Goal: Task Accomplishment & Management: Manage account settings

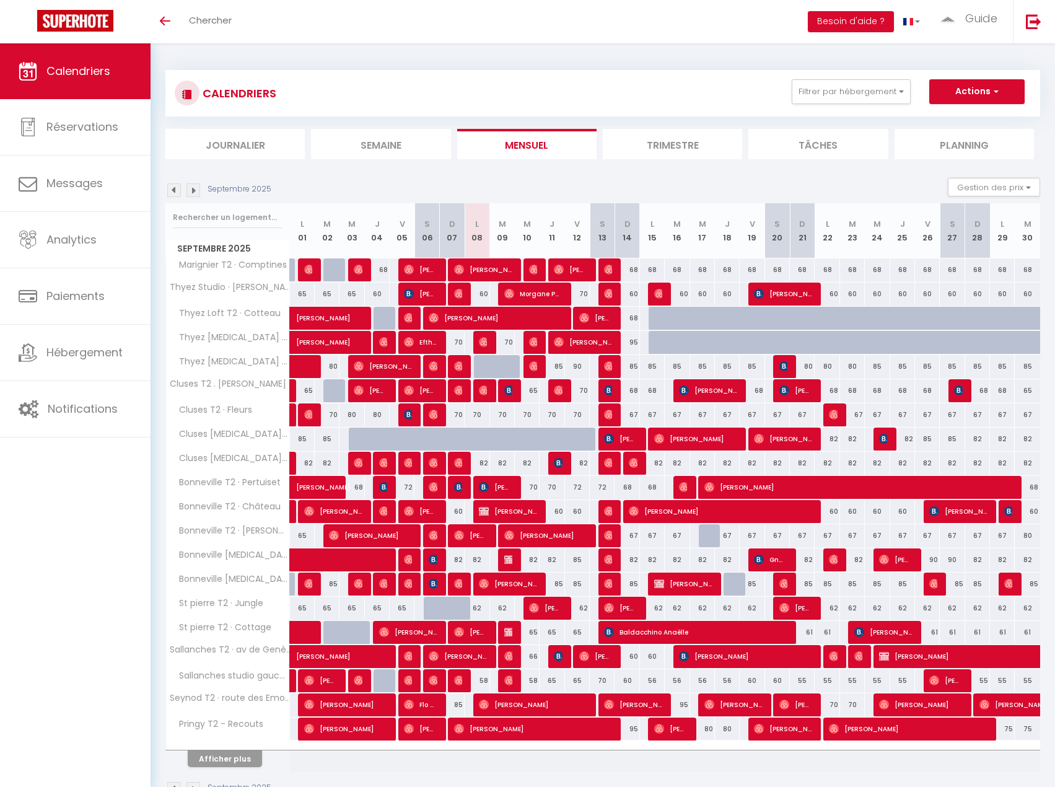
scroll to position [43, 0]
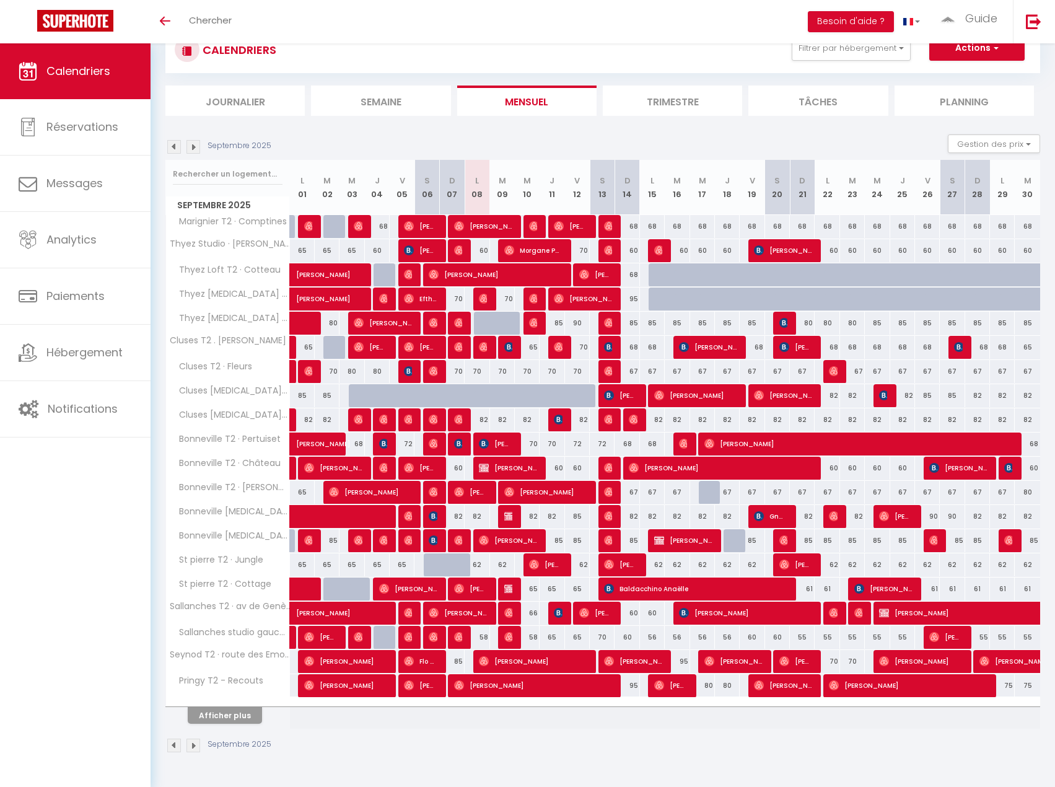
click at [733, 543] on div at bounding box center [736, 541] width 25 height 24
type input "85"
select select "1"
type input "Jeu 18 Septembre 2025"
type input "Ven 19 Septembre 2025"
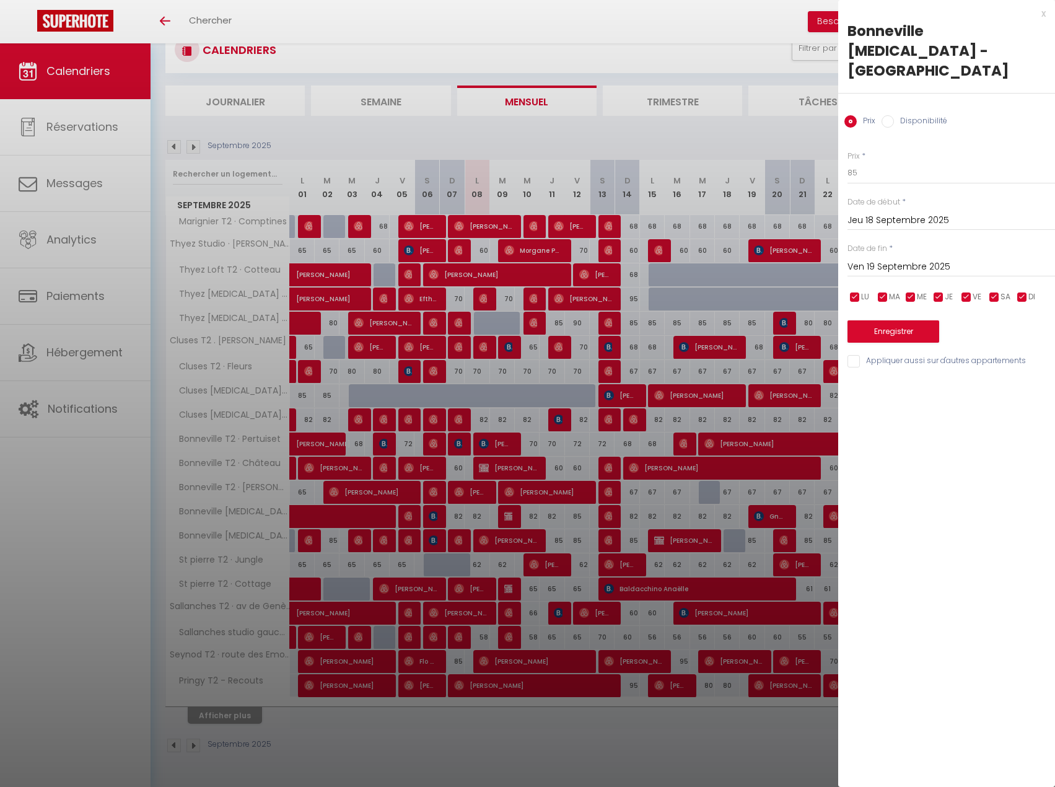
click at [886, 115] on input "Disponibilité" at bounding box center [888, 121] width 12 height 12
radio input "true"
radio input "false"
click at [896, 322] on button "Enregistrer" at bounding box center [894, 333] width 92 height 22
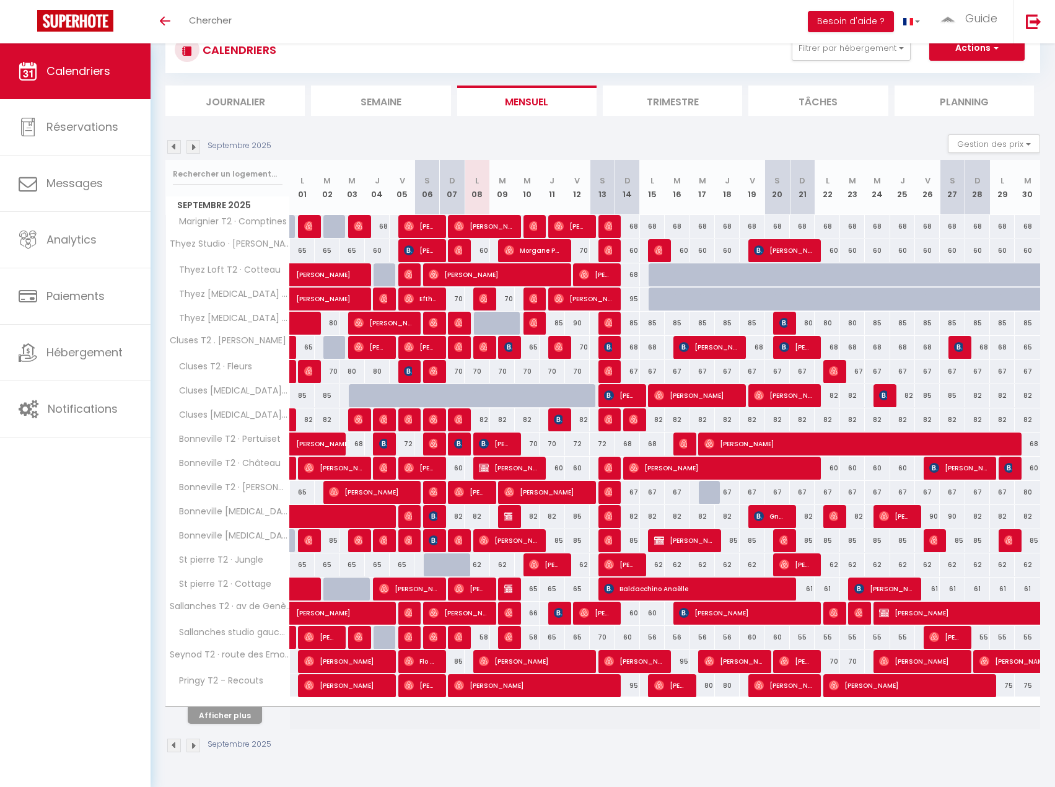
click at [858, 764] on div "Septembre 2025" at bounding box center [602, 747] width 875 height 37
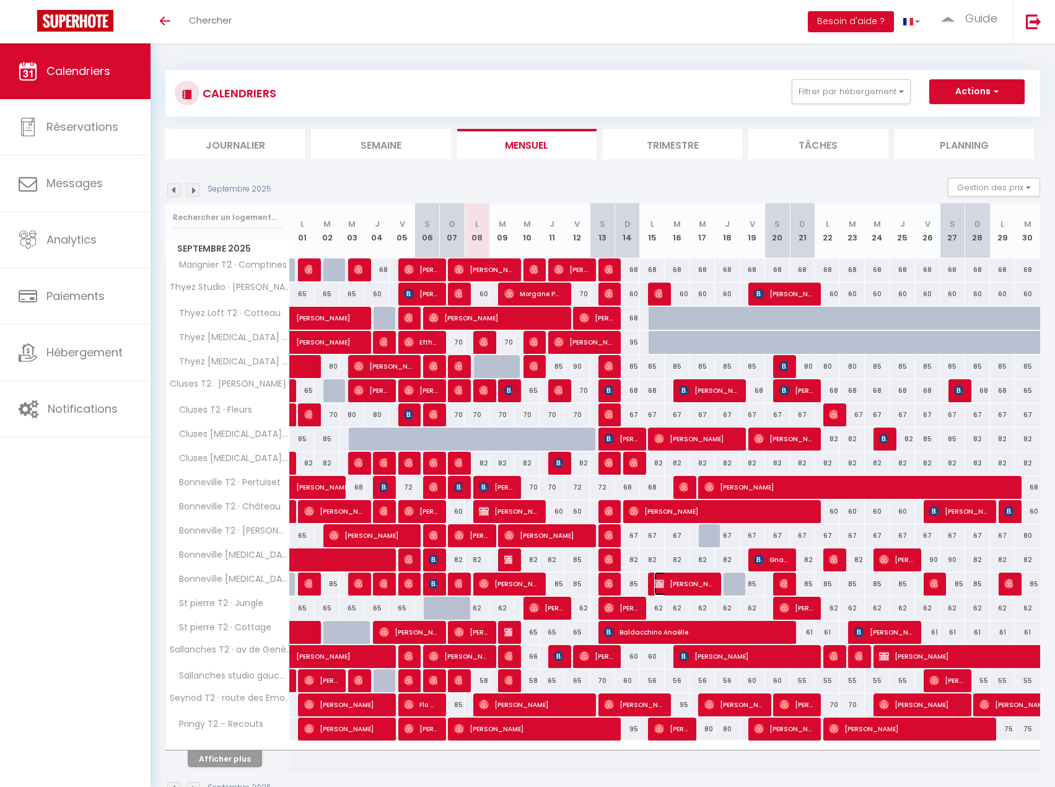
click at [681, 587] on span "[PERSON_NAME]" at bounding box center [683, 584] width 59 height 24
select select "KO"
select select "0"
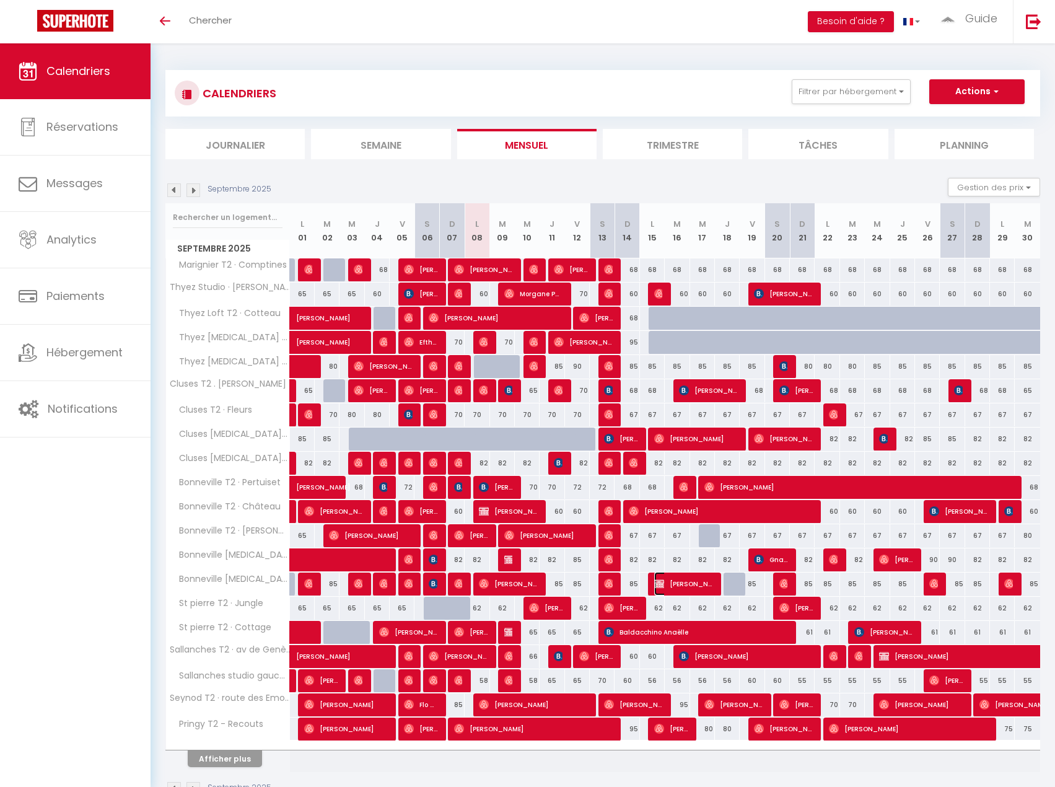
select select "1"
select select
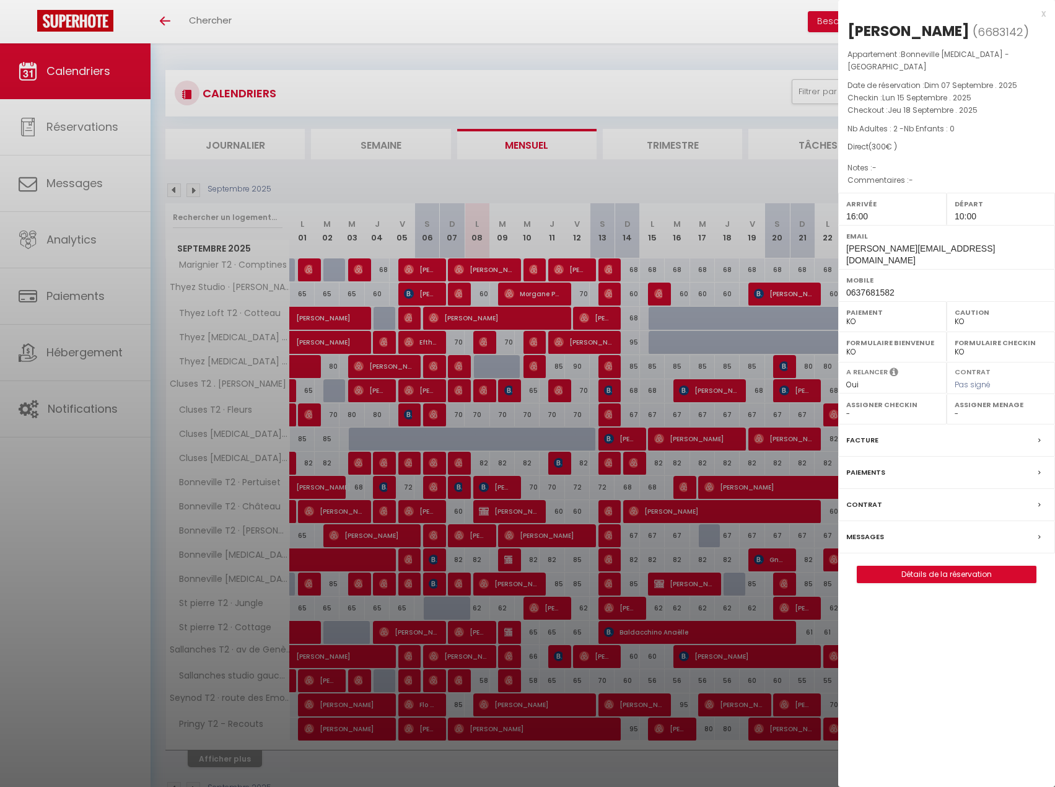
click at [677, 586] on div at bounding box center [527, 393] width 1055 height 787
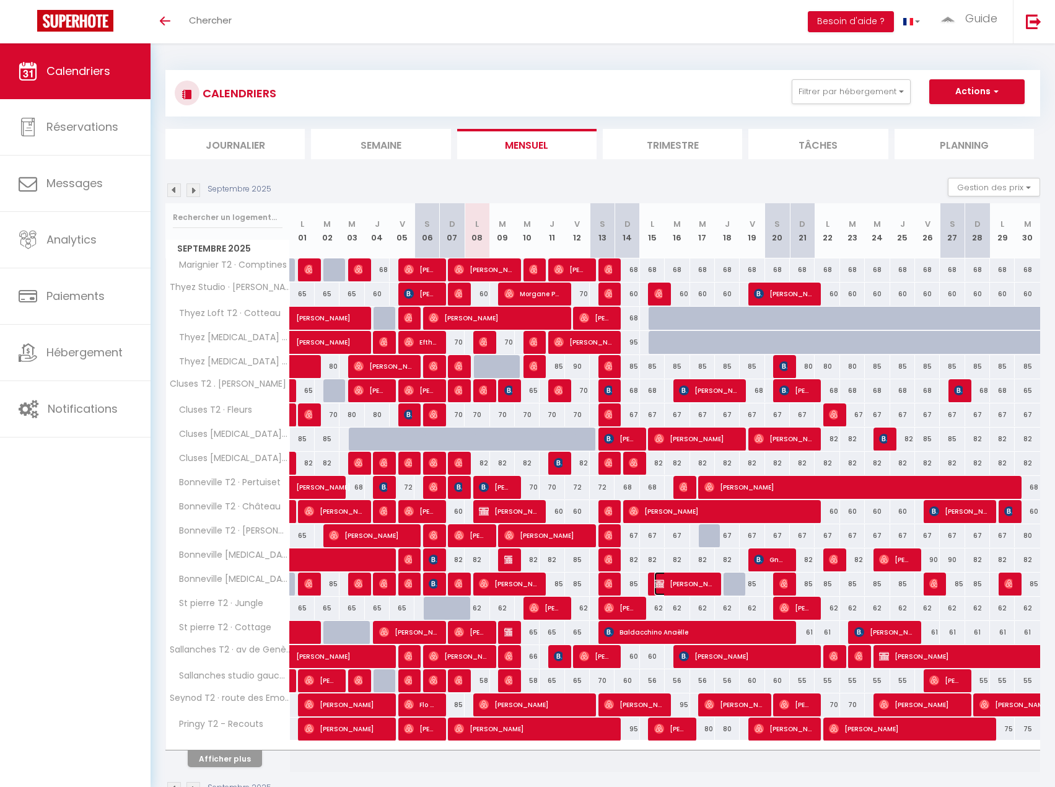
click at [674, 581] on span "[PERSON_NAME]" at bounding box center [683, 584] width 58 height 24
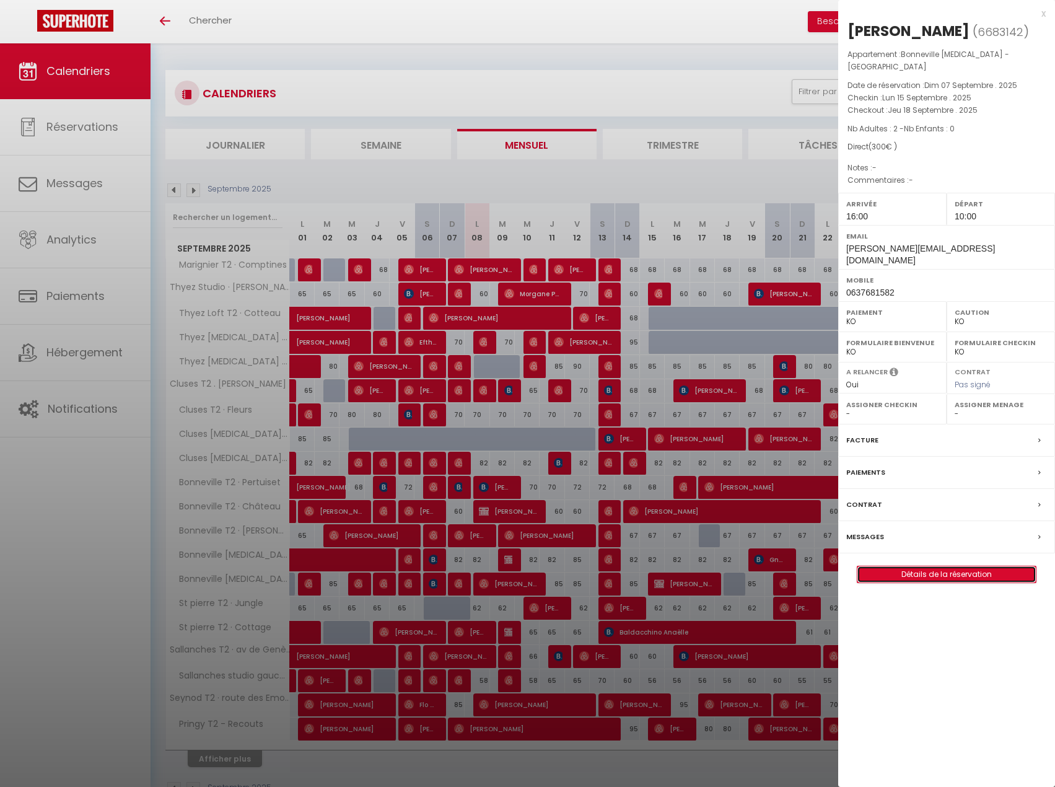
click at [967, 566] on link "Détails de la réservation" at bounding box center [947, 574] width 178 height 16
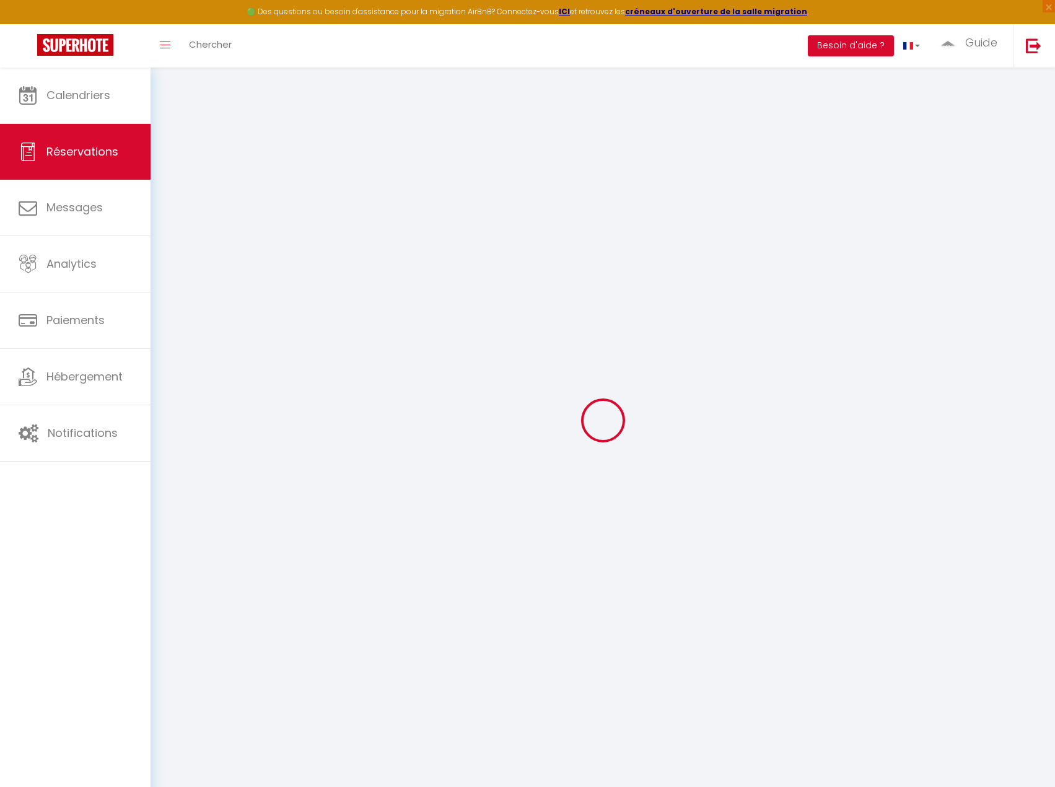
type input "Alois"
type input "Pernet"
type input "alois-pernet@lignalpes.com"
type input "0637681582"
type input "74800"
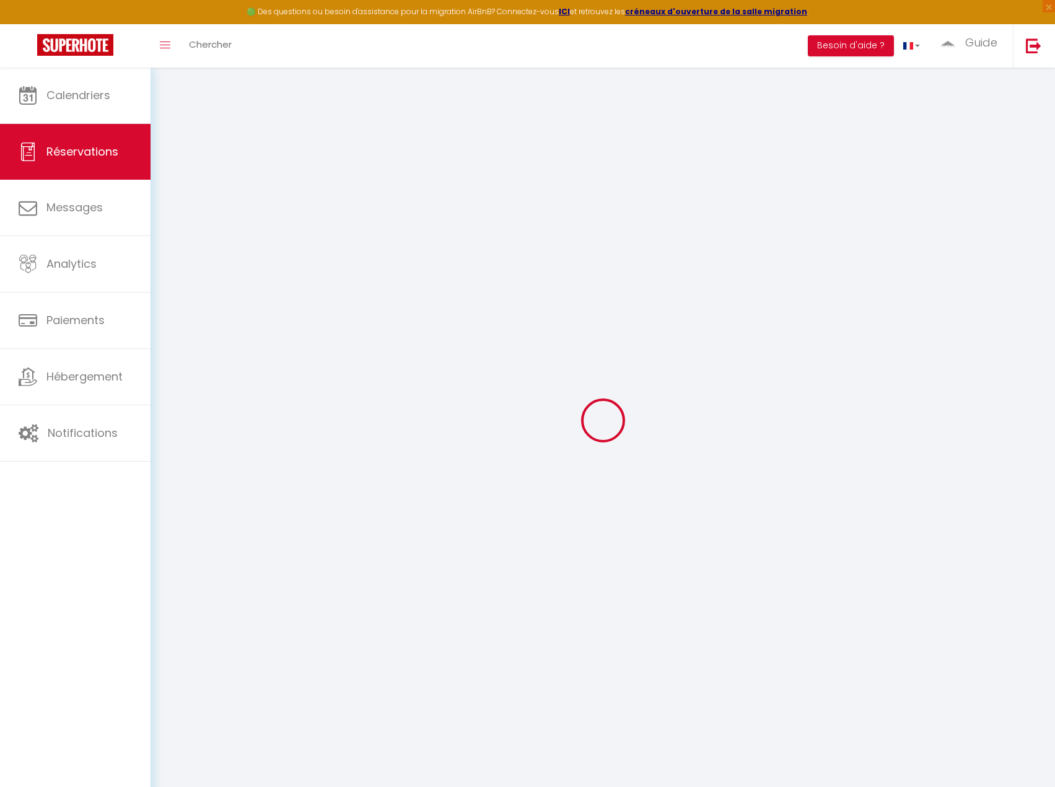
type input "25 place Saint-Maurice"
type input "Saint-Pierre-En-Faucigny"
select select "FR"
select select "70391"
select select "1"
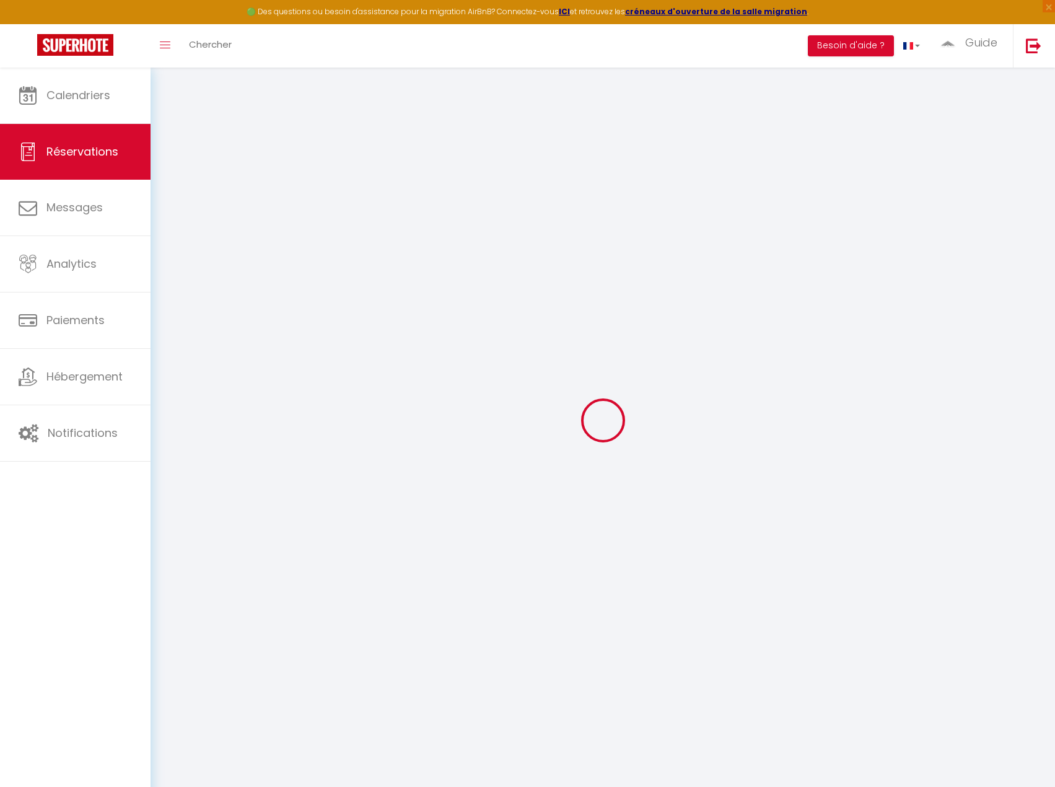
type input "Lun 15 Septembre 2025"
select select
type input "Jeu 18 Septembre 2025"
select select
type input "2"
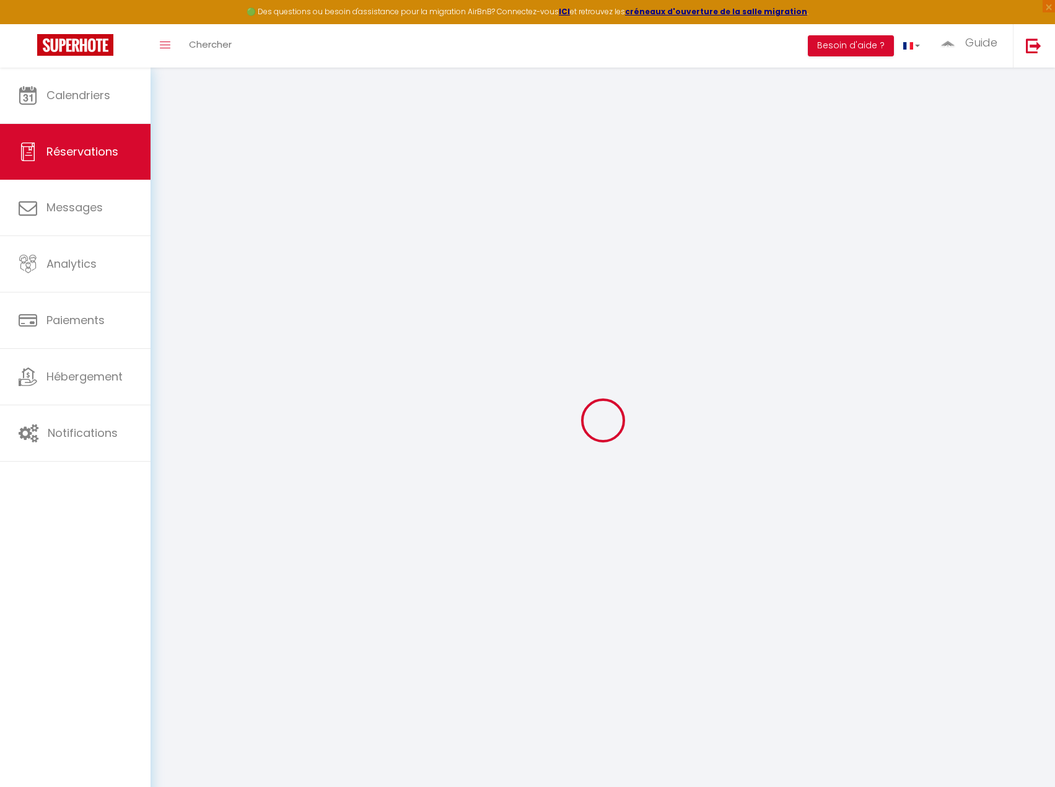
select select "10"
select select
type input "300"
checkbox input "false"
type input "300"
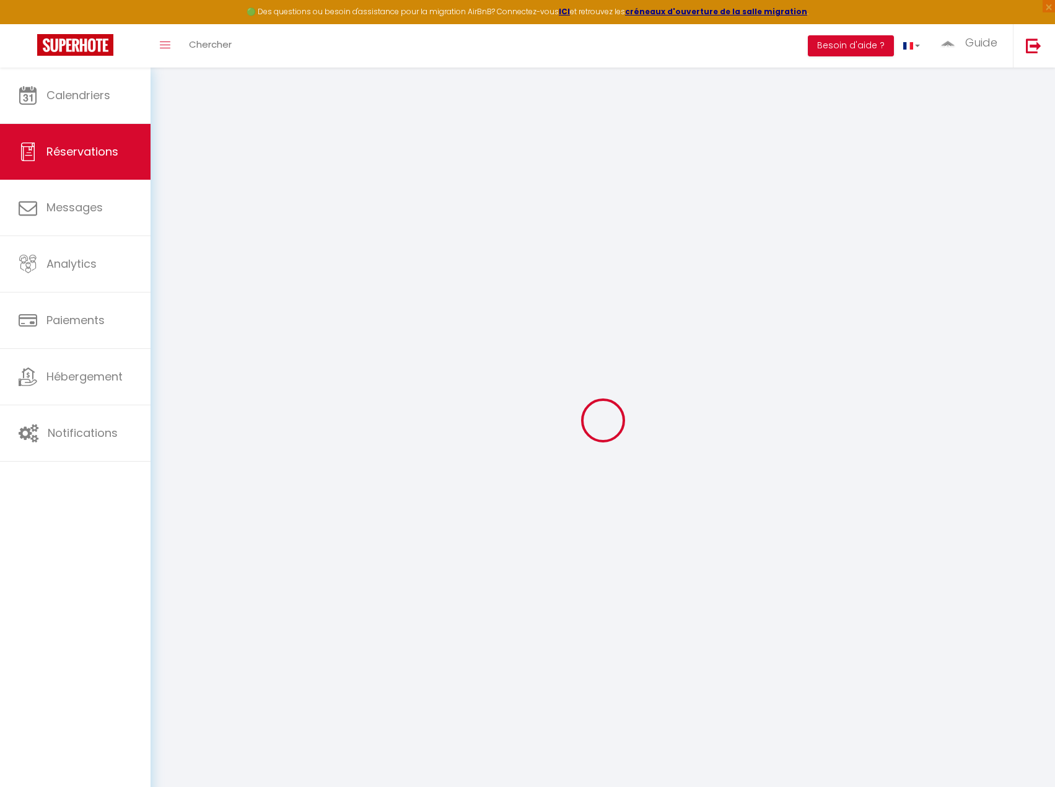
type input "0"
select select
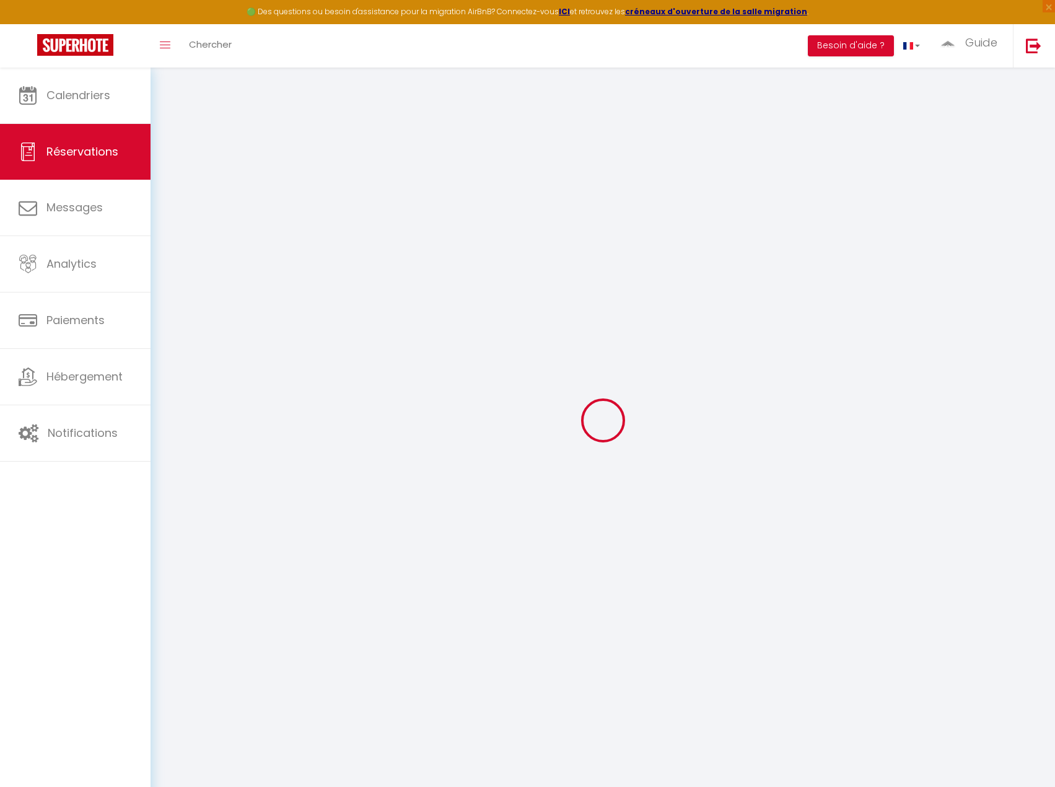
select select "14"
checkbox input "false"
select select
checkbox input "false"
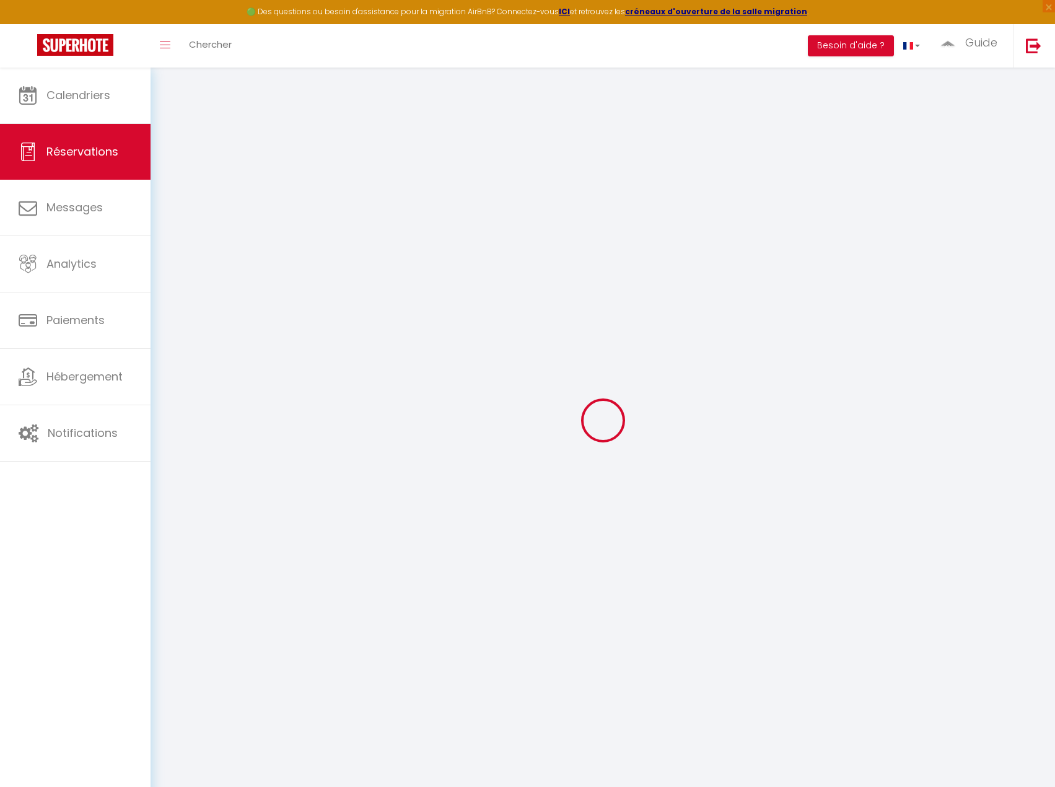
select select
checkbox input "false"
select select
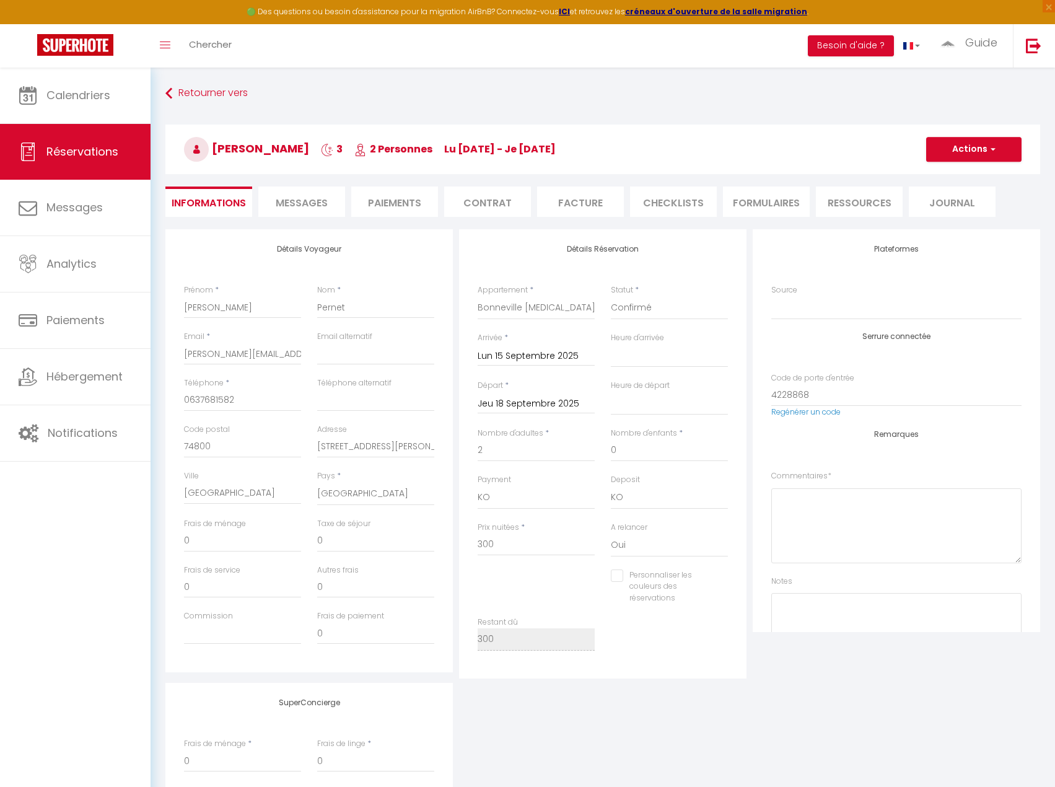
checkbox input "false"
select select "16:00"
select select "10:00"
click at [531, 403] on input "Jeu 18 Septembre 2025" at bounding box center [536, 404] width 117 height 16
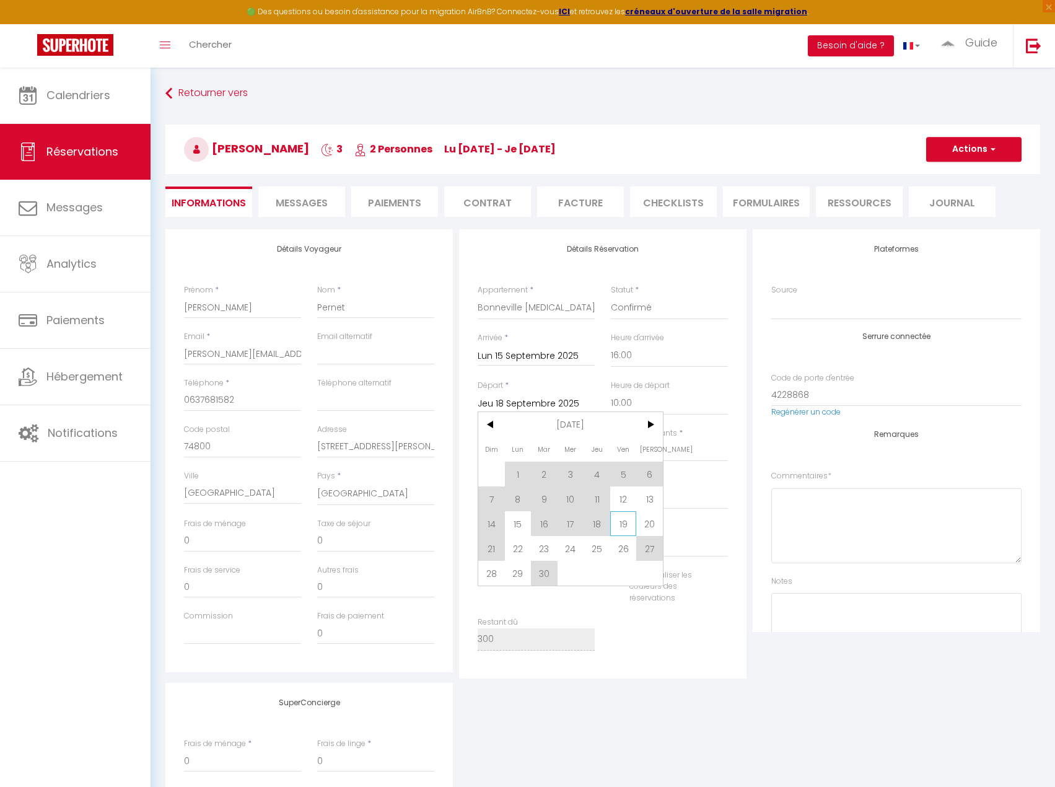
click at [624, 521] on span "19" at bounding box center [623, 523] width 27 height 25
type input "Ven 19 Septembre 2025"
checkbox input "false"
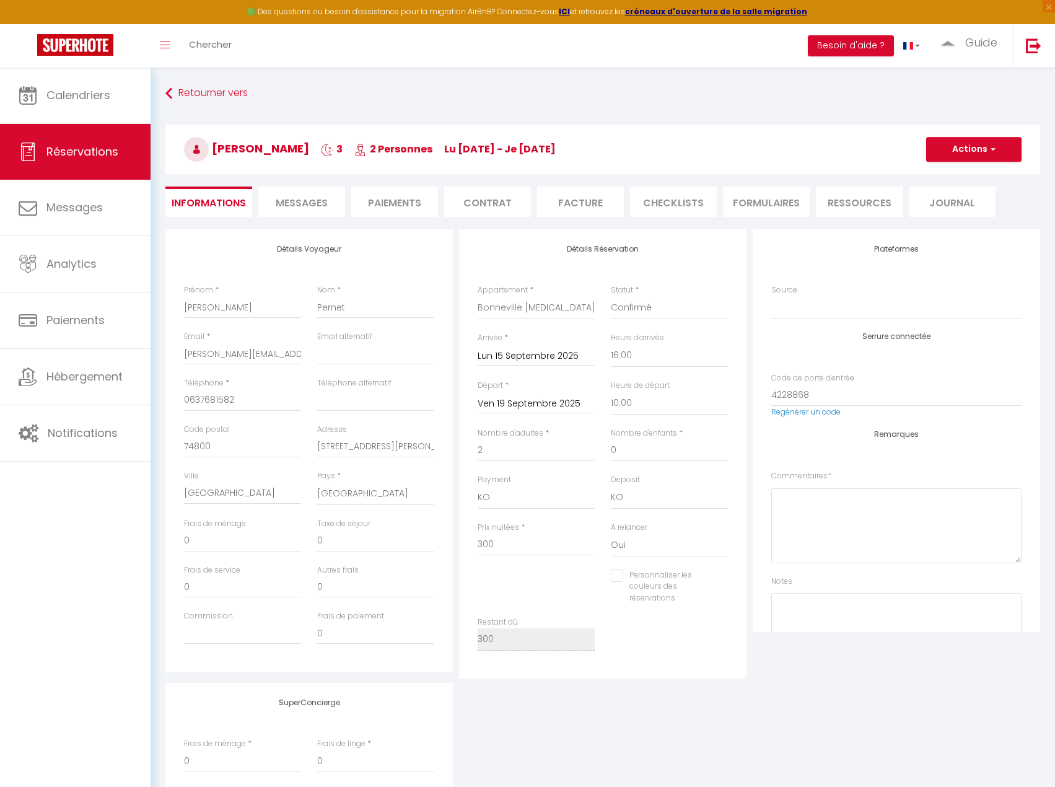
type input "10"
type input "32"
type input "340"
checkbox input "false"
drag, startPoint x: 512, startPoint y: 545, endPoint x: 456, endPoint y: 549, distance: 55.9
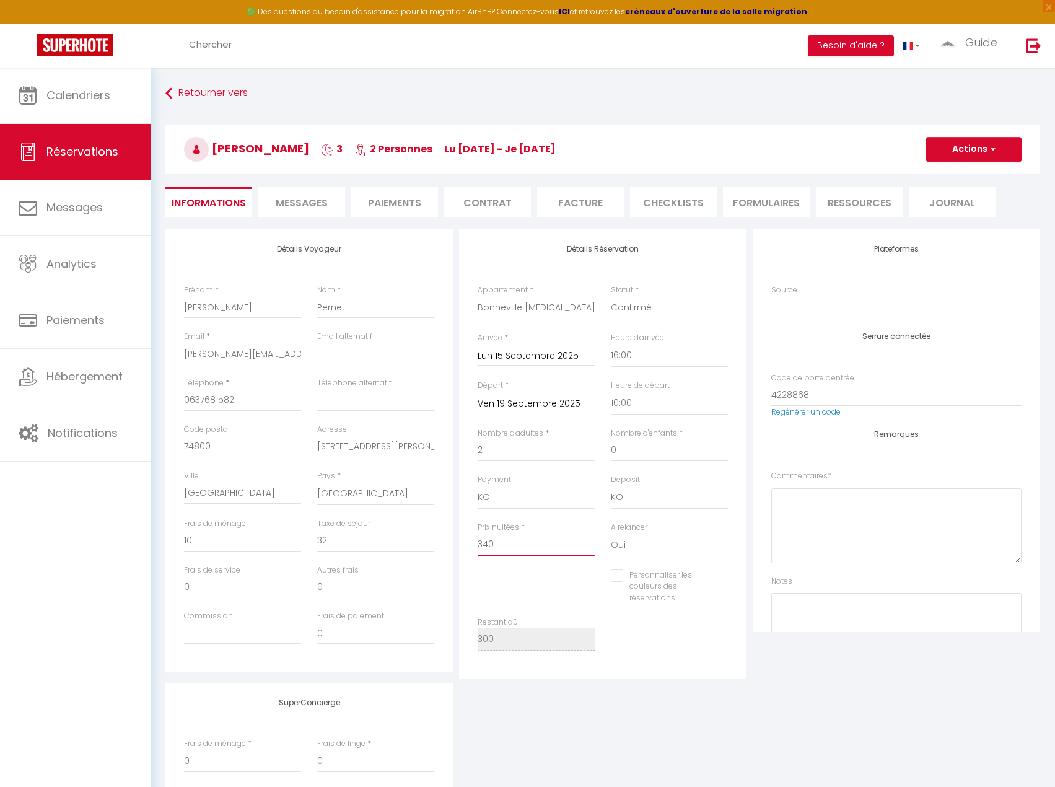
click at [456, 549] on div "Détails Réservation Appartement * Marignier T2 · Comptines Thyez Studio · Louis…" at bounding box center [603, 453] width 294 height 449
type input "4"
checkbox input "false"
type input "40"
checkbox input "false"
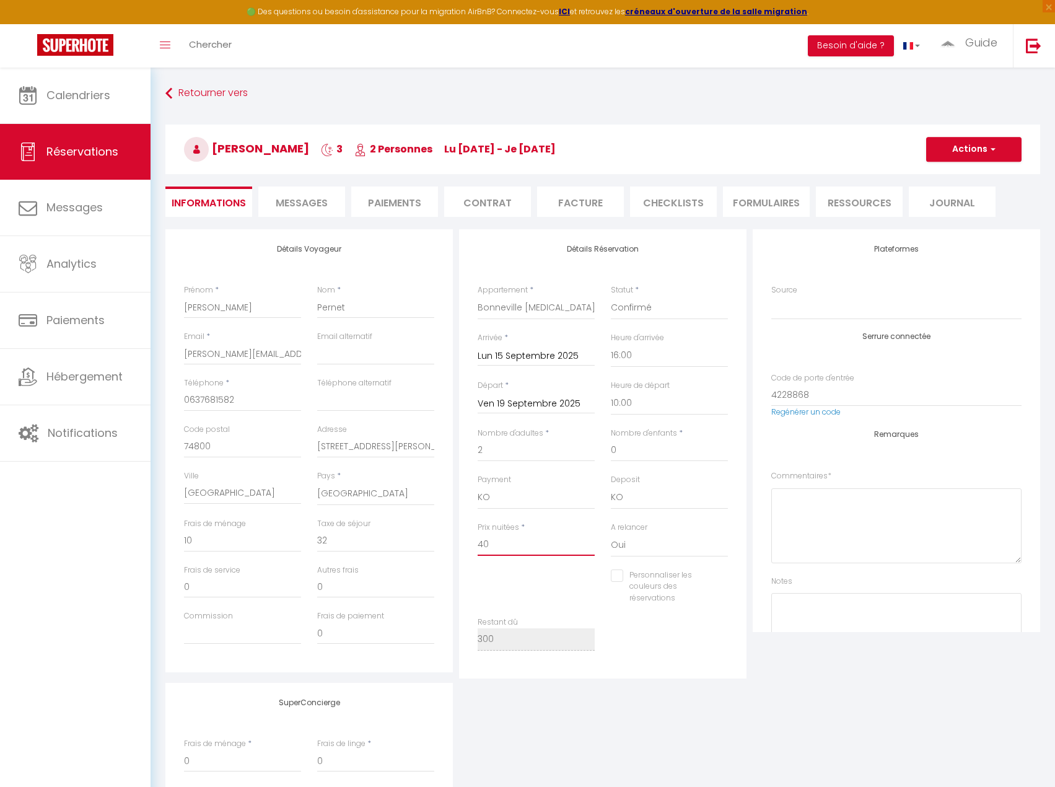
type input "400"
checkbox input "false"
type input "400"
type input "0"
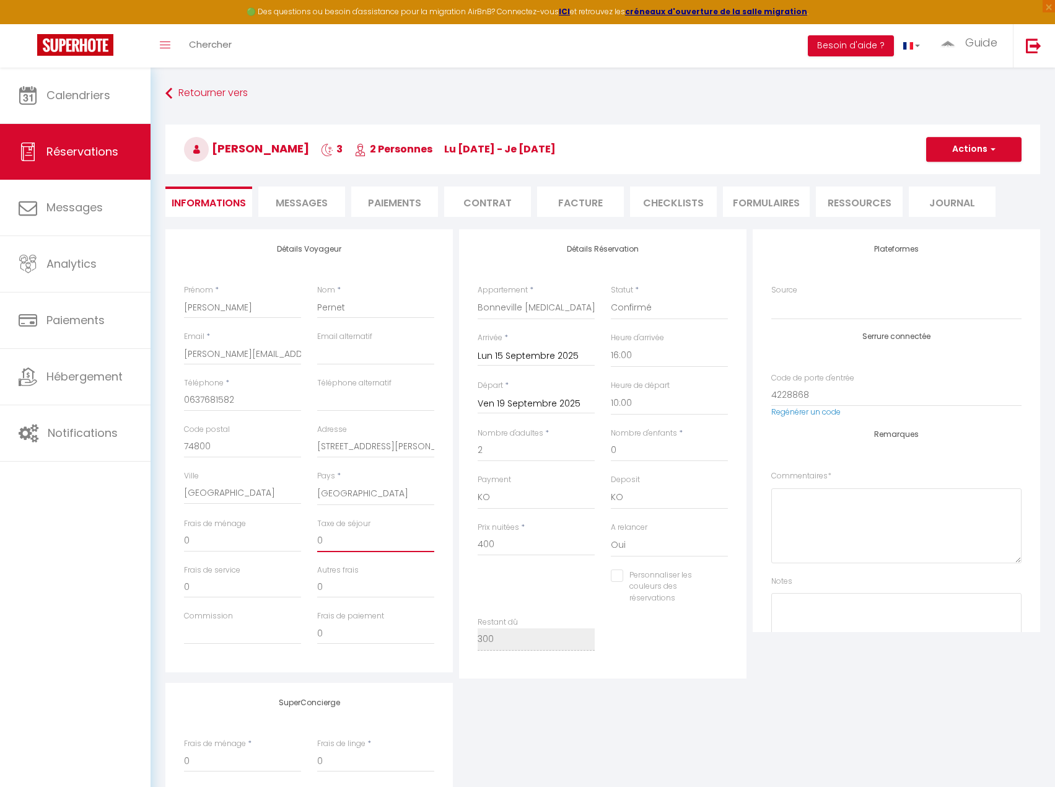
drag, startPoint x: 355, startPoint y: 547, endPoint x: 290, endPoint y: 545, distance: 64.5
click at [290, 545] on div "Frais de ménage 0 Taxe de séjour 0" at bounding box center [309, 541] width 267 height 46
drag, startPoint x: 191, startPoint y: 547, endPoint x: 178, endPoint y: 547, distance: 13.0
click at [178, 547] on div "Frais de ménage 0" at bounding box center [242, 541] width 133 height 46
checkbox input "false"
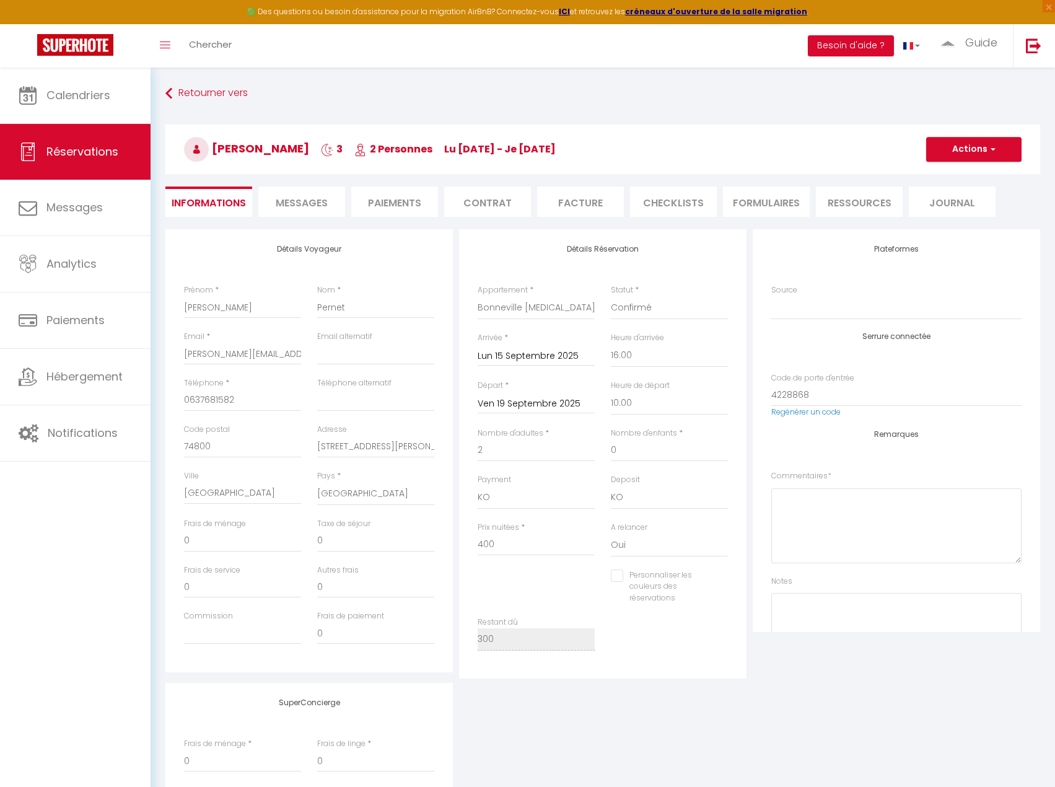
click at [951, 177] on div "Alois Pernet 3 2 Personnes lu 15 Sep - je 18 Sep Actions Enregistrer Dupliquer …" at bounding box center [602, 147] width 891 height 66
click at [958, 146] on button "Actions" at bounding box center [974, 149] width 95 height 25
click at [949, 175] on link "Enregistrer" at bounding box center [962, 177] width 98 height 16
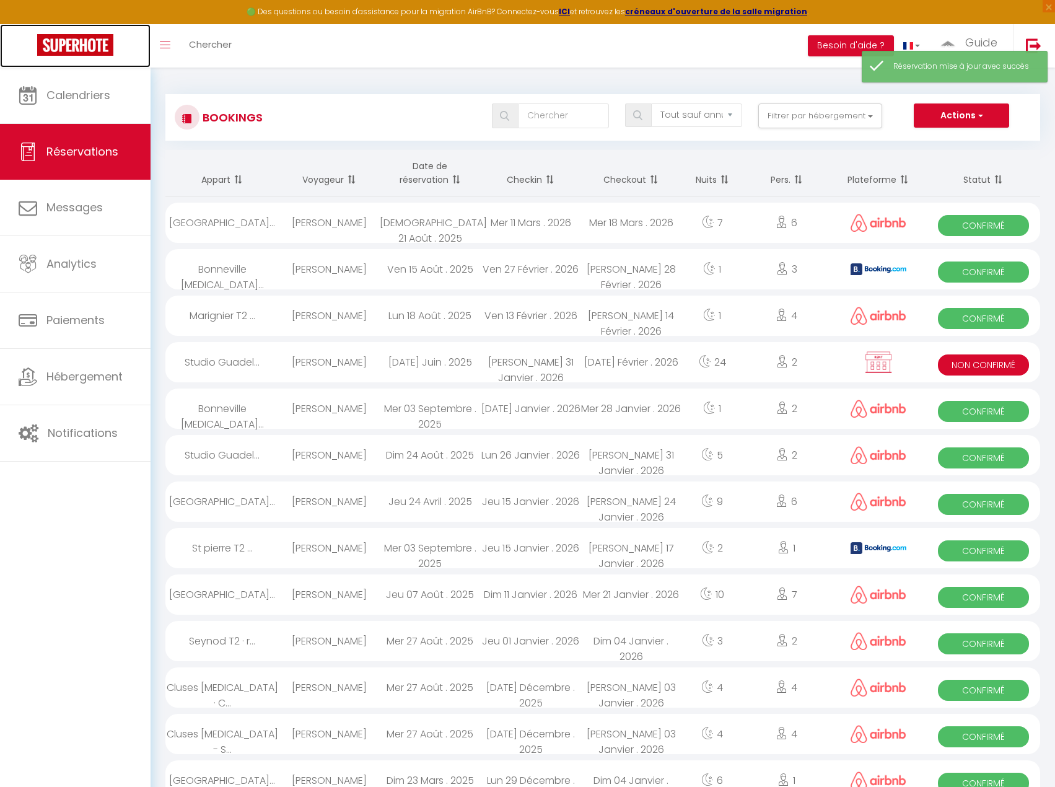
click at [72, 29] on link at bounding box center [75, 45] width 151 height 43
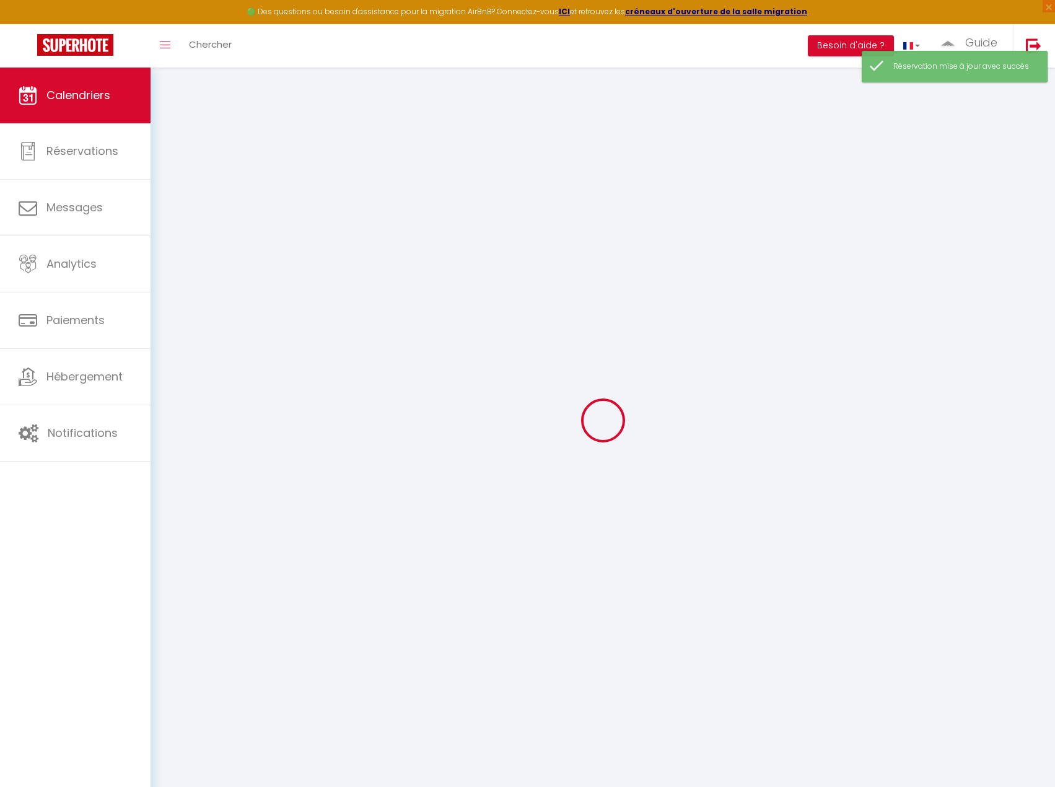
select select
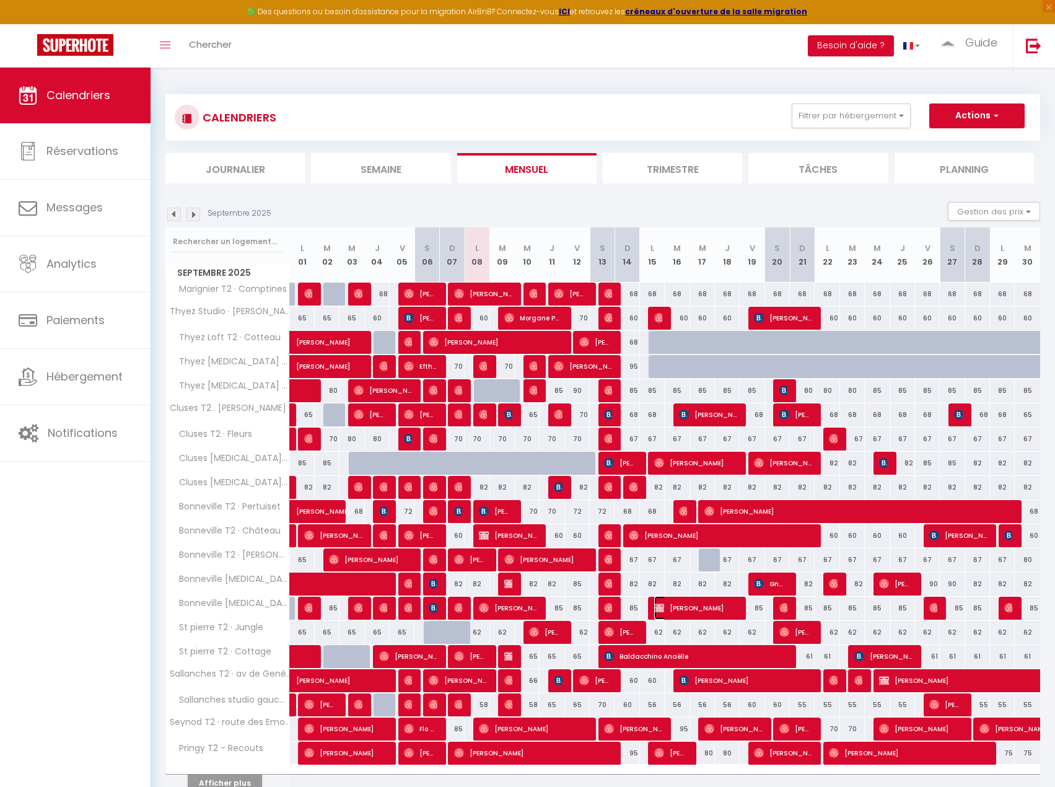
click at [692, 607] on span "[PERSON_NAME]" at bounding box center [695, 608] width 82 height 24
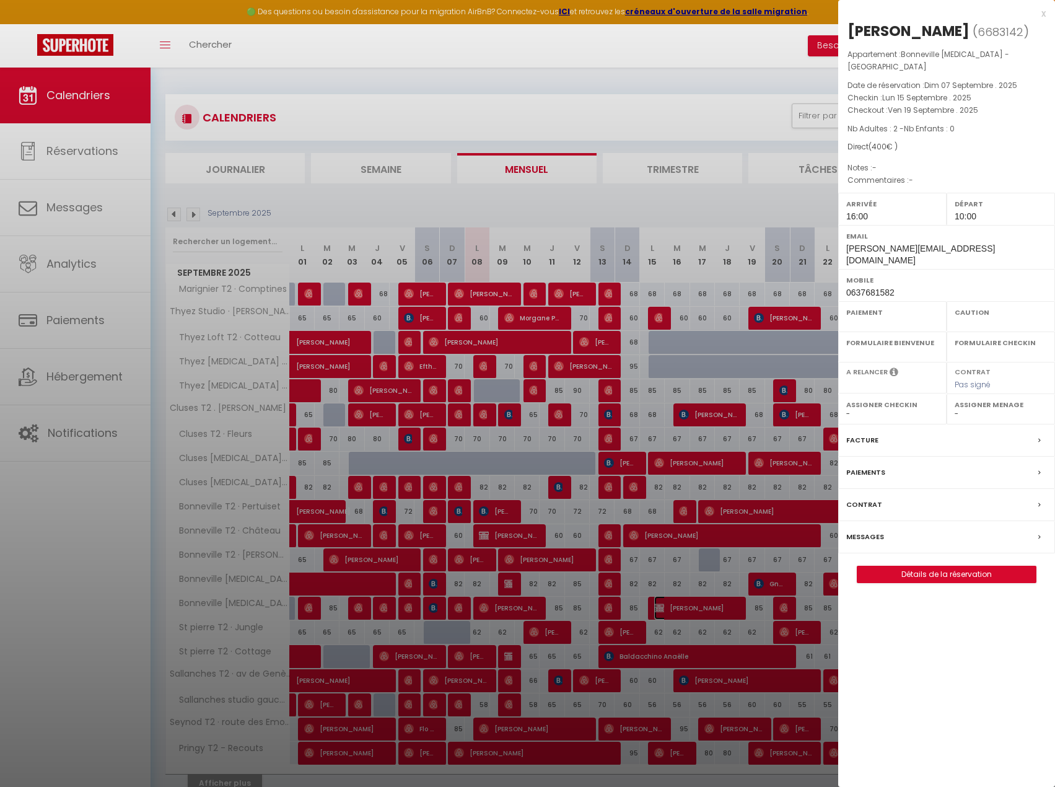
select select "KO"
select select "0"
select select "1"
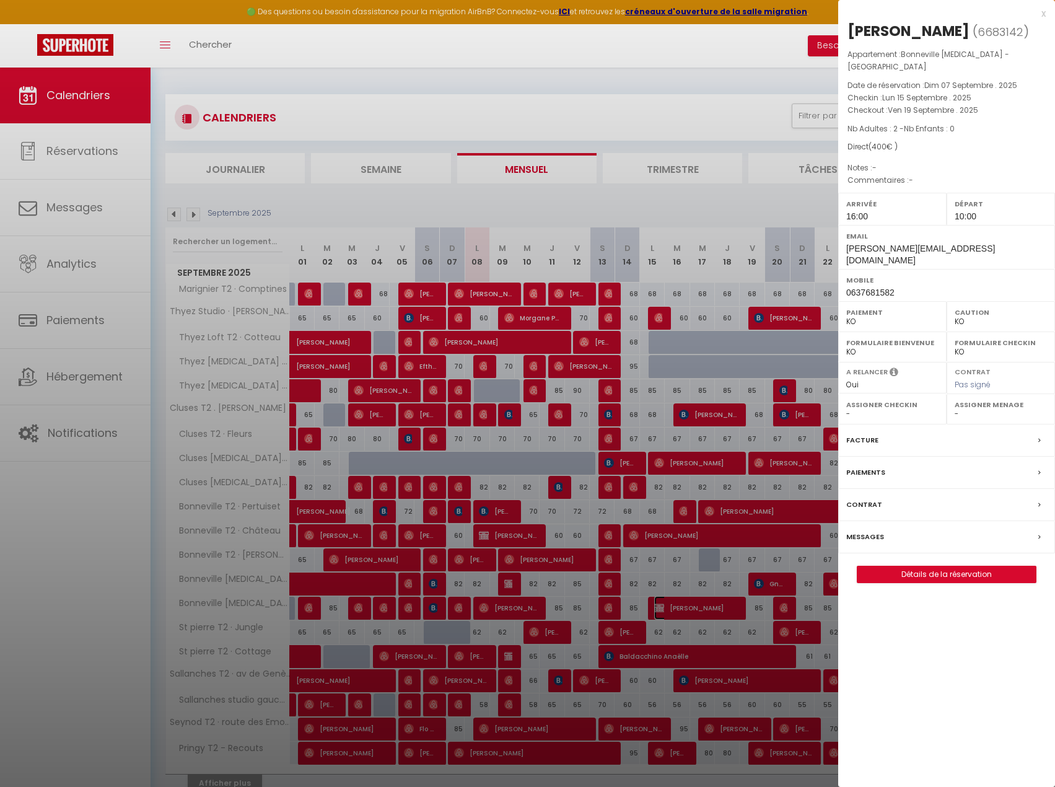
select select
click at [868, 434] on label "Facture" at bounding box center [863, 440] width 32 height 13
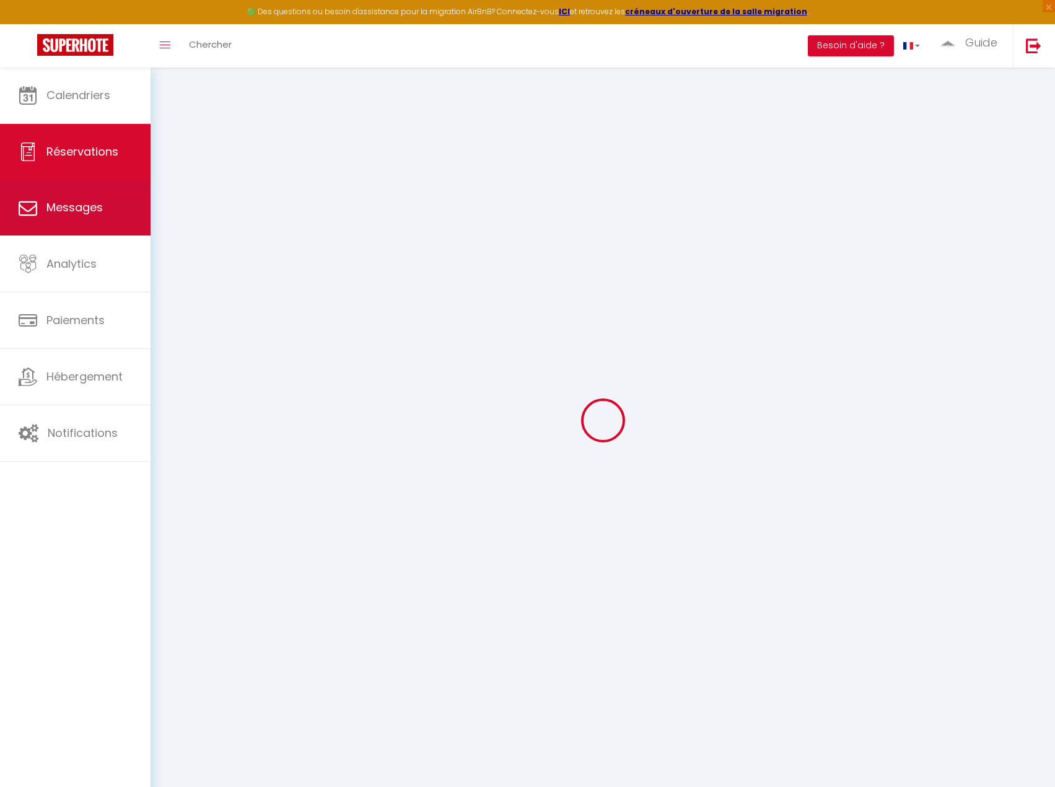
select select
checkbox input "false"
select select
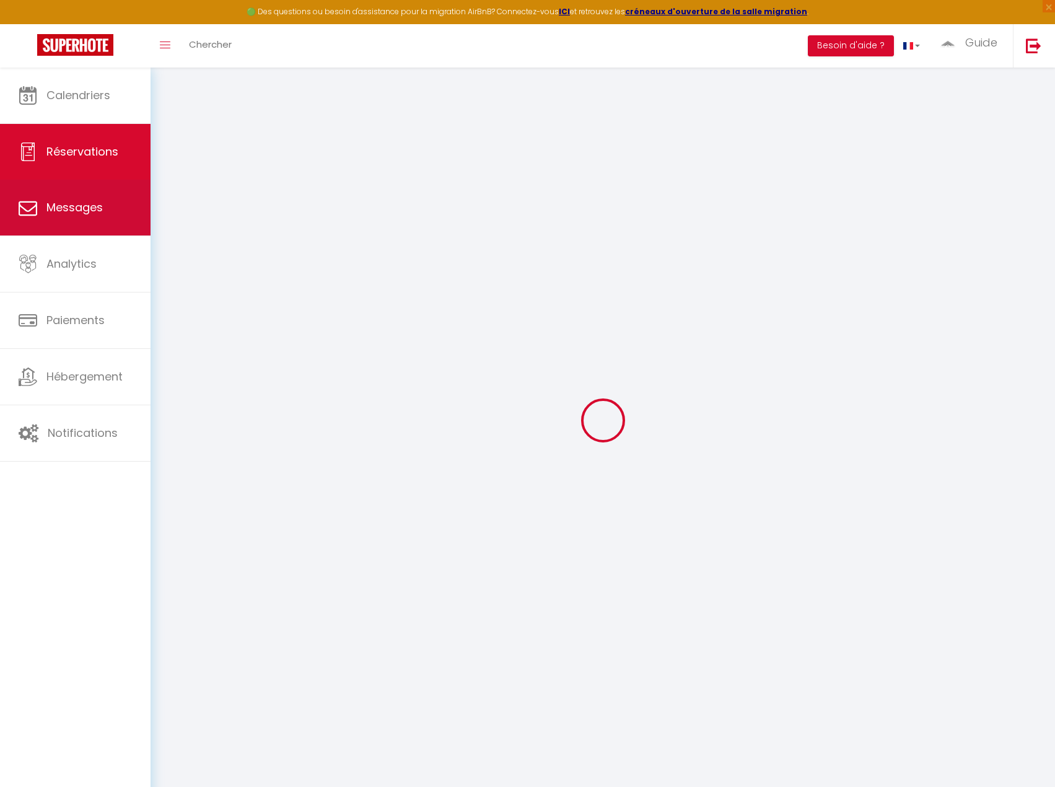
checkbox input "false"
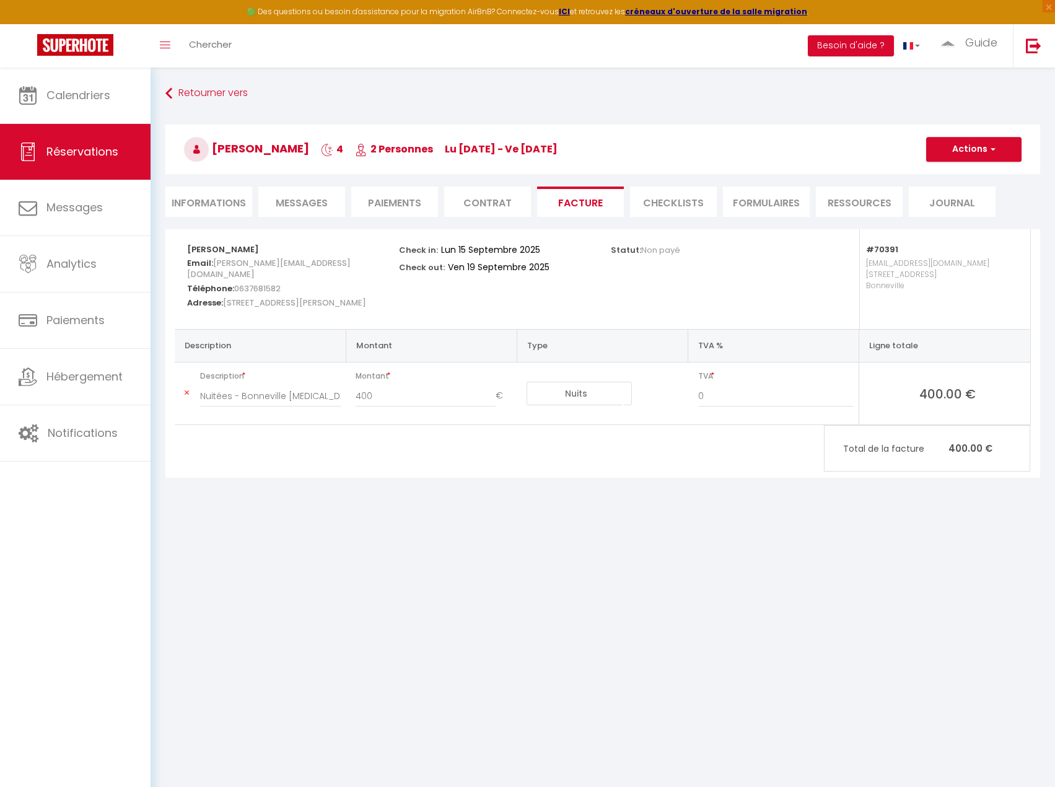
drag, startPoint x: 495, startPoint y: 570, endPoint x: 787, endPoint y: 282, distance: 410.2
click at [502, 563] on body "🟢 Des questions ou besoin d'assistance pour la migration AirBnB? Connectez-vous…" at bounding box center [527, 461] width 1055 height 787
click at [969, 159] on button "Actions" at bounding box center [974, 149] width 95 height 25
click at [958, 187] on link "Aperçu et éditer" at bounding box center [965, 193] width 104 height 16
click at [973, 151] on button "Actions" at bounding box center [974, 149] width 95 height 25
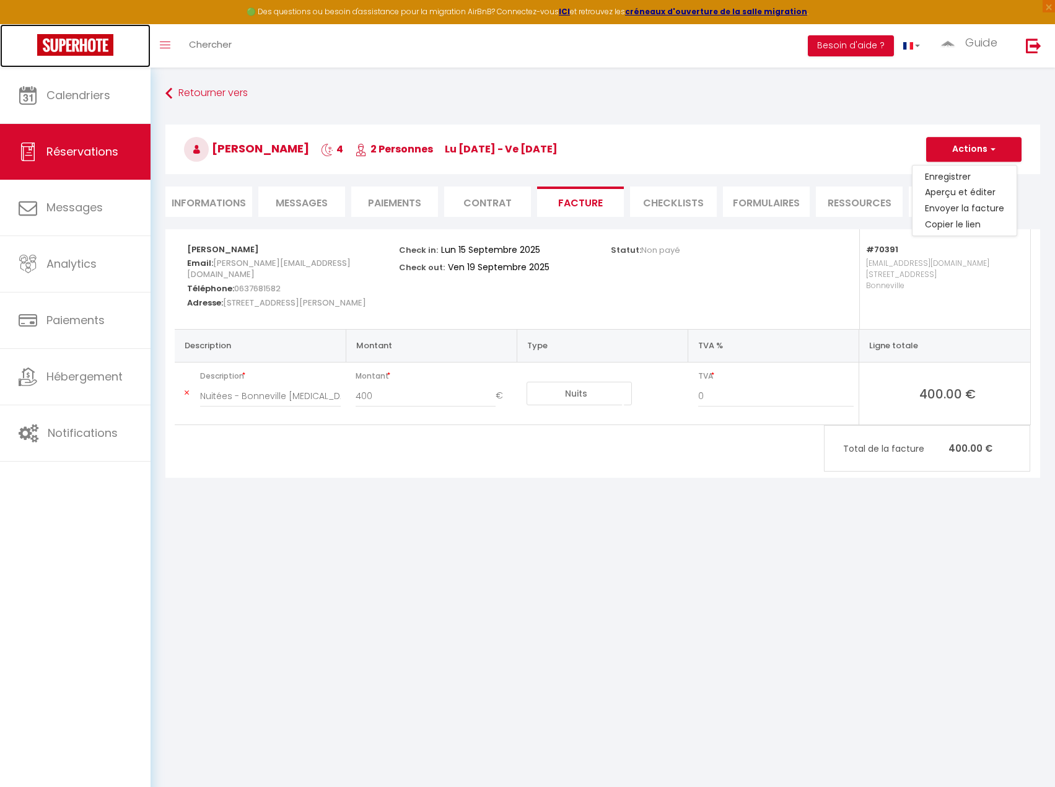
click at [117, 55] on link at bounding box center [75, 45] width 151 height 43
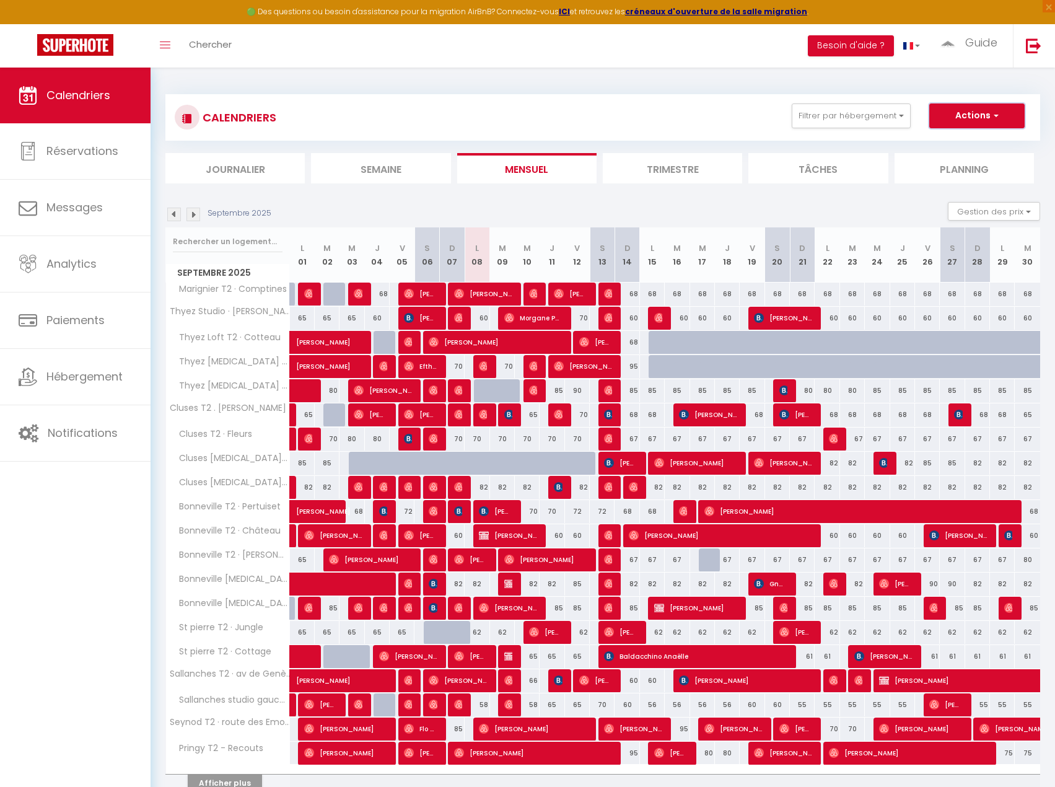
click at [969, 117] on button "Actions" at bounding box center [977, 116] width 95 height 25
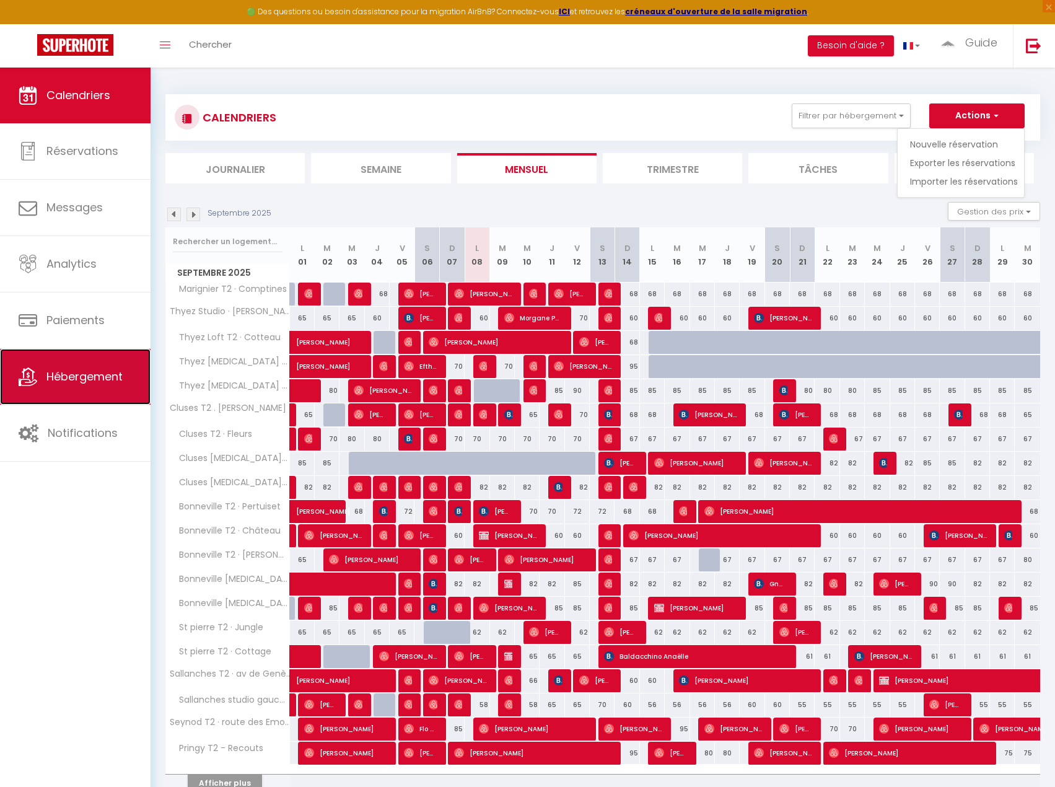
click at [82, 381] on span "Hébergement" at bounding box center [84, 376] width 76 height 15
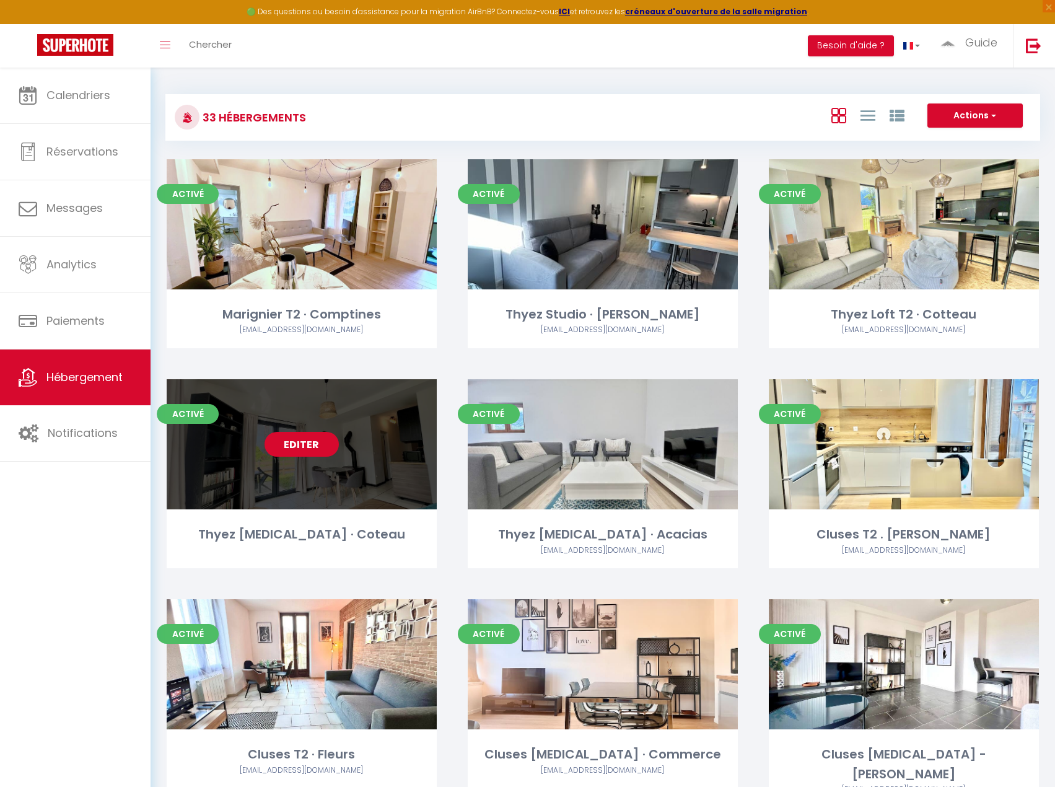
click at [293, 448] on link "Editer" at bounding box center [302, 444] width 74 height 25
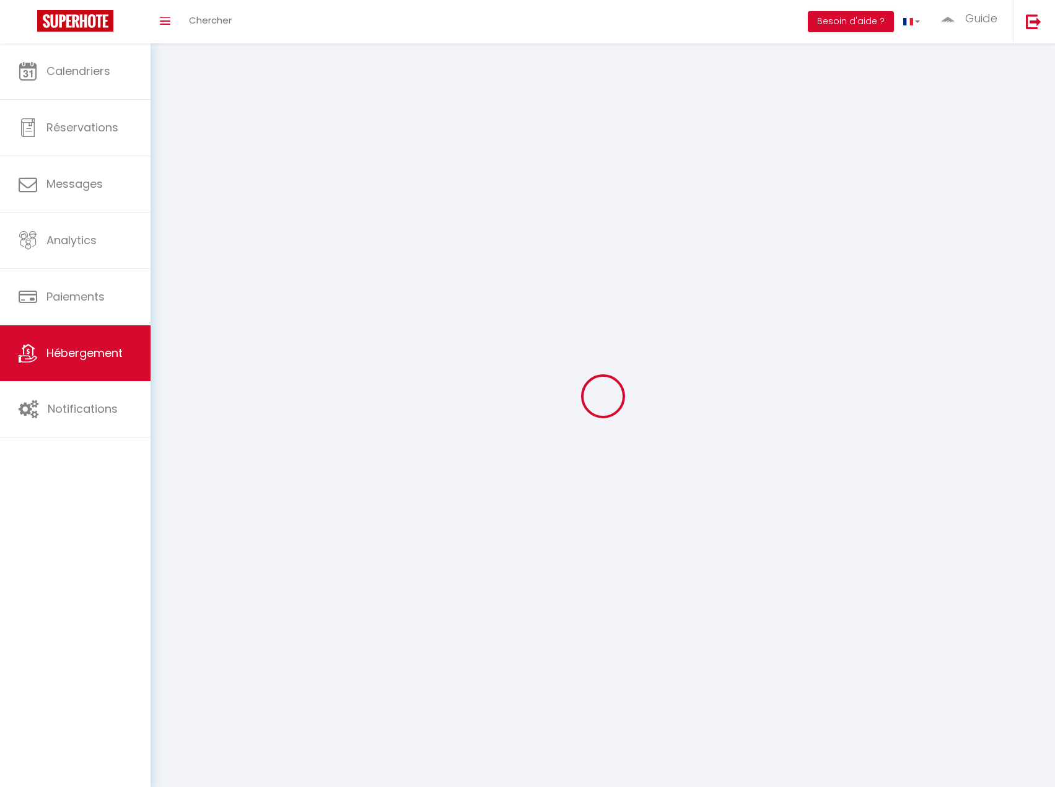
select select "1"
select select
select select "28"
select select
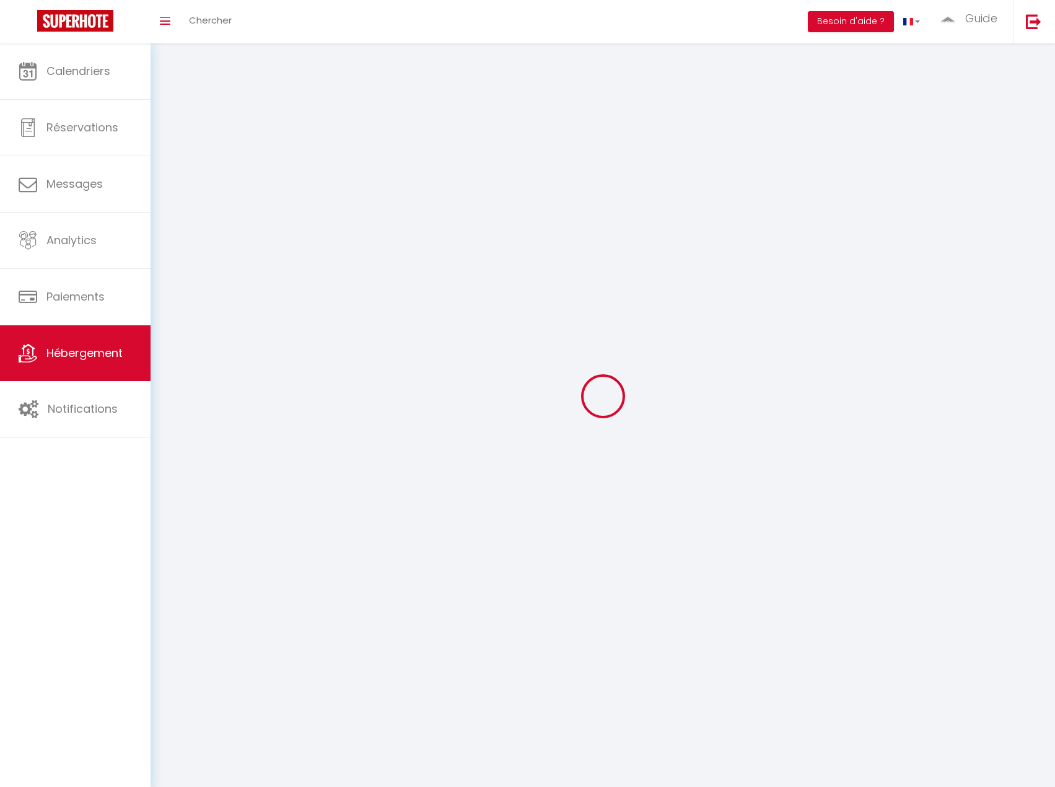
select select
checkbox input "false"
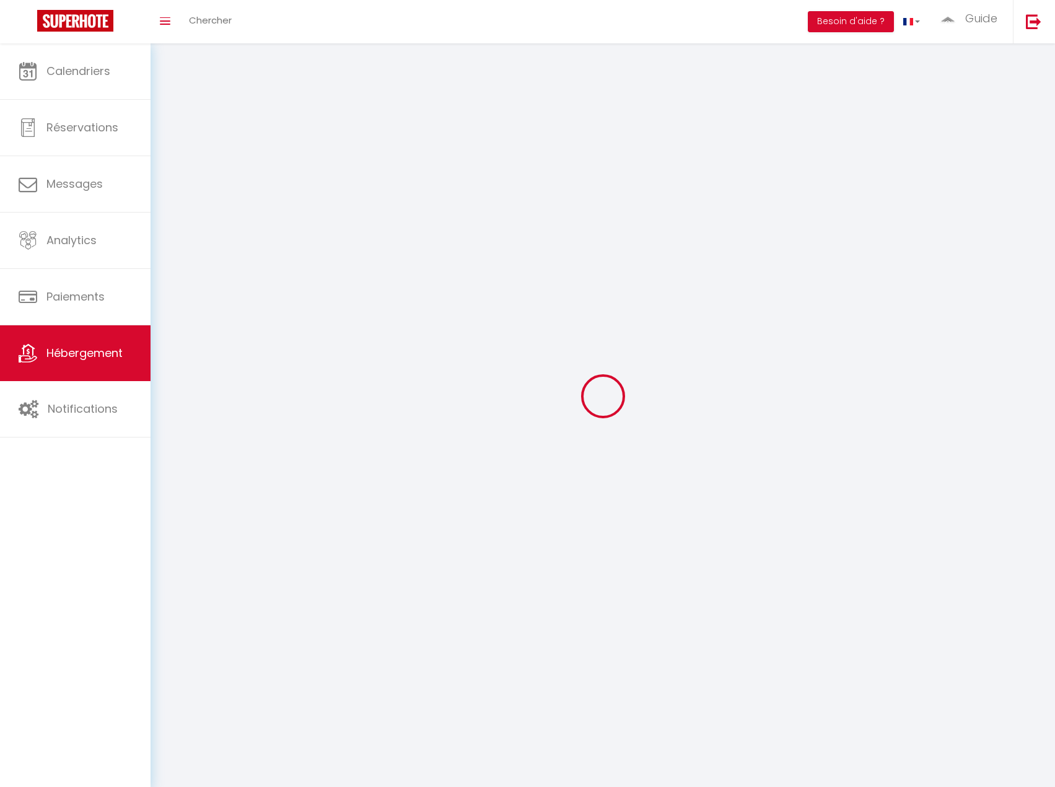
checkbox input "false"
select select
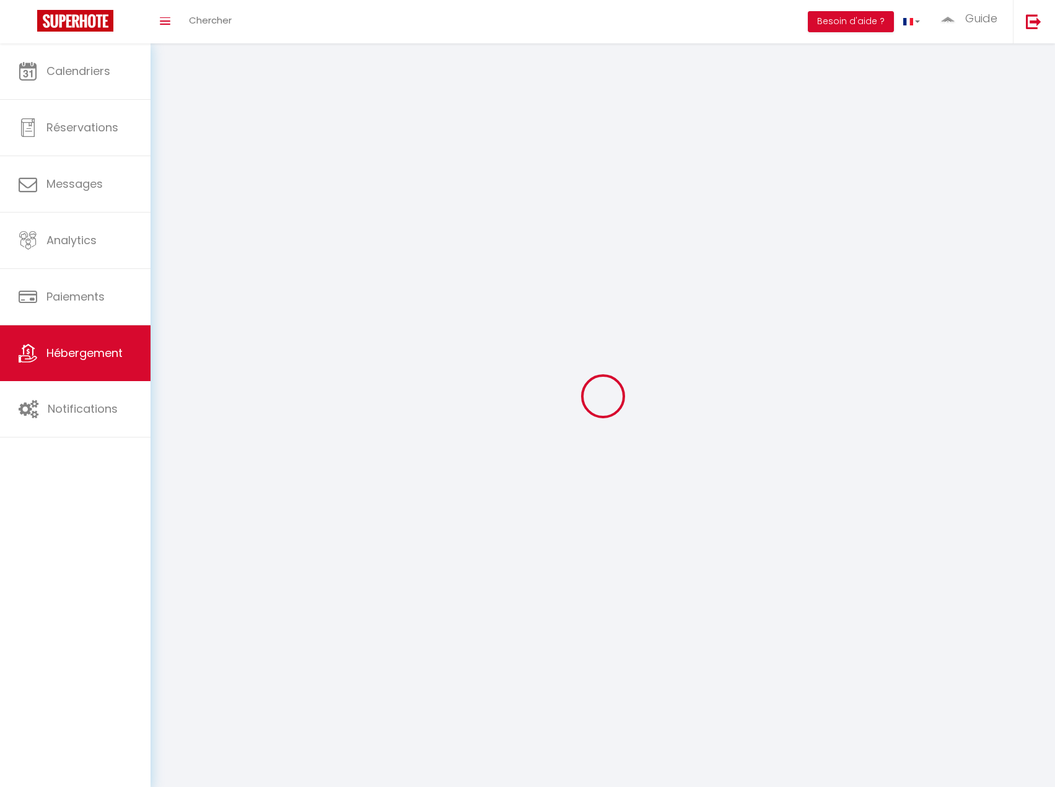
select select
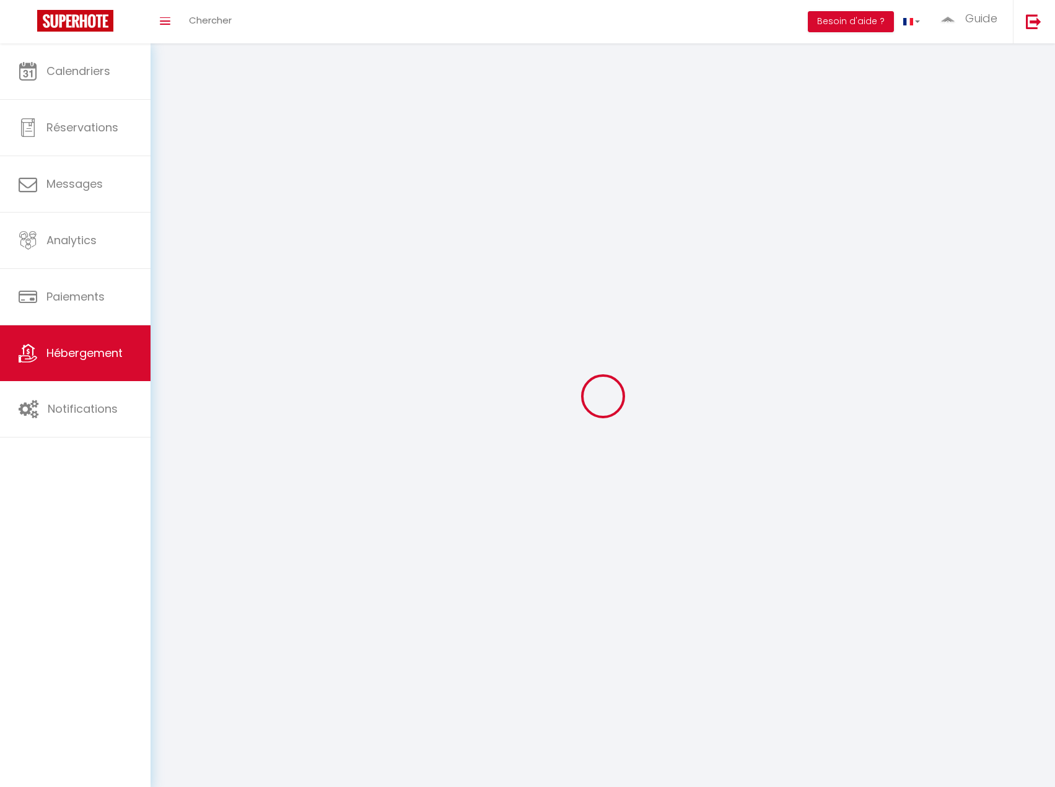
select select
checkbox input "false"
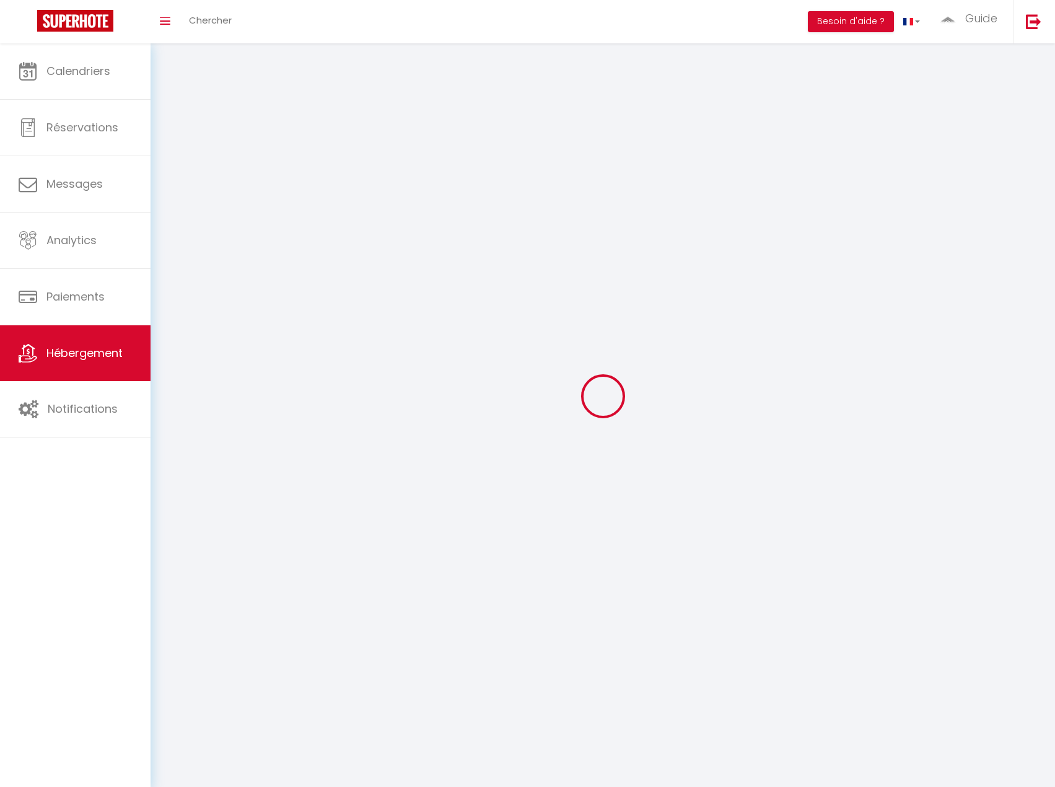
select select
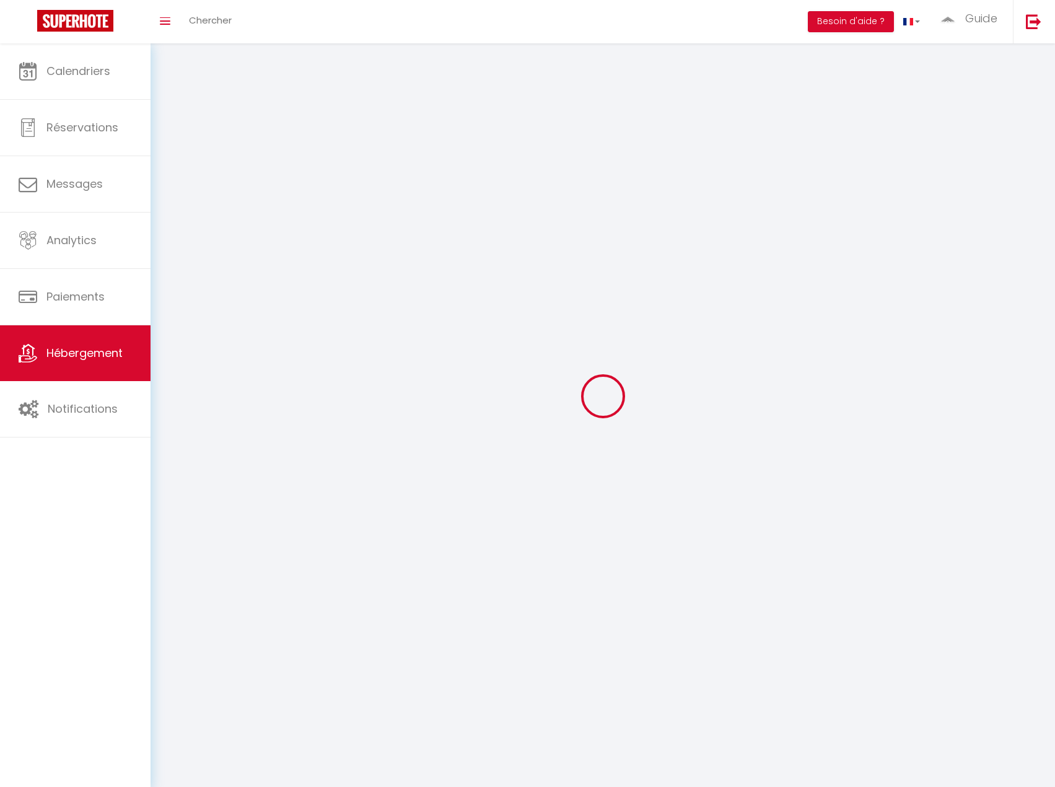
select select
checkbox input "false"
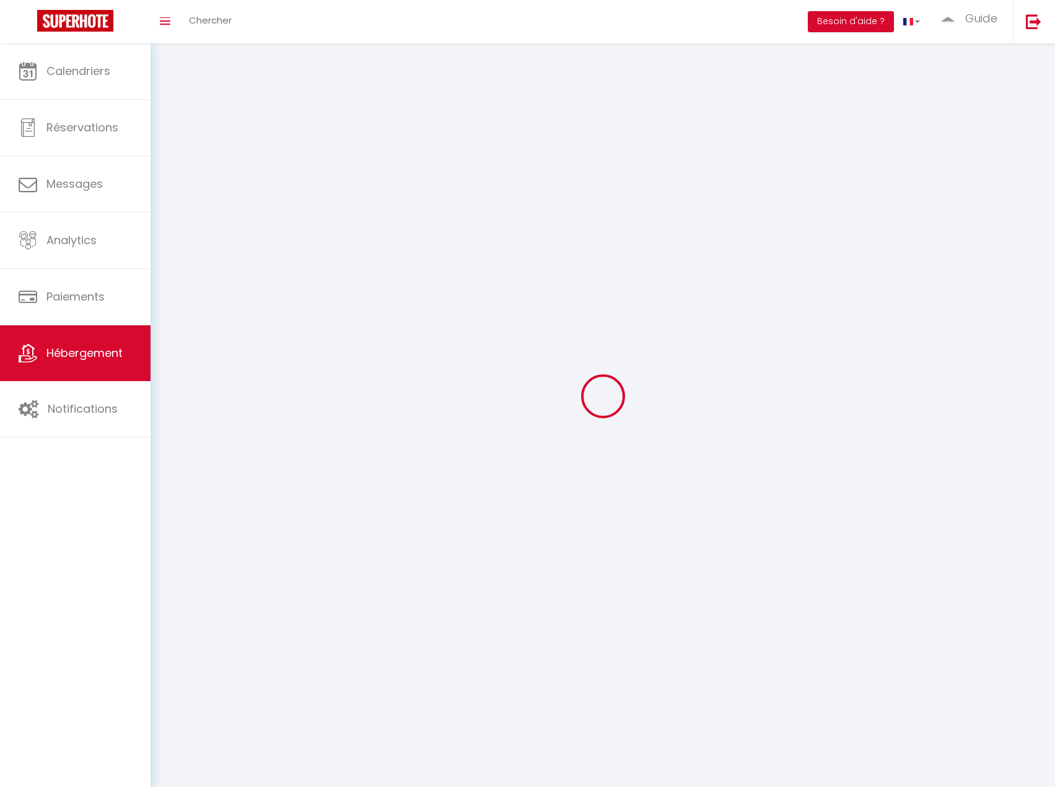
checkbox input "false"
select select
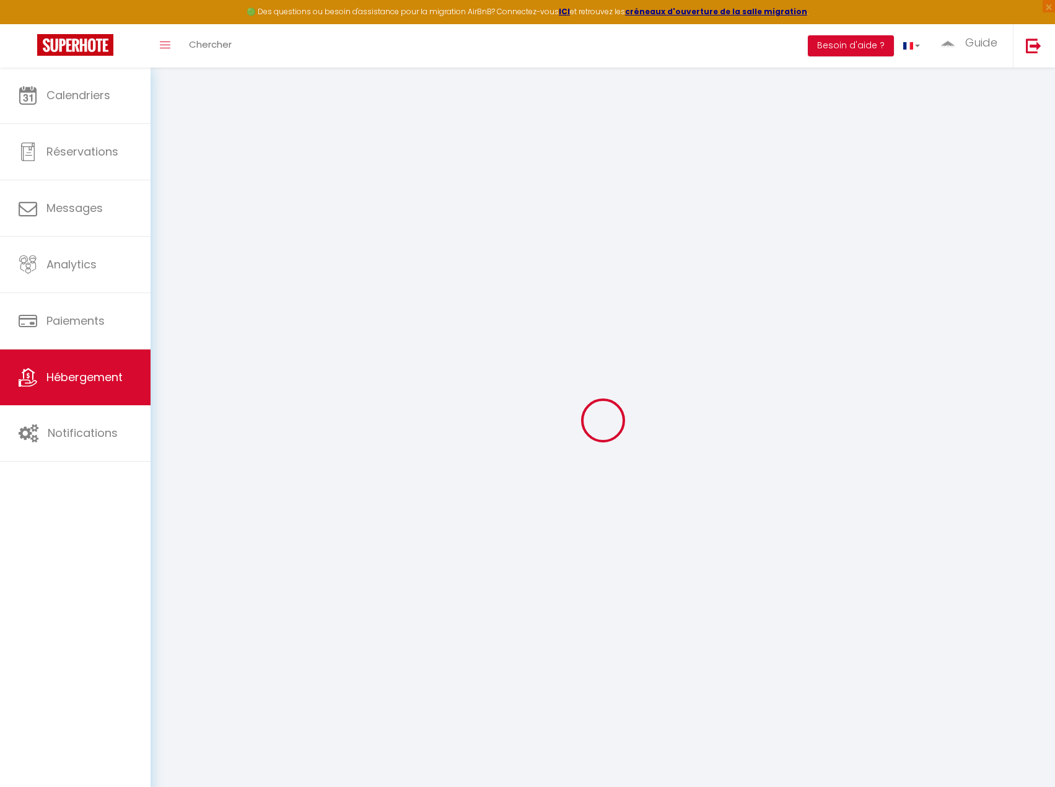
select select
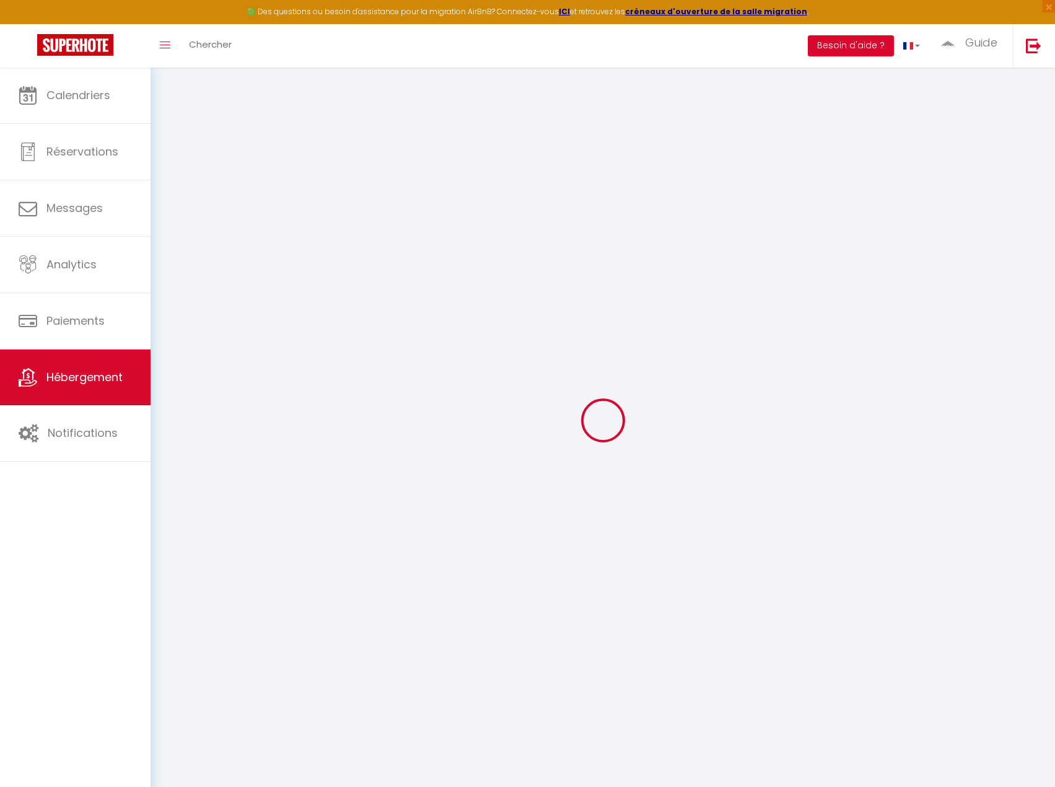
select select
checkbox input "false"
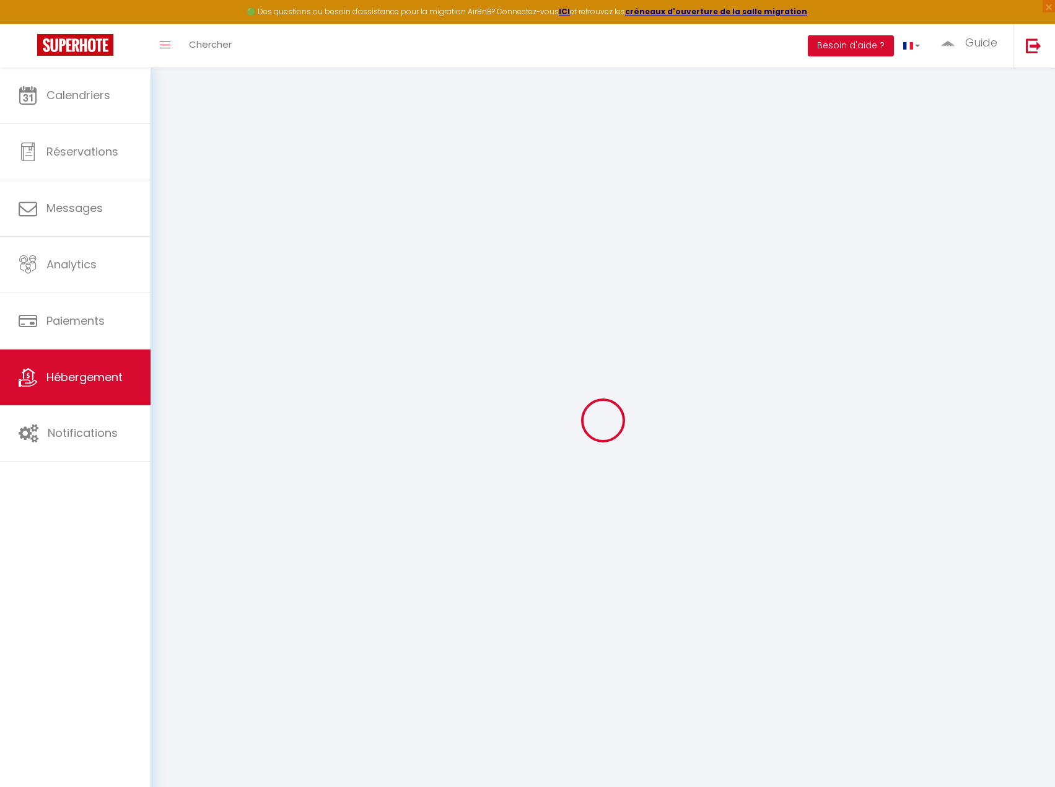
select select
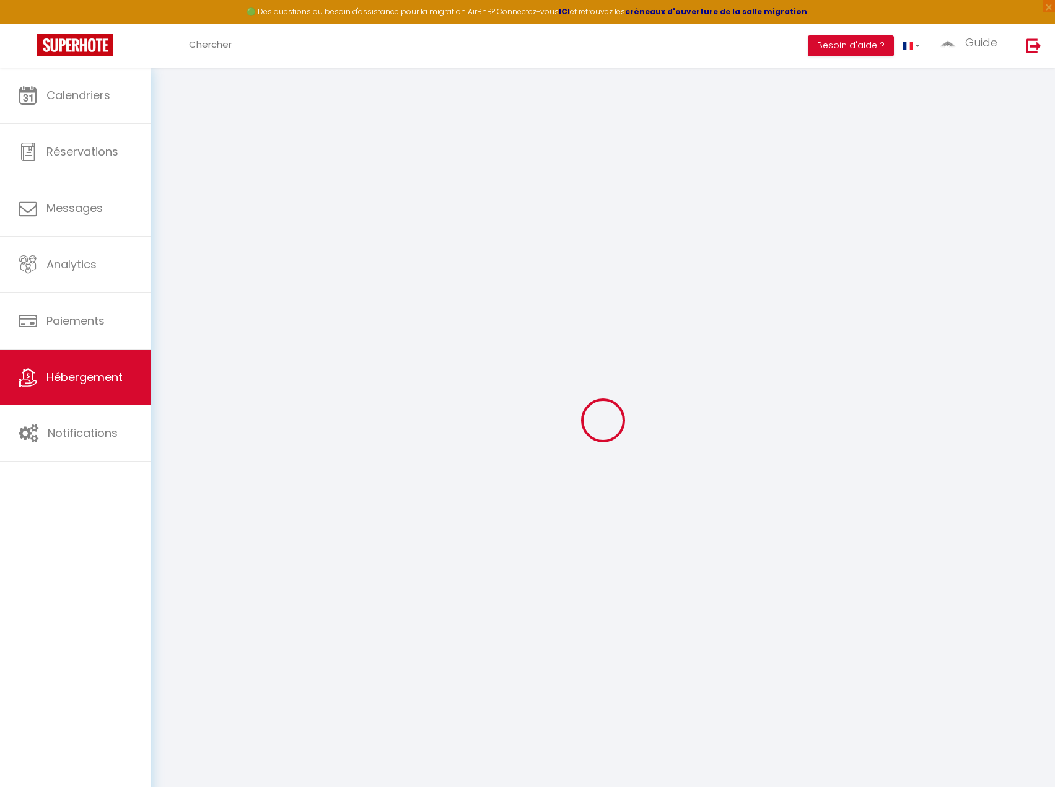
select select
checkbox input "false"
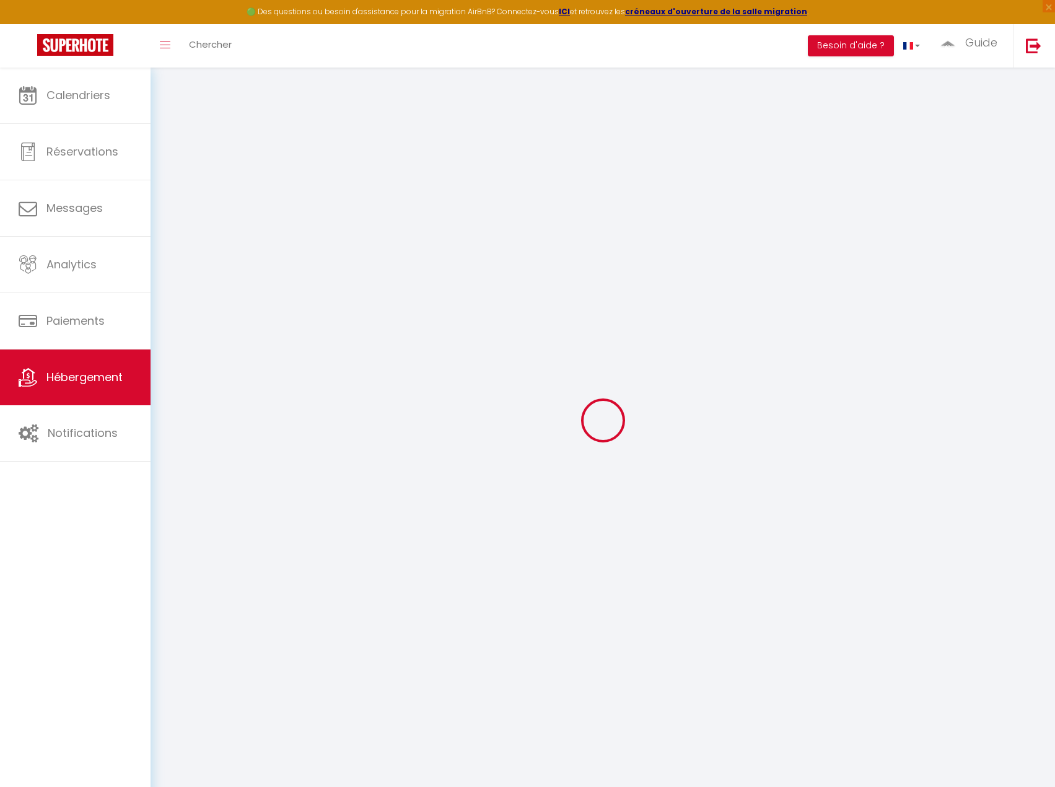
checkbox input "false"
select select
type input "Thyez [MEDICAL_DATA] · Coteau"
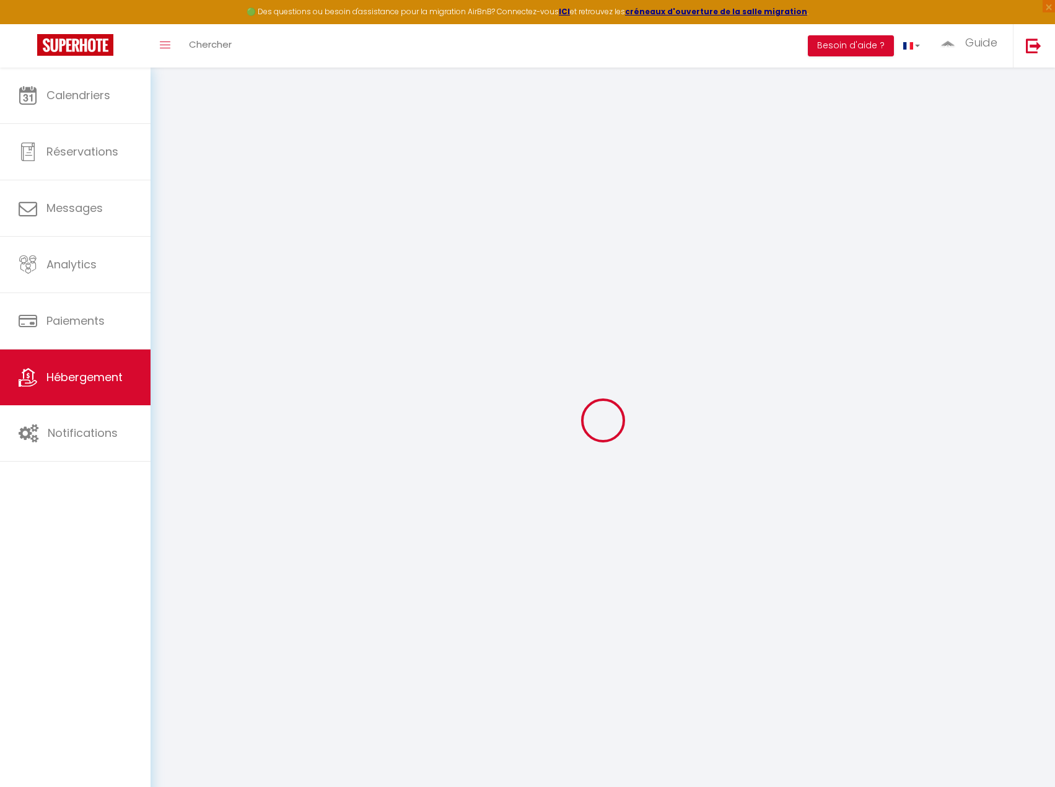
type input "Paola Et Mathieu"
select select "4"
select select "2"
type input "95"
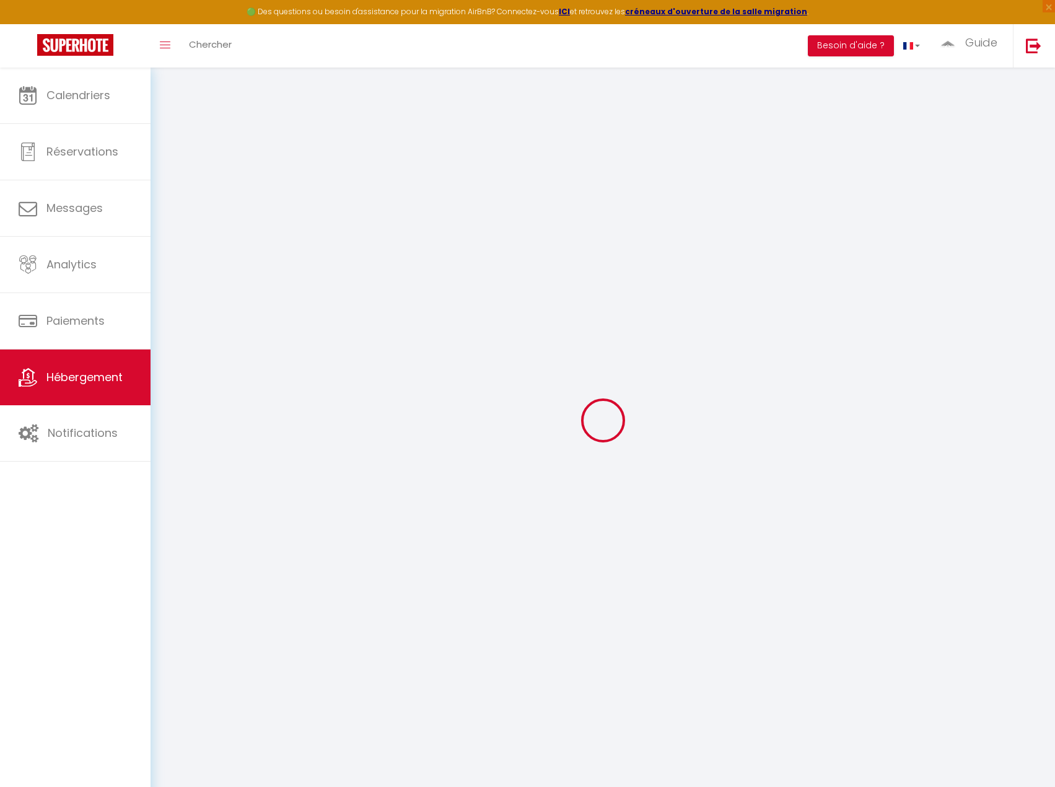
type input "10"
type input "4.00"
select select
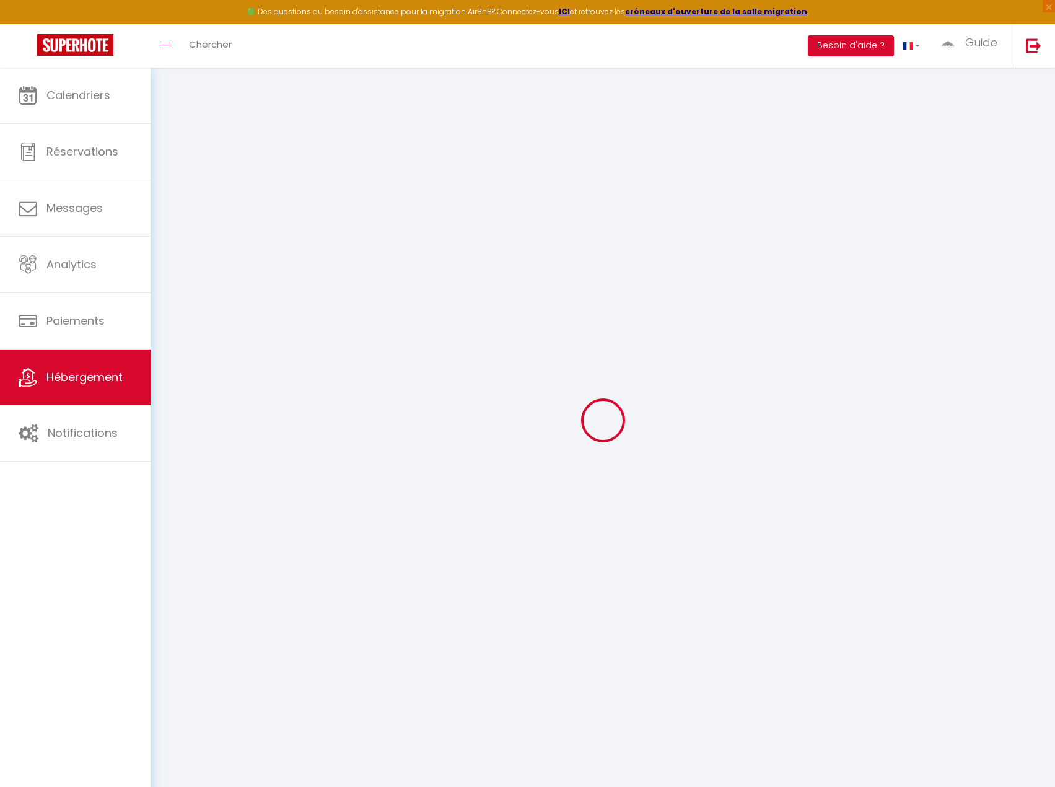
select select
type input "39 route du coteau"
type input "74300"
type input "Thyez"
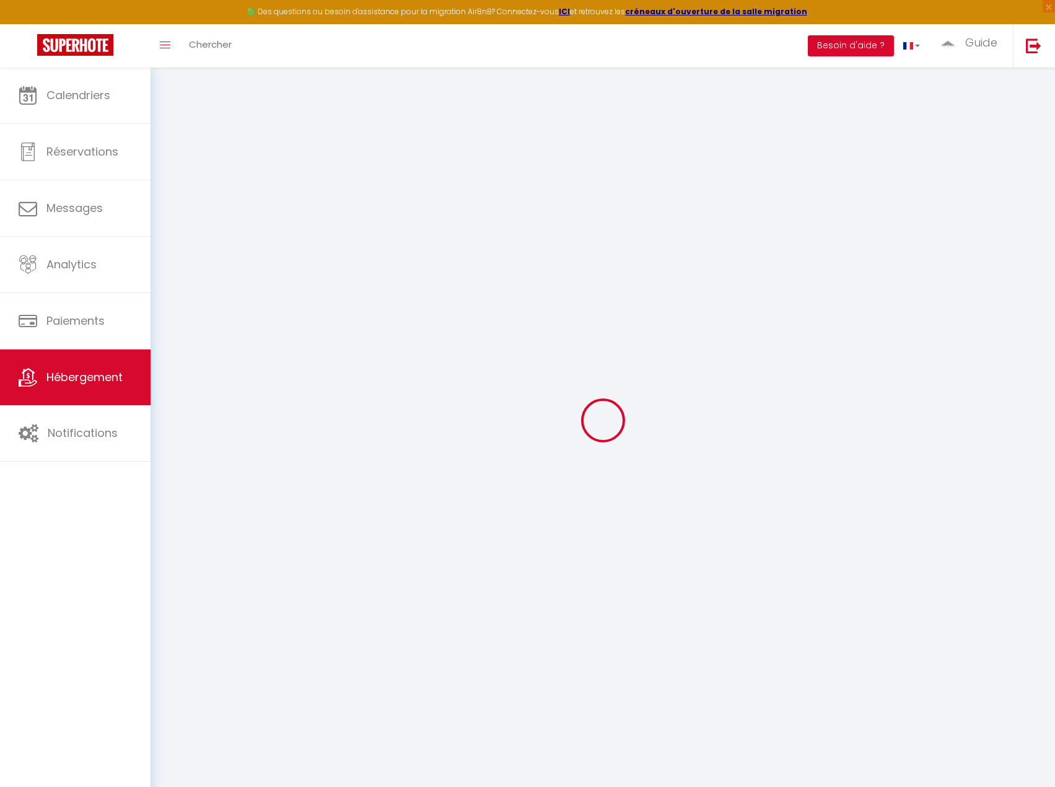
type input "[EMAIL_ADDRESS][DOMAIN_NAME]"
select select "6831"
checkbox input "false"
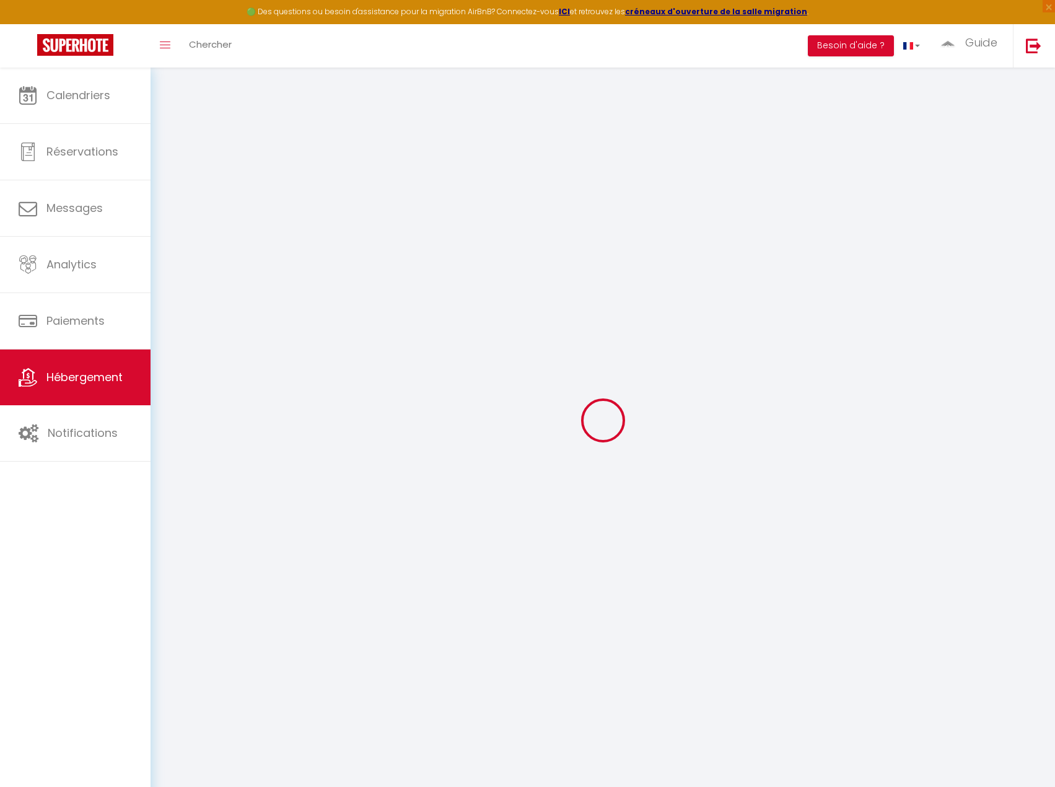
checkbox input "false"
type input "0"
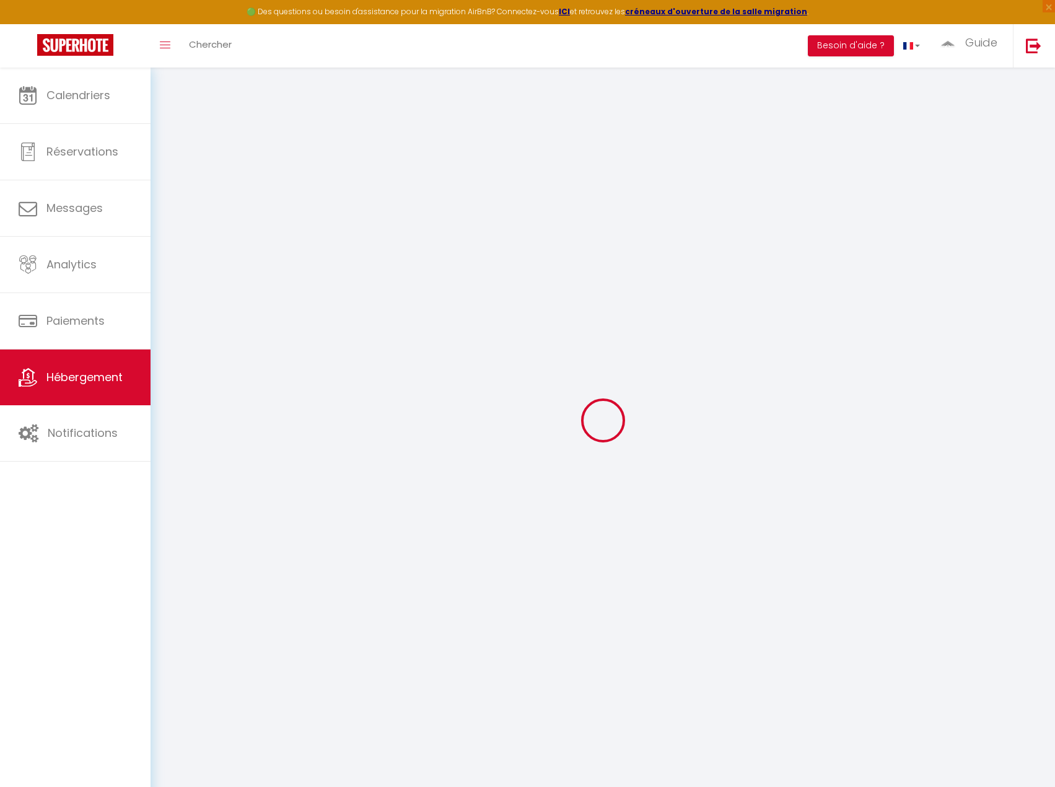
select select
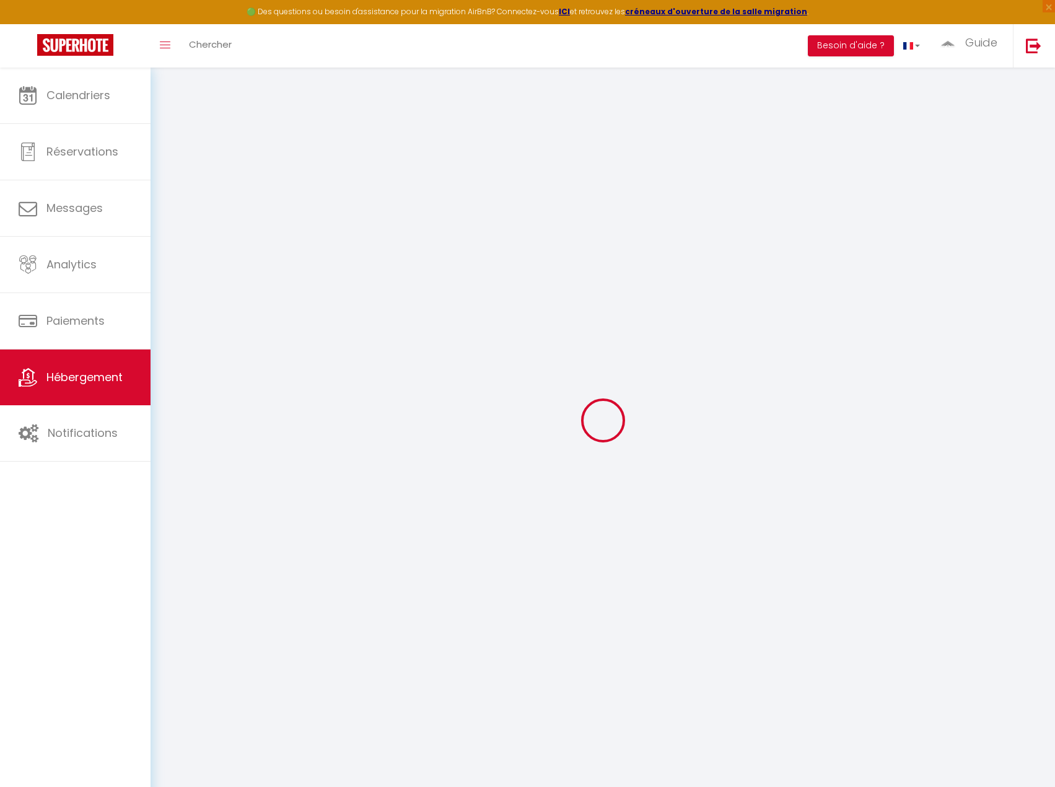
checkbox input "false"
select select
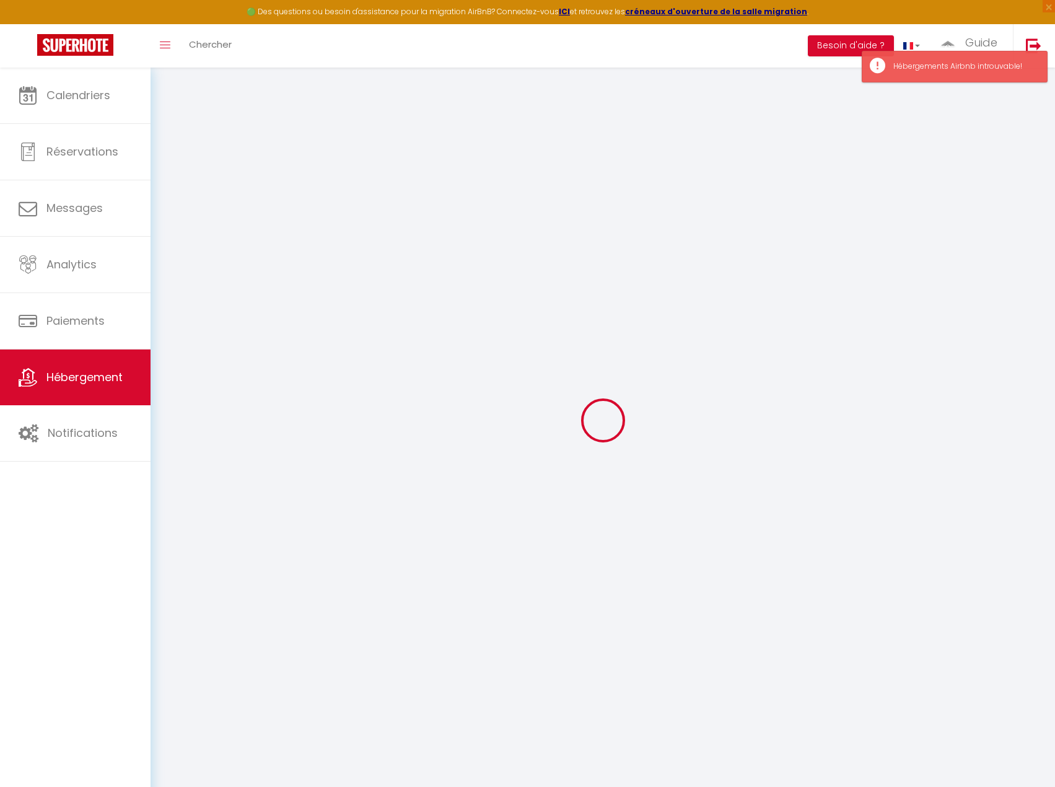
checkbox input "false"
select select
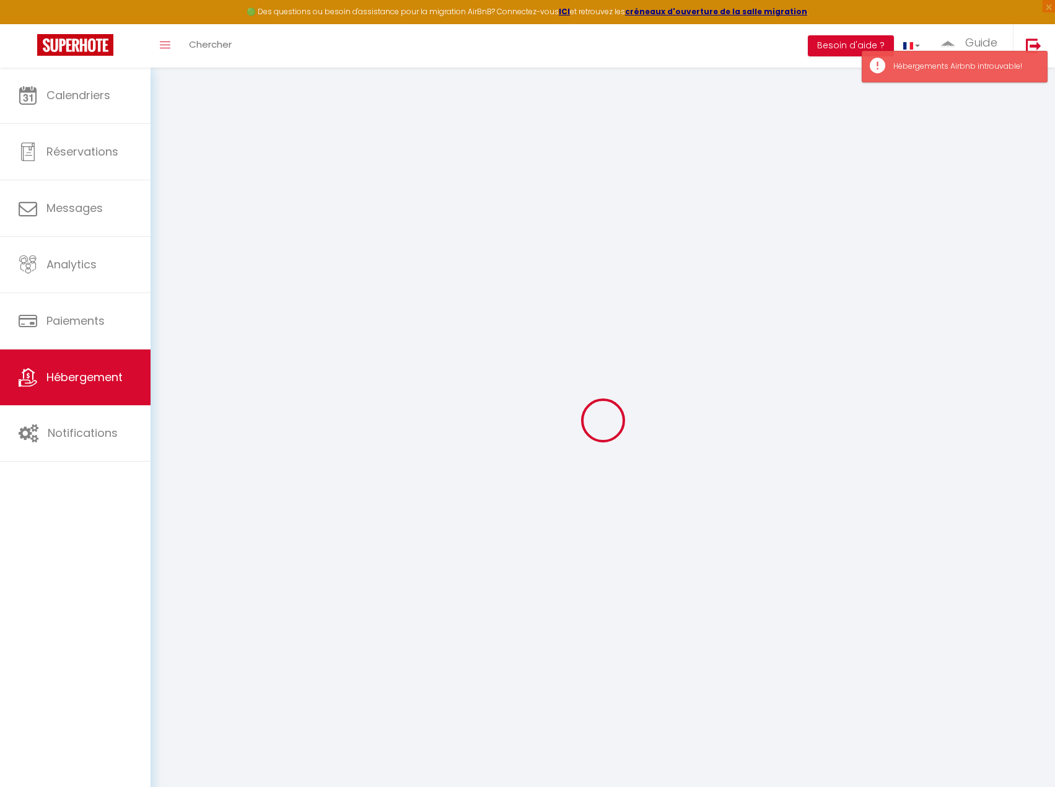
checkbox input "false"
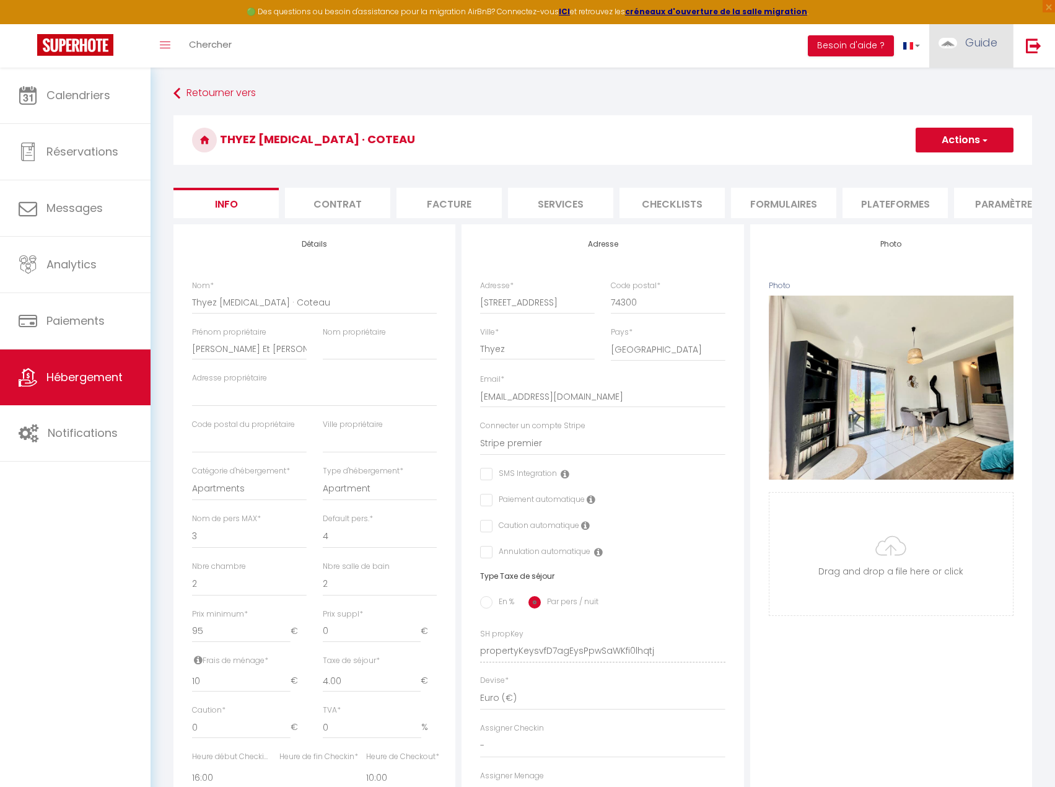
click at [977, 45] on span "Guide" at bounding box center [982, 42] width 32 height 15
click at [968, 88] on link "Paramètres" at bounding box center [964, 86] width 92 height 21
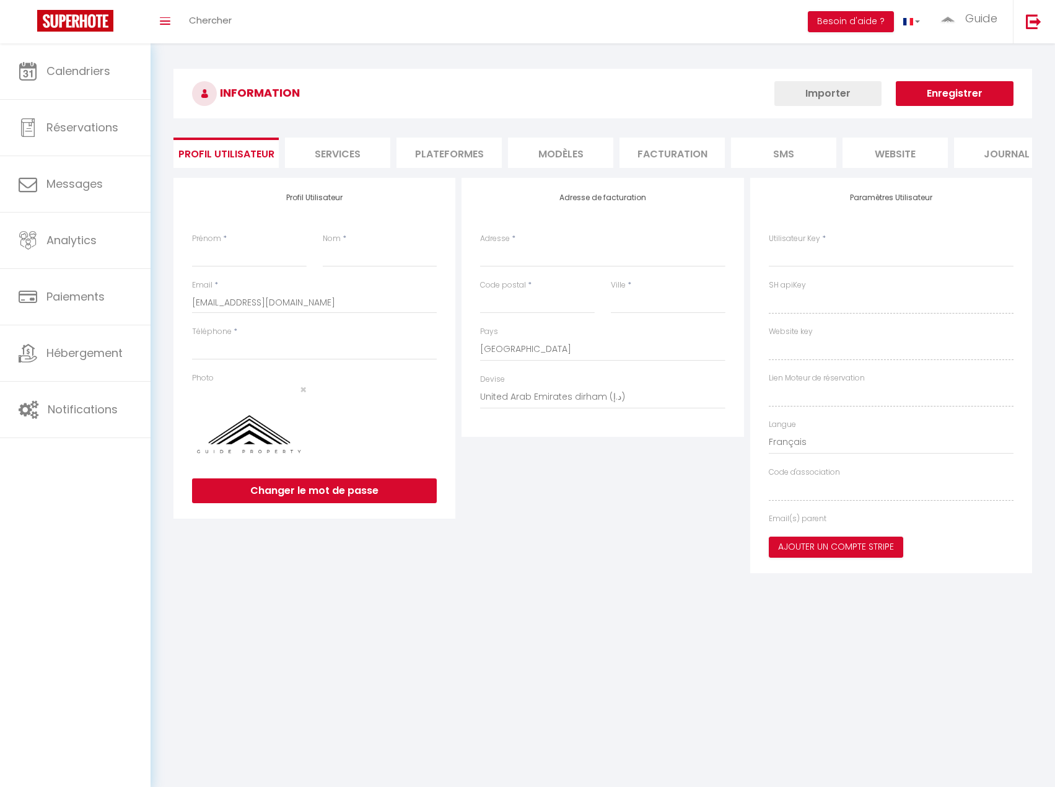
type input "Guide"
type input "Property"
type input "0658562825"
type input "176 rue Pertuiset"
type input "74130"
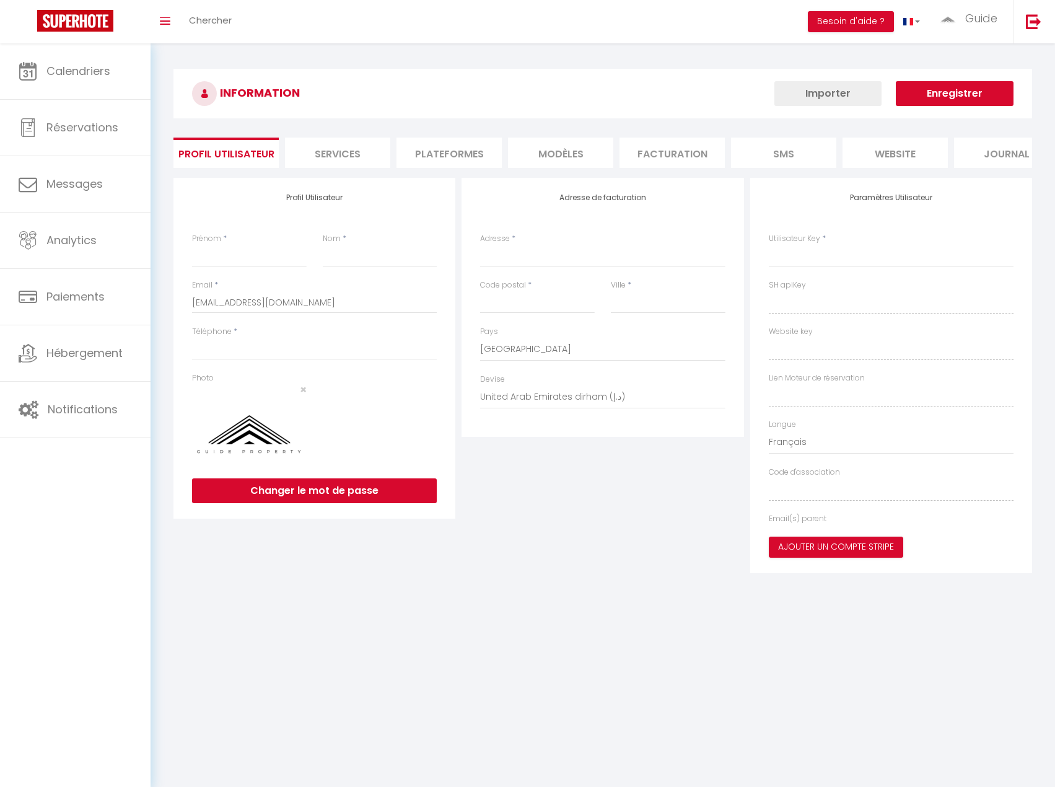
type input "Bonneville"
select select "28"
type input "Lj5SClOZ5uIB2577586UIN7OH"
type input "r4Z9Fip0g6OstbGIlHGCE8OiG"
type input "https://app.superhote.com/#/get-available-rentals/r4Z9Fip0g6OstbGIlHGCE8OiG"
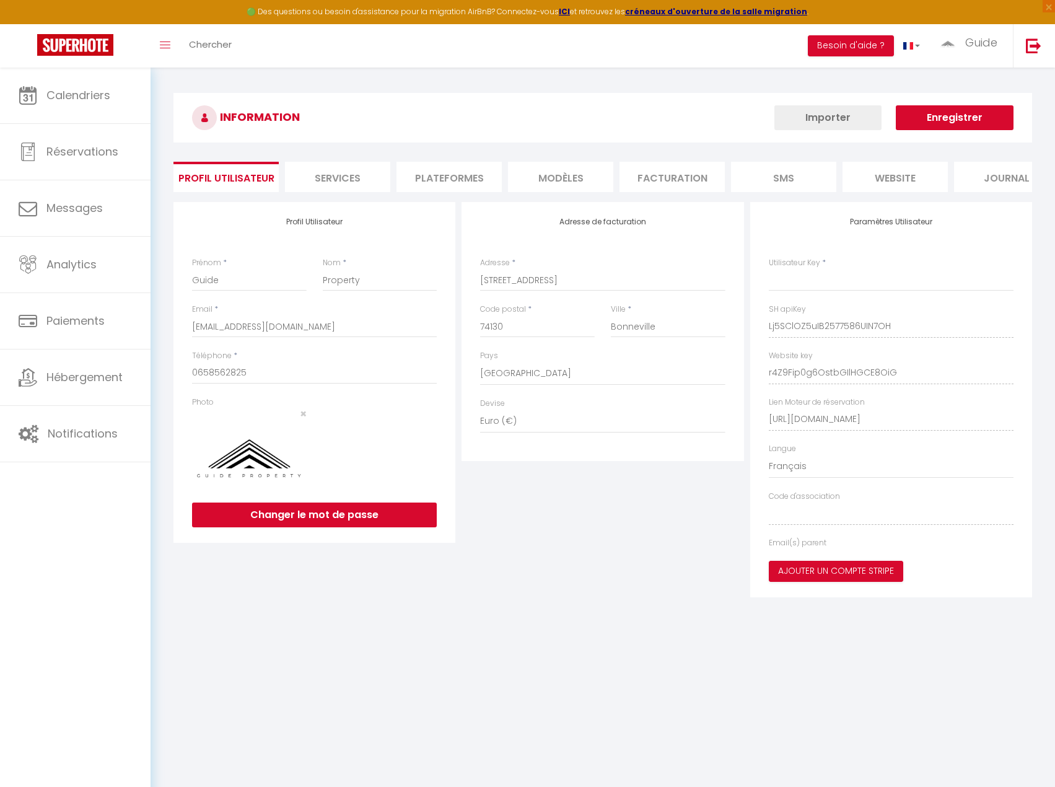
type input "Lj5SClOZ5uIB2577586UIN7OH"
type input "r4Z9Fip0g6OstbGIlHGCE8OiG"
type input "https://app.superhote.com/#/get-available-rentals/r4Z9Fip0g6OstbGIlHGCE8OiG"
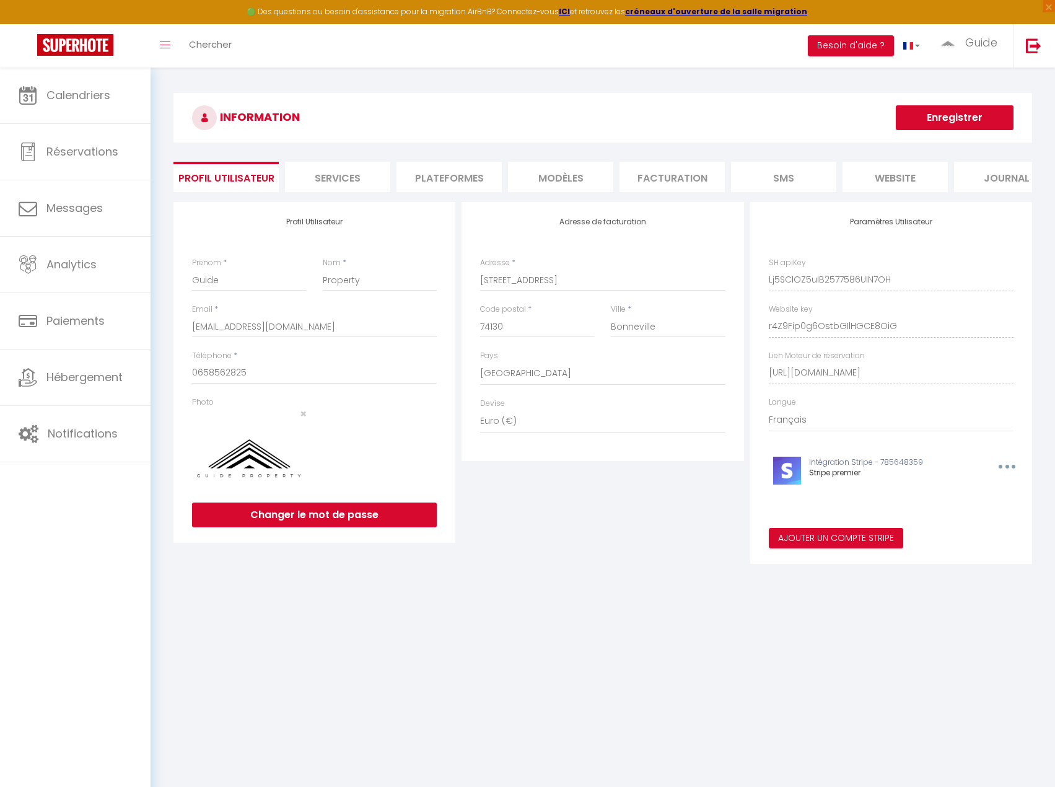
click at [452, 178] on li "Plateformes" at bounding box center [449, 177] width 105 height 30
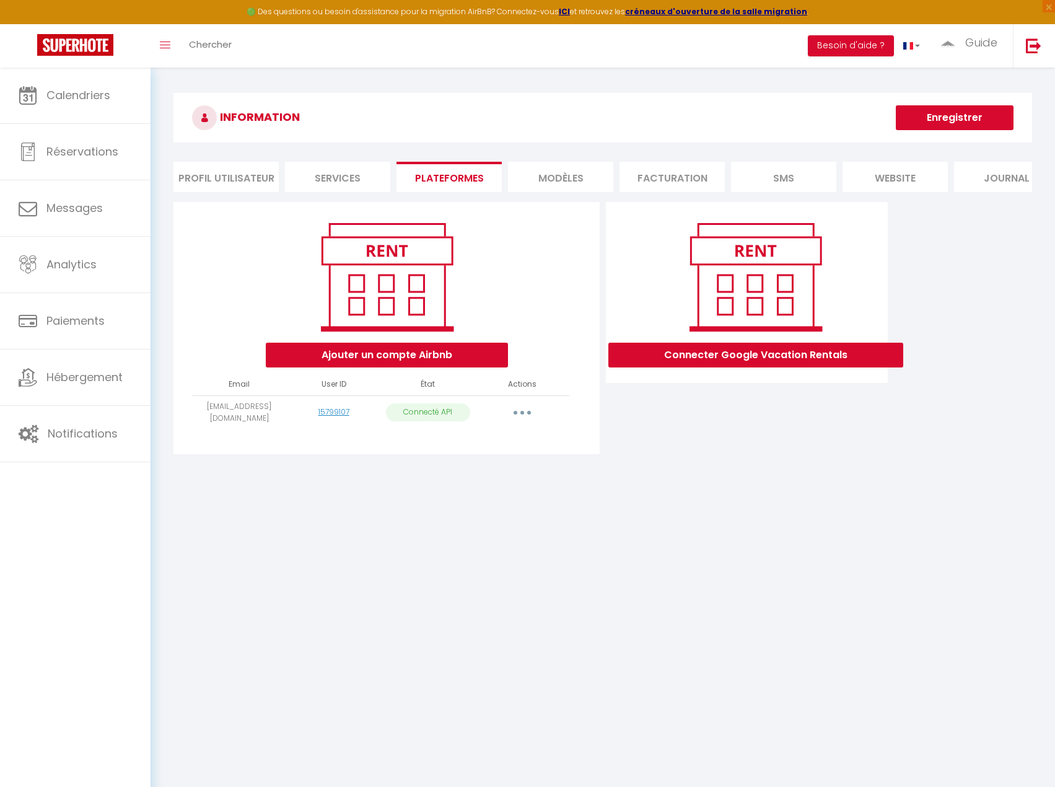
click at [531, 417] on button "button" at bounding box center [522, 413] width 35 height 20
click at [457, 451] on link "Importer les appartements" at bounding box center [467, 440] width 137 height 21
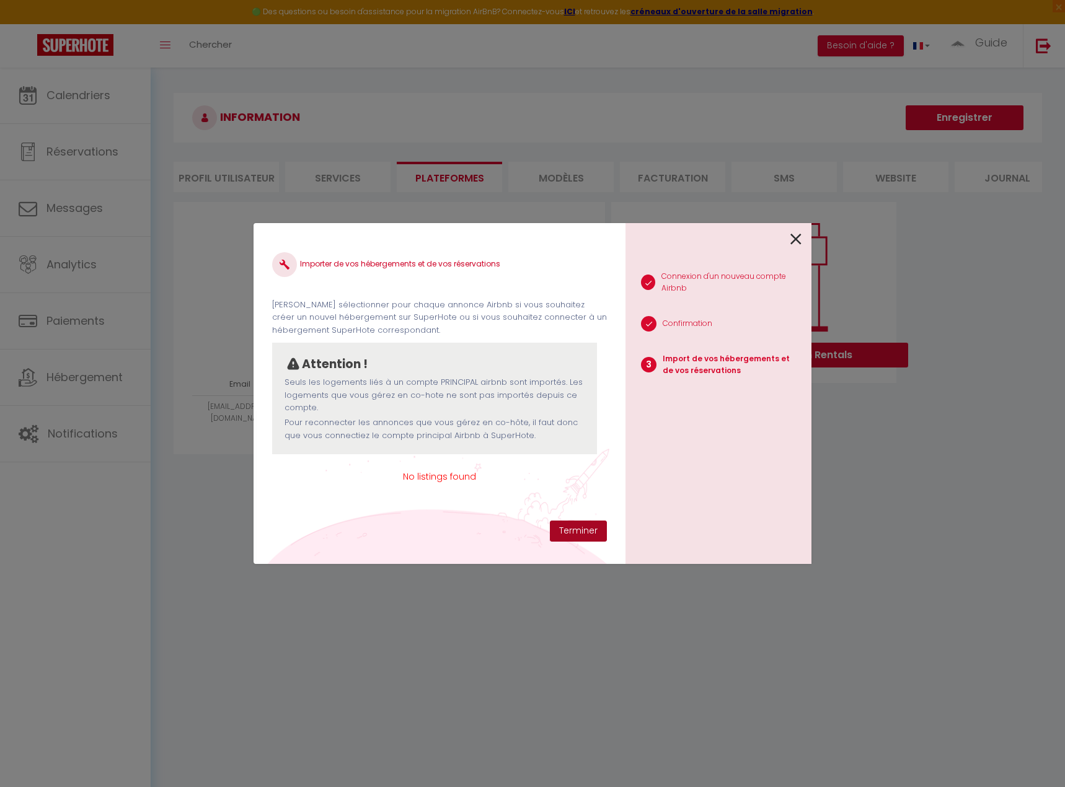
click at [581, 535] on button "Terminer" at bounding box center [578, 531] width 57 height 21
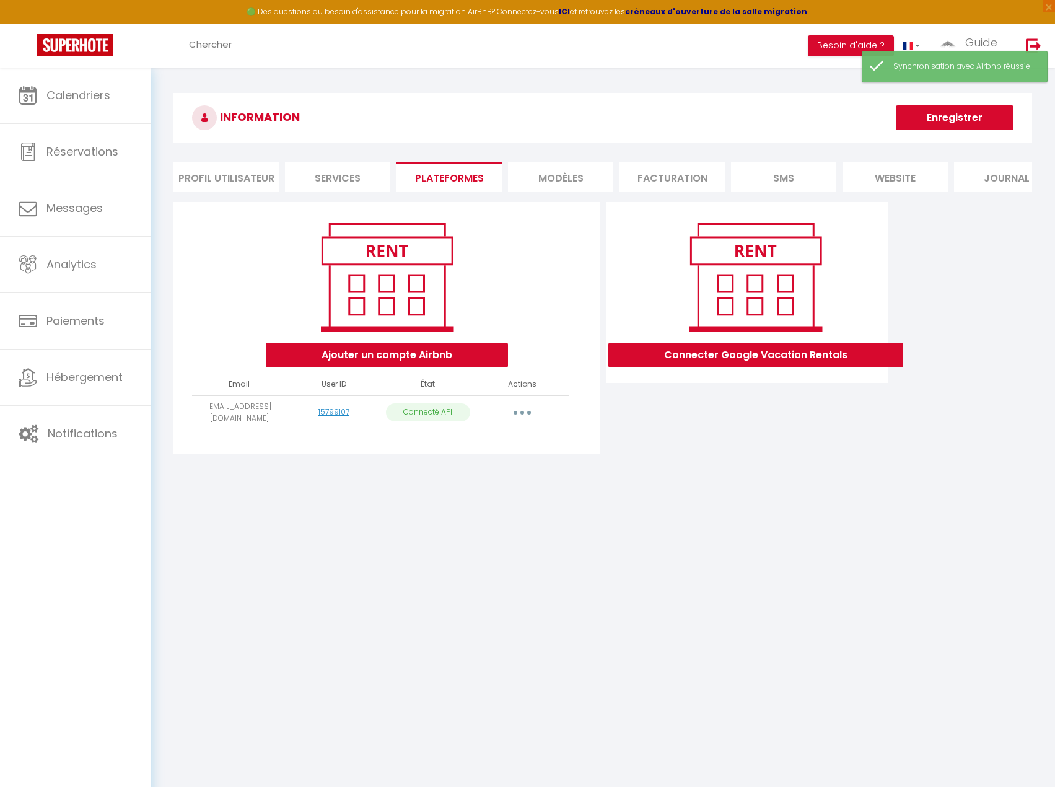
click at [528, 421] on button "button" at bounding box center [522, 413] width 35 height 20
click at [487, 447] on link "Importer les appartements" at bounding box center [467, 440] width 137 height 21
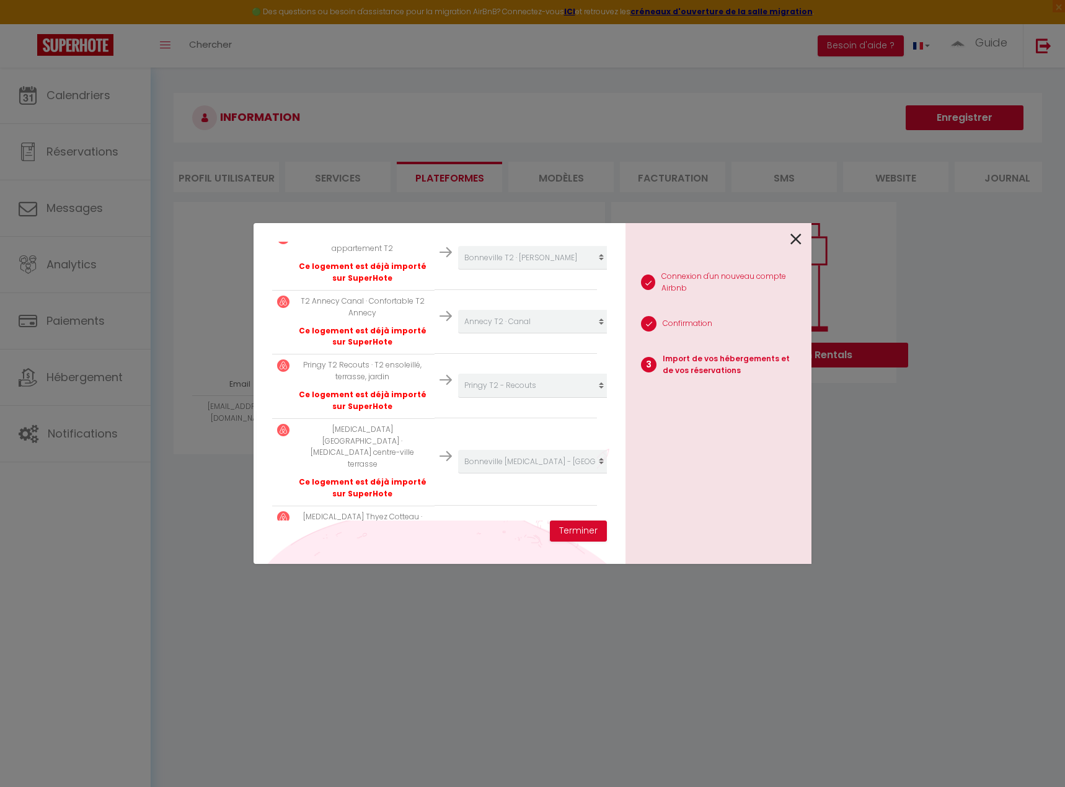
scroll to position [2026, 0]
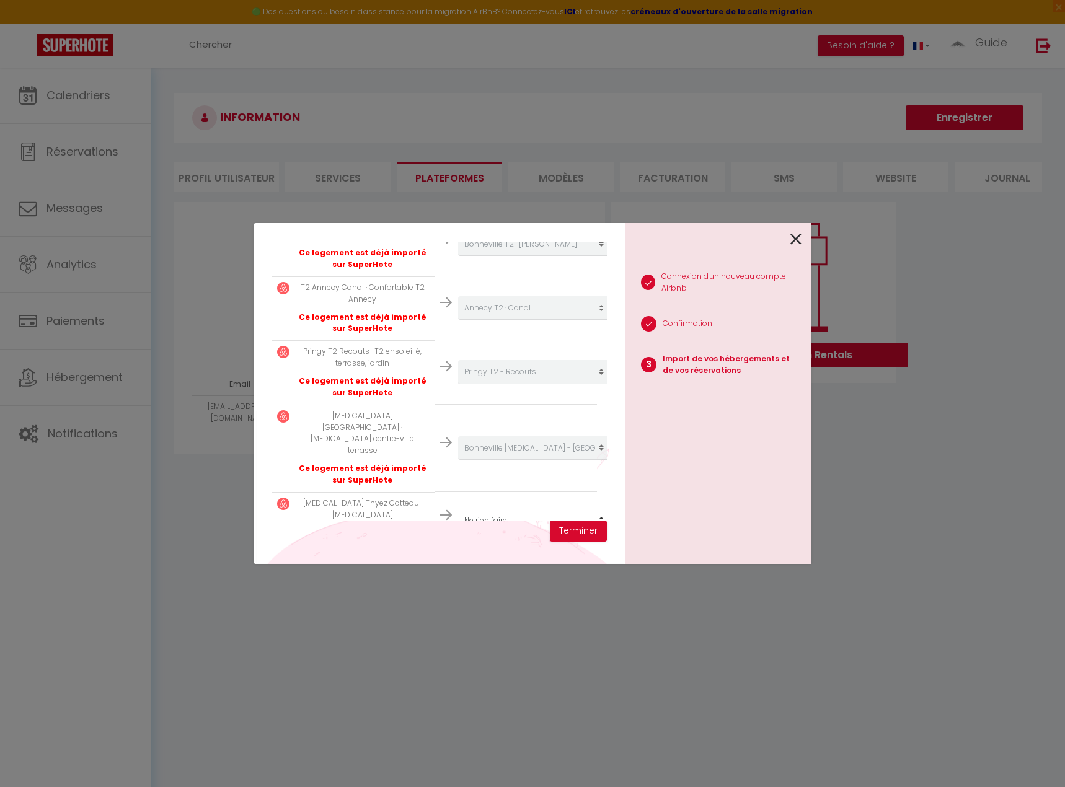
click at [550, 509] on select "Créer un nouvel hébergement Ne rien faire Marignier T2 · Comptines Thyez Studio…" at bounding box center [534, 521] width 152 height 24
click at [458, 509] on select "Créer un nouvel hébergement Ne rien faire Marignier T2 · Comptines Thyez Studio…" at bounding box center [534, 521] width 152 height 24
click at [573, 531] on button "Terminer" at bounding box center [578, 531] width 57 height 21
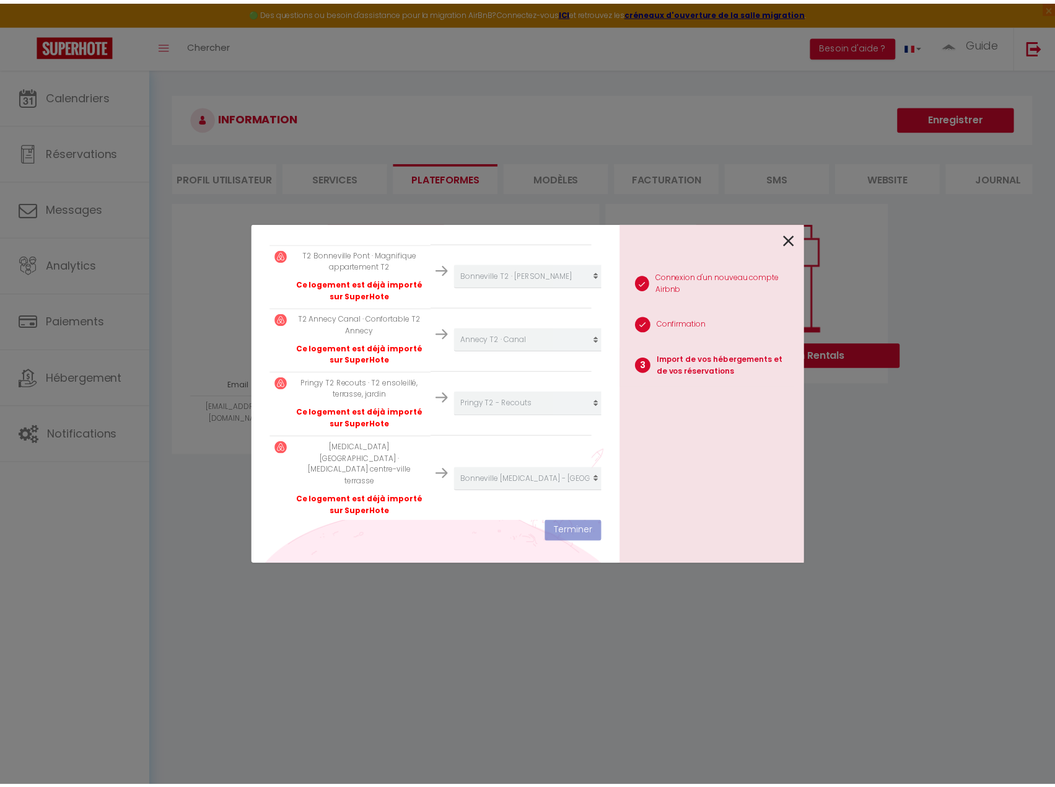
scroll to position [2057, 0]
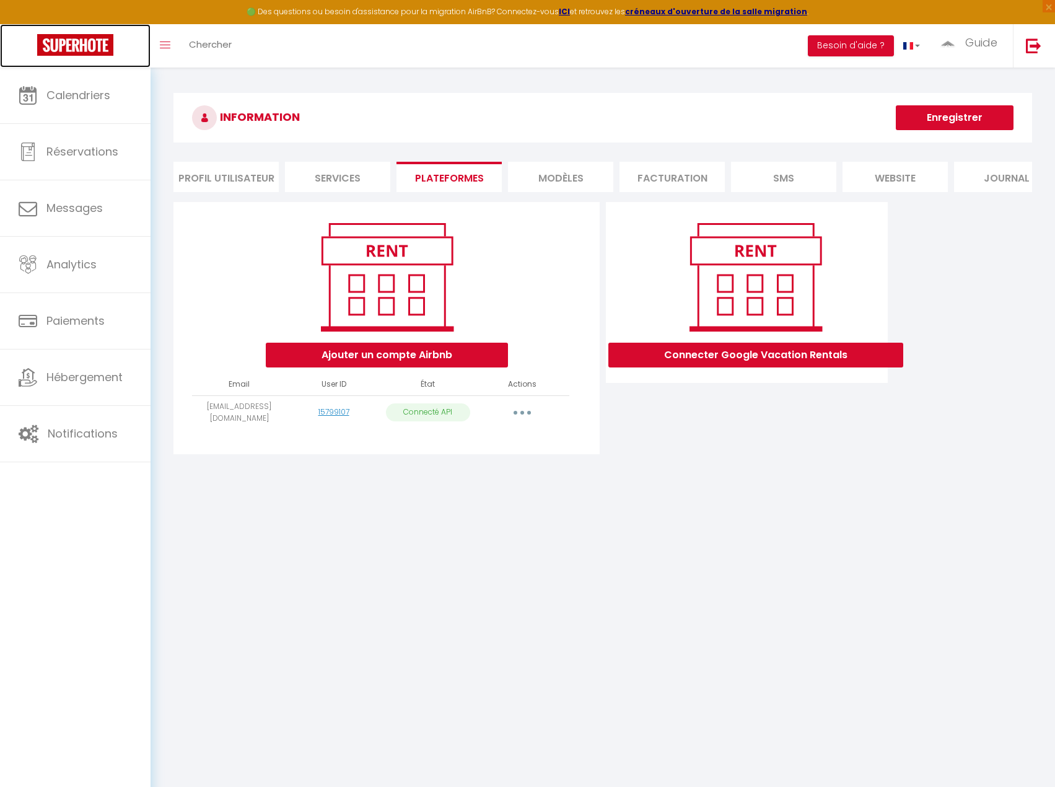
click at [72, 37] on img at bounding box center [75, 45] width 76 height 22
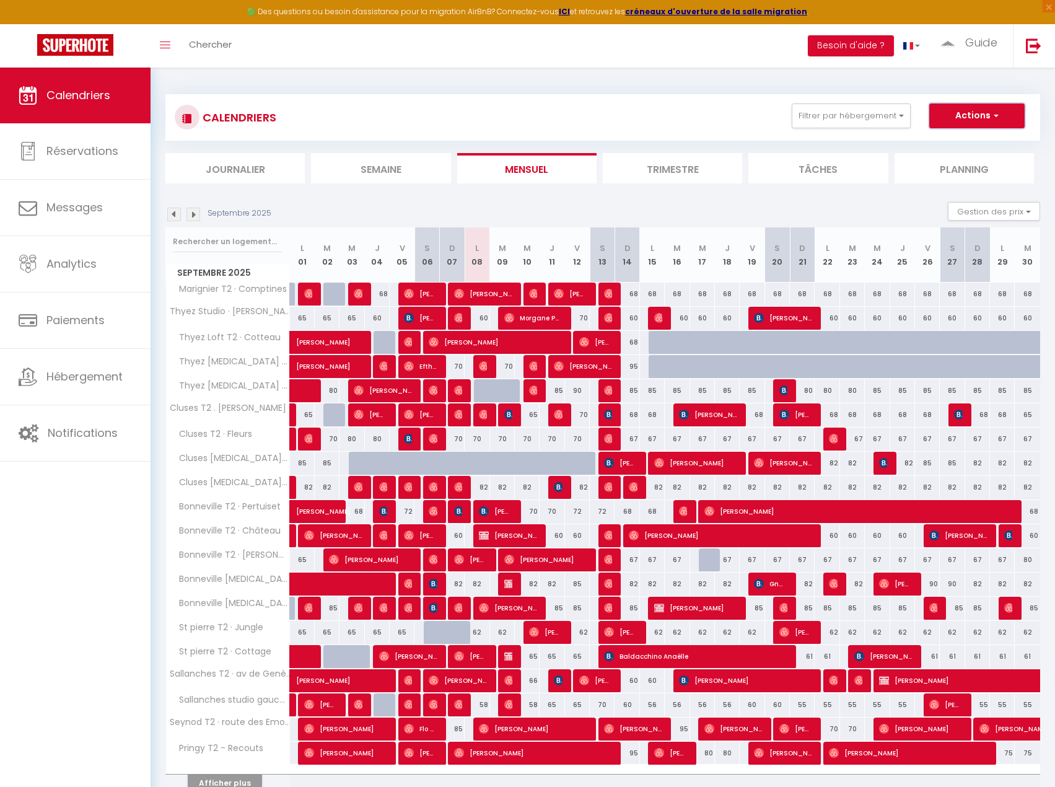
click at [966, 121] on button "Actions" at bounding box center [977, 116] width 95 height 25
click at [969, 141] on link "Nouvelle réservation" at bounding box center [964, 144] width 108 height 19
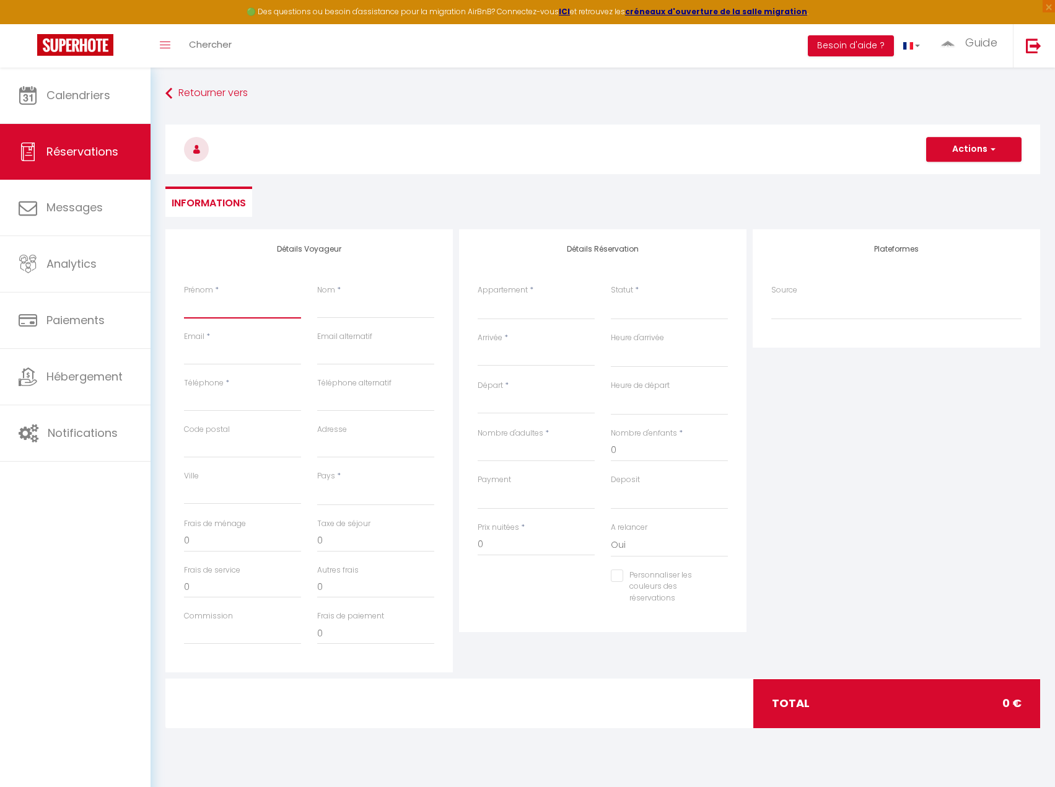
click at [218, 299] on input "Prénom" at bounding box center [242, 307] width 117 height 22
drag, startPoint x: 213, startPoint y: 353, endPoint x: 167, endPoint y: 355, distance: 45.3
click at [167, 355] on div "Détails Voyageur Prénom * Melissa Nom * Bounechada Email * bounechadamel@gmail.…" at bounding box center [309, 450] width 288 height 443
click at [260, 393] on input "Téléphone" at bounding box center [242, 400] width 117 height 22
click at [244, 445] on input "Code postal" at bounding box center [242, 447] width 117 height 22
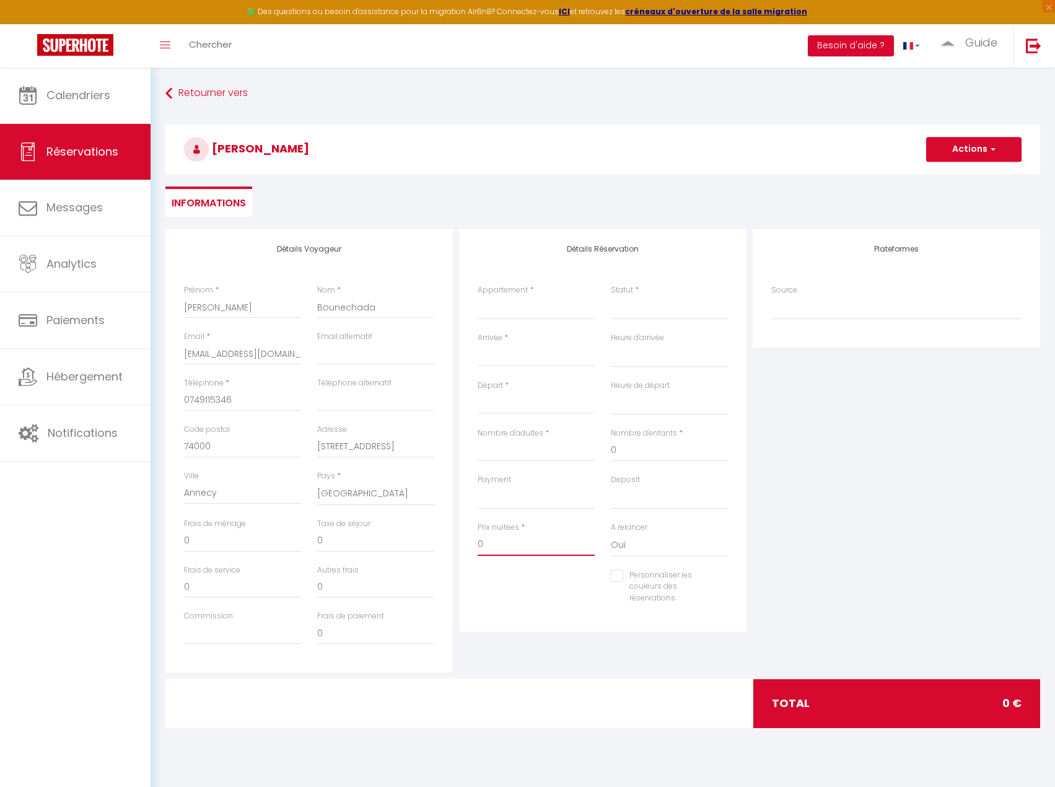
drag, startPoint x: 512, startPoint y: 542, endPoint x: 461, endPoint y: 544, distance: 50.8
click at [461, 544] on div "Détails Réservation Appartement * Marignier T2 · Comptines Thyez Studio · Louis…" at bounding box center [603, 430] width 288 height 403
drag, startPoint x: 907, startPoint y: 494, endPoint x: 676, endPoint y: 322, distance: 287.8
click at [906, 494] on div "Plateformes Source Direct Airbnb.com Booking.com Chalet montagne Expedia Gite d…" at bounding box center [897, 450] width 294 height 443
click at [516, 311] on select "Marignier T2 · Comptines Thyez Studio · Louis Coppel Thyez Loft T2 · Cotteau Th…" at bounding box center [536, 308] width 117 height 24
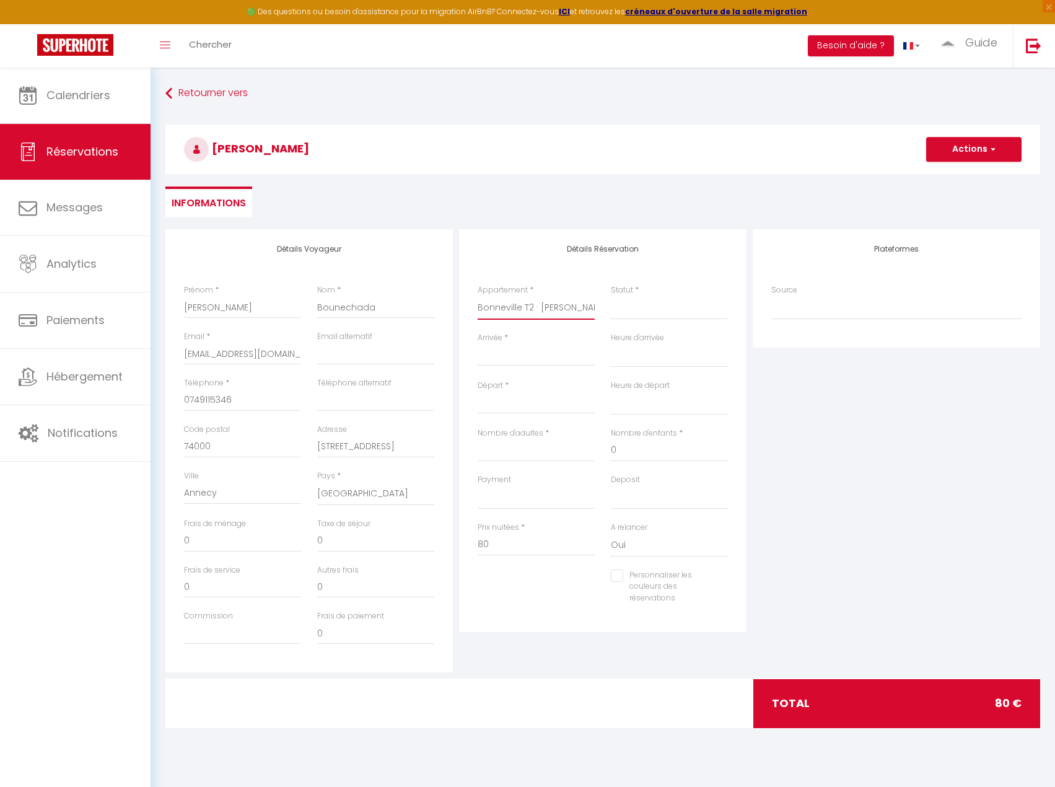
click at [478, 296] on select "Marignier T2 · Comptines Thyez Studio · Louis Coppel Thyez Loft T2 · Cotteau Th…" at bounding box center [536, 308] width 117 height 24
click at [500, 358] on input "Arrivée" at bounding box center [536, 356] width 117 height 16
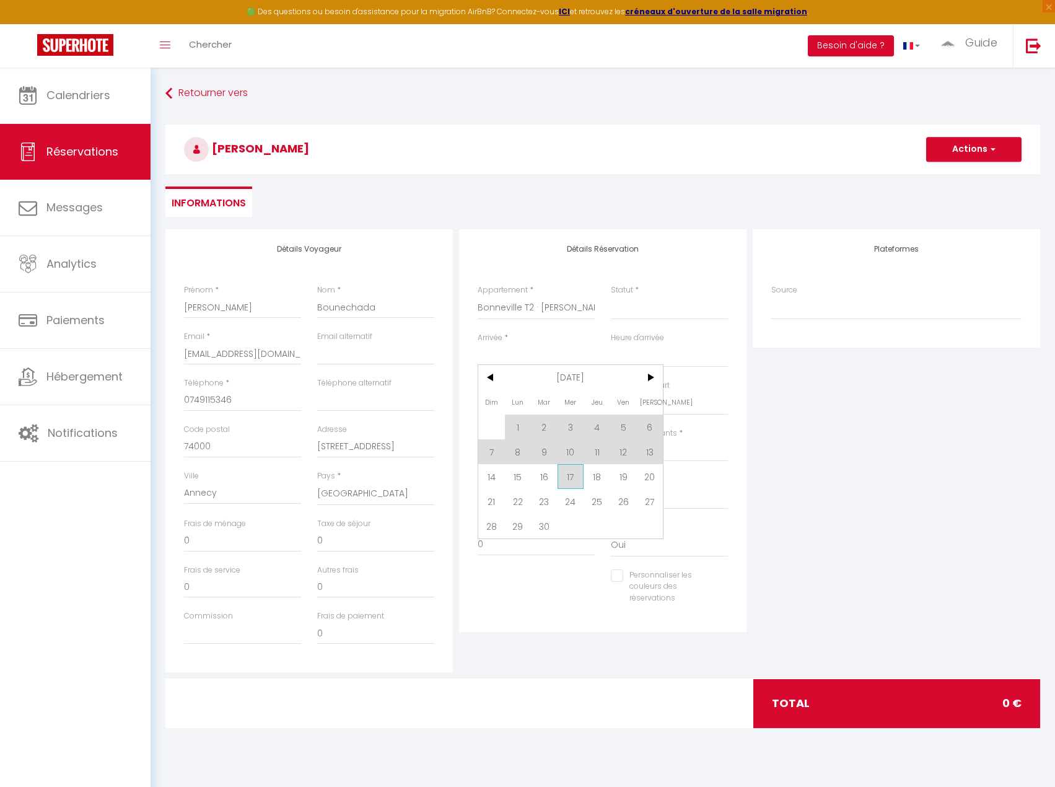
click at [571, 482] on span "17" at bounding box center [571, 476] width 27 height 25
click at [573, 474] on div "Payment OK KO" at bounding box center [536, 491] width 117 height 35
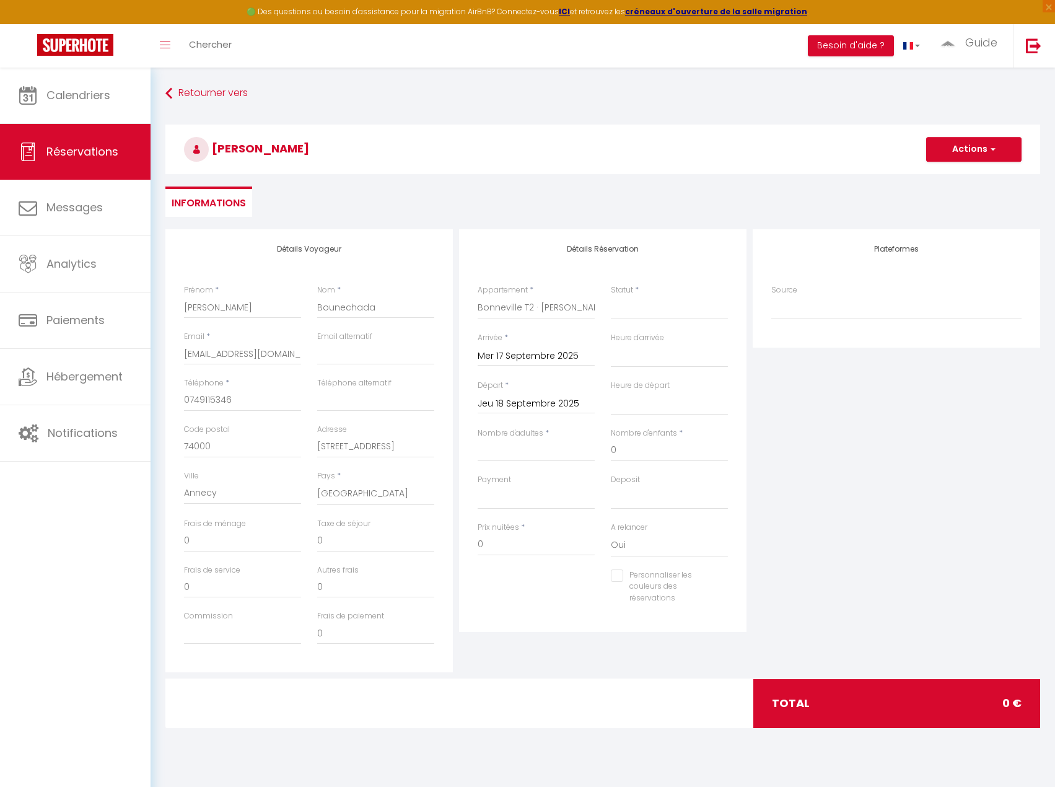
click at [870, 432] on div "Plateformes Source Direct Airbnb.com Booking.com Chalet montagne Expedia Gite d…" at bounding box center [897, 450] width 294 height 443
click at [648, 356] on select "00:00 00:30 01:00 01:30 02:00 02:30 03:00 03:30 04:00 04:30 05:00 05:30 06:00 0…" at bounding box center [669, 356] width 117 height 24
click at [611, 344] on select "00:00 00:30 01:00 01:30 02:00 02:30 03:00 03:30 04:00 04:30 05:00 05:30 06:00 0…" at bounding box center [669, 356] width 117 height 24
click at [656, 406] on select "00:00 00:30 01:00 01:30 02:00 02:30 03:00 03:30 04:00 04:30 05:00 05:30 06:00 0…" at bounding box center [669, 404] width 117 height 24
click at [611, 392] on select "00:00 00:30 01:00 01:30 02:00 02:30 03:00 03:30 04:00 04:30 05:00 05:30 06:00 0…" at bounding box center [669, 404] width 117 height 24
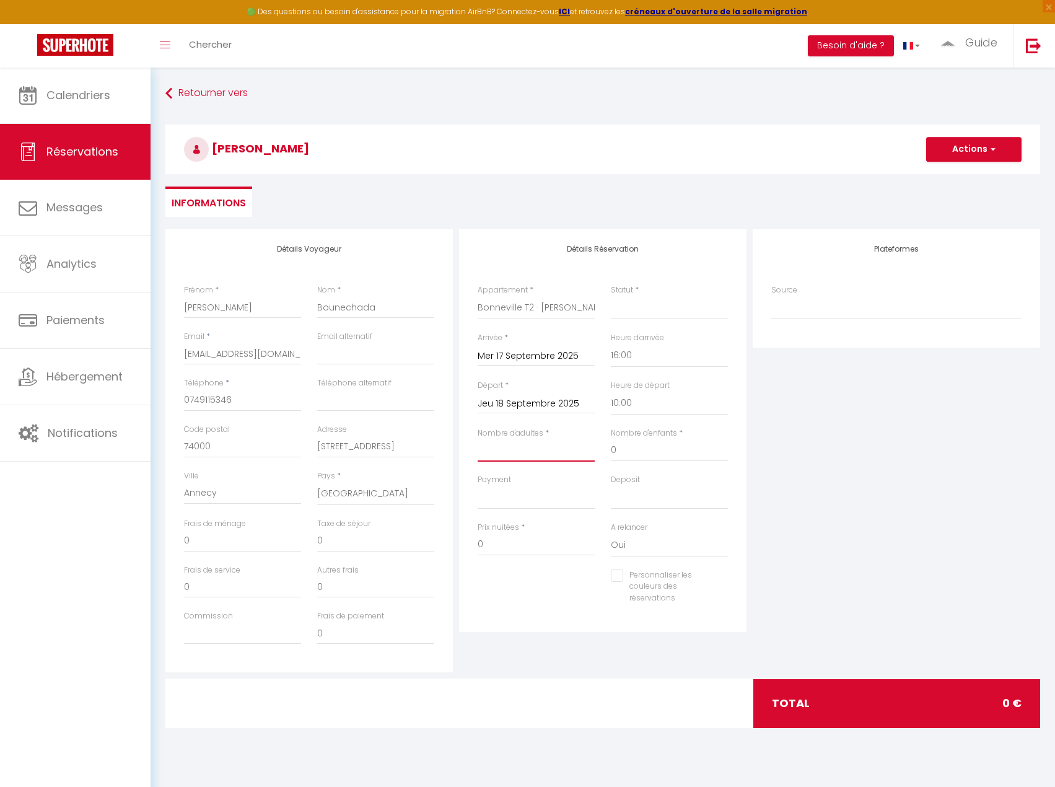
click at [545, 452] on input "Nombre d'adultes" at bounding box center [536, 450] width 117 height 22
click at [511, 501] on select "OK KO" at bounding box center [536, 498] width 117 height 24
click at [478, 486] on select "OK KO" at bounding box center [536, 498] width 117 height 24
drag, startPoint x: 656, startPoint y: 498, endPoint x: 655, endPoint y: 508, distance: 9.9
click at [656, 498] on select "OK KO" at bounding box center [669, 498] width 117 height 24
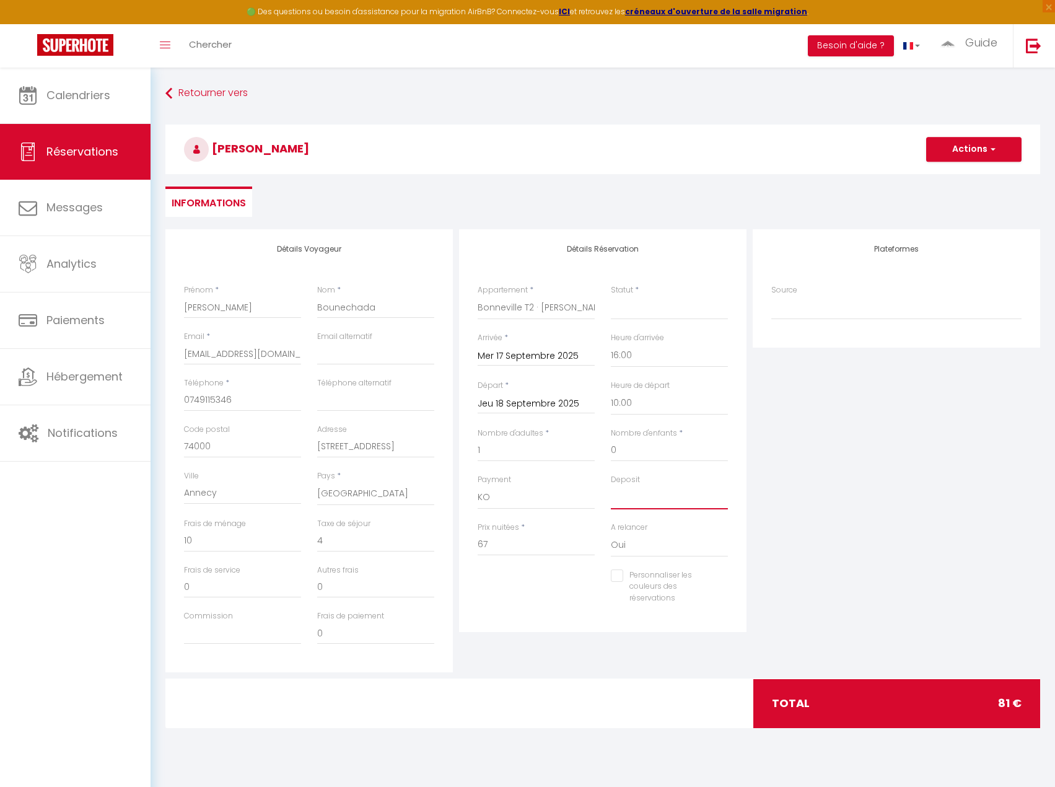
click at [611, 486] on select "OK KO" at bounding box center [669, 498] width 117 height 24
drag, startPoint x: 198, startPoint y: 542, endPoint x: 154, endPoint y: 543, distance: 43.4
click at [154, 543] on div "Retourner vers Melissa Bounechada Actions Enregistrer Actions Enregistrer Aperç…" at bounding box center [603, 414] width 905 height 692
drag, startPoint x: 501, startPoint y: 547, endPoint x: 433, endPoint y: 544, distance: 68.3
click at [433, 544] on div "Détails Voyageur Prénom * Melissa Nom * Bounechada Email * bounechadamel@gmail.…" at bounding box center [602, 450] width 881 height 443
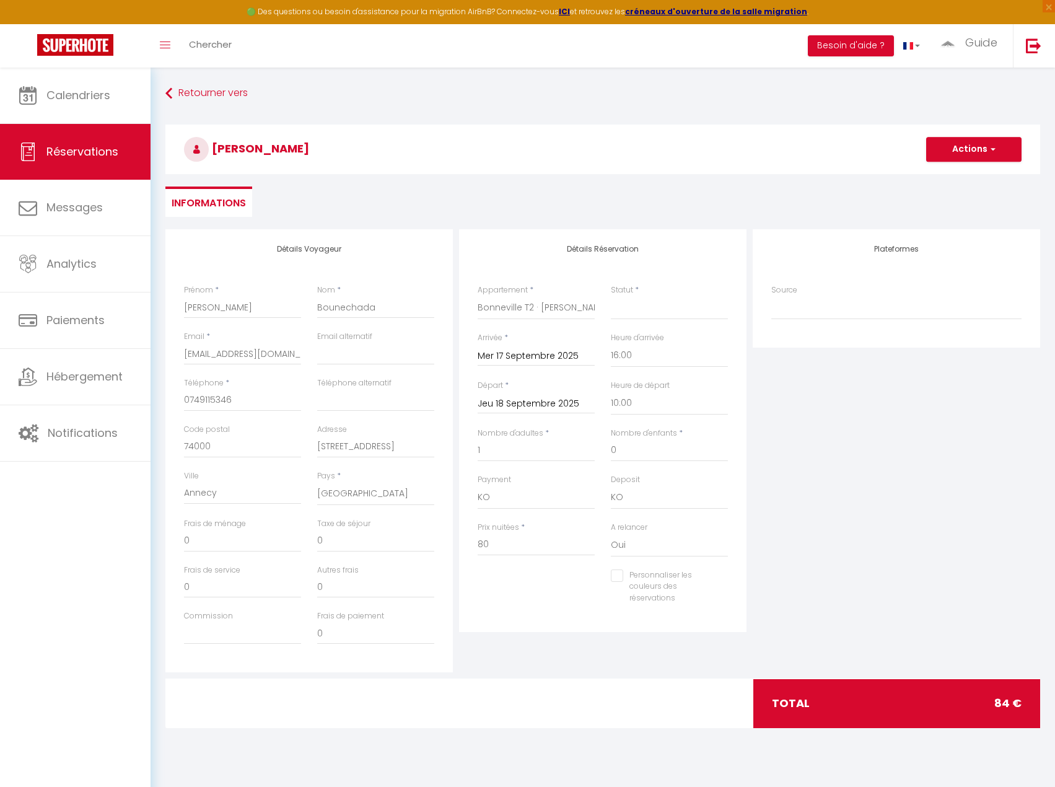
click at [545, 591] on div "Personnaliser les couleurs des réservations #D7092E" at bounding box center [603, 594] width 267 height 48
click at [648, 314] on select "Confirmé Non Confirmé Annulé Annulé par le voyageur No Show Request" at bounding box center [669, 308] width 117 height 24
click at [611, 296] on select "Confirmé Non Confirmé Annulé Annulé par le voyageur No Show Request" at bounding box center [669, 308] width 117 height 24
click at [976, 152] on button "Actions" at bounding box center [974, 149] width 95 height 25
click at [960, 179] on link "Enregistrer" at bounding box center [962, 177] width 98 height 16
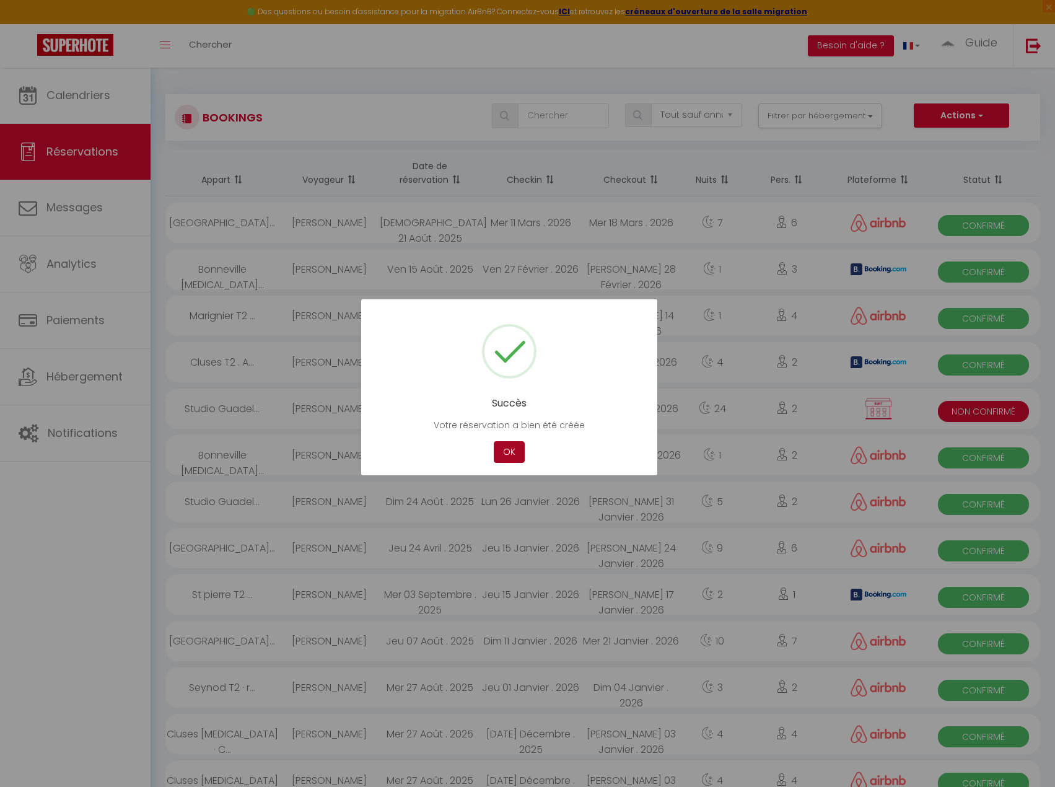
click at [513, 449] on button "OK" at bounding box center [509, 452] width 31 height 22
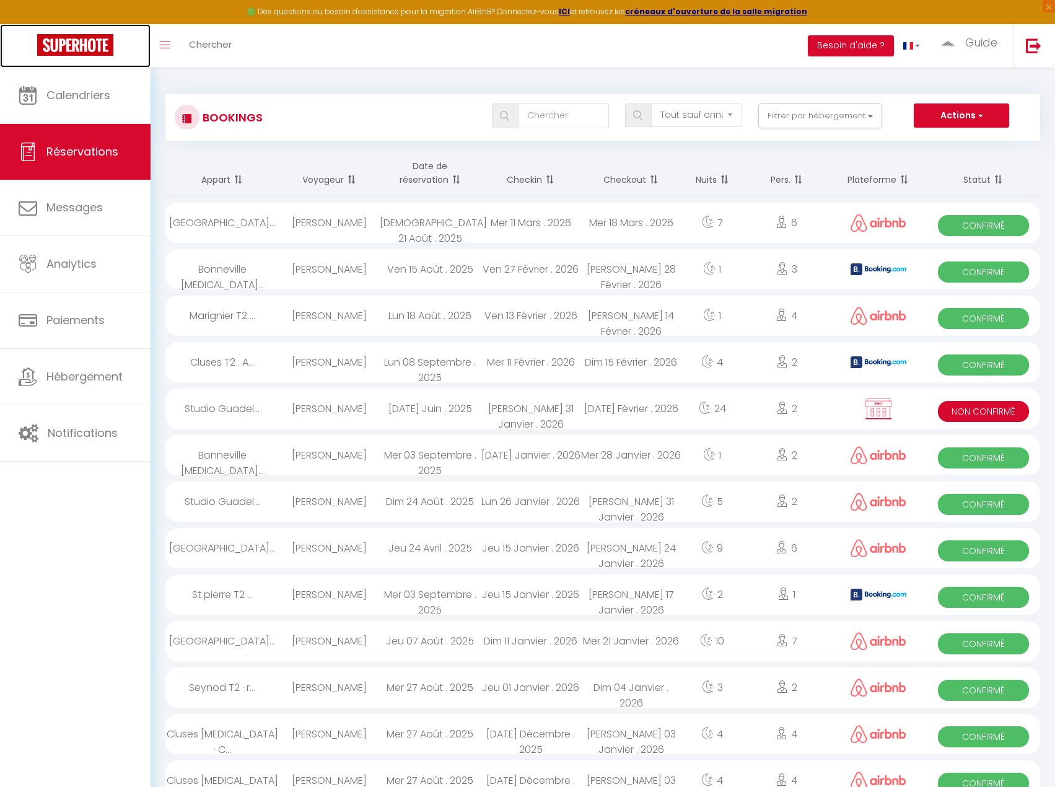
click at [66, 45] on img at bounding box center [75, 45] width 76 height 22
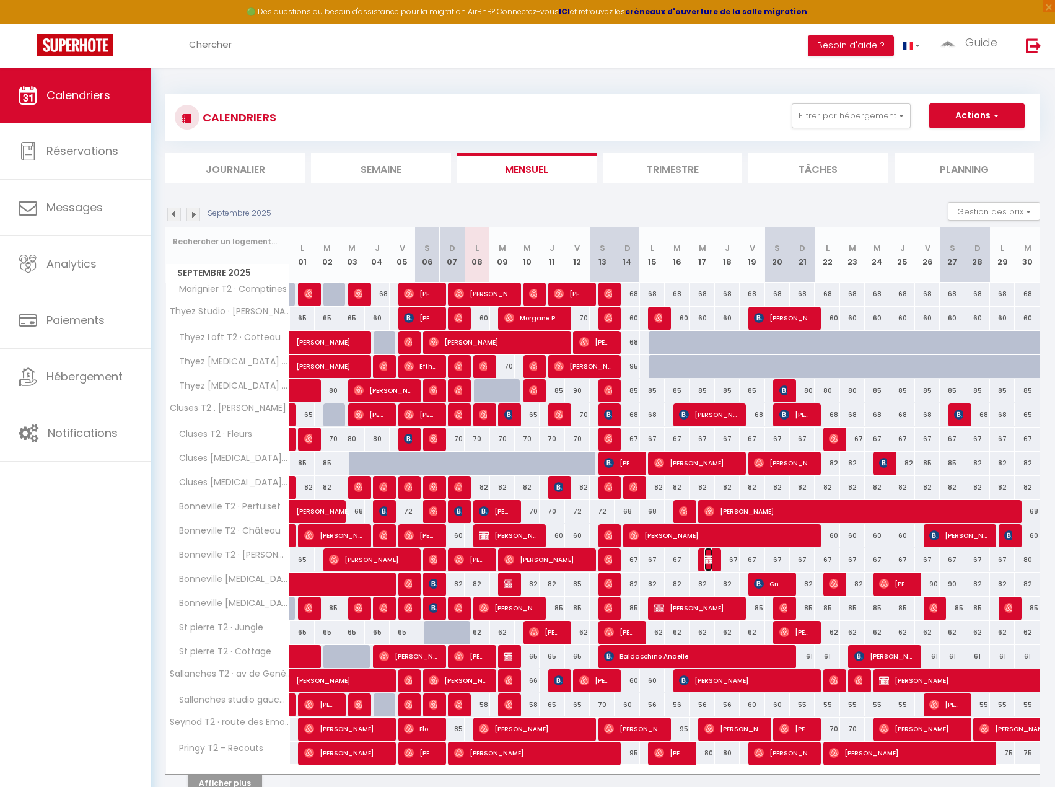
click at [705, 563] on img at bounding box center [710, 560] width 10 height 10
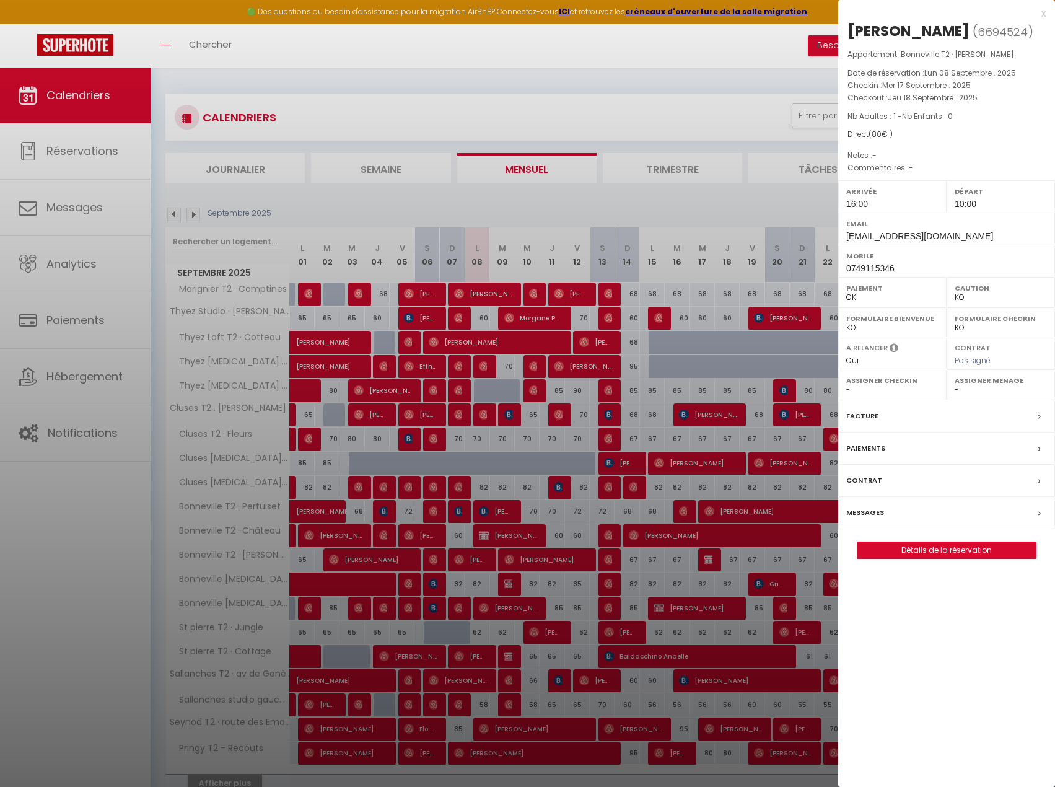
click at [866, 423] on label "Facture" at bounding box center [863, 416] width 32 height 13
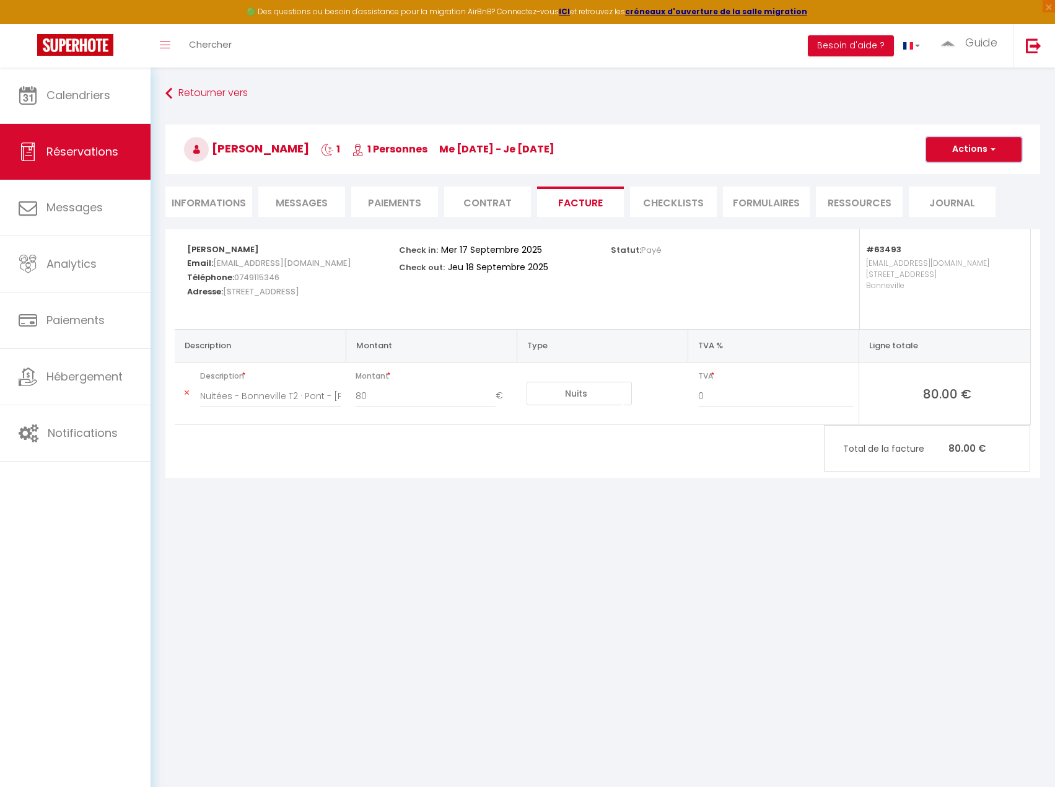
click at [983, 155] on button "Actions" at bounding box center [974, 149] width 95 height 25
click at [975, 185] on link "Aperçu et éditer" at bounding box center [965, 193] width 104 height 16
click at [211, 193] on li "Informations" at bounding box center [208, 202] width 87 height 30
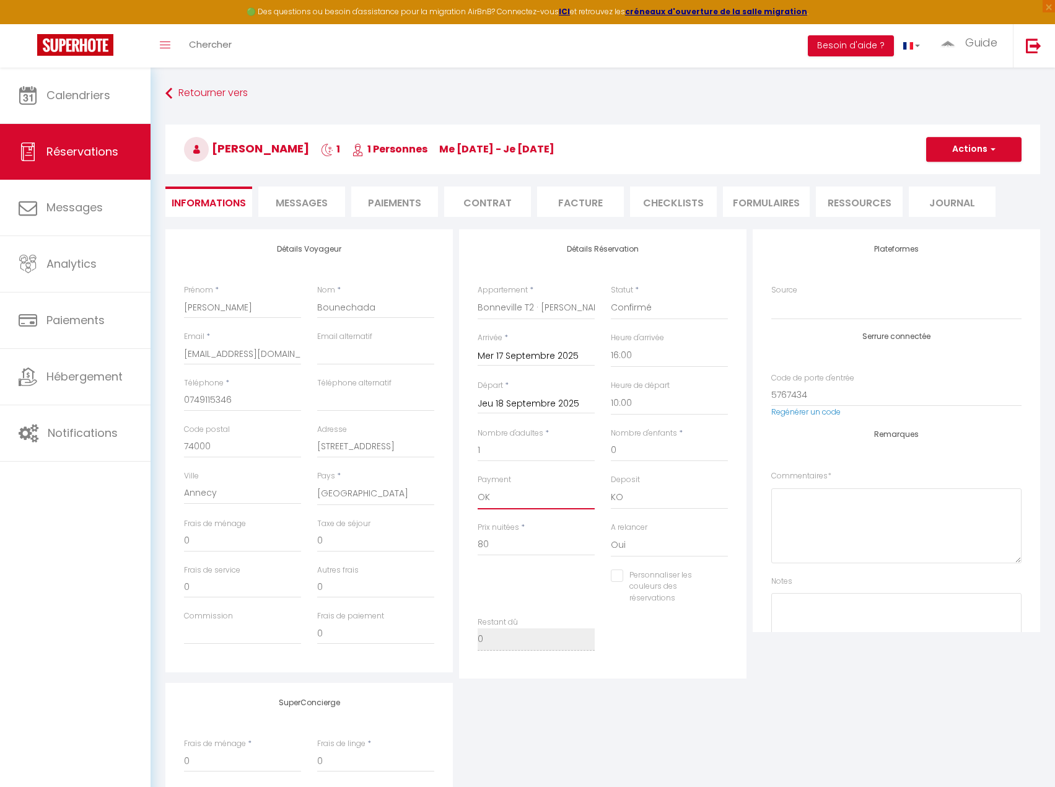
click at [513, 503] on select "OK KO" at bounding box center [536, 498] width 117 height 24
click at [478, 486] on select "OK KO" at bounding box center [536, 498] width 117 height 24
click at [974, 151] on button "Actions" at bounding box center [974, 149] width 95 height 25
click at [972, 174] on link "Enregistrer" at bounding box center [962, 177] width 98 height 16
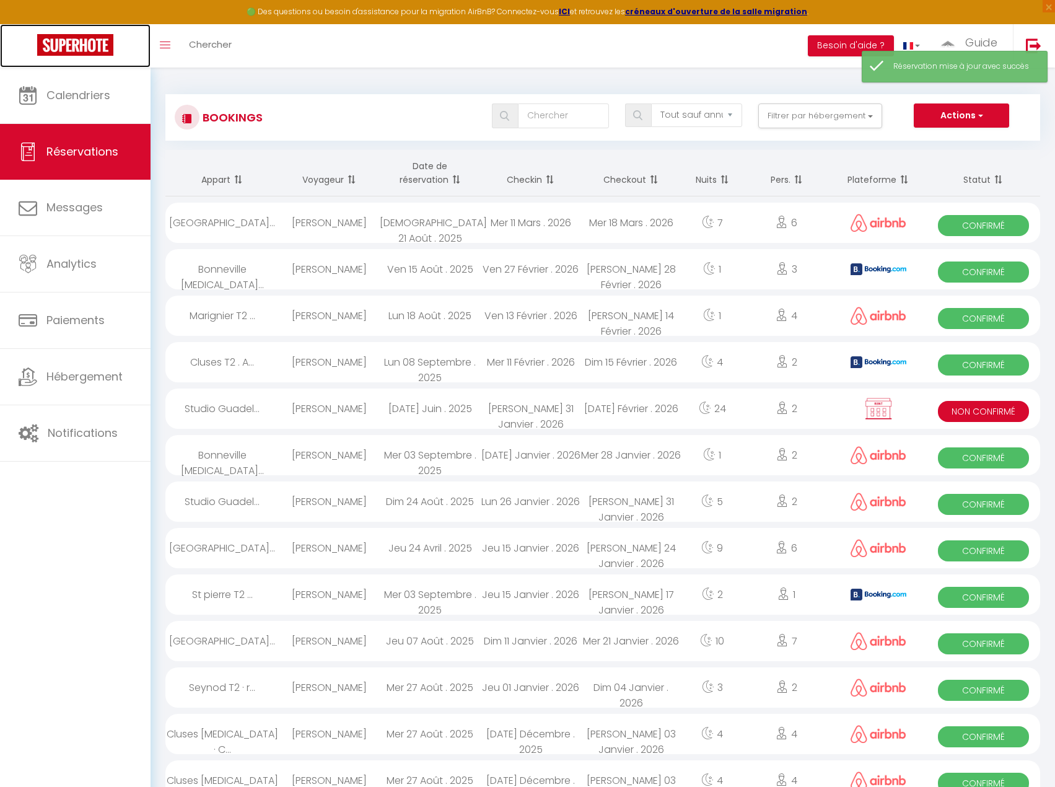
click at [68, 52] on img at bounding box center [75, 45] width 76 height 22
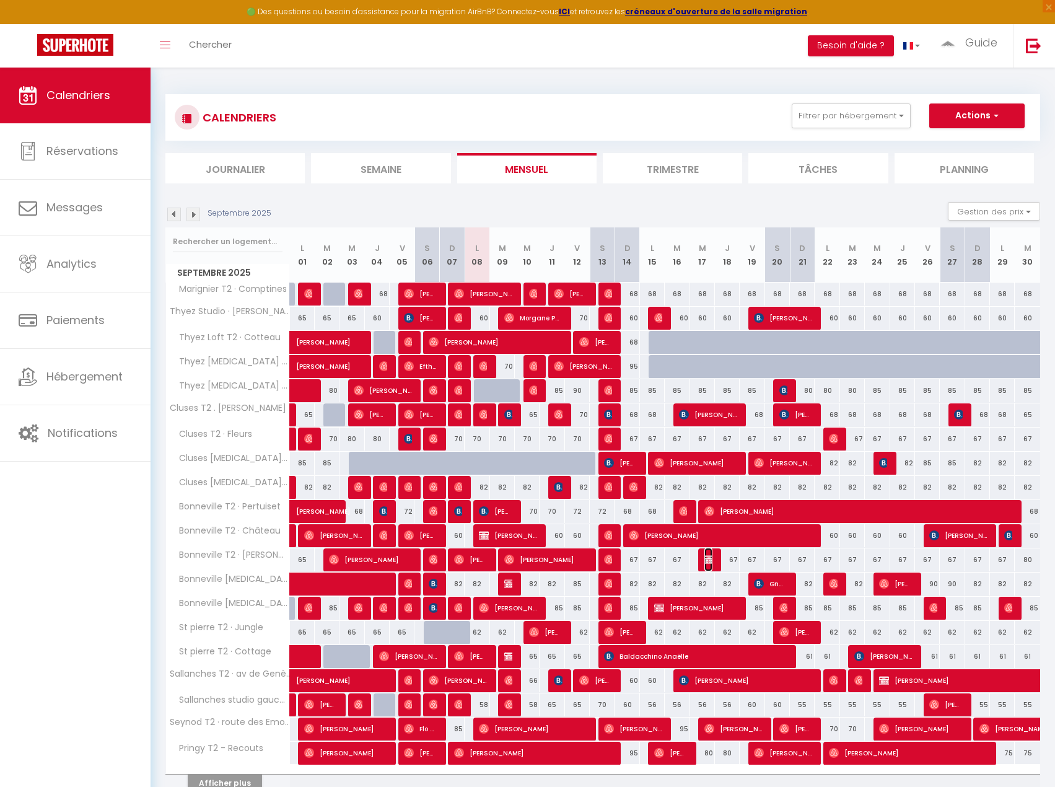
click at [712, 561] on img at bounding box center [710, 560] width 10 height 10
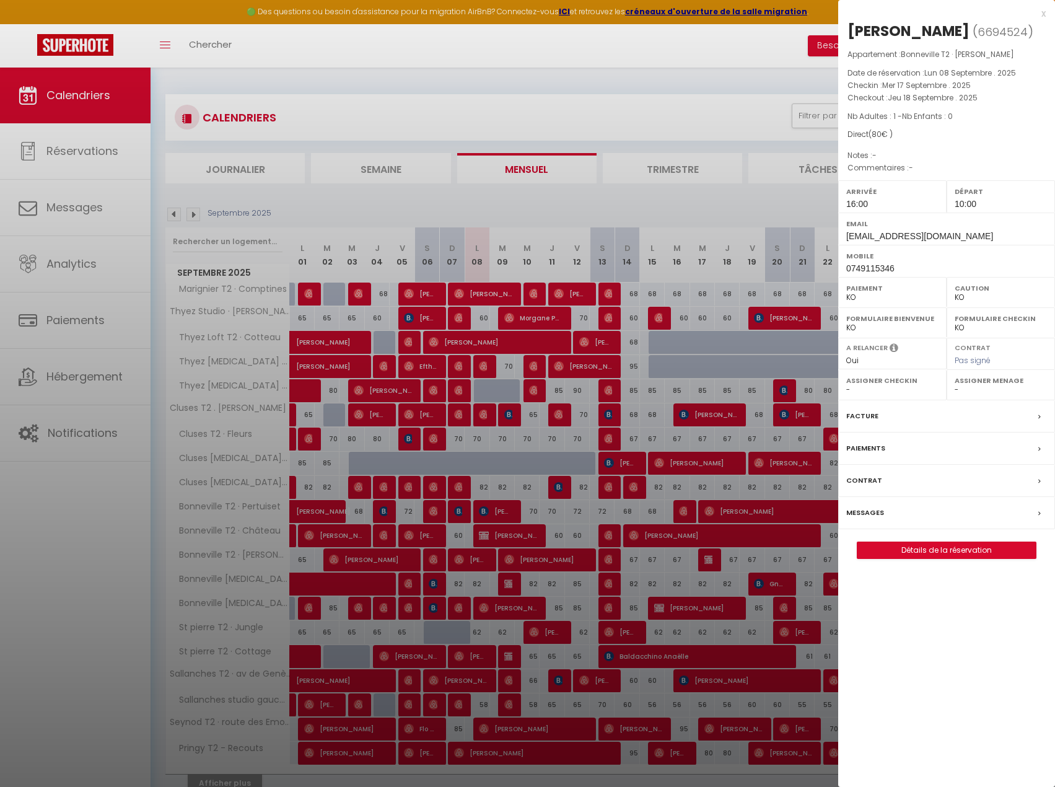
click at [853, 423] on label "Facture" at bounding box center [863, 416] width 32 height 13
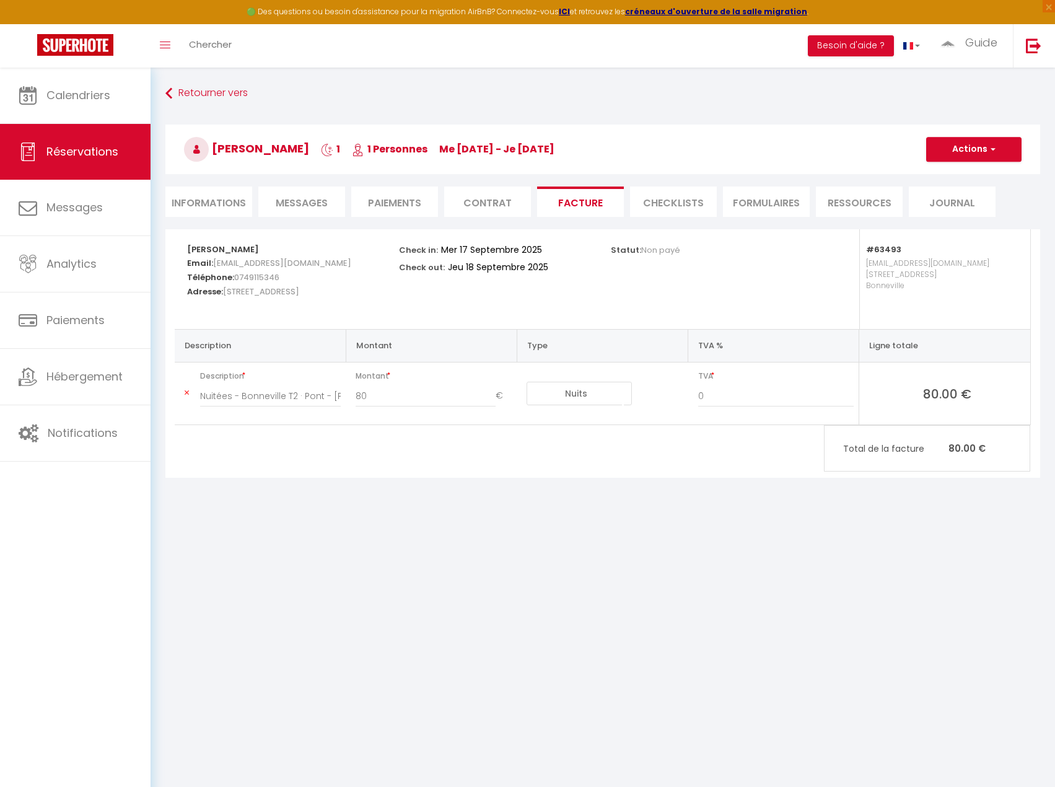
drag, startPoint x: 928, startPoint y: 535, endPoint x: 963, endPoint y: 333, distance: 205.1
click at [928, 535] on body "🟢 Des questions ou besoin d'assistance pour la migration AirBnB? Connectez-vous…" at bounding box center [527, 461] width 1055 height 787
click at [987, 148] on button "Actions" at bounding box center [974, 149] width 95 height 25
click at [950, 196] on link "Aperçu et éditer" at bounding box center [965, 193] width 104 height 16
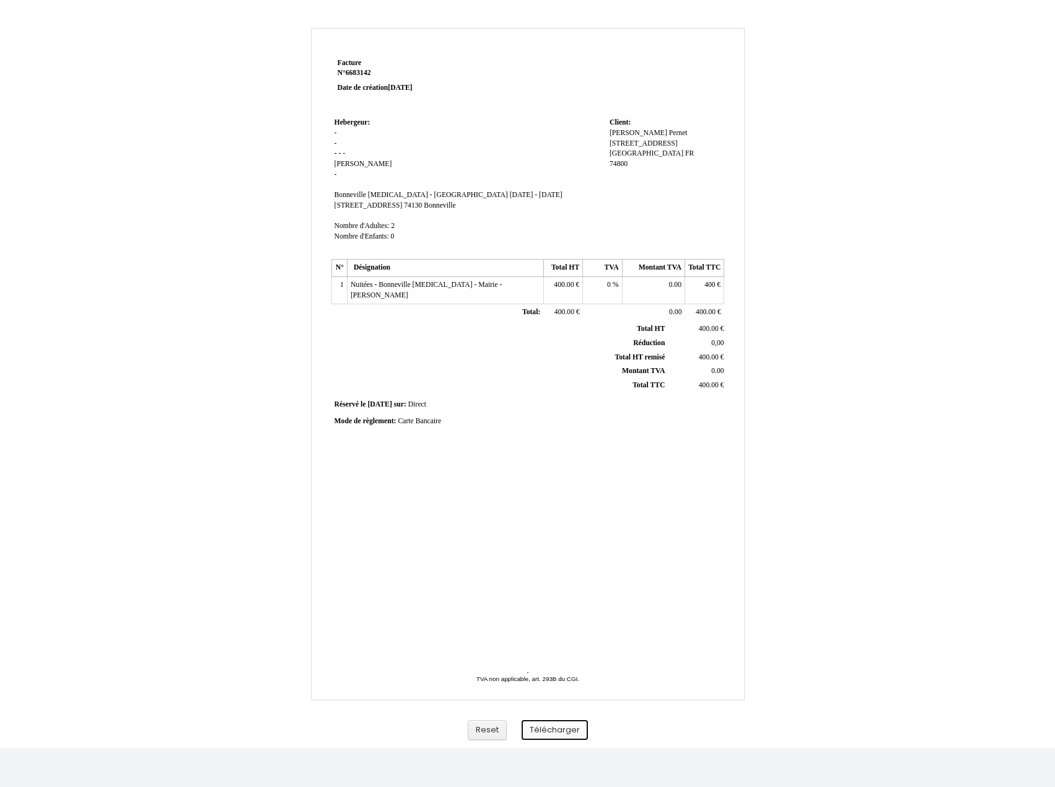
click at [552, 723] on button "Télécharger" at bounding box center [555, 730] width 66 height 20
click at [971, 141] on div "Facture Facture N° 6683142 6683142 Date de création 07 September 2025 Hebergeur…" at bounding box center [527, 381] width 1055 height 733
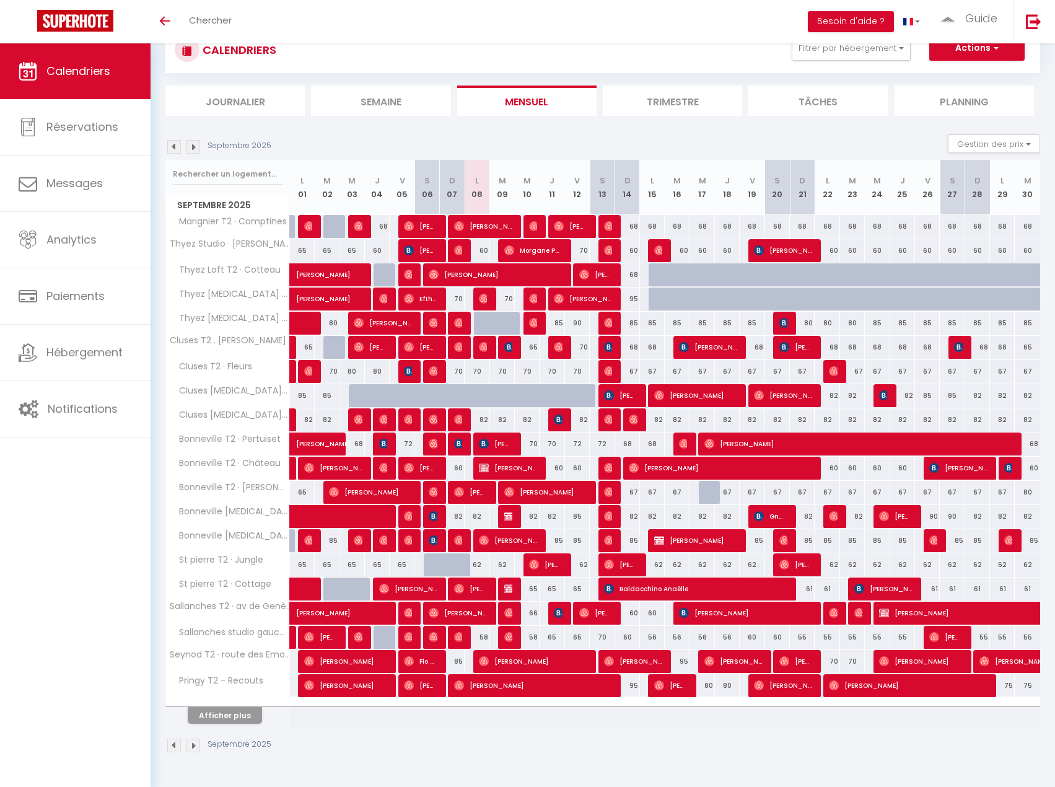
click at [710, 491] on div at bounding box center [711, 493] width 25 height 24
type input "67"
type input "Mer 17 Septembre 2025"
type input "Jeu 18 Septembre 2025"
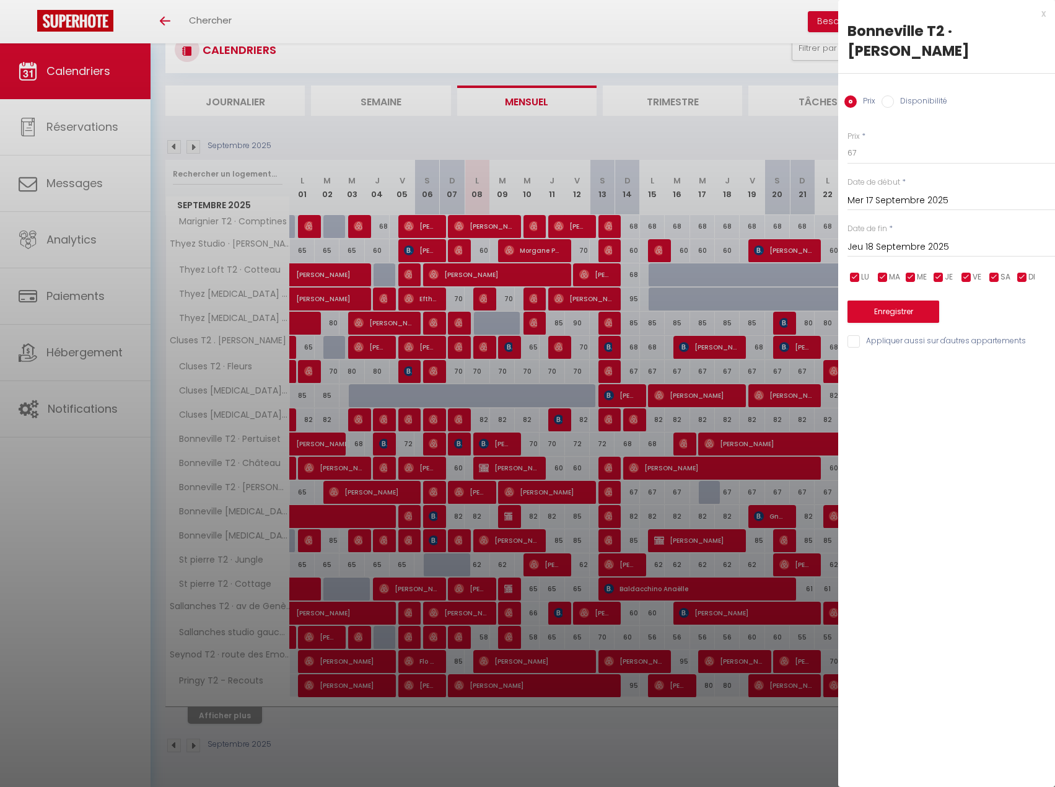
click at [709, 490] on div at bounding box center [527, 393] width 1055 height 787
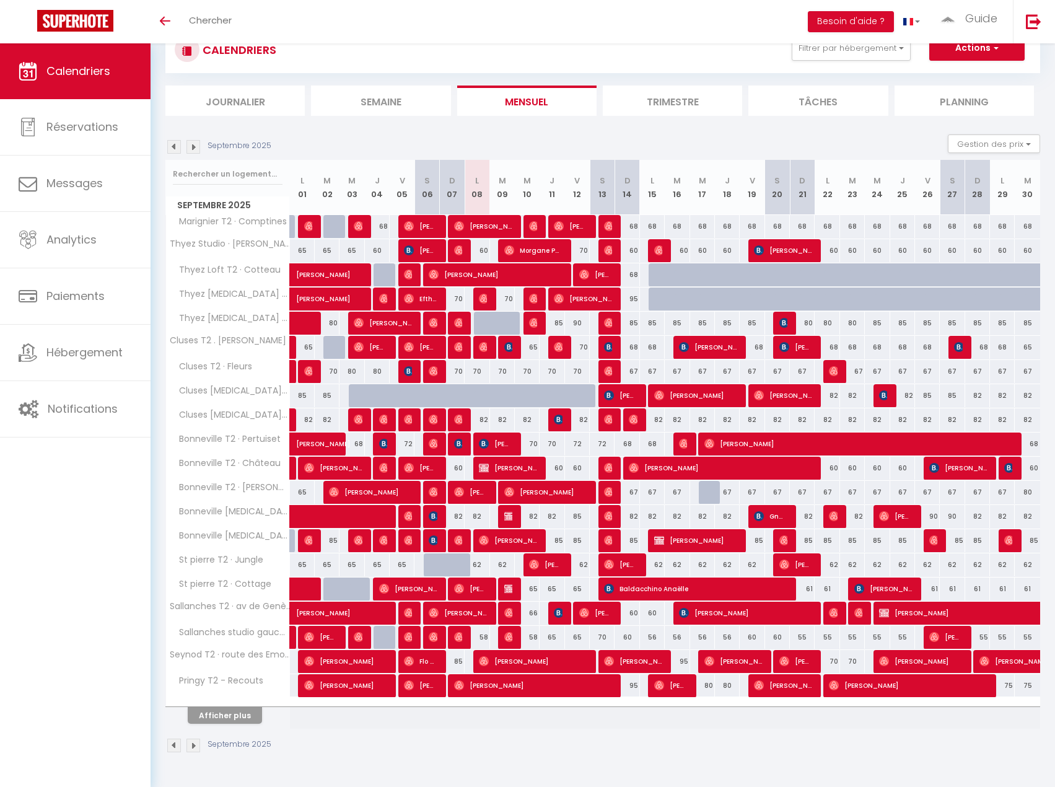
click at [712, 491] on div at bounding box center [711, 493] width 25 height 24
type input "67"
type input "Mer 17 Septembre 2025"
type input "Jeu 18 Septembre 2025"
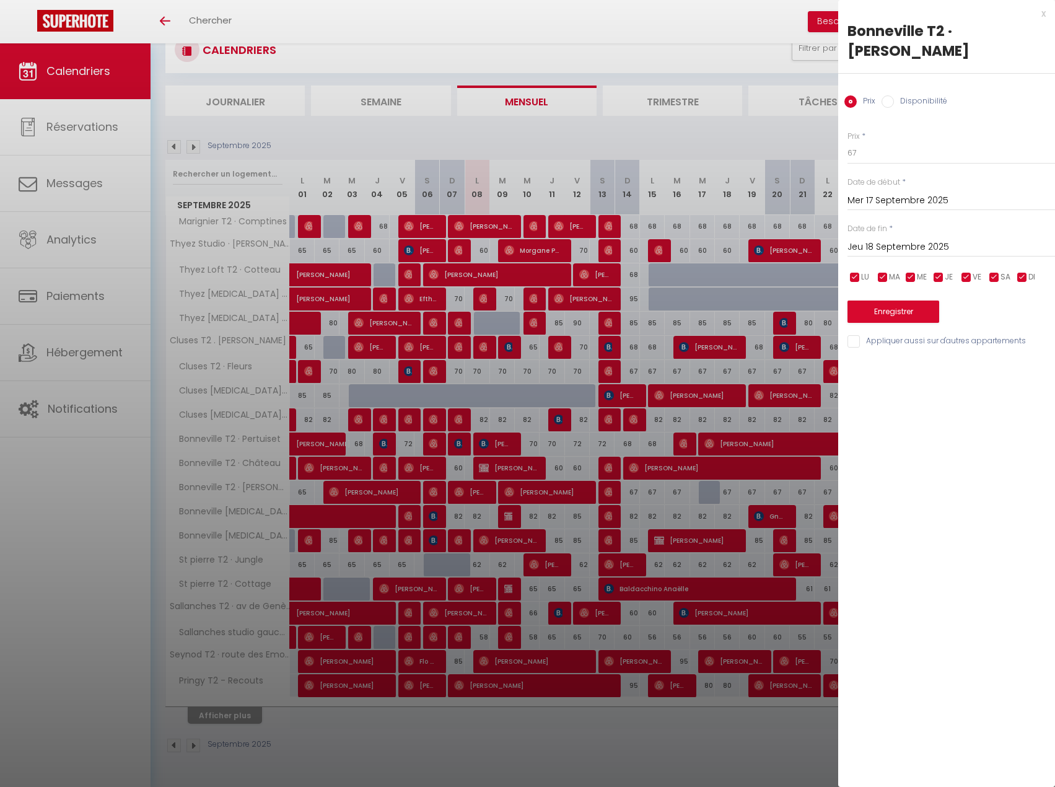
click at [711, 495] on div at bounding box center [527, 393] width 1055 height 787
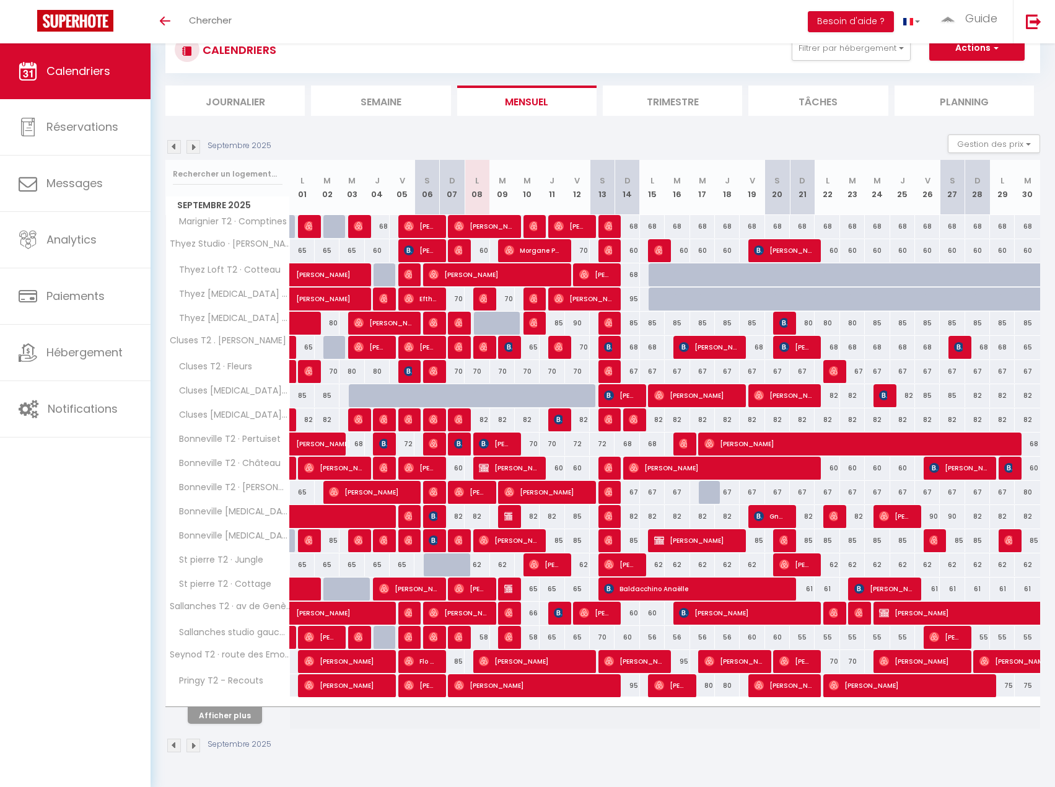
click at [711, 492] on div at bounding box center [711, 493] width 25 height 24
type input "67"
type input "Mer 17 Septembre 2025"
type input "Jeu 18 Septembre 2025"
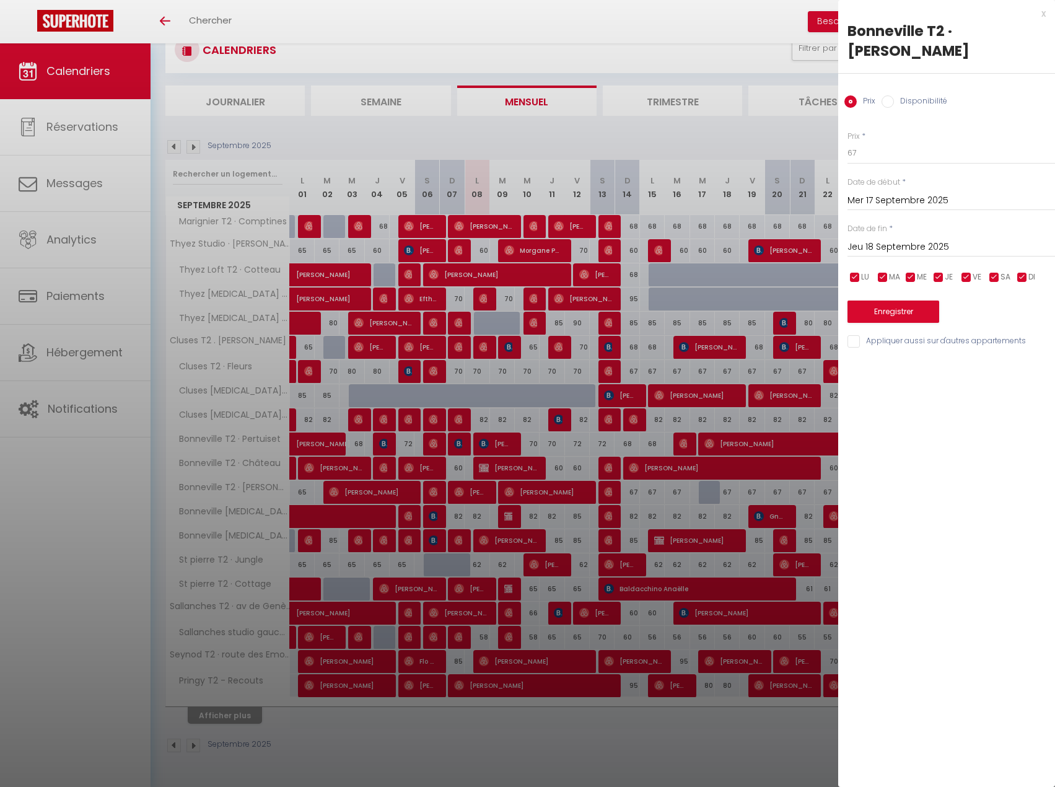
click at [903, 95] on label "Disponibilité" at bounding box center [920, 102] width 53 height 14
click at [894, 95] on input "Disponibilité" at bounding box center [888, 101] width 12 height 12
radio input "true"
radio input "false"
click at [897, 302] on button "Enregistrer" at bounding box center [894, 313] width 92 height 22
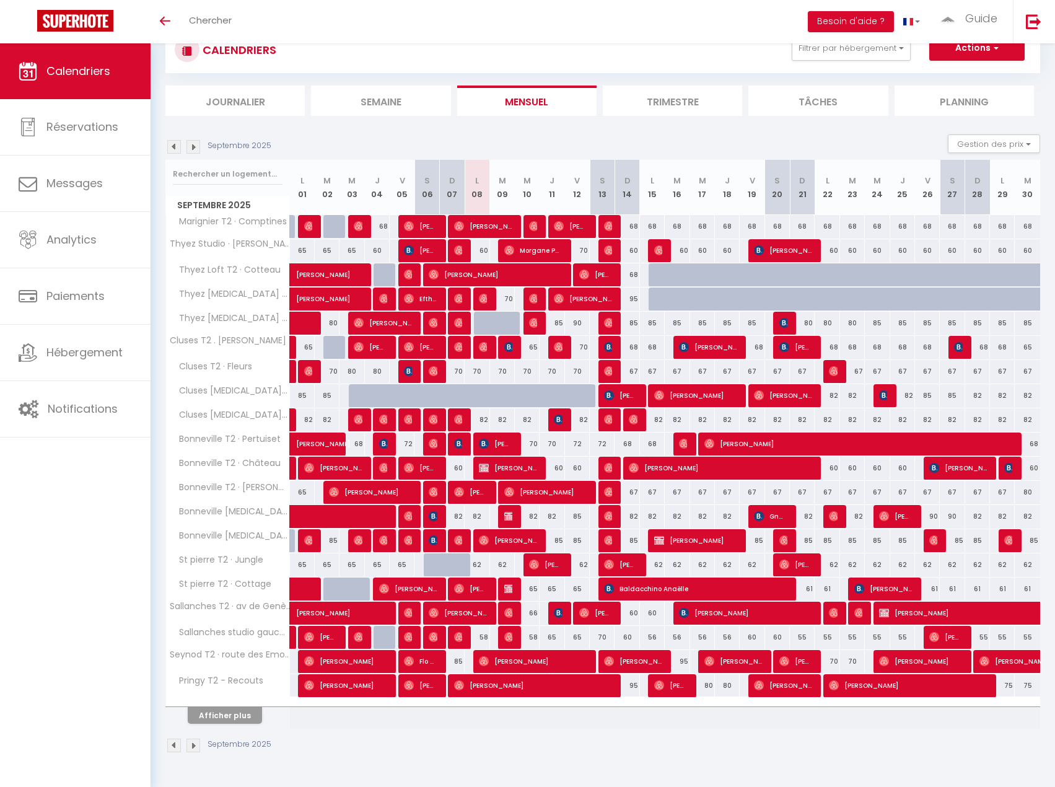
click at [348, 134] on div "Septembre 2025 Gestion des prix Nb Nuits minimum Règles Disponibilité" at bounding box center [602, 146] width 875 height 25
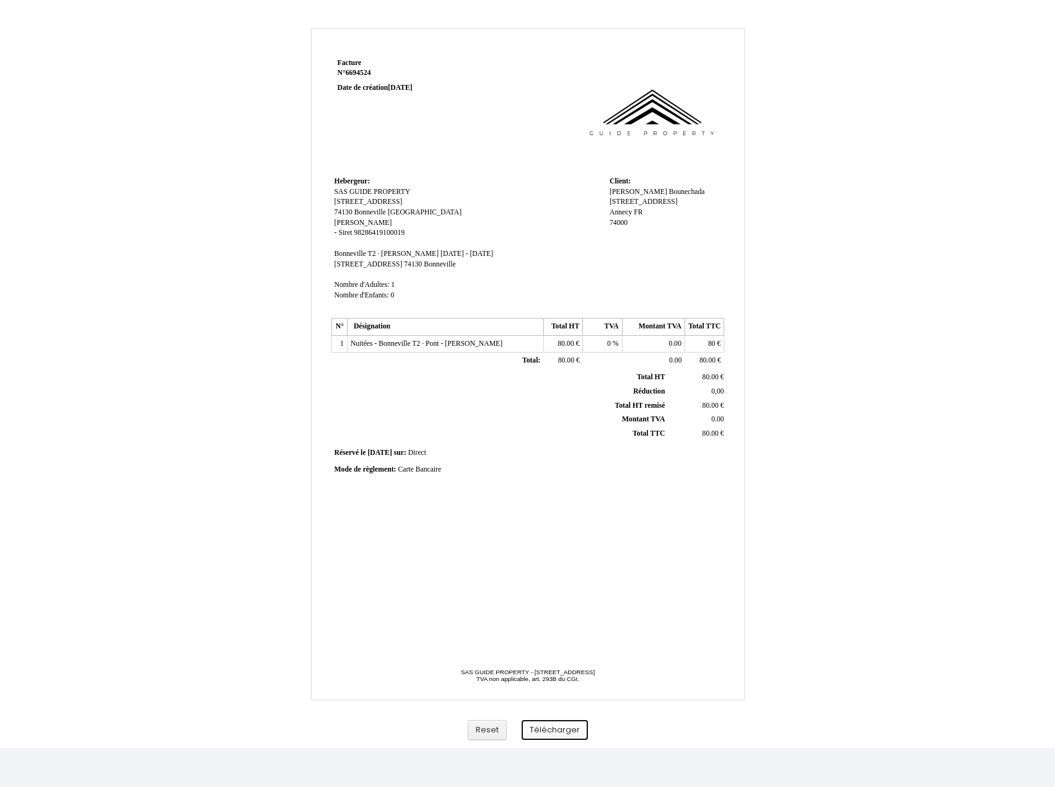
click at [558, 723] on button "Télécharger" at bounding box center [555, 730] width 66 height 20
click at [546, 729] on button "Télécharger" at bounding box center [555, 730] width 66 height 20
drag, startPoint x: 976, startPoint y: 236, endPoint x: 876, endPoint y: 137, distance: 141.1
click at [966, 228] on div "Facture Facture N° 6694524 6694524 Date de création [DATE] [GEOGRAPHIC_DATA]: H…" at bounding box center [527, 381] width 1055 height 733
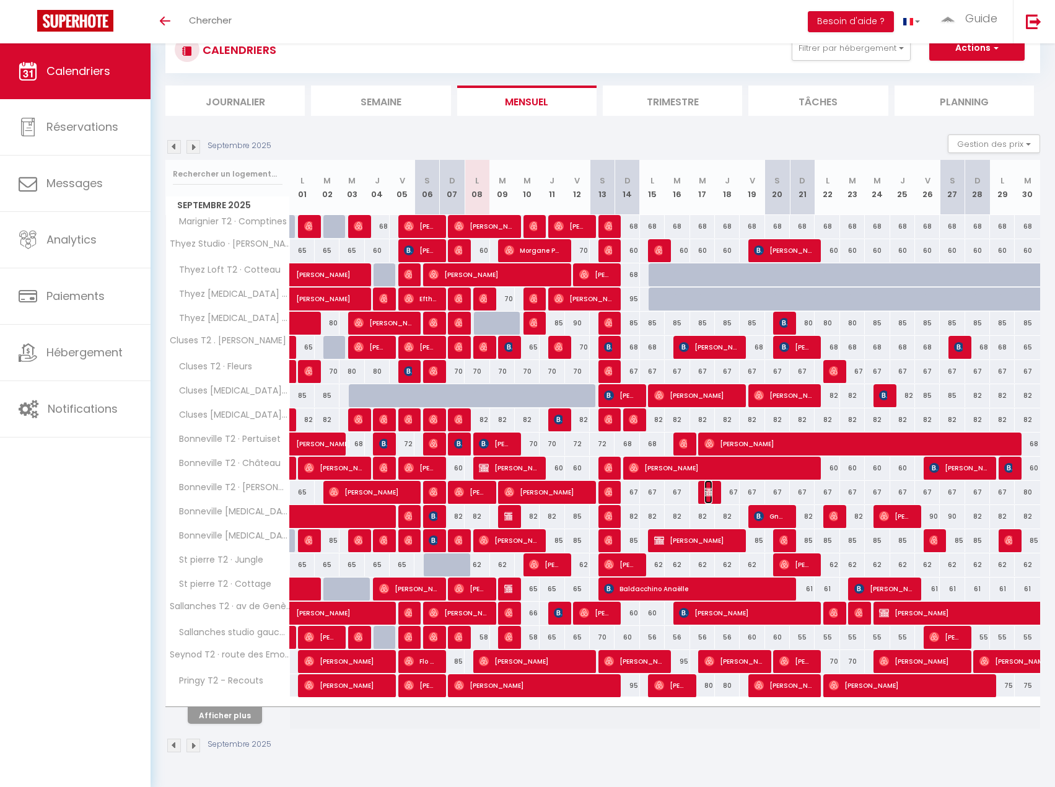
click at [712, 493] on img at bounding box center [710, 492] width 10 height 10
select select "KO"
select select "0"
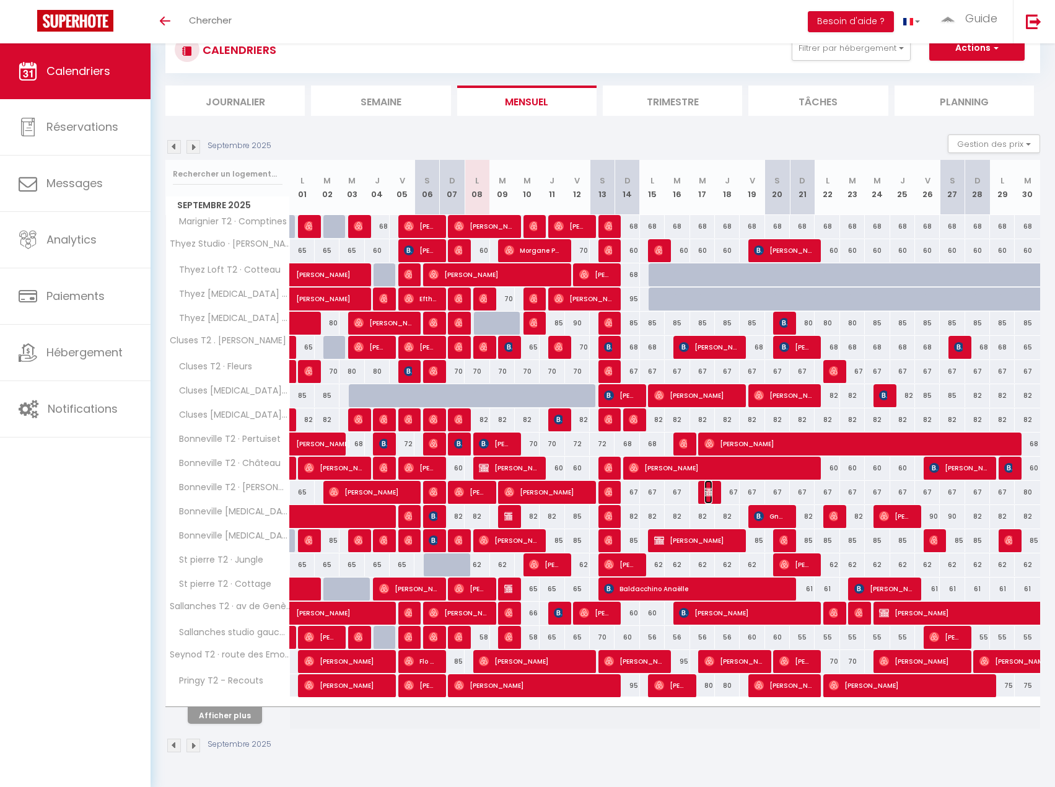
select select "1"
select select
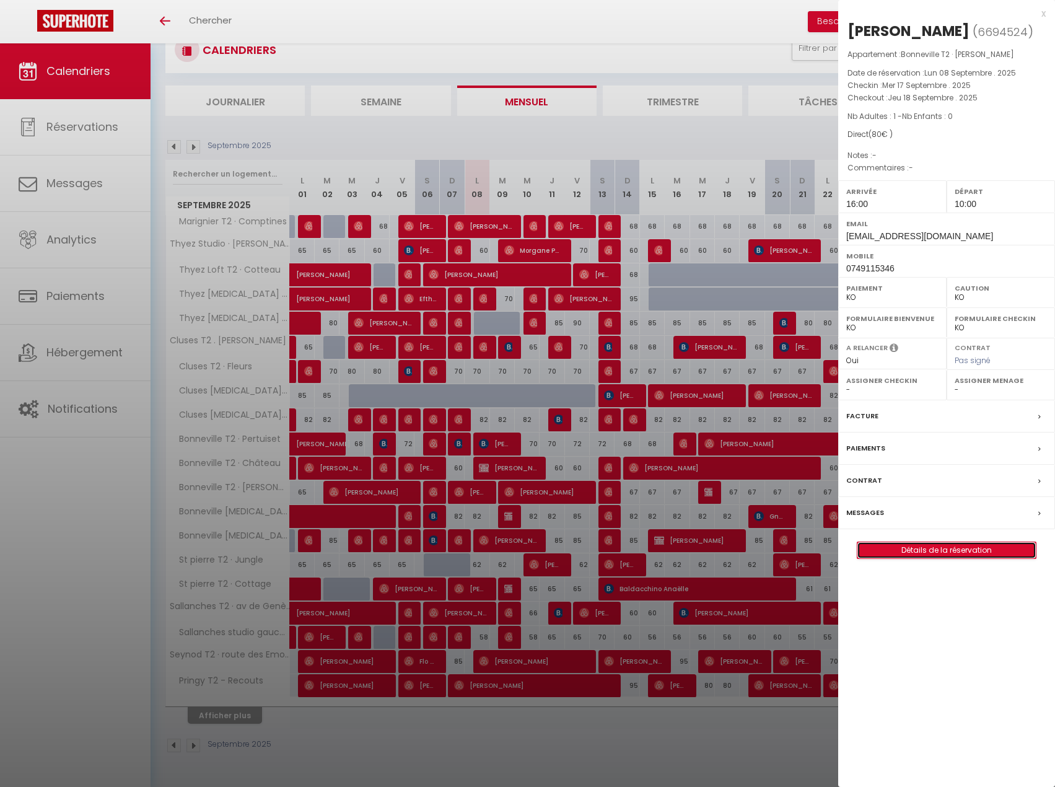
click at [936, 558] on link "Détails de la réservation" at bounding box center [947, 550] width 178 height 16
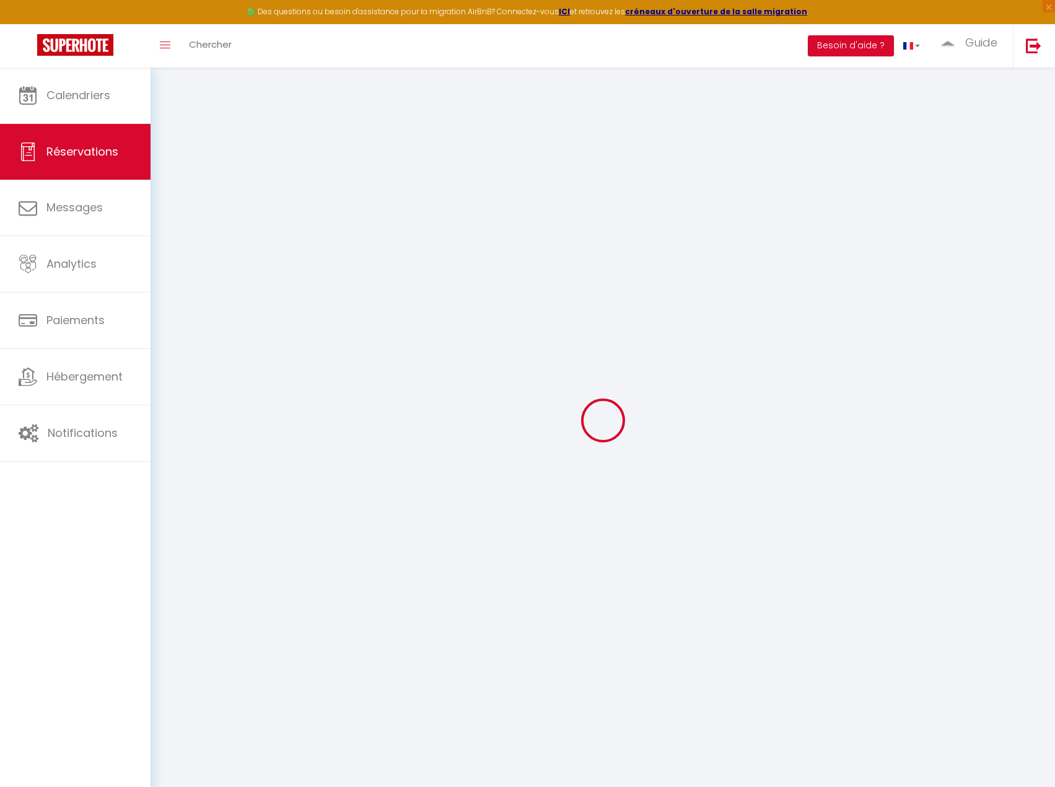
select select
checkbox input "false"
select select
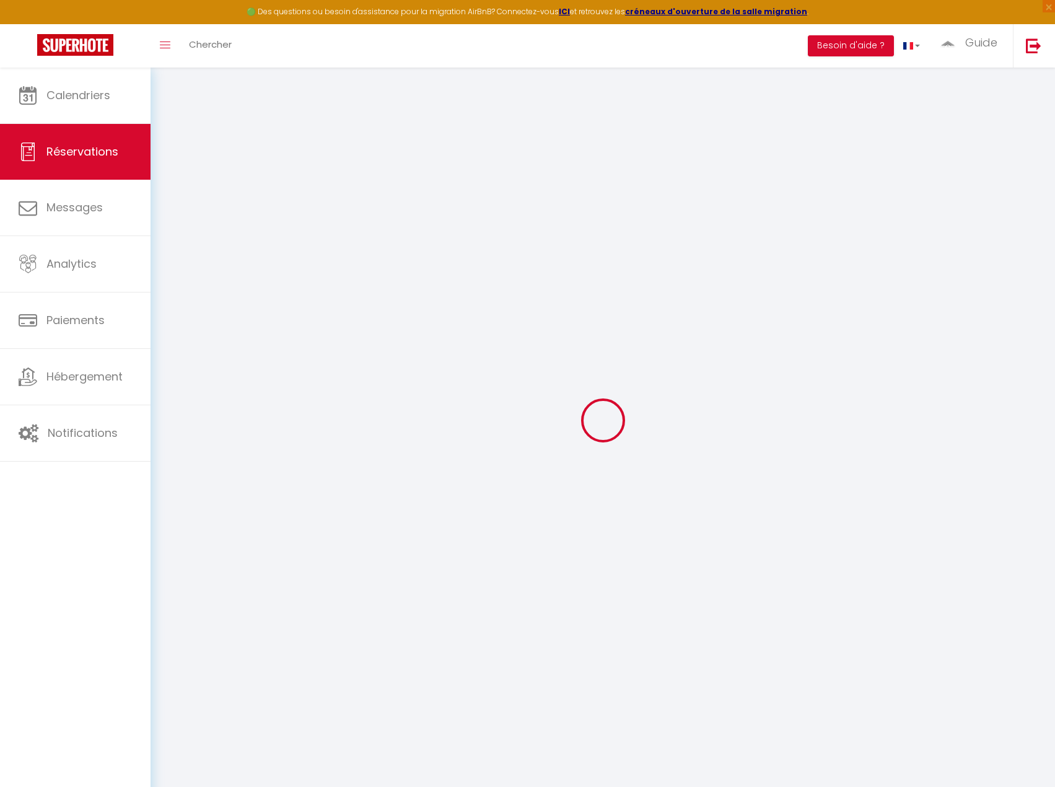
checkbox input "false"
select select
checkbox input "false"
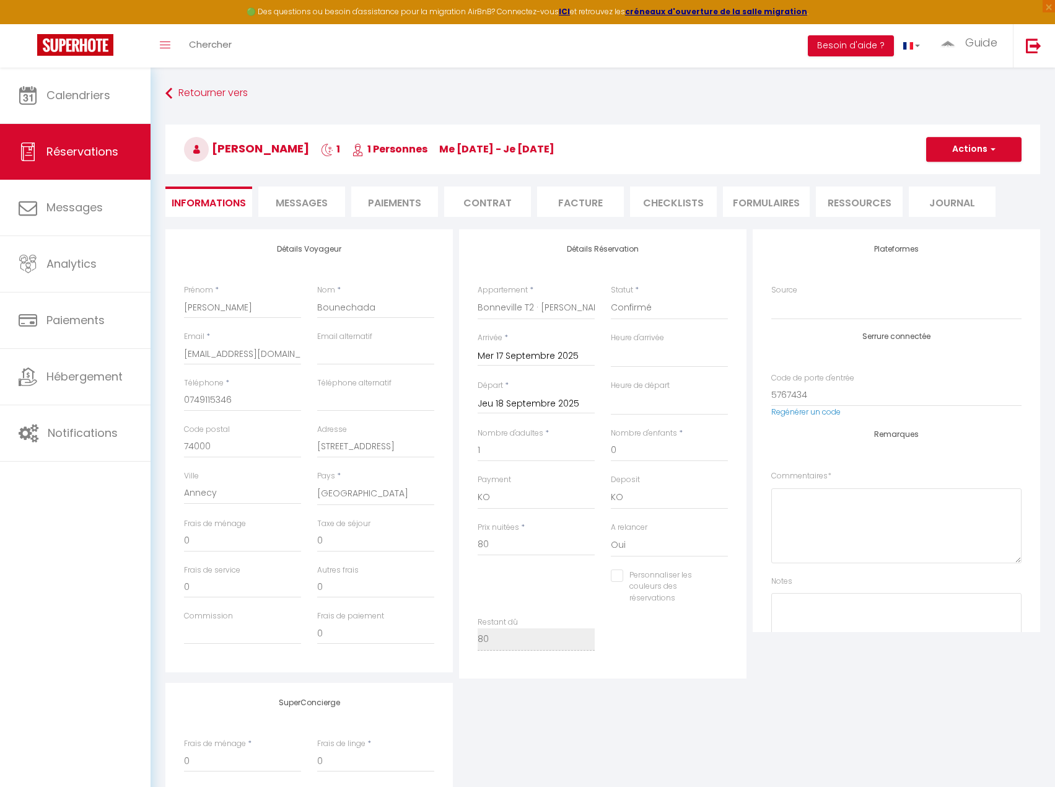
select select
checkbox input "false"
select select "16:00"
click at [617, 397] on select "00:00 00:30 01:00 01:30 02:00 02:30 03:00 03:30 04:00 04:30 05:00 05:30 06:00 0…" at bounding box center [669, 404] width 117 height 24
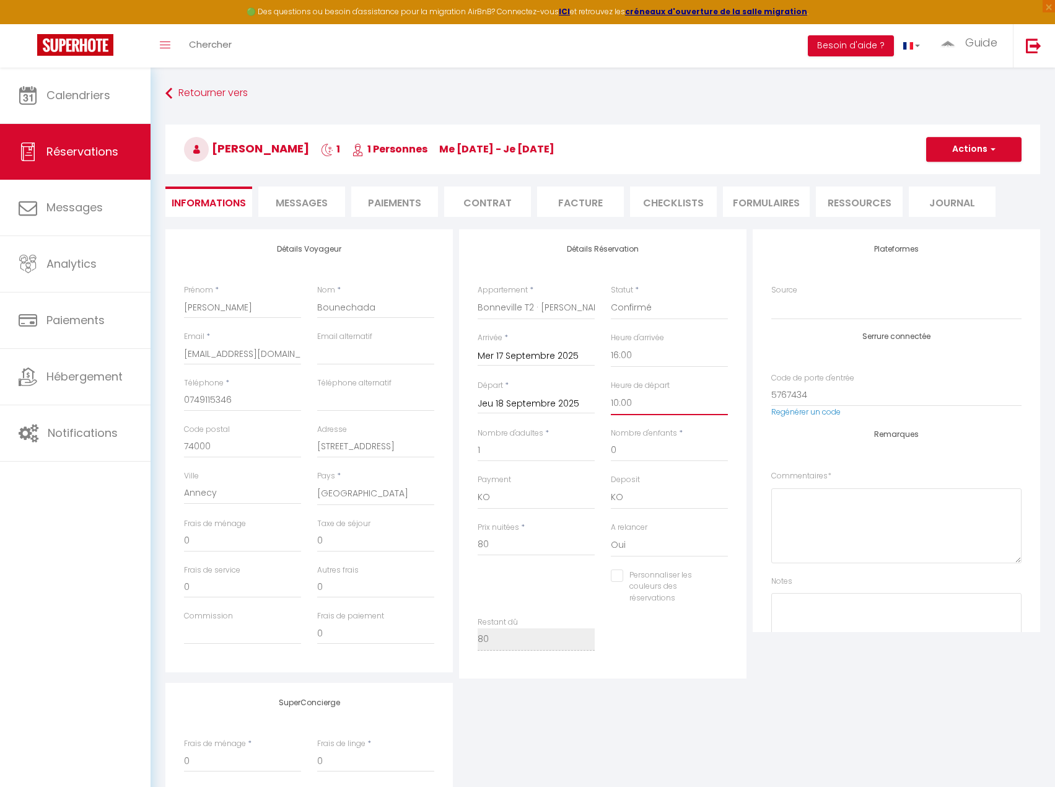
select select "12:00"
click at [611, 392] on select "00:00 00:30 01:00 01:30 02:00 02:30 03:00 03:30 04:00 04:30 05:00 05:30 06:00 0…" at bounding box center [669, 404] width 117 height 24
checkbox input "false"
click at [978, 149] on button "Actions" at bounding box center [974, 149] width 95 height 25
click at [977, 173] on link "Enregistrer" at bounding box center [962, 177] width 98 height 16
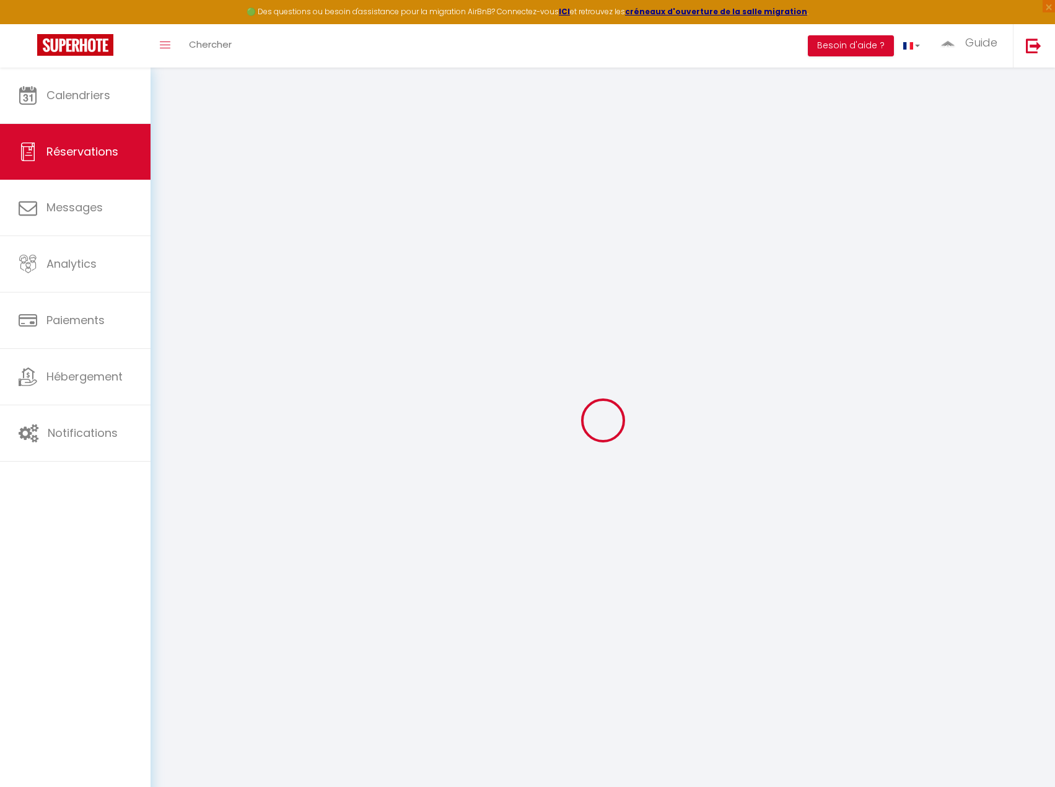
select select "not_cancelled"
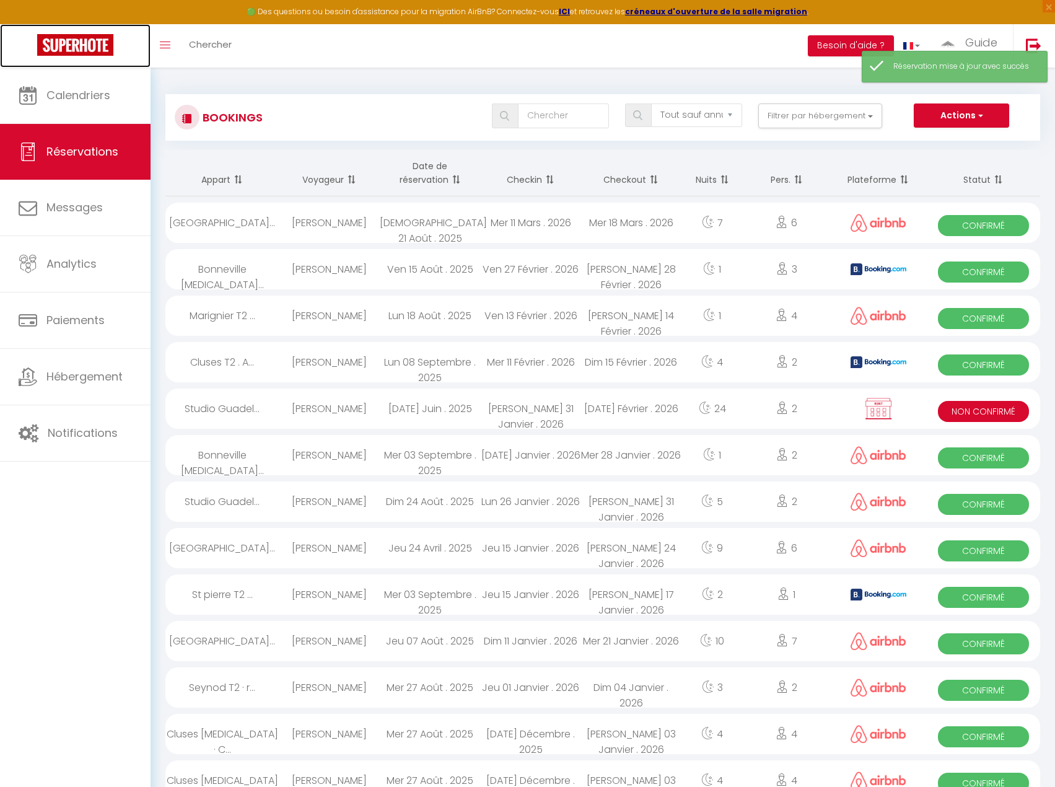
click at [45, 50] on img at bounding box center [75, 45] width 76 height 22
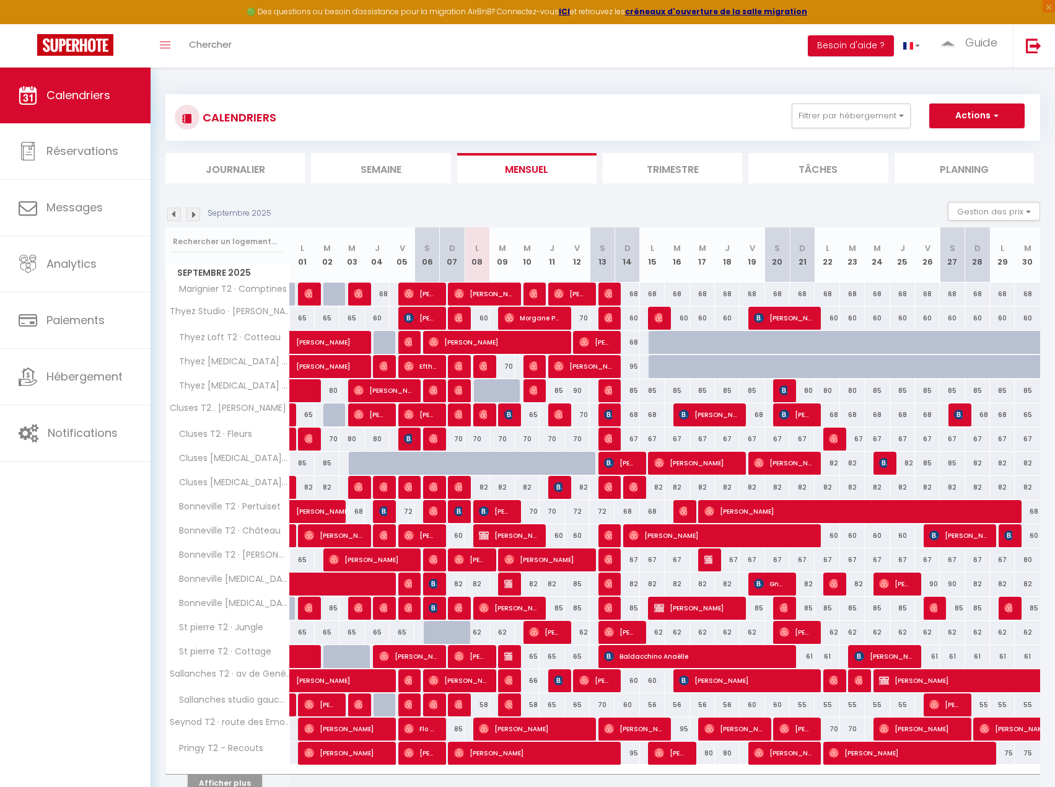
click at [374, 35] on div "Toggle menubar Chercher BUTTON Besoin d'aide ? Guide Paramètres Équipe" at bounding box center [568, 45] width 956 height 43
click at [845, 116] on button "Filtrer par hébergement" at bounding box center [851, 116] width 119 height 25
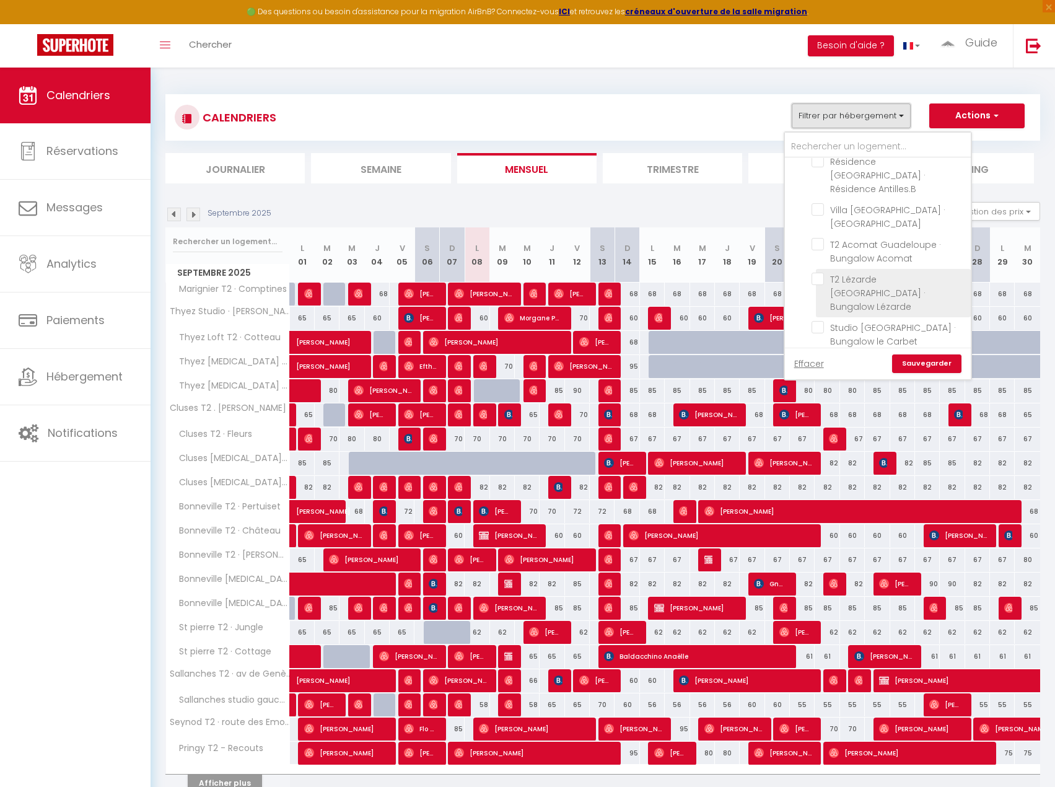
scroll to position [248, 0]
click at [801, 240] on input "Team [GEOGRAPHIC_DATA][PERSON_NAME]" at bounding box center [891, 246] width 186 height 12
checkbox input "true"
checkbox input "false"
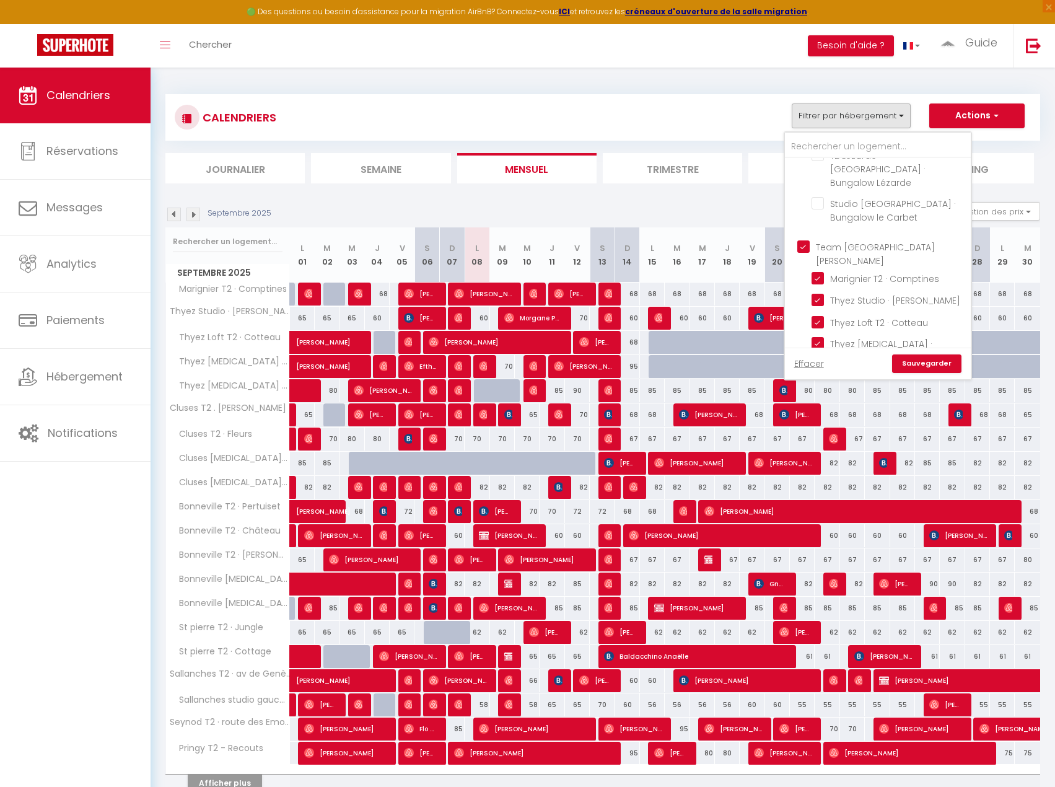
checkbox input "false"
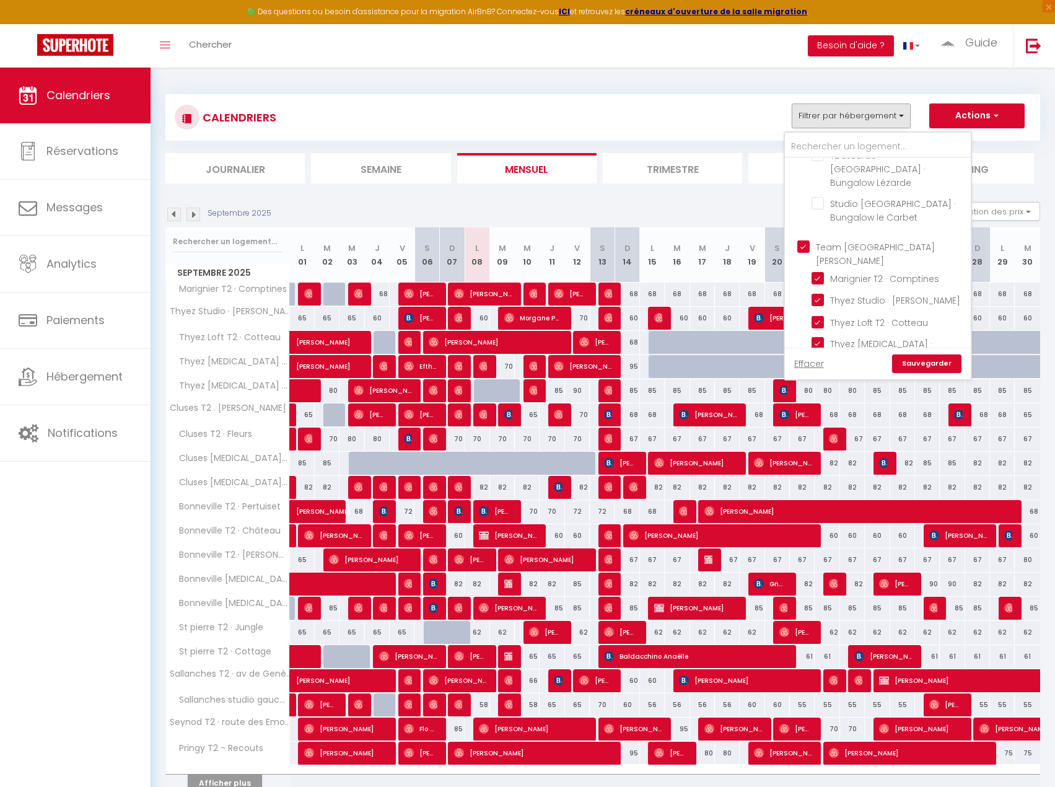
checkbox input "true"
checkbox input "false"
click at [804, 240] on input "Team [GEOGRAPHIC_DATA][PERSON_NAME]" at bounding box center [891, 246] width 186 height 12
checkbox input "false"
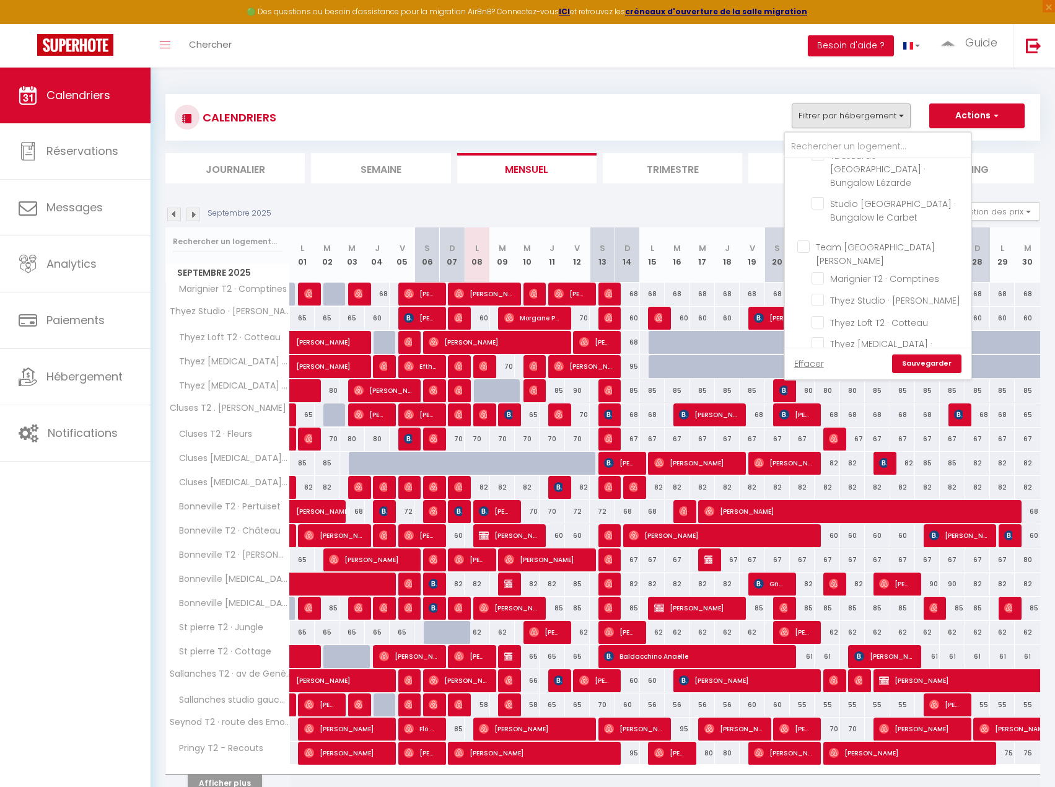
checkbox input "false"
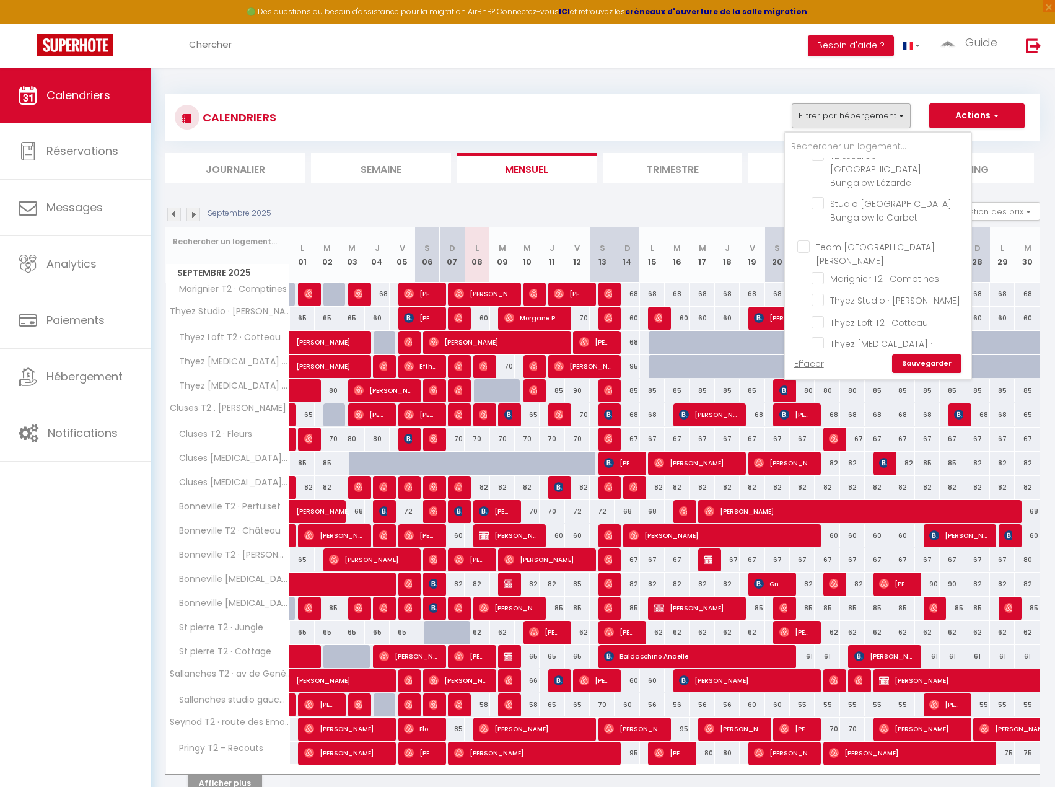
checkbox input "false"
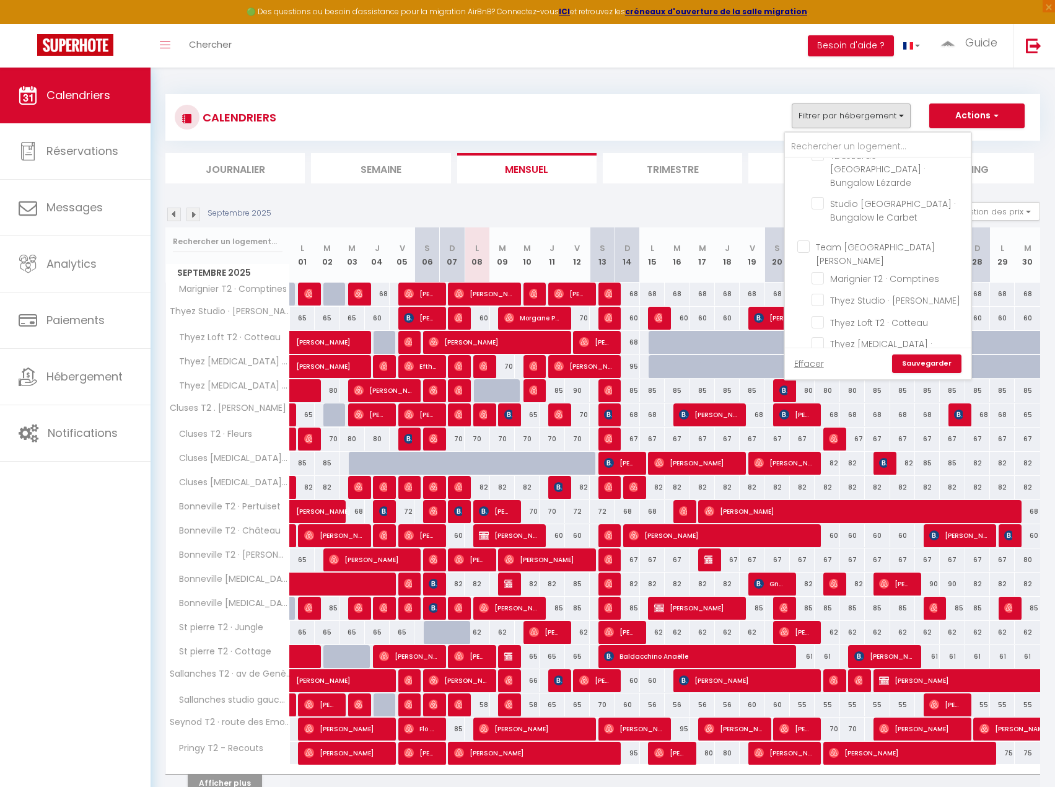
checkbox input "false"
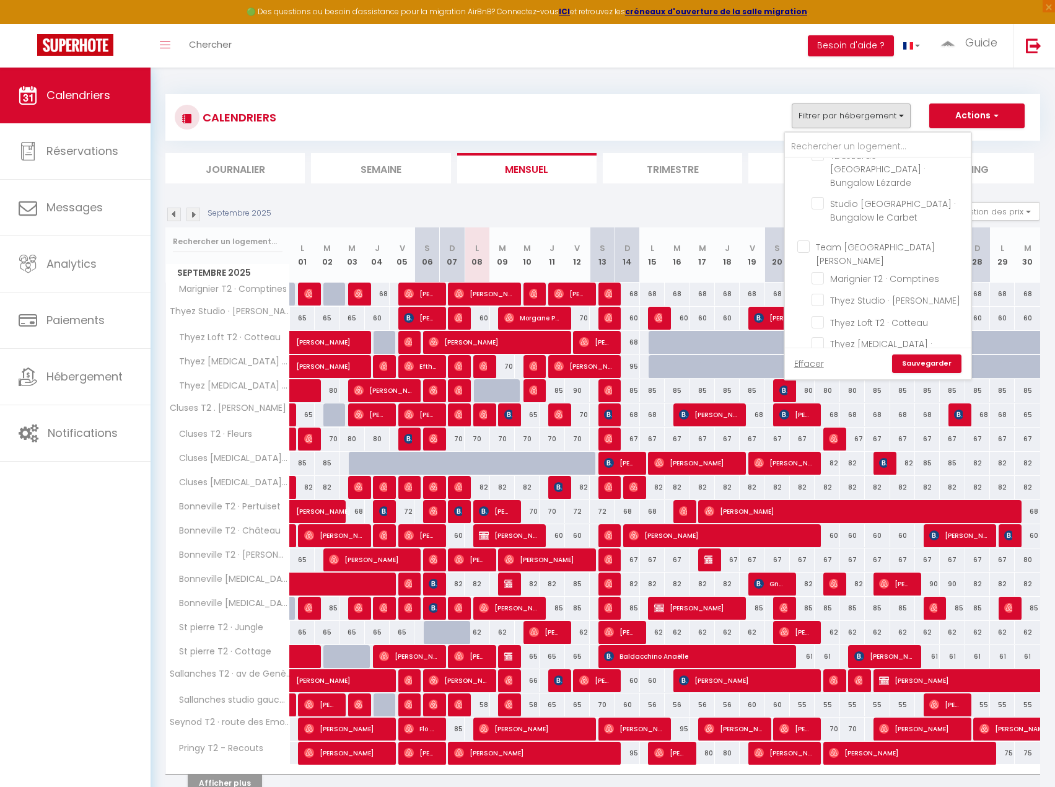
checkbox input "false"
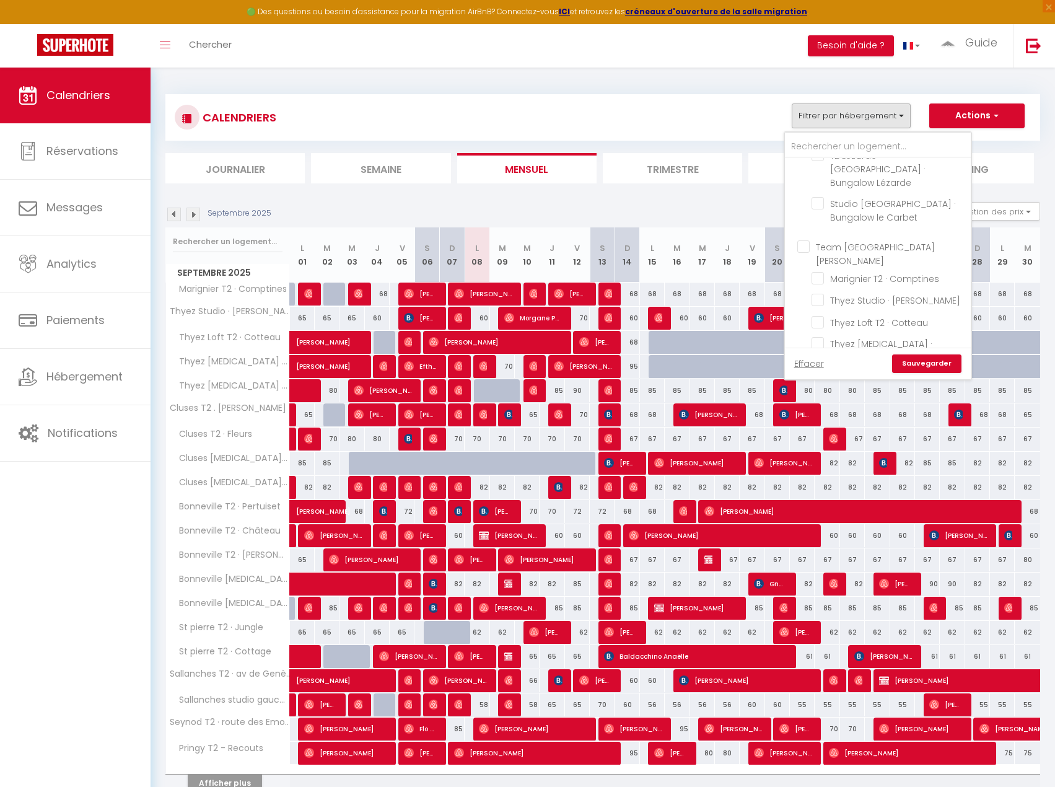
checkbox input "false"
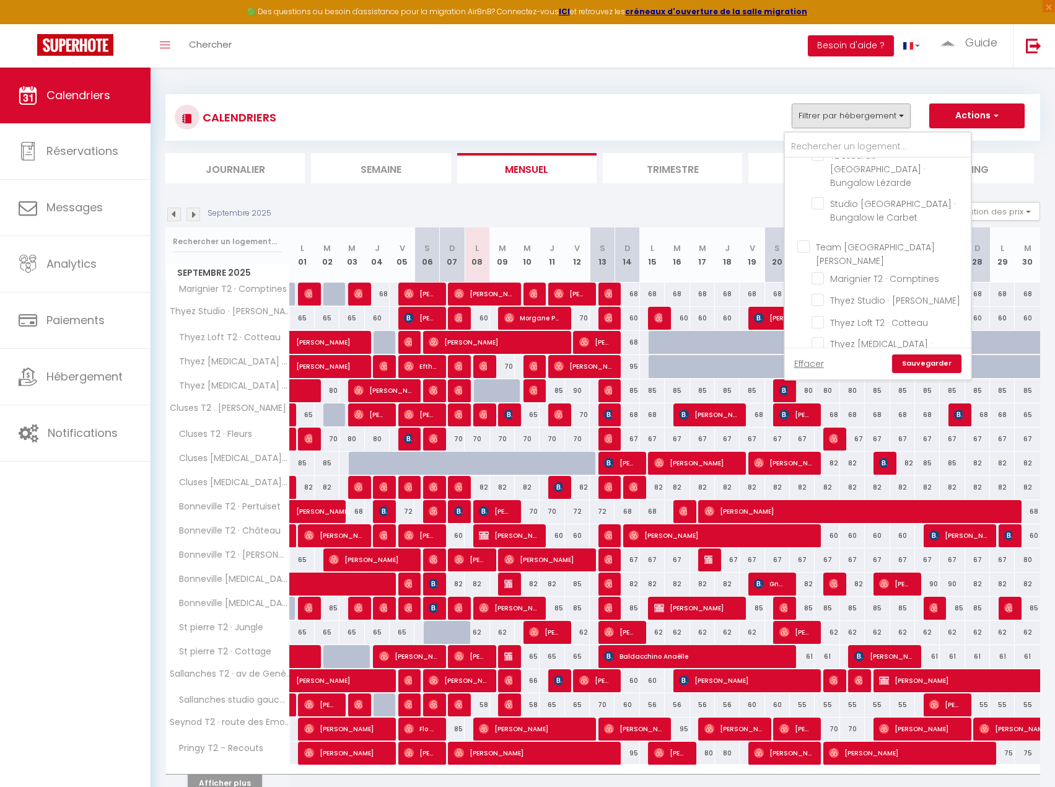
checkbox input "false"
click at [817, 337] on input "Thyez [MEDICAL_DATA] · Coteau" at bounding box center [889, 343] width 155 height 12
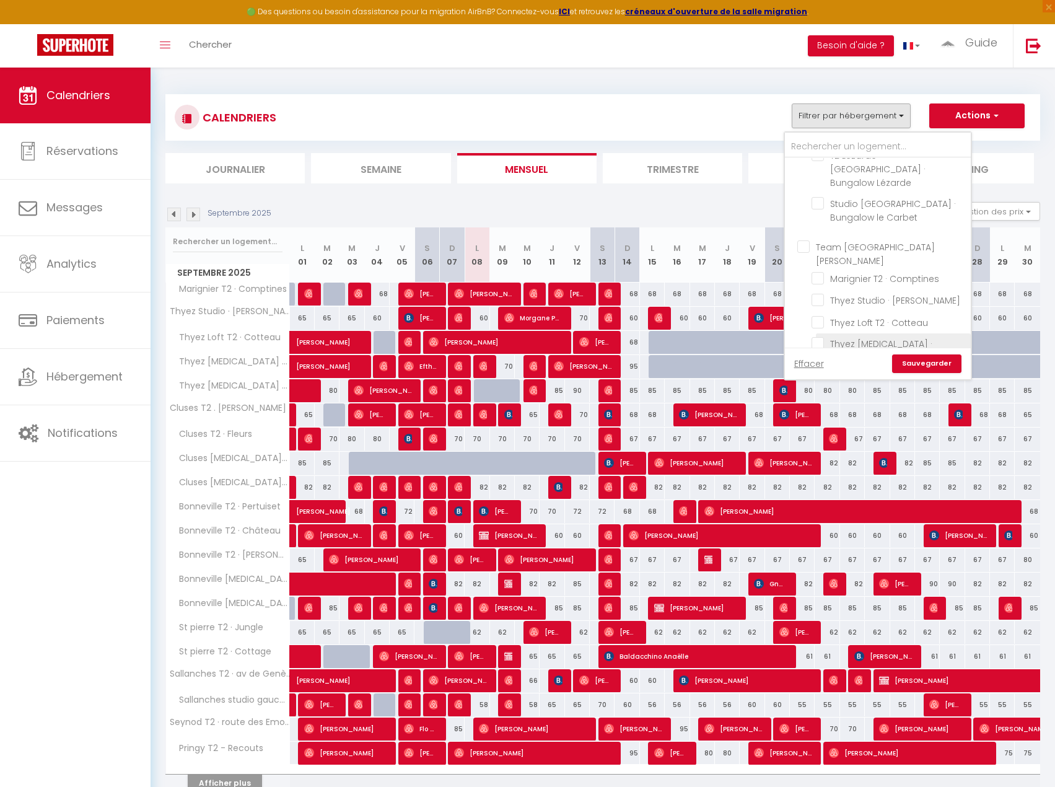
checkbox input "true"
click at [930, 369] on link "Sauvegarder" at bounding box center [926, 364] width 69 height 19
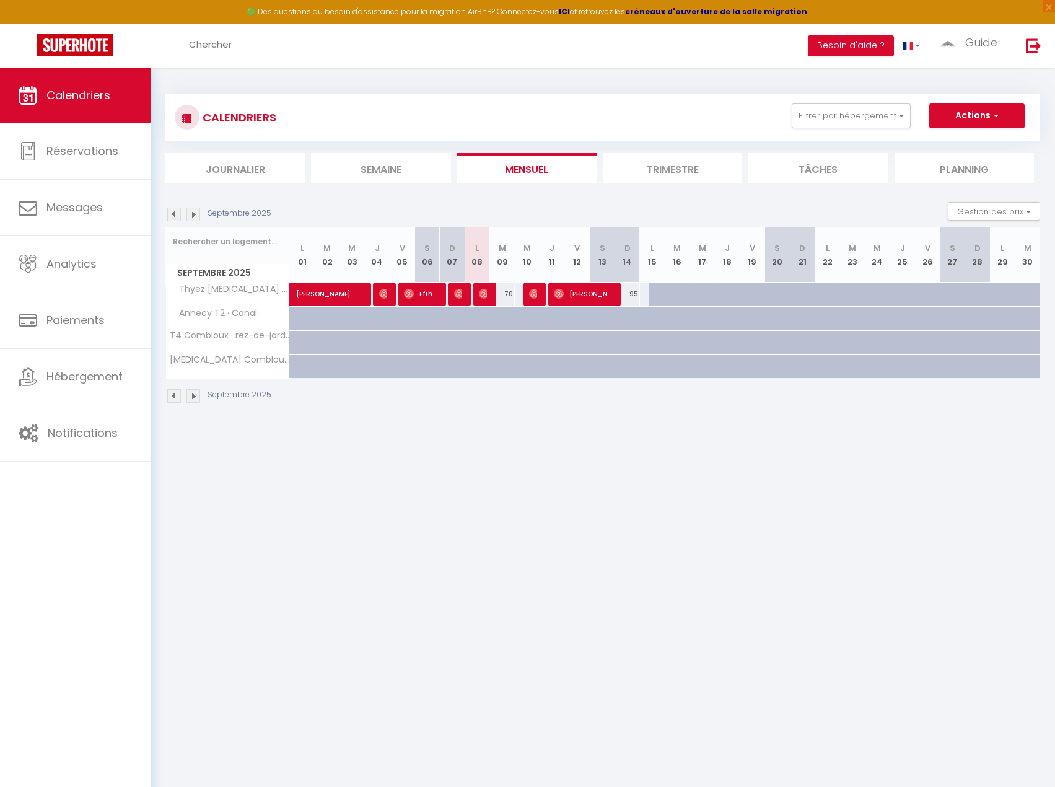
click at [173, 218] on img at bounding box center [174, 215] width 14 height 14
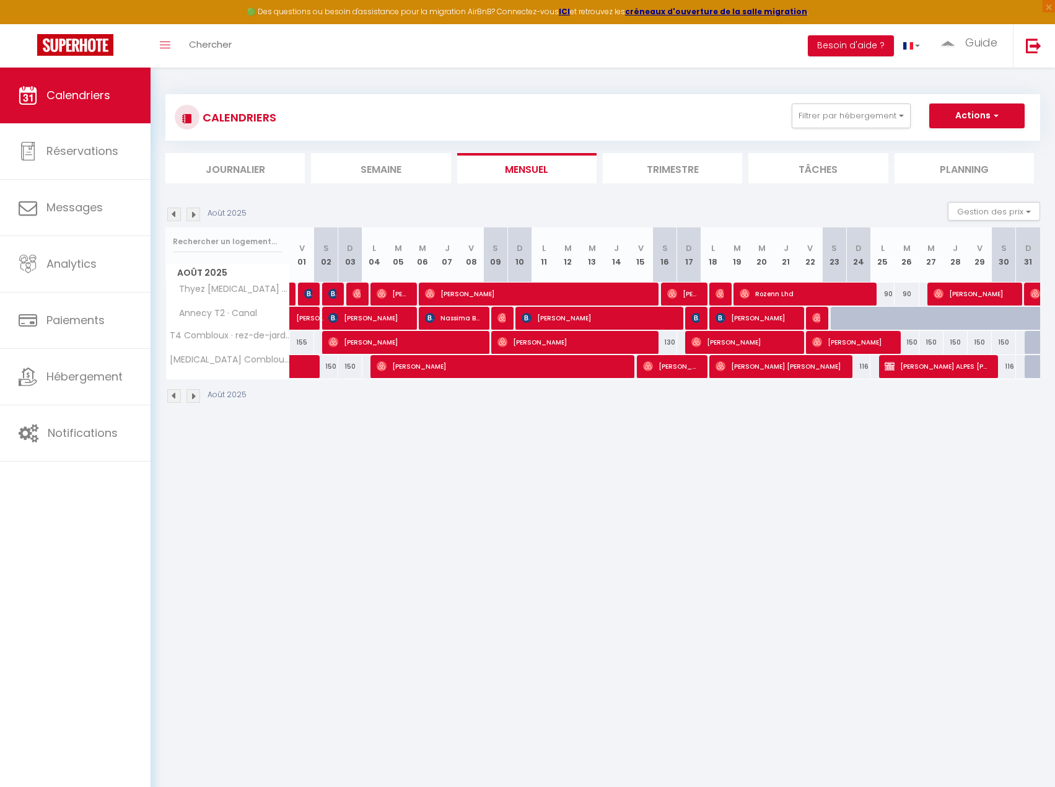
click at [173, 218] on img at bounding box center [174, 215] width 14 height 14
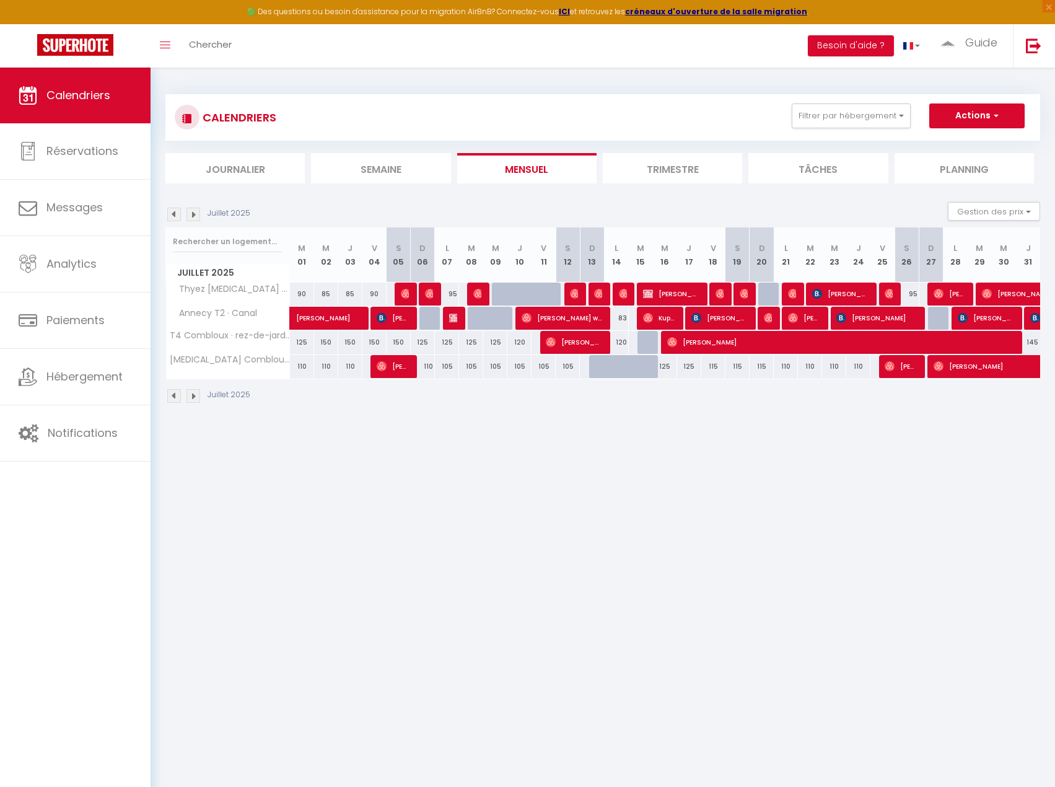
click at [173, 218] on img at bounding box center [174, 215] width 14 height 14
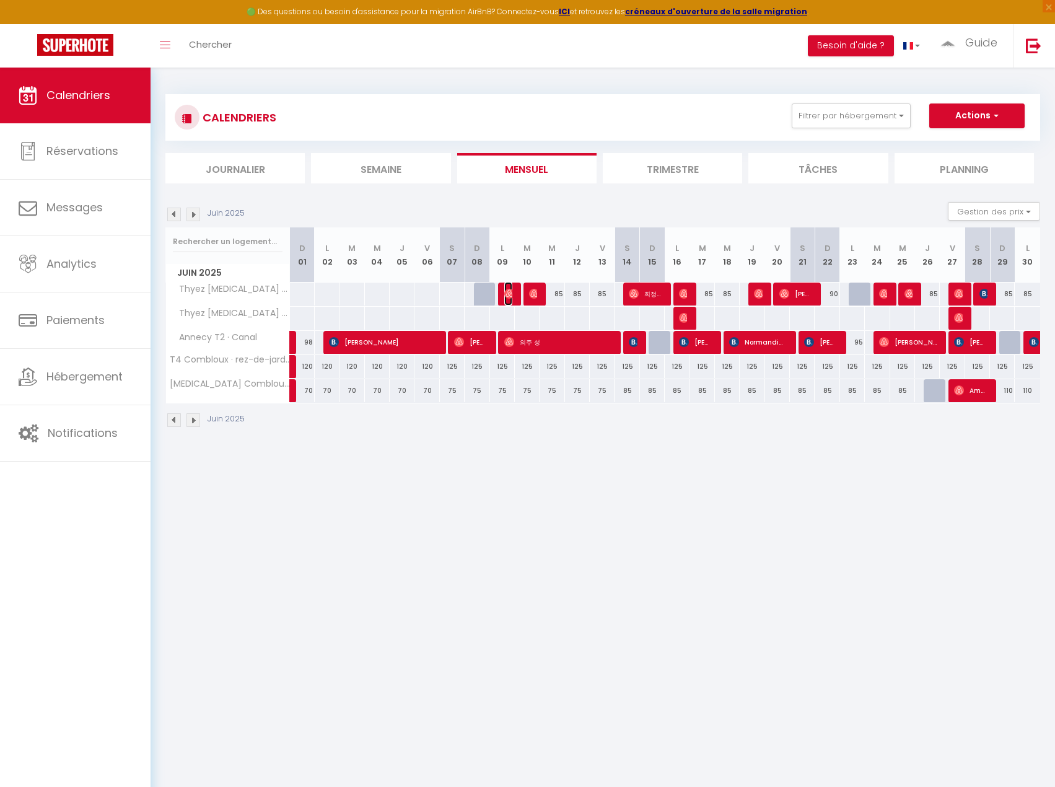
click at [504, 299] on span "[PERSON_NAME]" at bounding box center [508, 294] width 8 height 24
select select "OK"
select select "0"
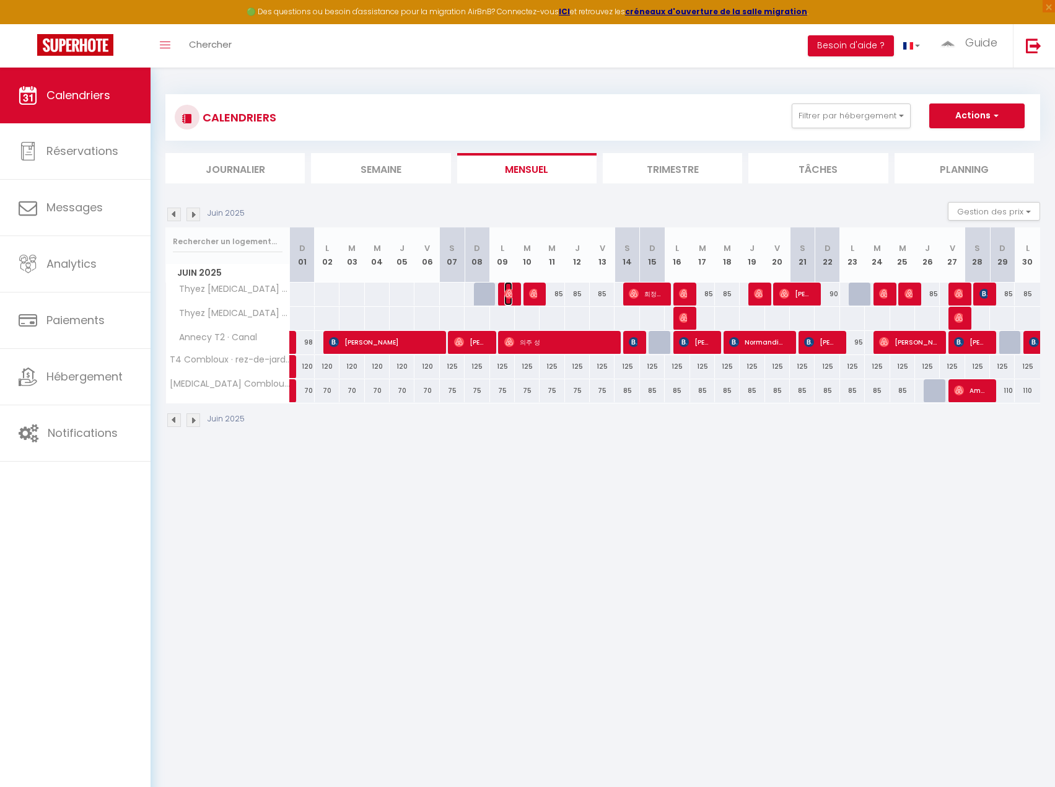
select select "1"
select select
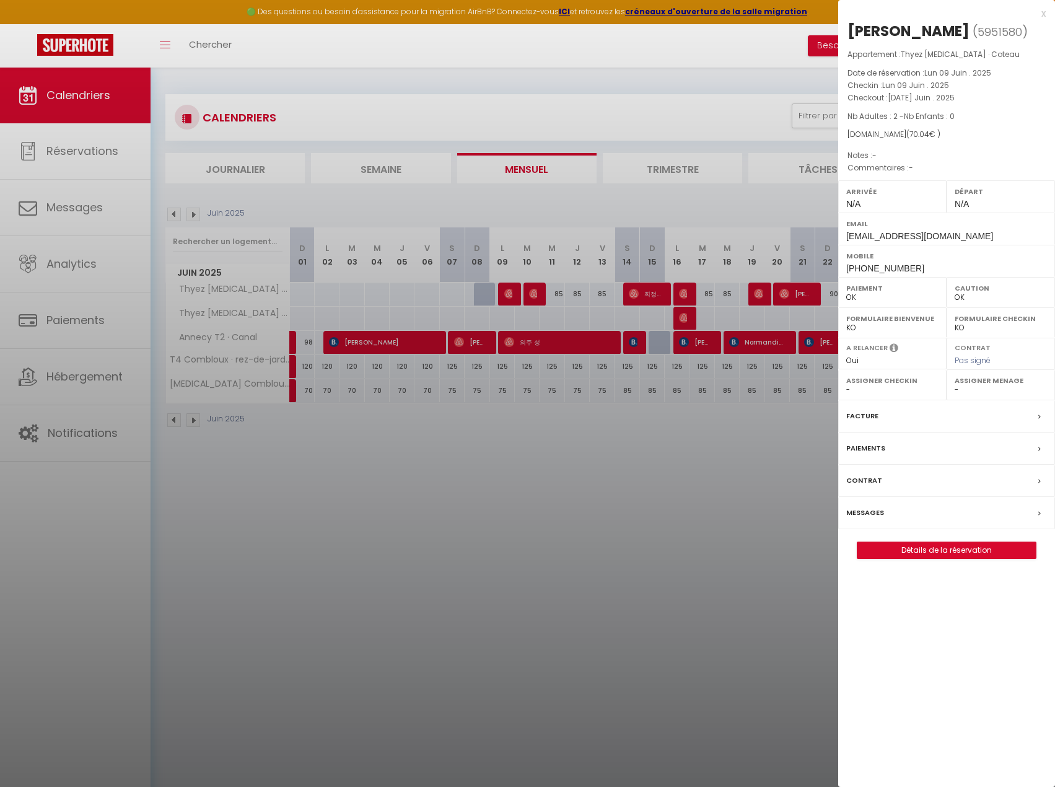
drag, startPoint x: 345, startPoint y: 390, endPoint x: 573, endPoint y: 266, distance: 259.9
click at [352, 386] on div at bounding box center [527, 393] width 1055 height 787
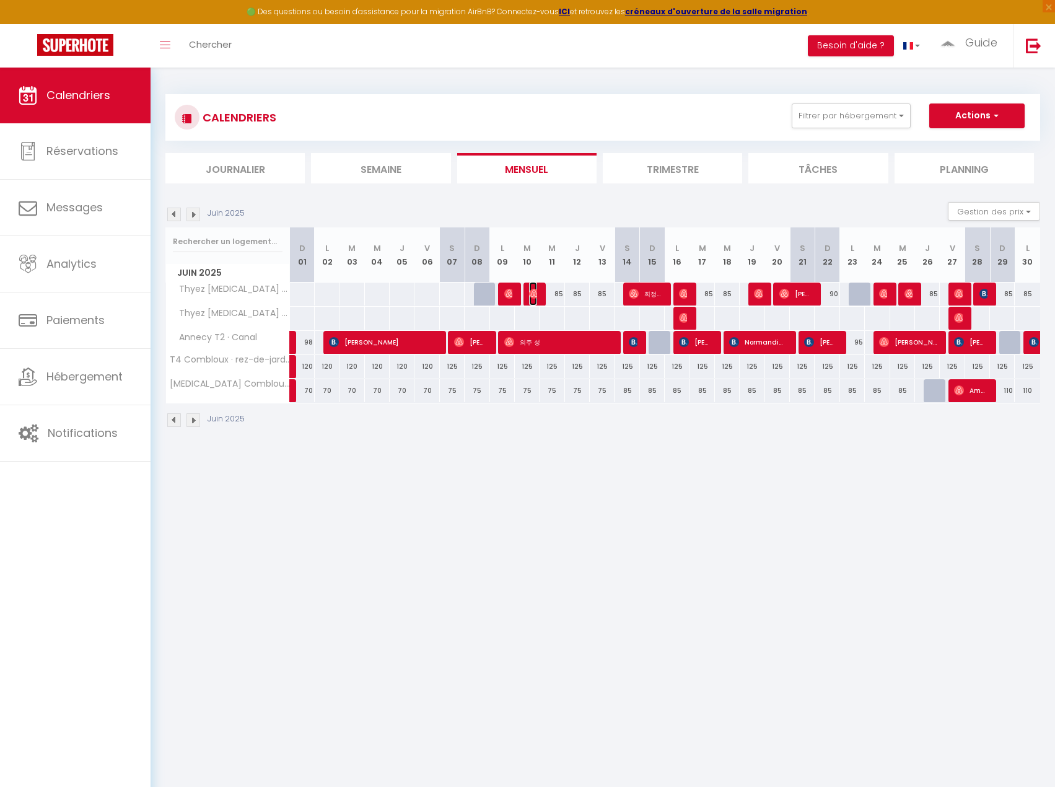
click at [537, 291] on img at bounding box center [534, 294] width 10 height 10
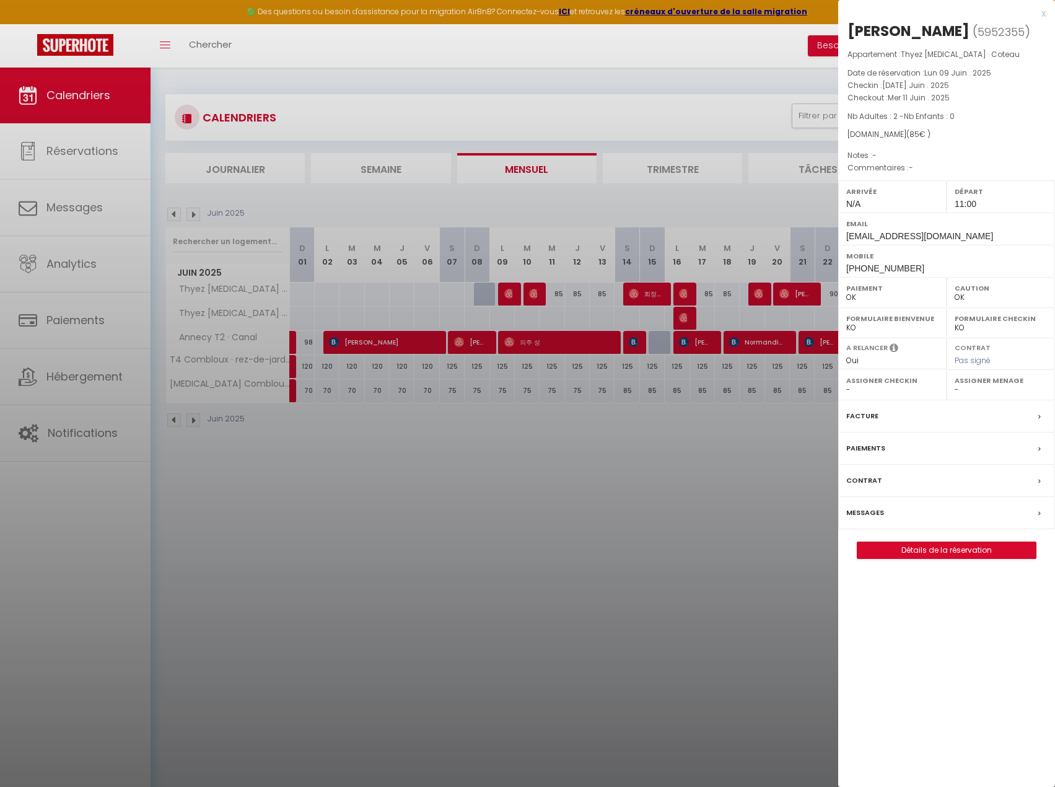
click at [649, 289] on div at bounding box center [527, 393] width 1055 height 787
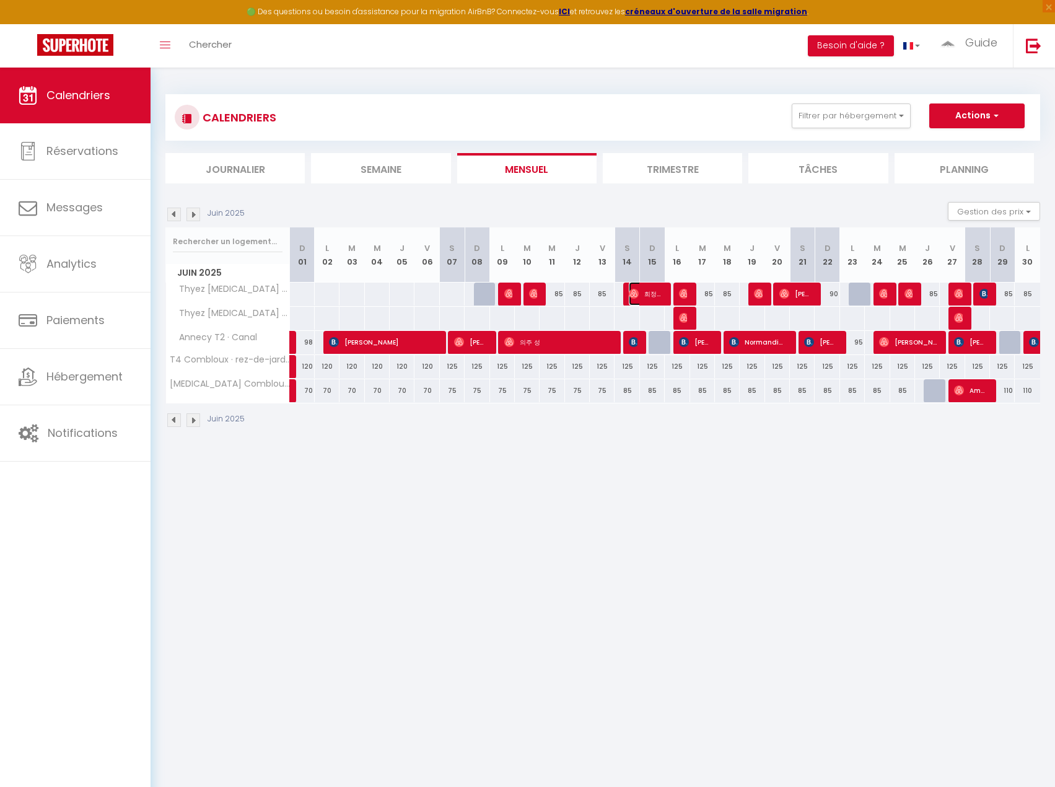
click at [655, 293] on span "희정 서" at bounding box center [645, 294] width 33 height 24
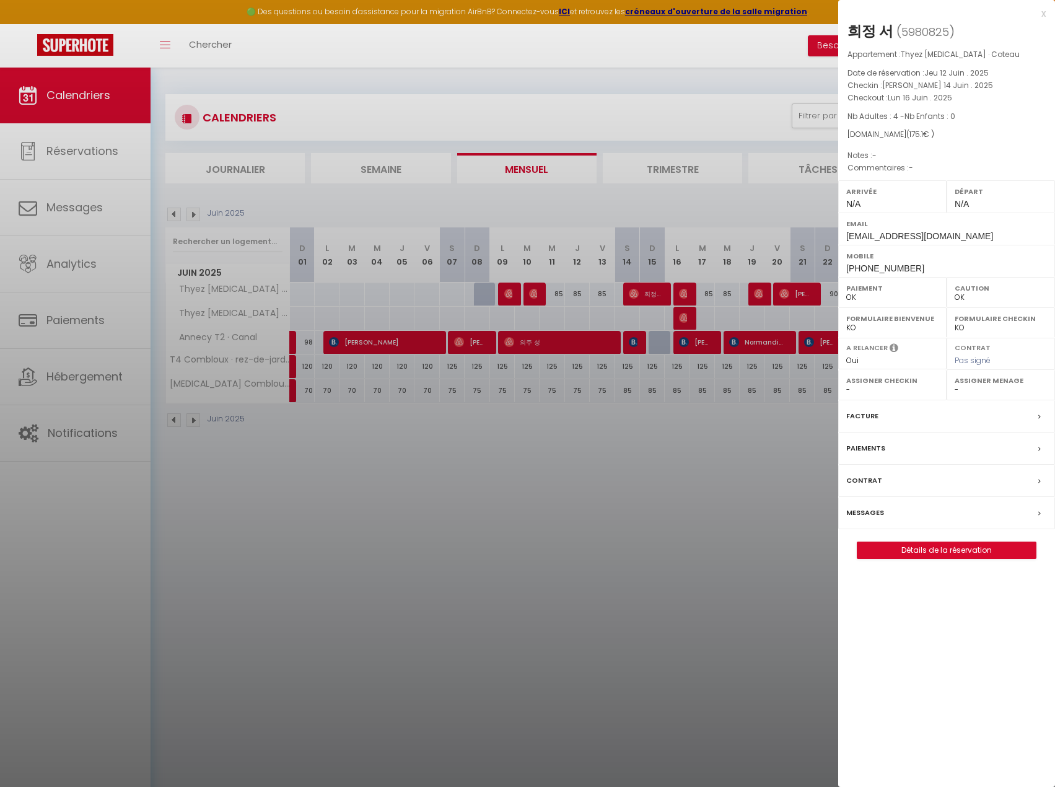
drag, startPoint x: 852, startPoint y: 25, endPoint x: 889, endPoint y: 30, distance: 36.9
click at [889, 30] on div "희정 서" at bounding box center [871, 31] width 46 height 20
copy div "희정 서"
drag, startPoint x: 775, startPoint y: 360, endPoint x: 694, endPoint y: 293, distance: 105.7
click at [770, 343] on div at bounding box center [527, 393] width 1055 height 787
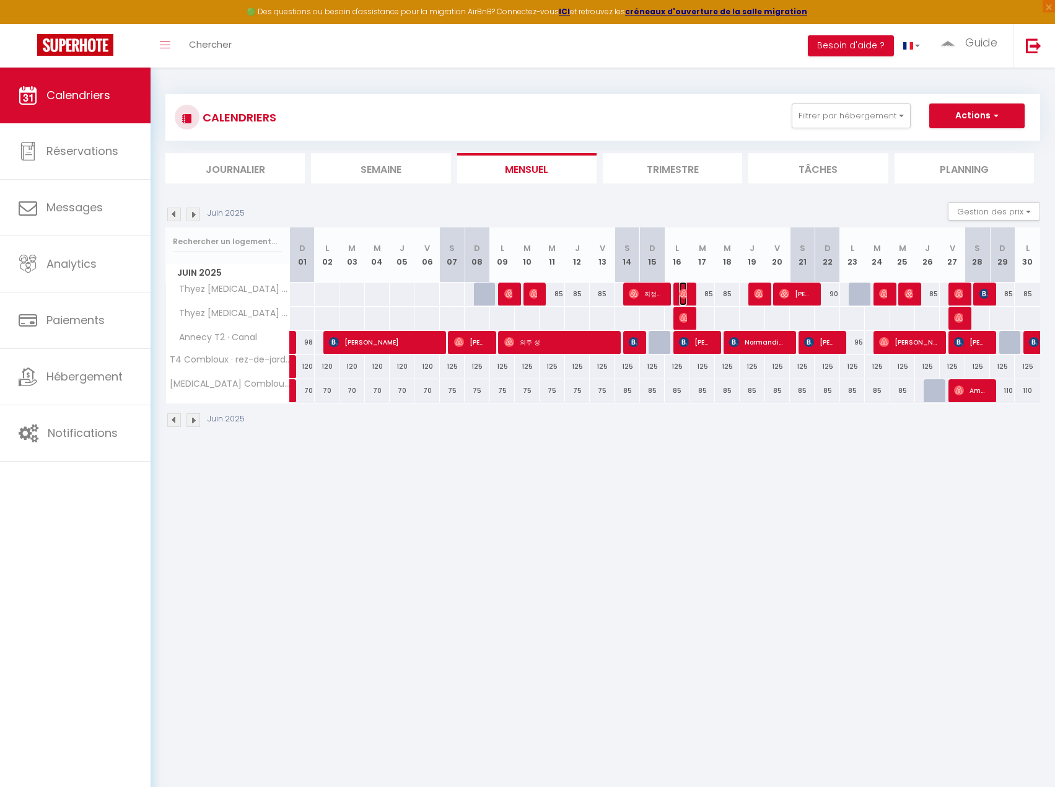
click at [686, 290] on img at bounding box center [684, 294] width 10 height 10
select select "KO"
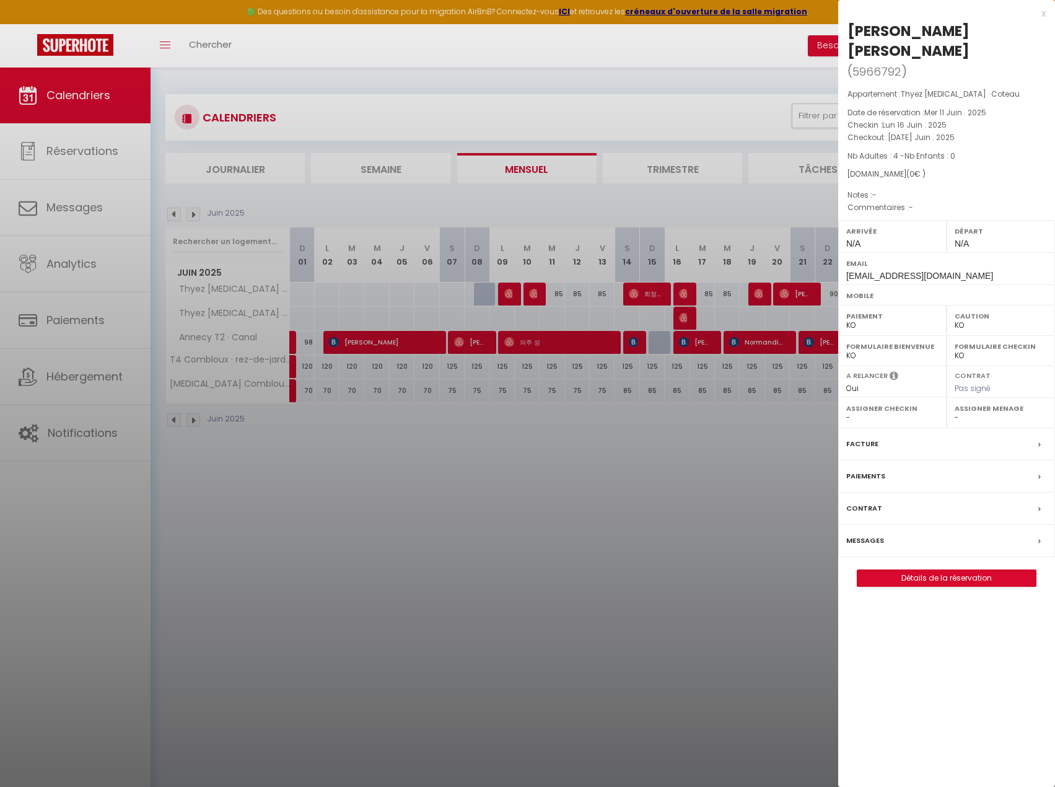
drag, startPoint x: 751, startPoint y: 320, endPoint x: 756, endPoint y: 311, distance: 10.8
click at [751, 320] on div at bounding box center [527, 393] width 1055 height 787
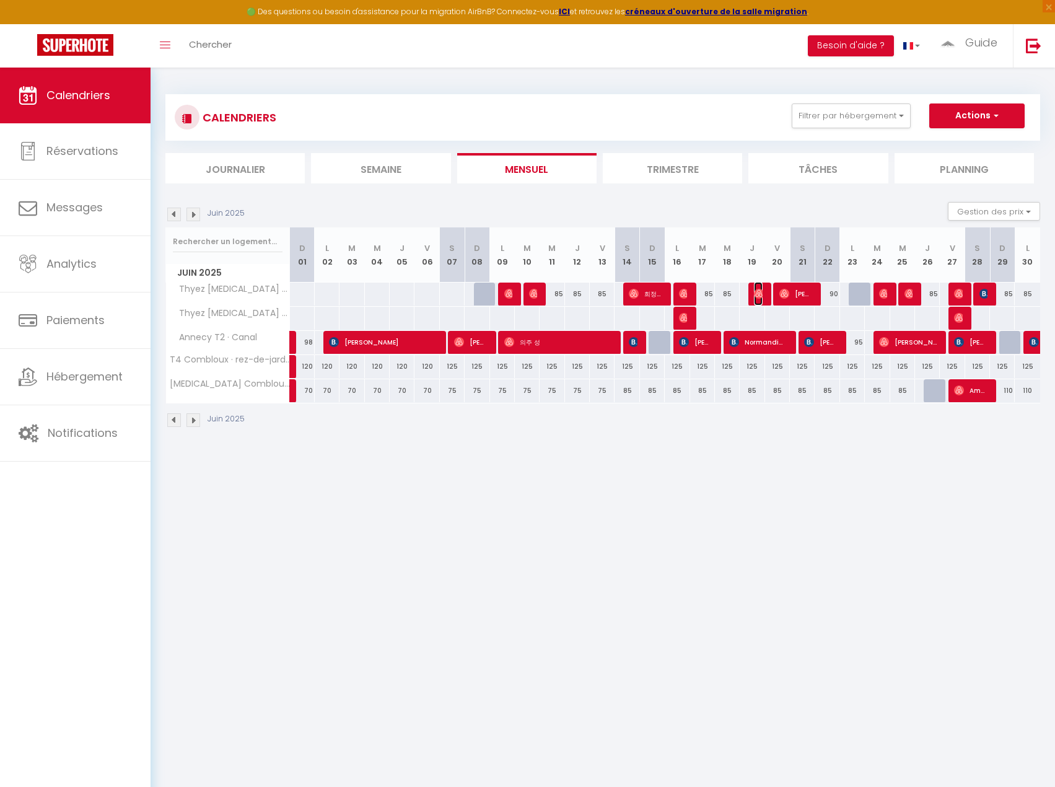
click at [756, 297] on img at bounding box center [759, 294] width 10 height 10
select select "OK"
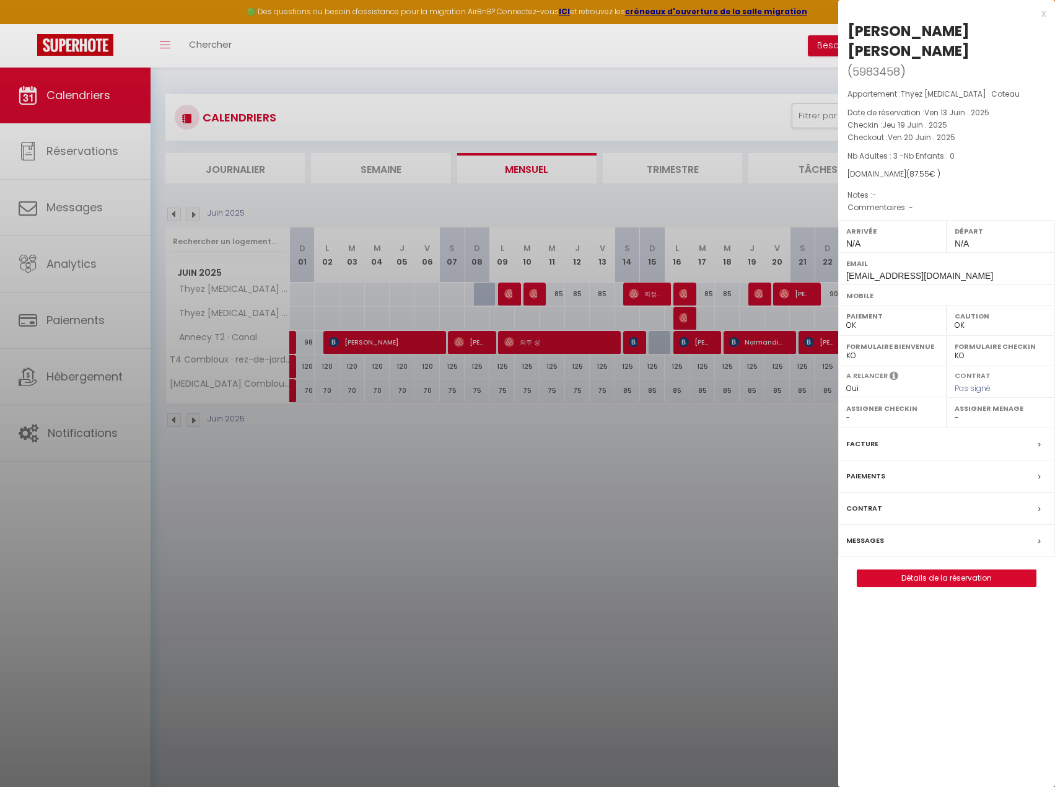
click at [786, 299] on div at bounding box center [527, 393] width 1055 height 787
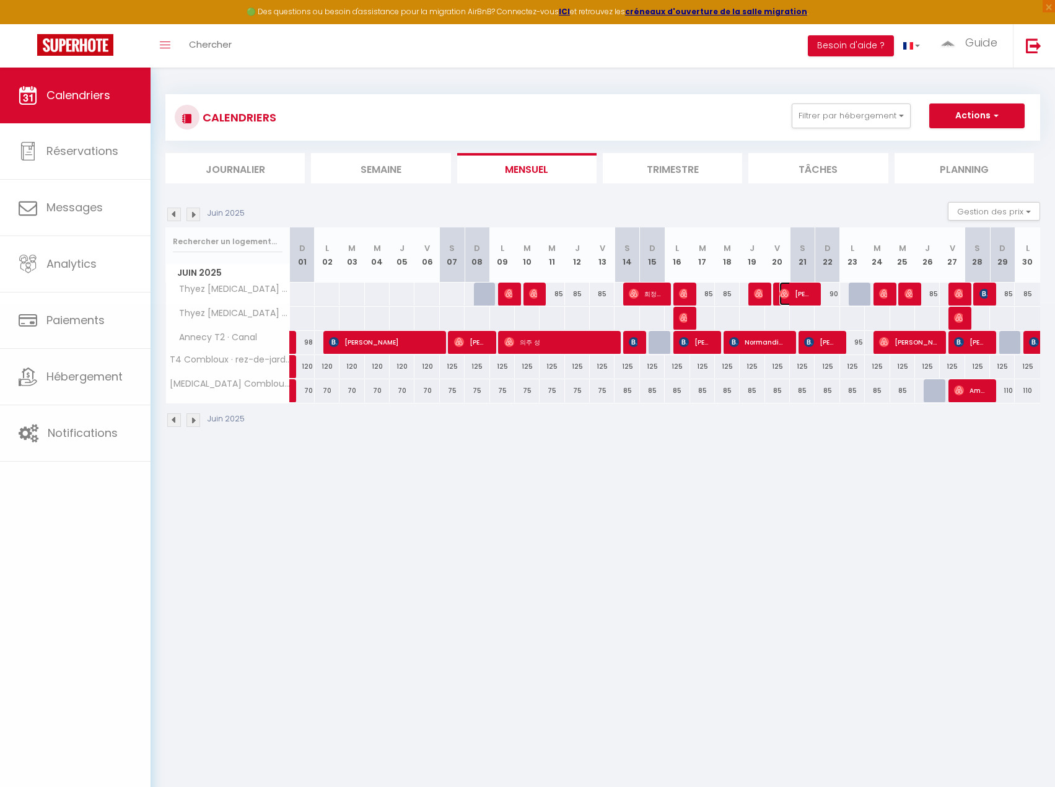
click at [792, 295] on span "[PERSON_NAME]" at bounding box center [796, 294] width 33 height 24
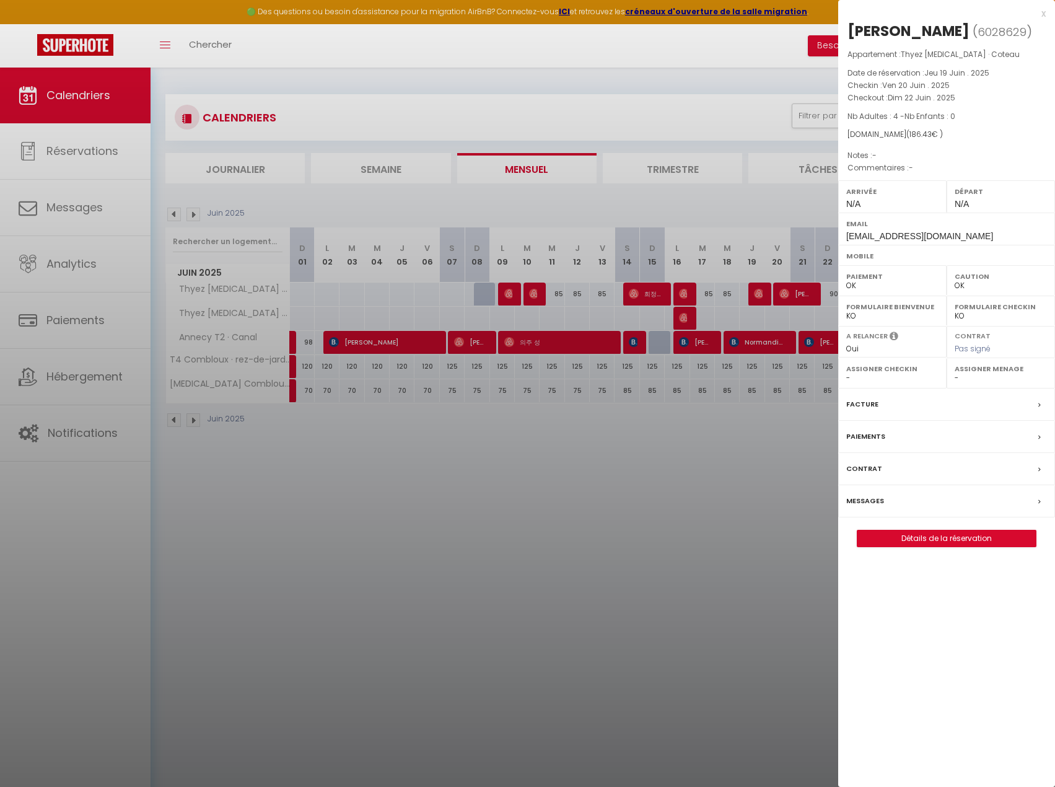
drag, startPoint x: 791, startPoint y: 295, endPoint x: 798, endPoint y: 293, distance: 7.7
click at [790, 293] on div at bounding box center [527, 393] width 1055 height 787
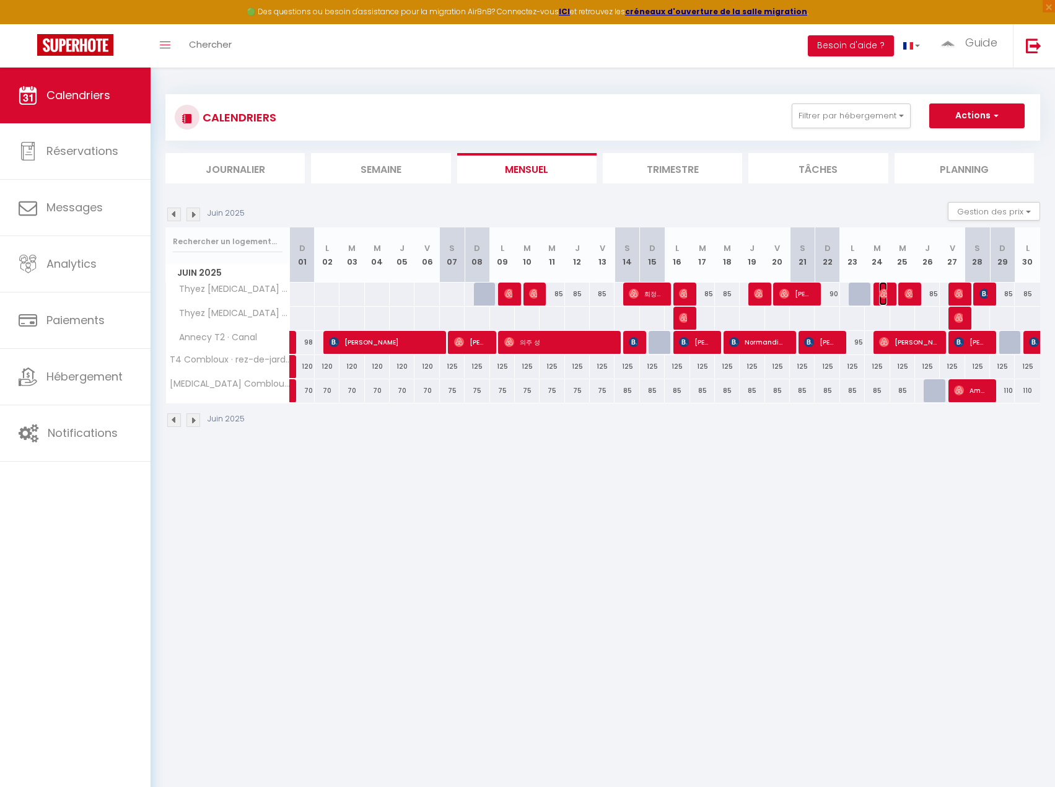
click at [884, 293] on img at bounding box center [884, 294] width 10 height 10
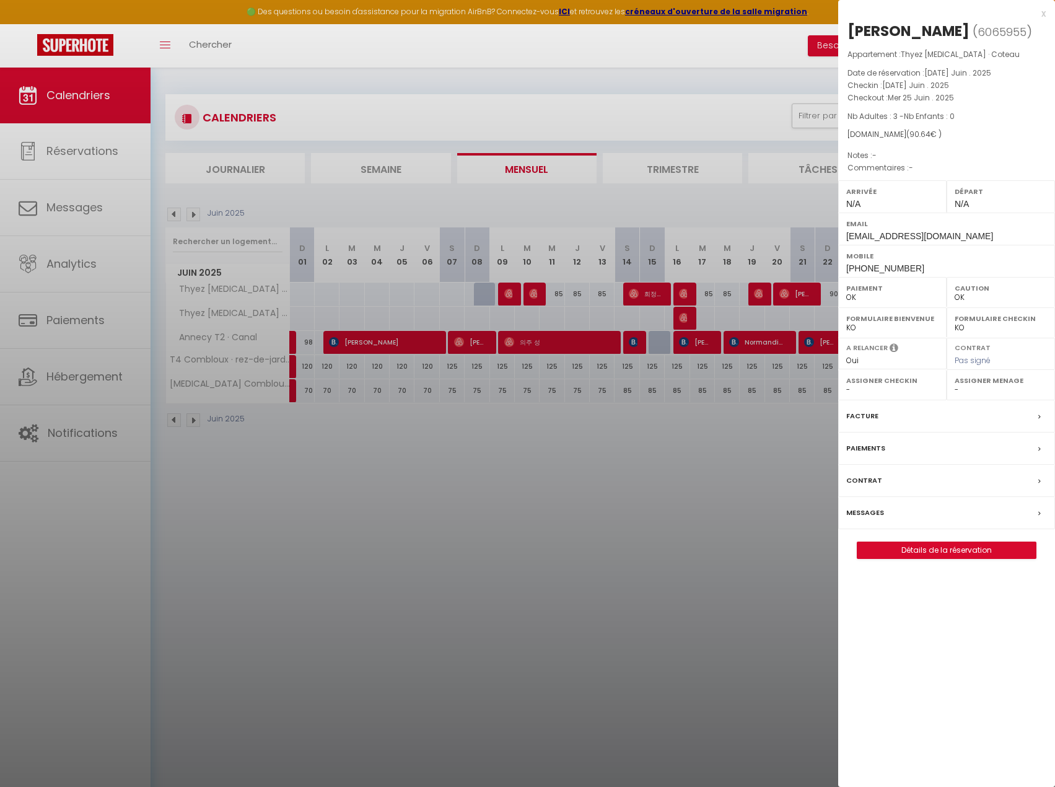
click at [800, 291] on div at bounding box center [527, 393] width 1055 height 787
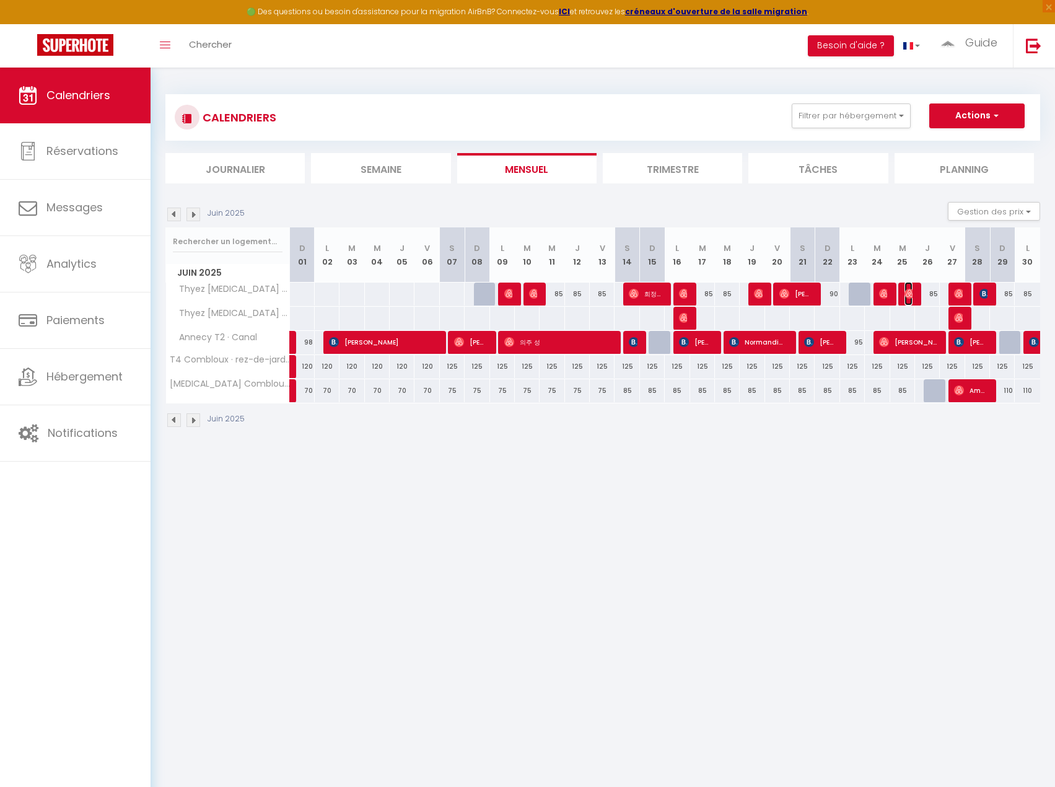
click at [907, 296] on img at bounding box center [910, 294] width 10 height 10
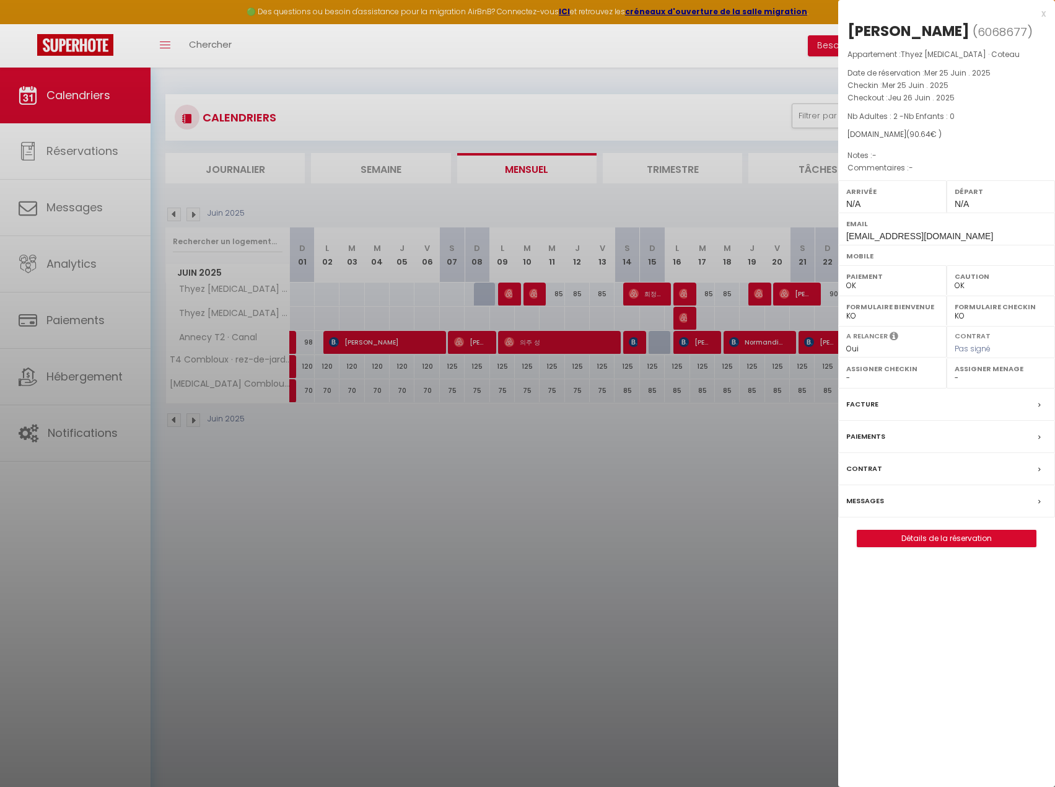
click at [685, 267] on div at bounding box center [527, 393] width 1055 height 787
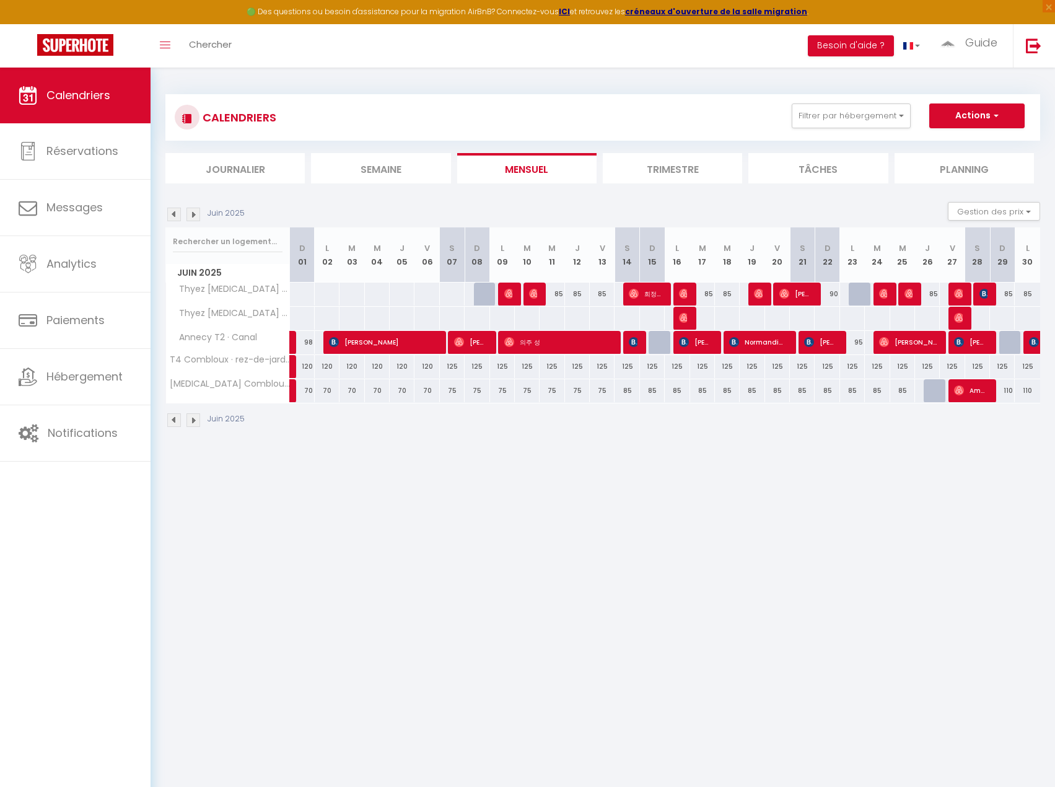
click at [964, 291] on div at bounding box center [961, 295] width 25 height 24
click at [961, 294] on img at bounding box center [959, 294] width 10 height 10
select select "KO"
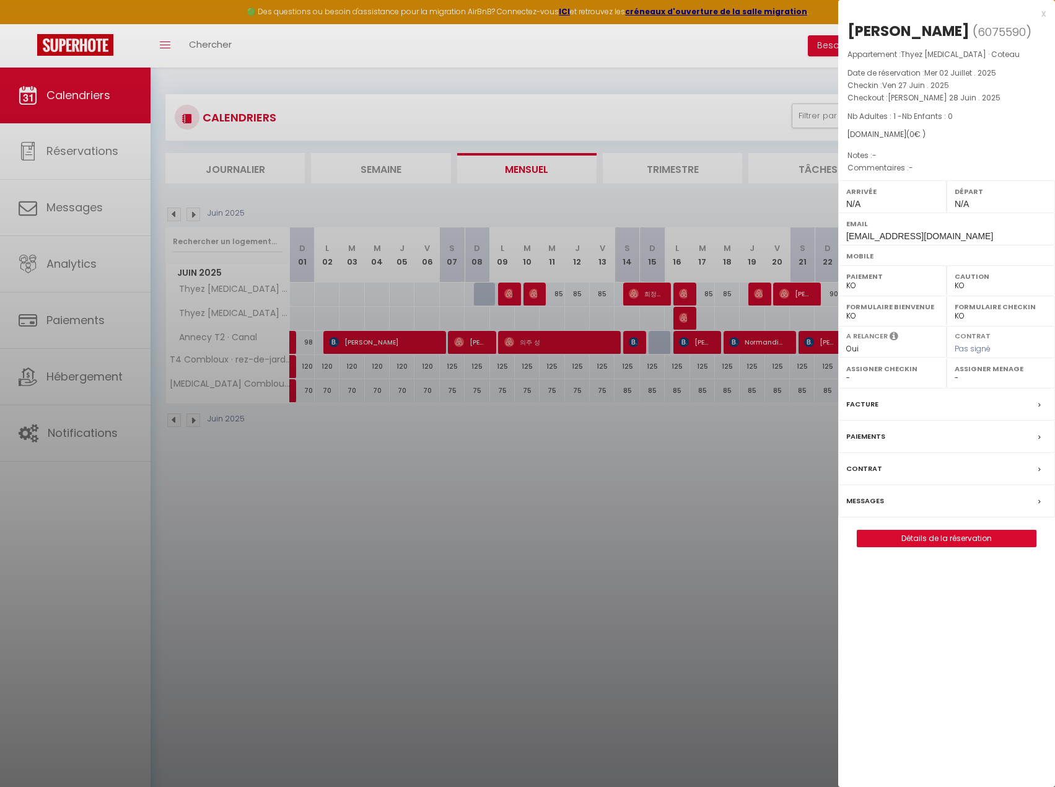
drag, startPoint x: 775, startPoint y: 249, endPoint x: 929, endPoint y: 260, distance: 154.7
click at [775, 249] on div at bounding box center [527, 393] width 1055 height 787
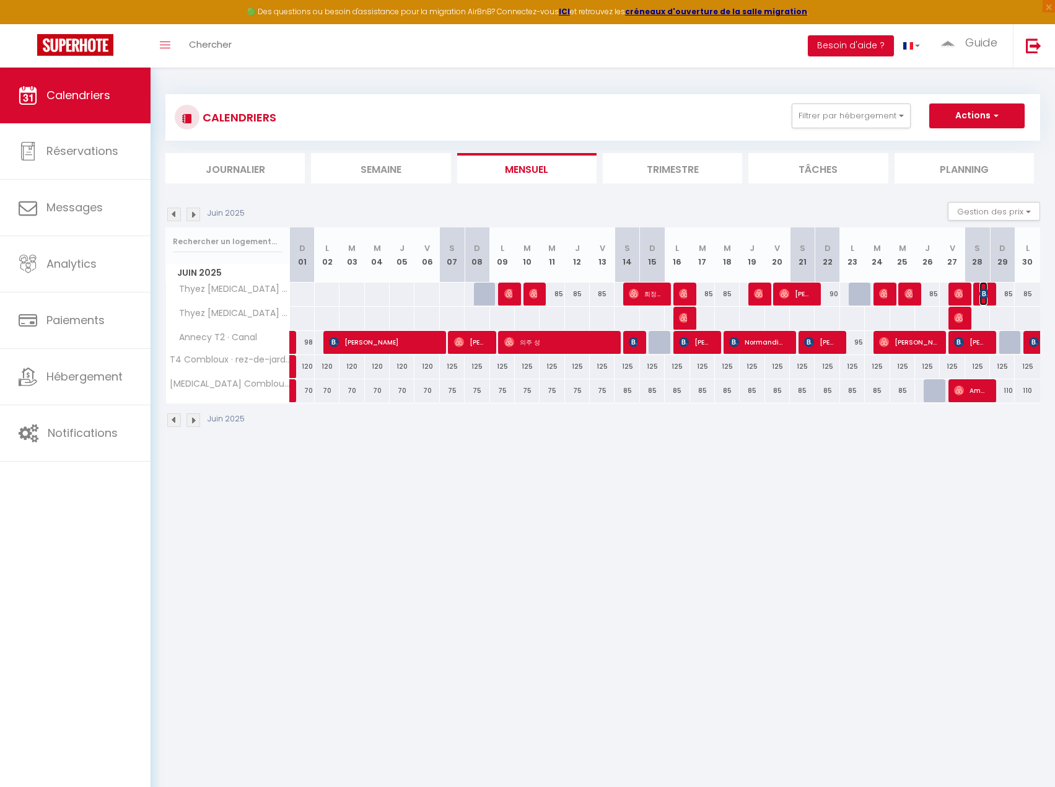
click at [987, 292] on img at bounding box center [985, 294] width 10 height 10
select select "OK"
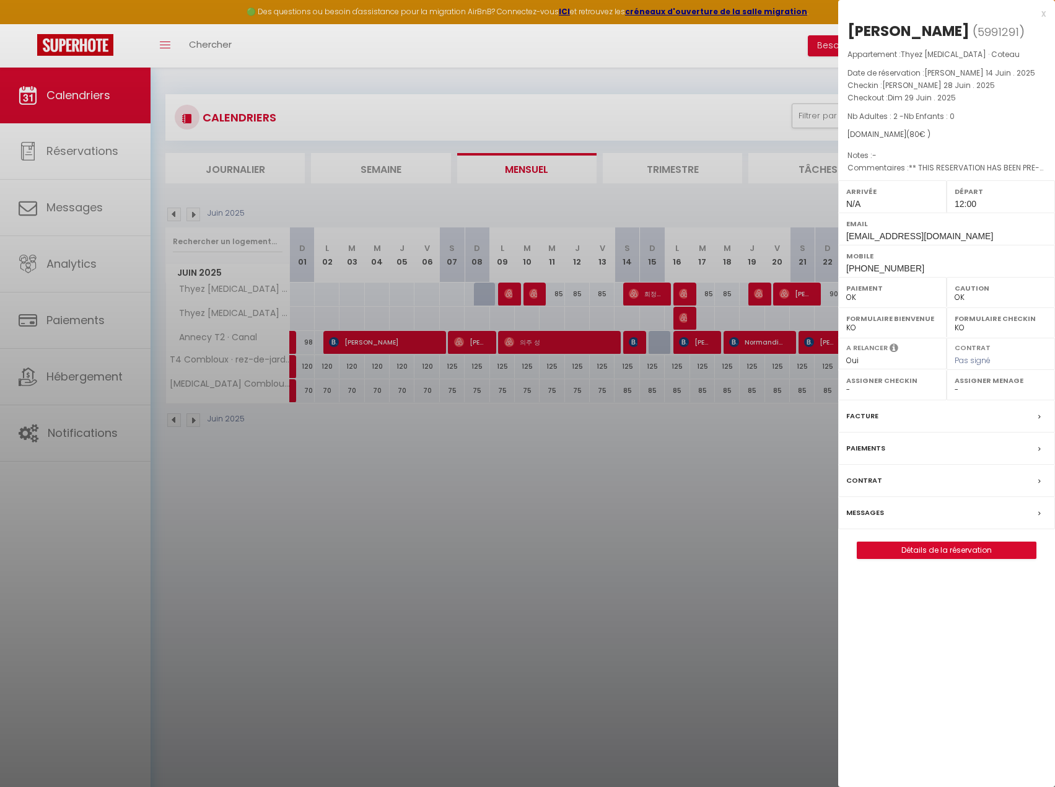
drag, startPoint x: 578, startPoint y: 245, endPoint x: 781, endPoint y: 198, distance: 208.1
click at [578, 245] on div at bounding box center [527, 393] width 1055 height 787
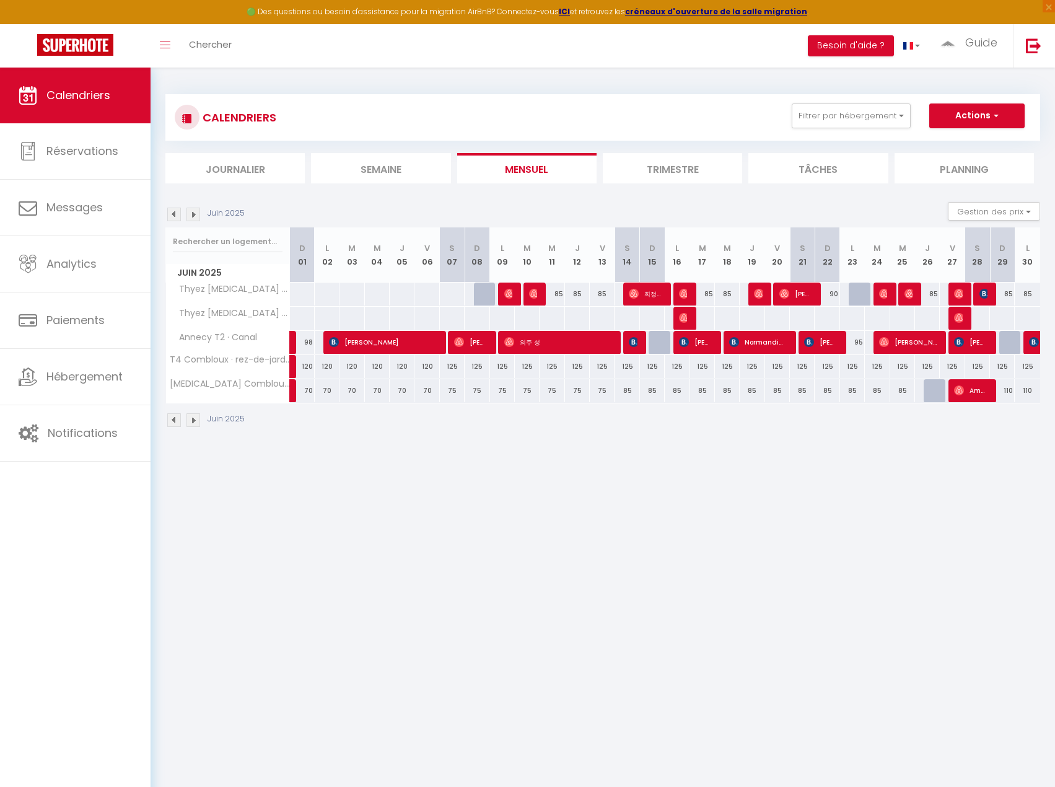
click at [192, 217] on img at bounding box center [194, 215] width 14 height 14
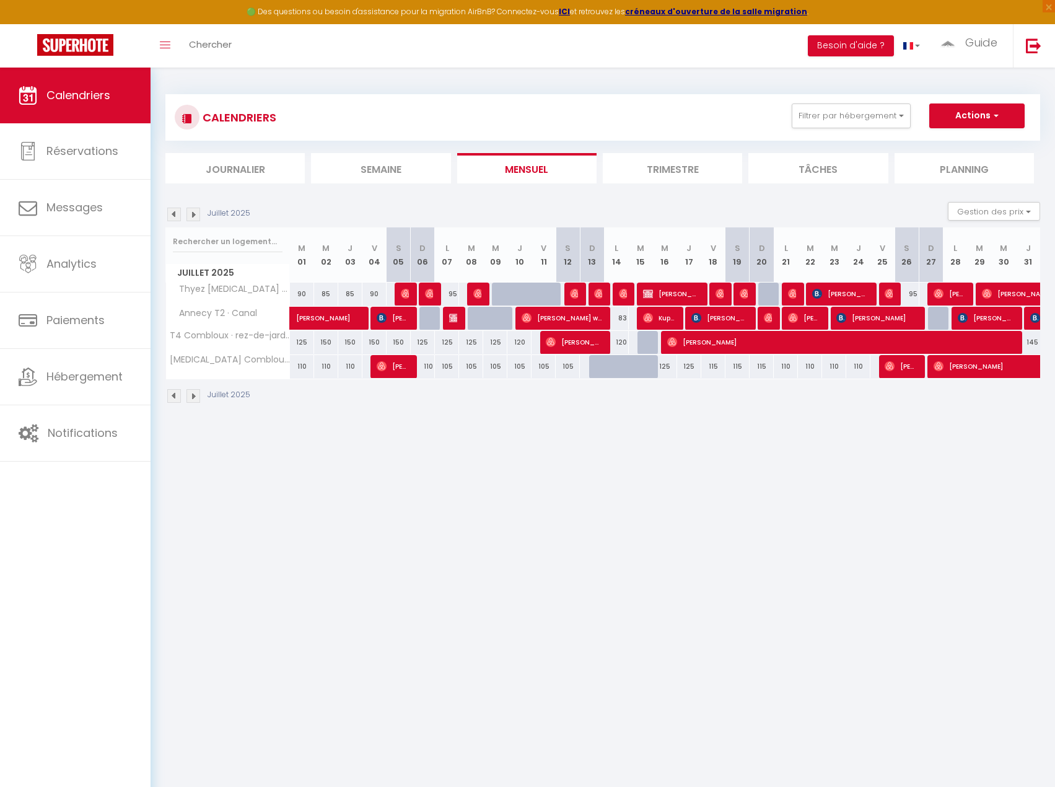
click at [408, 291] on tr "Thyez [MEDICAL_DATA] · Coteau 90 85 85 90 95 Goldy Mmt 95 [PERSON_NAME] 95 95 […" at bounding box center [603, 294] width 875 height 24
click at [404, 294] on img at bounding box center [406, 294] width 10 height 10
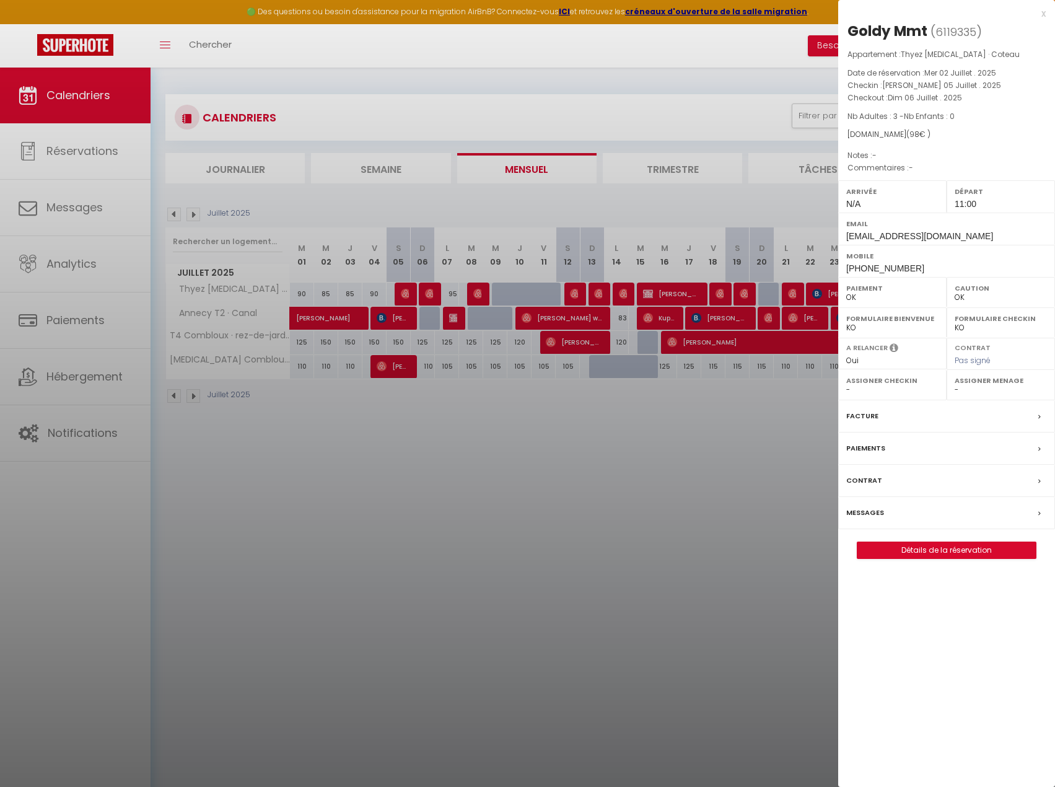
drag, startPoint x: 410, startPoint y: 317, endPoint x: 427, endPoint y: 305, distance: 20.8
click at [411, 316] on div at bounding box center [527, 393] width 1055 height 787
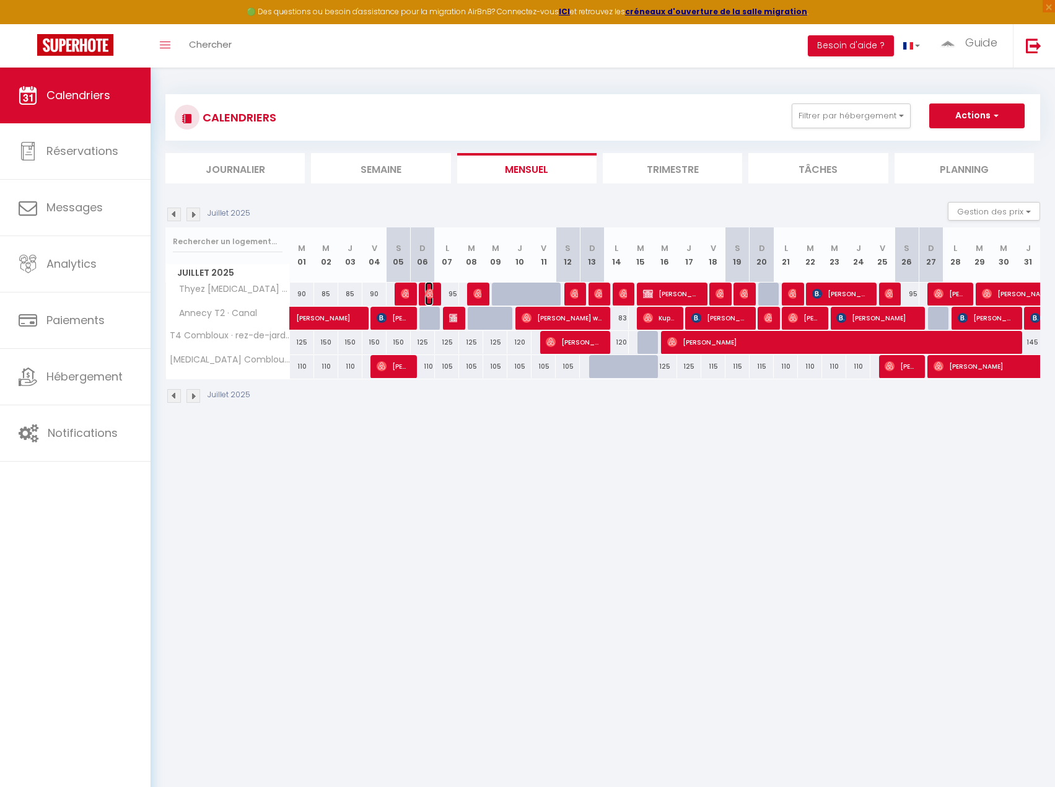
click at [428, 293] on img at bounding box center [430, 294] width 10 height 10
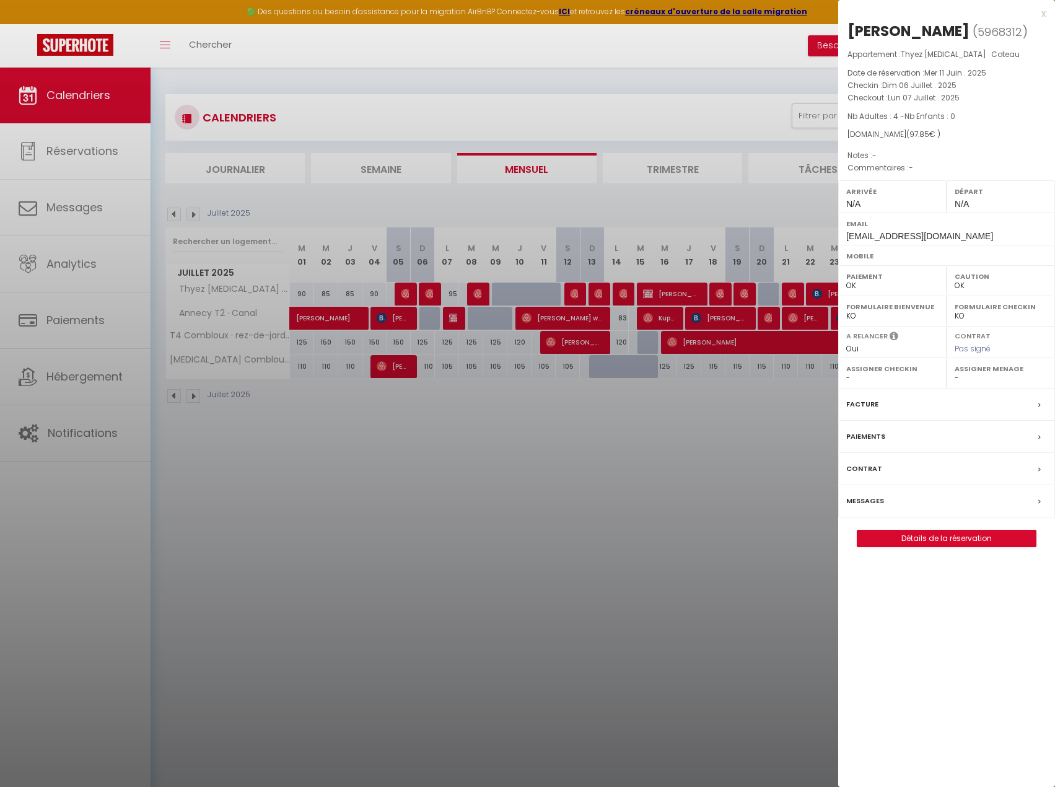
drag, startPoint x: 438, startPoint y: 294, endPoint x: 464, endPoint y: 294, distance: 25.4
click at [438, 294] on div at bounding box center [527, 393] width 1055 height 787
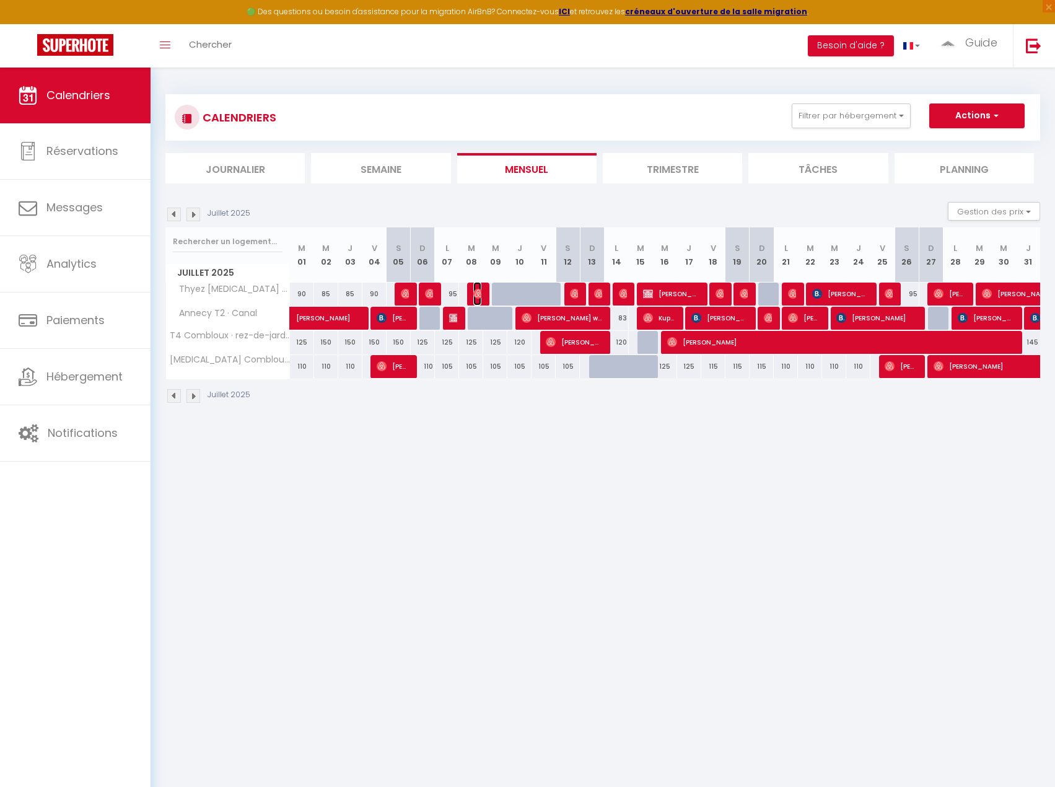
click at [478, 294] on img at bounding box center [479, 294] width 10 height 10
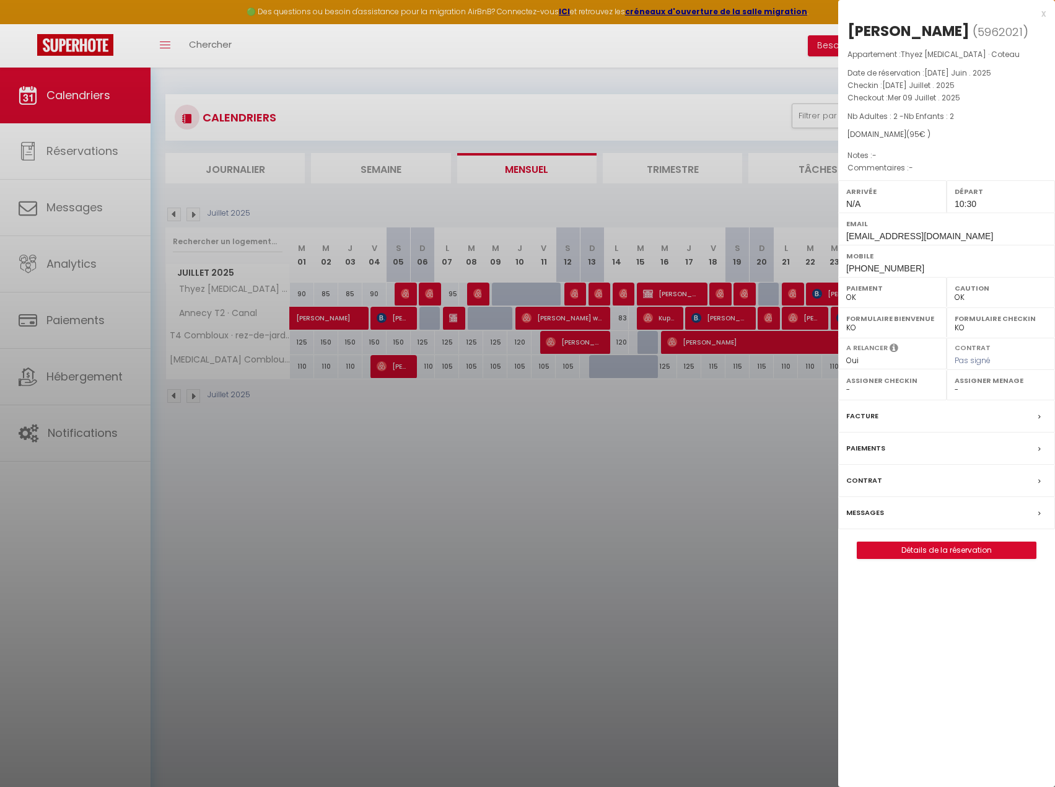
drag, startPoint x: 539, startPoint y: 302, endPoint x: 566, endPoint y: 290, distance: 30.3
click at [539, 302] on div at bounding box center [527, 393] width 1055 height 787
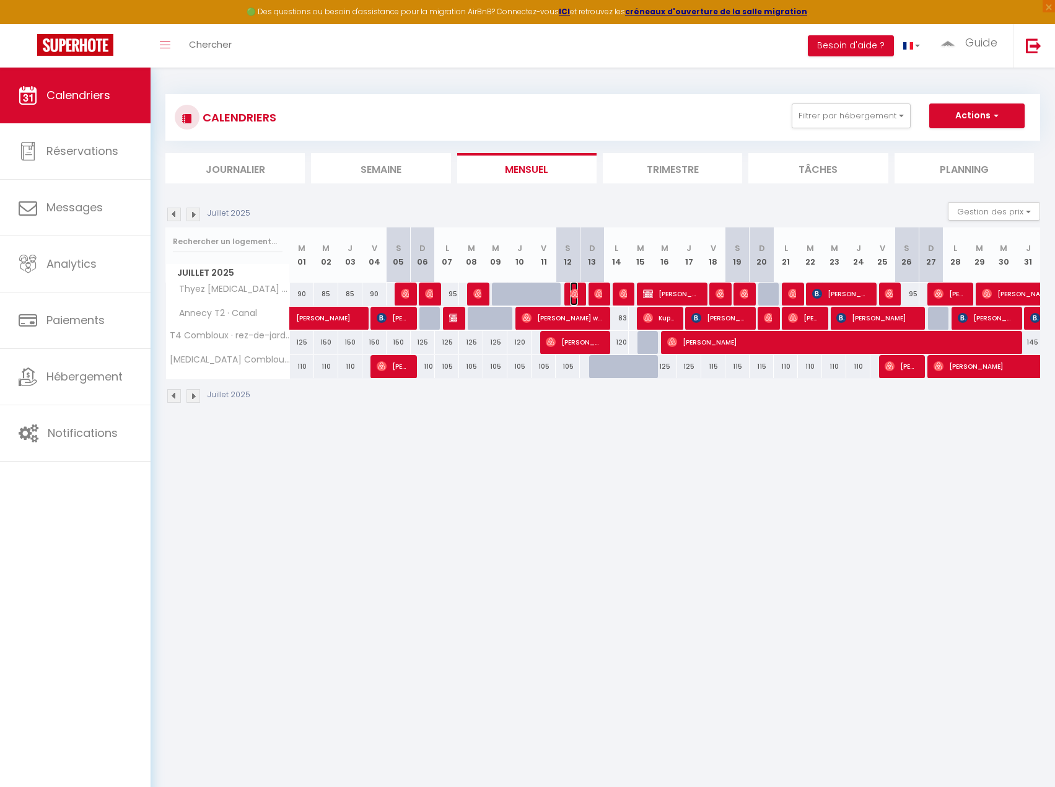
click at [575, 295] on img at bounding box center [575, 294] width 10 height 10
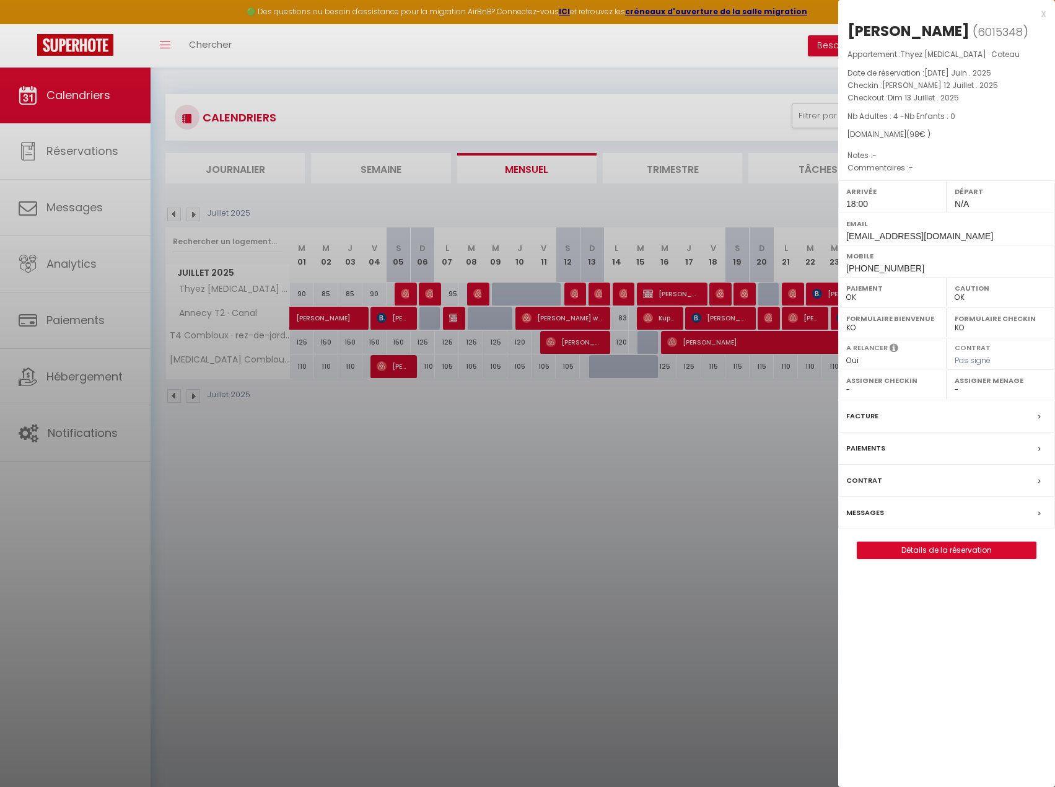
drag, startPoint x: 561, startPoint y: 295, endPoint x: 619, endPoint y: 296, distance: 57.6
click at [561, 295] on div at bounding box center [527, 393] width 1055 height 787
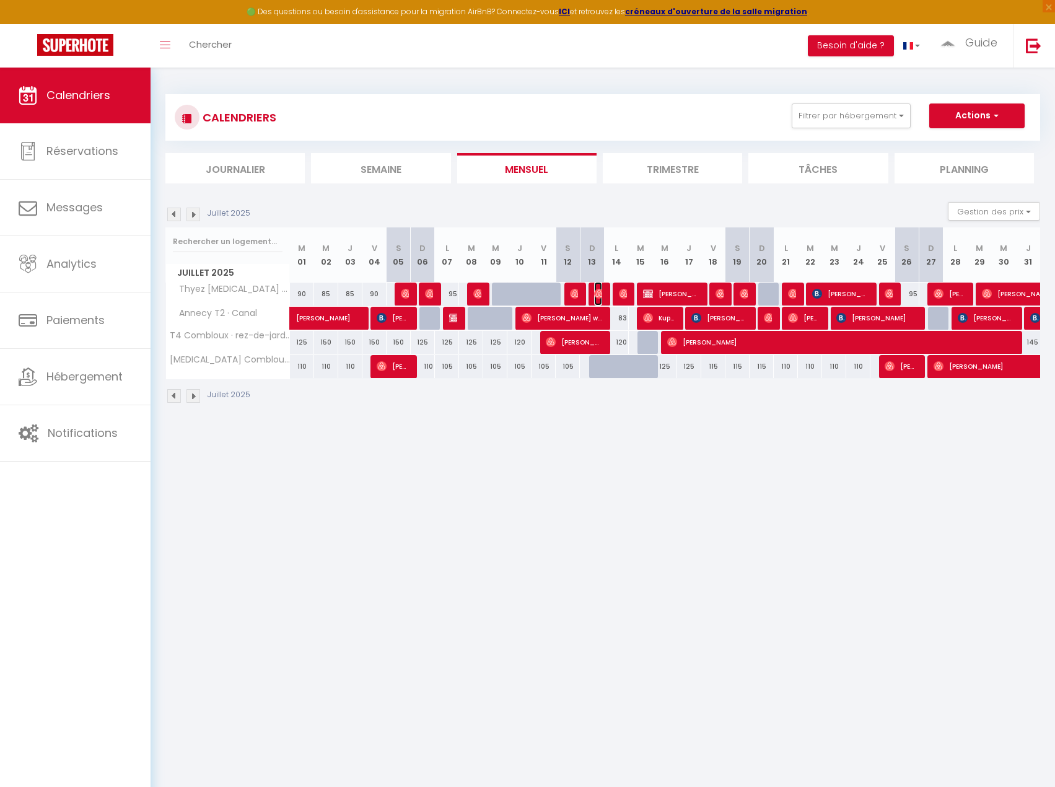
click at [602, 295] on img at bounding box center [599, 294] width 10 height 10
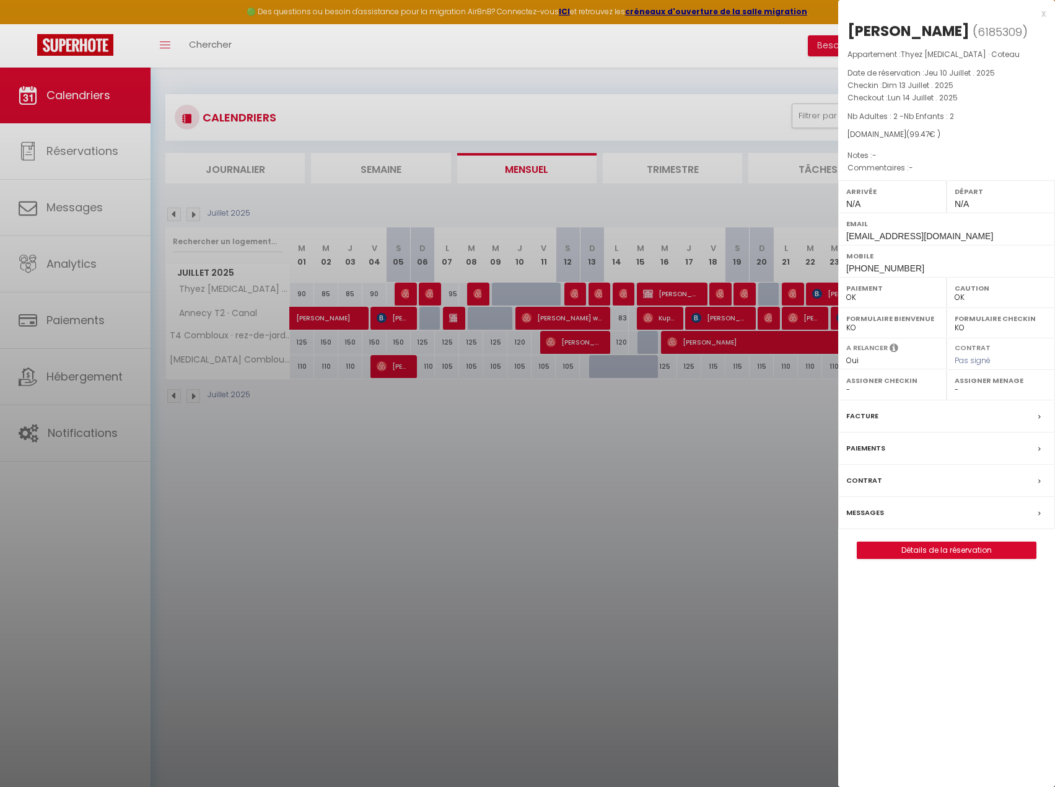
drag, startPoint x: 602, startPoint y: 295, endPoint x: 618, endPoint y: 295, distance: 16.1
click at [602, 295] on div at bounding box center [527, 393] width 1055 height 787
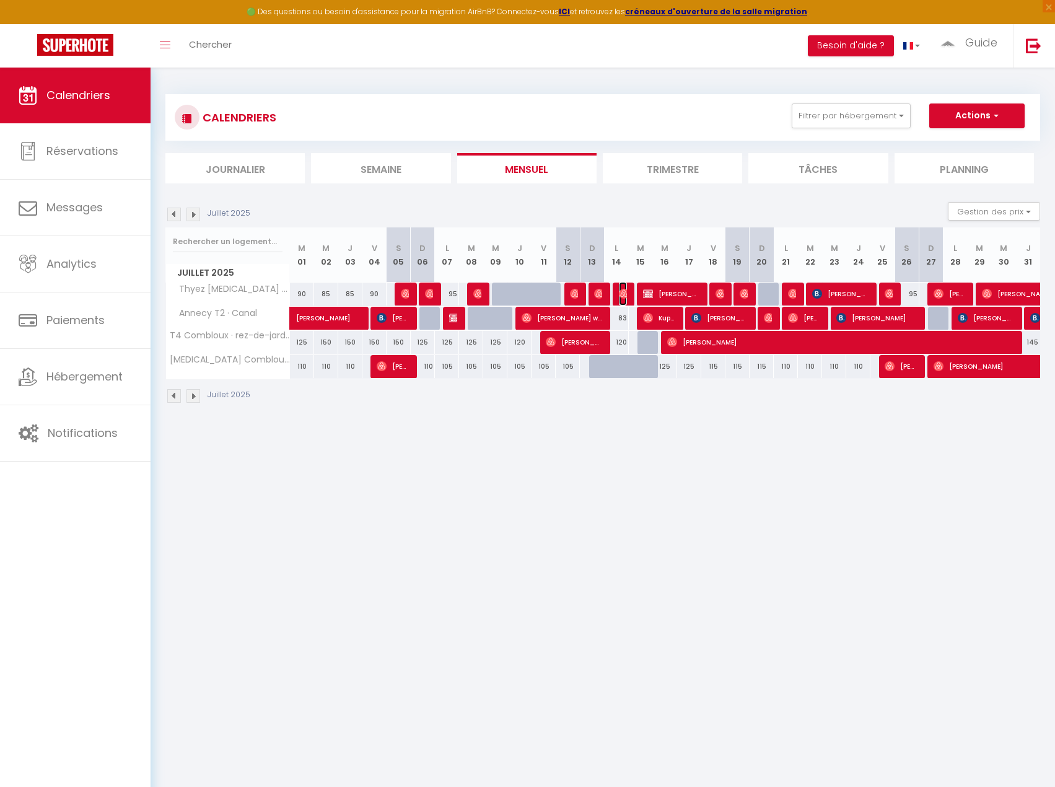
click at [625, 296] on img at bounding box center [624, 294] width 10 height 10
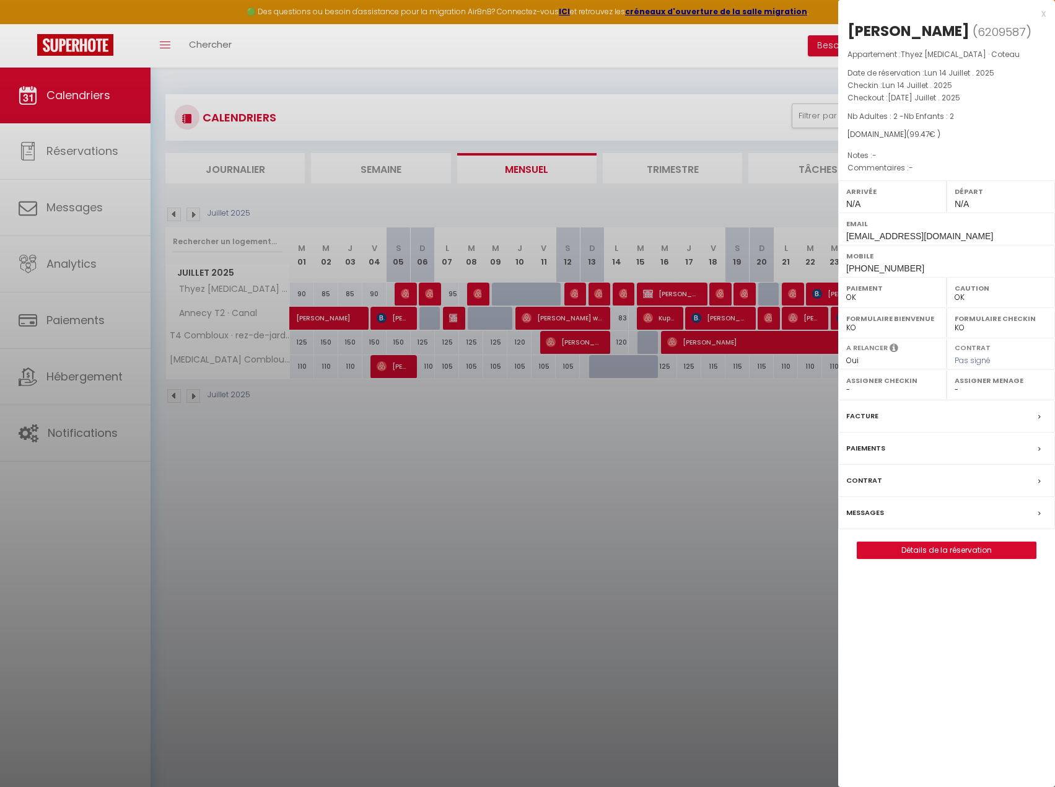
click at [625, 296] on div at bounding box center [527, 393] width 1055 height 787
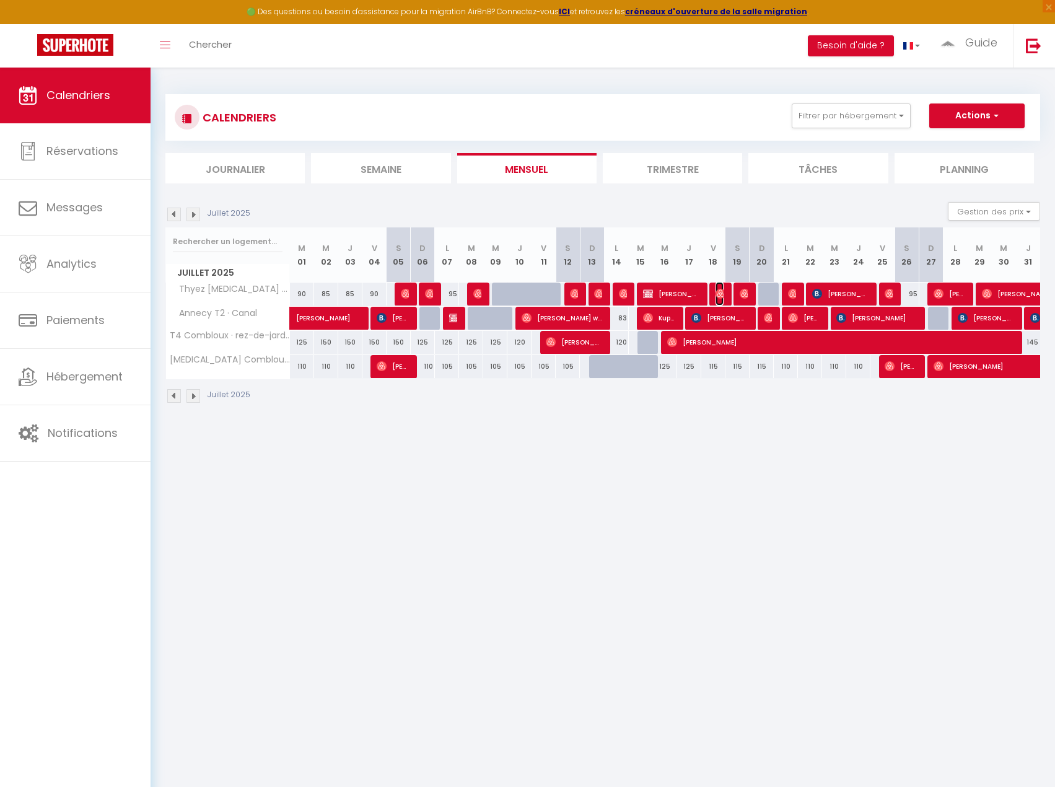
click at [716, 296] on img at bounding box center [721, 294] width 10 height 10
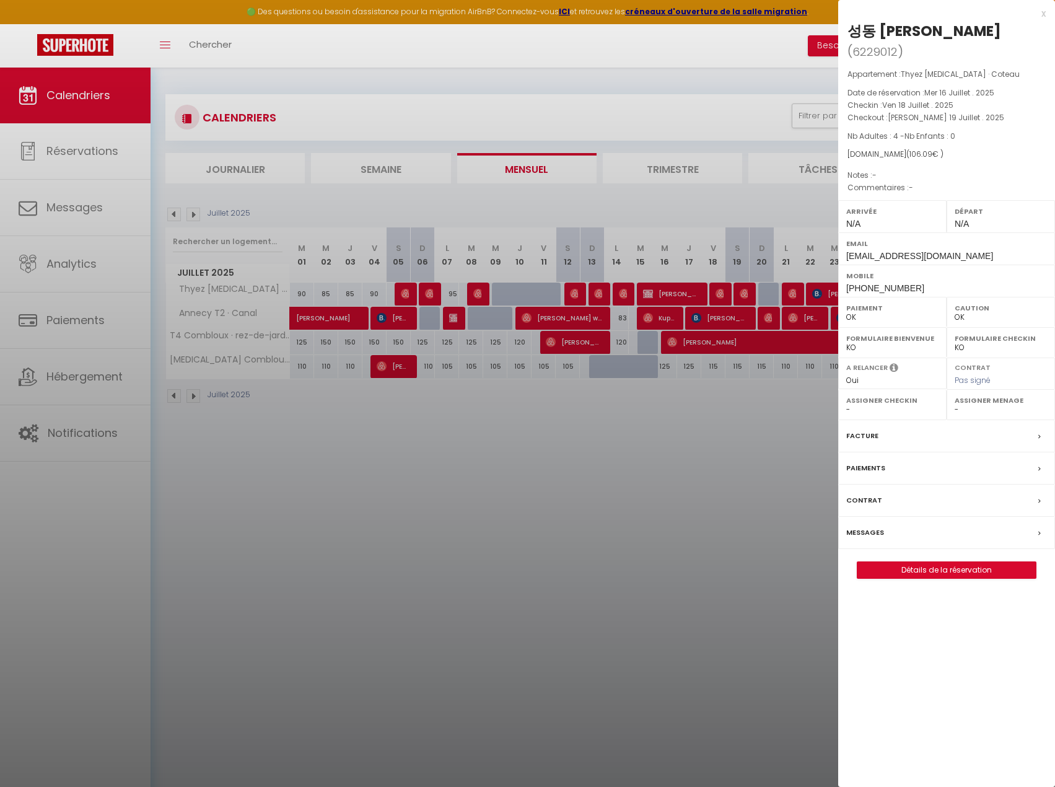
drag, startPoint x: 851, startPoint y: 30, endPoint x: 890, endPoint y: 30, distance: 39.0
click at [890, 30] on div "성동 [PERSON_NAME]" at bounding box center [925, 31] width 154 height 20
copy div "성동 [PERSON_NAME]"
click at [815, 293] on body "🟢 Des questions ou besoin d'assistance pour la migration AirBnB? Connectez-vous…" at bounding box center [527, 461] width 1055 height 787
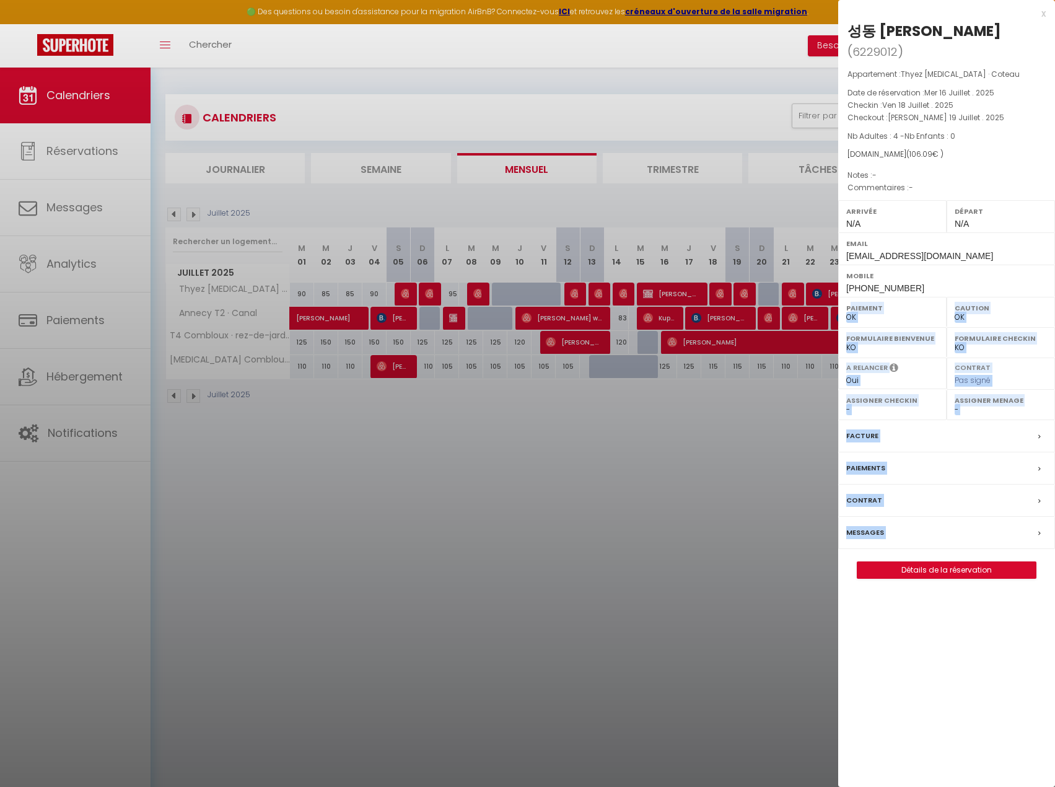
click at [757, 296] on div at bounding box center [527, 393] width 1055 height 787
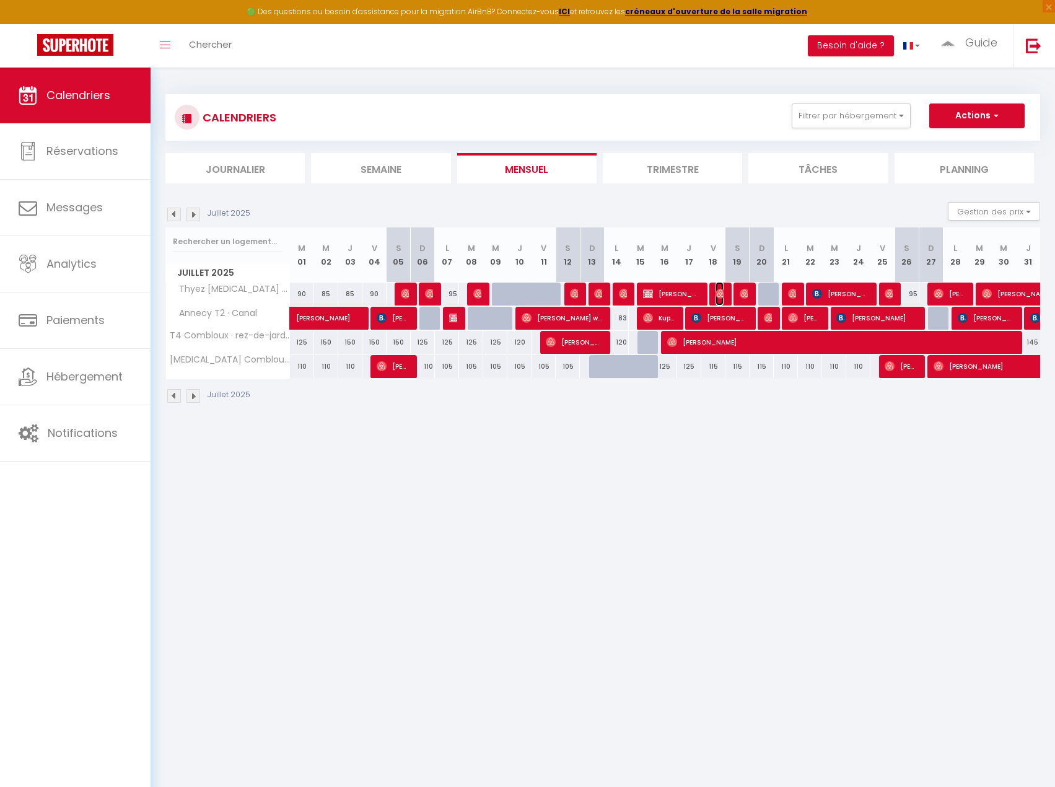
click at [719, 293] on img at bounding box center [721, 294] width 10 height 10
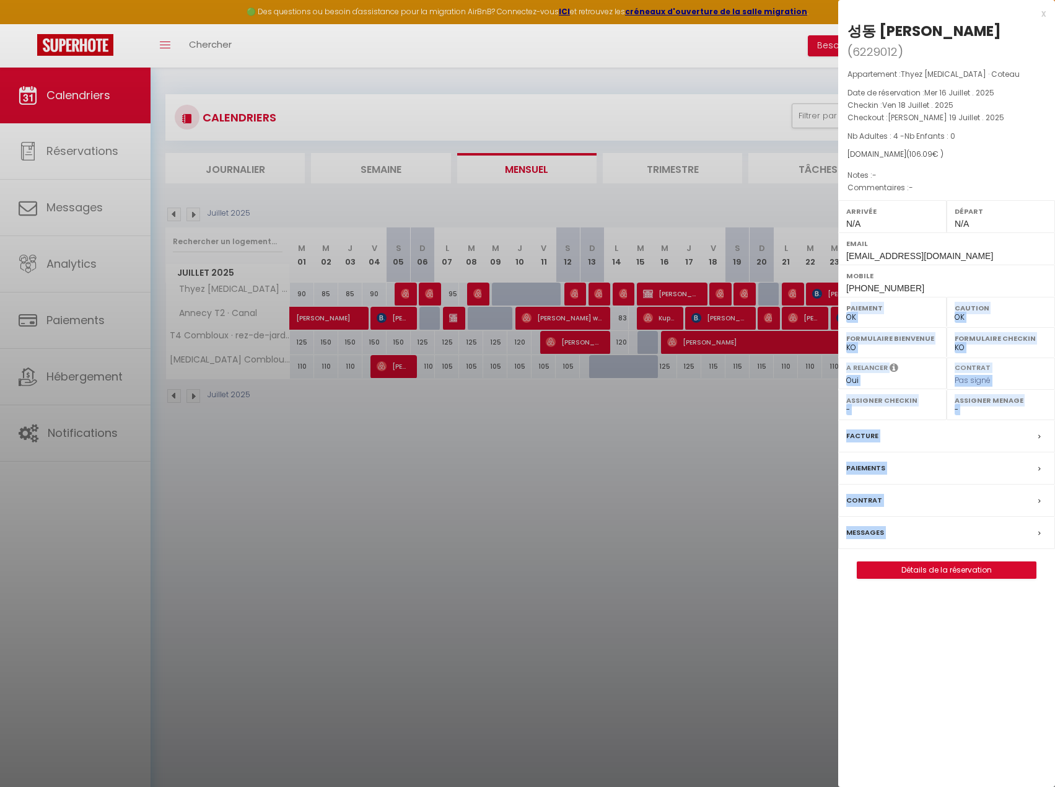
click at [747, 295] on div at bounding box center [527, 393] width 1055 height 787
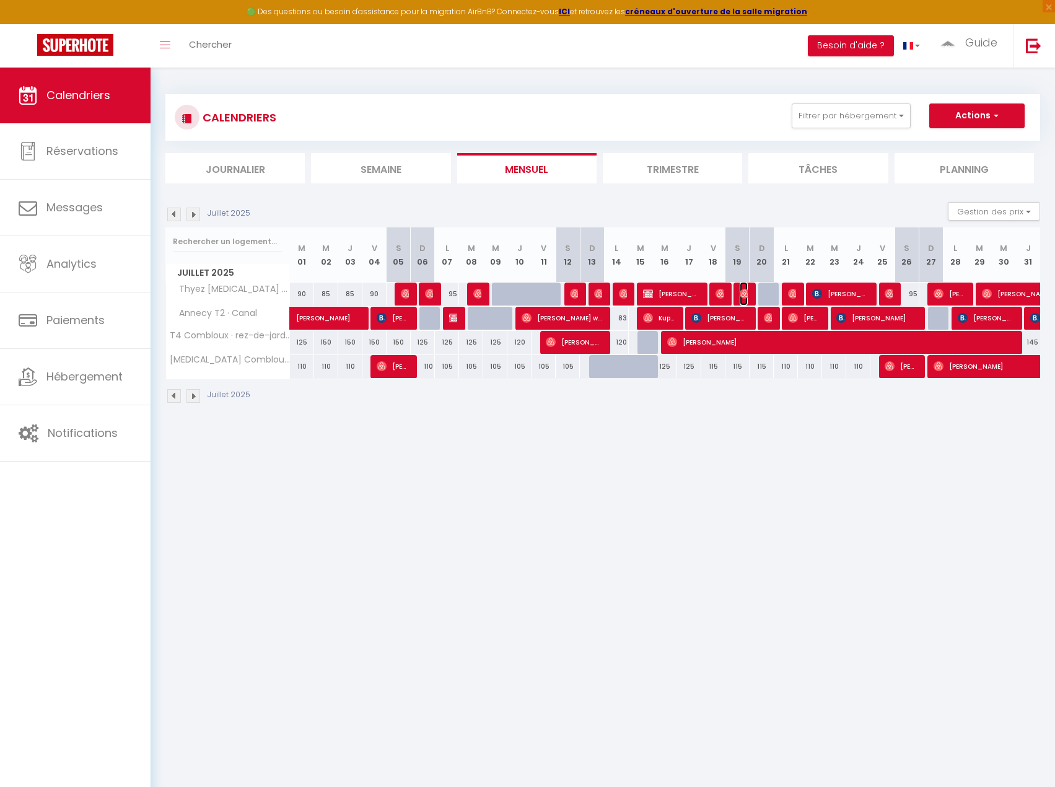
click at [744, 294] on img at bounding box center [745, 294] width 10 height 10
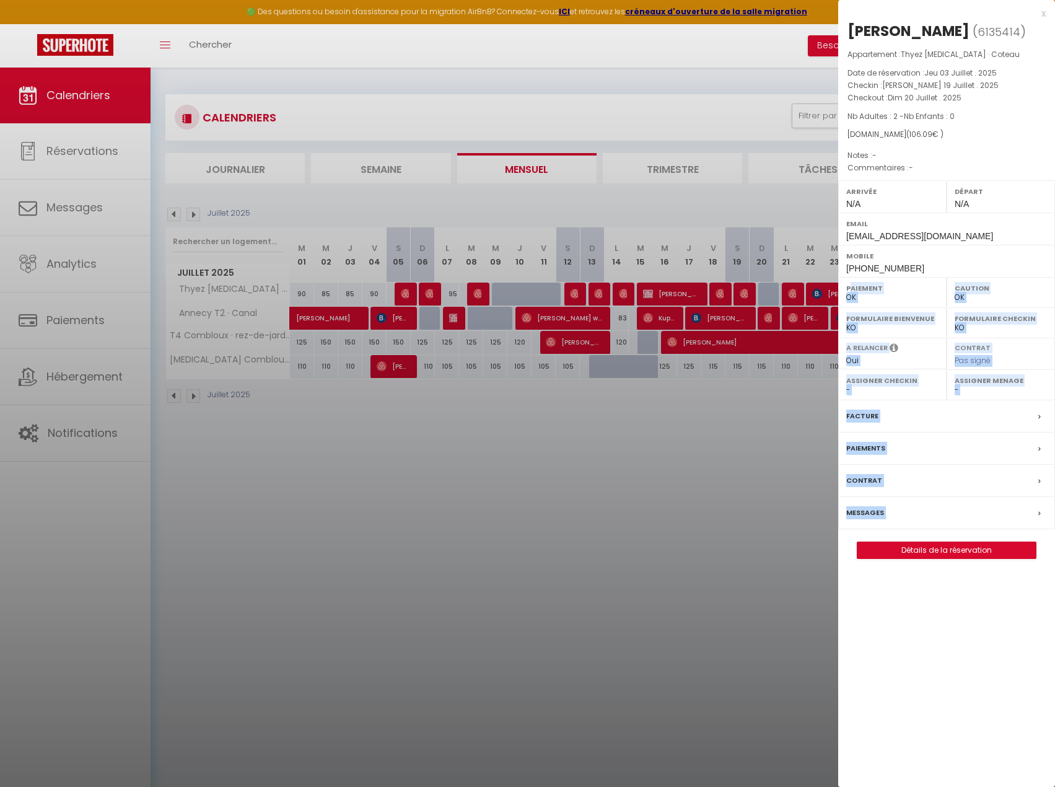
click at [980, 664] on div "x [PERSON_NAME] ( 6135414 ) Appartement : Thyez [MEDICAL_DATA] · Coteau Date de…" at bounding box center [947, 393] width 217 height 787
click at [925, 638] on div "x [PERSON_NAME] ( 6135414 ) Appartement : Thyez [MEDICAL_DATA] · Coteau Date de…" at bounding box center [947, 393] width 217 height 787
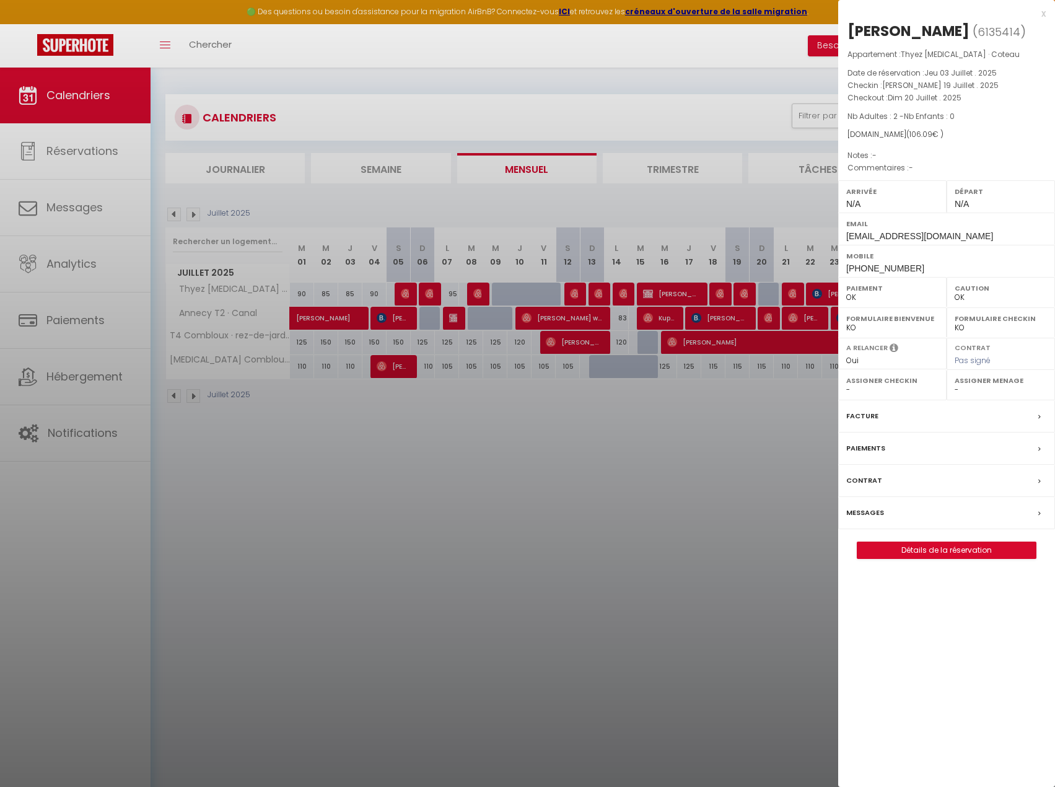
drag, startPoint x: 678, startPoint y: 458, endPoint x: 803, endPoint y: 325, distance: 182.4
click at [686, 452] on div at bounding box center [527, 393] width 1055 height 787
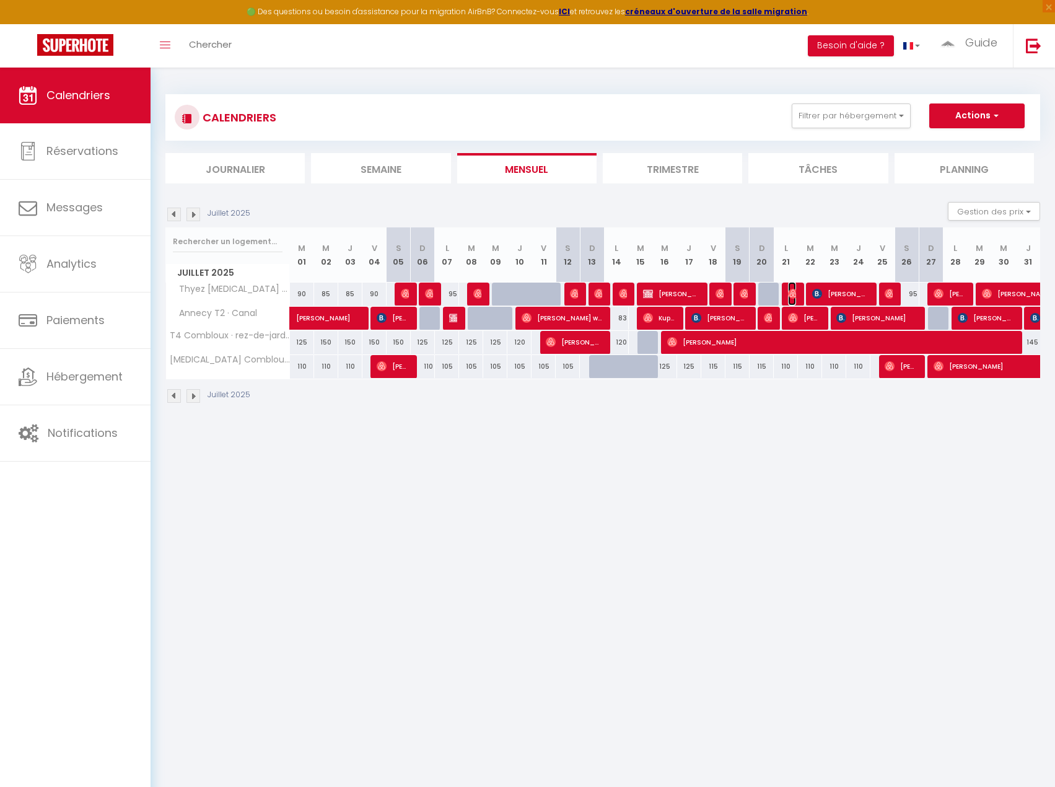
click at [792, 291] on img at bounding box center [793, 294] width 10 height 10
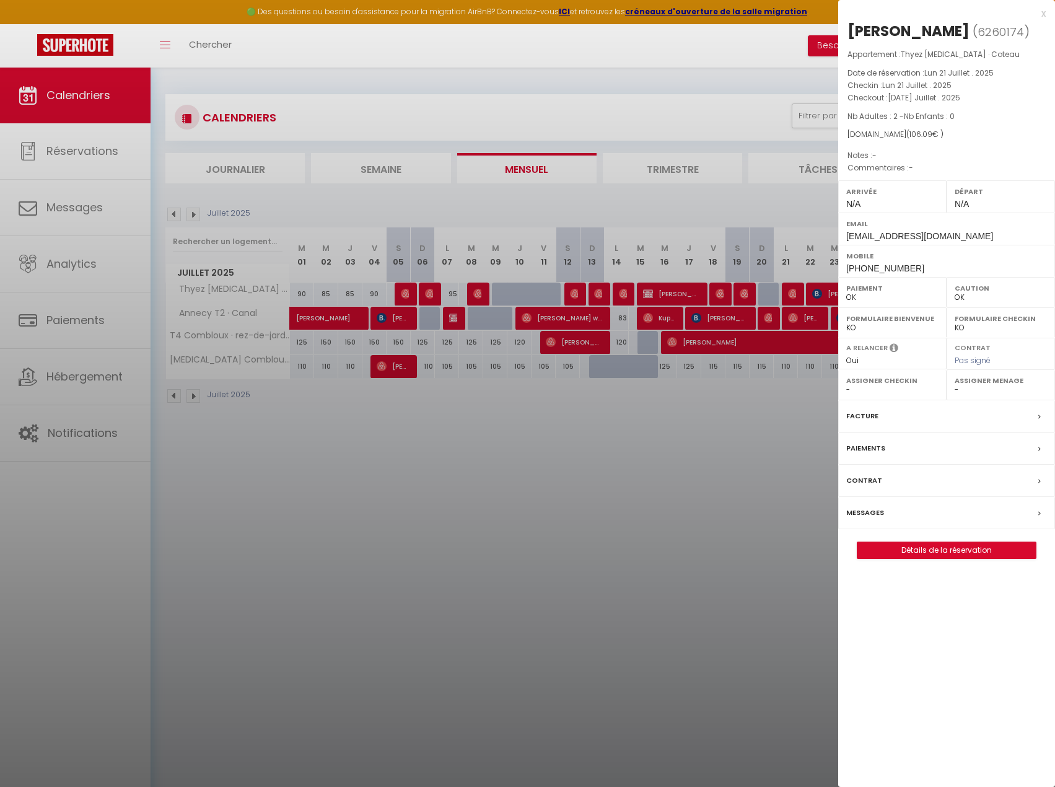
click at [716, 296] on div at bounding box center [527, 393] width 1055 height 787
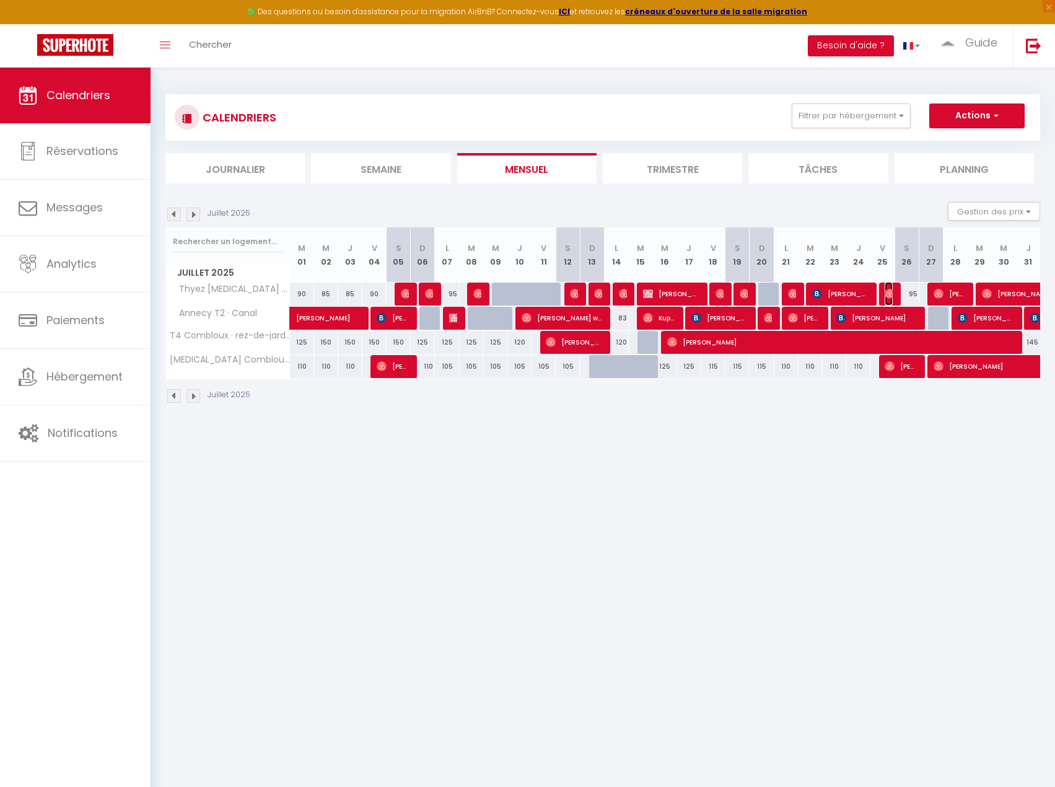
click at [888, 289] on img at bounding box center [890, 294] width 10 height 10
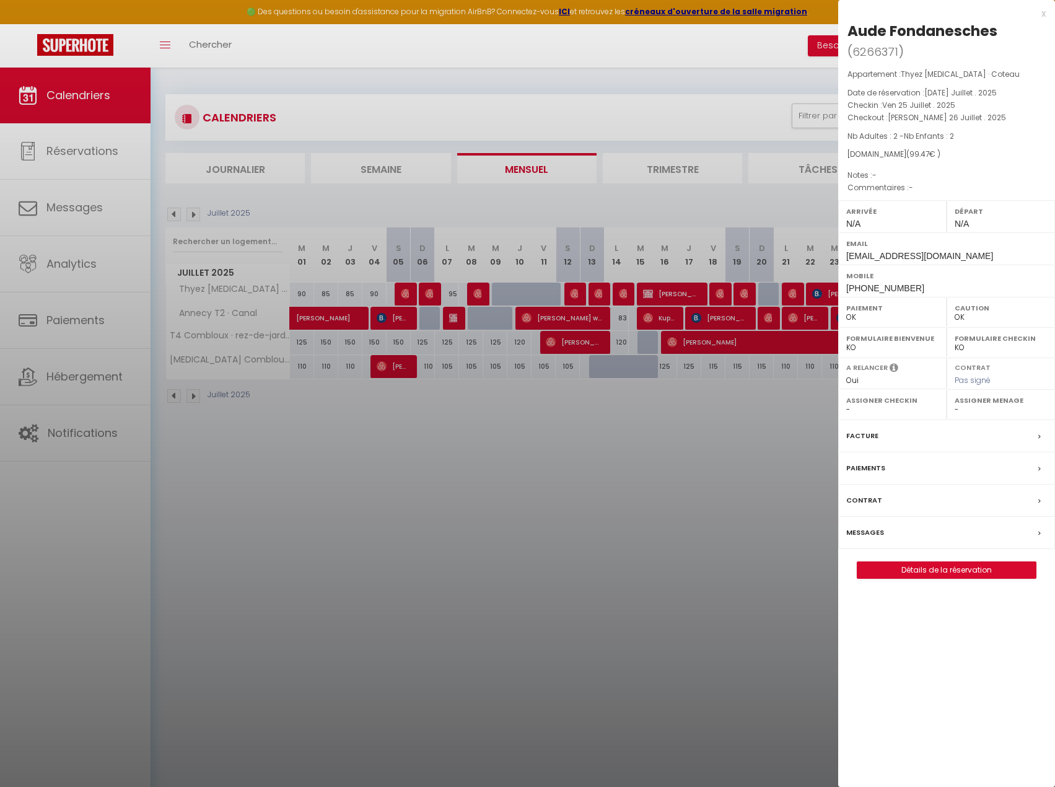
click at [692, 454] on div at bounding box center [527, 393] width 1055 height 787
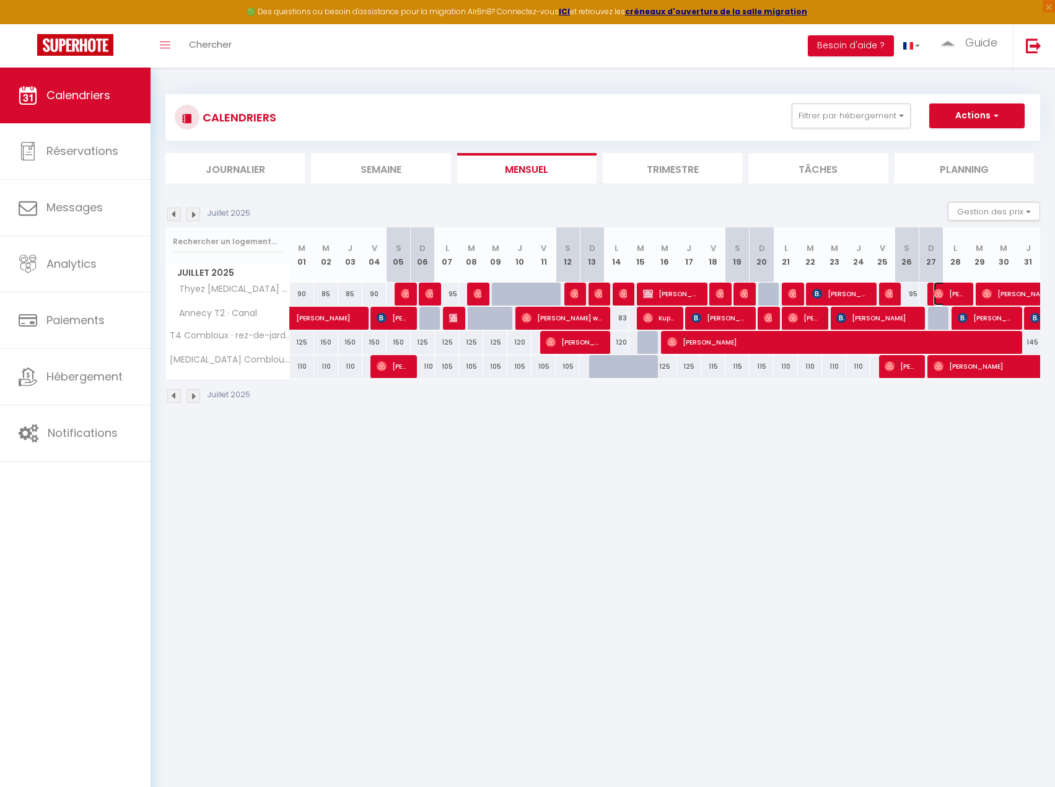
click at [950, 294] on span "[PERSON_NAME]" at bounding box center [950, 294] width 32 height 24
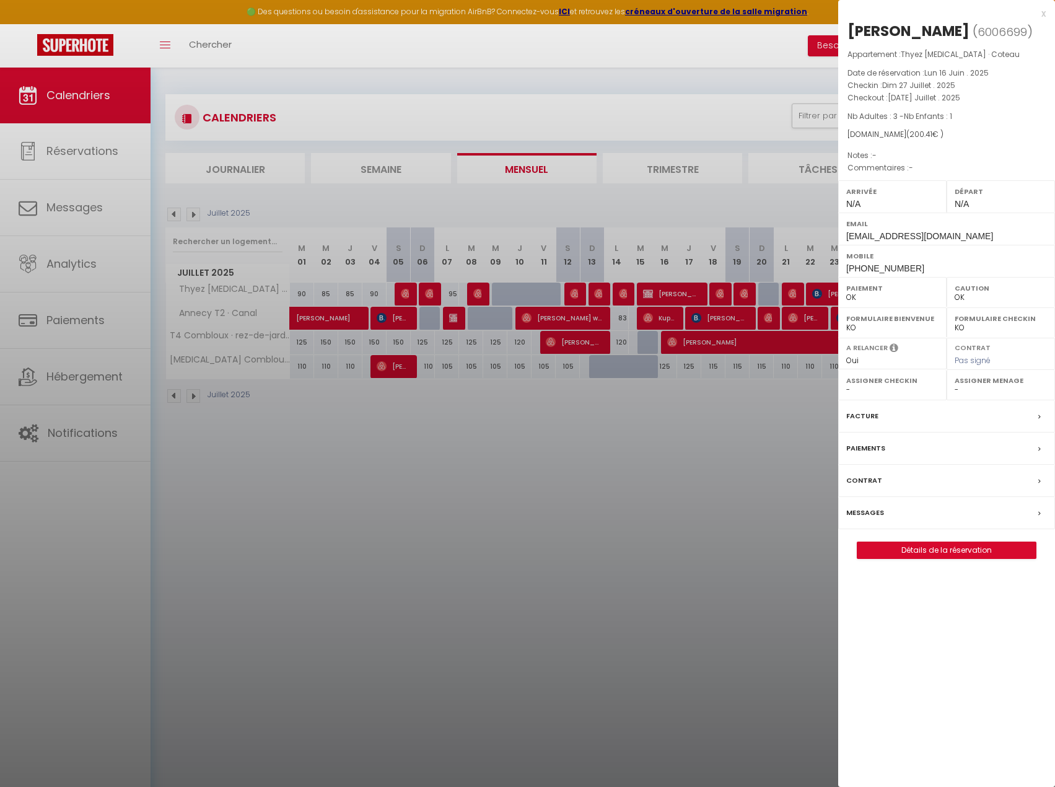
drag, startPoint x: 741, startPoint y: 435, endPoint x: 994, endPoint y: 315, distance: 280.6
click at [746, 434] on div at bounding box center [527, 393] width 1055 height 787
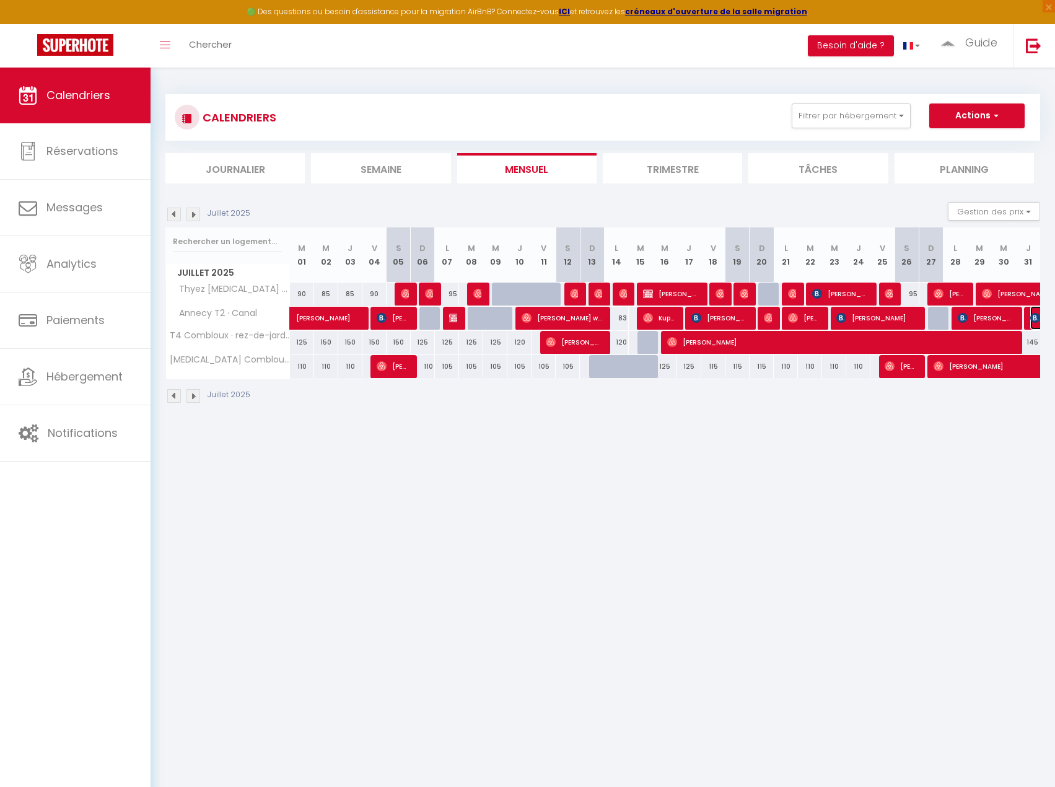
click at [1033, 319] on img at bounding box center [1036, 318] width 10 height 10
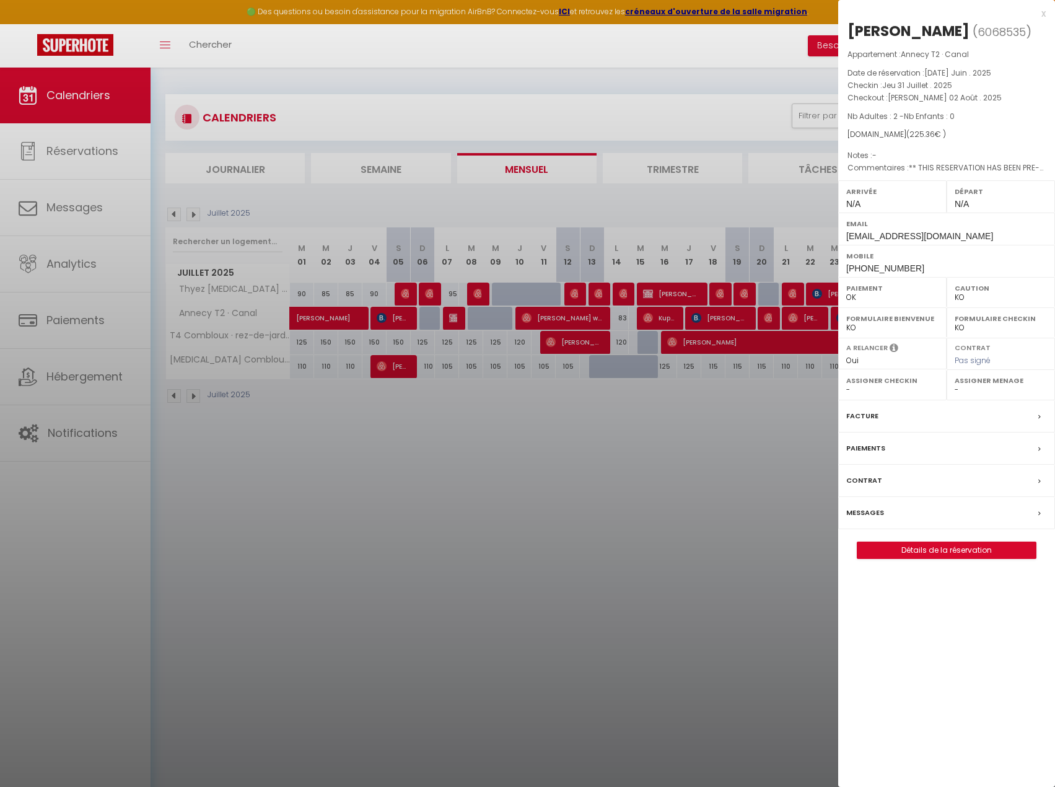
click at [666, 475] on div at bounding box center [527, 393] width 1055 height 787
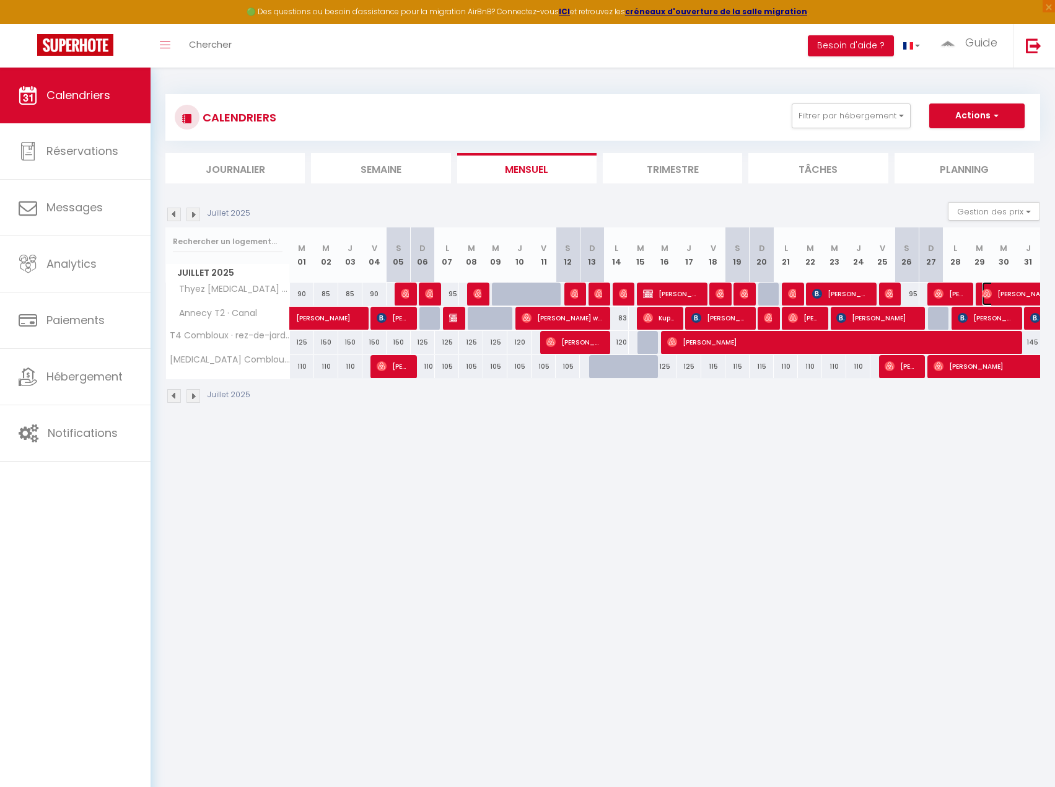
click at [1004, 290] on span "[PERSON_NAME]" at bounding box center [1025, 294] width 86 height 24
select select "OK"
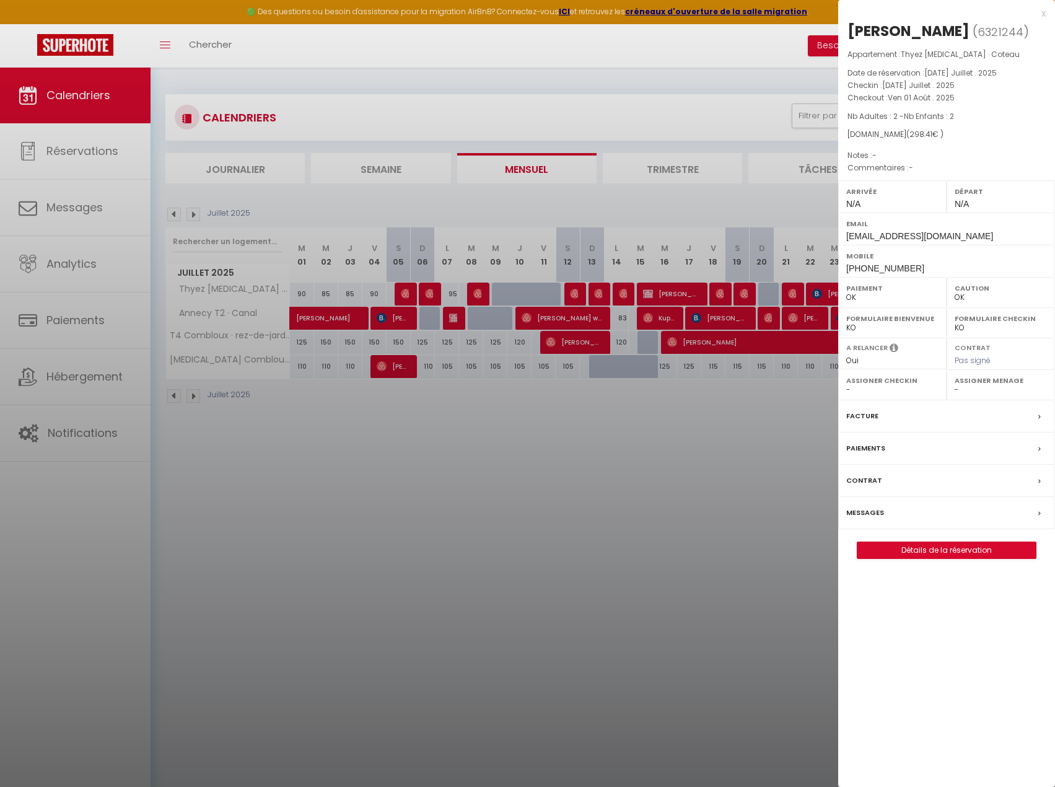
click at [543, 407] on div at bounding box center [527, 393] width 1055 height 787
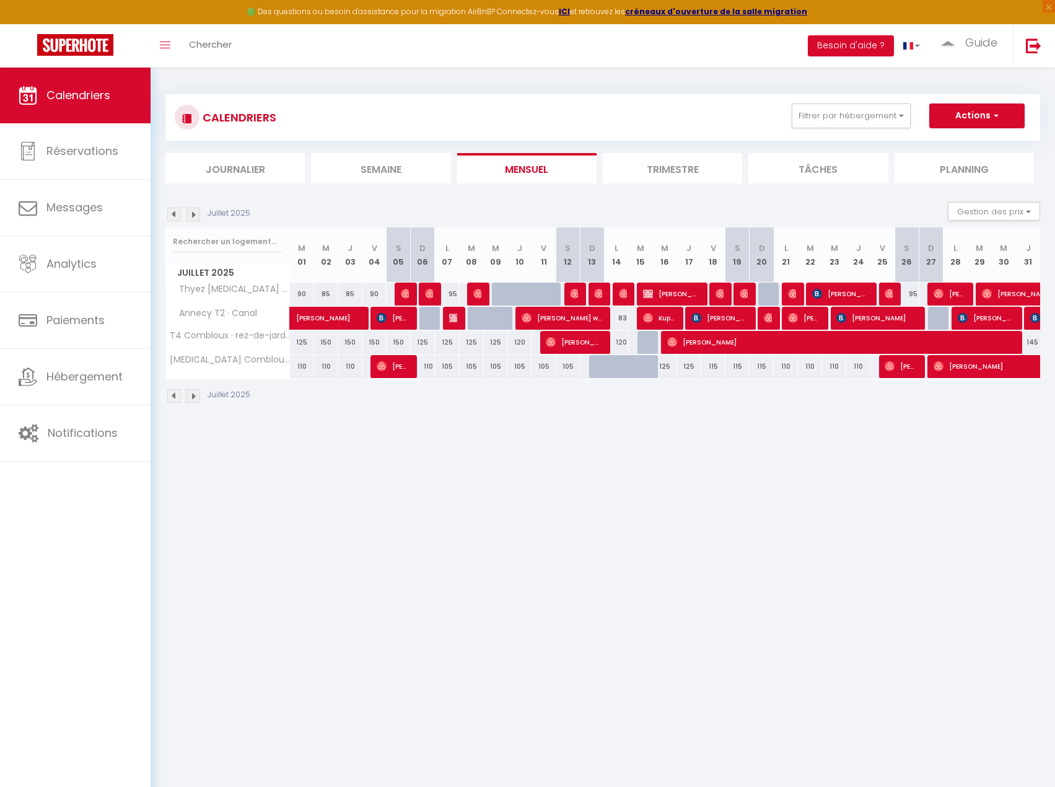
click at [190, 217] on img at bounding box center [194, 215] width 14 height 14
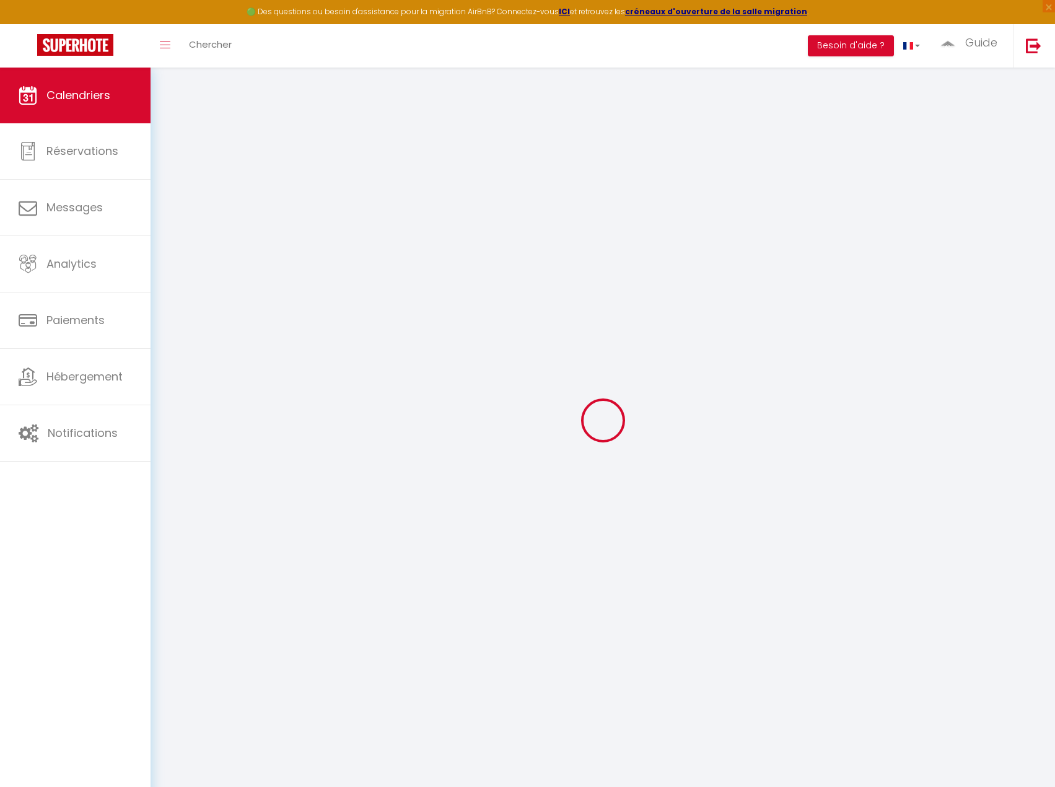
select select "0"
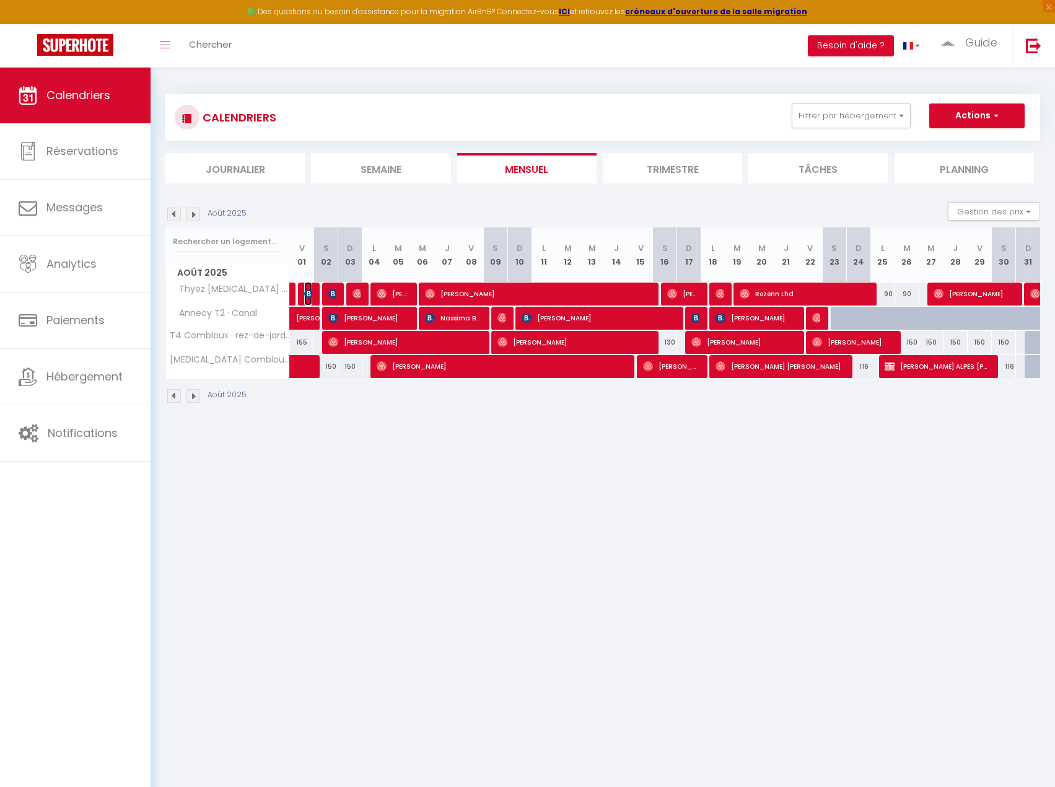
click at [309, 291] on img at bounding box center [309, 294] width 10 height 10
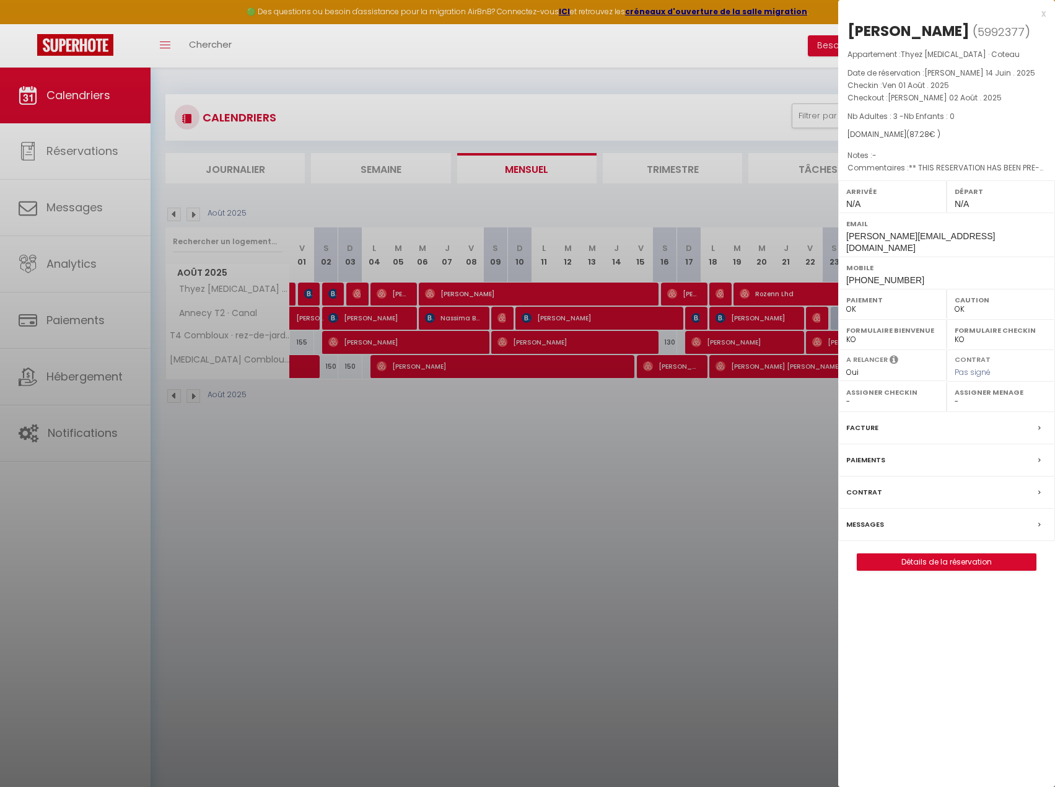
drag, startPoint x: 440, startPoint y: 348, endPoint x: 363, endPoint y: 314, distance: 84.1
click at [436, 348] on div at bounding box center [527, 393] width 1055 height 787
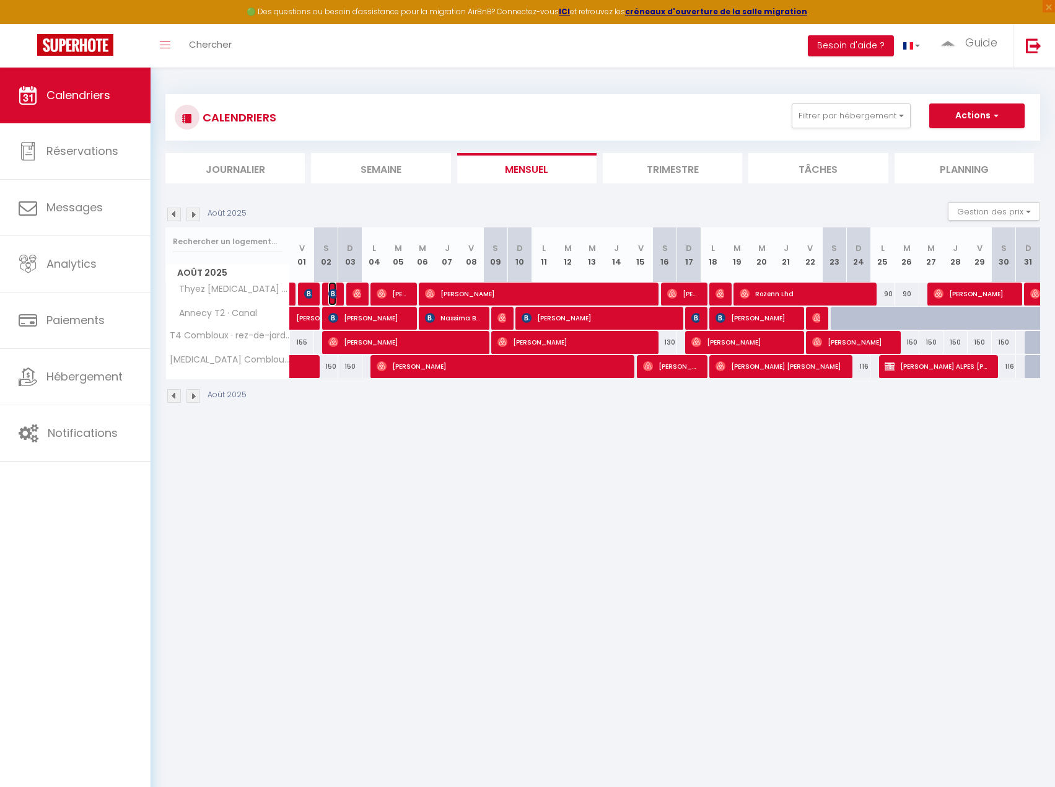
click at [335, 294] on img at bounding box center [333, 294] width 10 height 10
select select "49339"
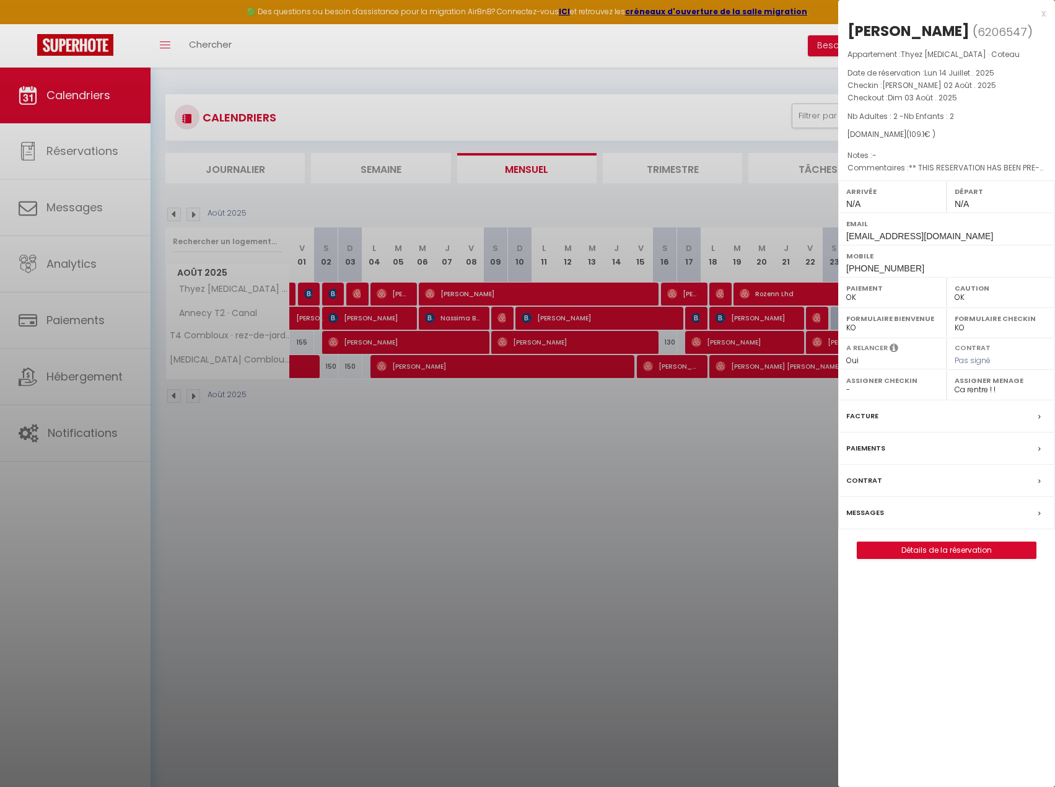
click at [361, 296] on div at bounding box center [527, 393] width 1055 height 787
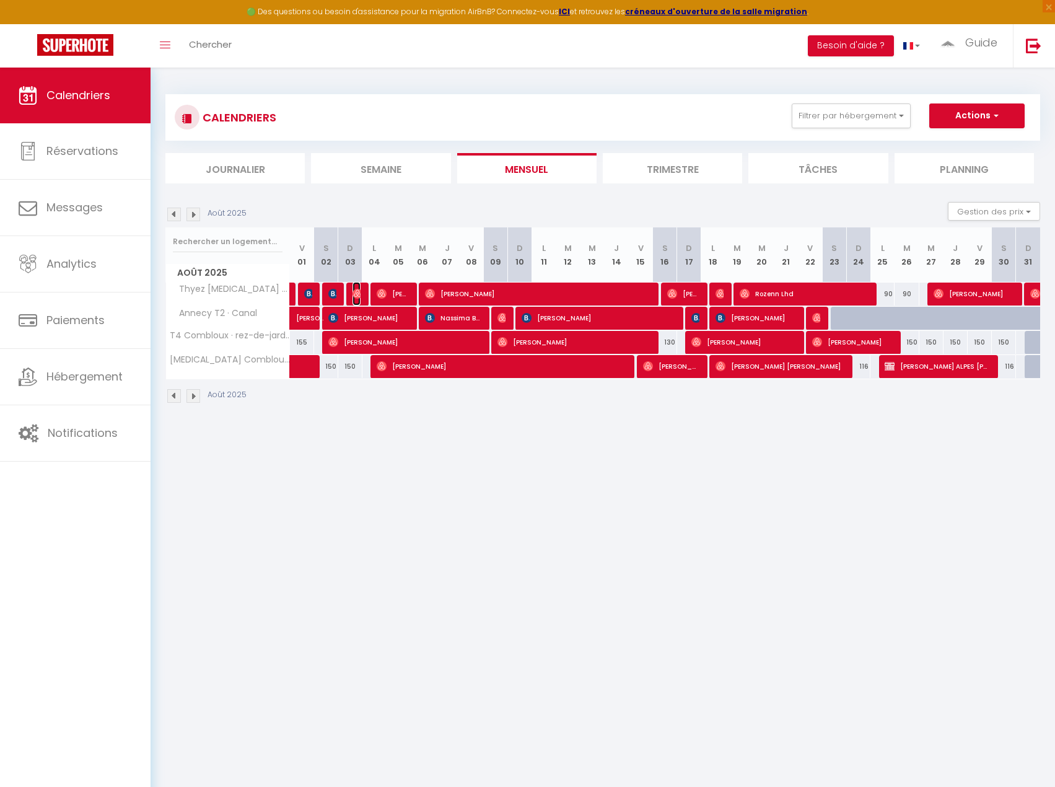
click at [357, 294] on img at bounding box center [358, 294] width 10 height 10
select select
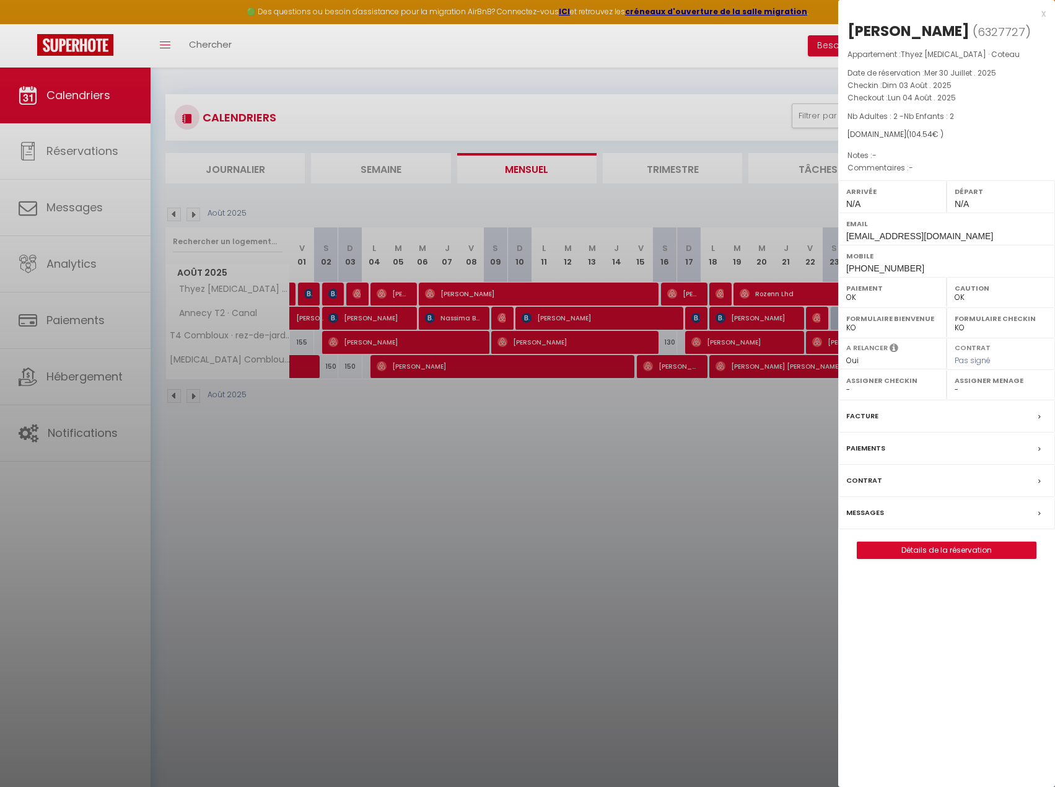
click at [361, 288] on div at bounding box center [527, 393] width 1055 height 787
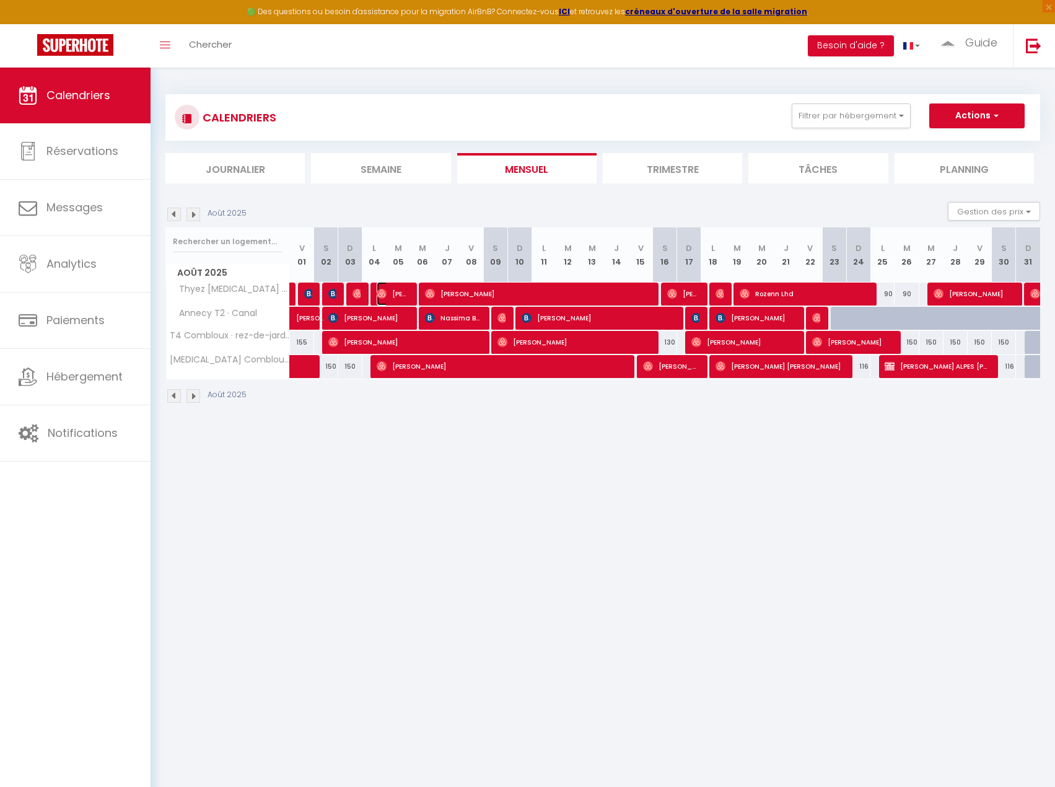
click at [380, 293] on img at bounding box center [382, 294] width 10 height 10
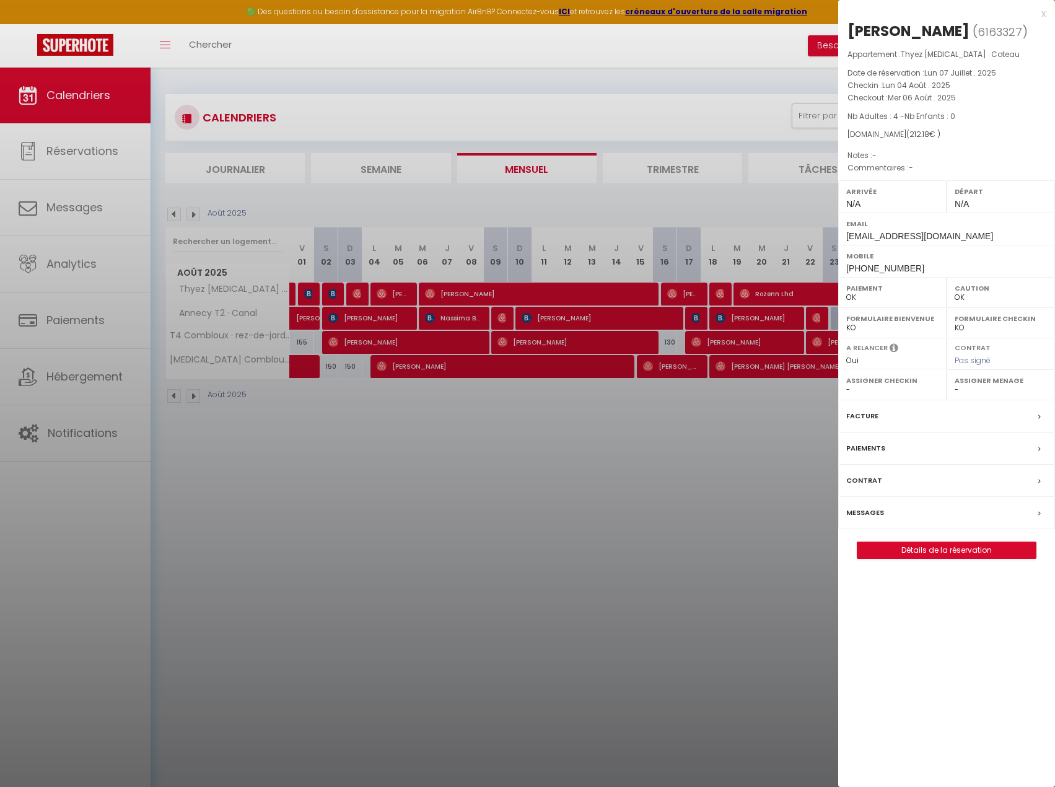
click at [445, 292] on div at bounding box center [527, 393] width 1055 height 787
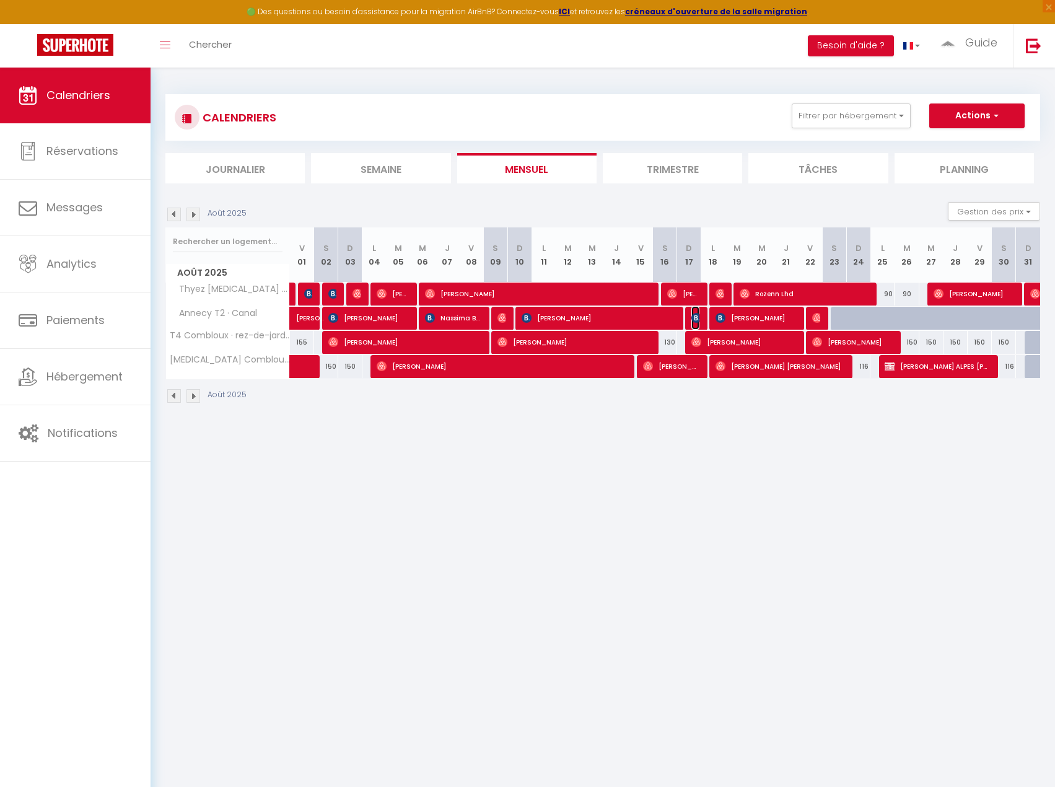
click at [698, 323] on span "[PERSON_NAME]" at bounding box center [696, 318] width 8 height 24
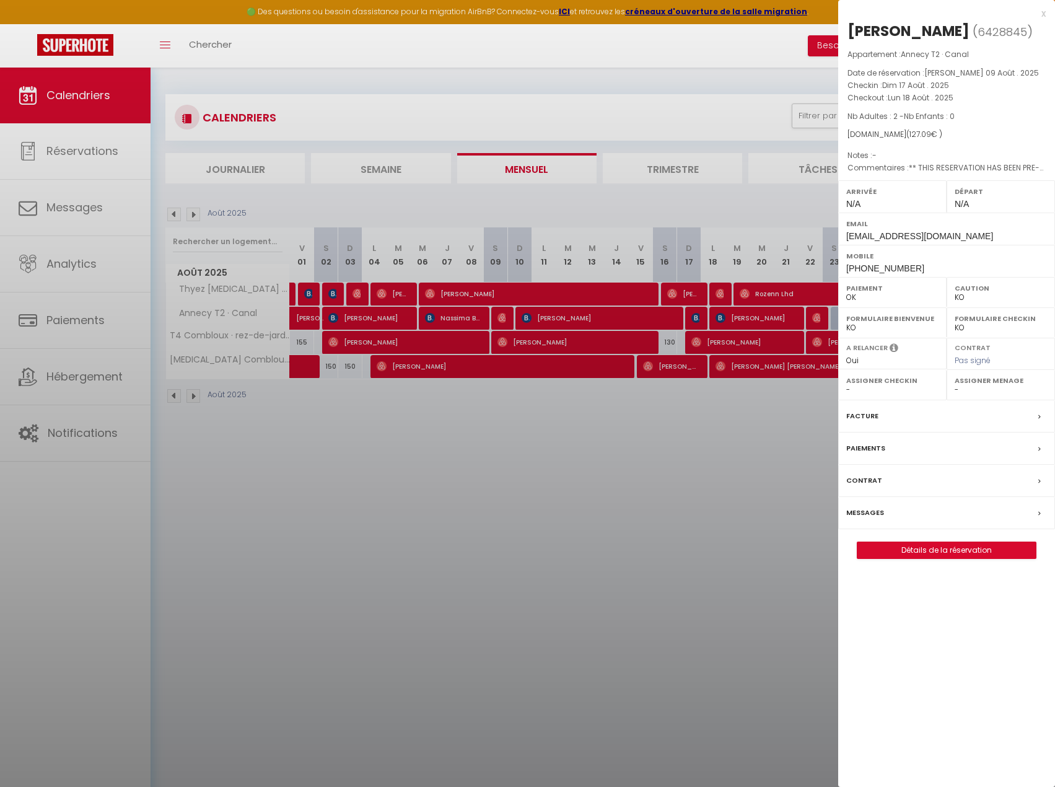
click at [682, 295] on div at bounding box center [527, 393] width 1055 height 787
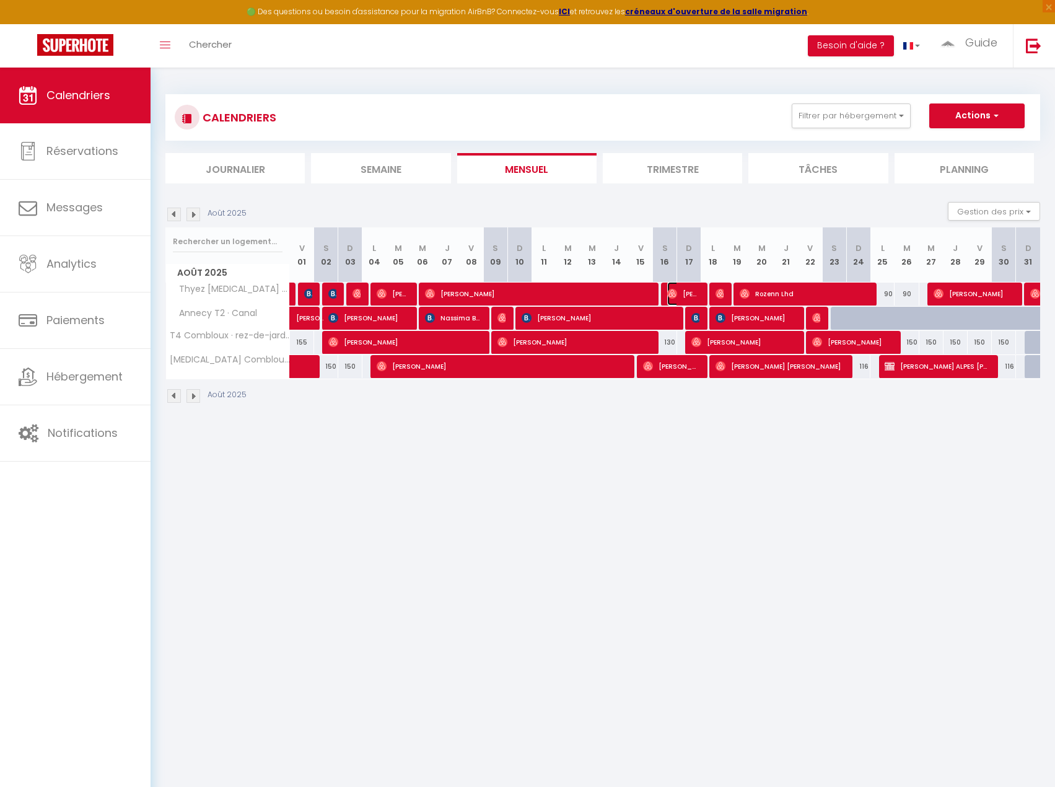
click at [683, 295] on span "[PERSON_NAME]" at bounding box center [683, 294] width 32 height 24
select select "OK"
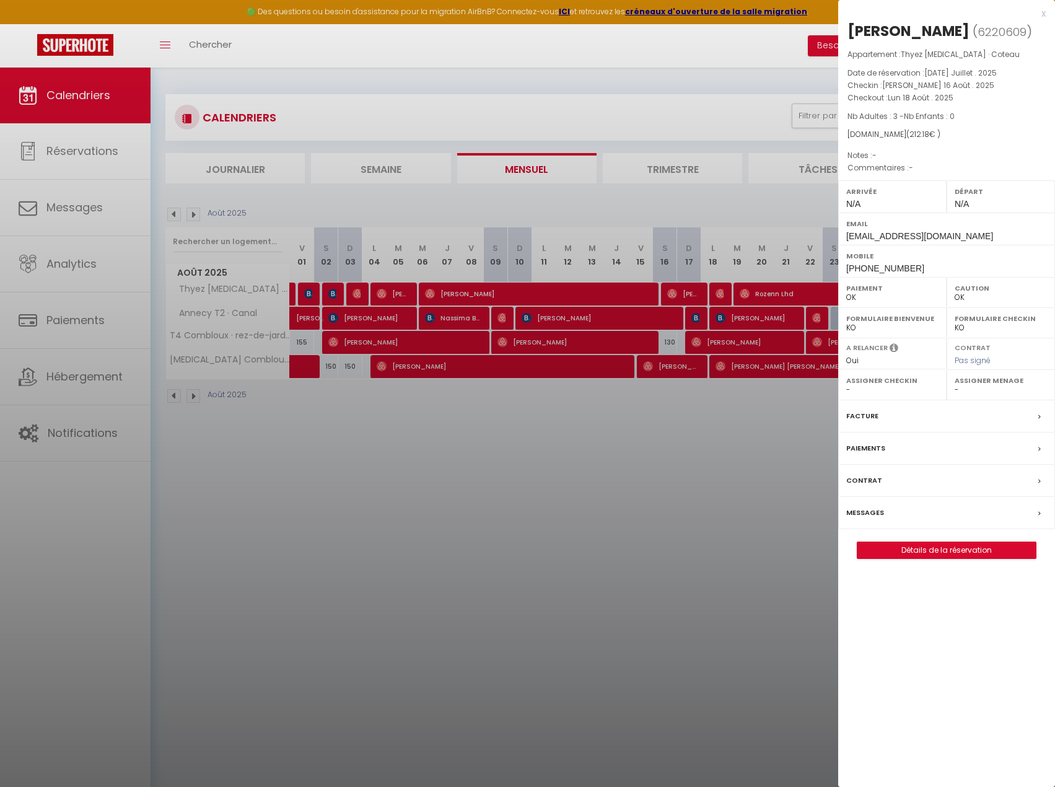
click at [714, 303] on div at bounding box center [527, 393] width 1055 height 787
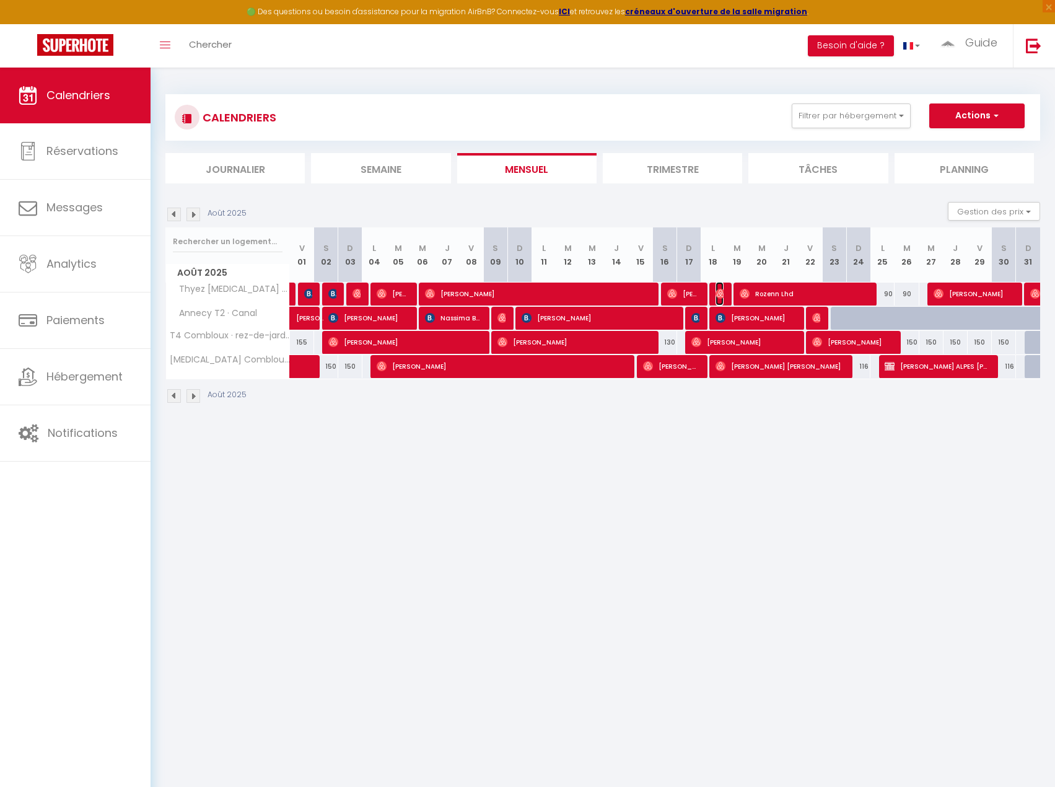
click at [719, 296] on img at bounding box center [721, 294] width 10 height 10
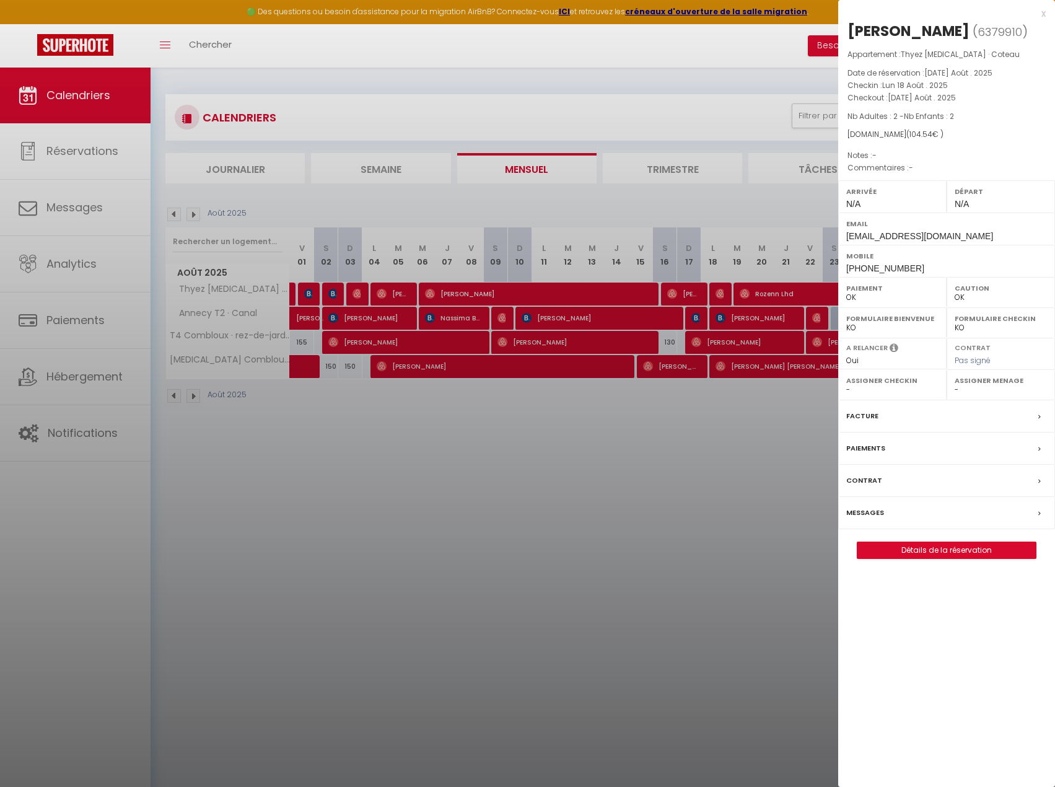
drag, startPoint x: 733, startPoint y: 297, endPoint x: 811, endPoint y: 291, distance: 77.7
click at [733, 297] on div at bounding box center [527, 393] width 1055 height 787
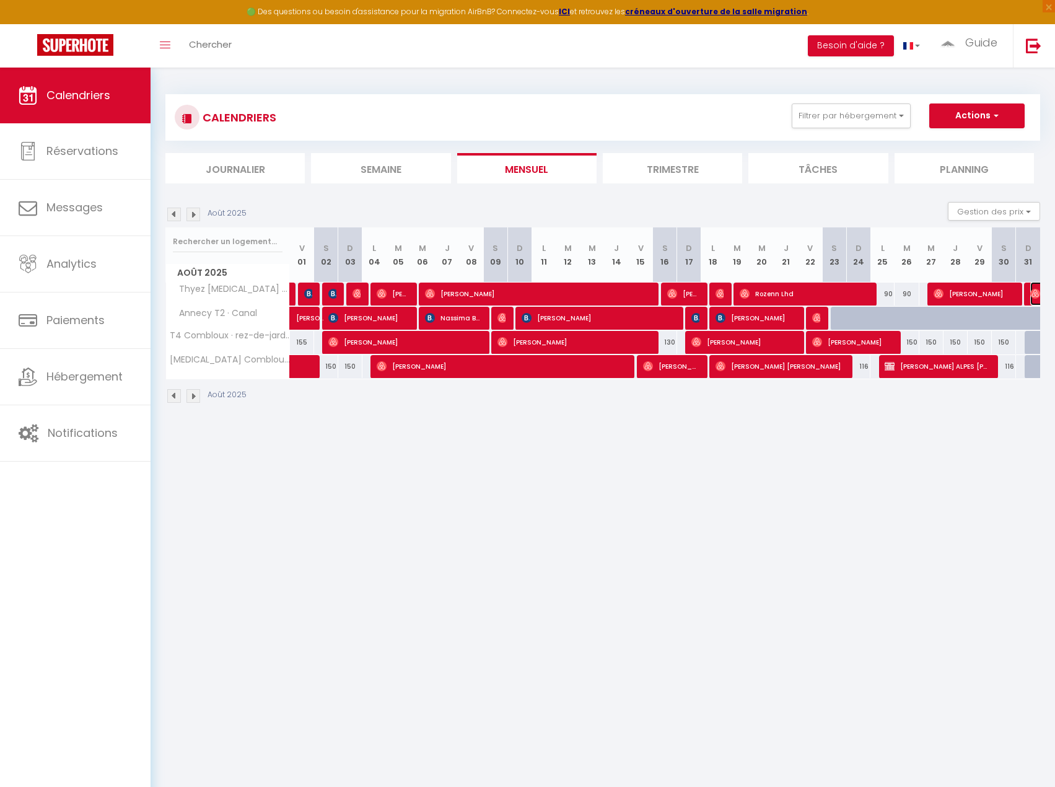
click at [1032, 295] on img at bounding box center [1036, 294] width 10 height 10
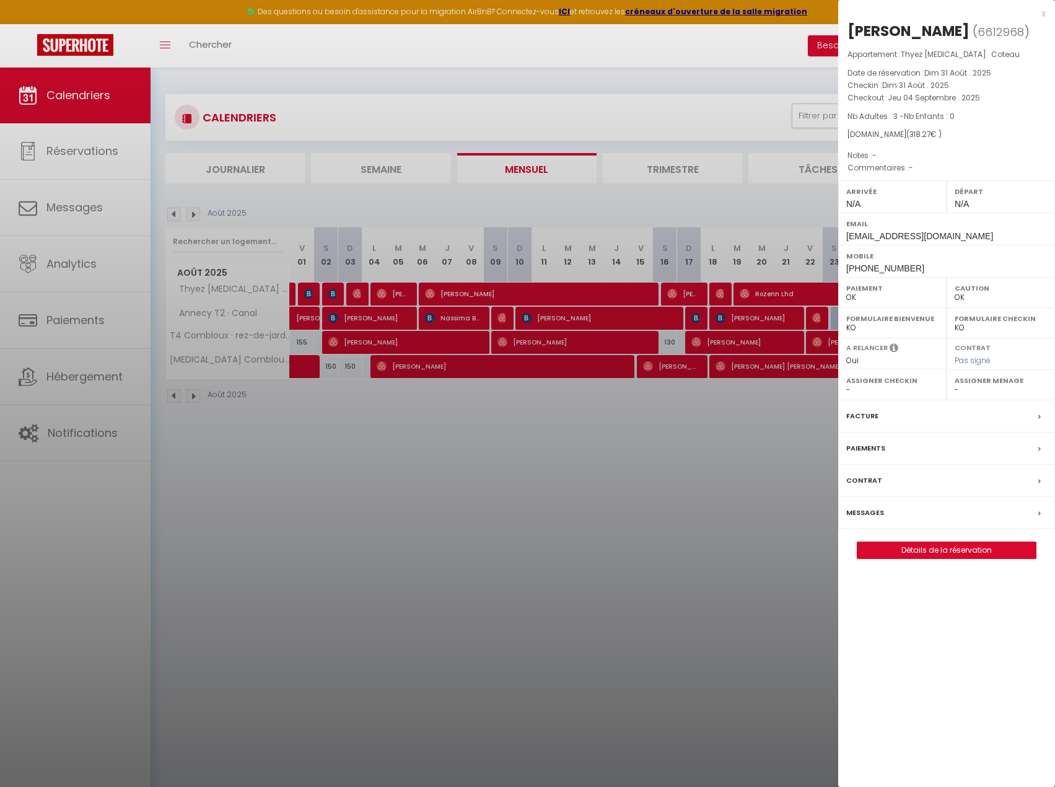
drag, startPoint x: 646, startPoint y: 551, endPoint x: 1062, endPoint y: 468, distance: 423.5
click at [646, 551] on div at bounding box center [527, 393] width 1055 height 787
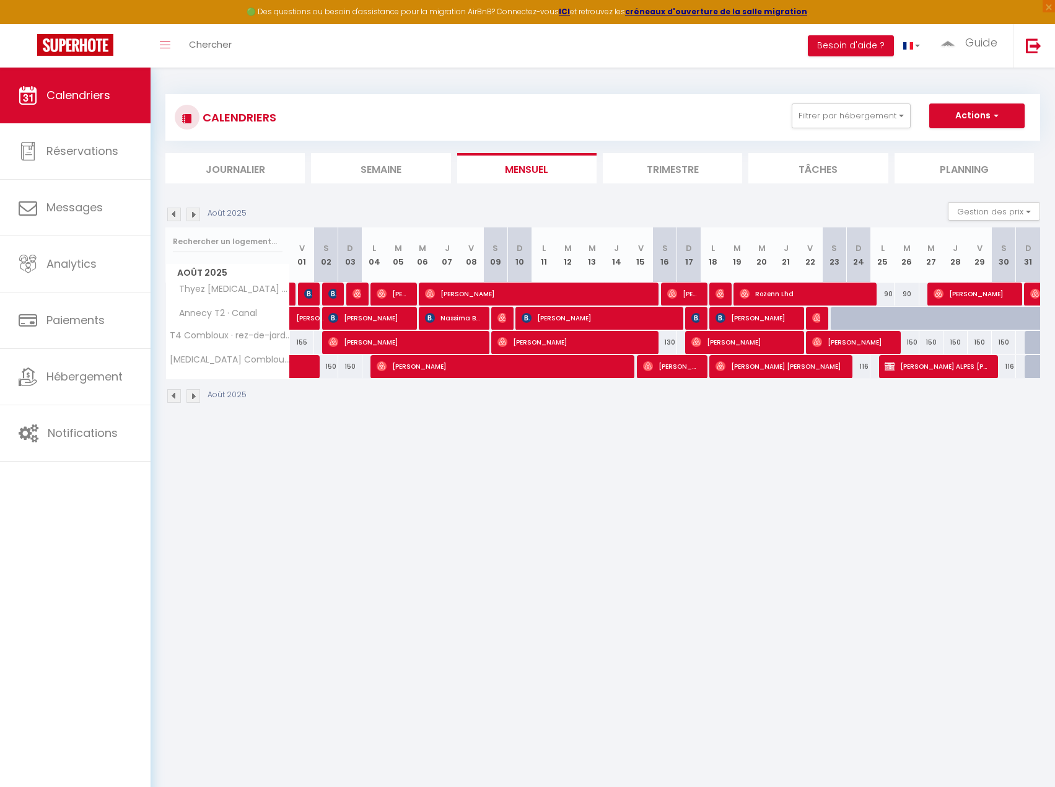
click at [195, 213] on img at bounding box center [194, 215] width 14 height 14
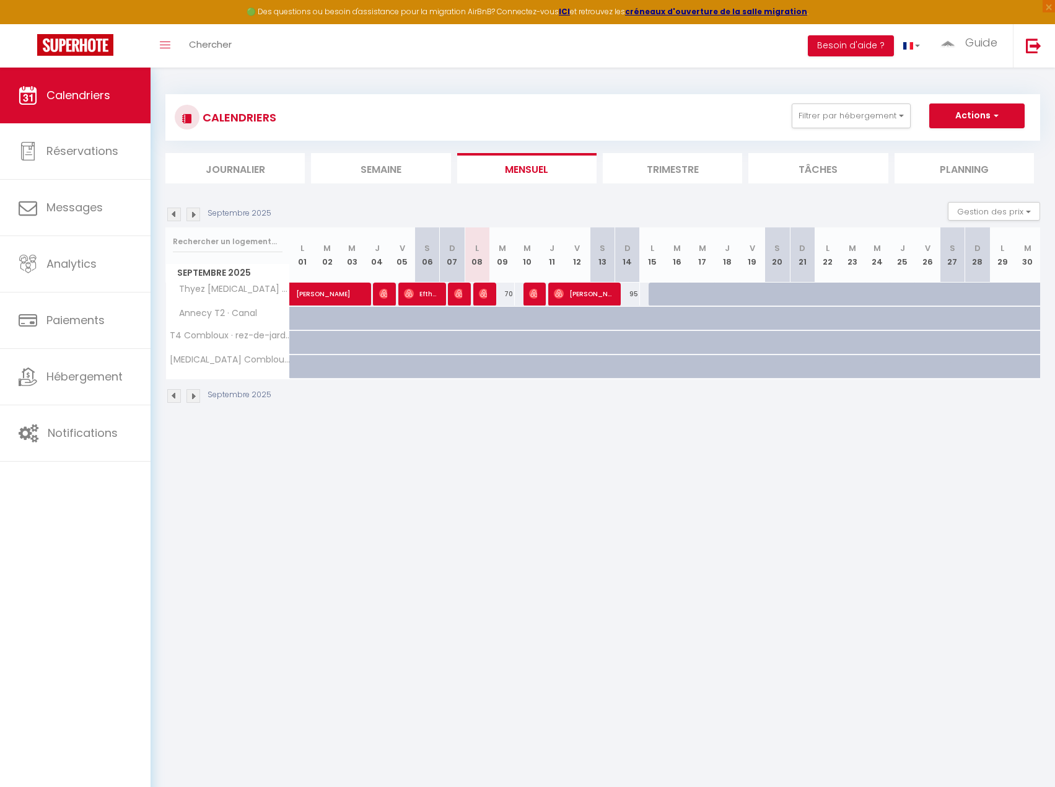
drag, startPoint x: 386, startPoint y: 311, endPoint x: 383, endPoint y: 302, distance: 9.2
click at [386, 311] on div at bounding box center [377, 319] width 25 height 24
type input "80"
type input "Jeu 04 Septembre 2025"
type input "Ven 05 Septembre 2025"
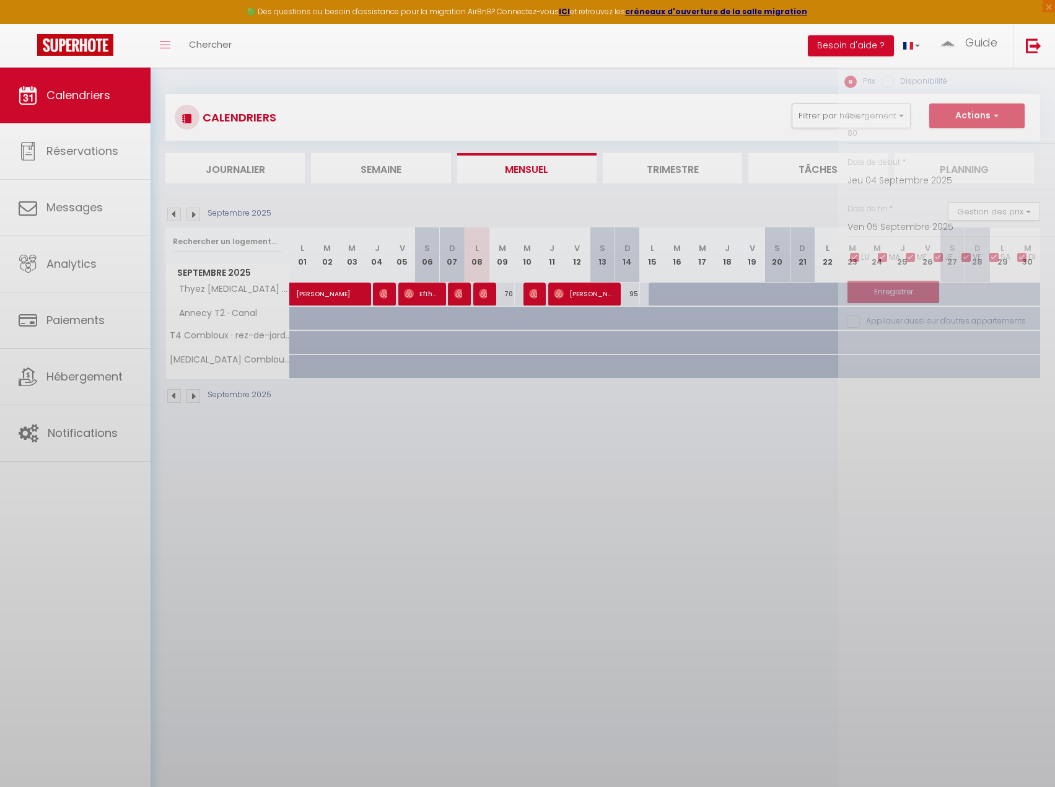
click at [383, 298] on div at bounding box center [527, 393] width 1055 height 787
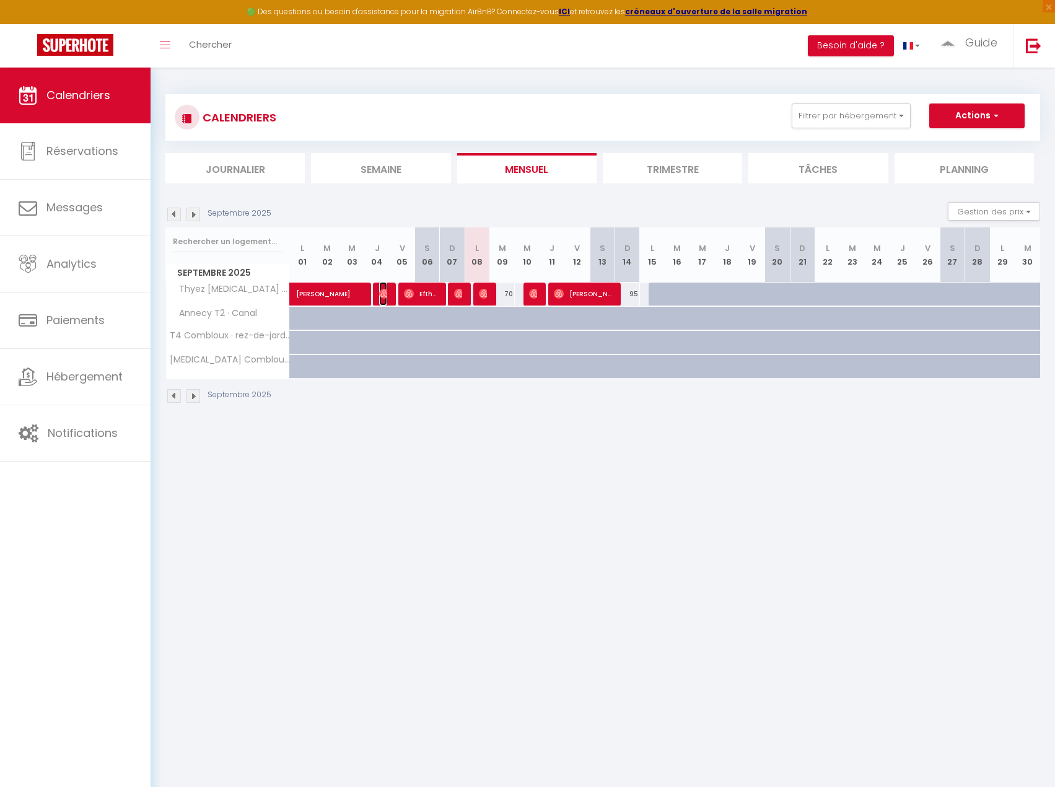
click at [383, 298] on img at bounding box center [384, 294] width 10 height 10
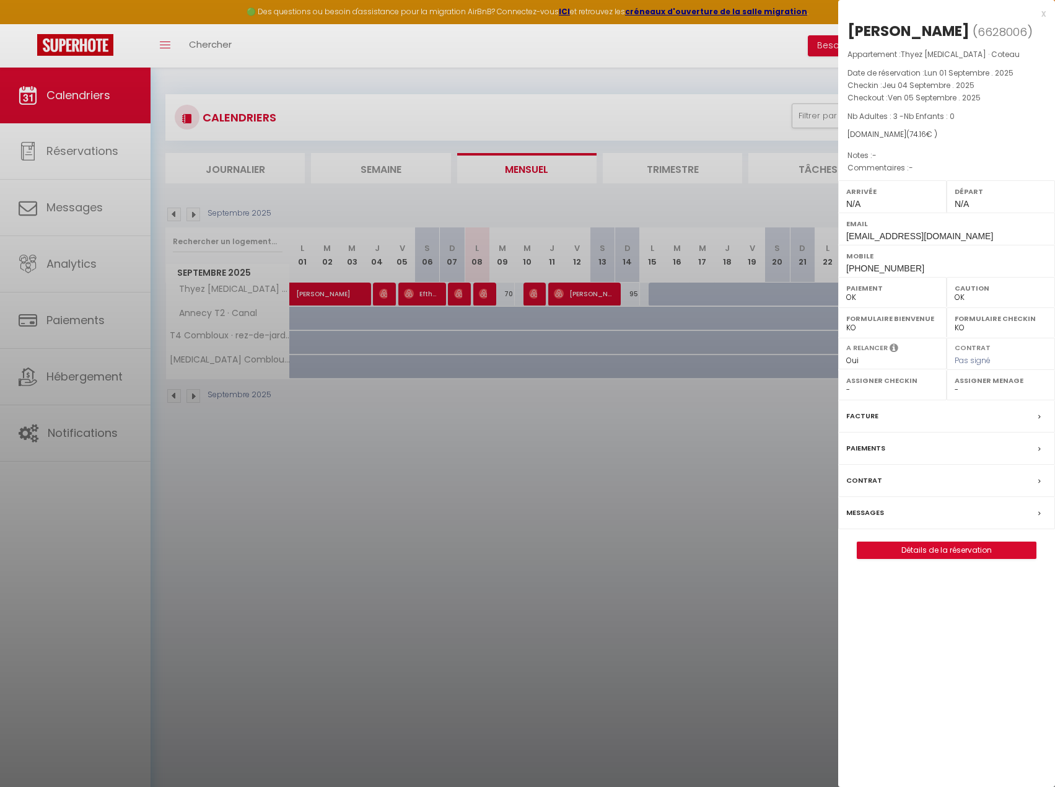
drag, startPoint x: 427, startPoint y: 315, endPoint x: 425, endPoint y: 296, distance: 19.9
click at [426, 315] on div at bounding box center [527, 393] width 1055 height 787
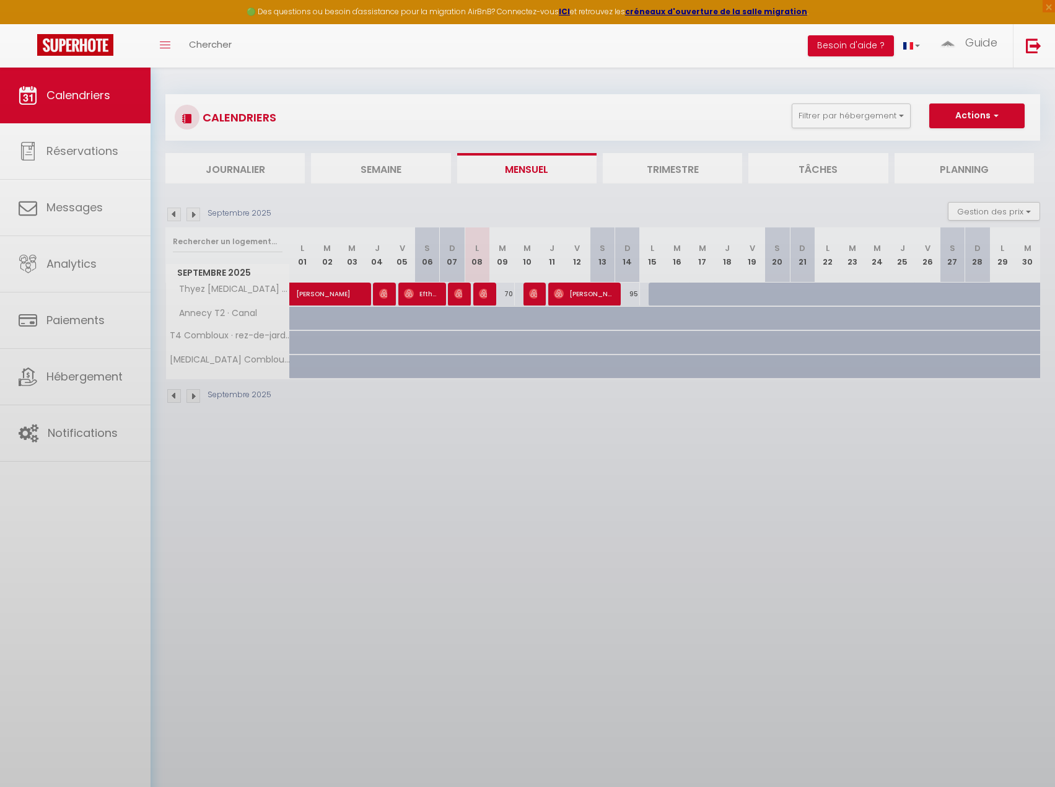
click at [425, 294] on div at bounding box center [527, 393] width 1055 height 787
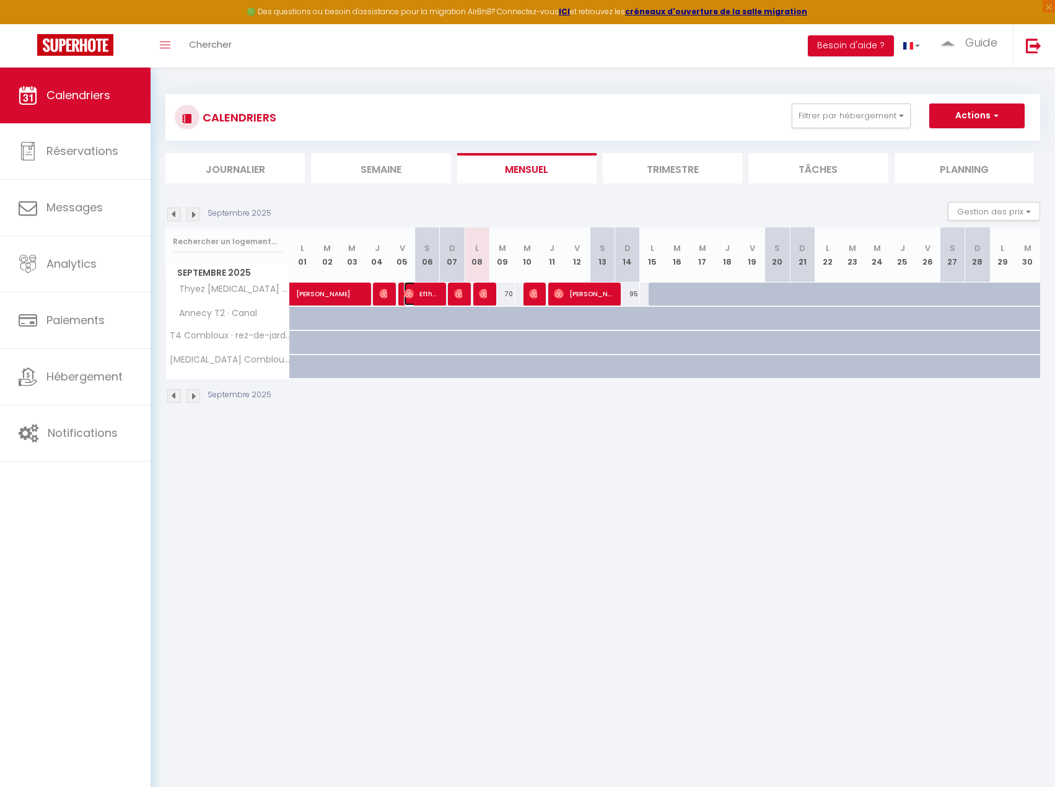
click at [426, 294] on span "Efthymia Mintsi" at bounding box center [420, 294] width 33 height 24
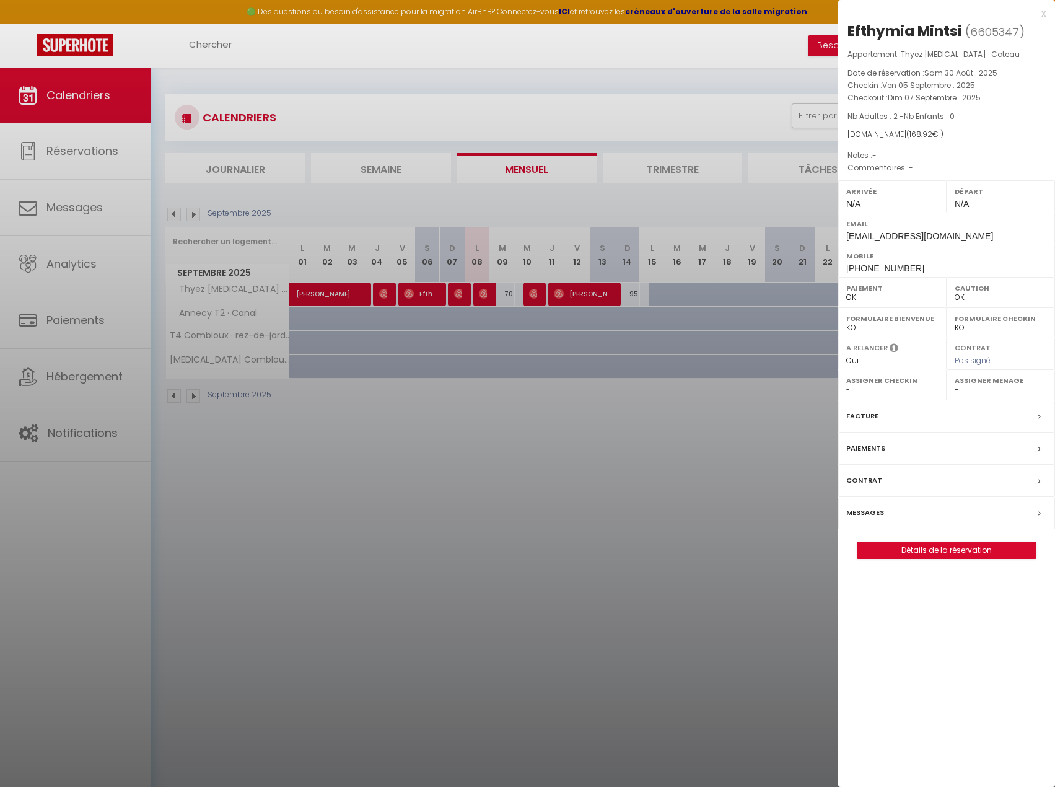
click at [464, 295] on div at bounding box center [527, 393] width 1055 height 787
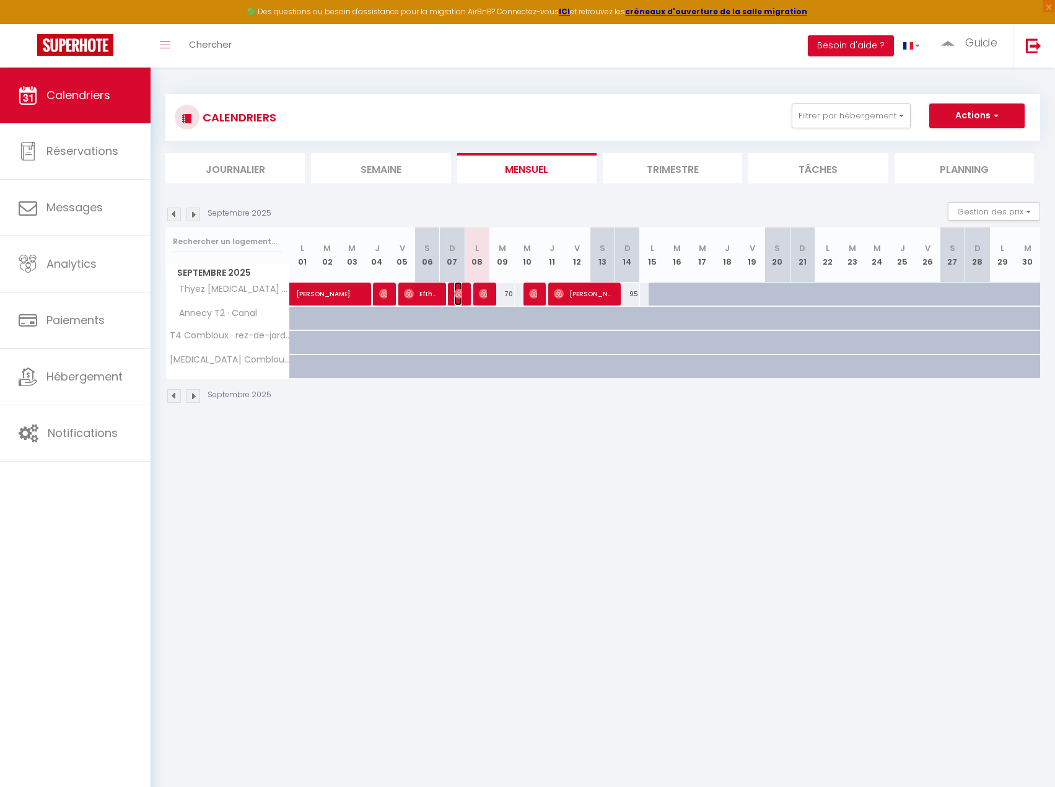
click at [459, 294] on img at bounding box center [459, 294] width 10 height 10
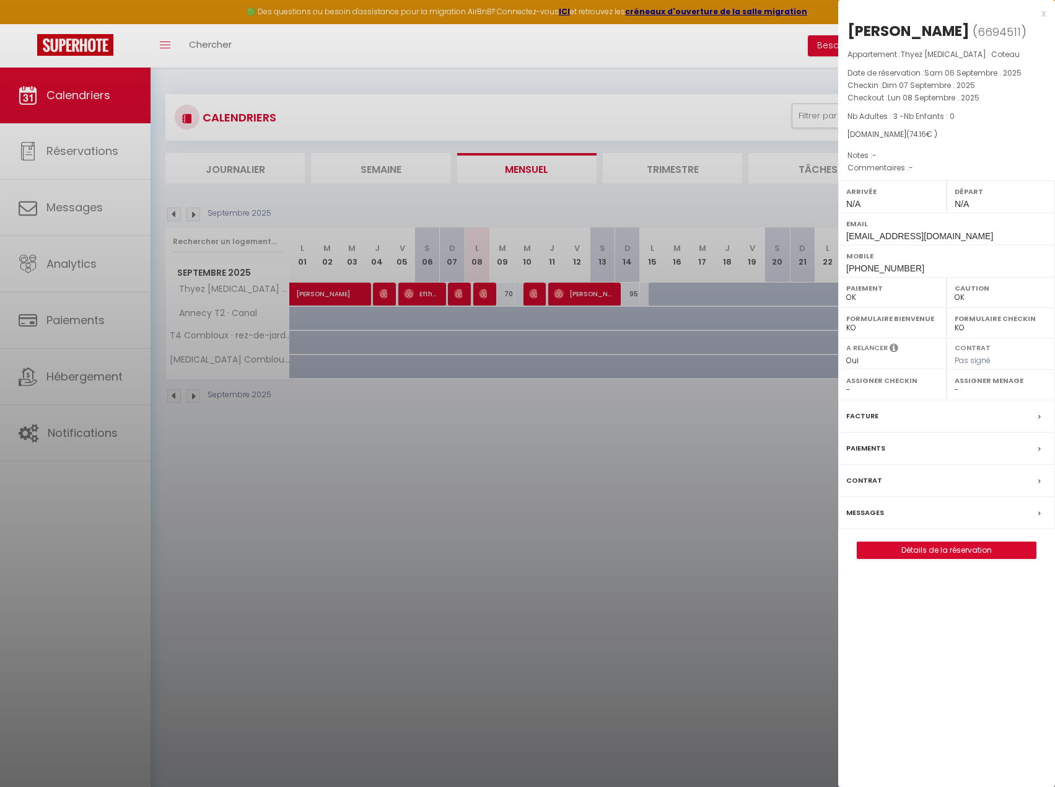
click at [478, 296] on div at bounding box center [527, 393] width 1055 height 787
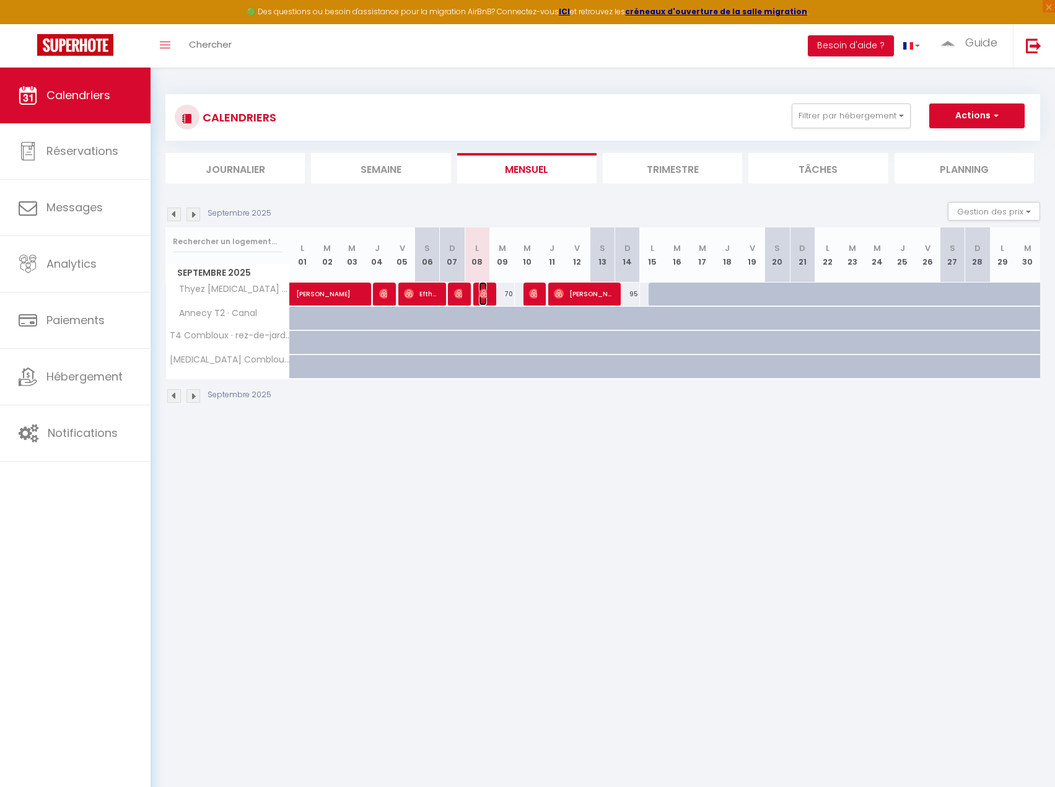
click at [485, 296] on img at bounding box center [484, 294] width 10 height 10
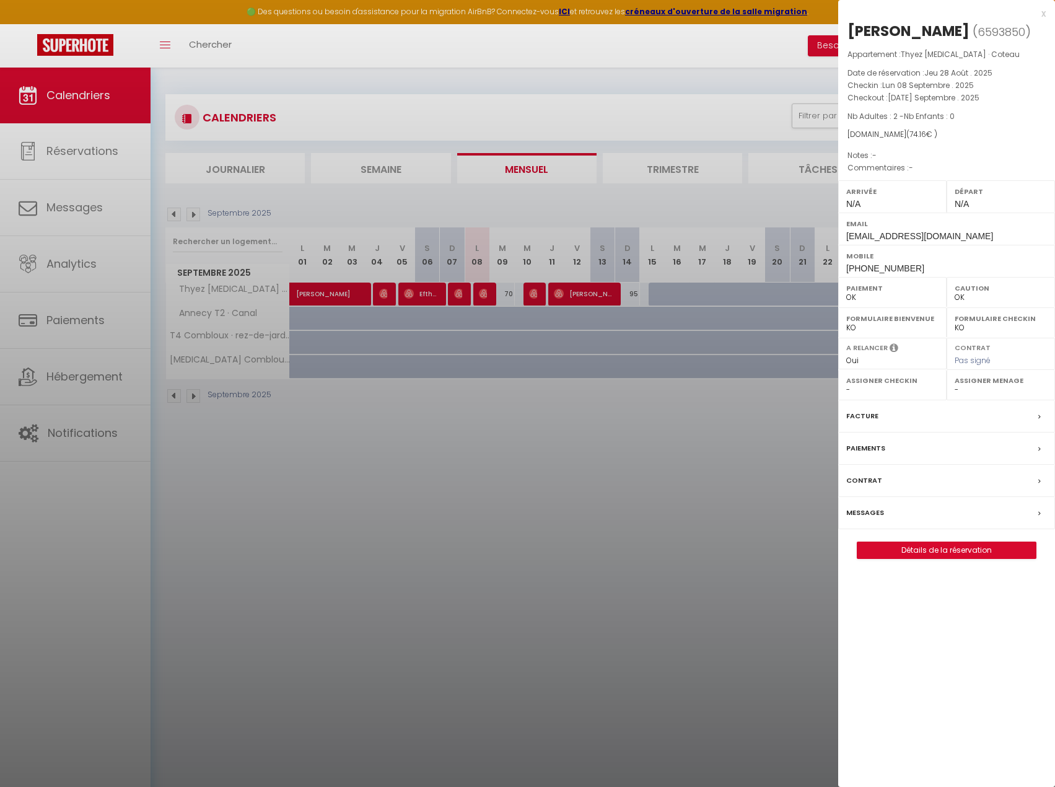
drag, startPoint x: 544, startPoint y: 302, endPoint x: 538, endPoint y: 296, distance: 8.8
click at [543, 302] on div at bounding box center [527, 393] width 1055 height 787
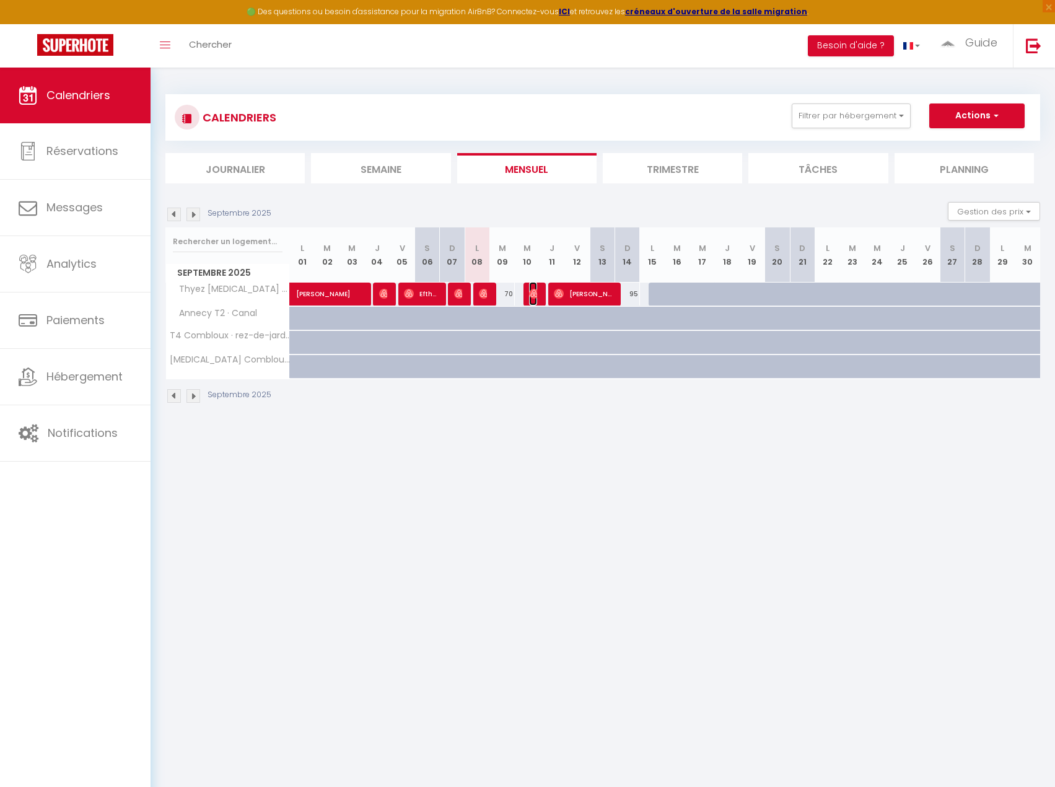
click at [535, 293] on img at bounding box center [534, 294] width 10 height 10
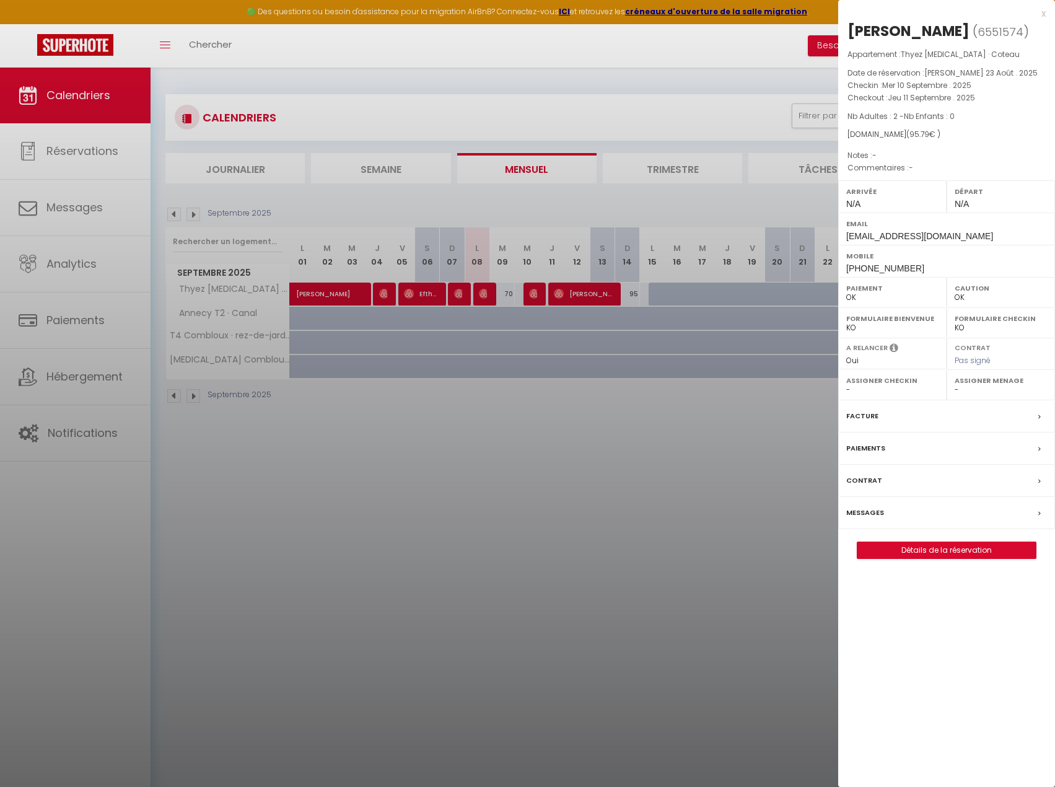
click at [648, 315] on div at bounding box center [527, 393] width 1055 height 787
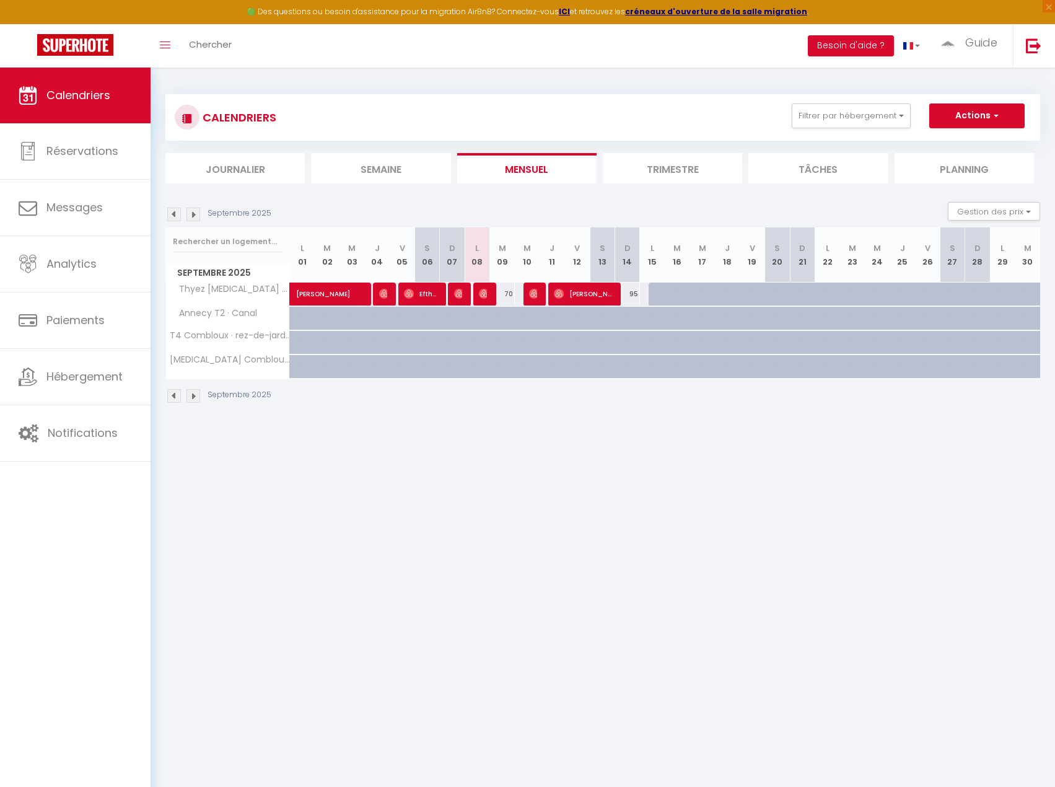
click at [170, 216] on img at bounding box center [174, 215] width 14 height 14
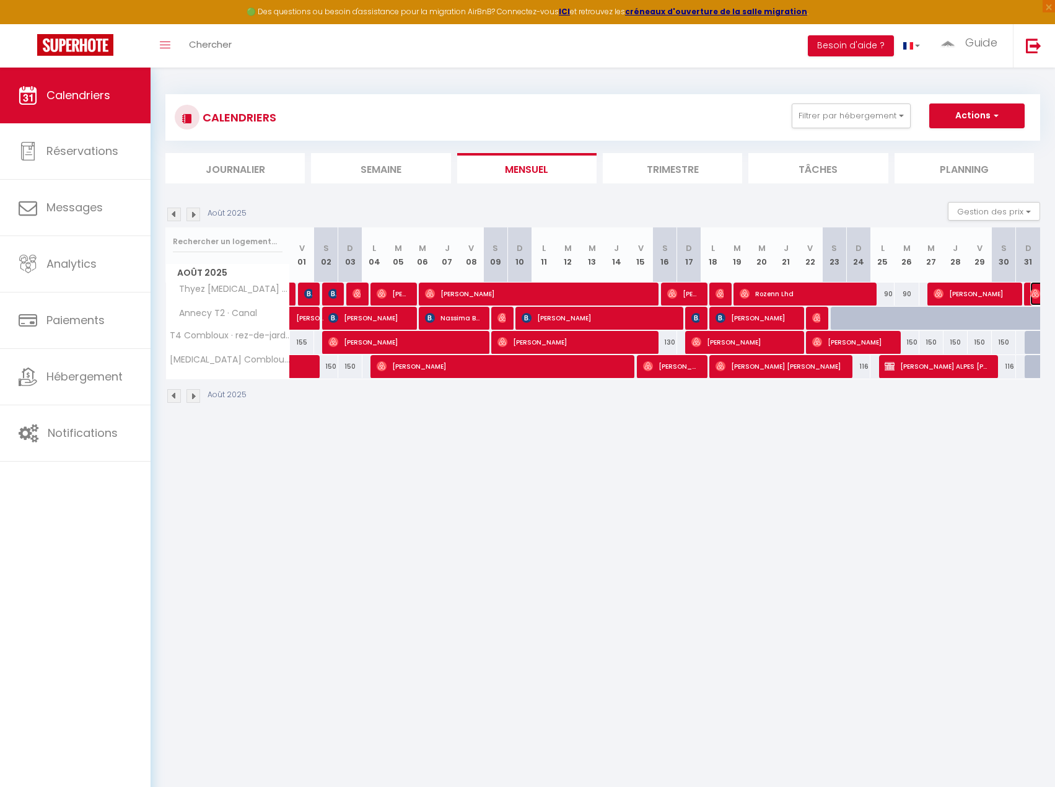
click at [1035, 289] on img at bounding box center [1036, 294] width 10 height 10
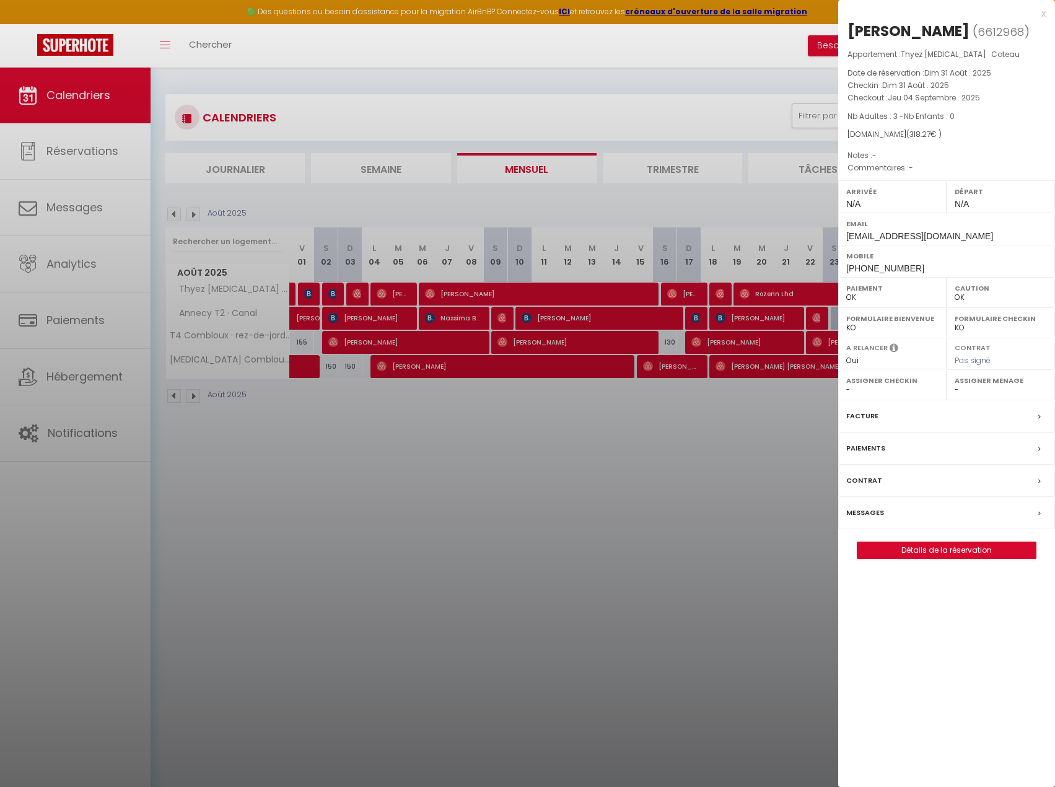
click at [764, 657] on div at bounding box center [527, 393] width 1055 height 787
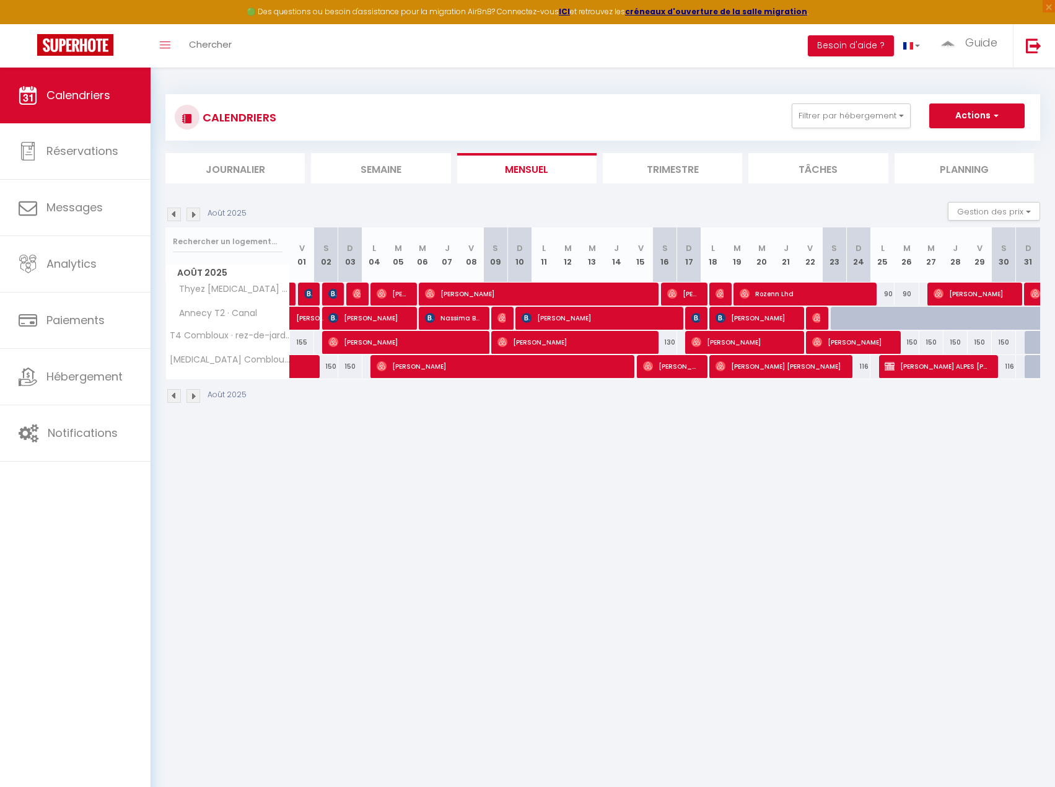
click at [195, 216] on img at bounding box center [194, 215] width 14 height 14
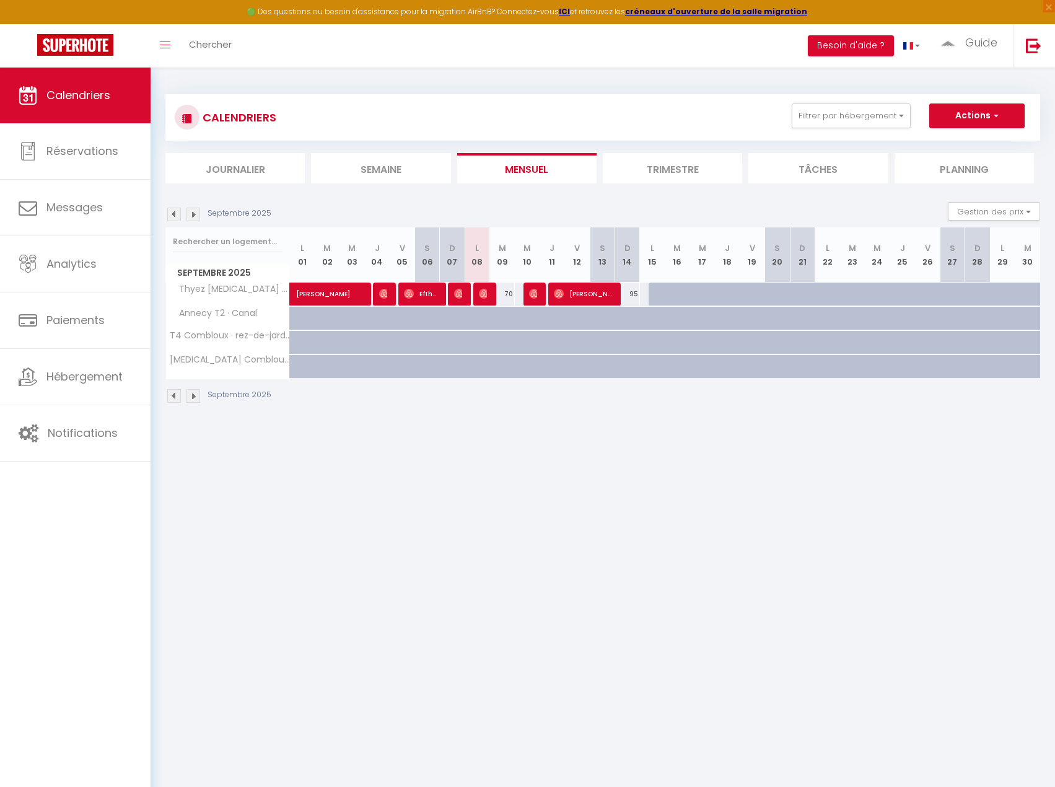
drag, startPoint x: 654, startPoint y: 495, endPoint x: 378, endPoint y: 217, distance: 391.8
click at [643, 490] on body "🟢 Des questions ou besoin d'assistance pour la migration AirBnB? Connectez-vous…" at bounding box center [527, 461] width 1055 height 787
click at [171, 214] on img at bounding box center [174, 215] width 14 height 14
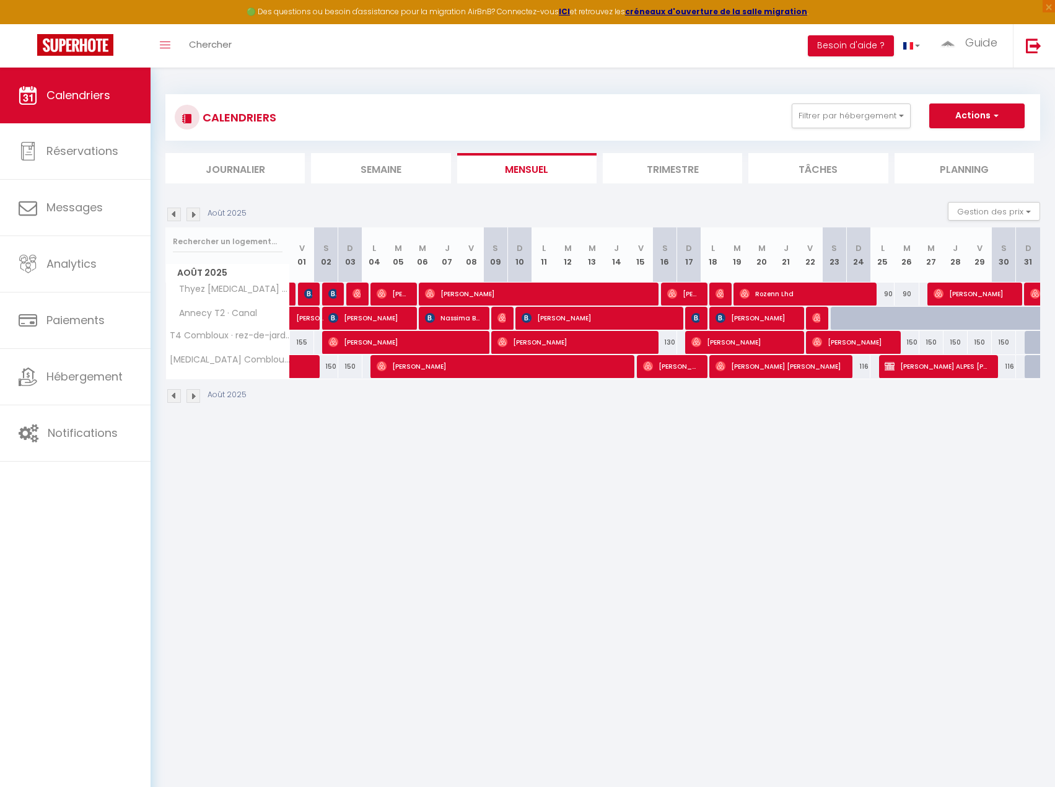
click at [171, 214] on img at bounding box center [174, 215] width 14 height 14
select select "0"
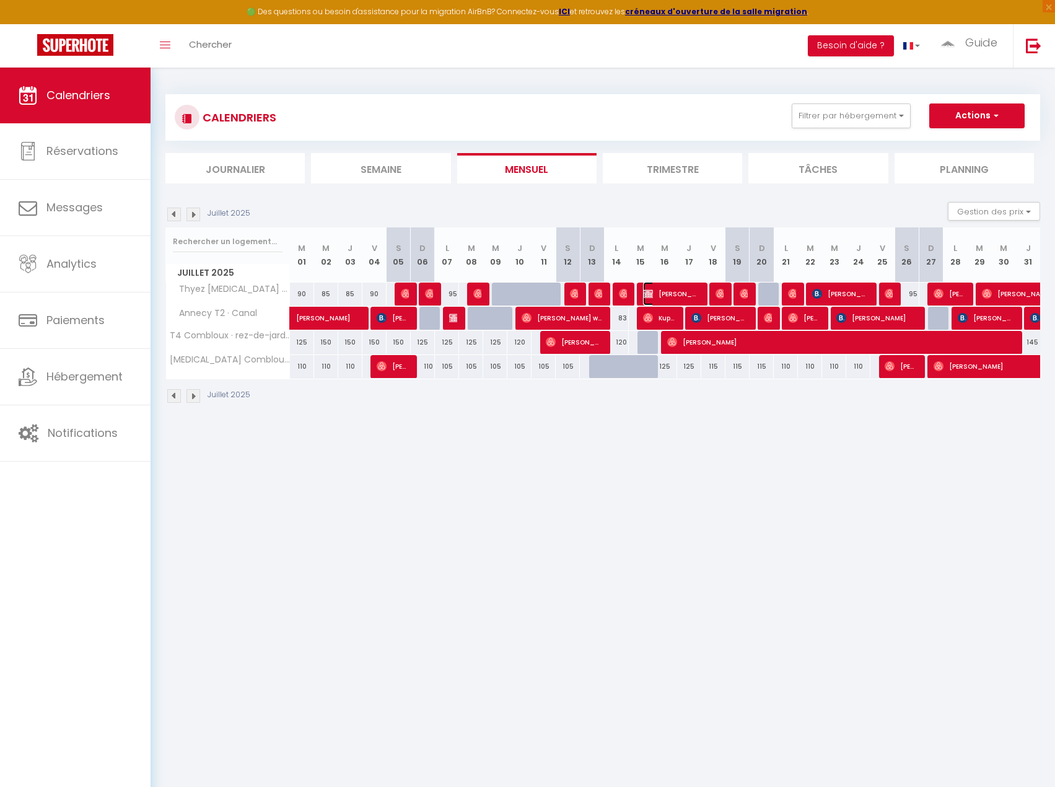
click at [669, 297] on span "[PERSON_NAME]" at bounding box center [671, 294] width 56 height 24
select select "KO"
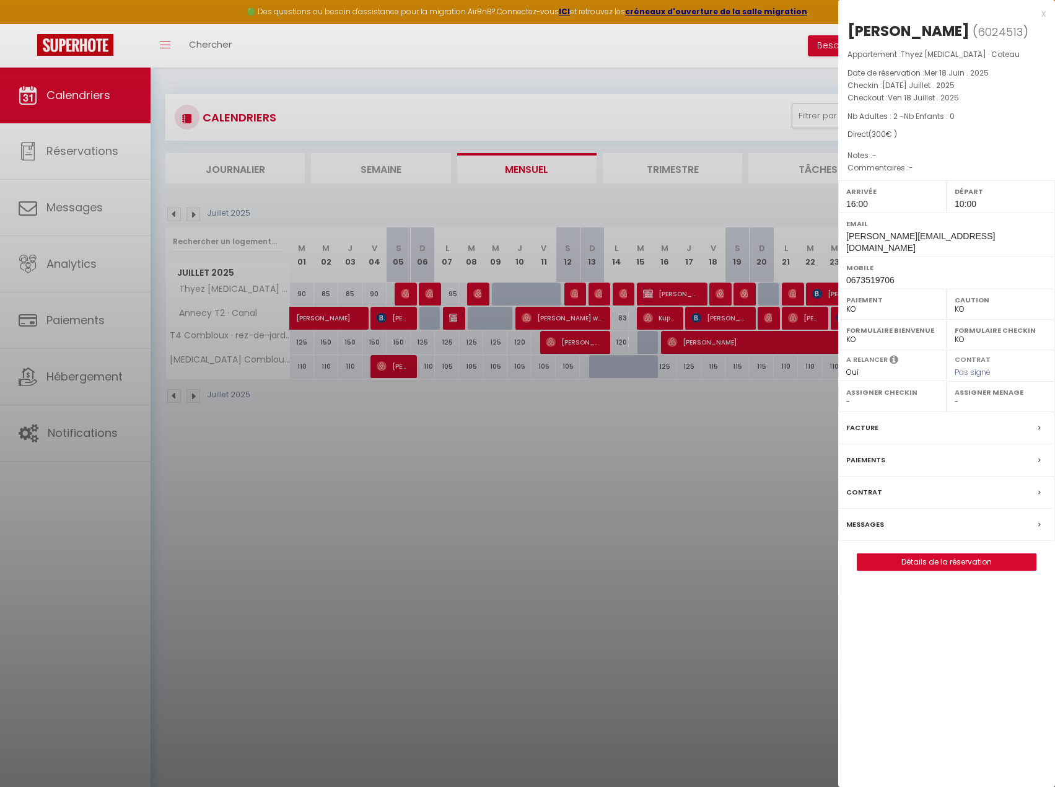
drag, startPoint x: 765, startPoint y: 136, endPoint x: 821, endPoint y: 131, distance: 56.0
click at [767, 136] on div at bounding box center [527, 393] width 1055 height 787
checkbox input "false"
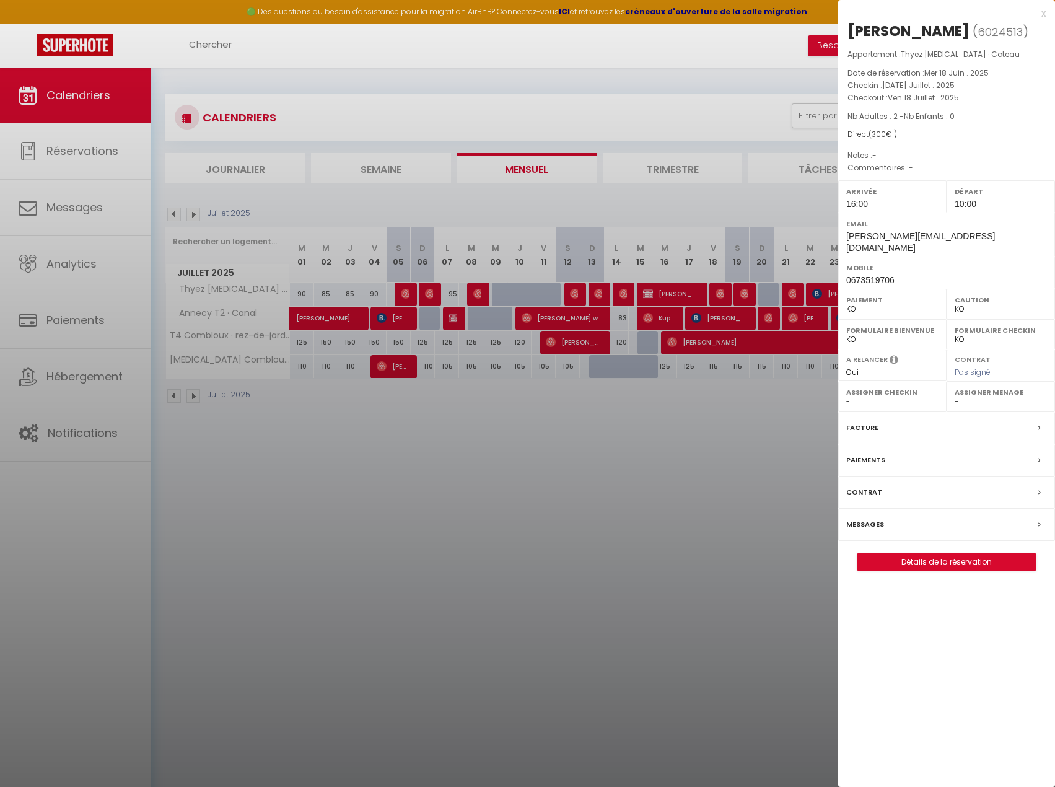
checkbox input "false"
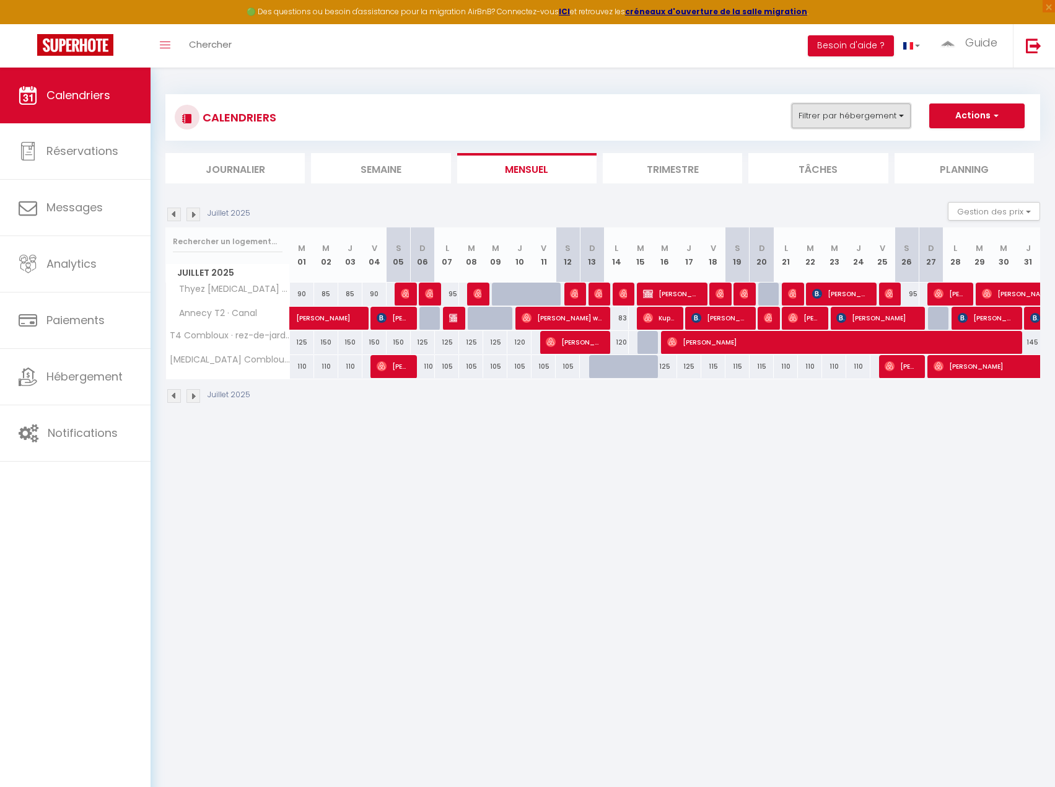
click at [863, 121] on button "Filtrer par hébergement" at bounding box center [851, 116] width 119 height 25
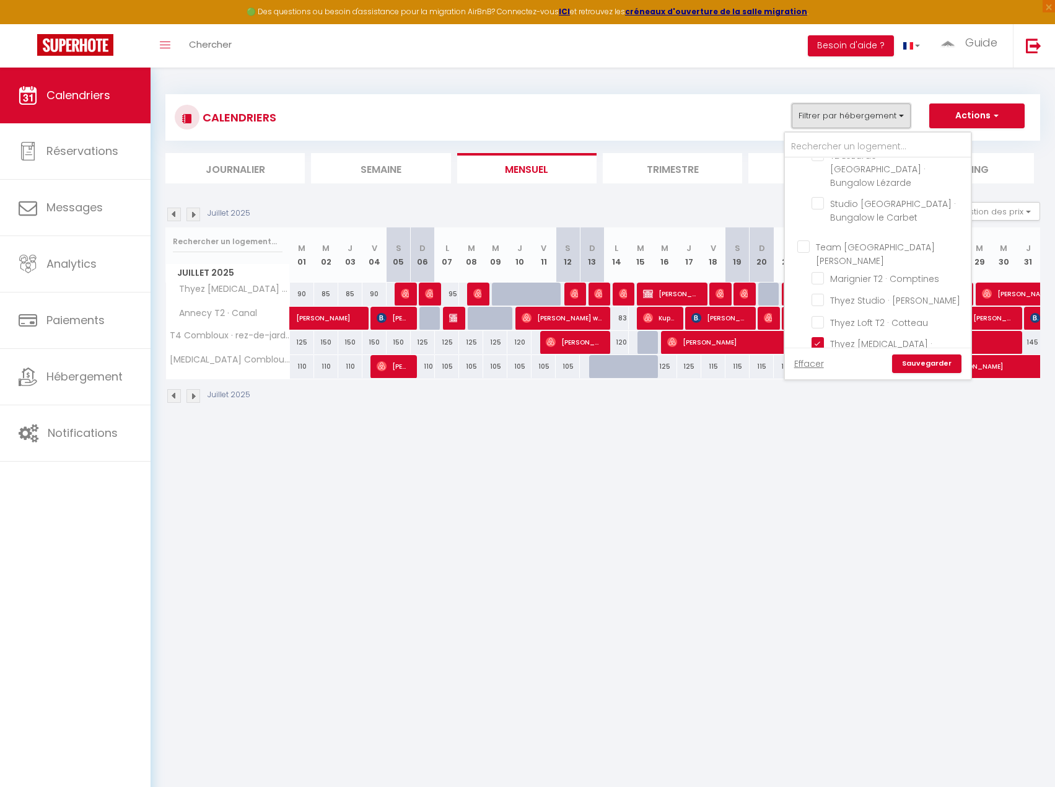
scroll to position [310, 0]
click at [813, 275] on input "Thyez [MEDICAL_DATA] · Coteau" at bounding box center [889, 281] width 155 height 12
checkbox input "false"
click at [821, 310] on input "Thyez [MEDICAL_DATA] · Acacias" at bounding box center [889, 316] width 155 height 12
checkbox input "true"
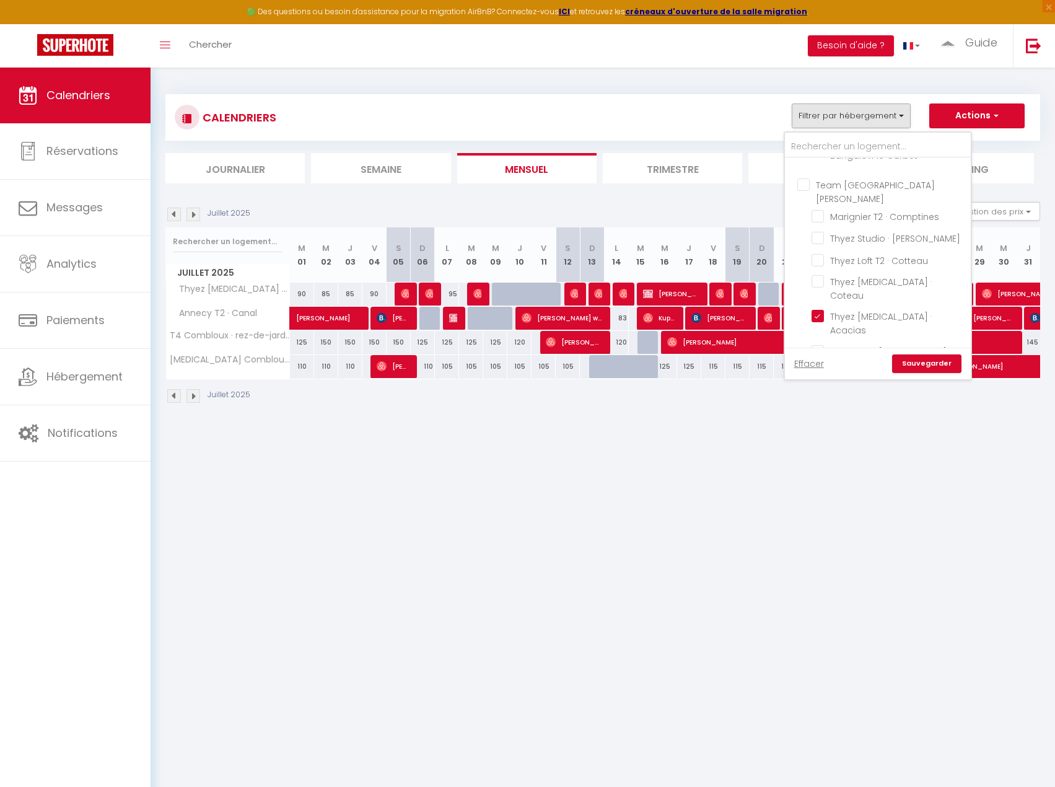
click at [923, 358] on link "Sauvegarder" at bounding box center [926, 364] width 69 height 19
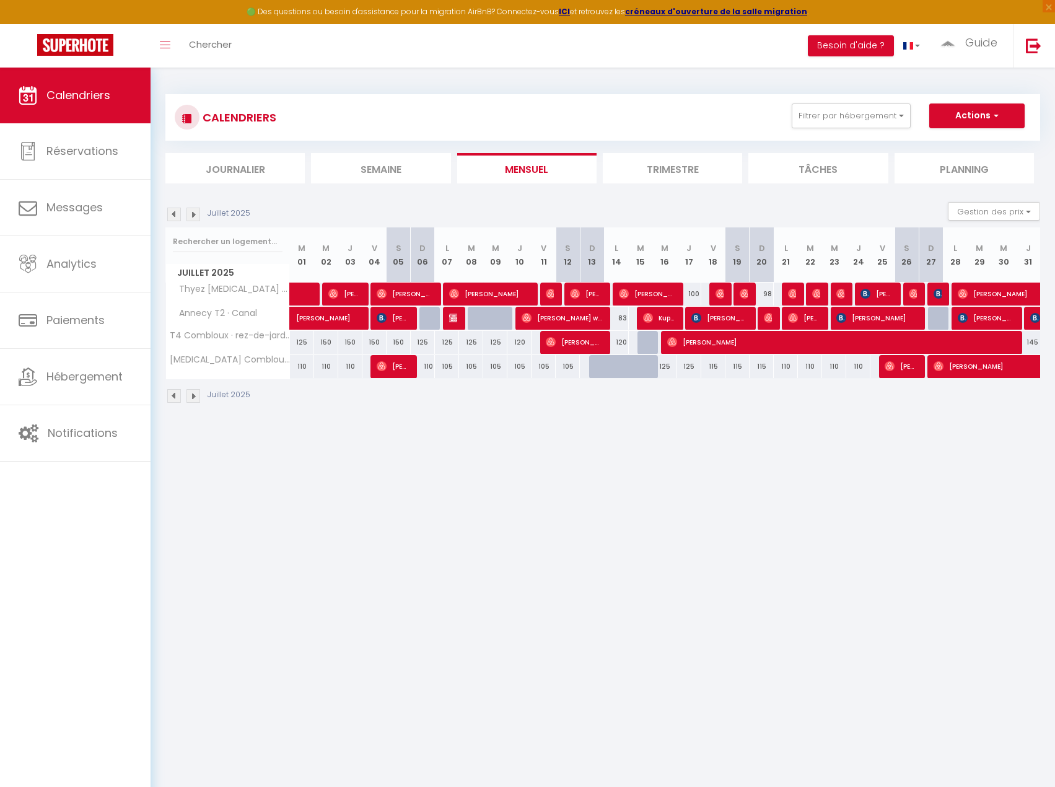
click at [174, 214] on img at bounding box center [174, 215] width 14 height 14
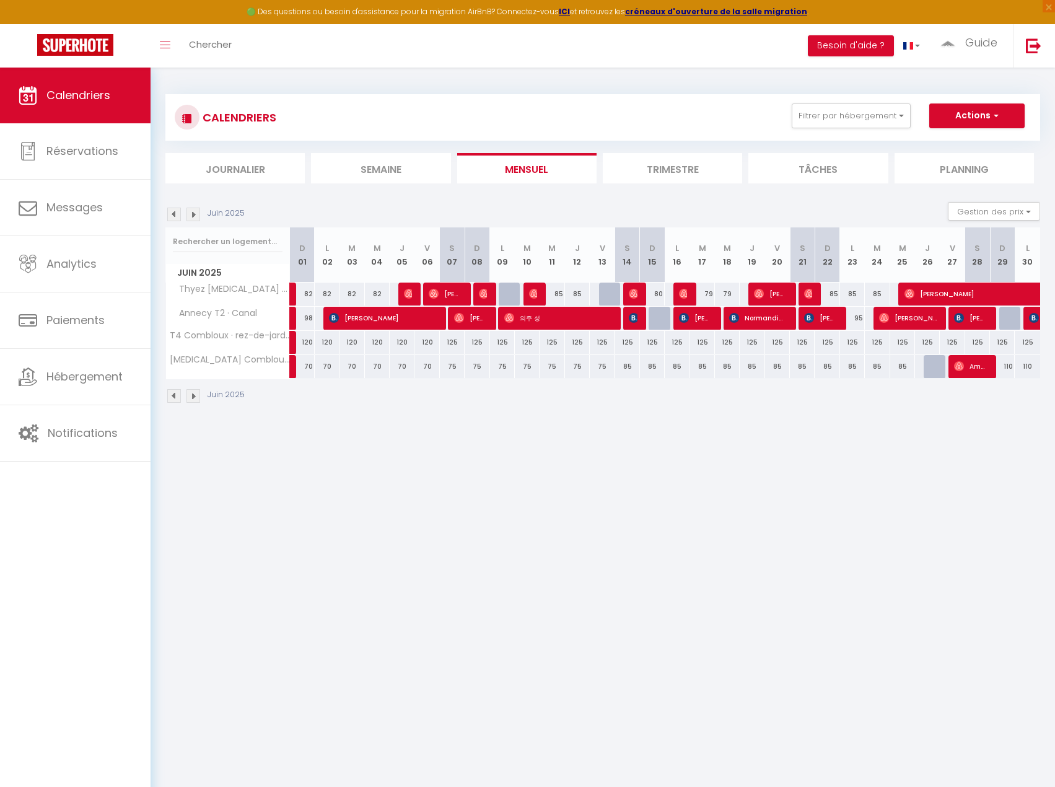
click at [199, 214] on img at bounding box center [194, 215] width 14 height 14
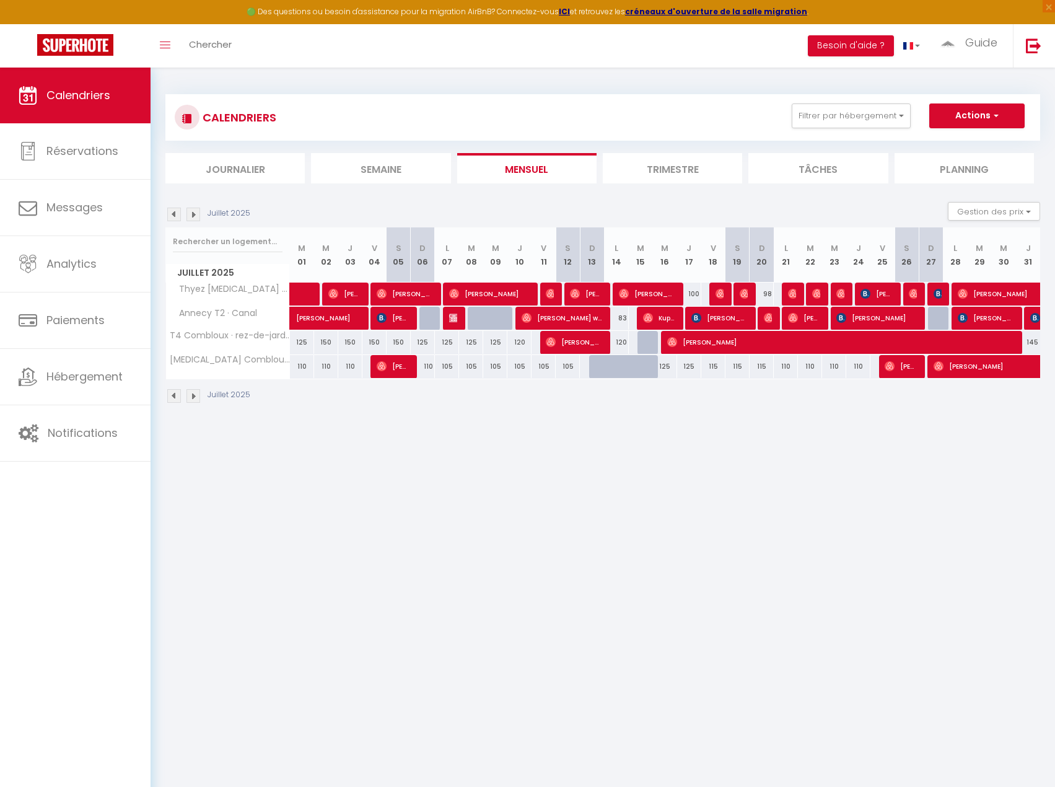
click at [192, 219] on img at bounding box center [194, 215] width 14 height 14
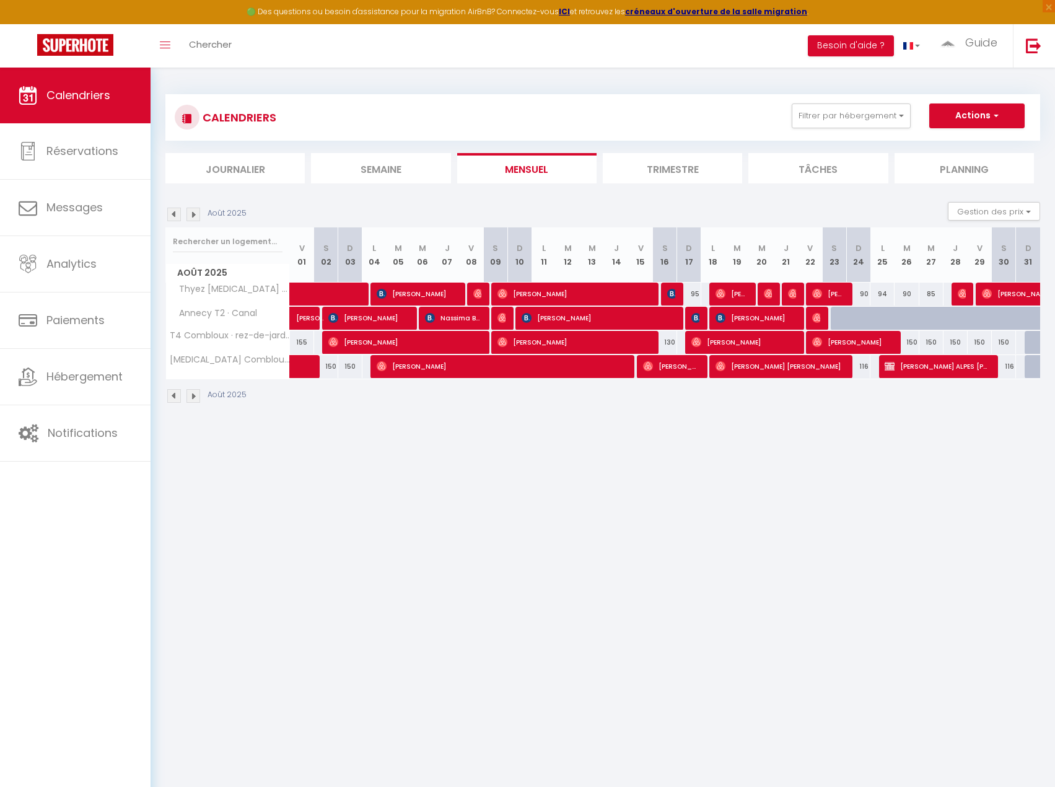
click at [469, 496] on body "🟢 Des questions ou besoin d'assistance pour la migration AirBnB? Connectez-vous…" at bounding box center [527, 461] width 1055 height 787
click at [190, 214] on img at bounding box center [194, 215] width 14 height 14
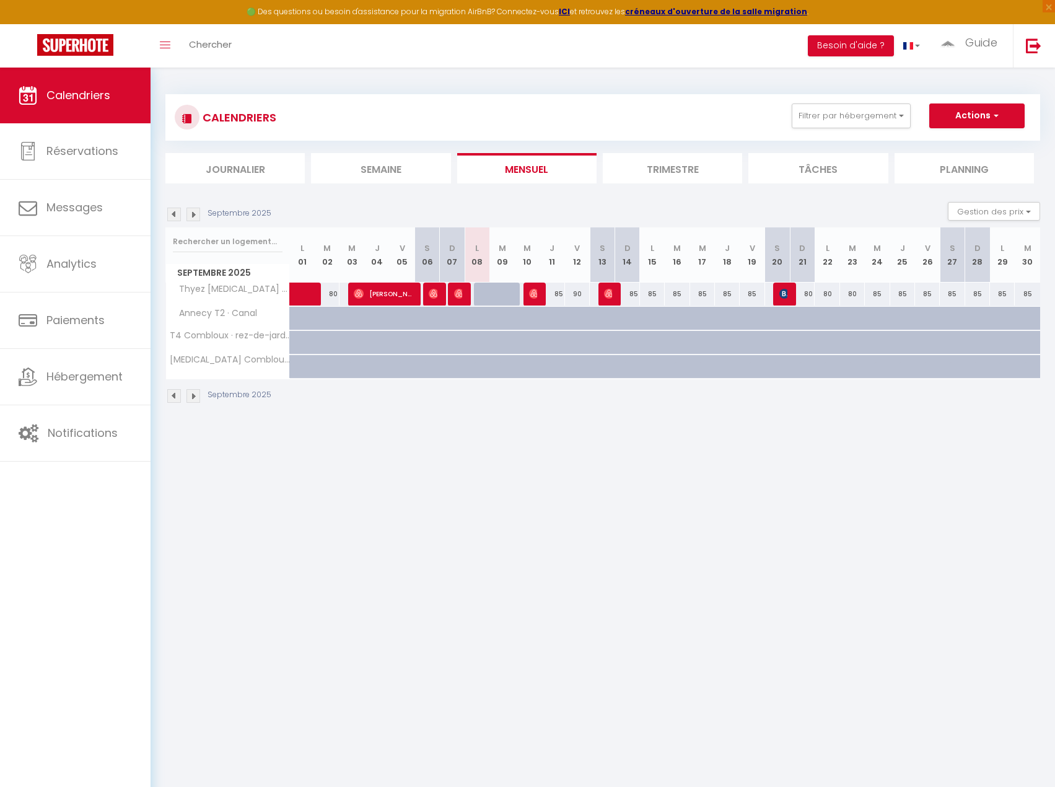
click at [485, 452] on body "🟢 Des questions ou besoin d'assistance pour la migration AirBnB? Connectez-vous…" at bounding box center [527, 461] width 1055 height 787
click at [174, 215] on img at bounding box center [174, 215] width 14 height 14
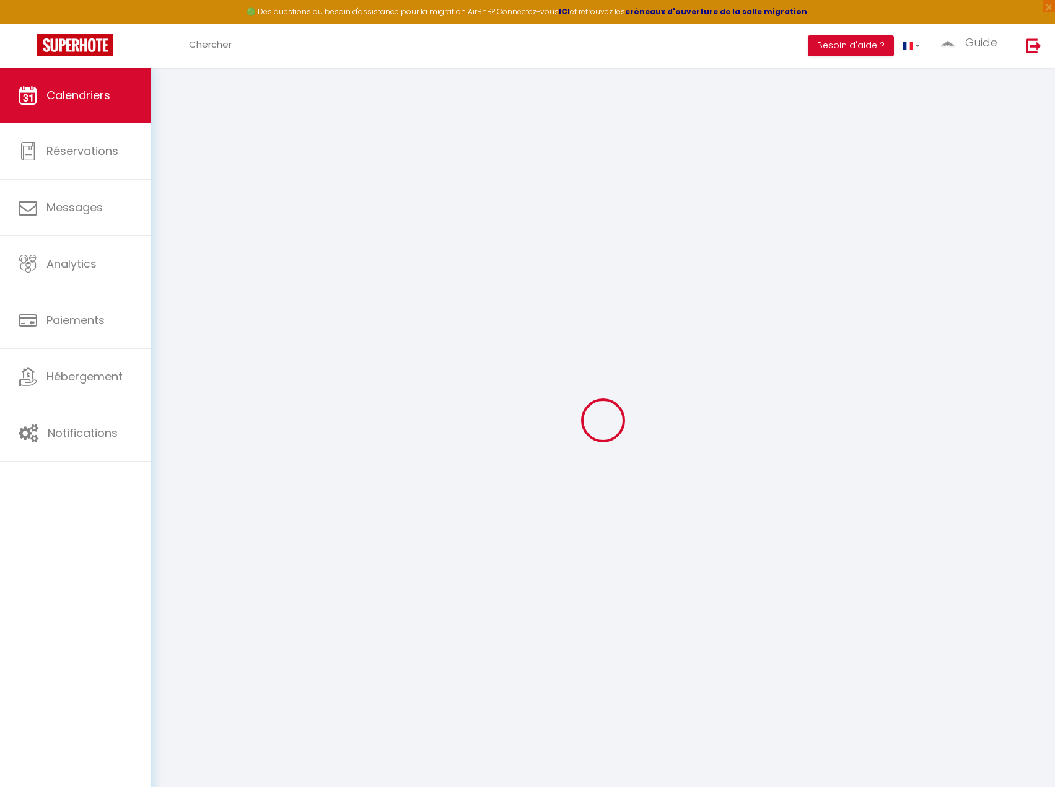
click at [174, 215] on div at bounding box center [602, 420] width 875 height 676
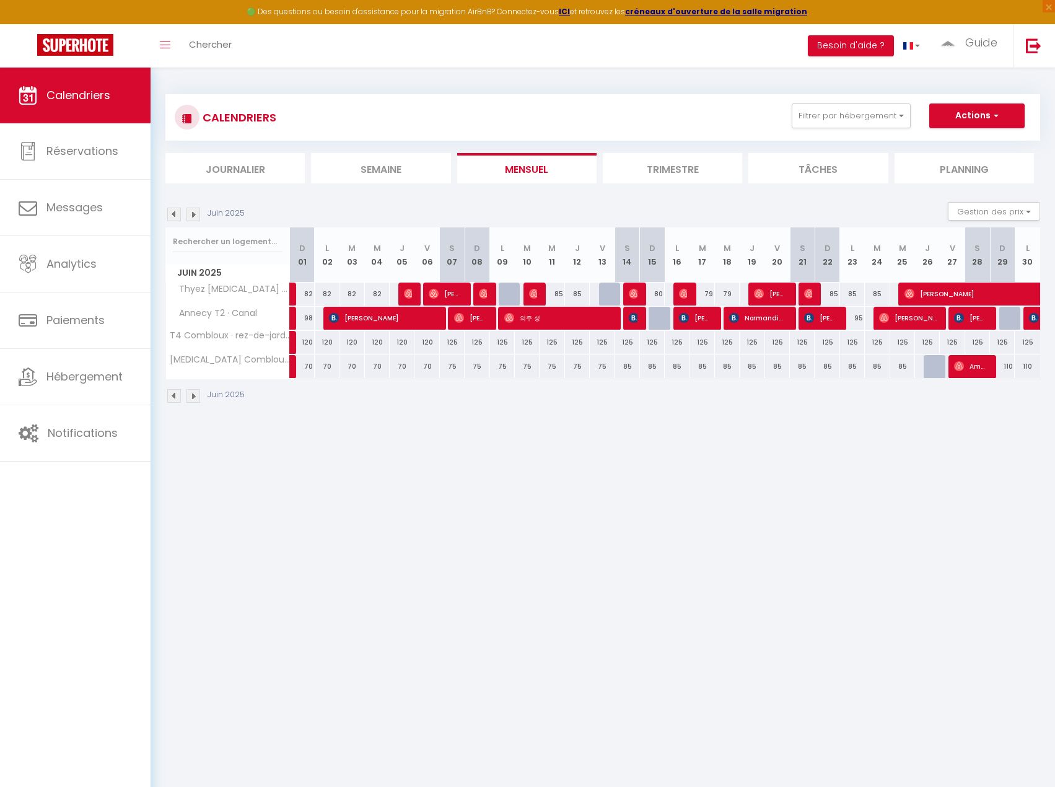
click at [174, 215] on img at bounding box center [174, 215] width 14 height 14
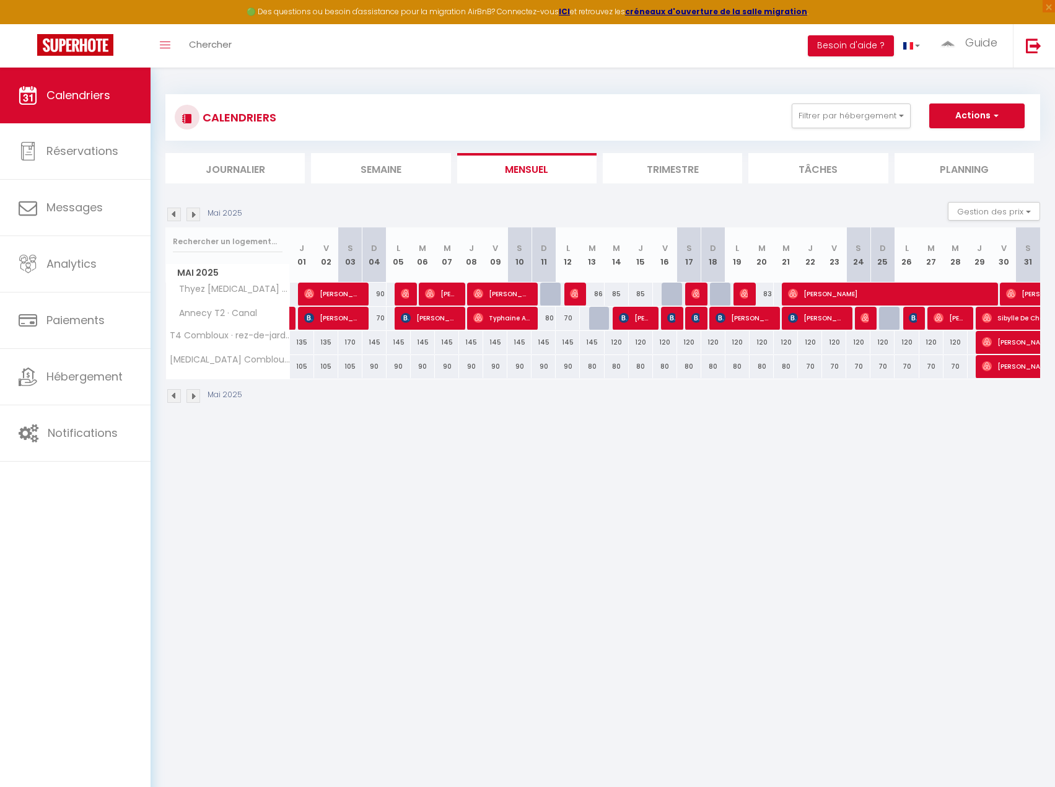
click at [174, 215] on img at bounding box center [174, 215] width 14 height 14
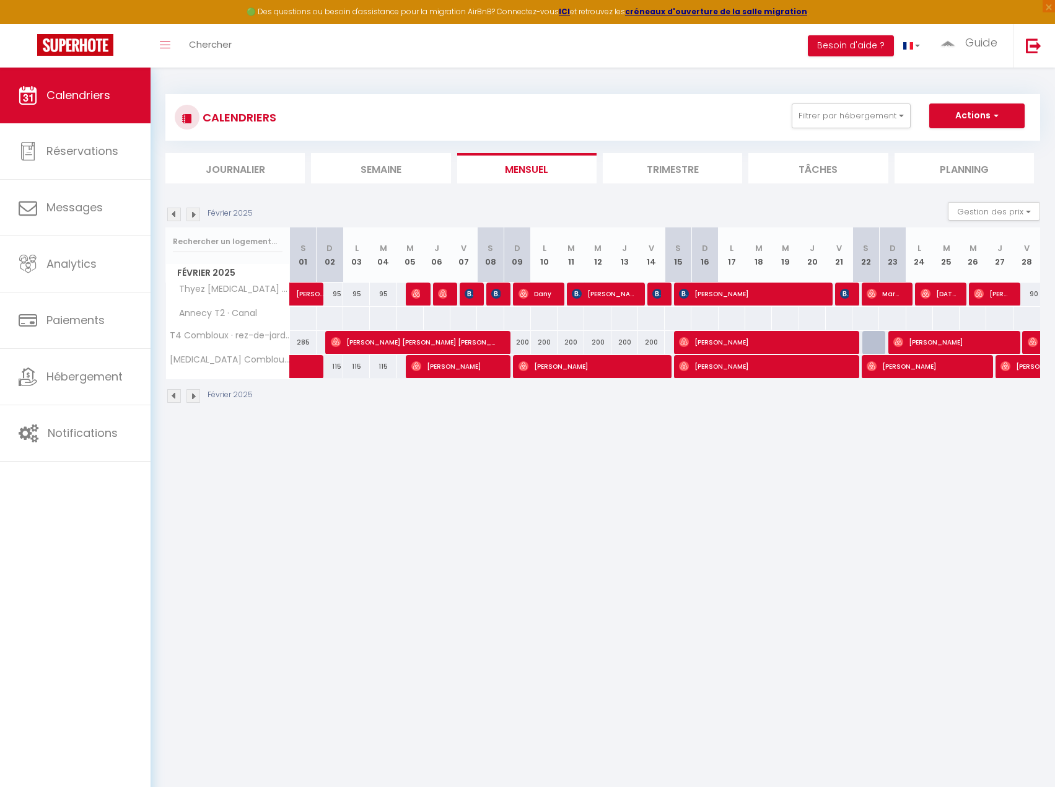
click at [174, 215] on img at bounding box center [174, 215] width 14 height 14
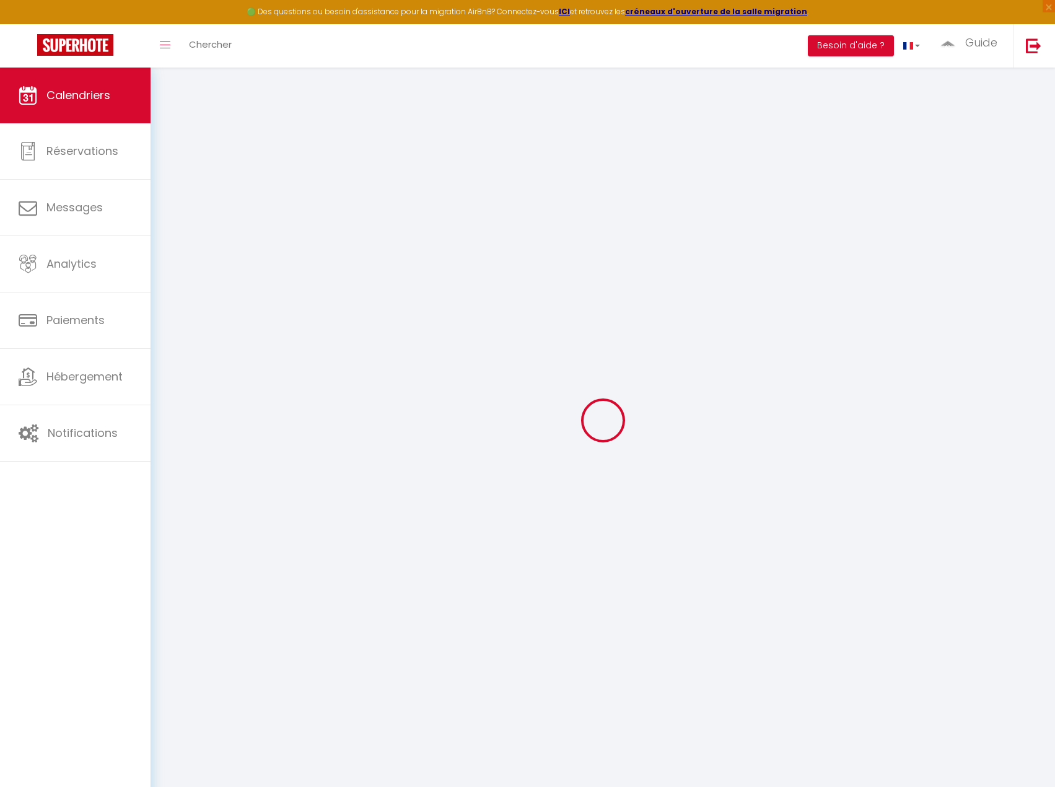
select select "KO"
select select "0"
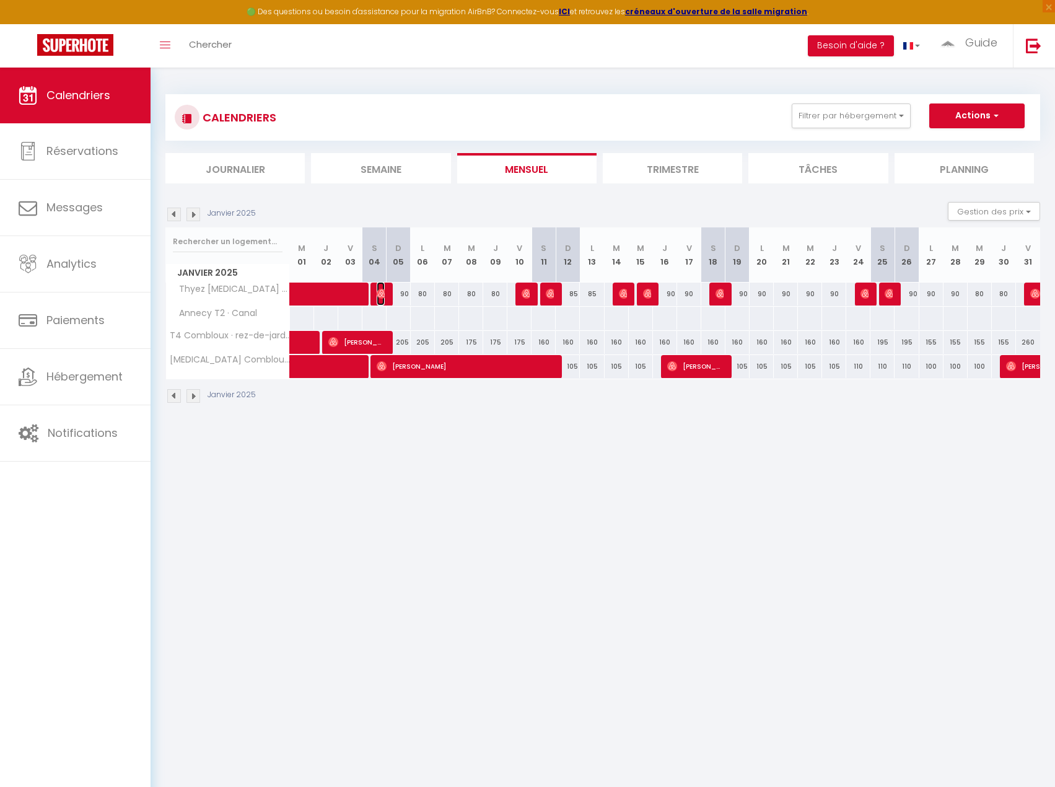
click at [377, 289] on img at bounding box center [382, 294] width 10 height 10
select select "OK"
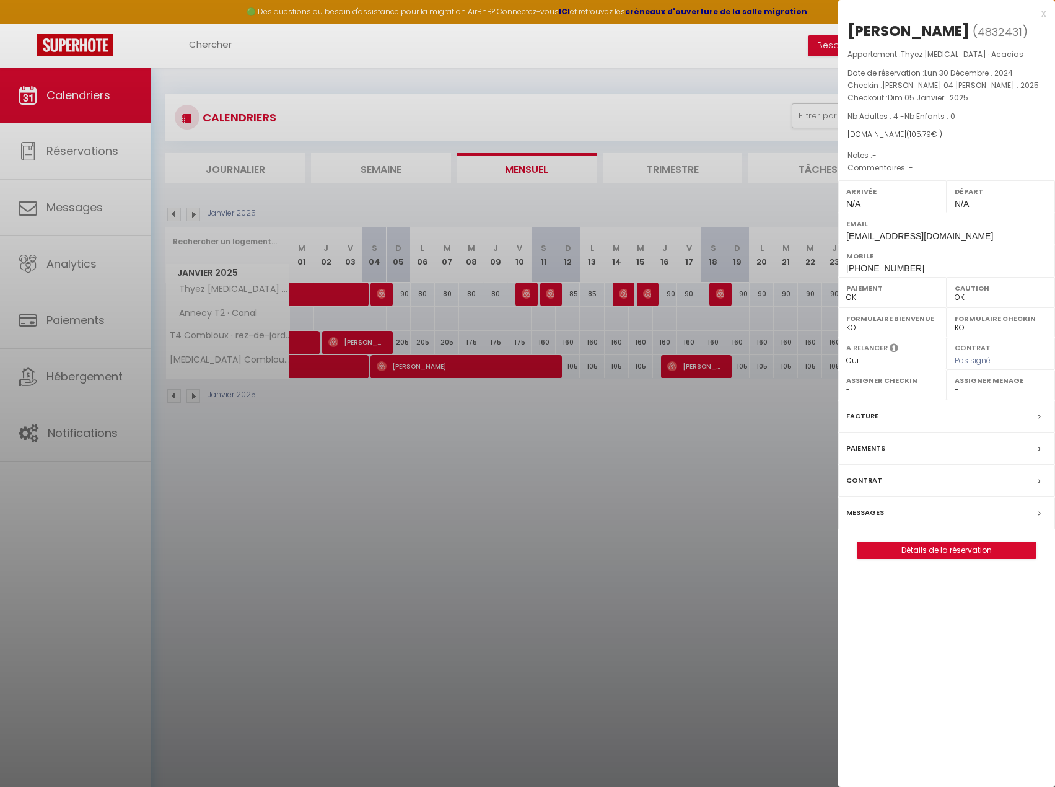
drag, startPoint x: 550, startPoint y: 317, endPoint x: 530, endPoint y: 297, distance: 28.9
click at [550, 317] on div at bounding box center [527, 393] width 1055 height 787
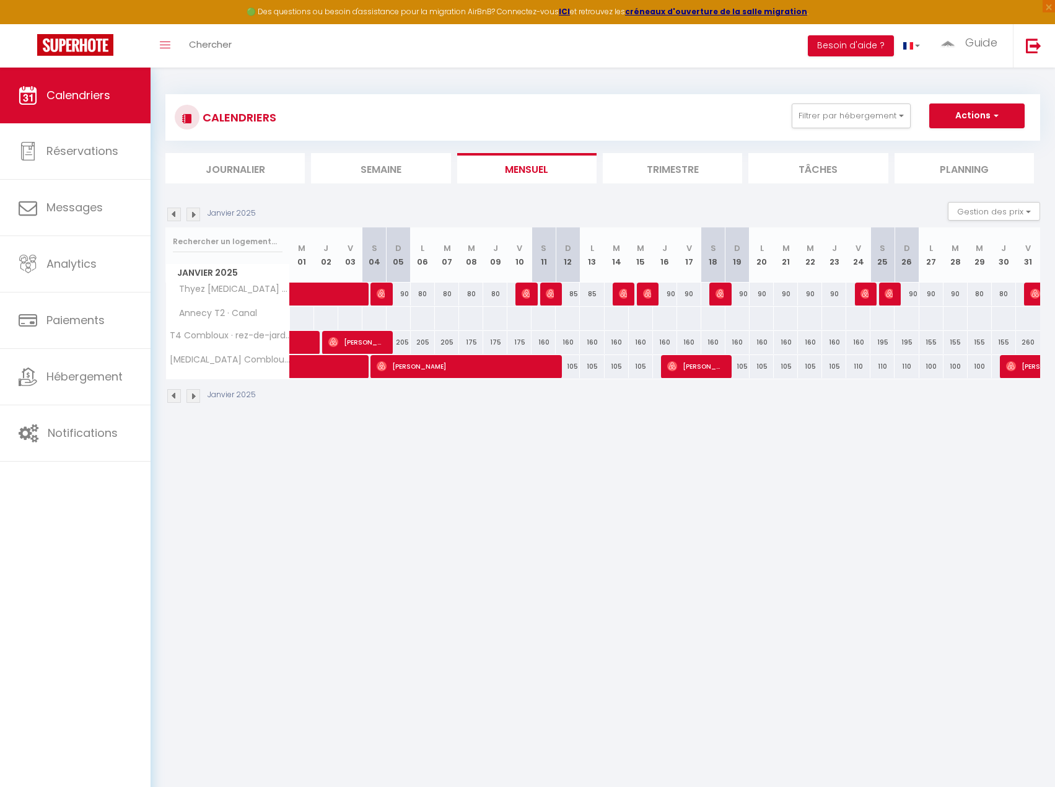
click at [525, 294] on body "🟢 Des questions ou besoin d'assistance pour la migration AirBnB? Connectez-vous…" at bounding box center [527, 461] width 1055 height 787
click at [525, 294] on img at bounding box center [527, 294] width 10 height 10
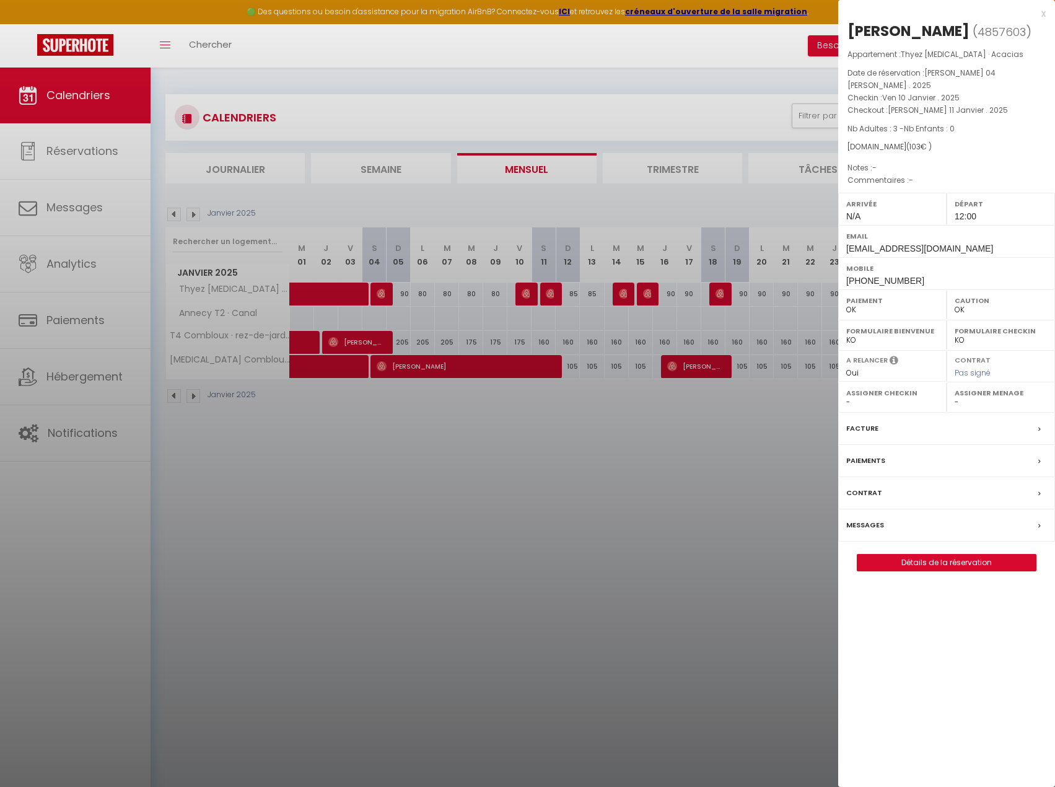
drag, startPoint x: 561, startPoint y: 291, endPoint x: 554, endPoint y: 291, distance: 6.8
click at [561, 291] on div at bounding box center [527, 393] width 1055 height 787
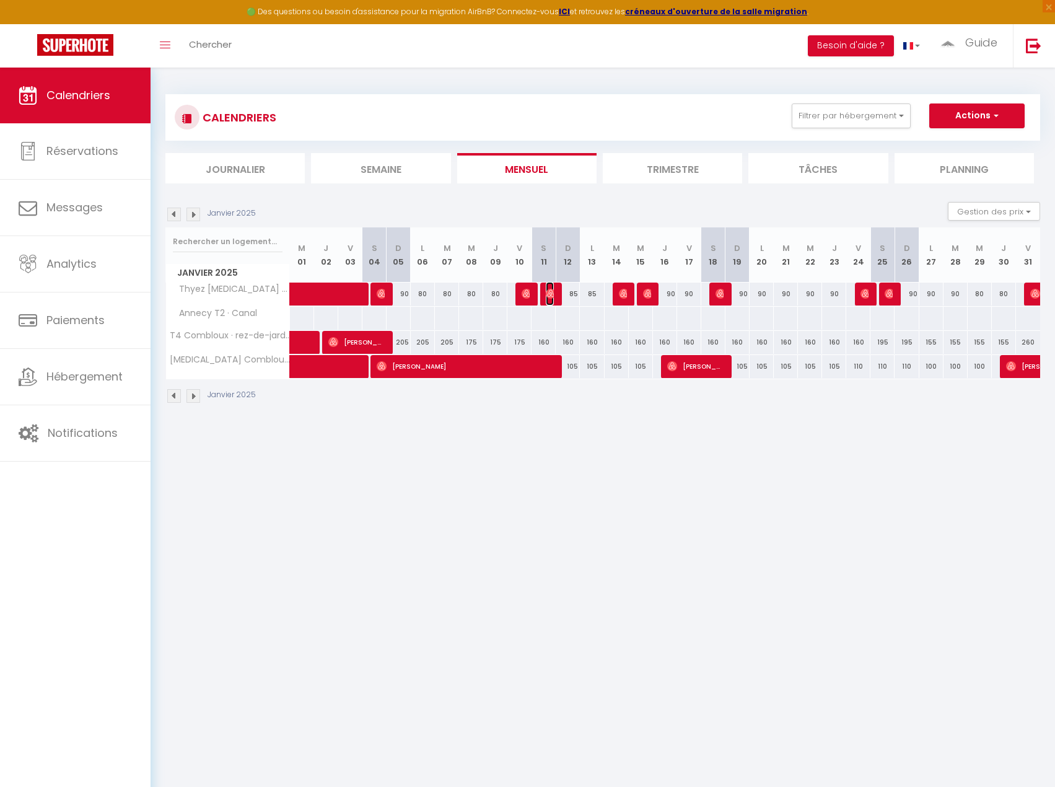
click at [553, 291] on img at bounding box center [551, 294] width 10 height 10
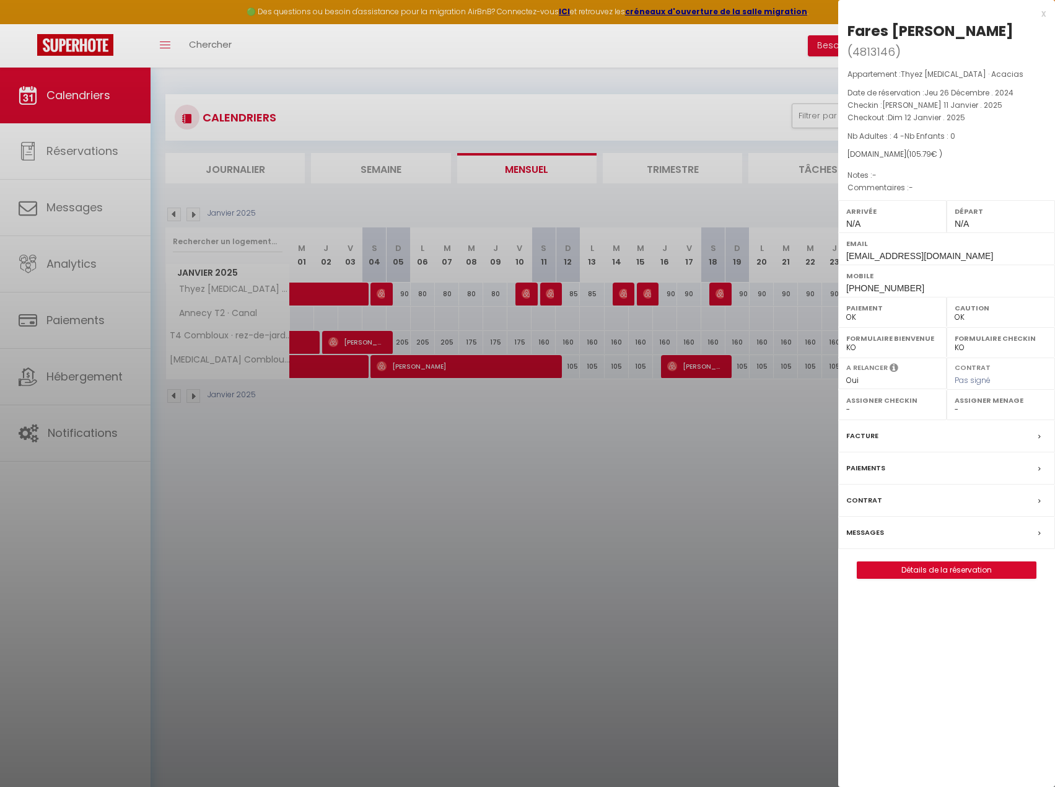
drag, startPoint x: 534, startPoint y: 290, endPoint x: 571, endPoint y: 296, distance: 37.1
click at [534, 290] on div at bounding box center [527, 393] width 1055 height 787
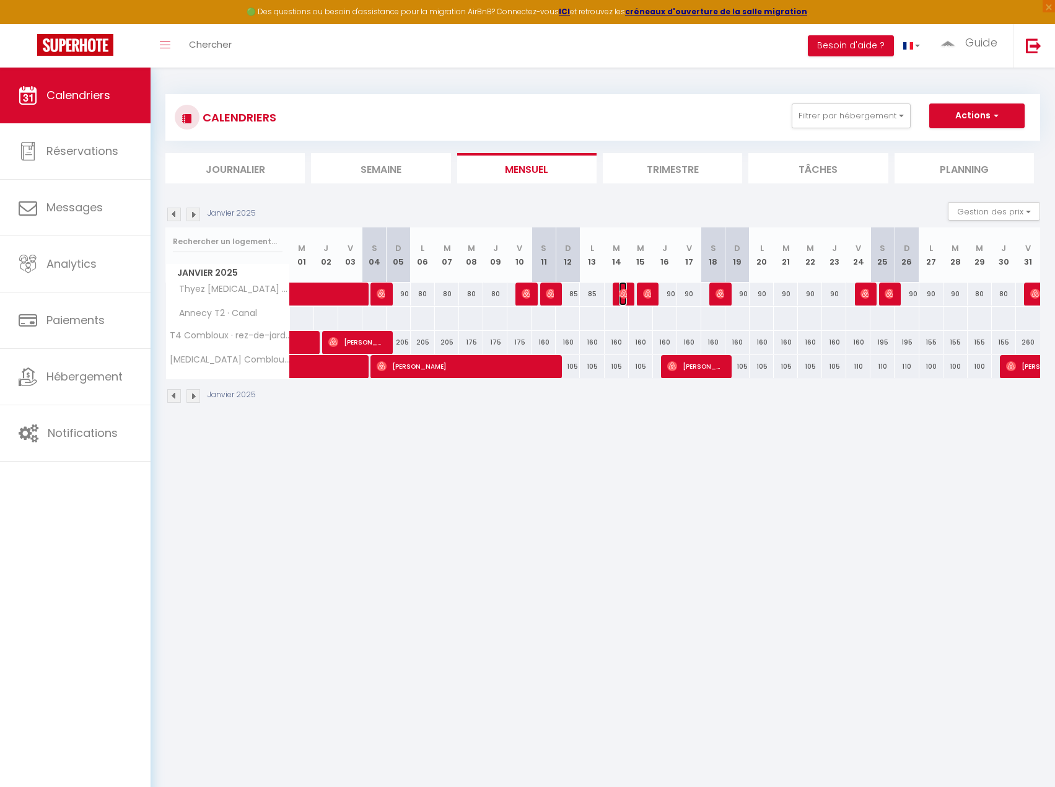
click at [622, 293] on img at bounding box center [624, 294] width 10 height 10
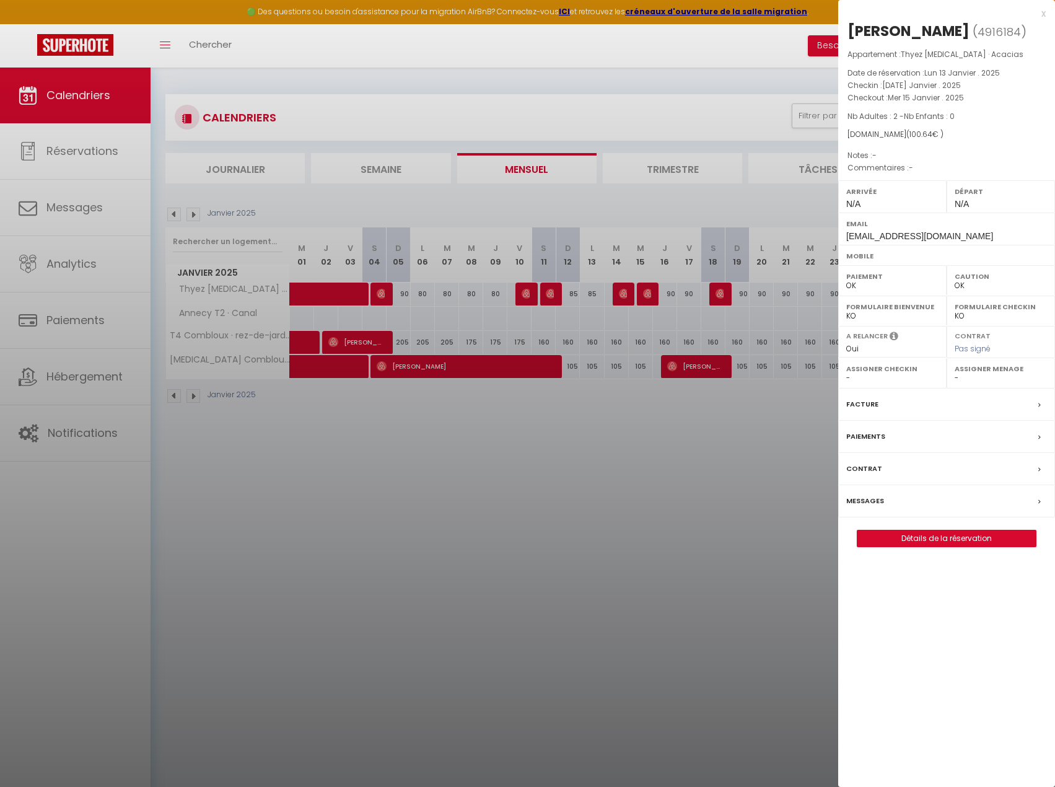
click at [644, 296] on div at bounding box center [527, 393] width 1055 height 787
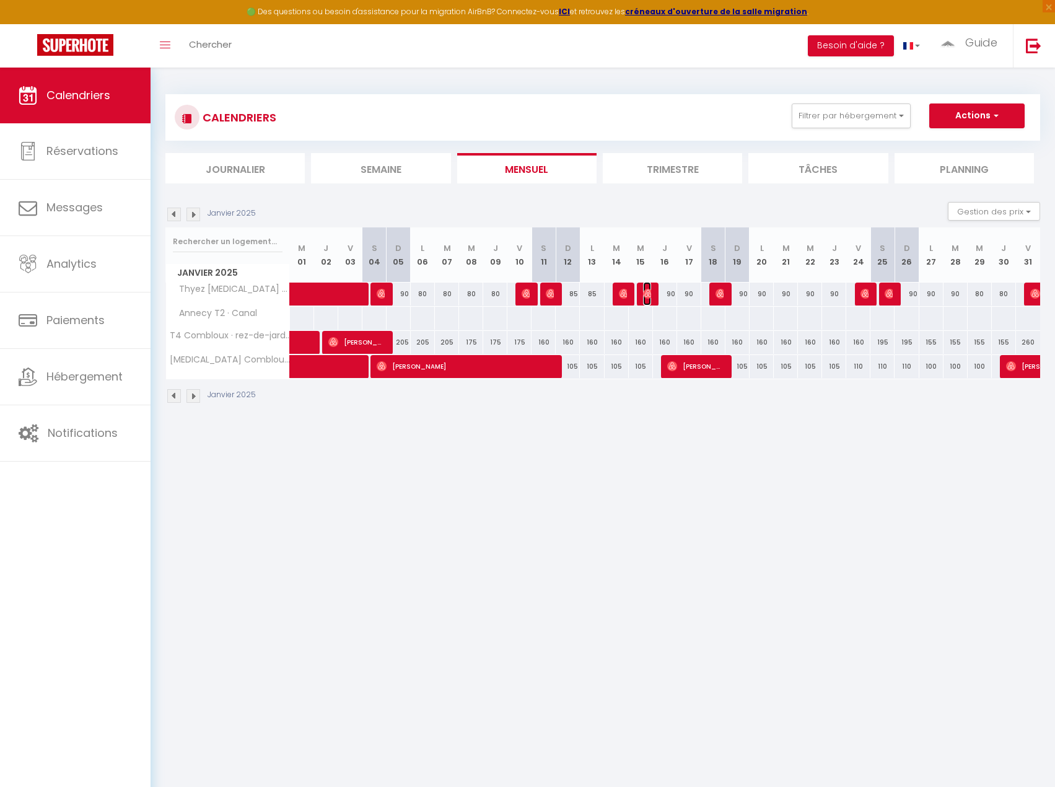
click at [648, 296] on img at bounding box center [648, 294] width 10 height 10
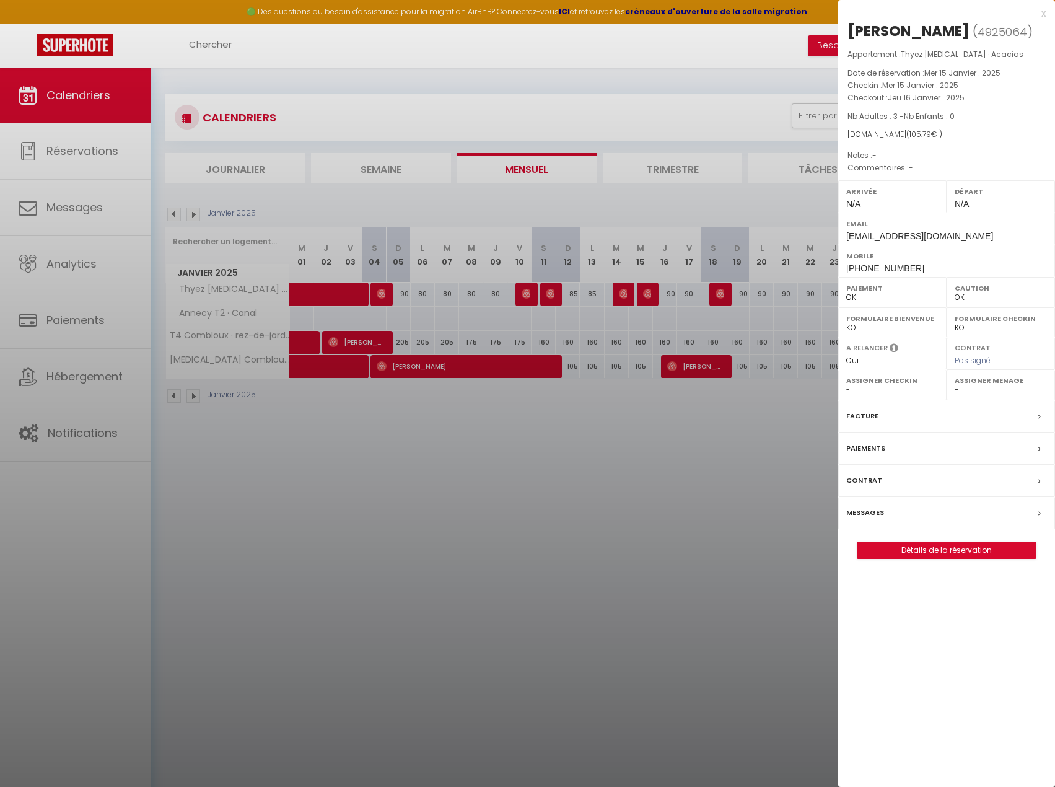
drag, startPoint x: 712, startPoint y: 306, endPoint x: 719, endPoint y: 296, distance: 12.4
click at [712, 306] on div at bounding box center [527, 393] width 1055 height 787
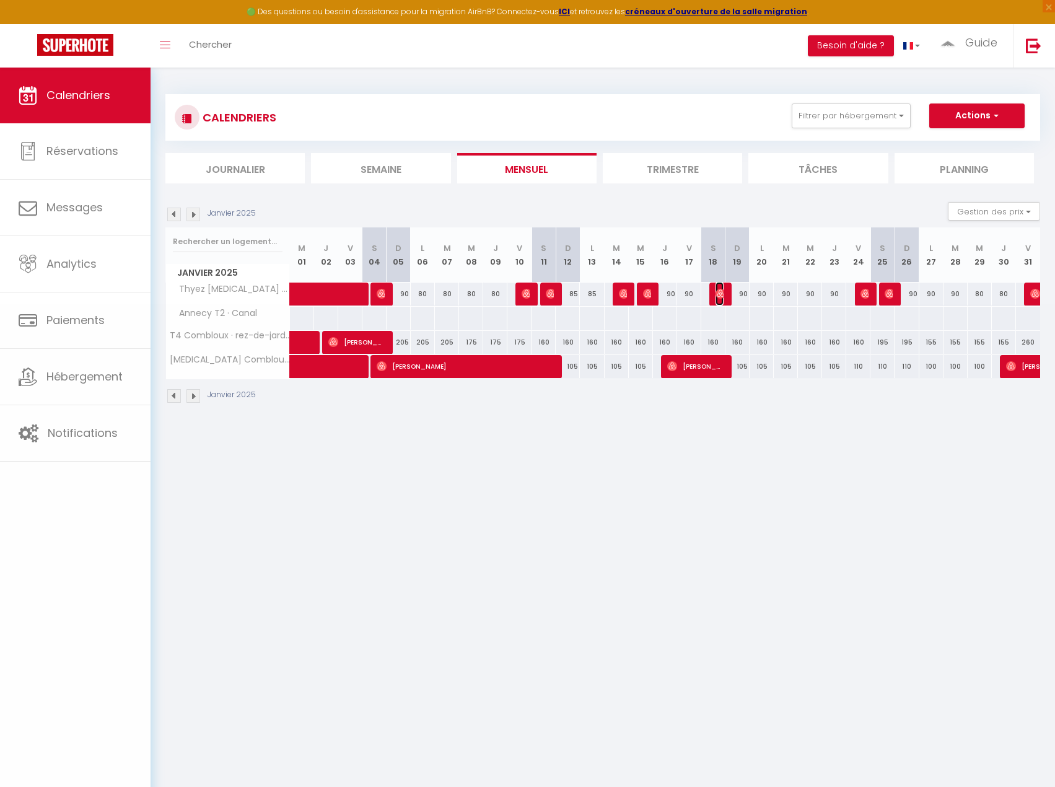
click at [721, 294] on img at bounding box center [721, 294] width 10 height 10
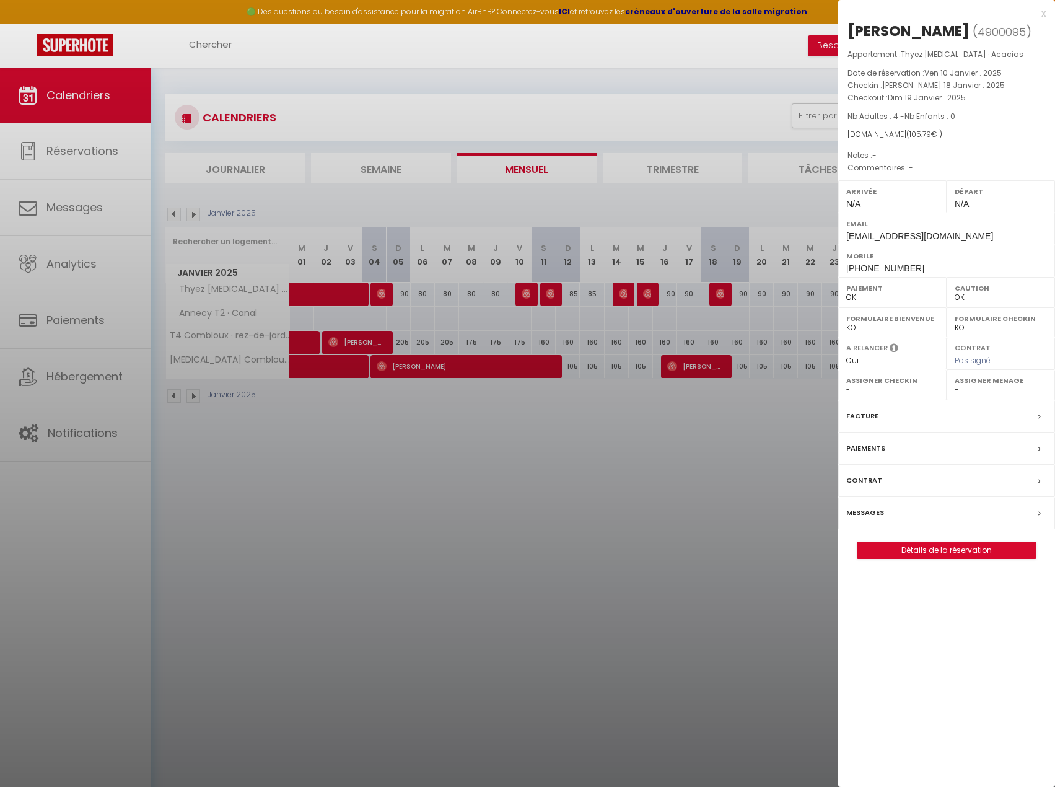
drag, startPoint x: 737, startPoint y: 316, endPoint x: 826, endPoint y: 295, distance: 91.1
click at [738, 316] on div at bounding box center [527, 393] width 1055 height 787
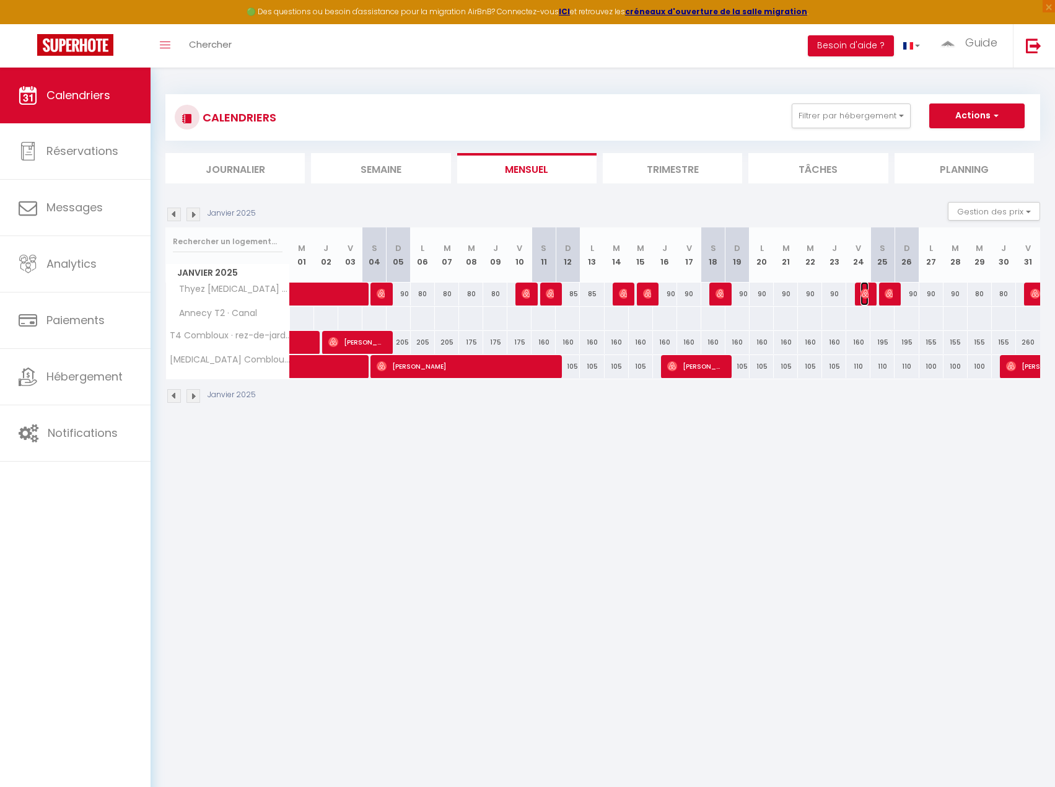
click at [866, 295] on img at bounding box center [866, 294] width 10 height 10
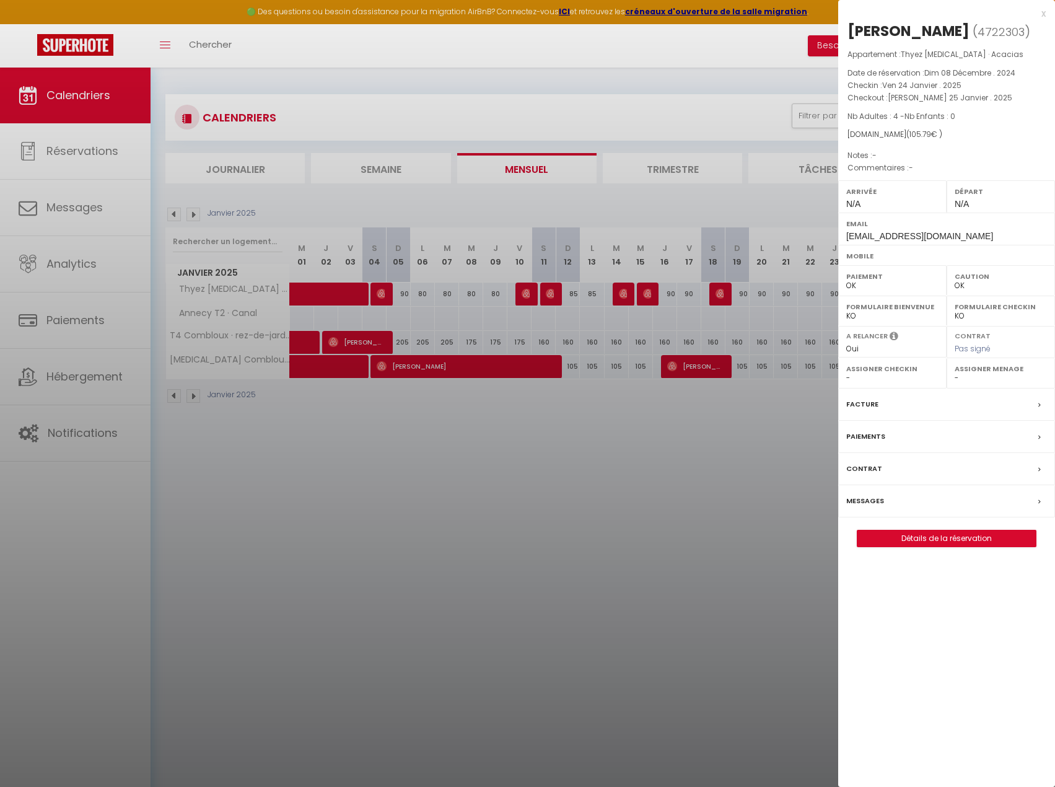
drag, startPoint x: 800, startPoint y: 297, endPoint x: 853, endPoint y: 296, distance: 53.3
click at [800, 297] on div at bounding box center [527, 393] width 1055 height 787
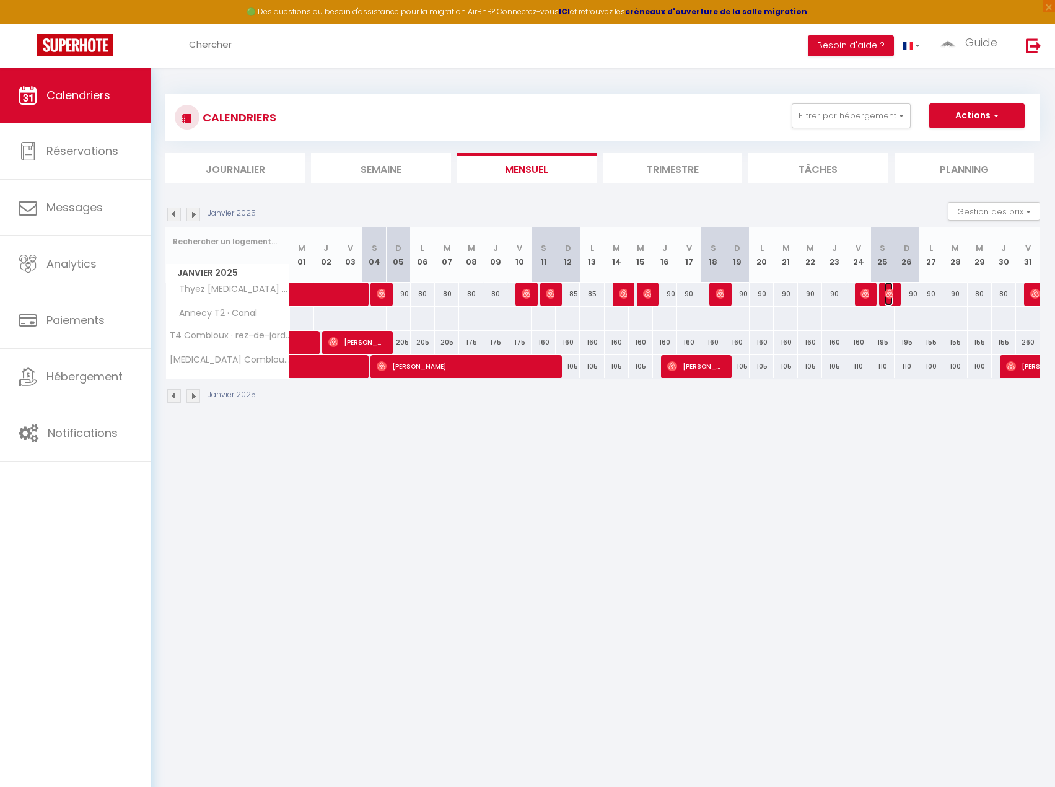
click at [888, 291] on img at bounding box center [890, 294] width 10 height 10
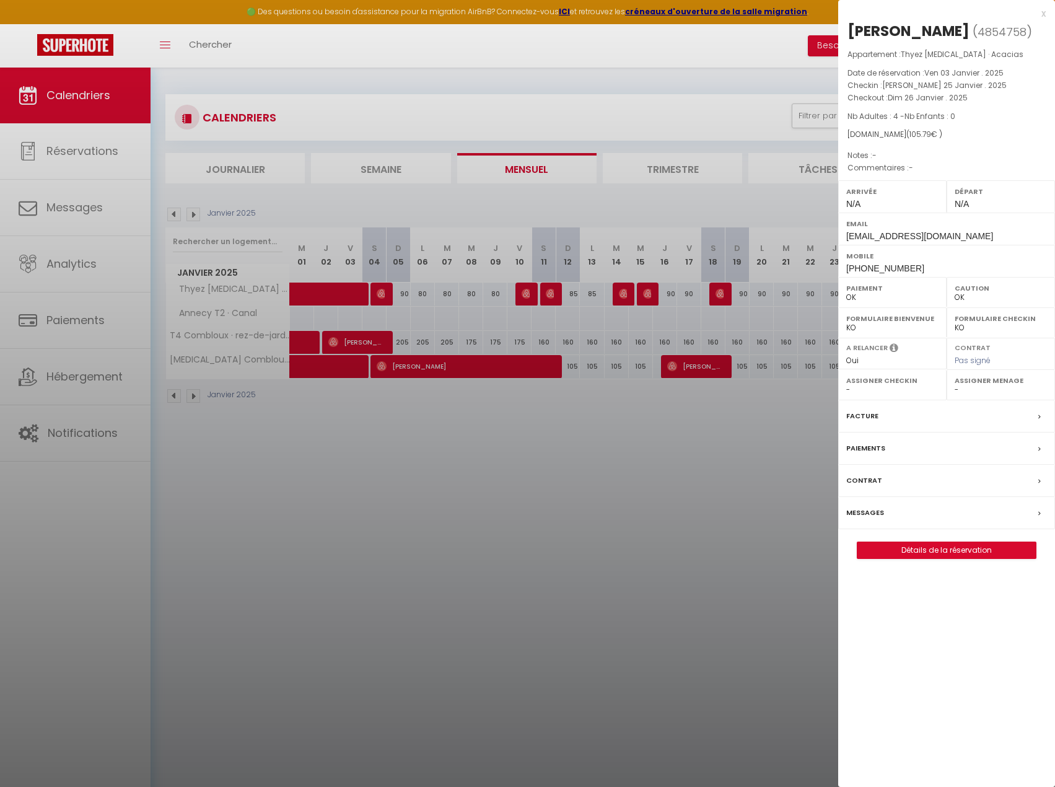
click at [776, 276] on div at bounding box center [527, 393] width 1055 height 787
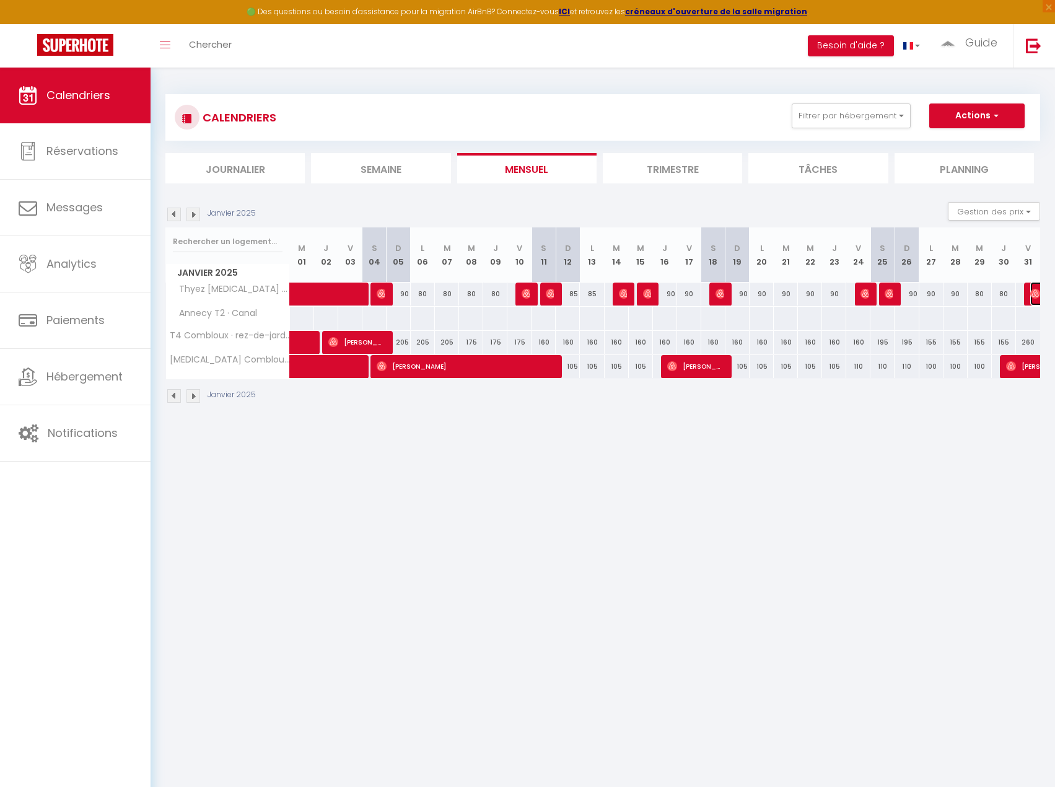
click at [1036, 293] on img at bounding box center [1036, 294] width 10 height 10
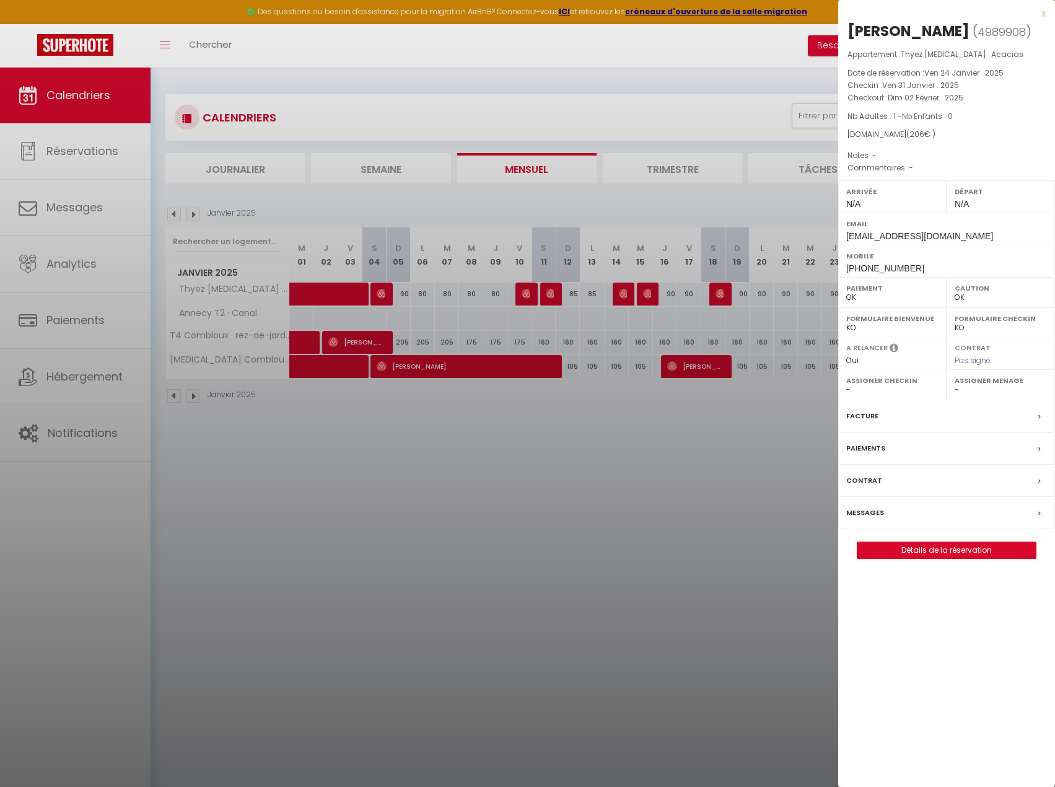
drag, startPoint x: 665, startPoint y: 428, endPoint x: 200, endPoint y: 243, distance: 500.4
click at [665, 428] on div at bounding box center [527, 393] width 1055 height 787
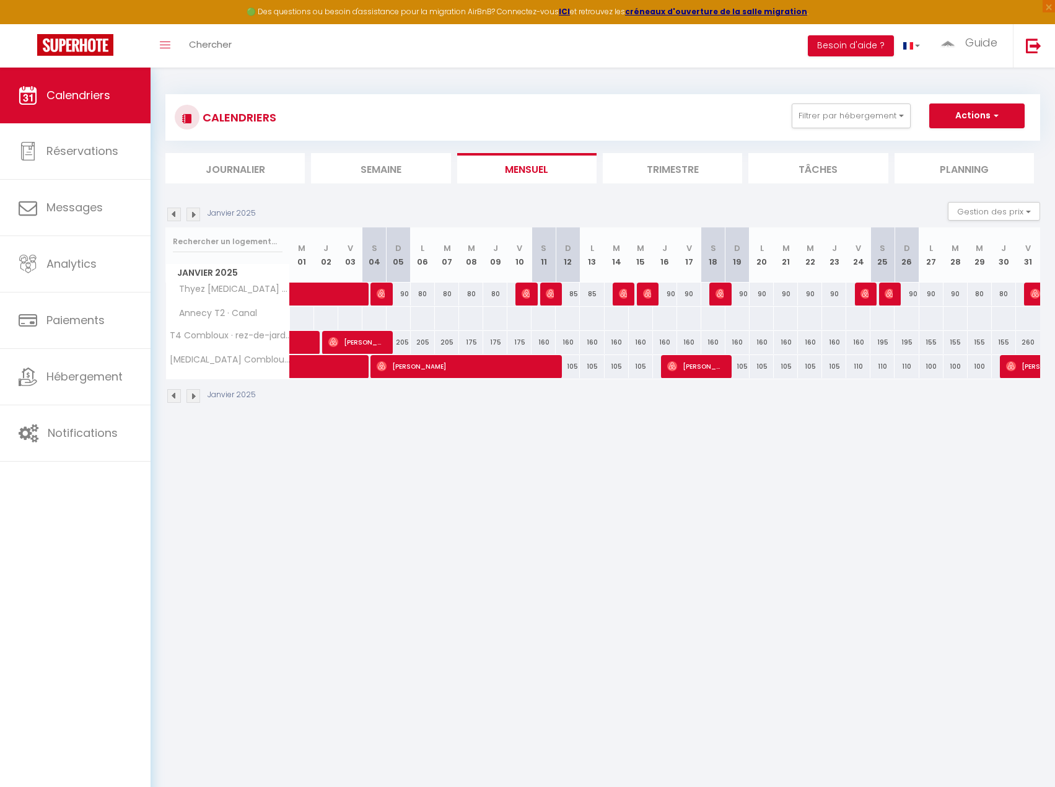
click at [193, 216] on img at bounding box center [194, 215] width 14 height 14
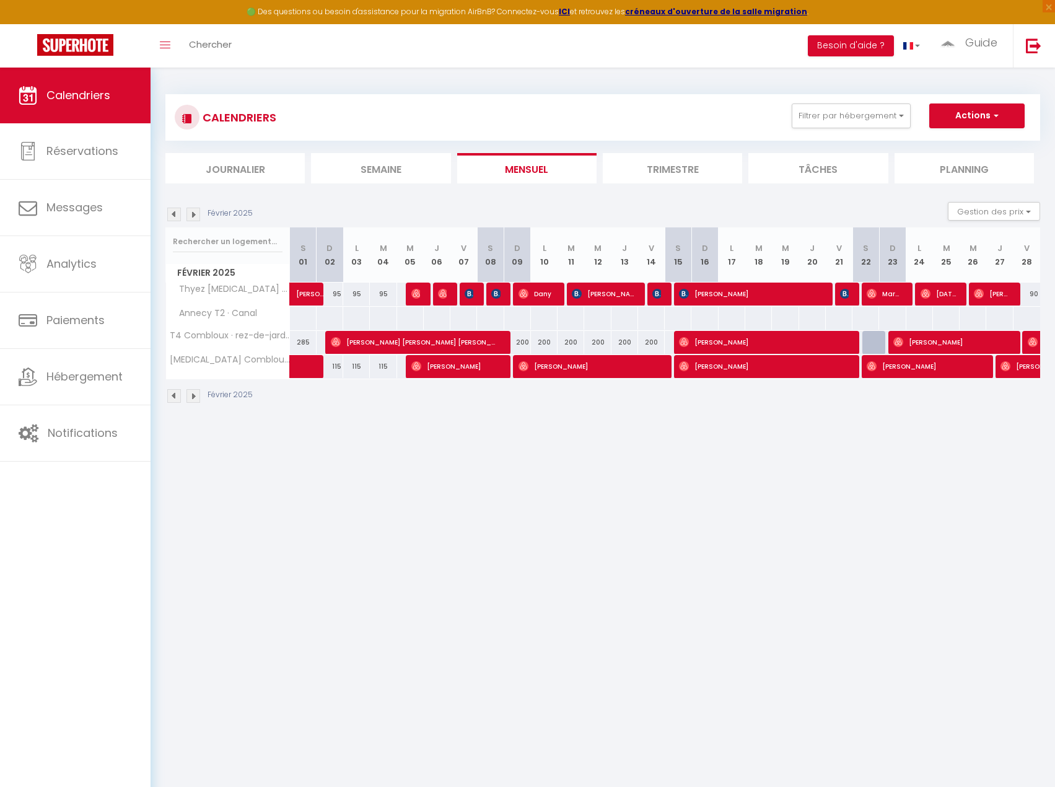
click at [420, 294] on div at bounding box center [419, 295] width 27 height 24
click at [413, 295] on img at bounding box center [417, 294] width 10 height 10
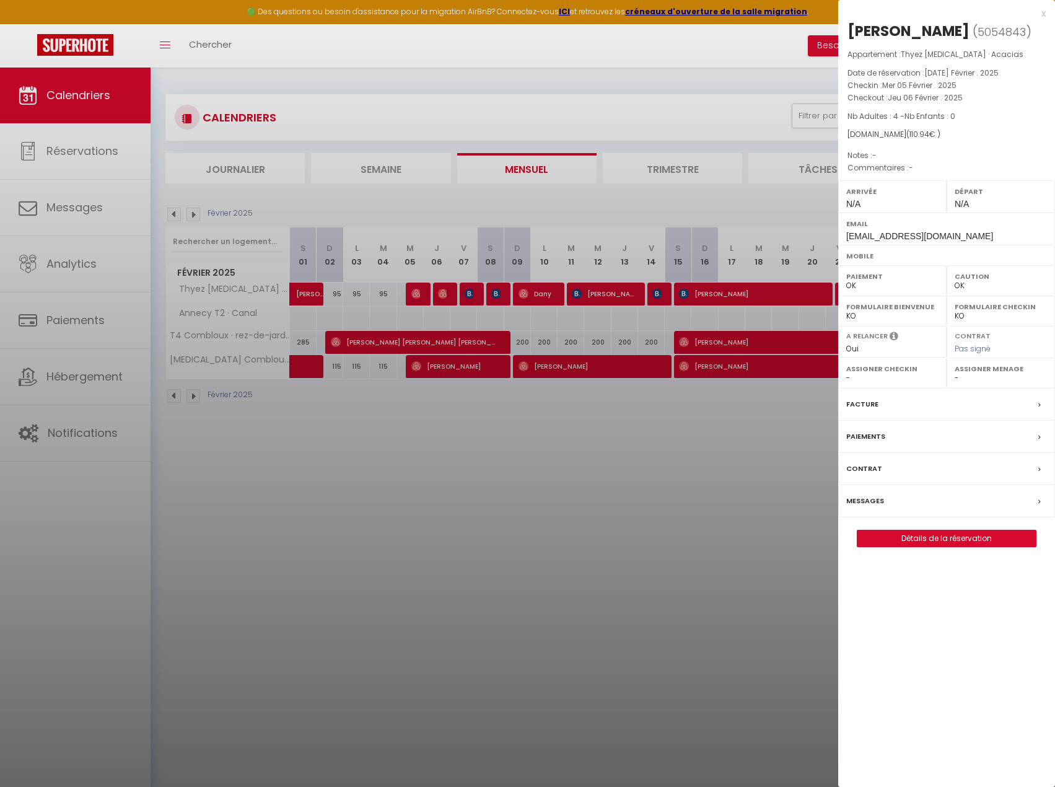
drag, startPoint x: 496, startPoint y: 314, endPoint x: 455, endPoint y: 304, distance: 42.1
click at [490, 314] on div at bounding box center [527, 393] width 1055 height 787
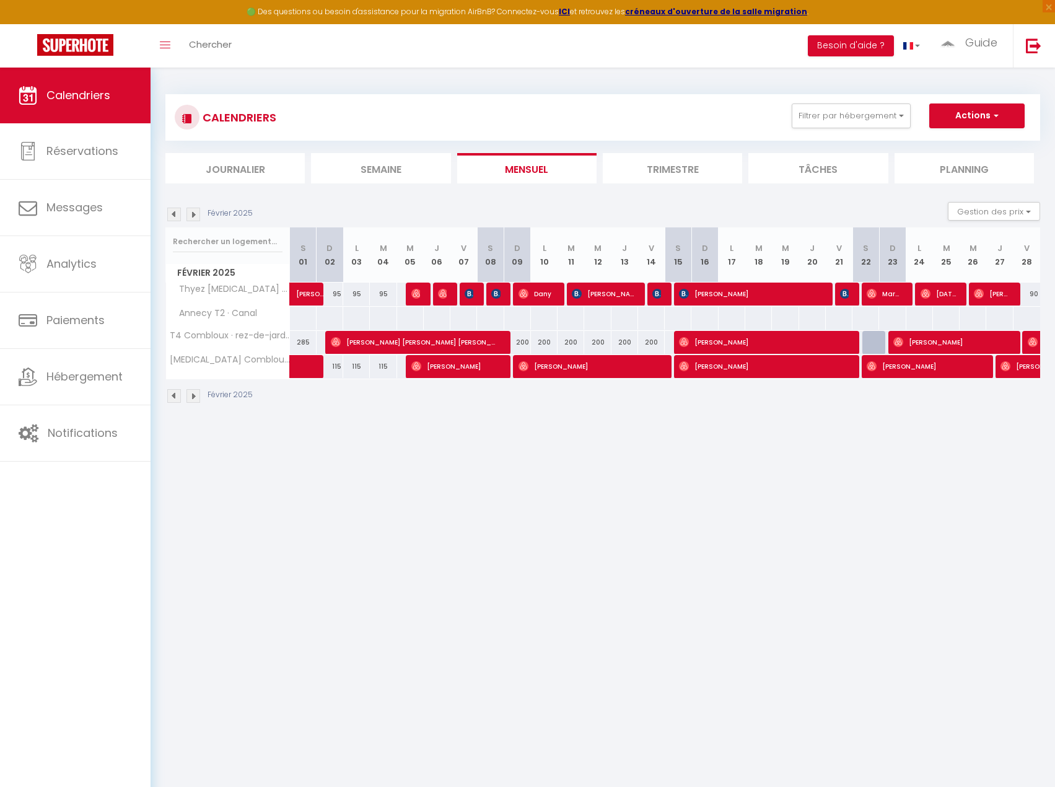
click at [447, 296] on div at bounding box center [446, 295] width 27 height 24
click at [447, 296] on img at bounding box center [443, 294] width 10 height 10
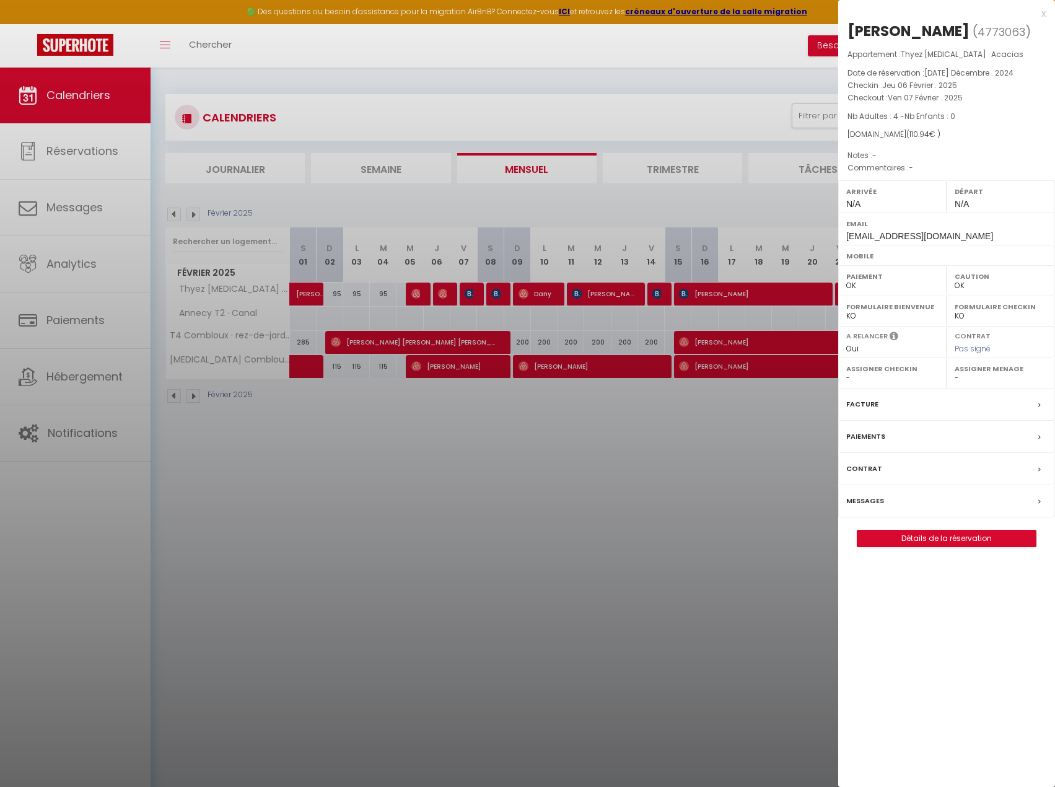
drag, startPoint x: 508, startPoint y: 324, endPoint x: 447, endPoint y: 311, distance: 62.7
click at [495, 324] on div at bounding box center [527, 393] width 1055 height 787
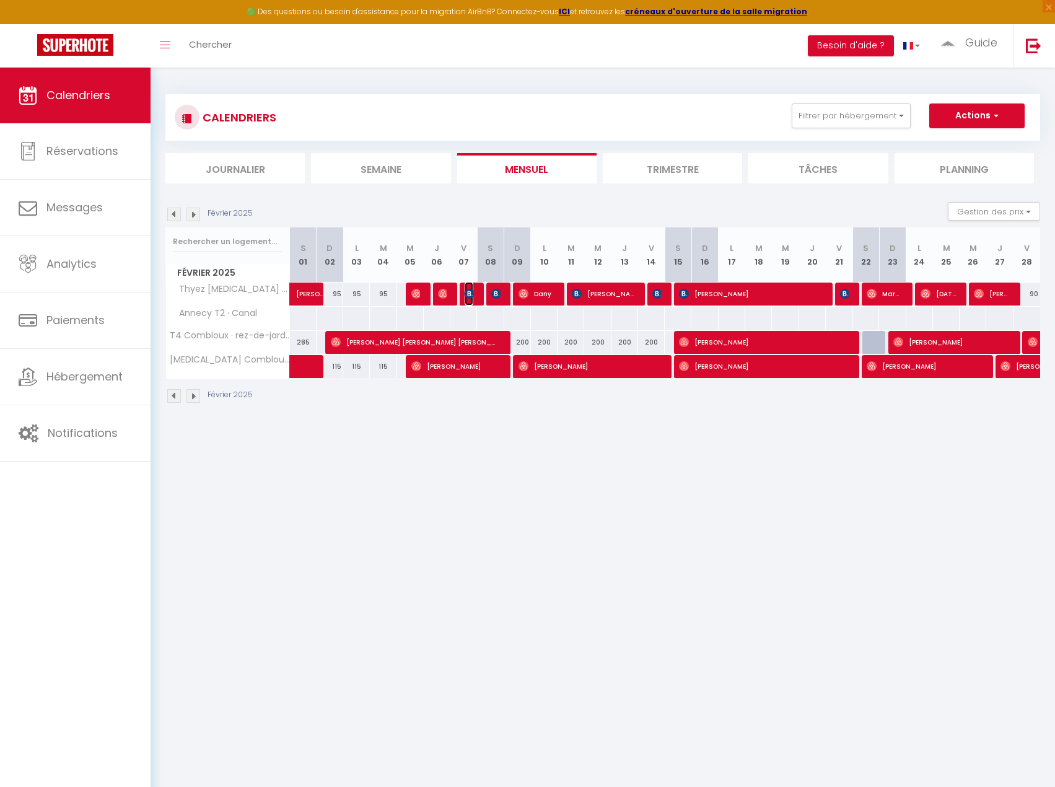
click at [473, 296] on img at bounding box center [470, 294] width 10 height 10
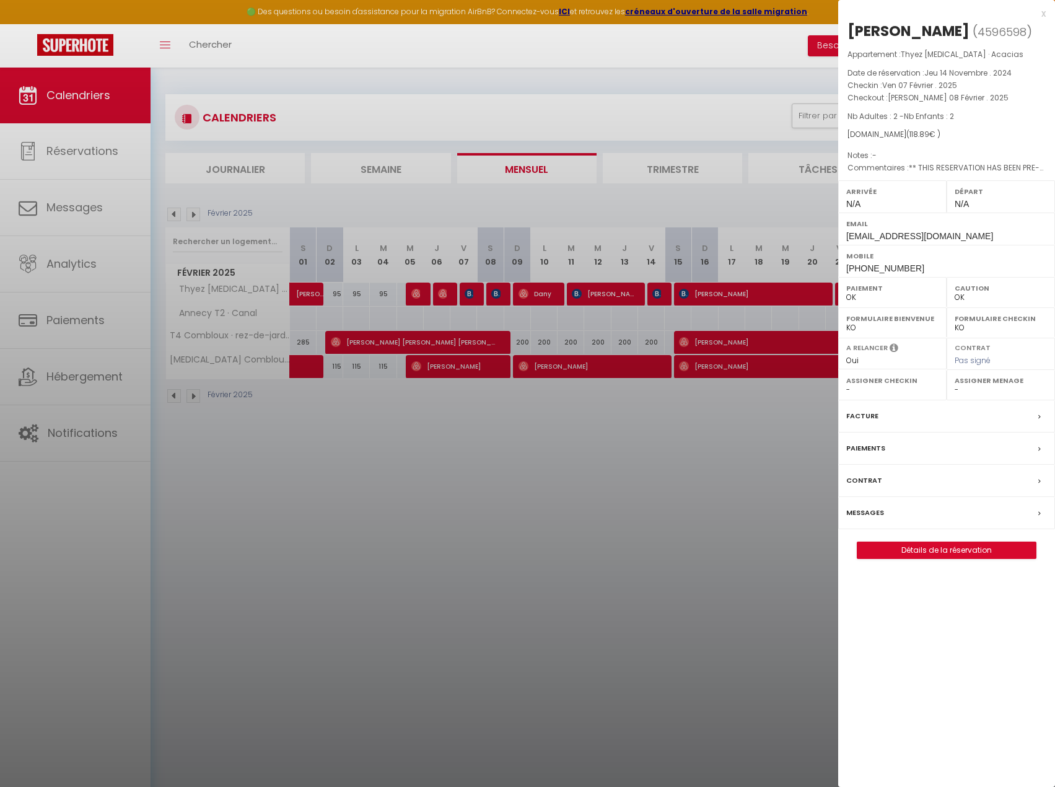
click at [503, 291] on div at bounding box center [527, 393] width 1055 height 787
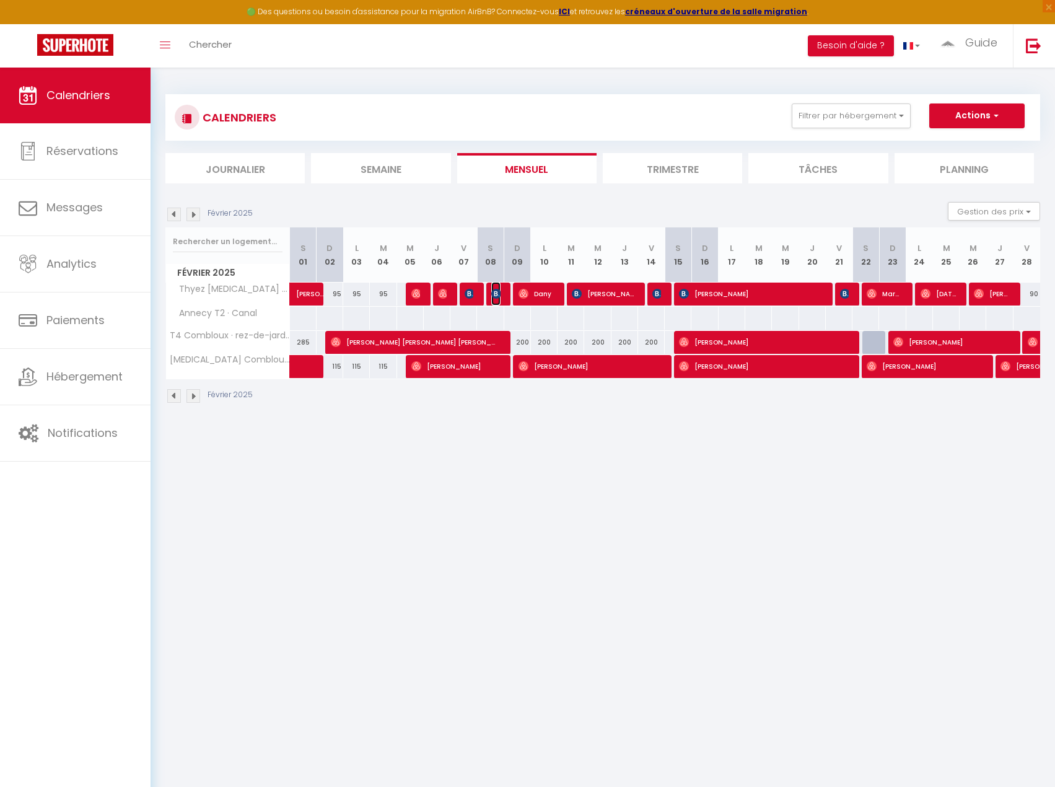
click at [498, 294] on img at bounding box center [496, 294] width 10 height 10
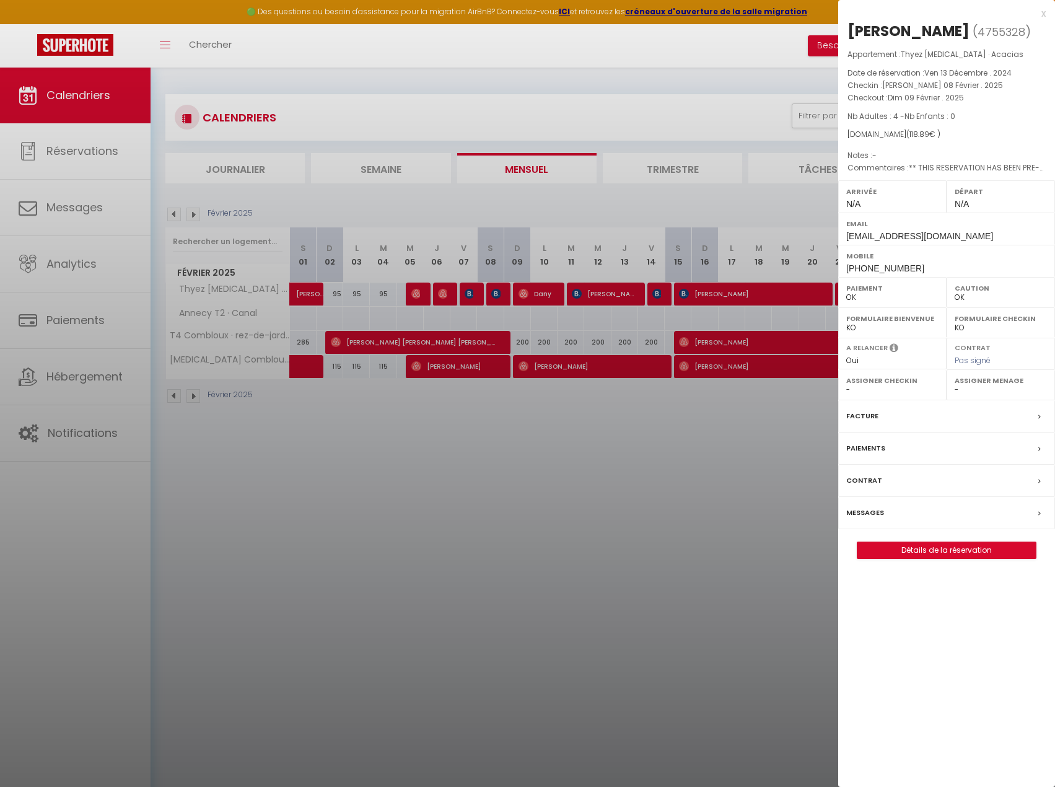
drag, startPoint x: 507, startPoint y: 348, endPoint x: 523, endPoint y: 315, distance: 36.0
click at [507, 346] on div at bounding box center [527, 393] width 1055 height 787
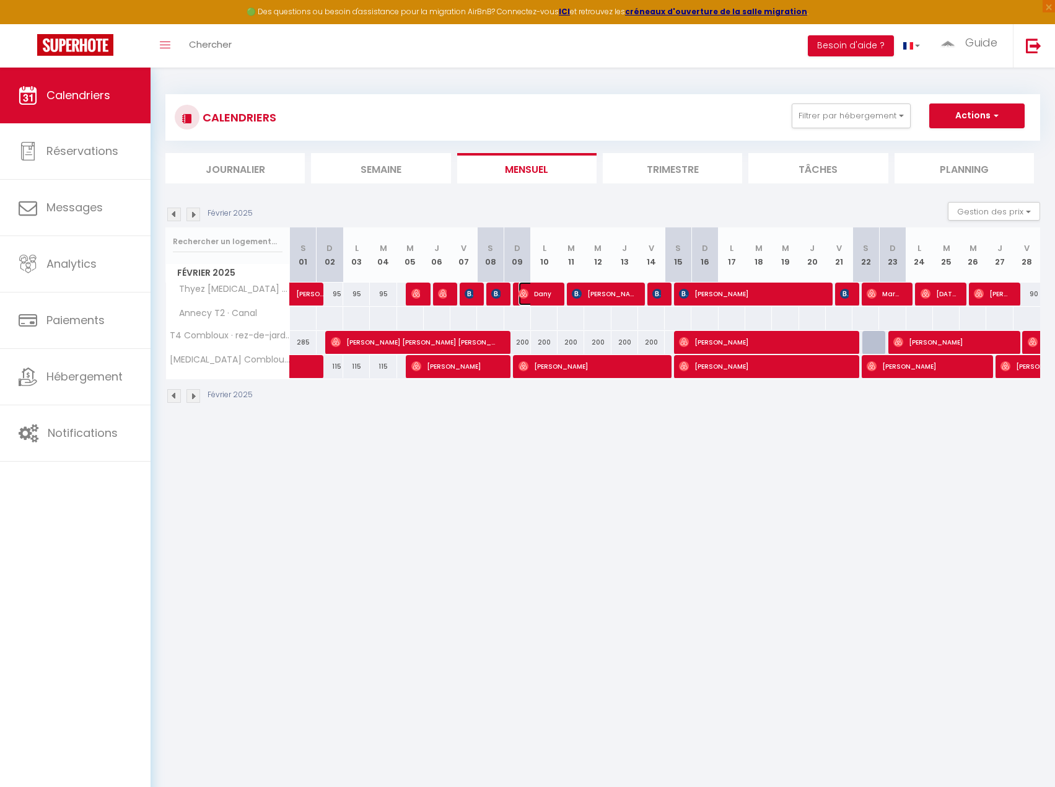
click at [545, 294] on span "Dany" at bounding box center [536, 294] width 35 height 24
select select "KO"
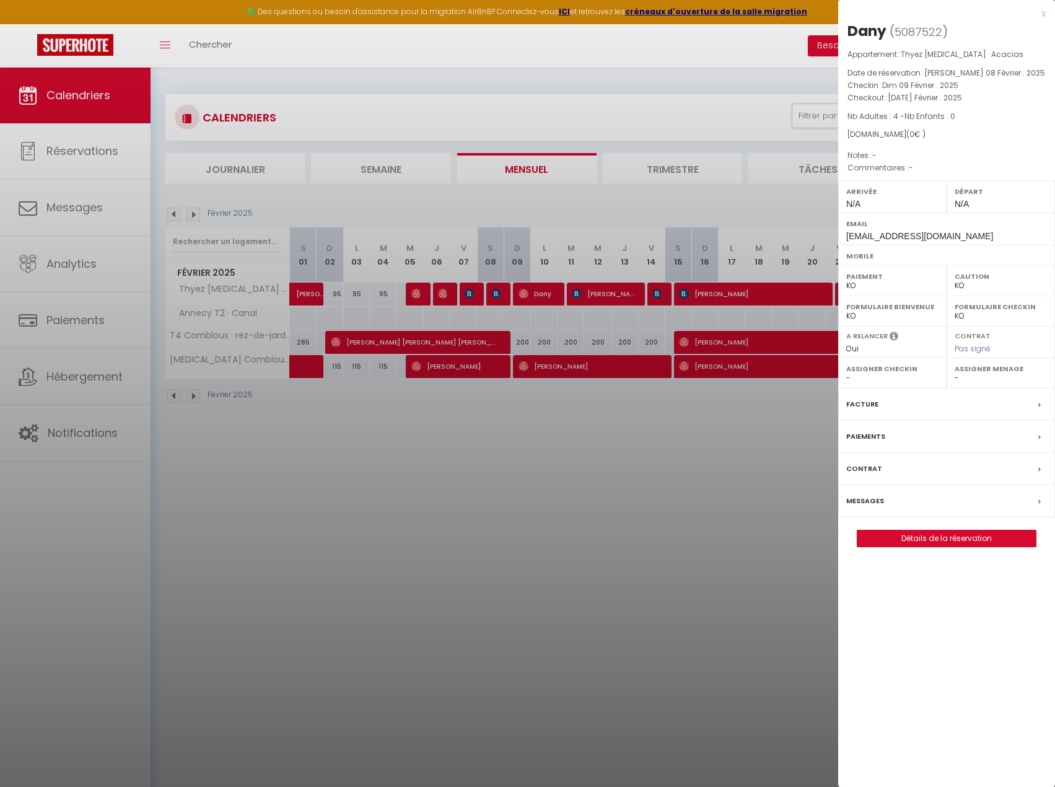
click at [659, 328] on div at bounding box center [527, 393] width 1055 height 787
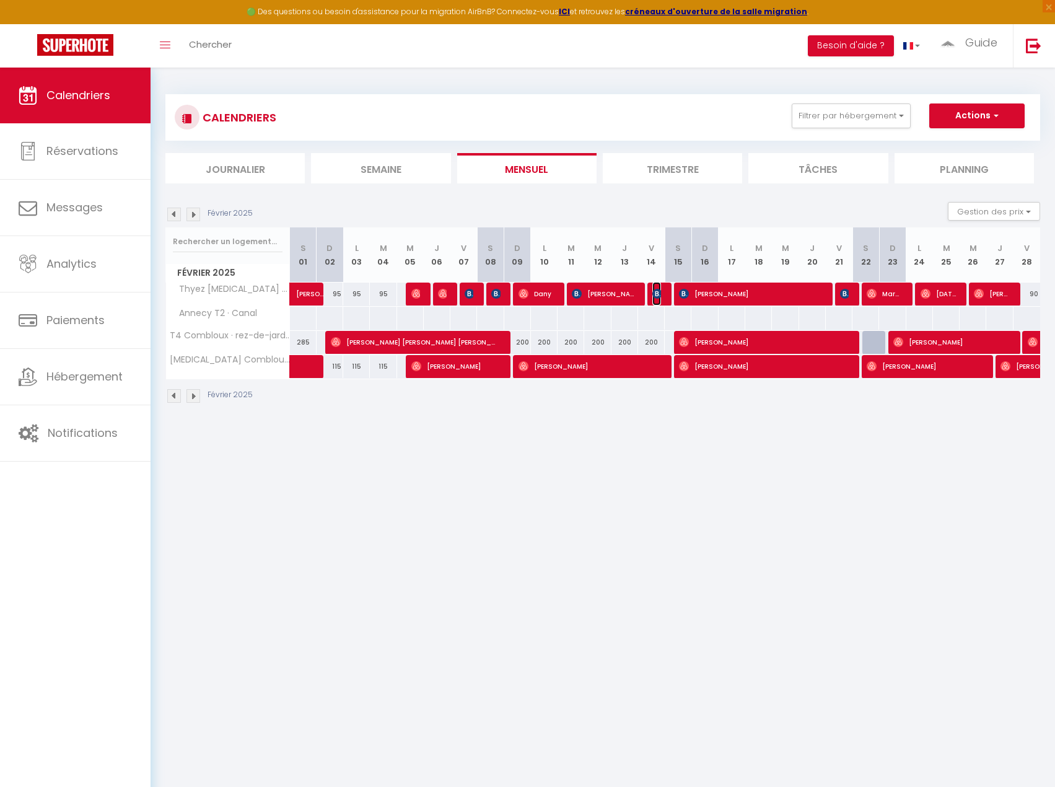
click at [656, 294] on img at bounding box center [658, 294] width 10 height 10
select select "OK"
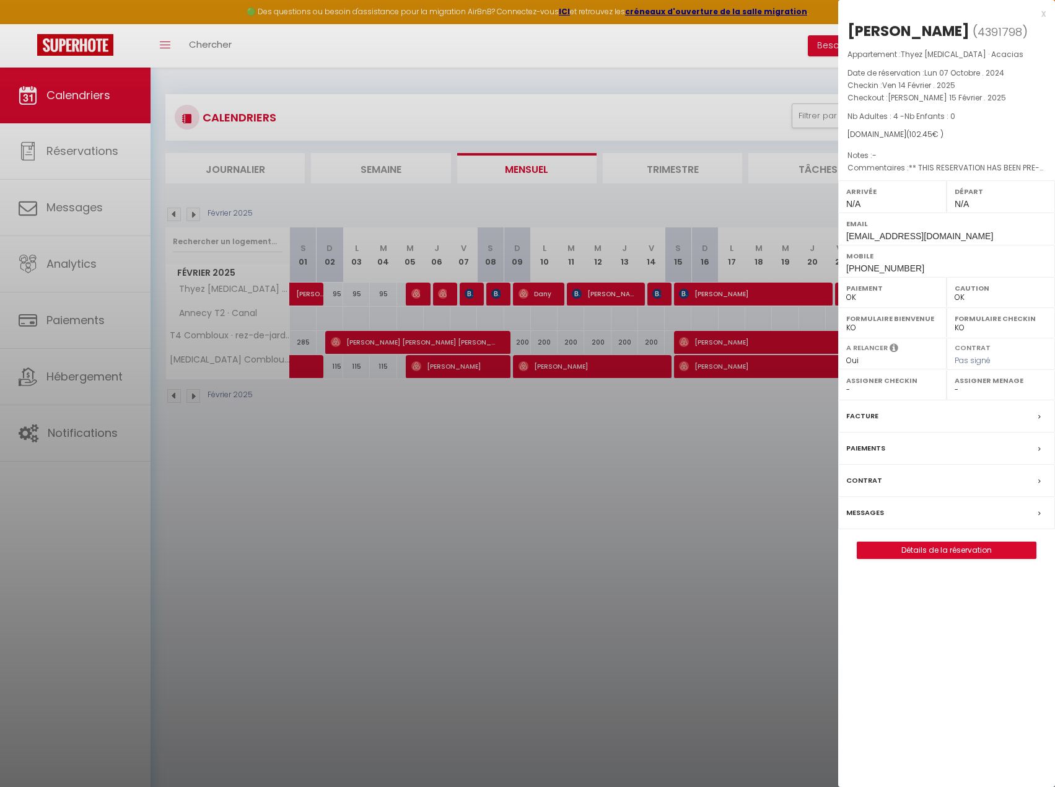
drag, startPoint x: 682, startPoint y: 327, endPoint x: 757, endPoint y: 305, distance: 78.2
click at [674, 328] on div at bounding box center [527, 393] width 1055 height 787
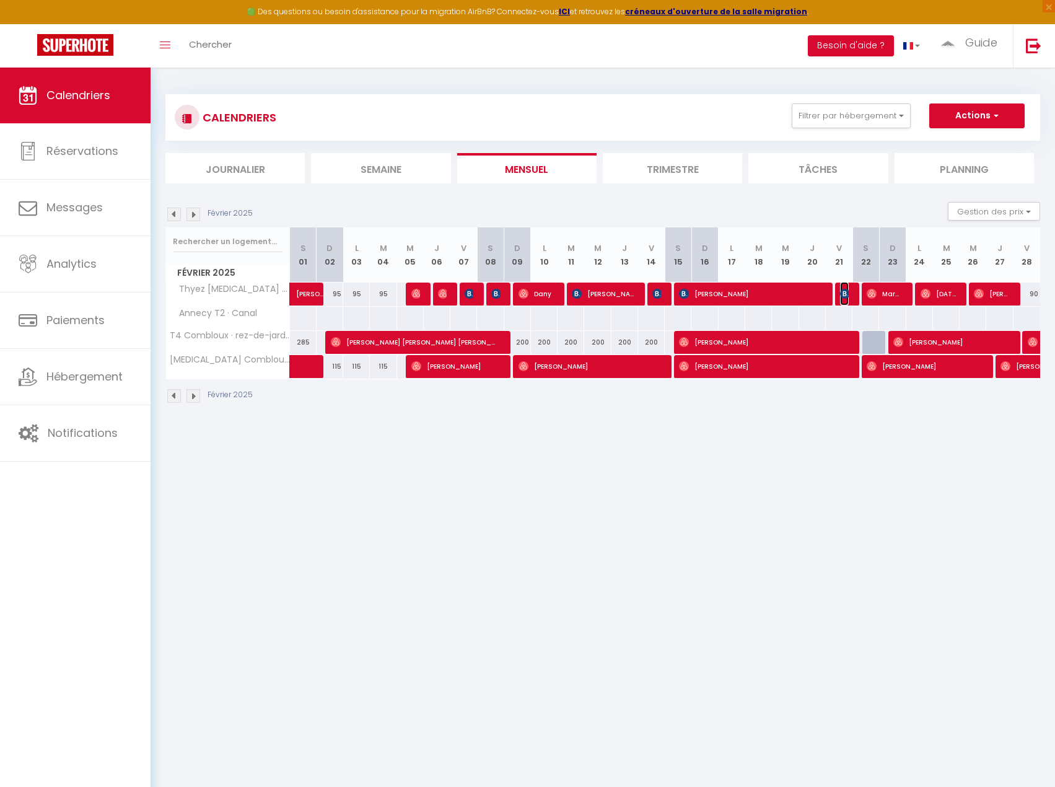
click at [847, 295] on img at bounding box center [845, 294] width 10 height 10
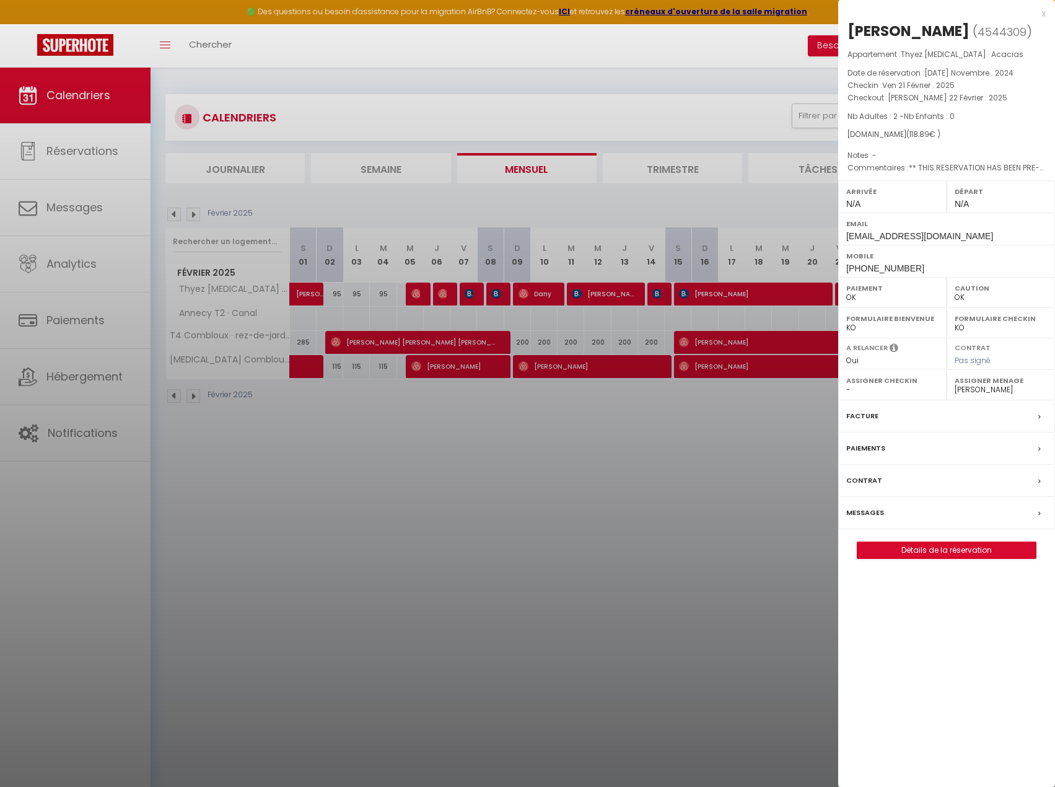
drag, startPoint x: 829, startPoint y: 314, endPoint x: 867, endPoint y: 303, distance: 39.8
click at [829, 314] on div at bounding box center [527, 393] width 1055 height 787
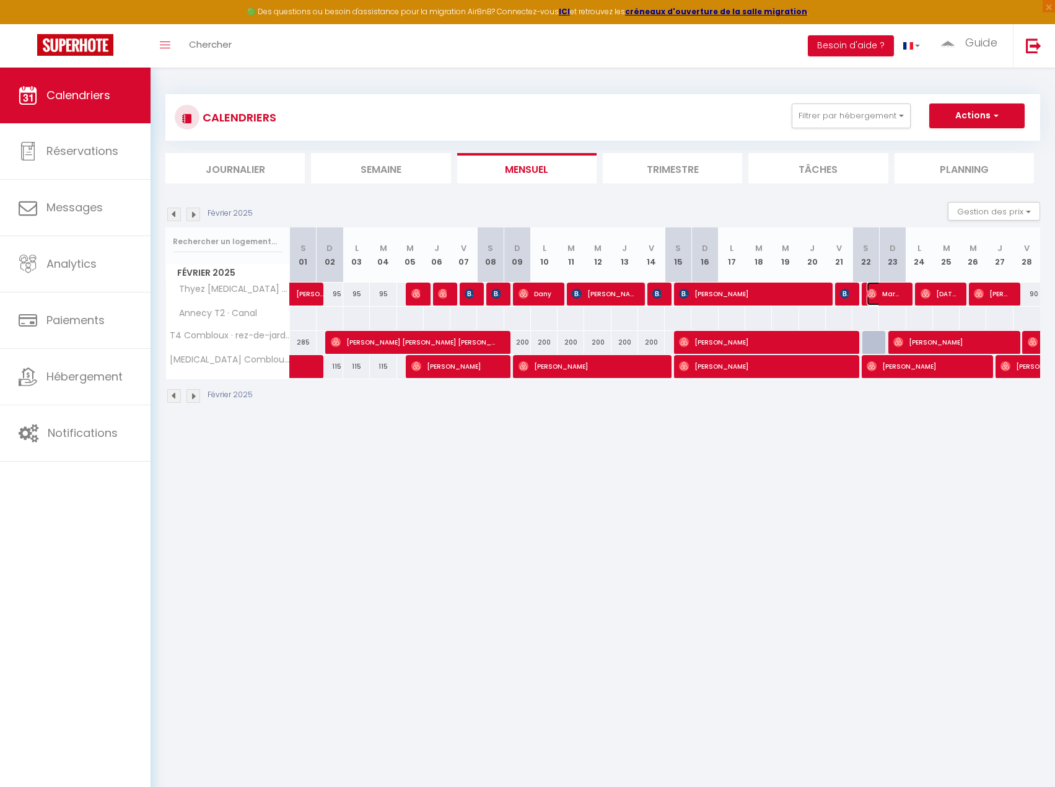
click at [897, 296] on span "Marphi Claquin" at bounding box center [884, 294] width 35 height 24
select select "34768"
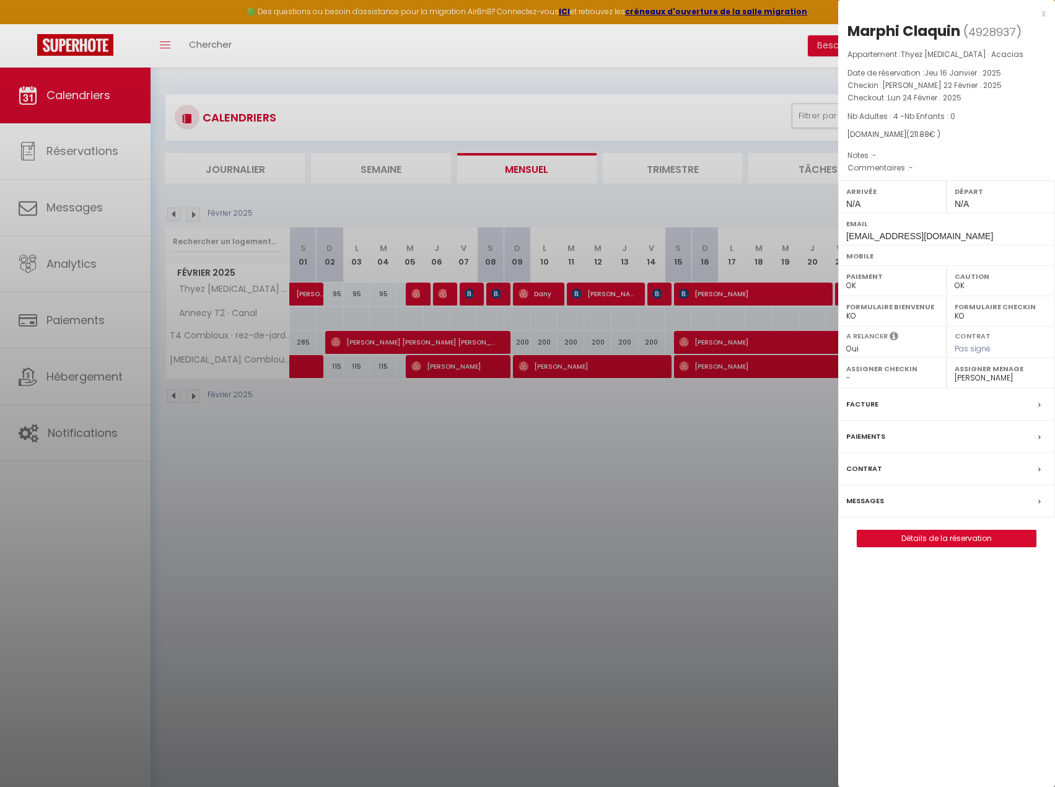
drag, startPoint x: 749, startPoint y: 343, endPoint x: 902, endPoint y: 314, distance: 155.9
click at [749, 343] on div at bounding box center [527, 393] width 1055 height 787
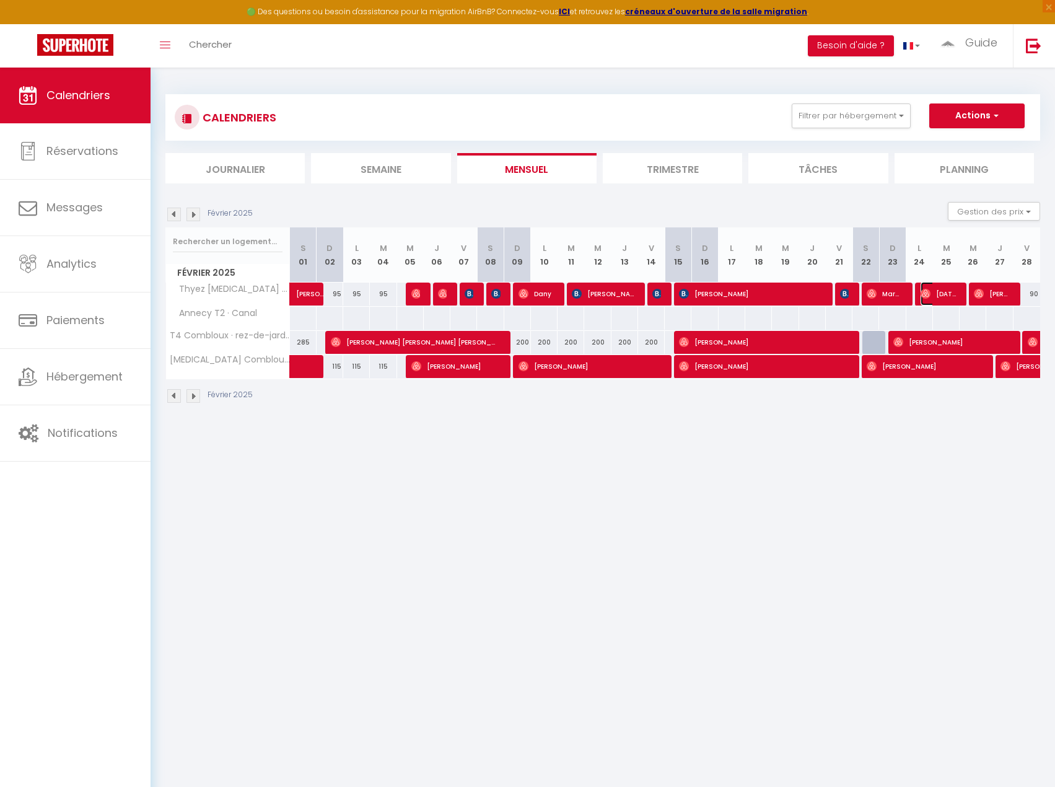
click at [938, 298] on span "[DATE][PERSON_NAME]" at bounding box center [938, 294] width 35 height 24
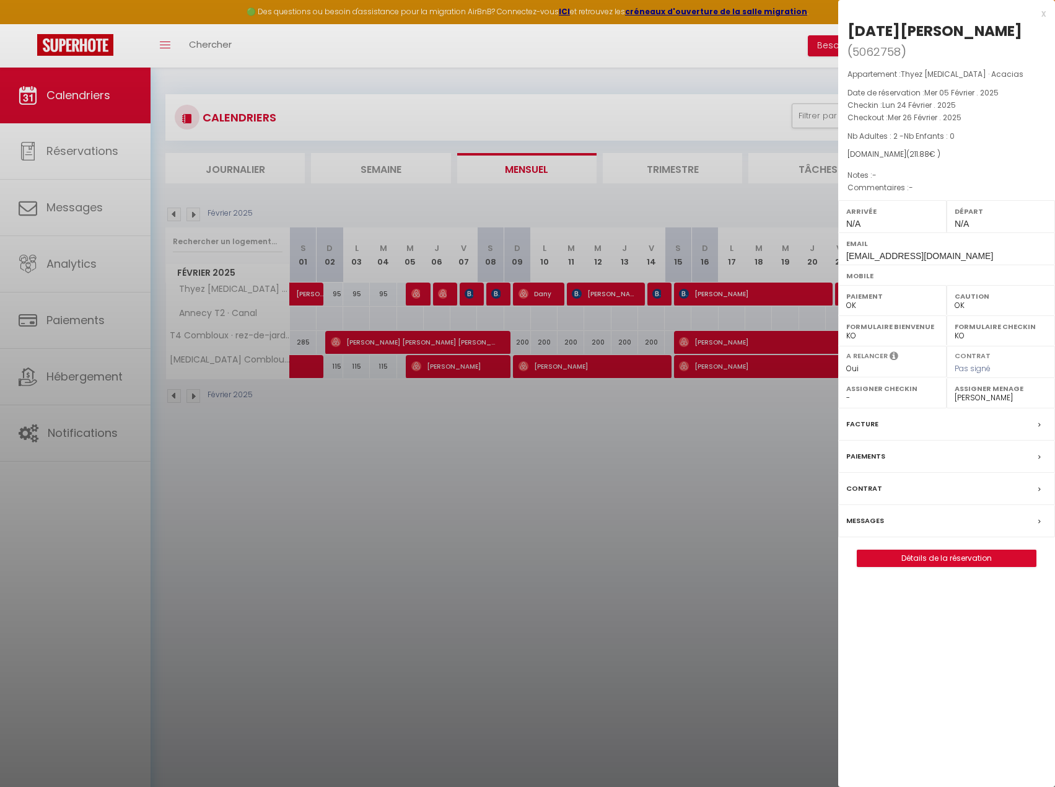
drag, startPoint x: 757, startPoint y: 307, endPoint x: 747, endPoint y: 310, distance: 10.4
click at [753, 307] on div at bounding box center [527, 393] width 1055 height 787
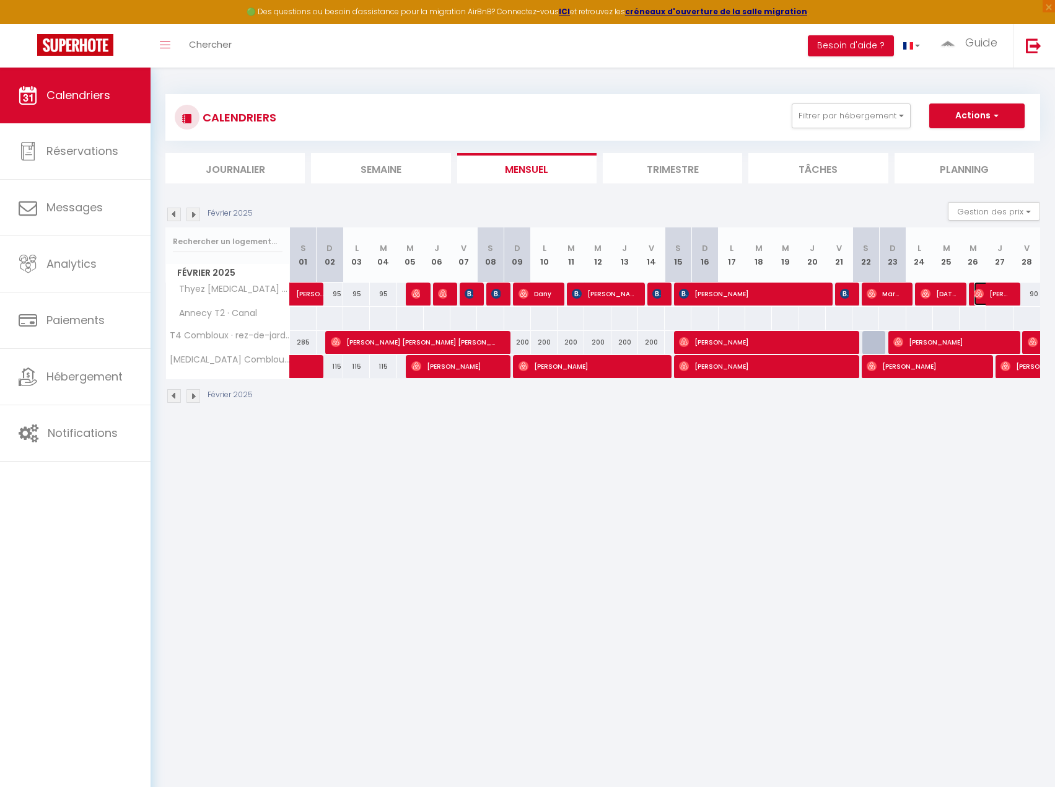
click at [1001, 298] on span "[PERSON_NAME]" at bounding box center [991, 294] width 35 height 24
select select
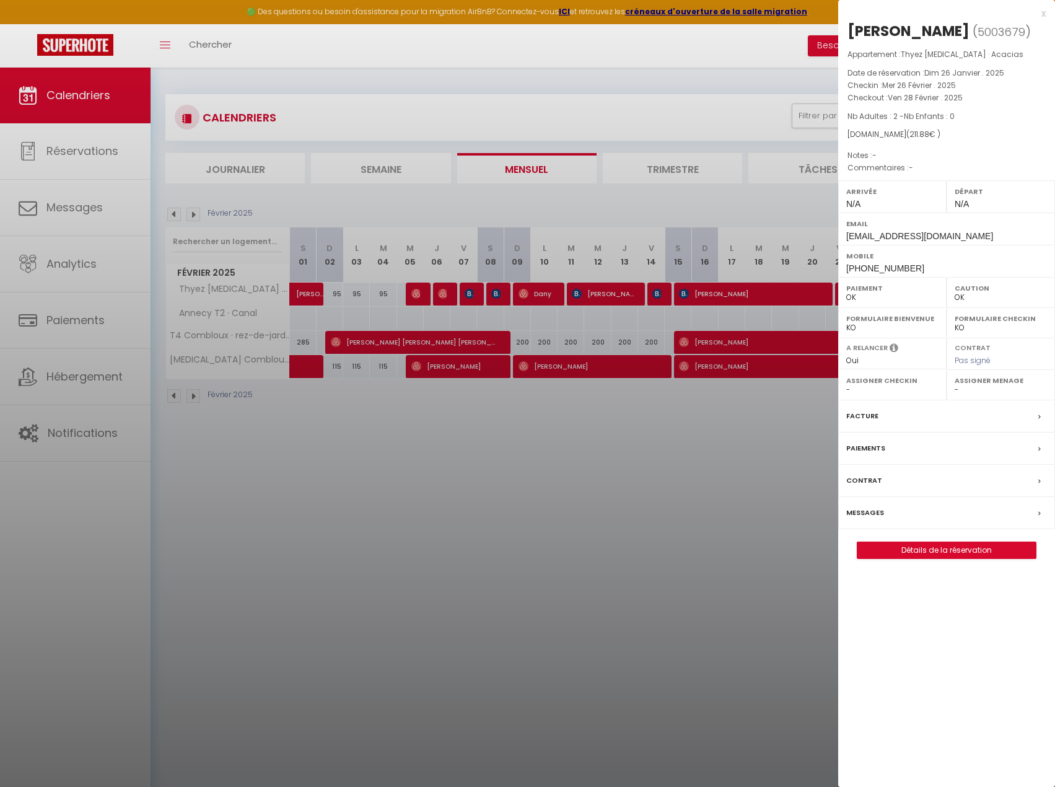
drag, startPoint x: 436, startPoint y: 470, endPoint x: 354, endPoint y: 342, distance: 152.5
click at [430, 465] on div at bounding box center [527, 393] width 1055 height 787
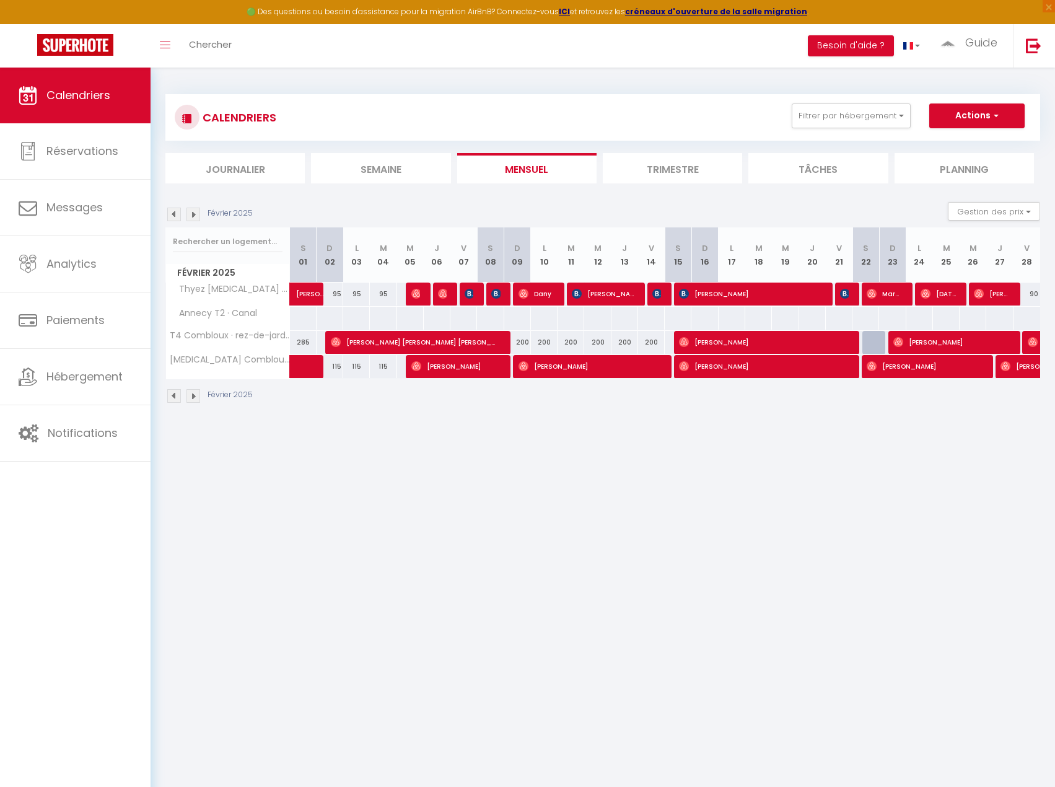
click at [196, 214] on img at bounding box center [194, 215] width 14 height 14
select select "0"
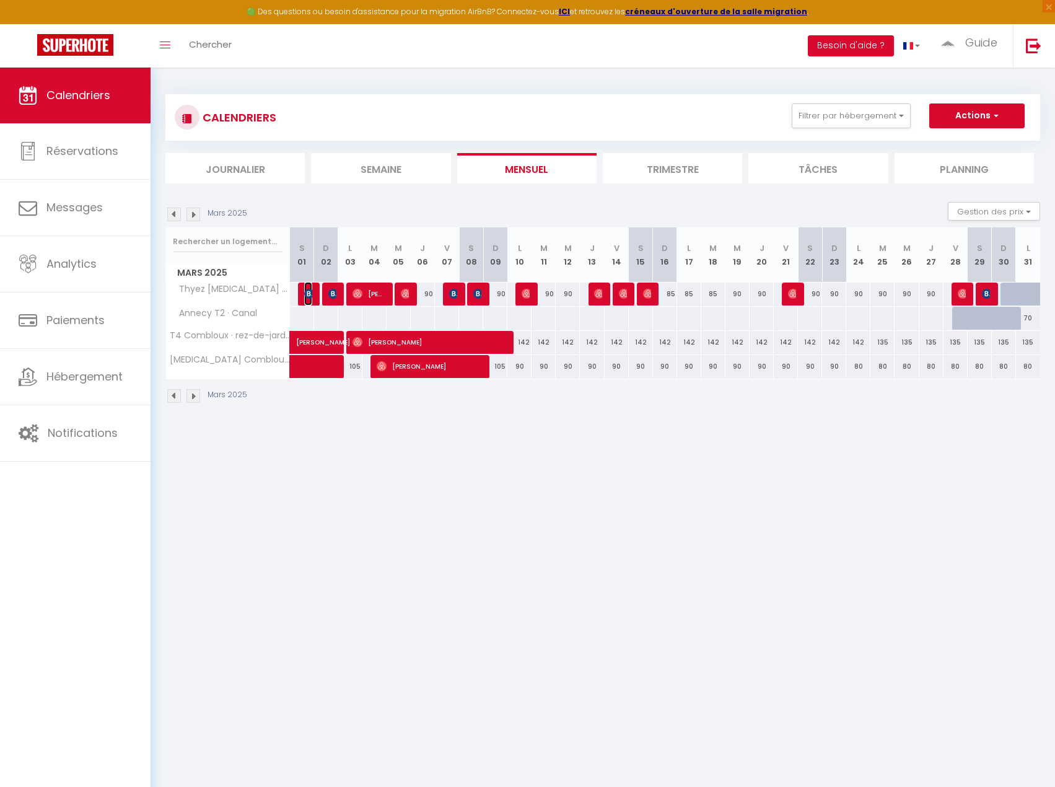
drag, startPoint x: 307, startPoint y: 293, endPoint x: 322, endPoint y: 294, distance: 15.6
click at [307, 293] on img at bounding box center [309, 294] width 10 height 10
select select "31228"
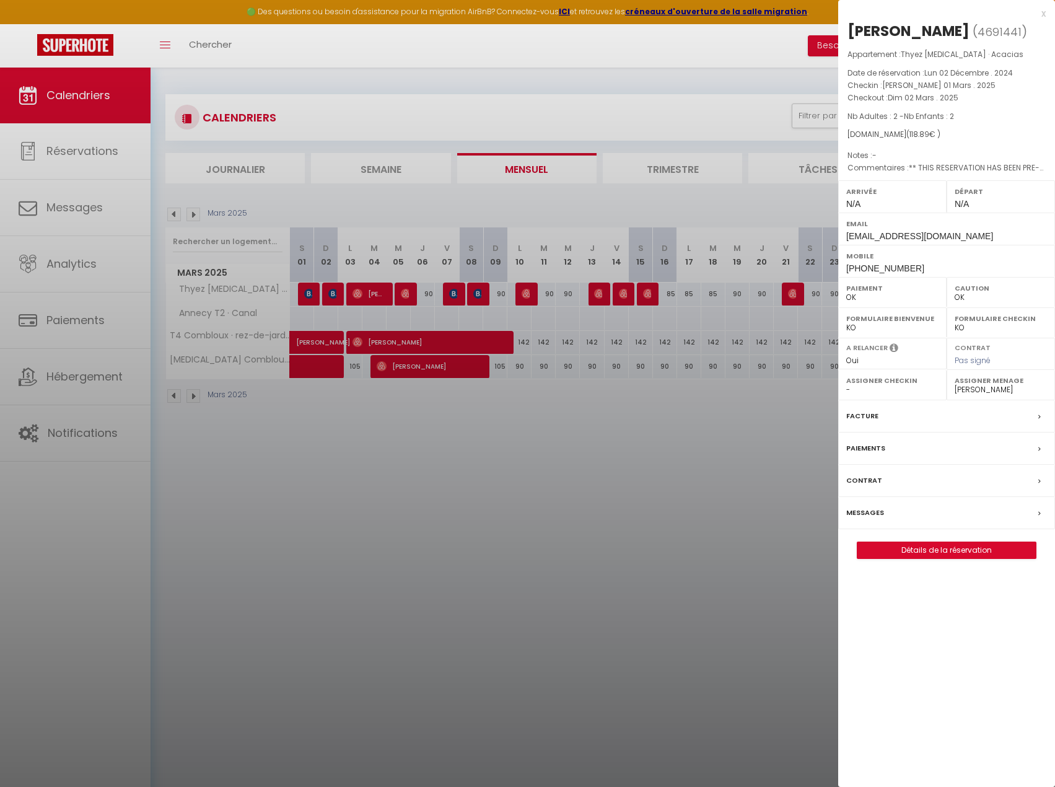
click at [444, 423] on div at bounding box center [527, 393] width 1055 height 787
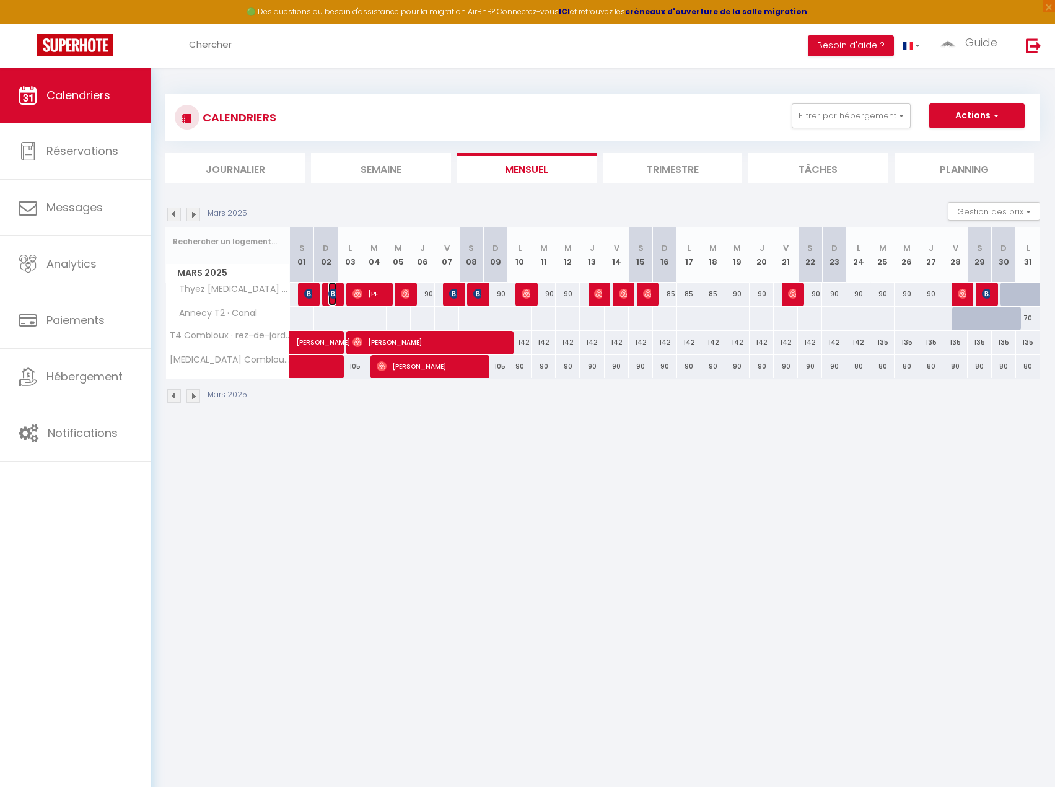
click at [328, 292] on img at bounding box center [333, 294] width 10 height 10
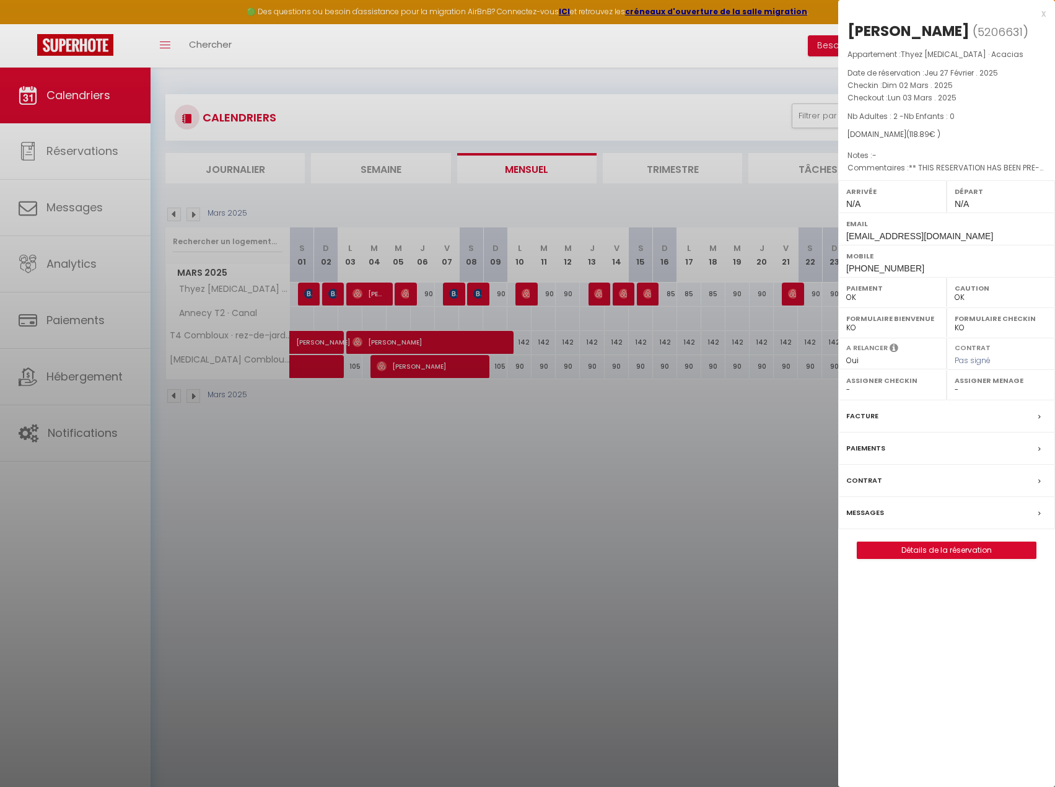
drag, startPoint x: 396, startPoint y: 319, endPoint x: 369, endPoint y: 299, distance: 33.4
click at [396, 319] on div at bounding box center [527, 393] width 1055 height 787
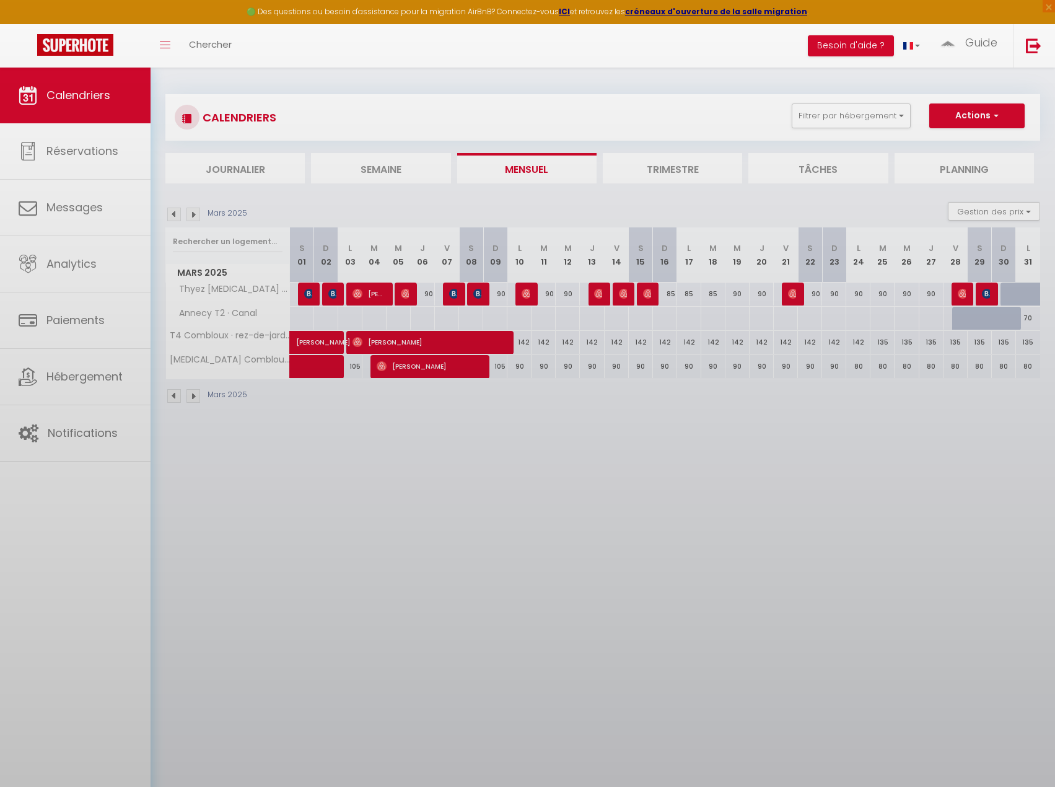
click at [366, 293] on body "🟢 Des questions ou besoin d'assistance pour la migration AirBnB? Connectez-vous…" at bounding box center [527, 461] width 1055 height 787
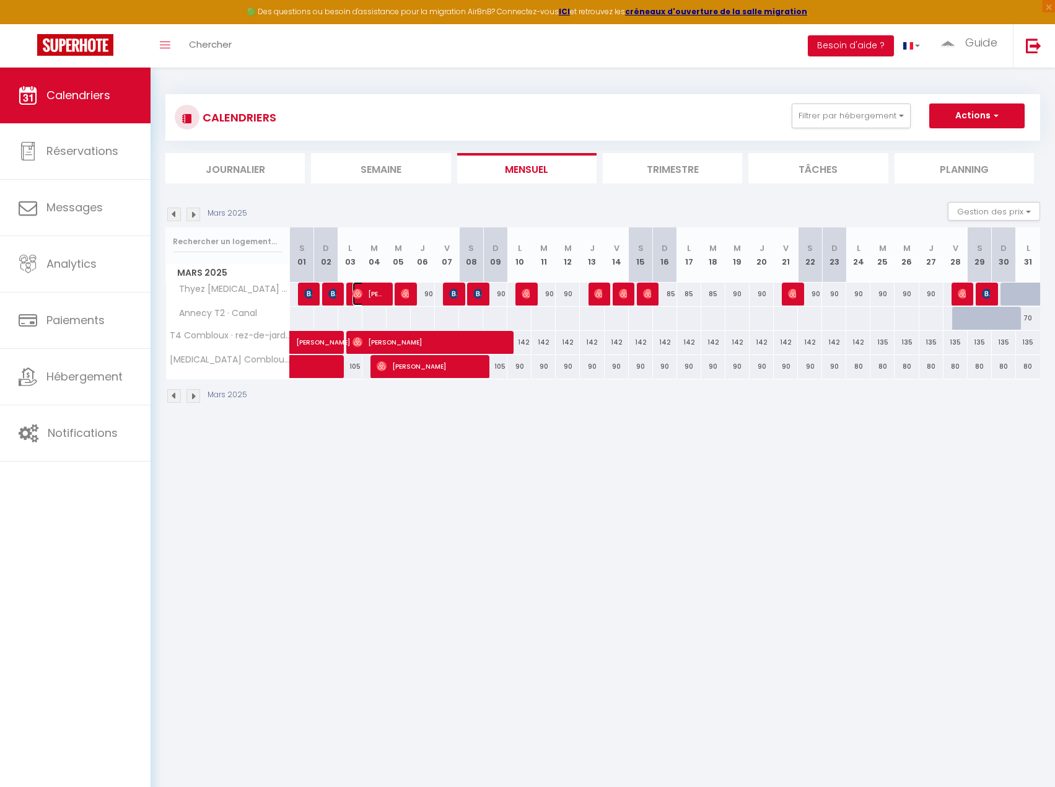
click at [366, 293] on span "[PERSON_NAME]" at bounding box center [369, 294] width 32 height 24
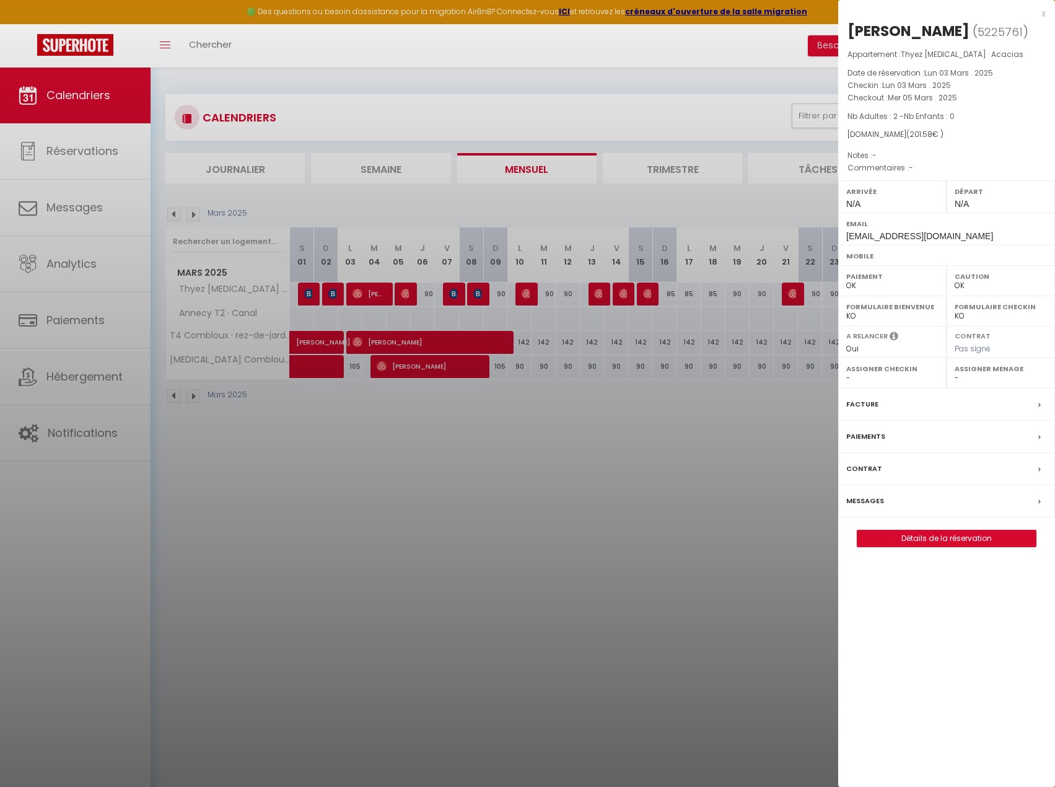
drag, startPoint x: 400, startPoint y: 297, endPoint x: 408, endPoint y: 289, distance: 11.4
click at [400, 297] on div at bounding box center [527, 393] width 1055 height 787
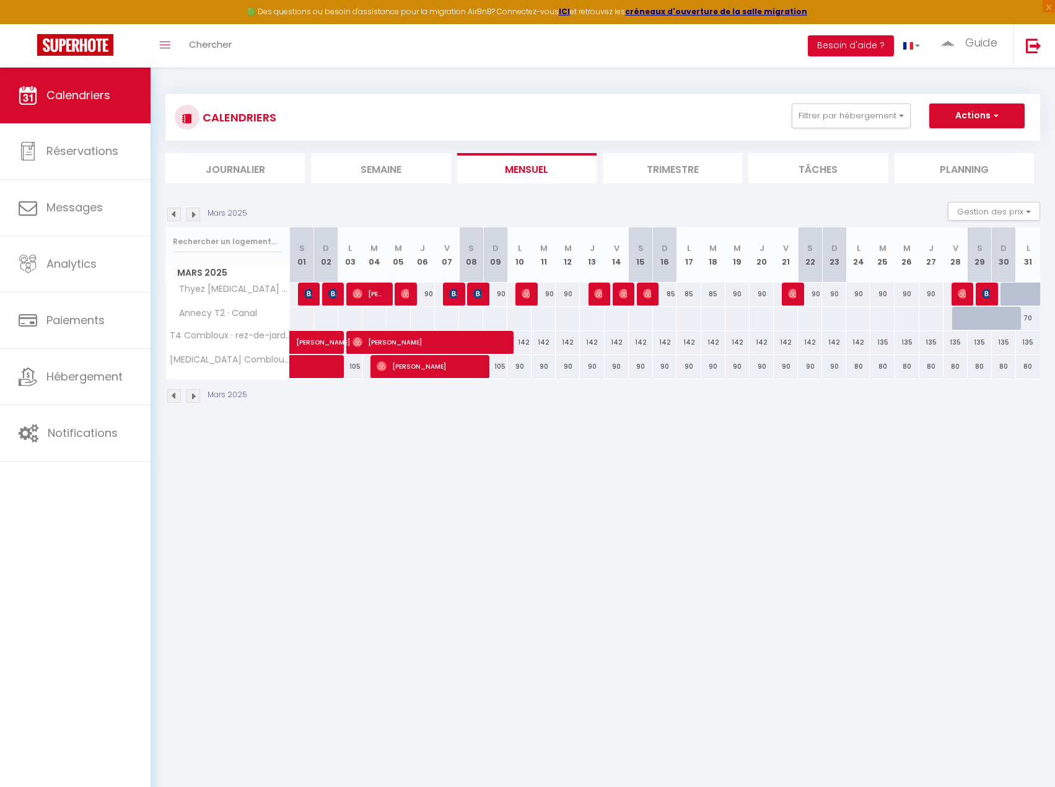
click at [409, 292] on div at bounding box center [407, 295] width 24 height 24
click at [401, 297] on img at bounding box center [406, 294] width 10 height 10
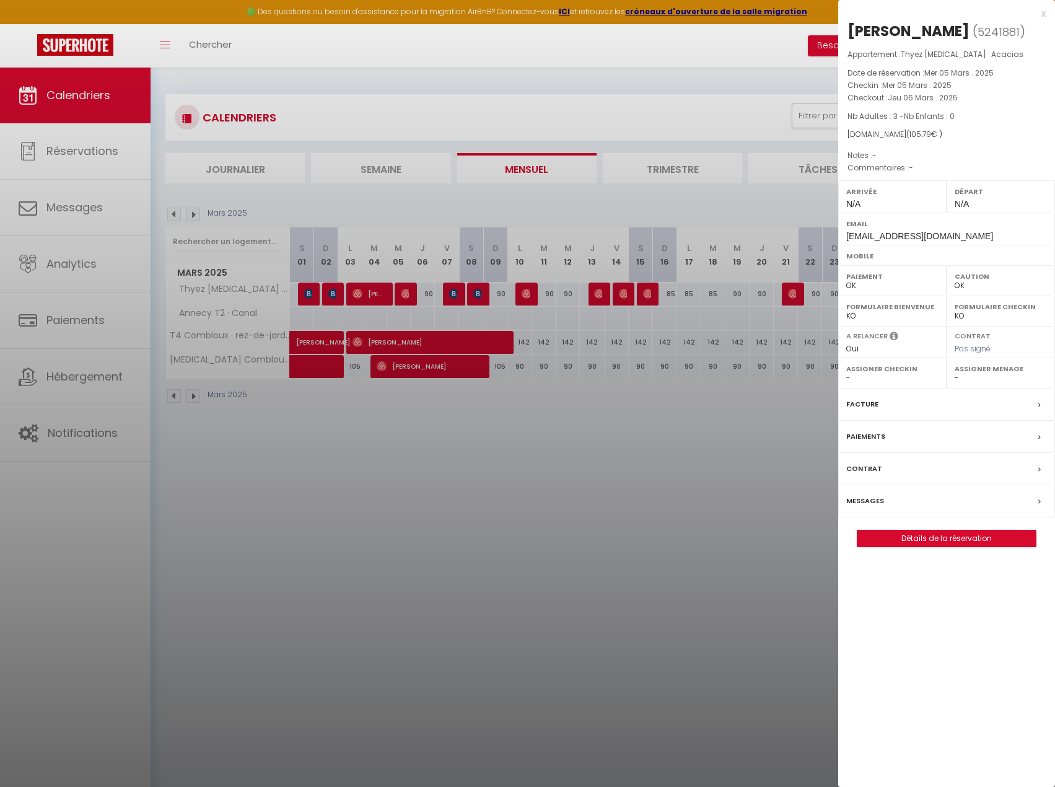
click at [453, 316] on div at bounding box center [527, 393] width 1055 height 787
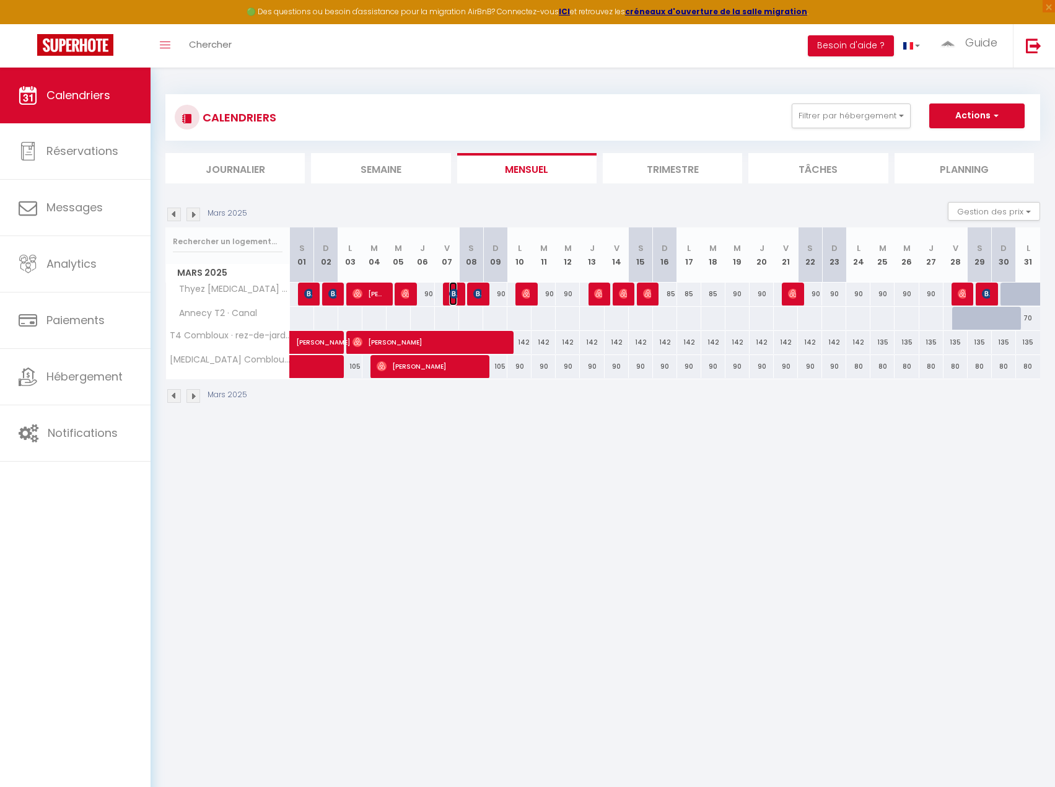
click at [456, 294] on img at bounding box center [454, 294] width 10 height 10
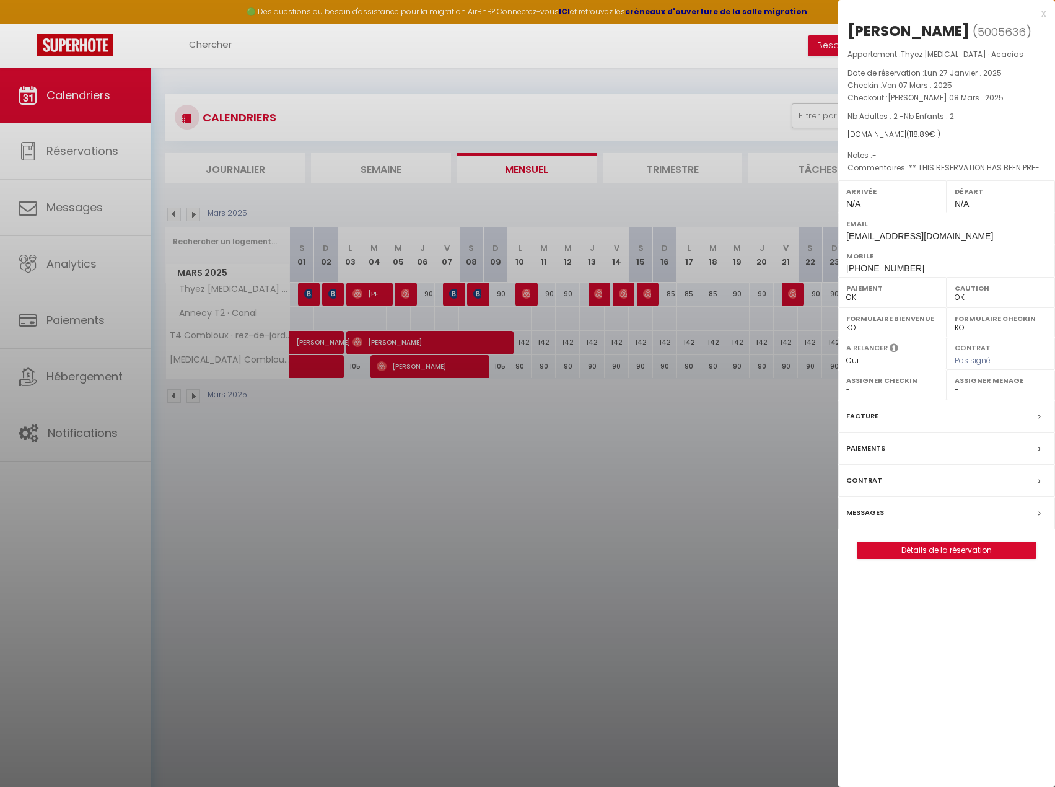
drag, startPoint x: 487, startPoint y: 320, endPoint x: 483, endPoint y: 304, distance: 15.9
click at [486, 320] on div at bounding box center [527, 393] width 1055 height 787
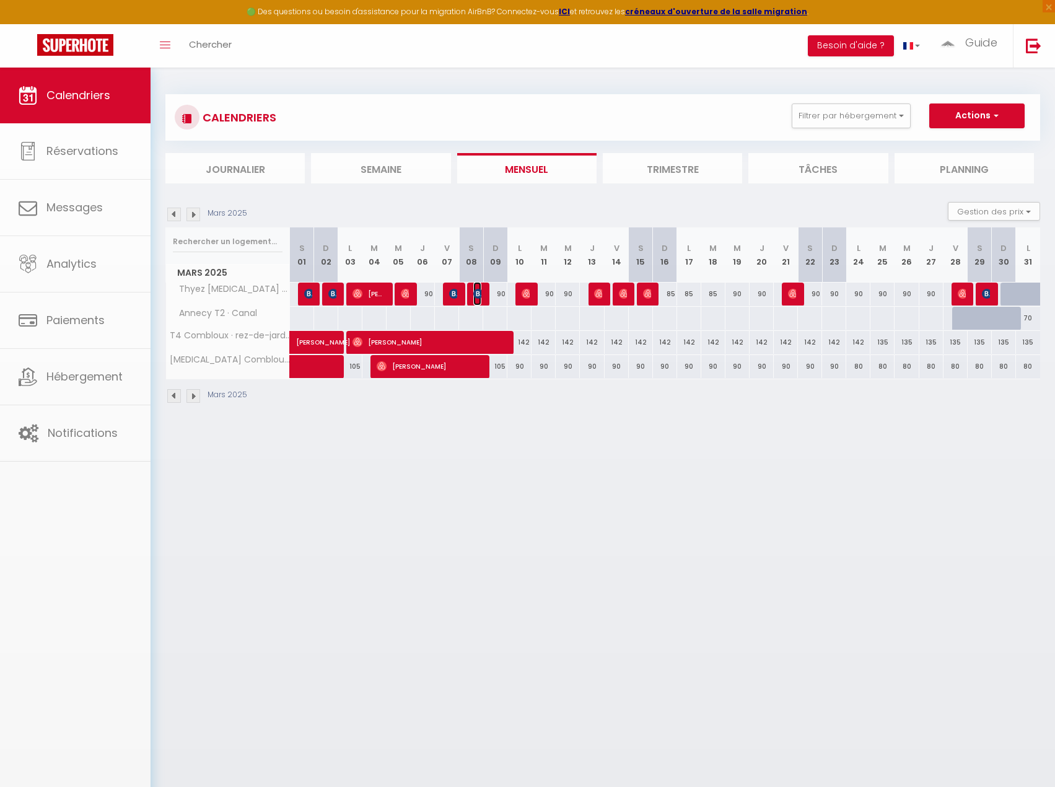
click at [480, 293] on img at bounding box center [479, 294] width 10 height 10
select select "34768"
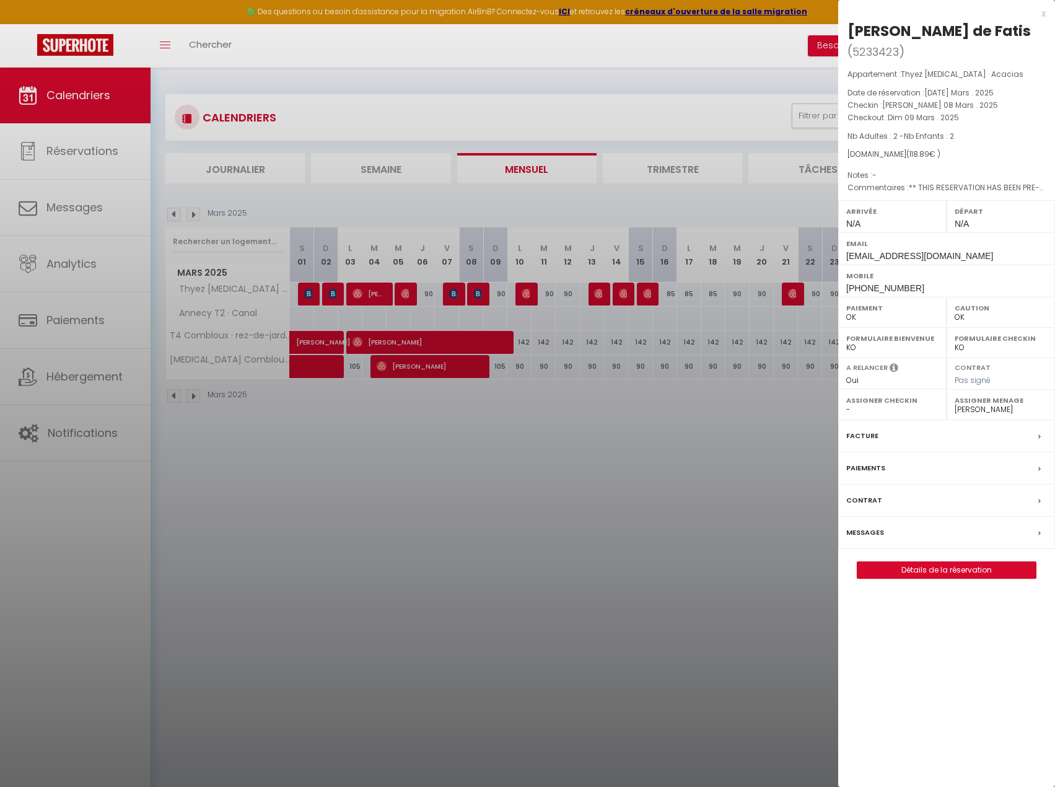
click at [506, 319] on div at bounding box center [527, 393] width 1055 height 787
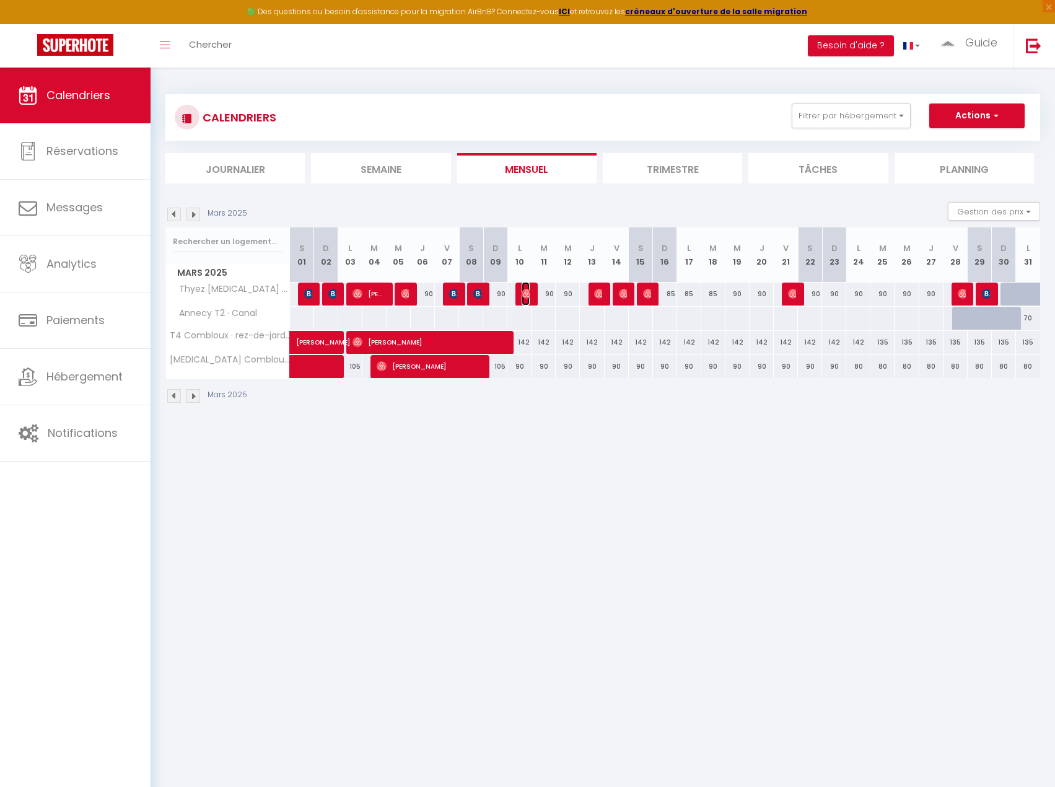
click at [529, 294] on img at bounding box center [527, 294] width 10 height 10
select select
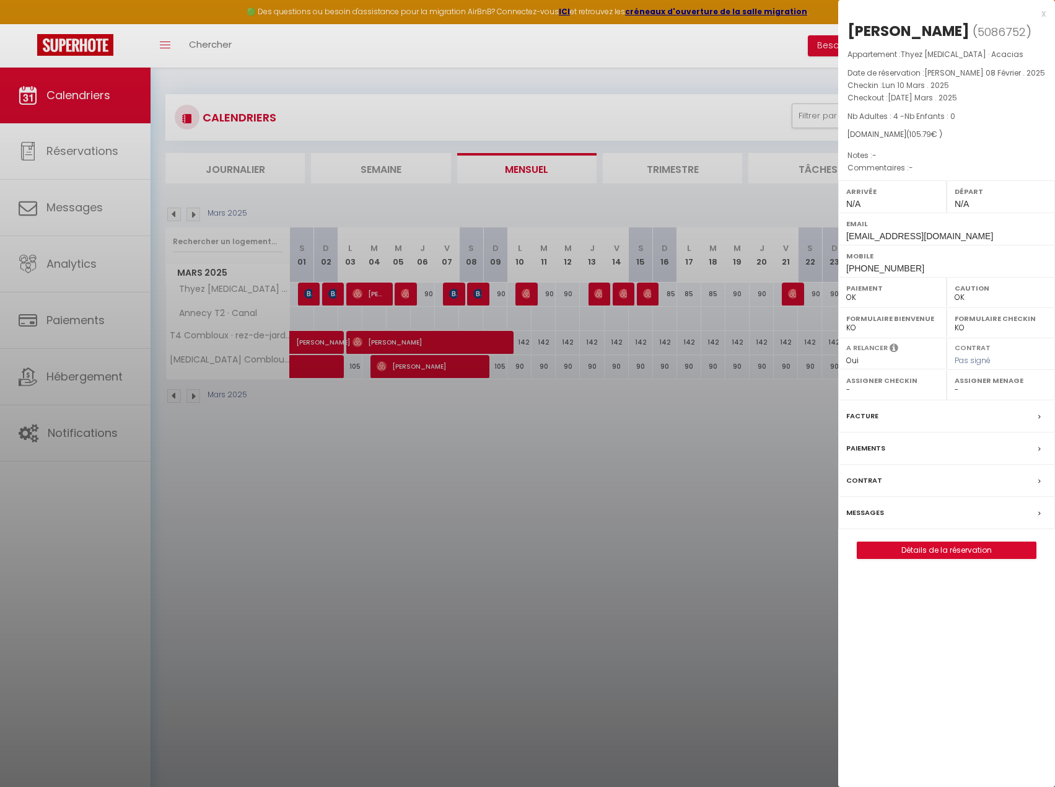
drag, startPoint x: 575, startPoint y: 324, endPoint x: 594, endPoint y: 302, distance: 28.6
click at [579, 320] on div at bounding box center [527, 393] width 1055 height 787
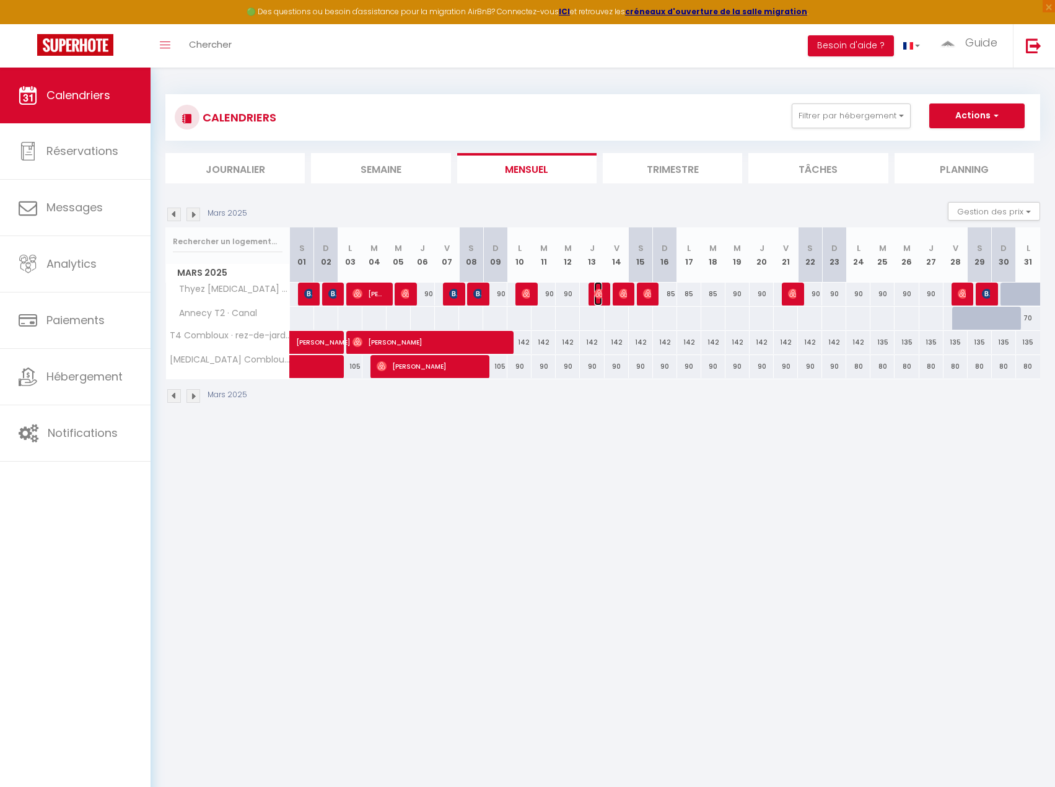
click at [596, 294] on img at bounding box center [599, 294] width 10 height 10
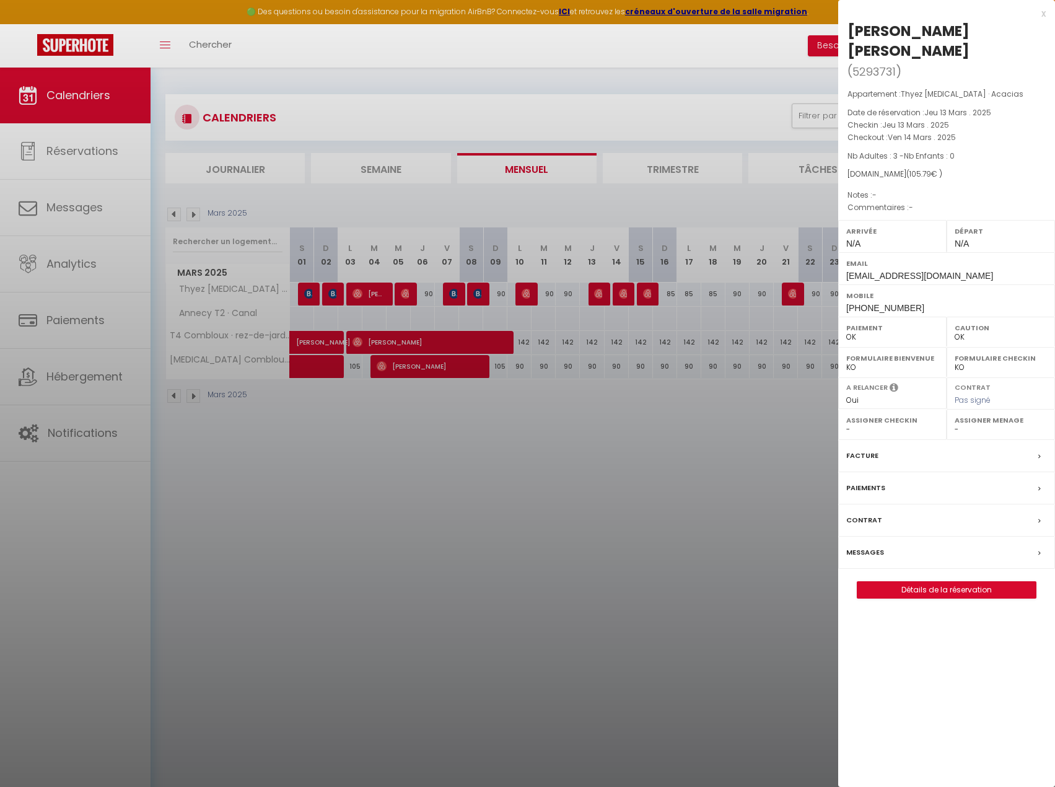
drag, startPoint x: 611, startPoint y: 324, endPoint x: 615, endPoint y: 300, distance: 24.6
click at [612, 320] on div at bounding box center [527, 393] width 1055 height 787
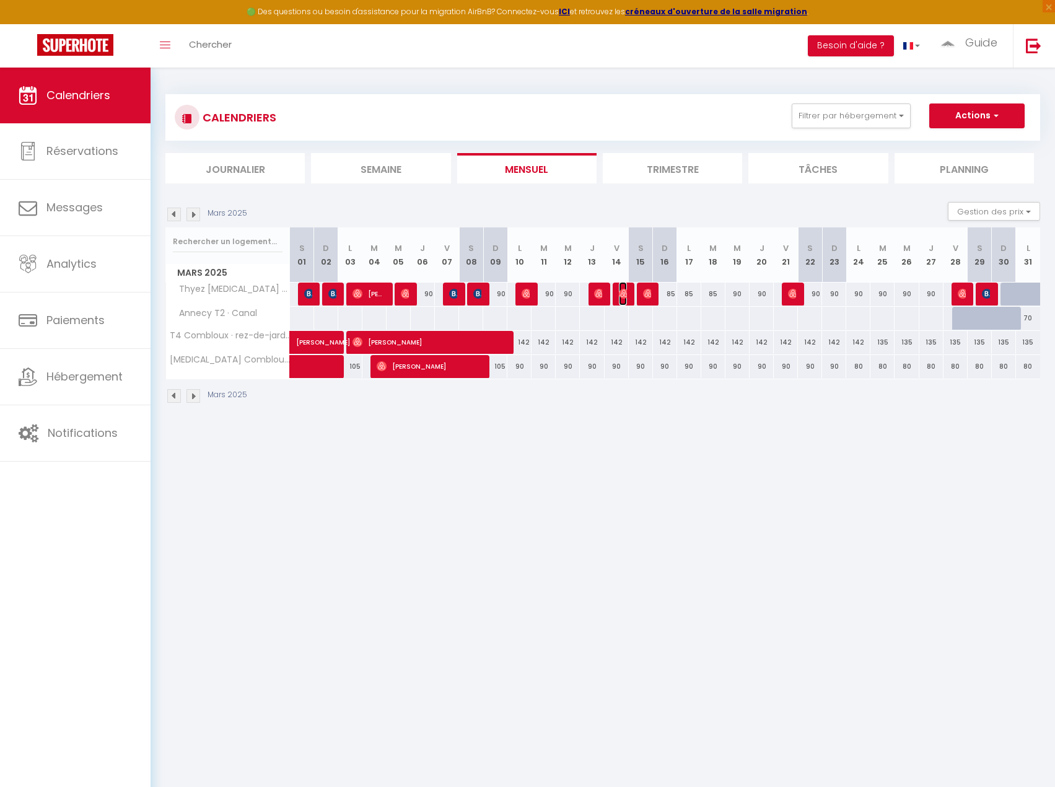
click at [623, 292] on img at bounding box center [624, 294] width 10 height 10
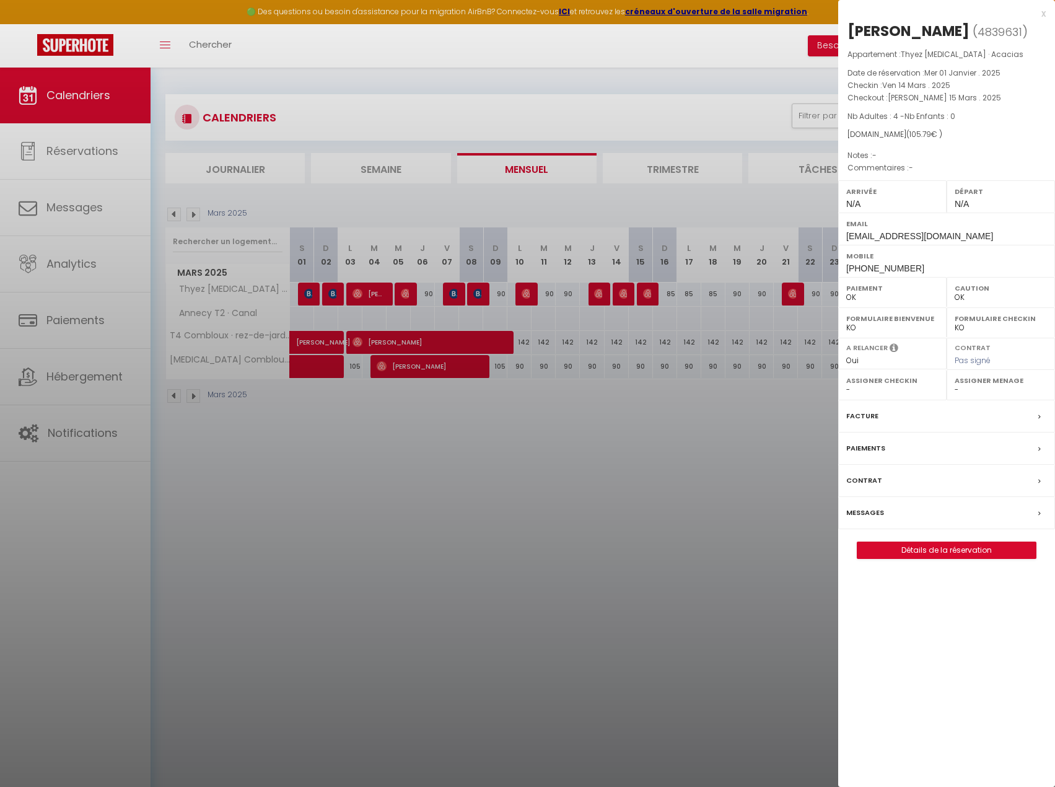
drag, startPoint x: 653, startPoint y: 319, endPoint x: 647, endPoint y: 301, distance: 19.6
click at [653, 319] on div at bounding box center [527, 393] width 1055 height 787
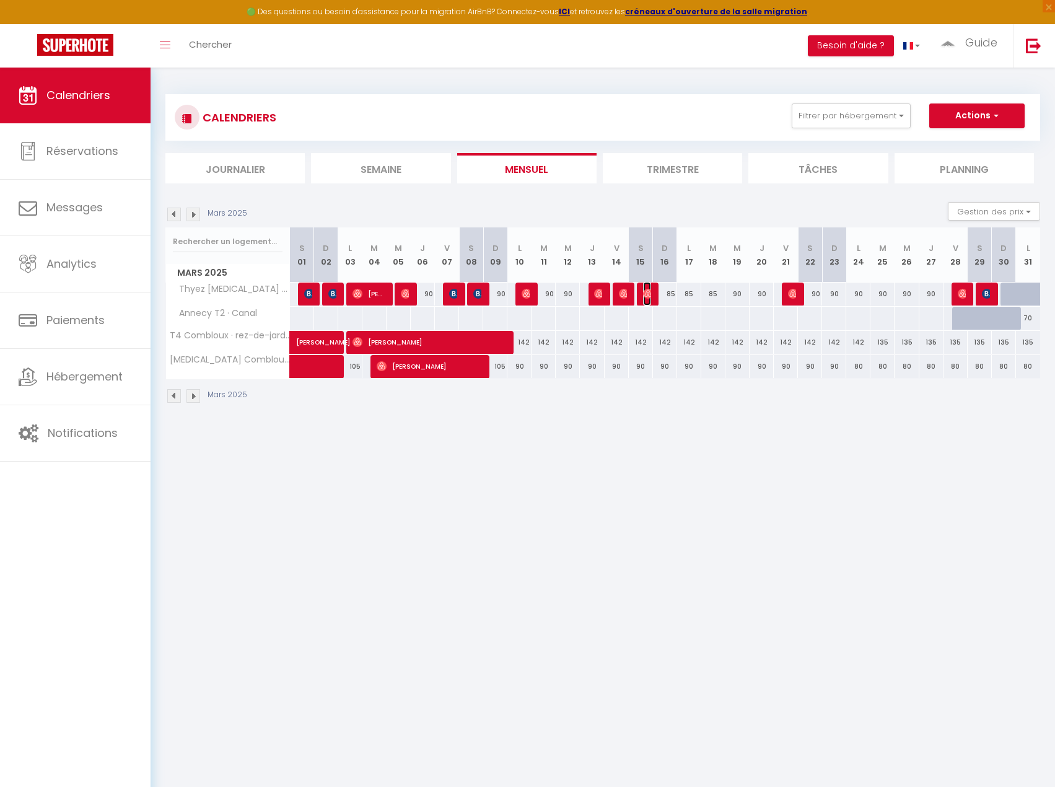
click at [646, 293] on img at bounding box center [648, 294] width 10 height 10
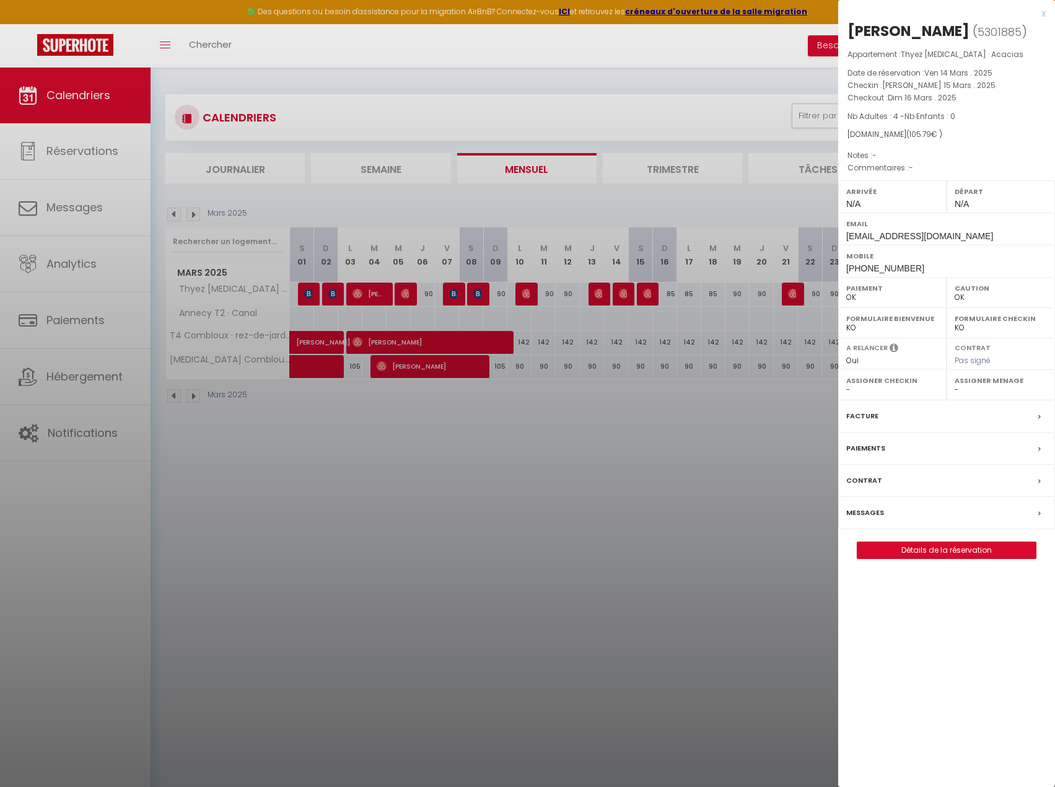
click at [690, 357] on div at bounding box center [527, 393] width 1055 height 787
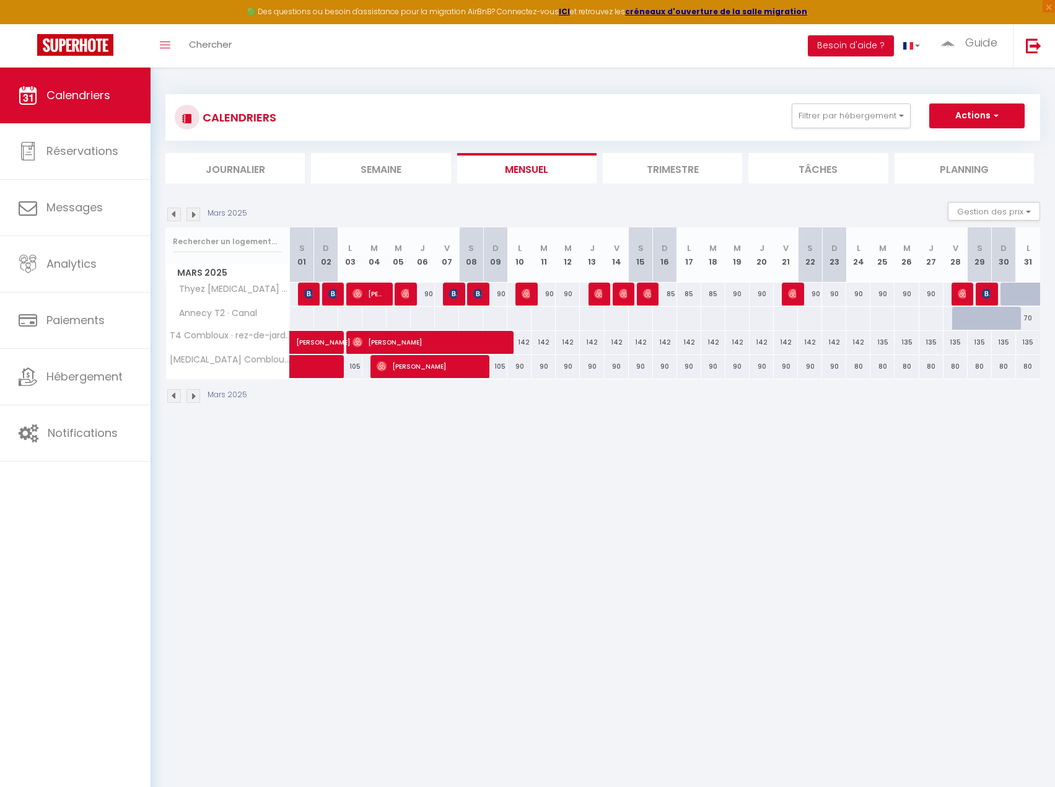
click at [801, 286] on div "90" at bounding box center [810, 294] width 24 height 23
type input "90"
type input "[PERSON_NAME] 22 Mars 2025"
type input "Dim 23 Mars 2025"
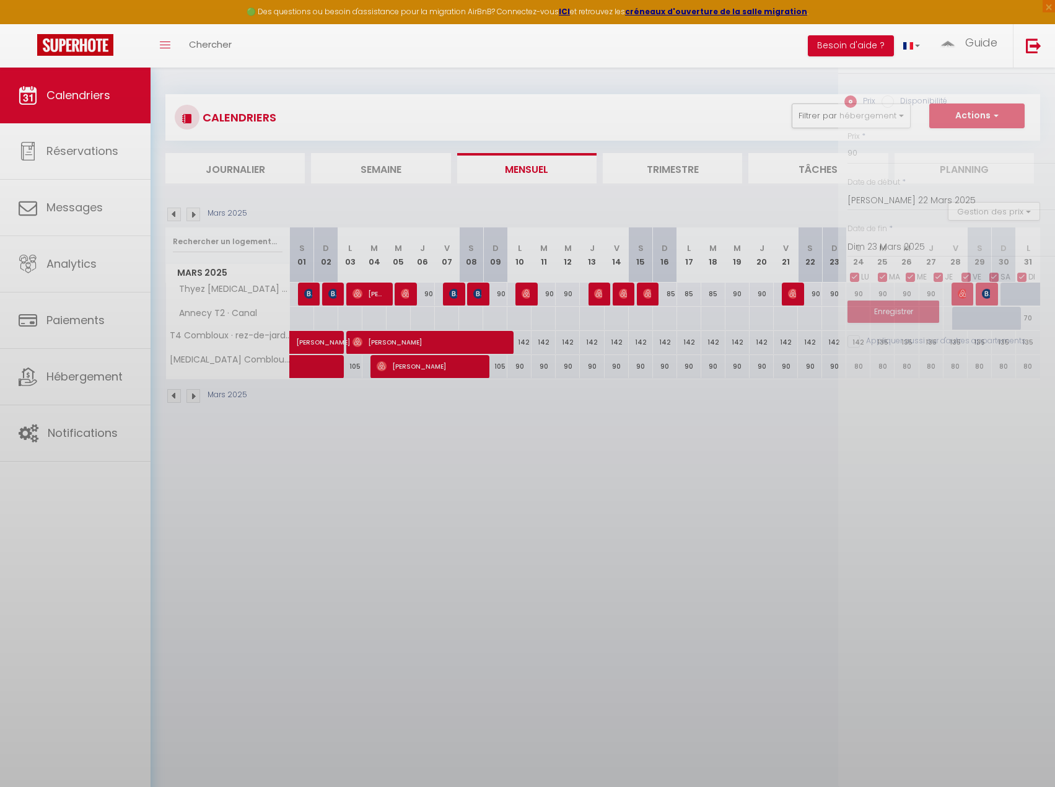
click at [794, 291] on div at bounding box center [527, 393] width 1055 height 787
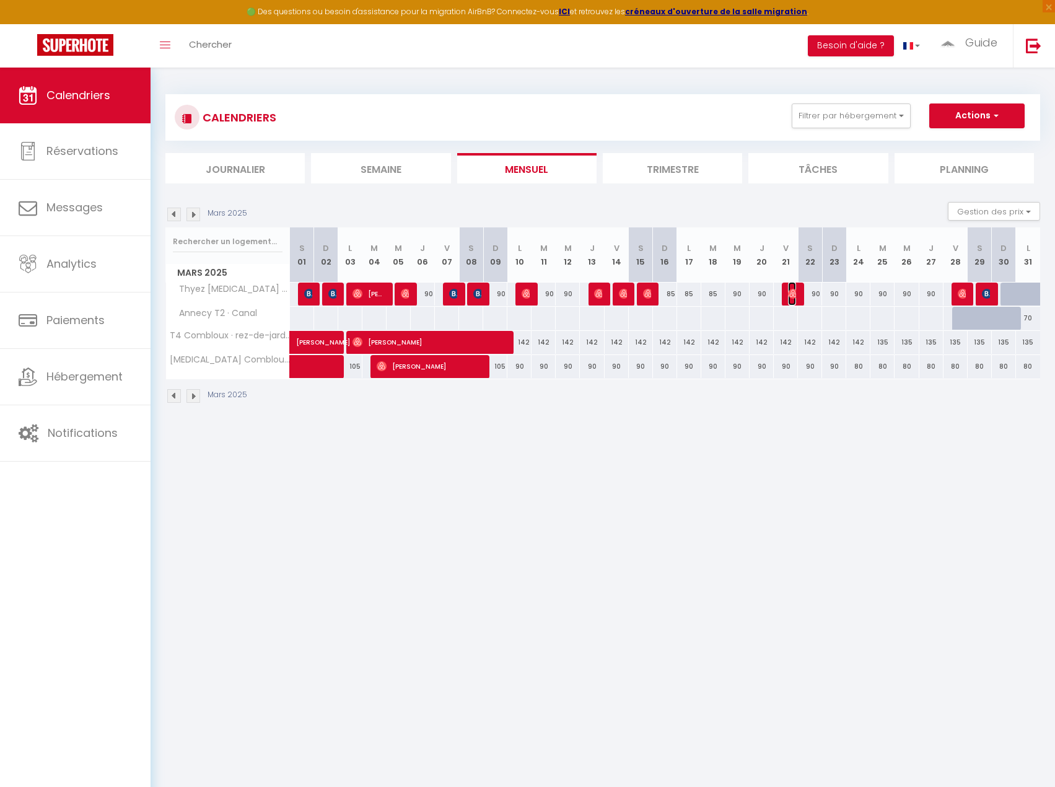
click at [794, 294] on img at bounding box center [793, 294] width 10 height 10
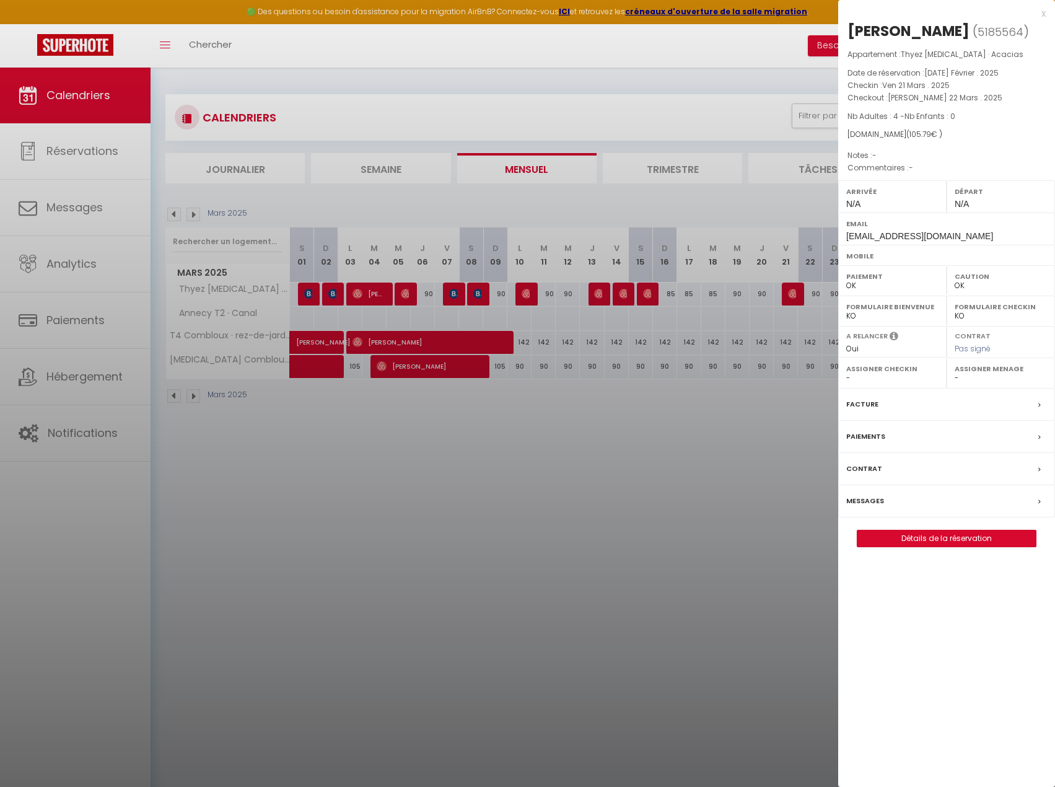
drag, startPoint x: 814, startPoint y: 382, endPoint x: 886, endPoint y: 314, distance: 99.5
click at [815, 381] on div at bounding box center [527, 393] width 1055 height 787
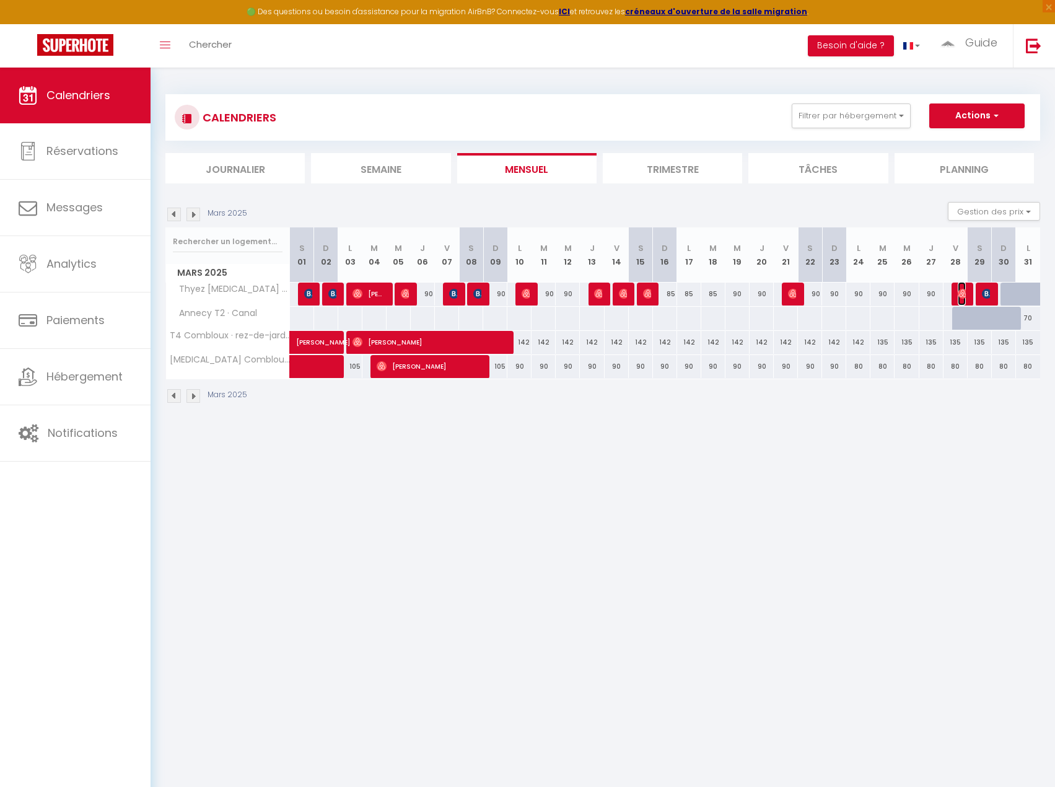
click at [961, 296] on img at bounding box center [963, 294] width 10 height 10
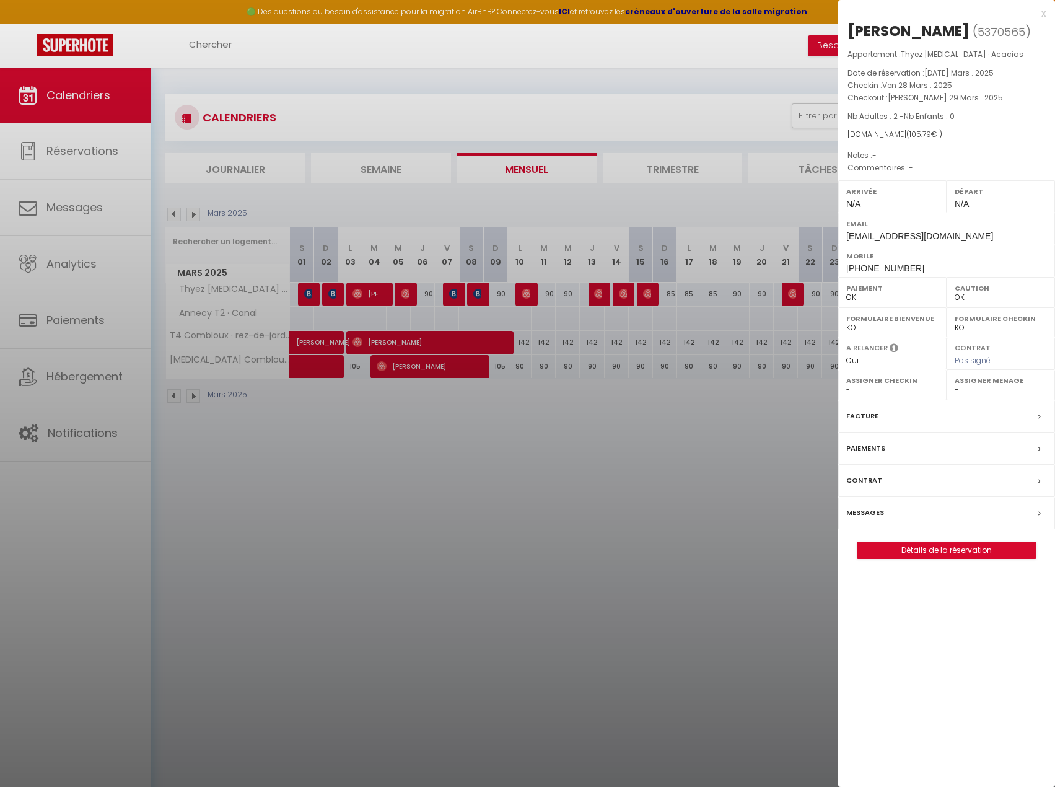
drag, startPoint x: 815, startPoint y: 385, endPoint x: 855, endPoint y: 345, distance: 56.1
click at [814, 385] on div at bounding box center [527, 393] width 1055 height 787
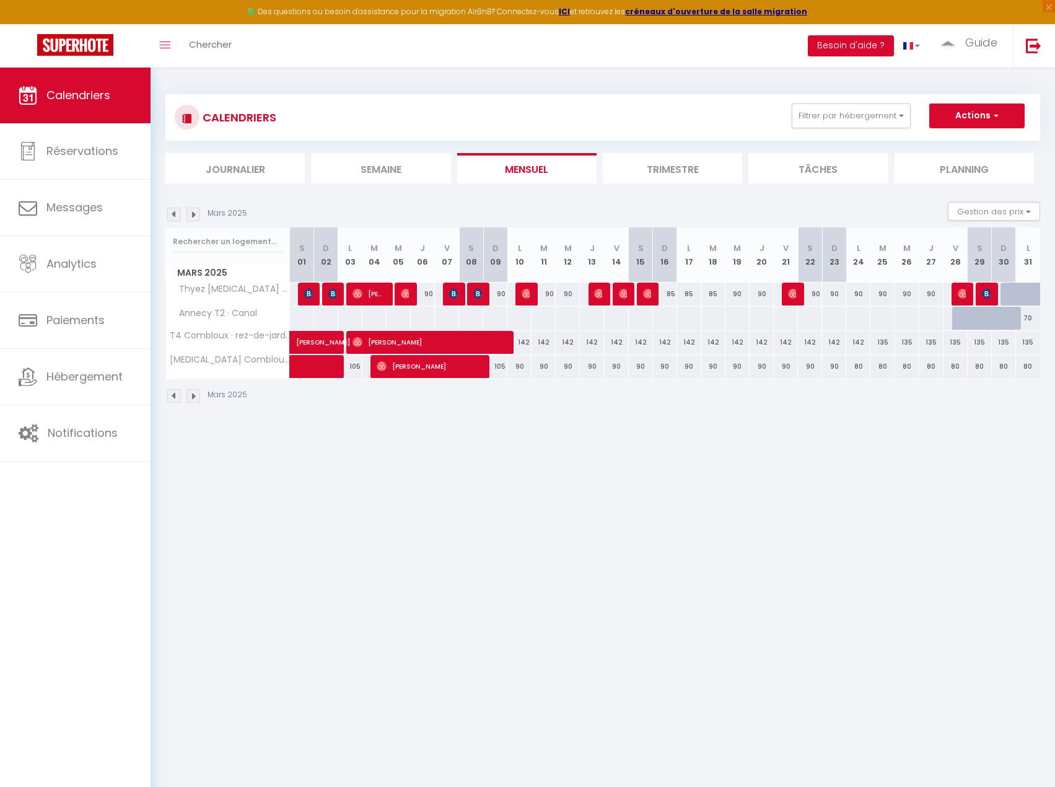
click at [990, 294] on div at bounding box center [988, 295] width 24 height 24
click at [988, 294] on img at bounding box center [987, 294] width 10 height 10
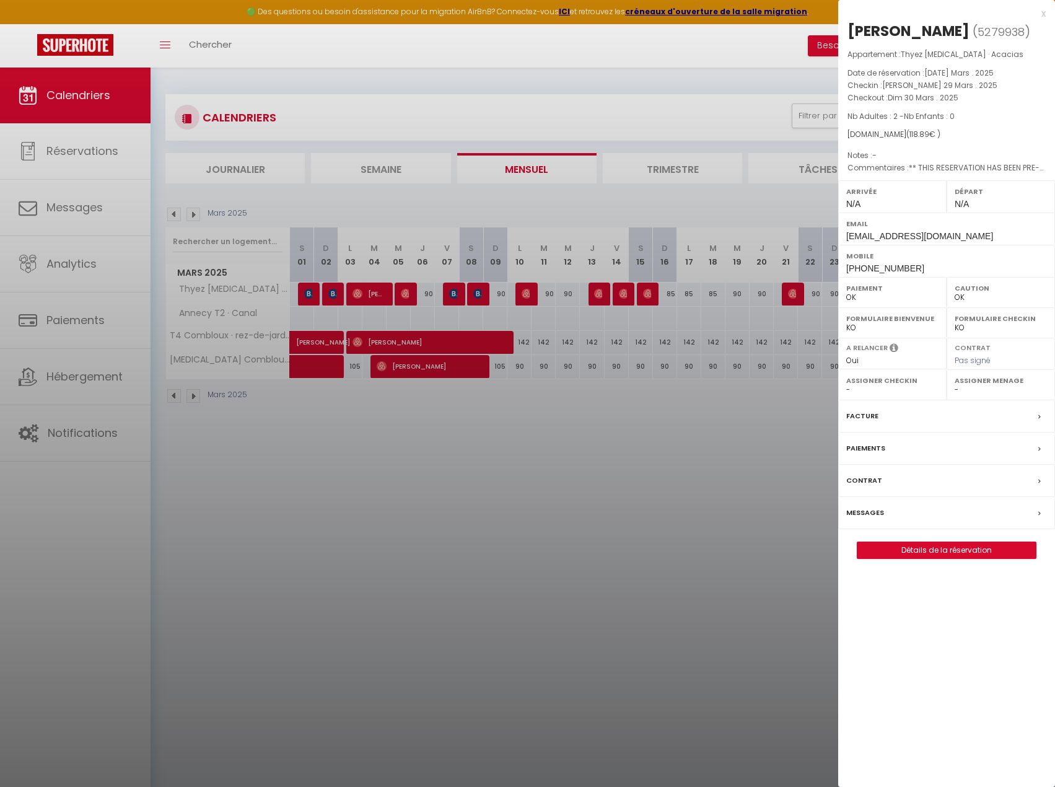
drag, startPoint x: 532, startPoint y: 487, endPoint x: 288, endPoint y: 258, distance: 334.6
click at [532, 486] on div at bounding box center [527, 393] width 1055 height 787
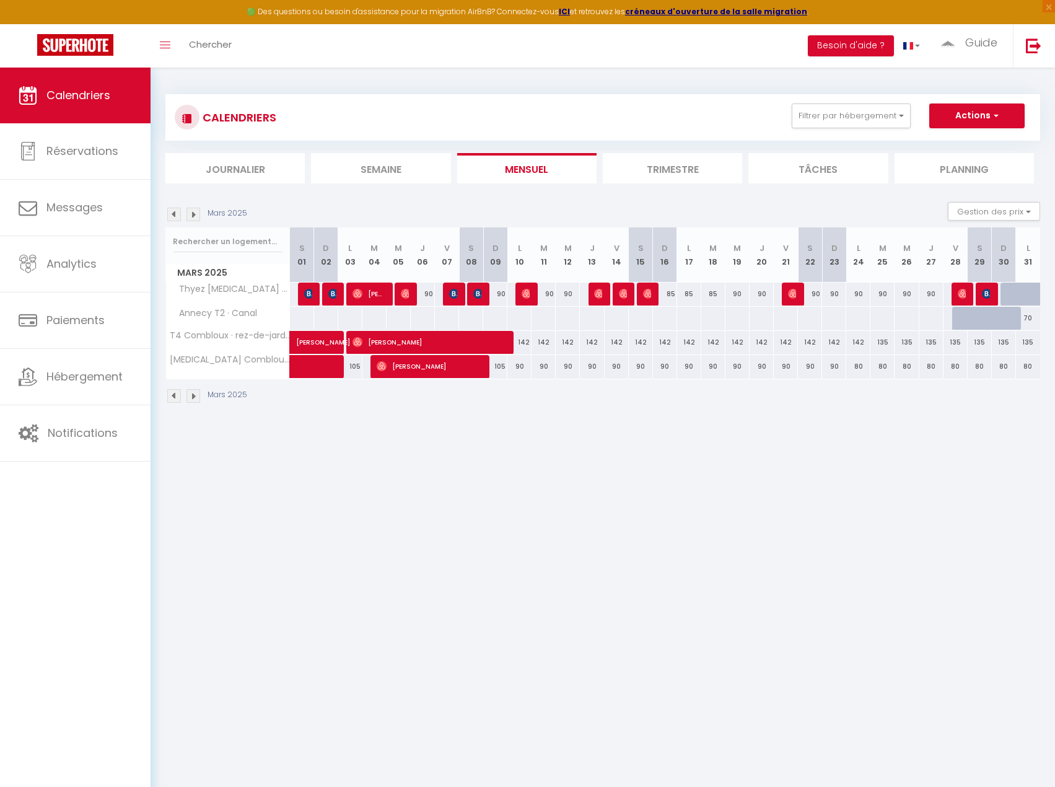
click at [195, 212] on img at bounding box center [194, 215] width 14 height 14
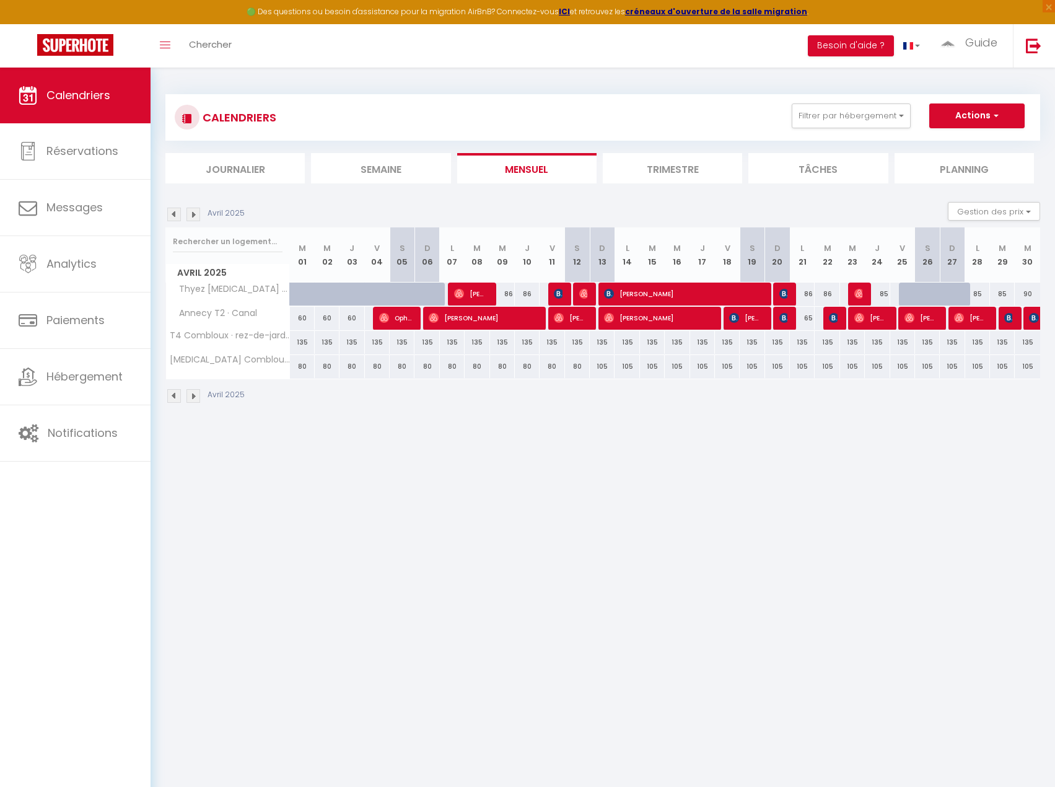
drag, startPoint x: 493, startPoint y: 289, endPoint x: 482, endPoint y: 293, distance: 11.8
click at [493, 289] on div "86" at bounding box center [502, 294] width 25 height 23
type input "86"
type input "Mer 09 Avril 2025"
type input "Jeu 10 Avril 2025"
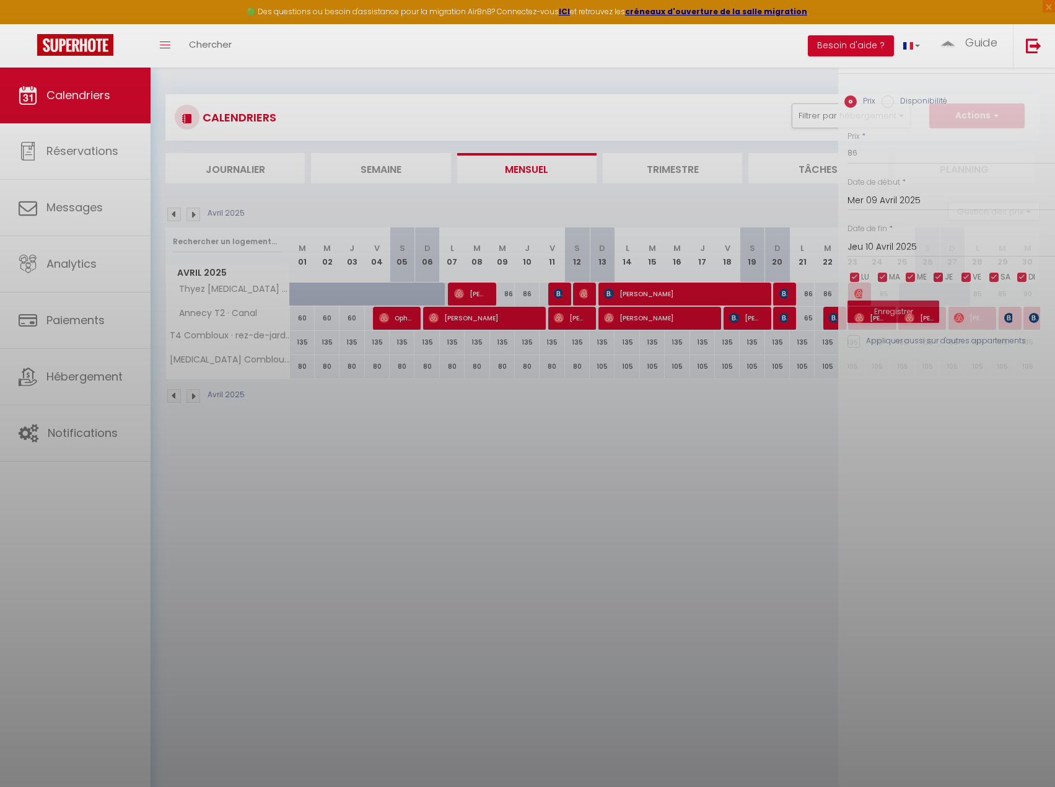
click at [478, 293] on div at bounding box center [527, 393] width 1055 height 787
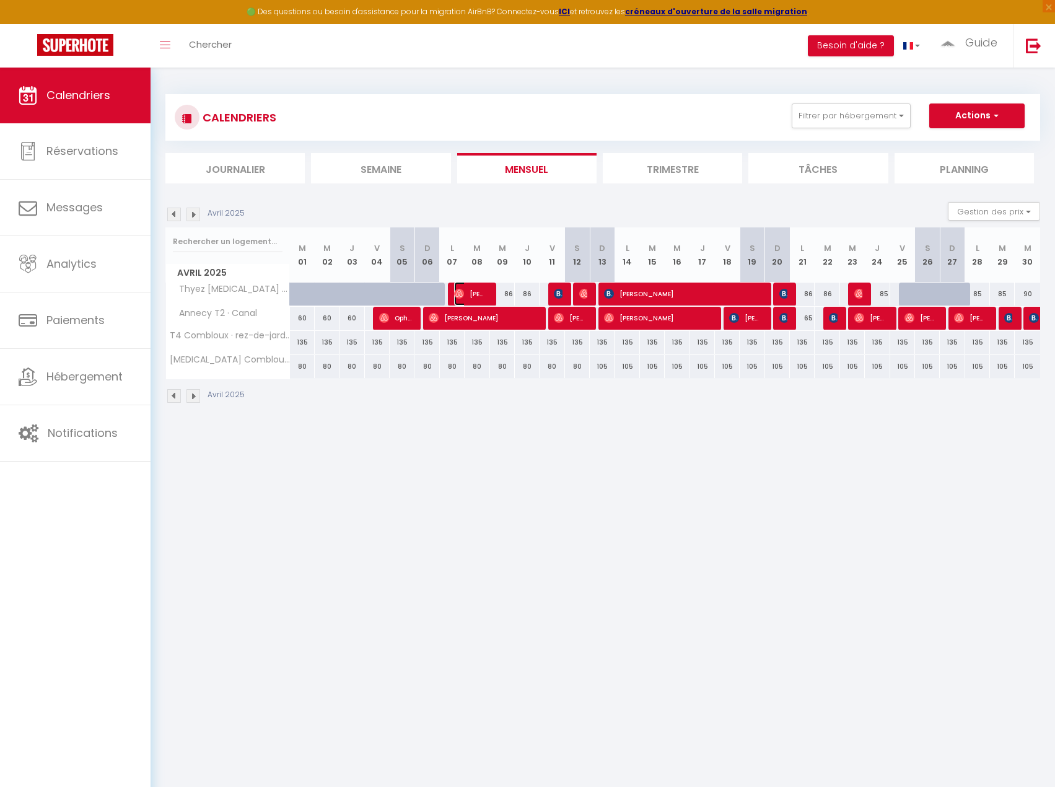
click at [478, 293] on span "[PERSON_NAME]" at bounding box center [470, 294] width 33 height 24
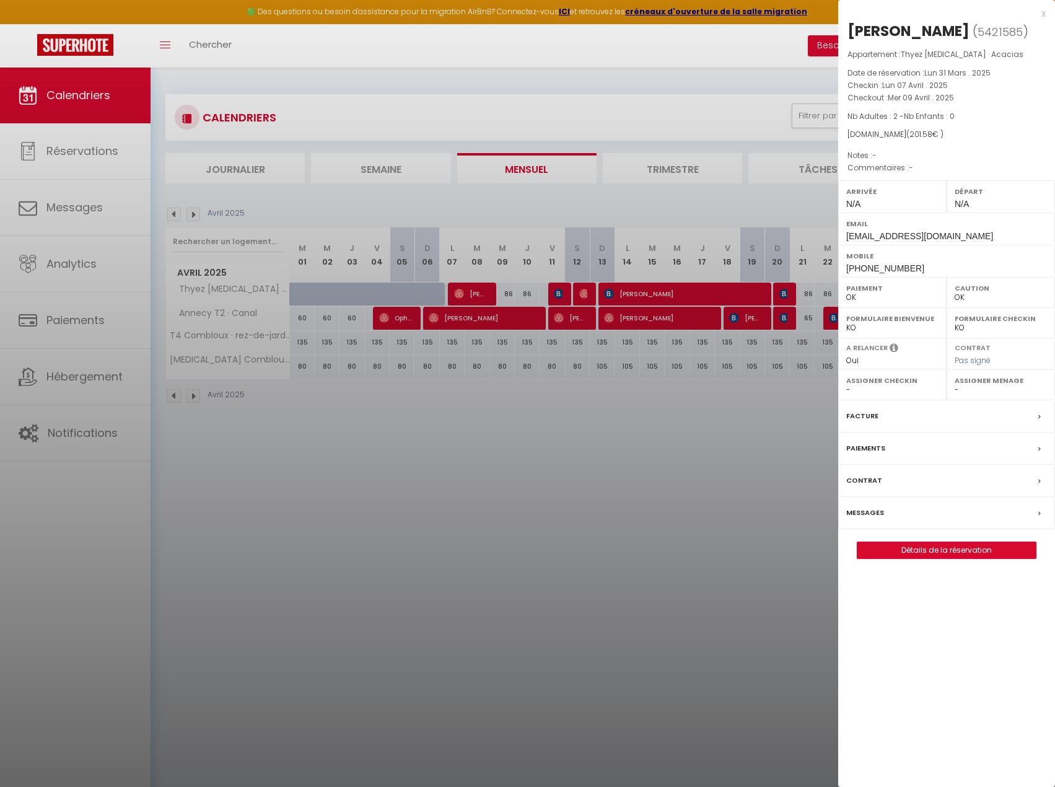
drag, startPoint x: 554, startPoint y: 318, endPoint x: 558, endPoint y: 296, distance: 22.0
click at [553, 318] on div at bounding box center [527, 393] width 1055 height 787
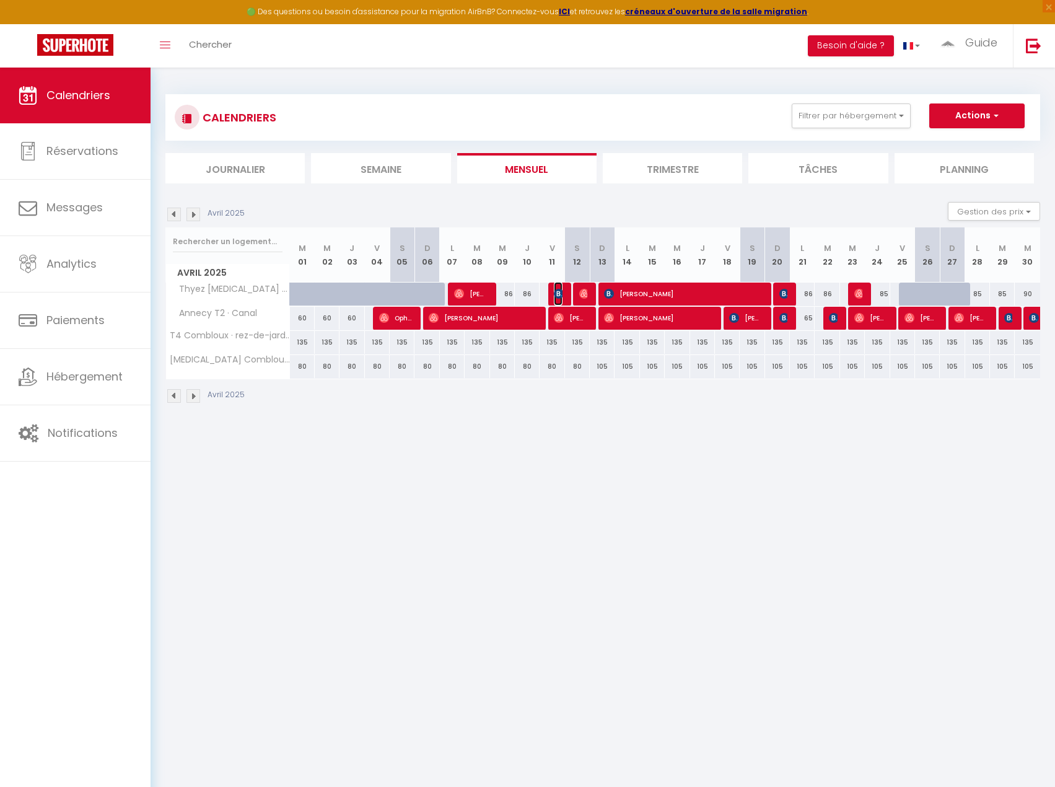
click at [558, 296] on img at bounding box center [559, 294] width 10 height 10
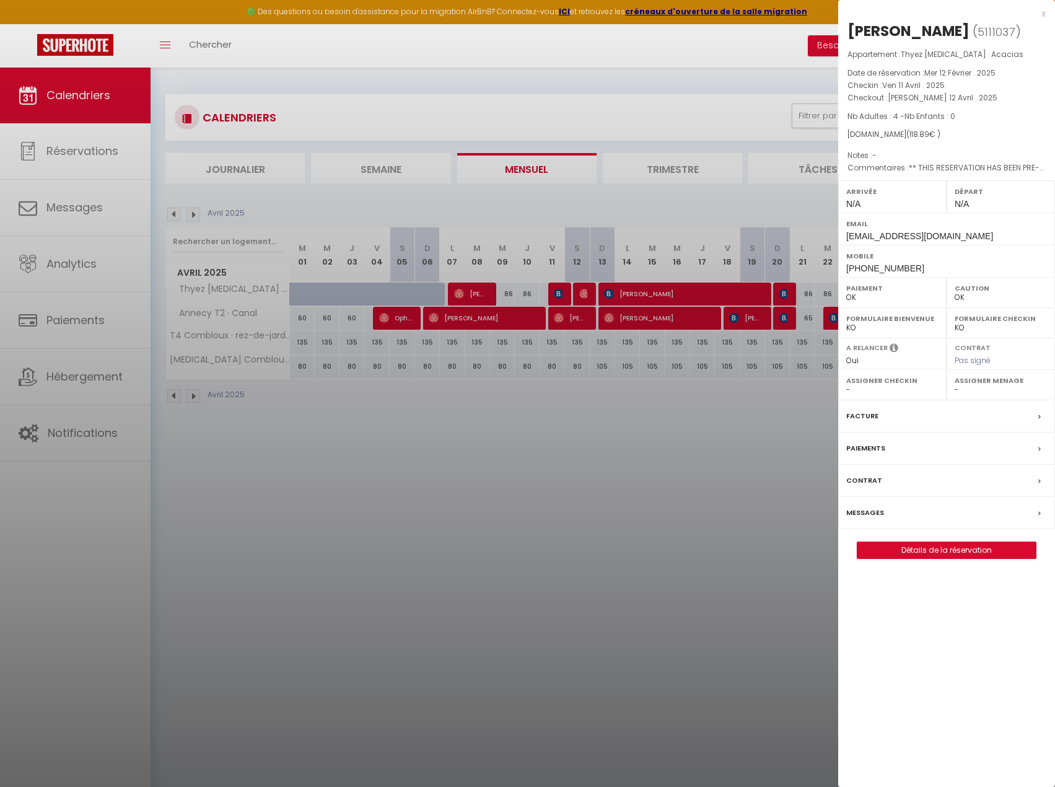
click at [585, 294] on div at bounding box center [527, 393] width 1055 height 787
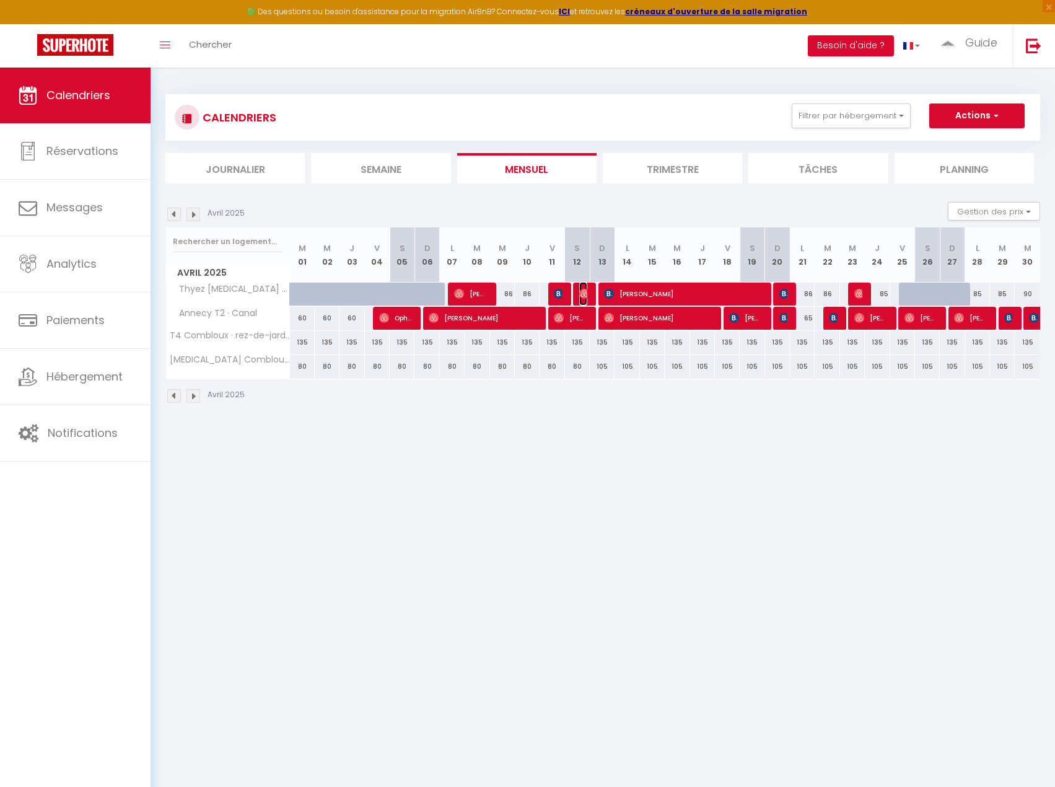
click at [585, 294] on img at bounding box center [584, 294] width 10 height 10
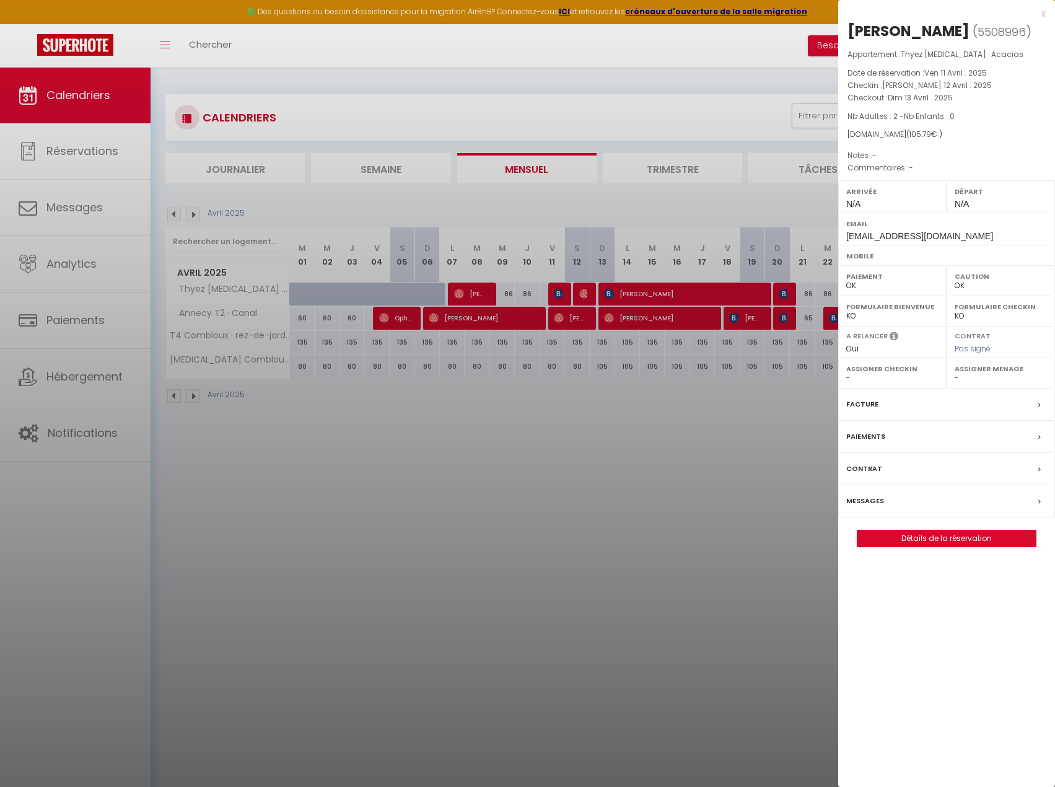
drag, startPoint x: 588, startPoint y: 294, endPoint x: 609, endPoint y: 296, distance: 21.1
click at [588, 295] on div at bounding box center [527, 393] width 1055 height 787
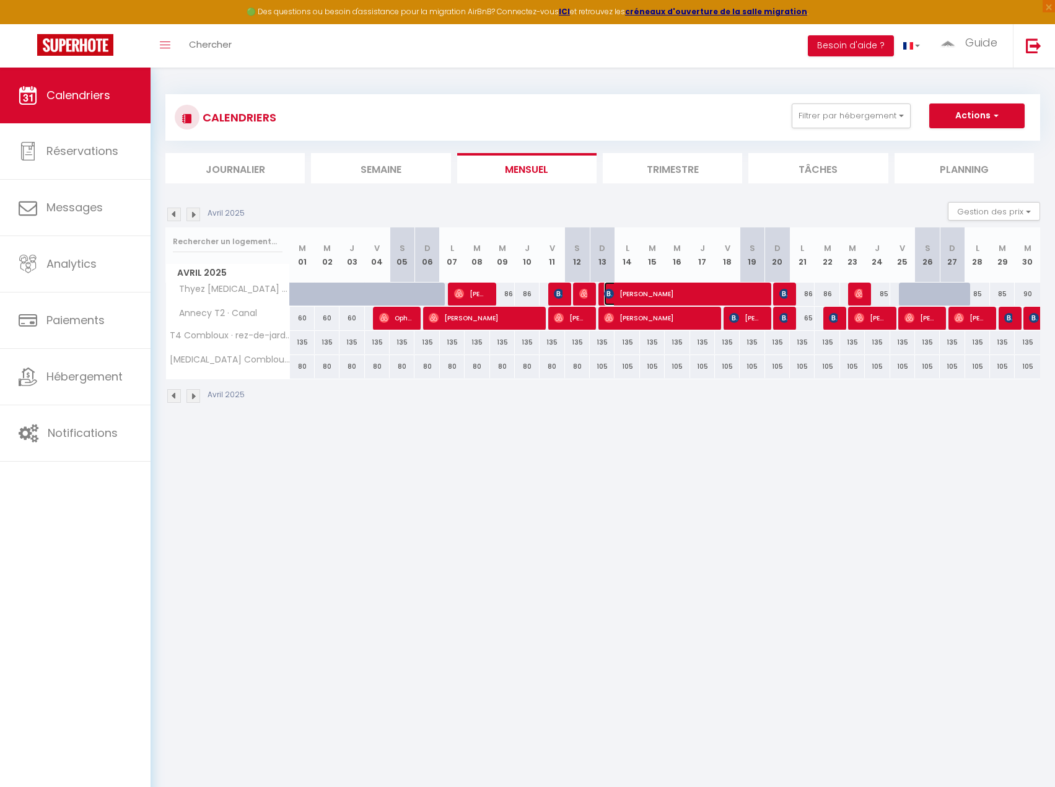
click at [625, 293] on span "[PERSON_NAME]" at bounding box center [682, 294] width 157 height 24
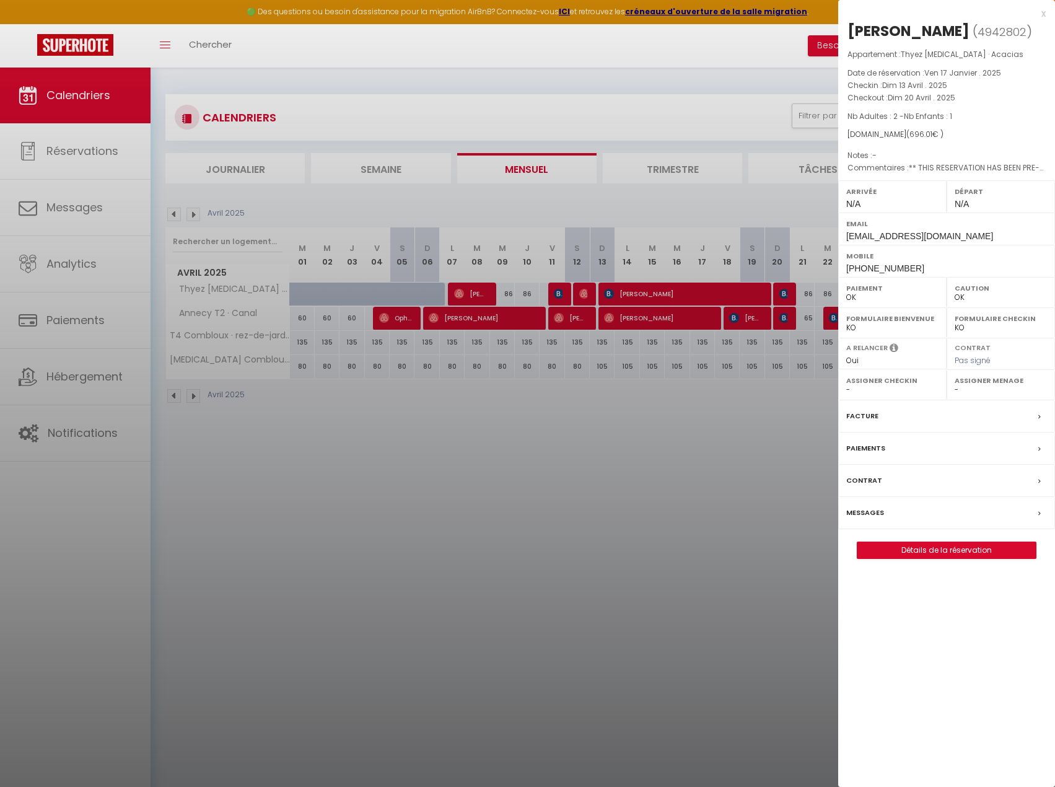
drag, startPoint x: 733, startPoint y: 301, endPoint x: 809, endPoint y: 304, distance: 76.9
click at [742, 302] on div at bounding box center [527, 393] width 1055 height 787
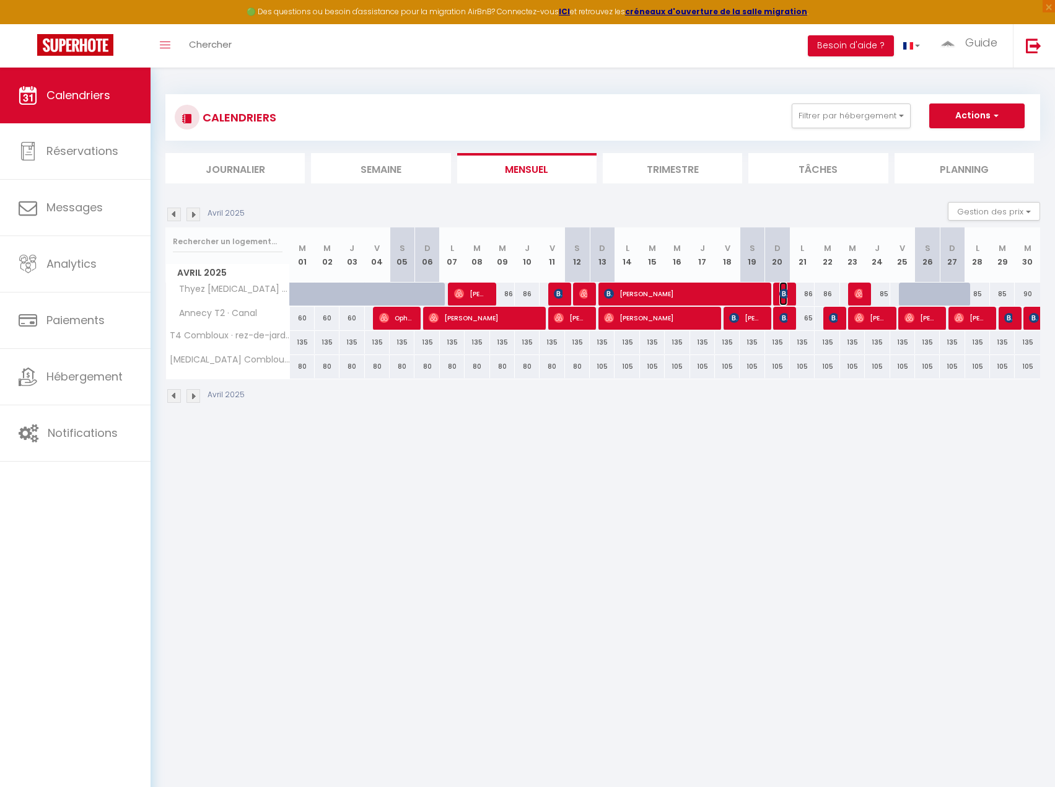
click at [785, 291] on img at bounding box center [785, 294] width 10 height 10
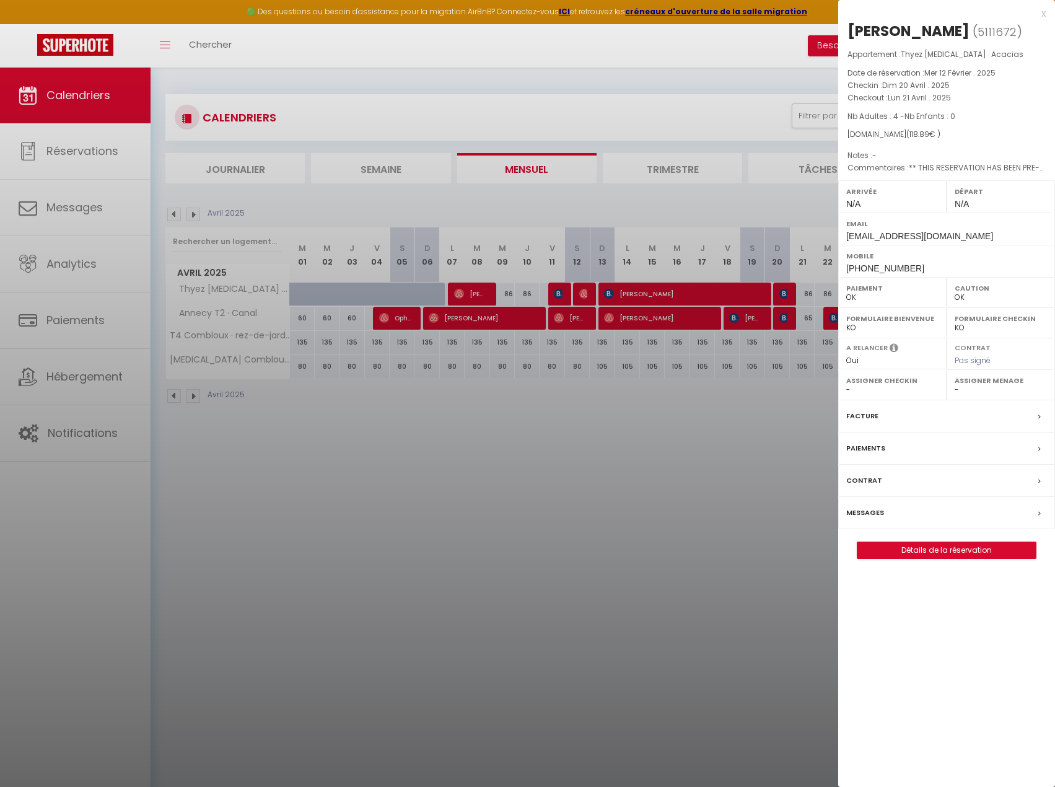
drag, startPoint x: 744, startPoint y: 501, endPoint x: 856, endPoint y: 362, distance: 178.6
click at [744, 501] on div at bounding box center [527, 393] width 1055 height 787
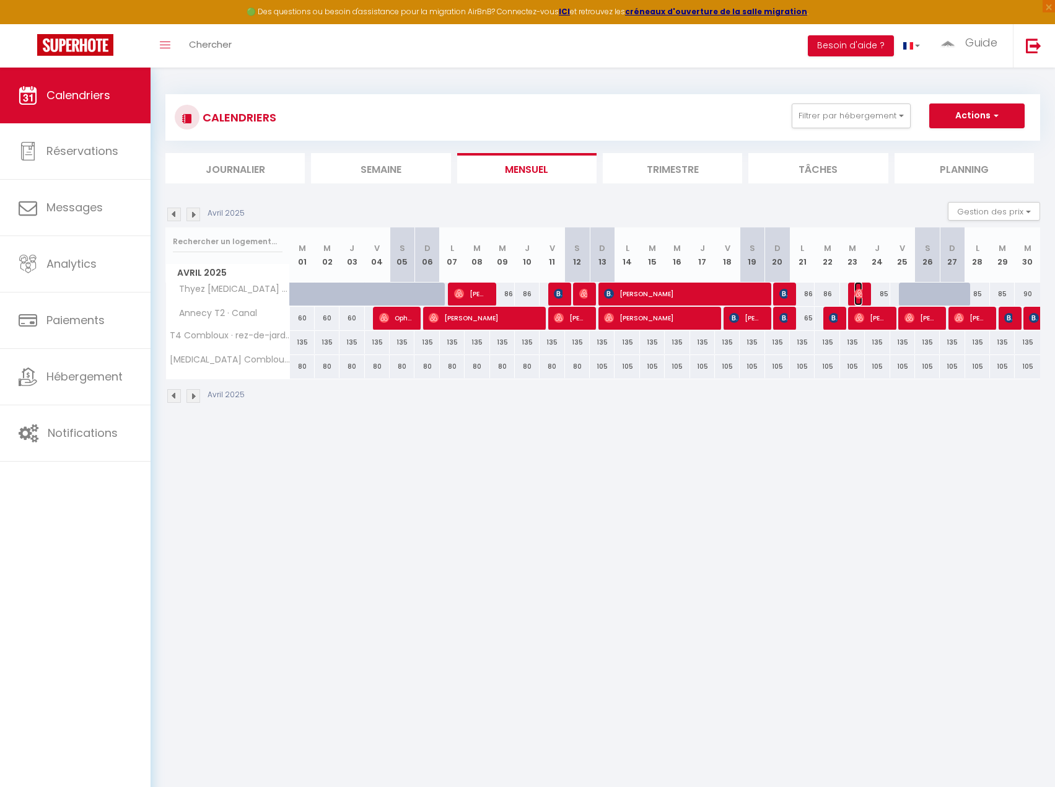
click at [856, 298] on img at bounding box center [860, 294] width 10 height 10
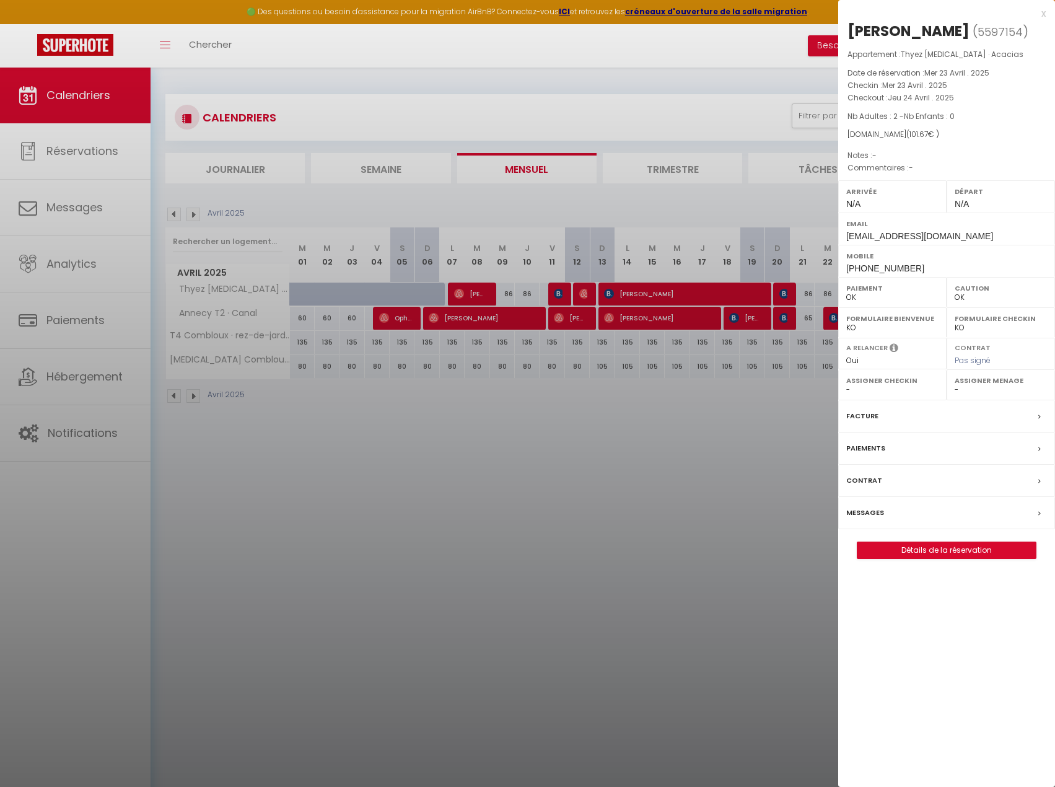
drag, startPoint x: 475, startPoint y: 373, endPoint x: 269, endPoint y: 239, distance: 246.3
click at [475, 373] on div at bounding box center [527, 393] width 1055 height 787
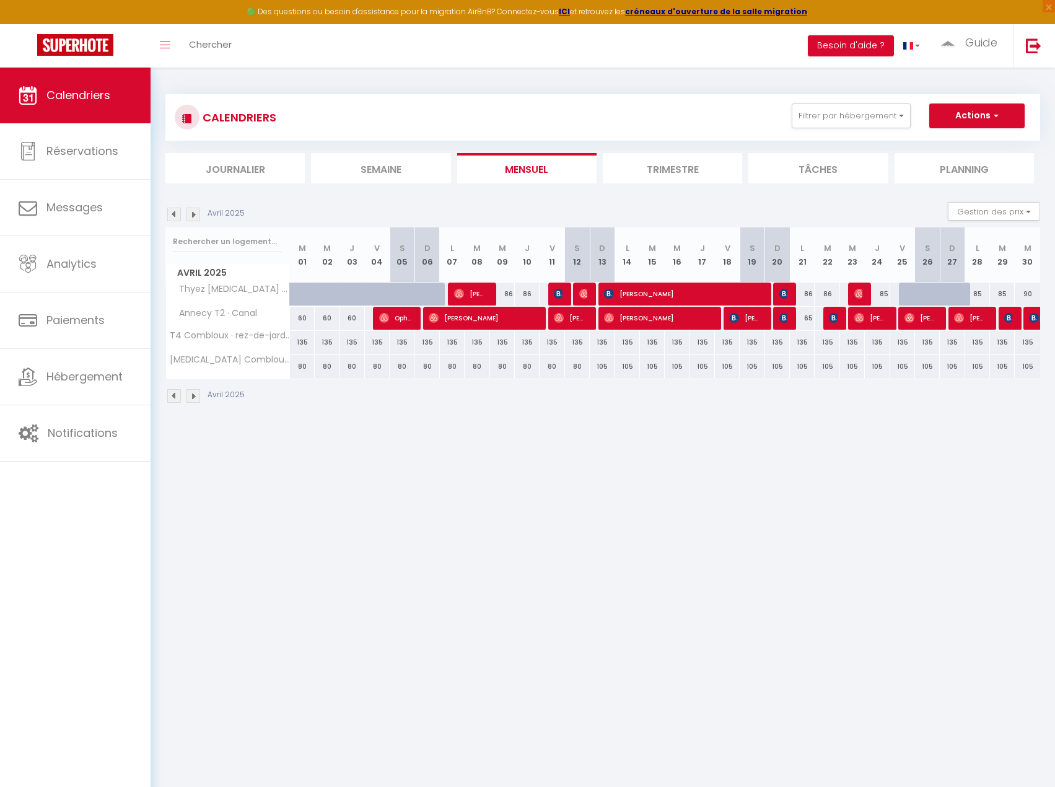
click at [196, 216] on img at bounding box center [194, 215] width 14 height 14
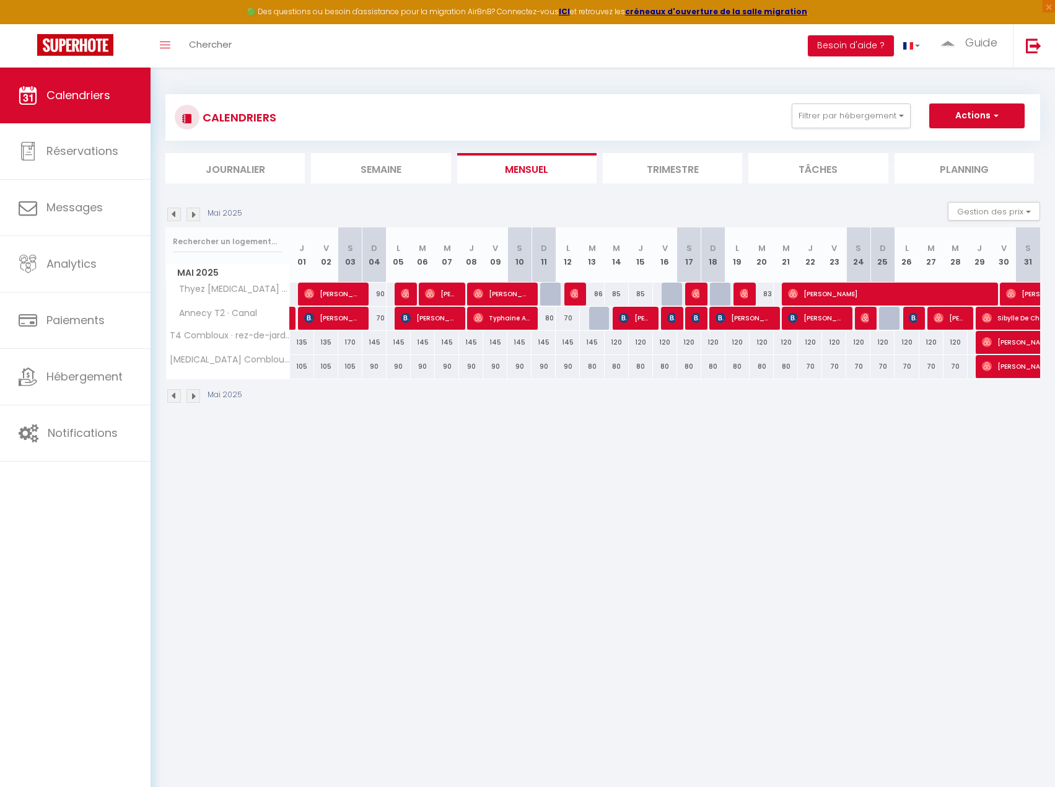
drag, startPoint x: 383, startPoint y: 541, endPoint x: 401, endPoint y: 358, distance: 183.7
click at [366, 513] on body "🟢 Des questions ou besoin d'assistance pour la migration AirBnB? Connectez-vous…" at bounding box center [527, 461] width 1055 height 787
click at [407, 291] on img at bounding box center [406, 294] width 10 height 10
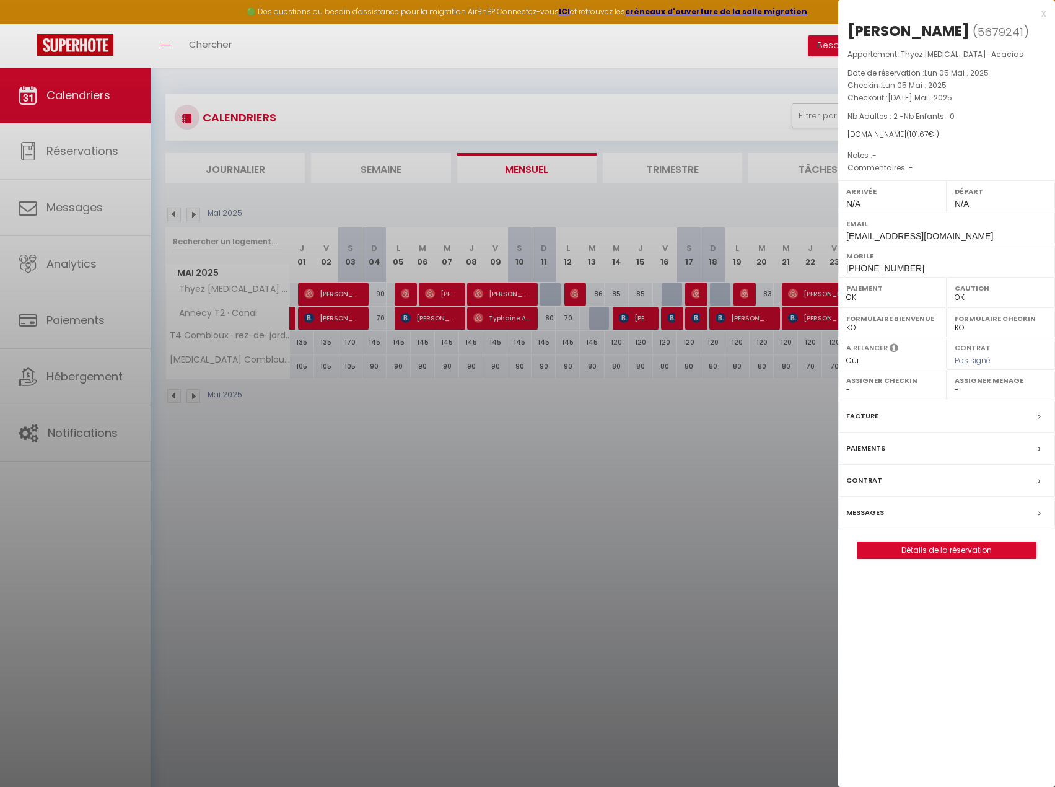
drag, startPoint x: 439, startPoint y: 339, endPoint x: 444, endPoint y: 302, distance: 36.8
click at [439, 336] on div at bounding box center [527, 393] width 1055 height 787
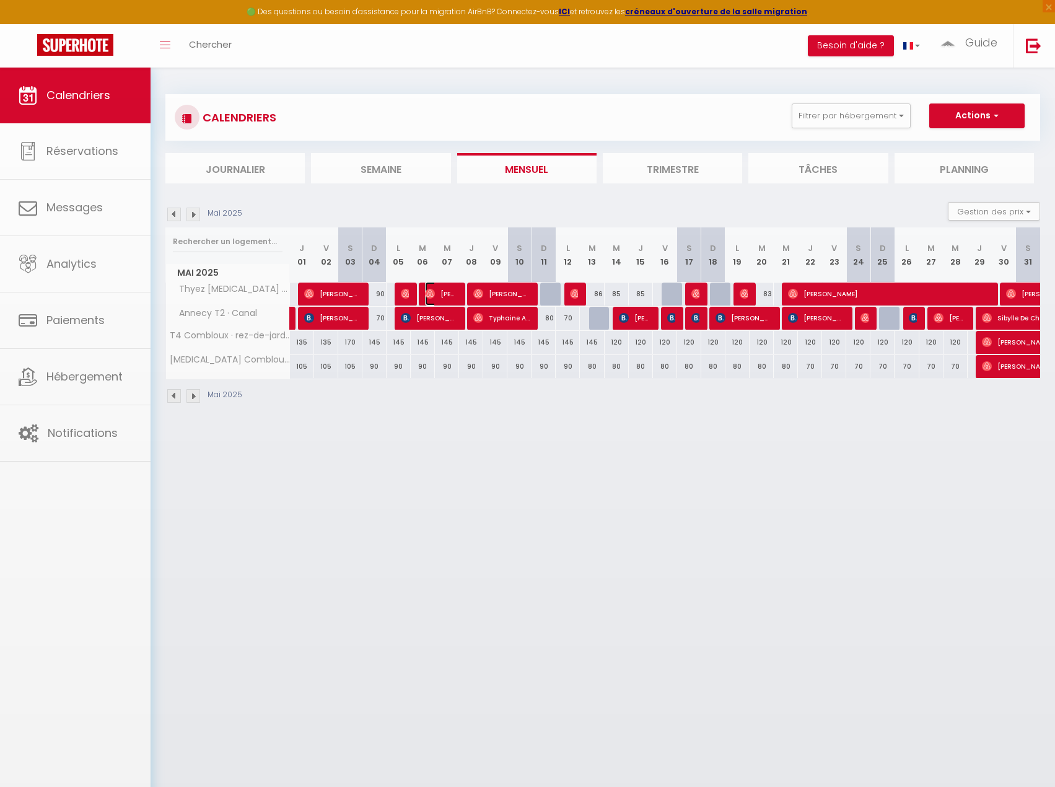
click at [444, 294] on span "[PERSON_NAME] Ep Ghrid" at bounding box center [441, 294] width 32 height 24
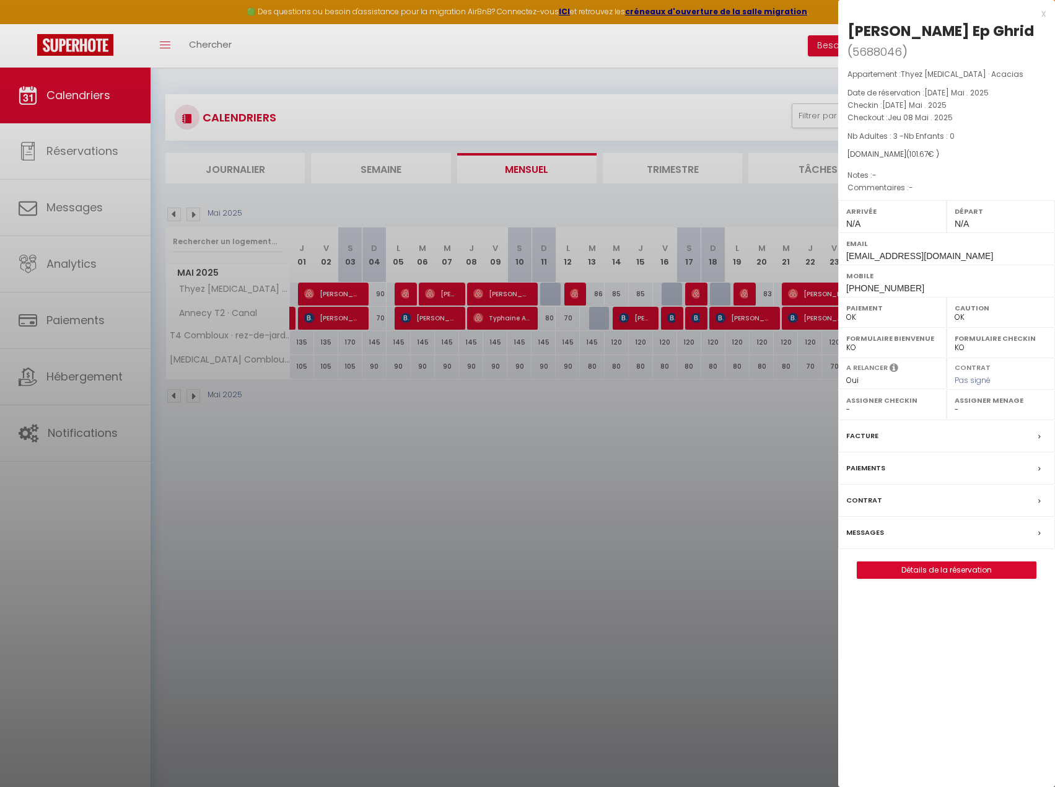
click at [489, 293] on div at bounding box center [527, 393] width 1055 height 787
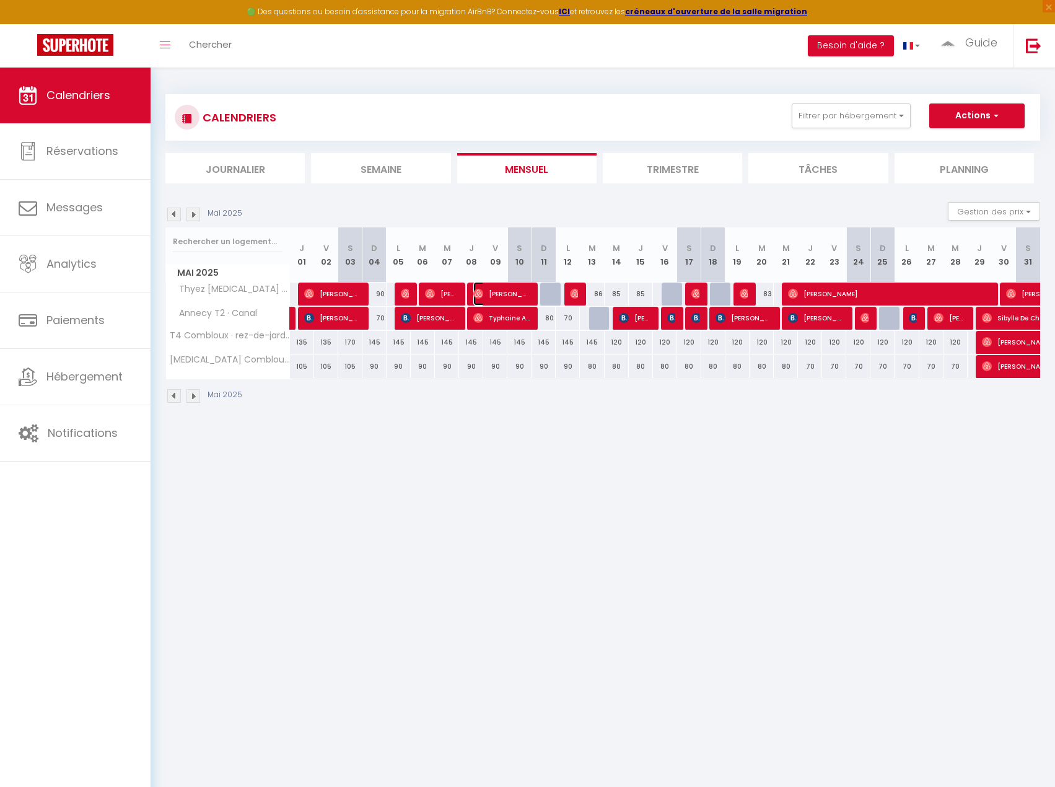
click at [500, 297] on span "[PERSON_NAME]" at bounding box center [502, 294] width 56 height 24
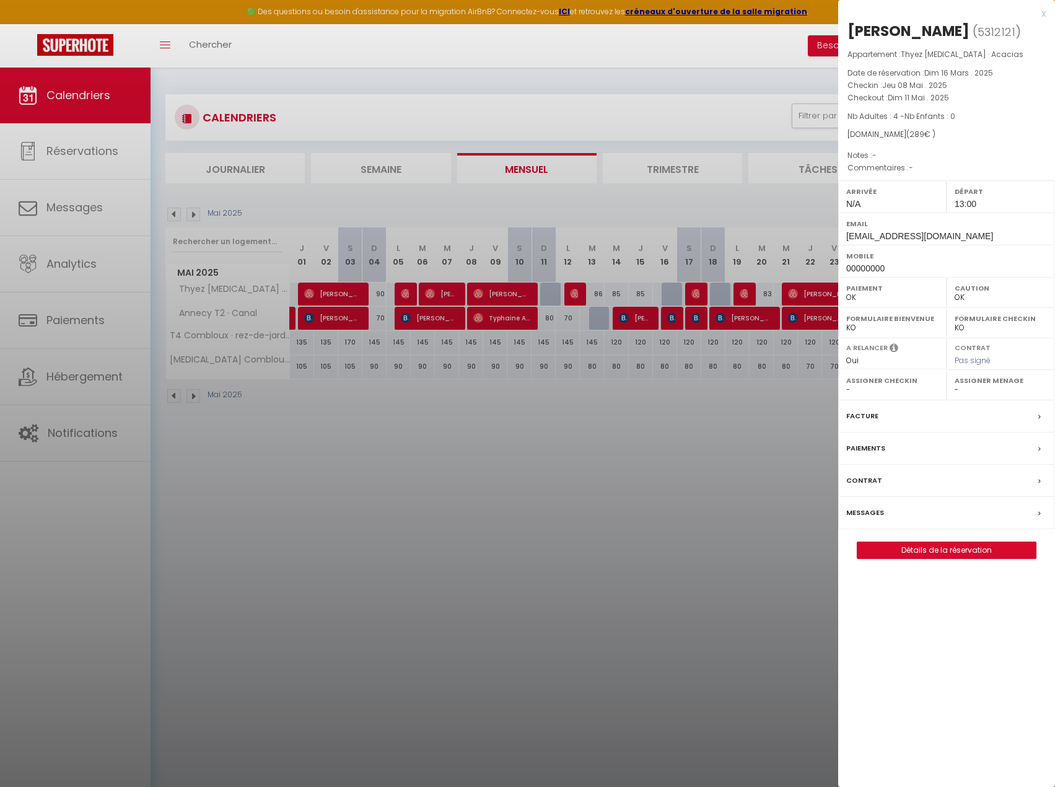
drag, startPoint x: 591, startPoint y: 325, endPoint x: 581, endPoint y: 296, distance: 30.2
click at [590, 324] on div at bounding box center [527, 393] width 1055 height 787
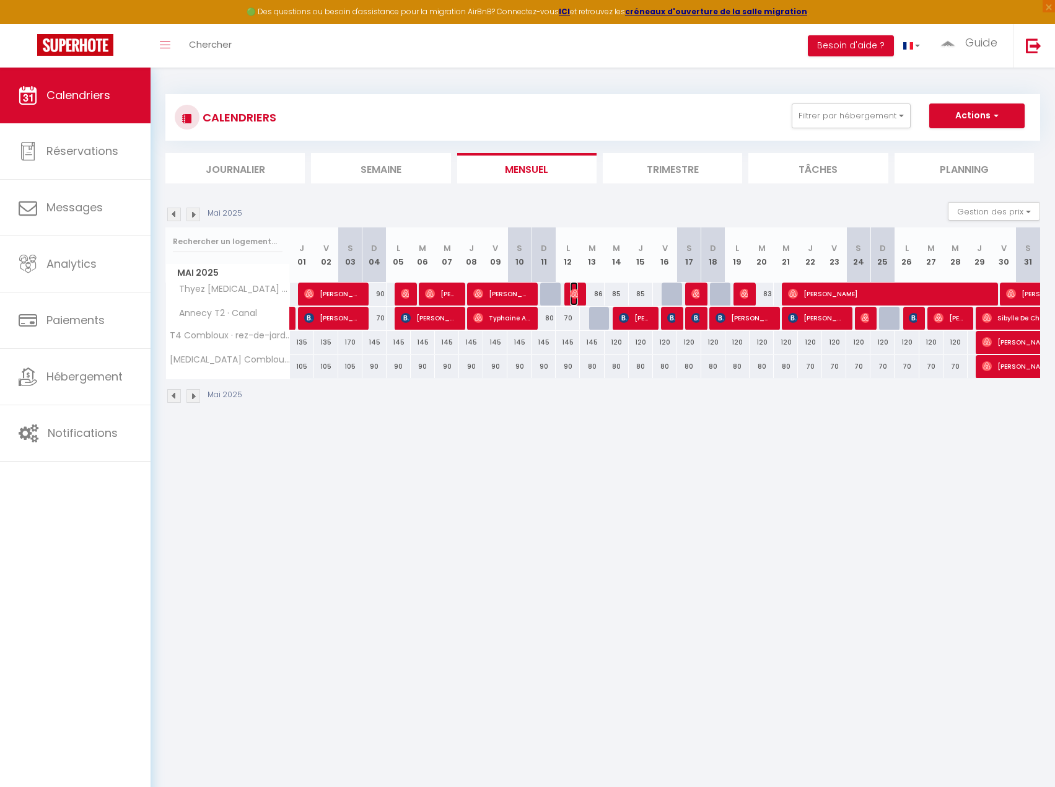
click at [575, 292] on img at bounding box center [575, 294] width 10 height 10
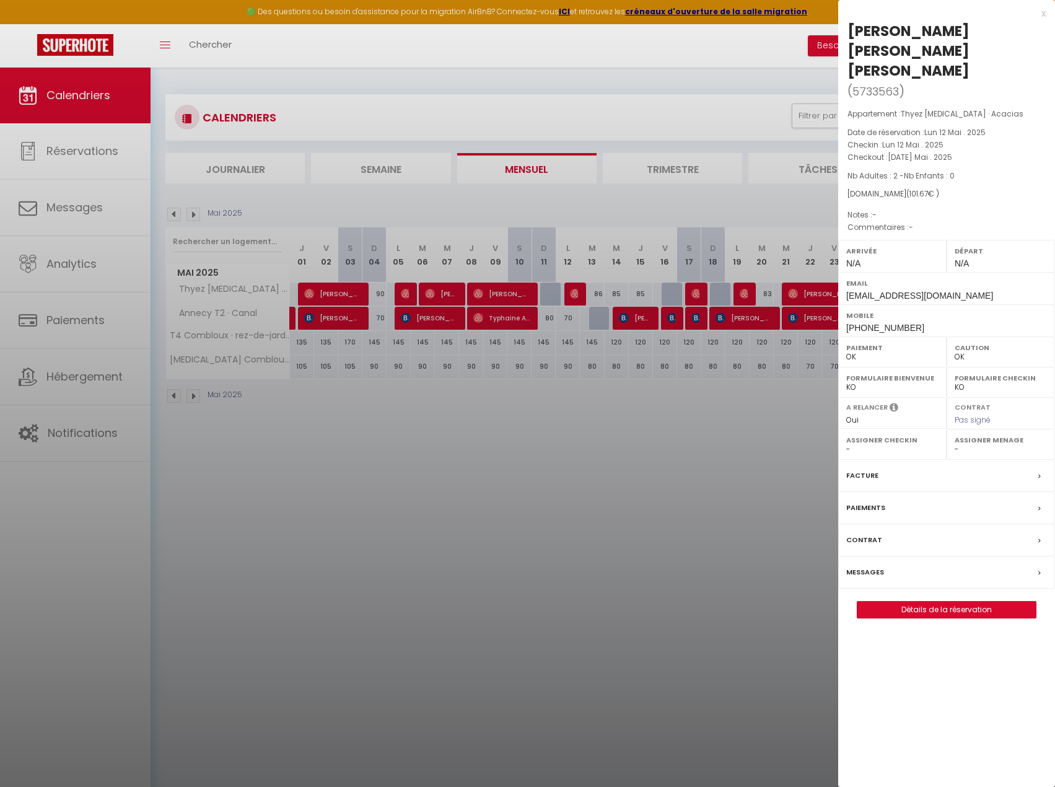
drag, startPoint x: 715, startPoint y: 332, endPoint x: 699, endPoint y: 313, distance: 24.6
click at [713, 332] on div at bounding box center [527, 393] width 1055 height 787
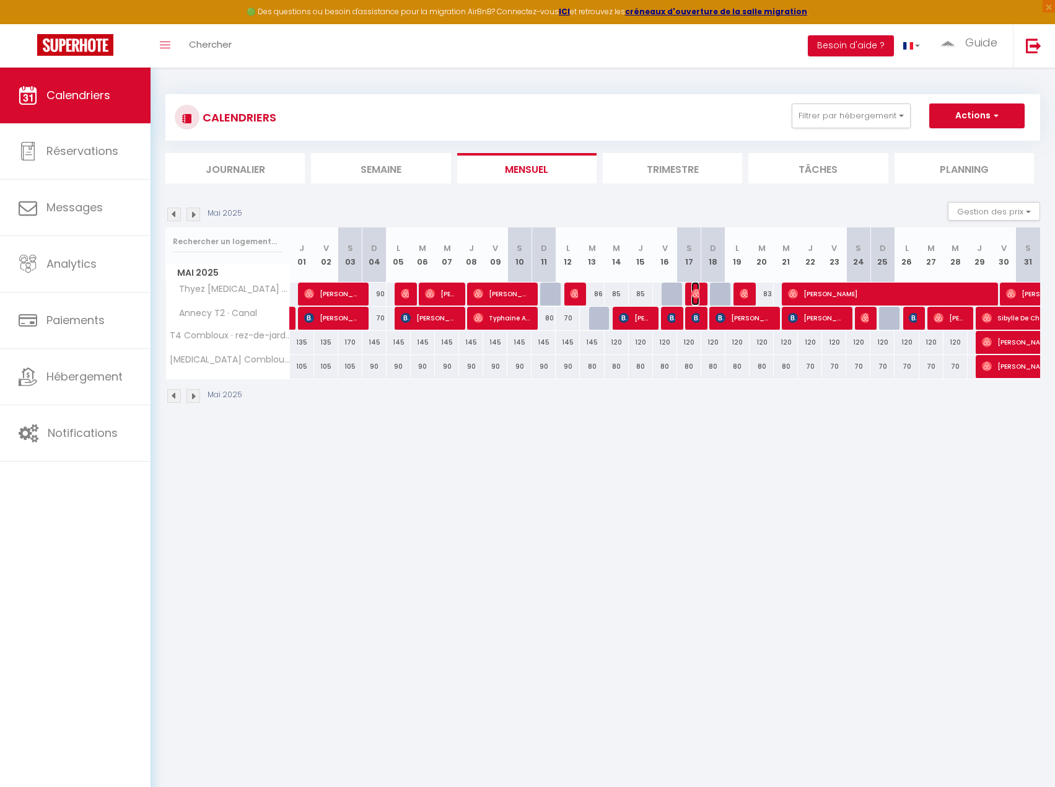
click at [696, 294] on img at bounding box center [697, 294] width 10 height 10
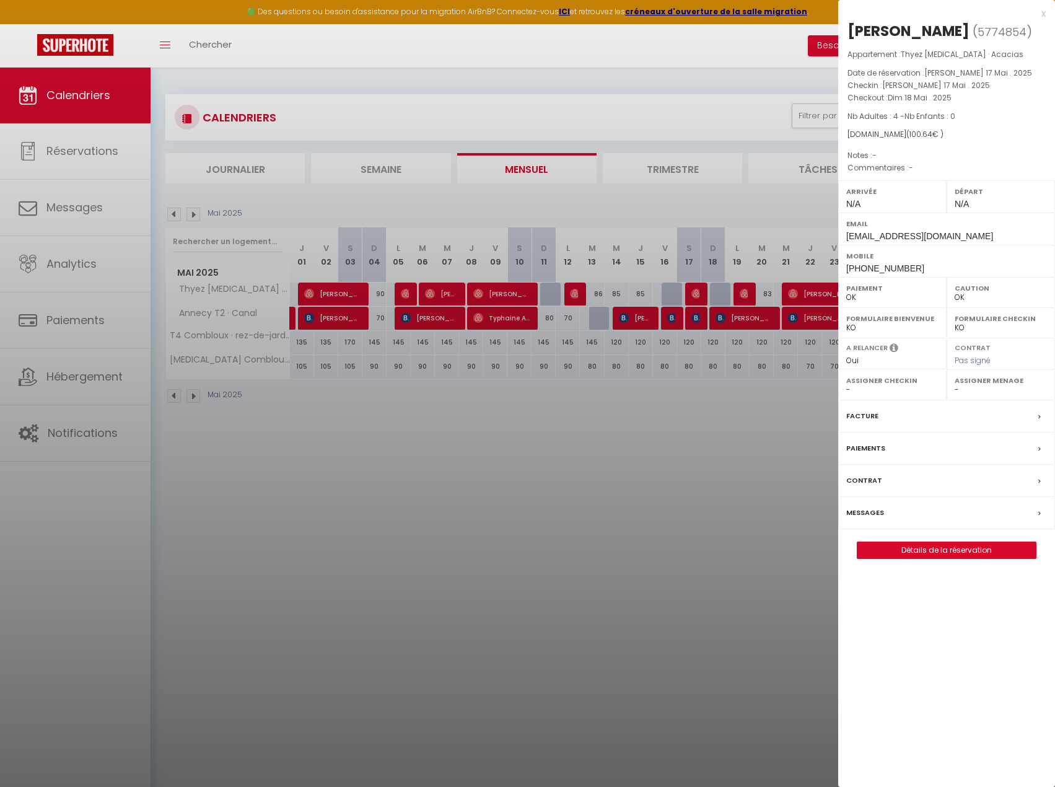
drag, startPoint x: 773, startPoint y: 332, endPoint x: 759, endPoint y: 303, distance: 32.4
click at [771, 332] on div at bounding box center [527, 393] width 1055 height 787
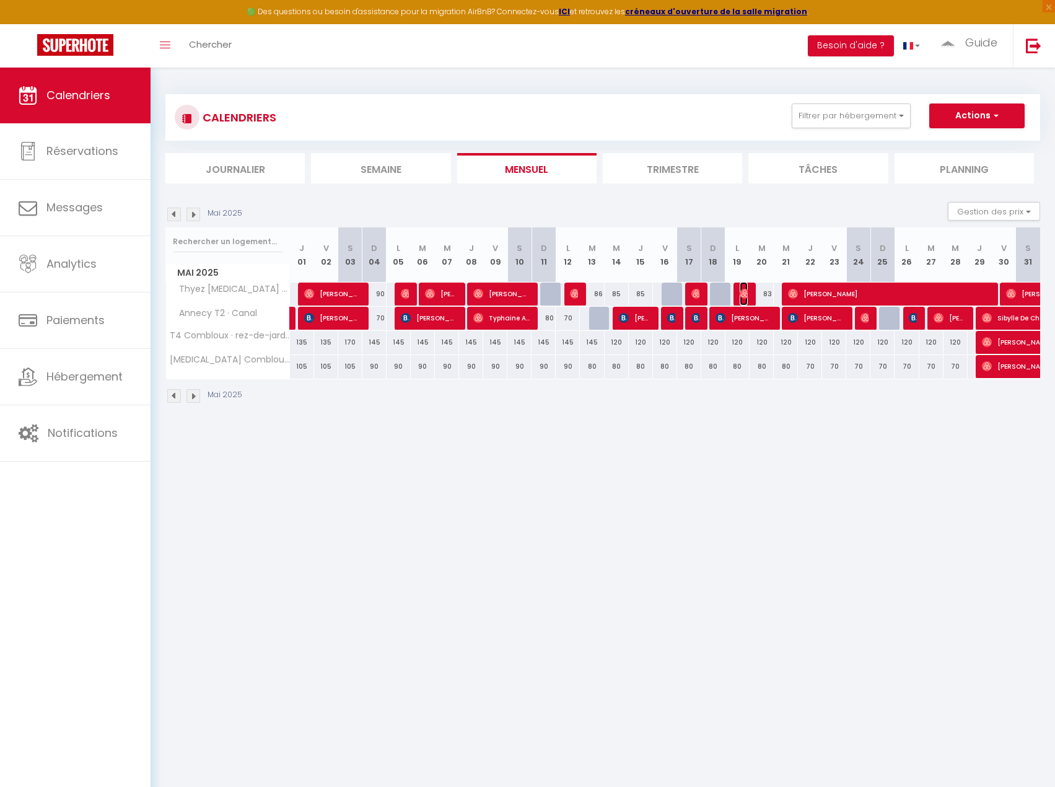
click at [742, 289] on img at bounding box center [745, 294] width 10 height 10
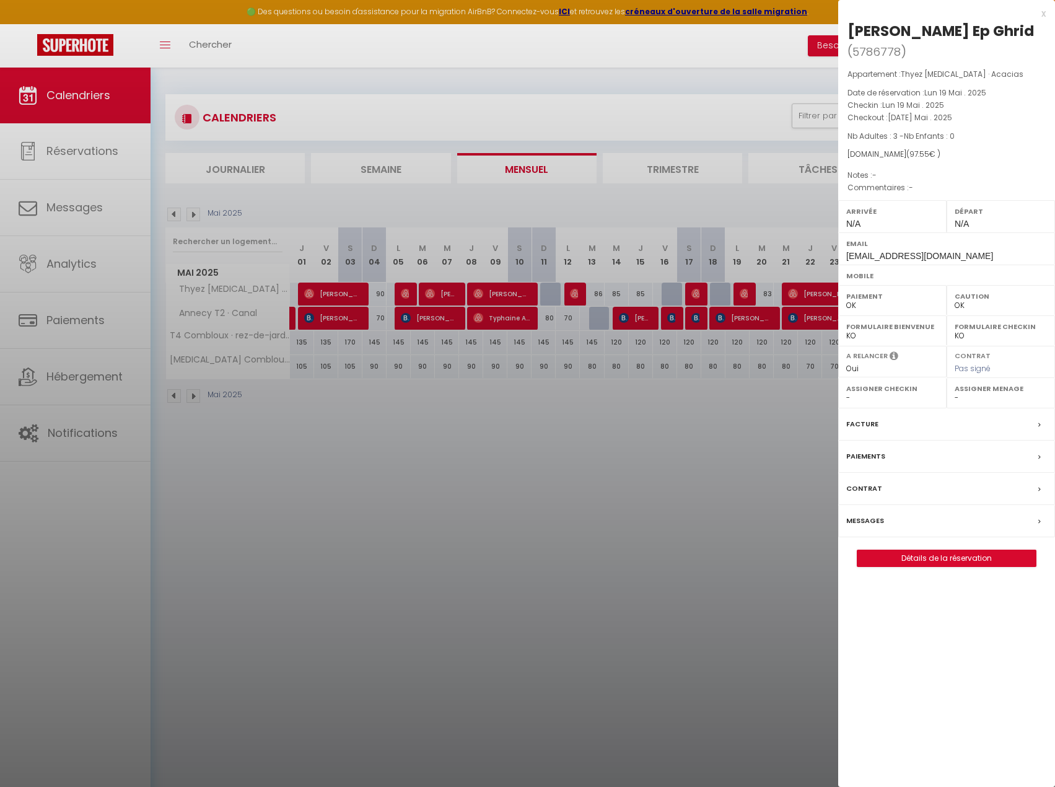
drag, startPoint x: 764, startPoint y: 360, endPoint x: 796, endPoint y: 319, distance: 52.1
click at [763, 360] on div at bounding box center [527, 393] width 1055 height 787
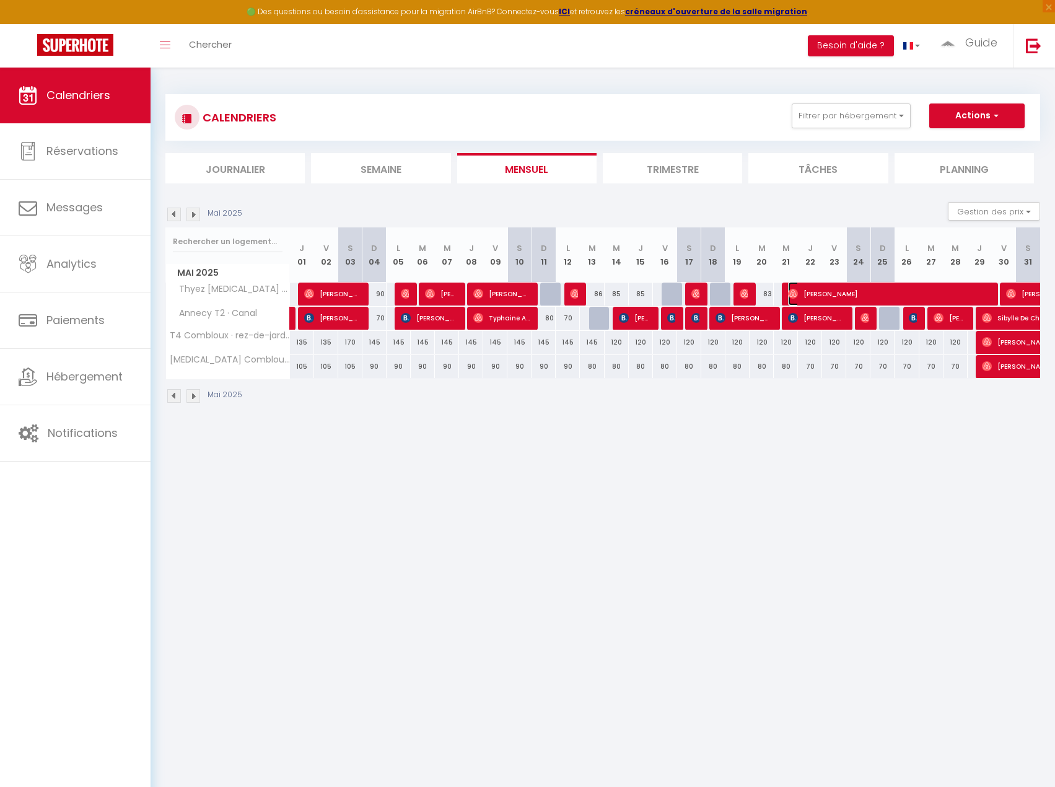
click at [800, 299] on span "[PERSON_NAME]" at bounding box center [888, 294] width 201 height 24
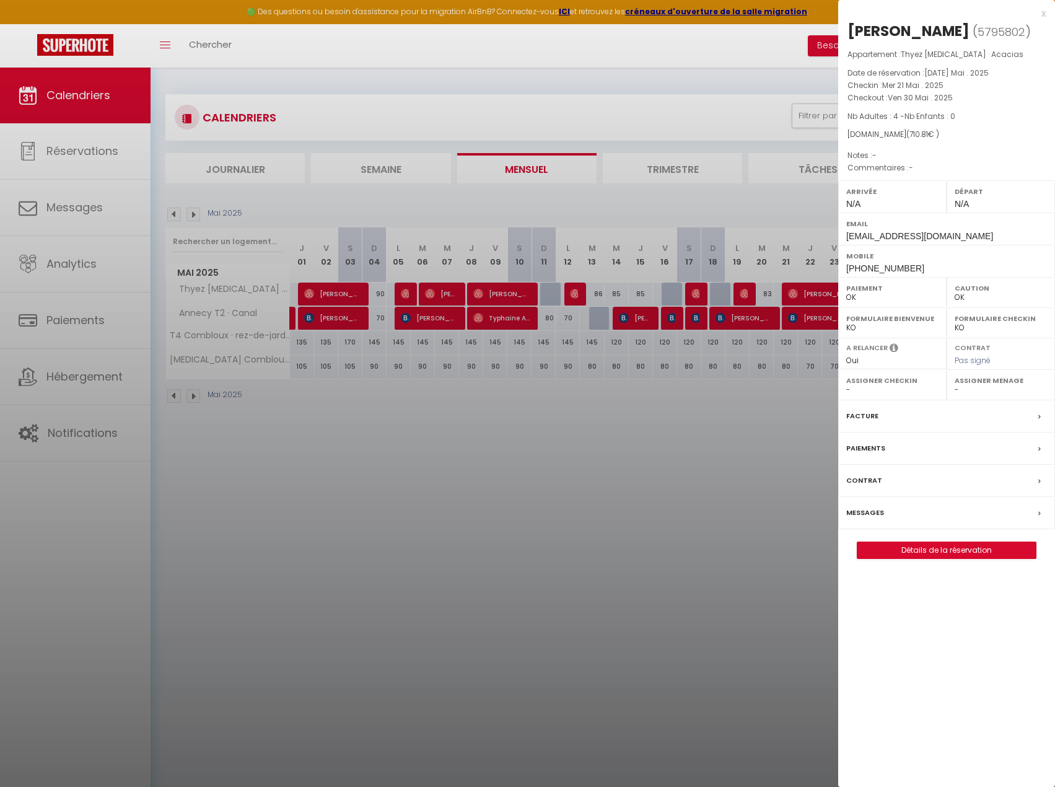
drag, startPoint x: 769, startPoint y: 372, endPoint x: 860, endPoint y: 332, distance: 99.9
click at [769, 372] on div at bounding box center [527, 393] width 1055 height 787
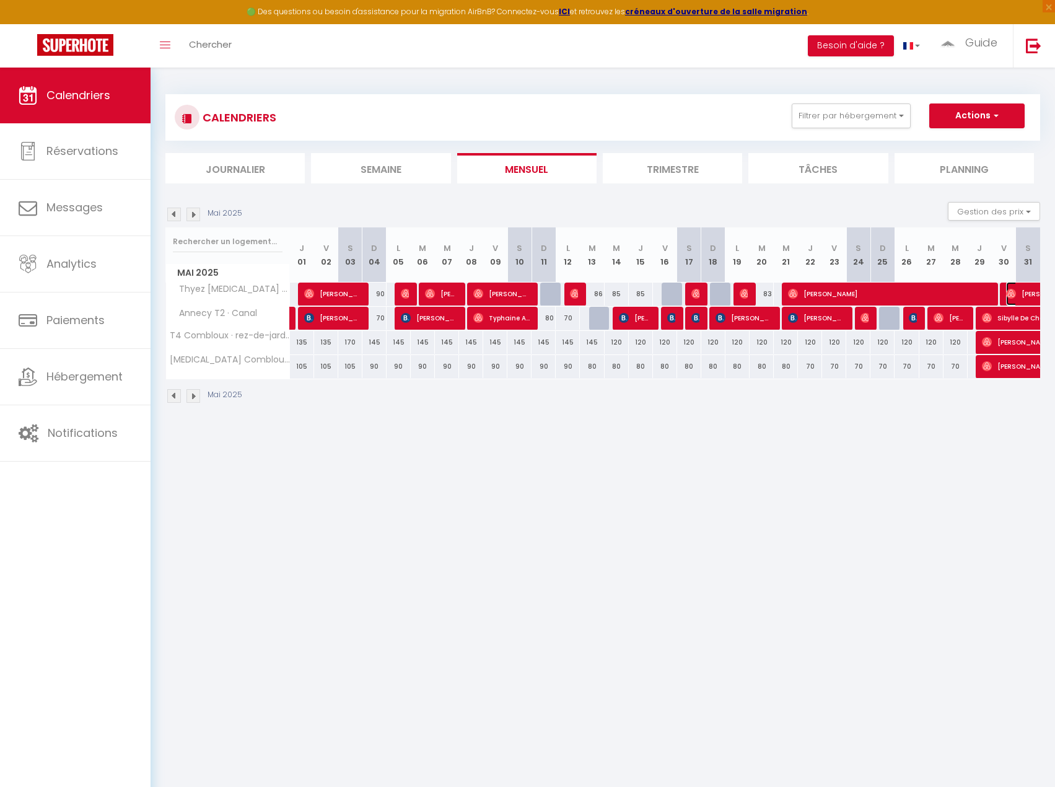
click at [1028, 289] on span "[PERSON_NAME]" at bounding box center [1035, 294] width 57 height 24
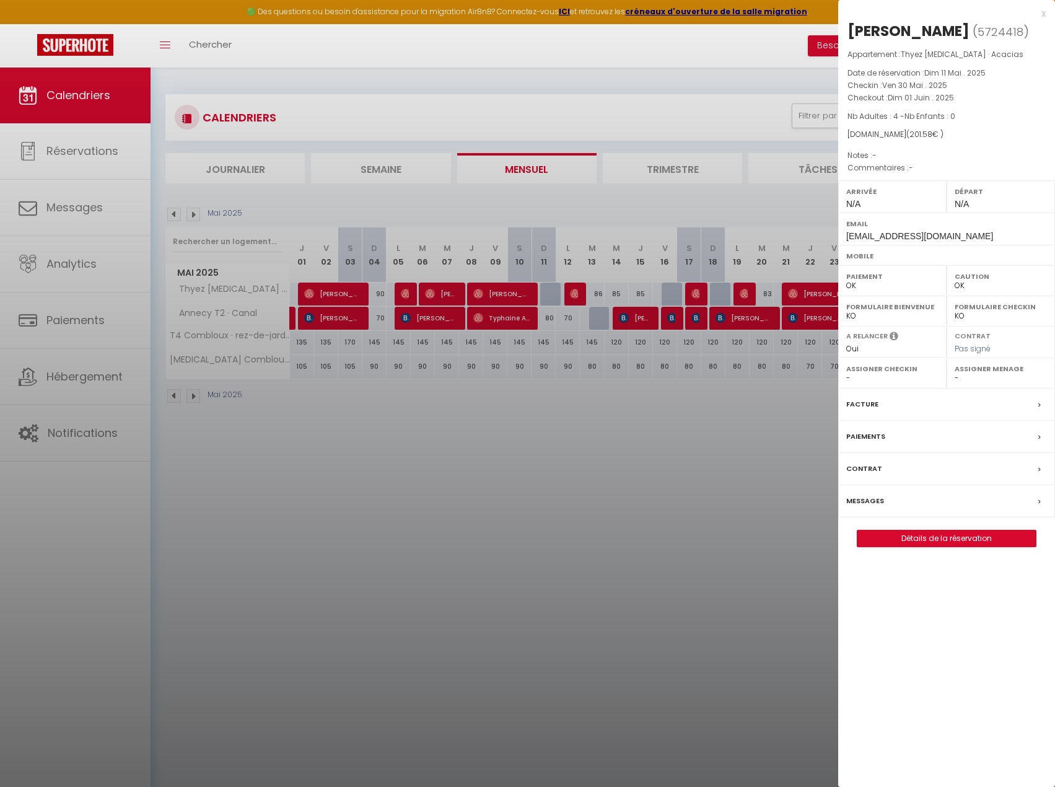
drag, startPoint x: 726, startPoint y: 355, endPoint x: 477, endPoint y: 306, distance: 254.4
click at [726, 355] on div at bounding box center [527, 393] width 1055 height 787
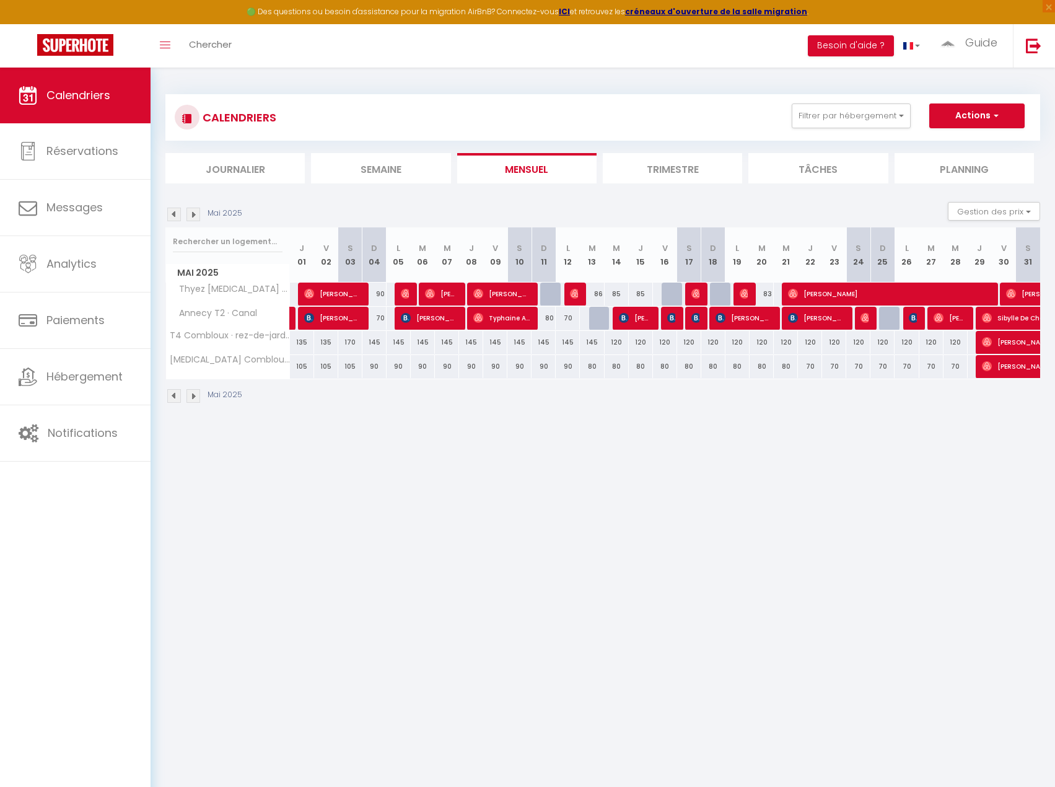
click at [190, 216] on img at bounding box center [194, 215] width 14 height 14
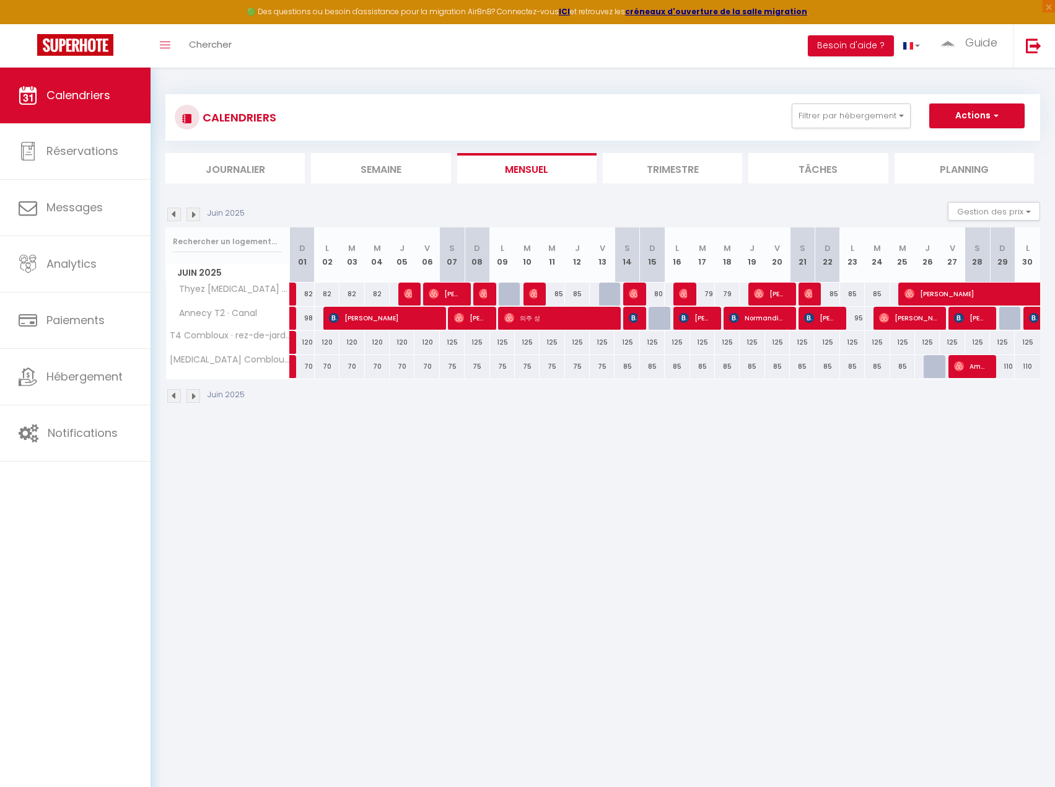
drag, startPoint x: 278, startPoint y: 434, endPoint x: 341, endPoint y: 358, distance: 98.2
click at [279, 431] on body "🟢 Des questions ou besoin d'assistance pour la migration AirBnB? Connectez-vous…" at bounding box center [527, 461] width 1055 height 787
click at [410, 297] on img at bounding box center [409, 294] width 10 height 10
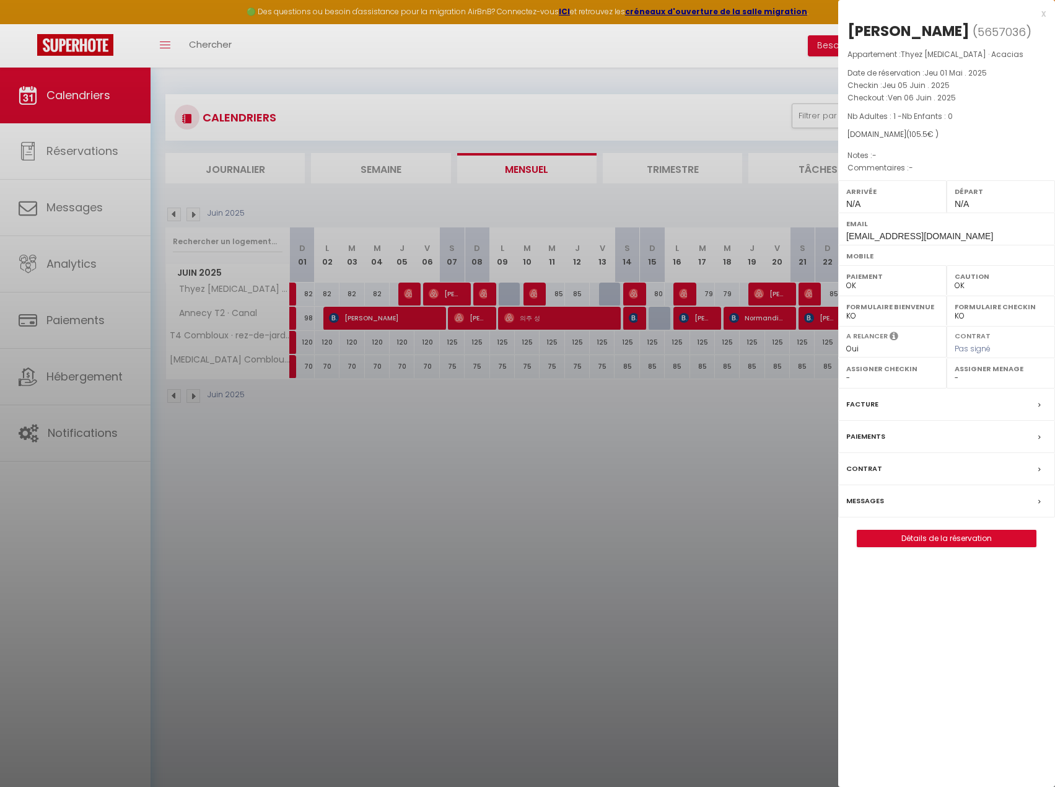
drag, startPoint x: 449, startPoint y: 301, endPoint x: 447, endPoint y: 287, distance: 14.4
click at [448, 300] on div at bounding box center [527, 393] width 1055 height 787
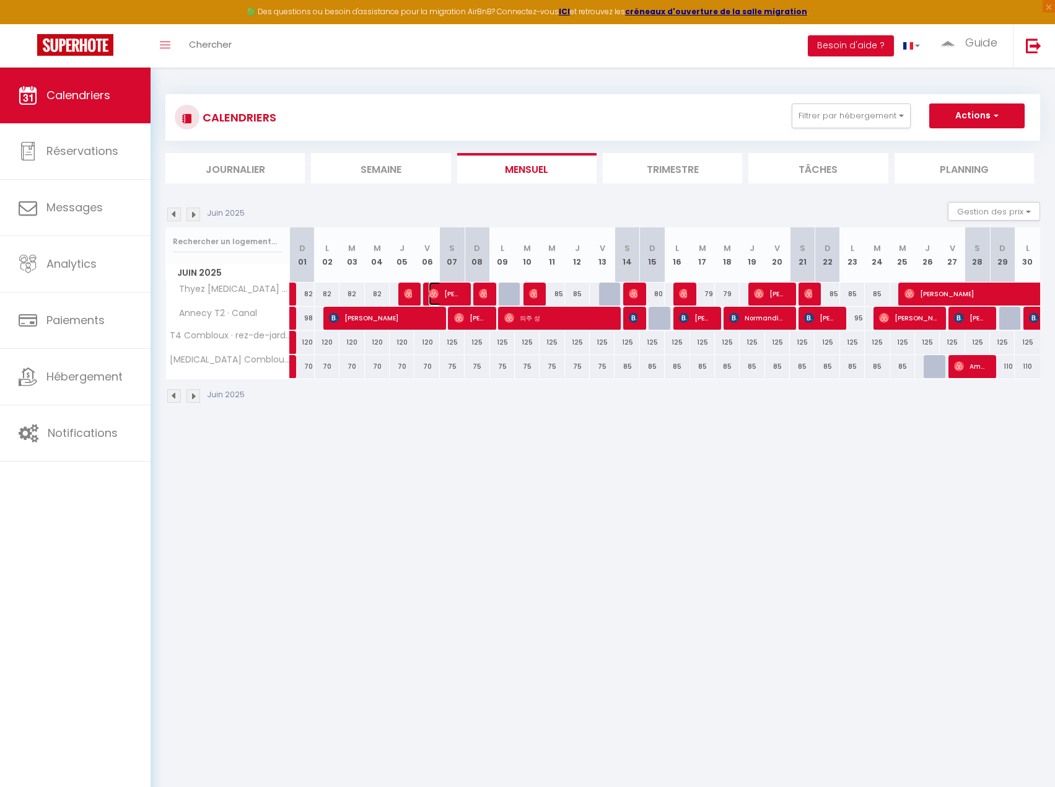
click at [454, 292] on span "[PERSON_NAME]" at bounding box center [445, 294] width 33 height 24
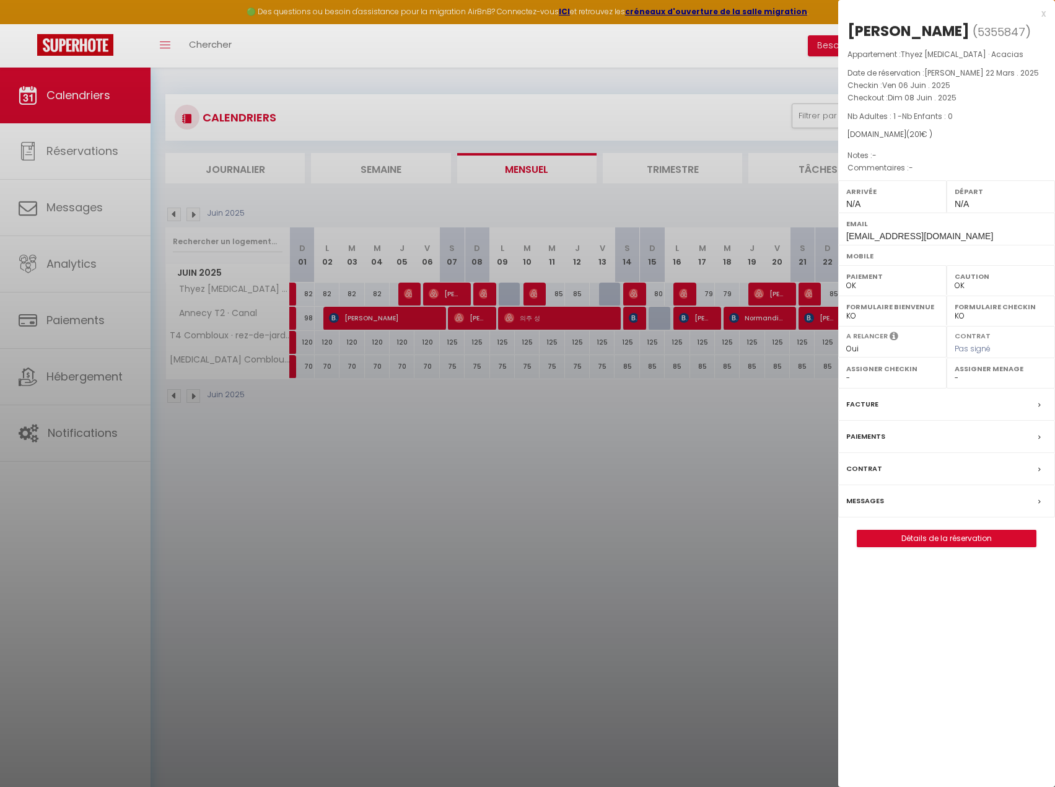
drag, startPoint x: 477, startPoint y: 310, endPoint x: 486, endPoint y: 299, distance: 14.1
click at [477, 310] on div at bounding box center [527, 393] width 1055 height 787
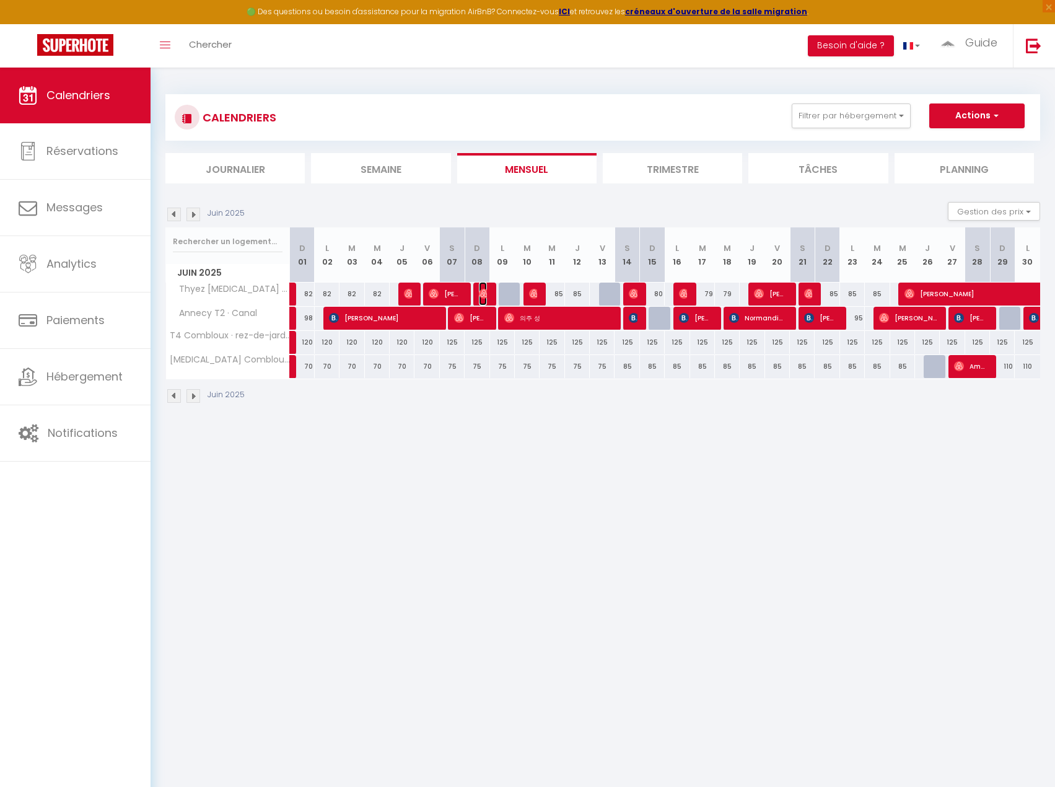
click at [486, 291] on img at bounding box center [484, 294] width 10 height 10
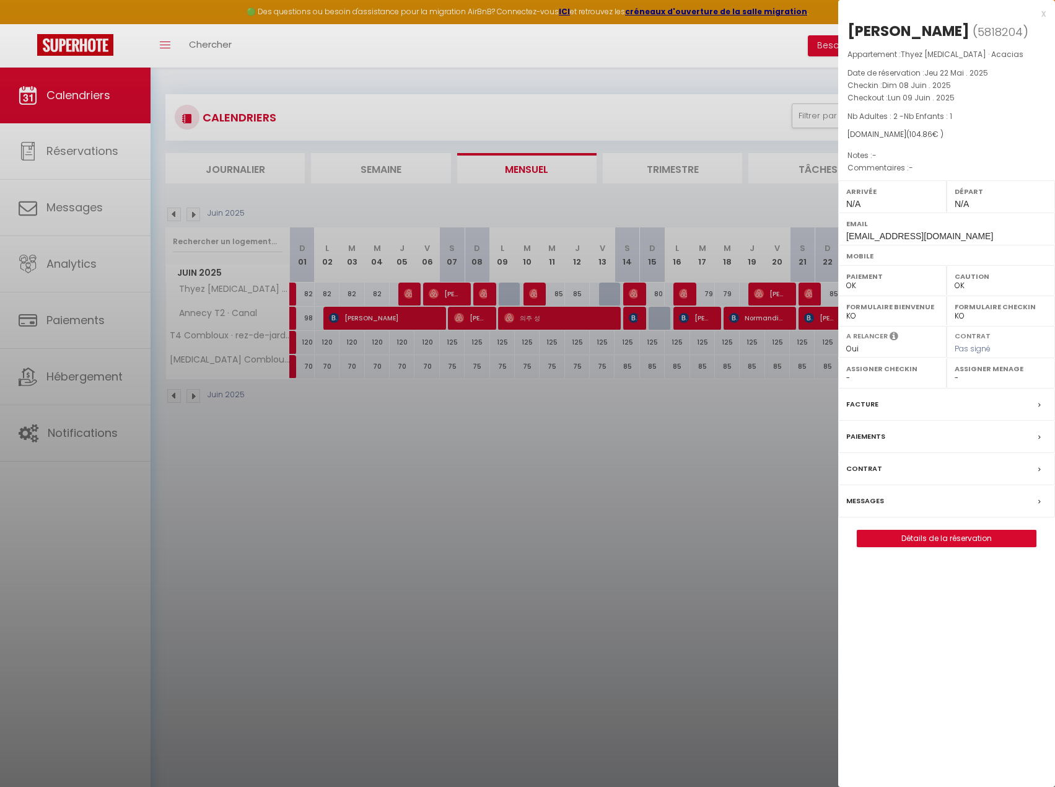
drag, startPoint x: 527, startPoint y: 336, endPoint x: 533, endPoint y: 310, distance: 26.6
click at [527, 336] on div at bounding box center [527, 393] width 1055 height 787
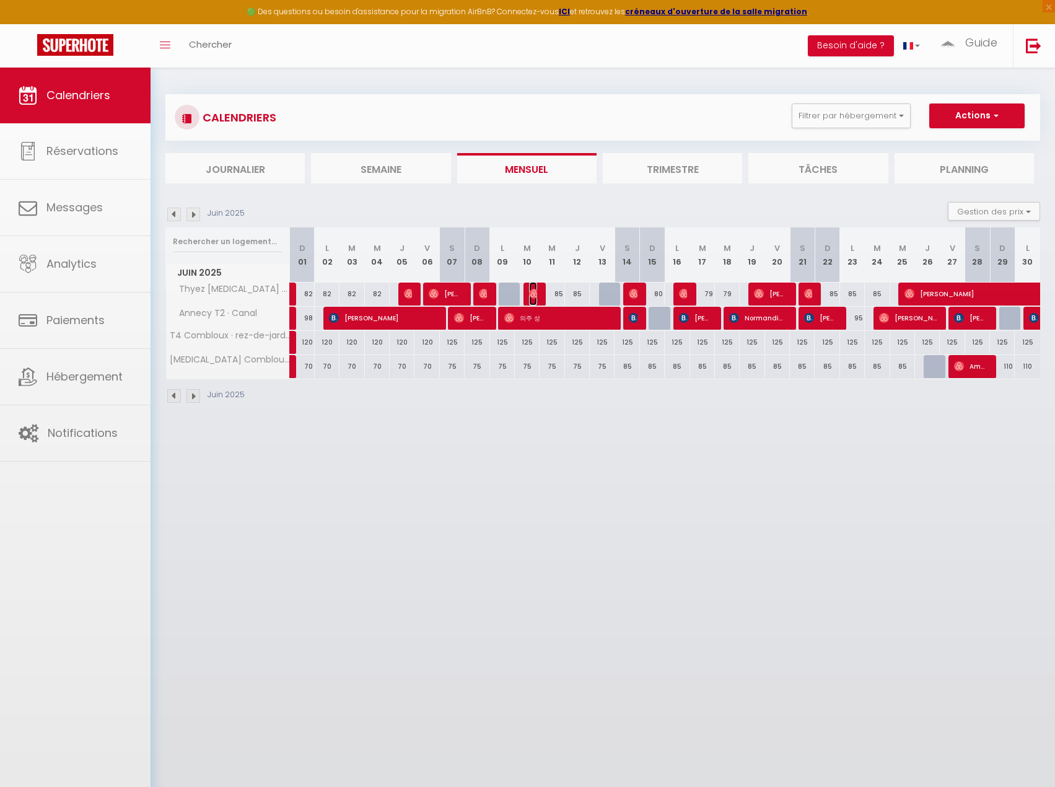
click at [537, 297] on img at bounding box center [534, 294] width 10 height 10
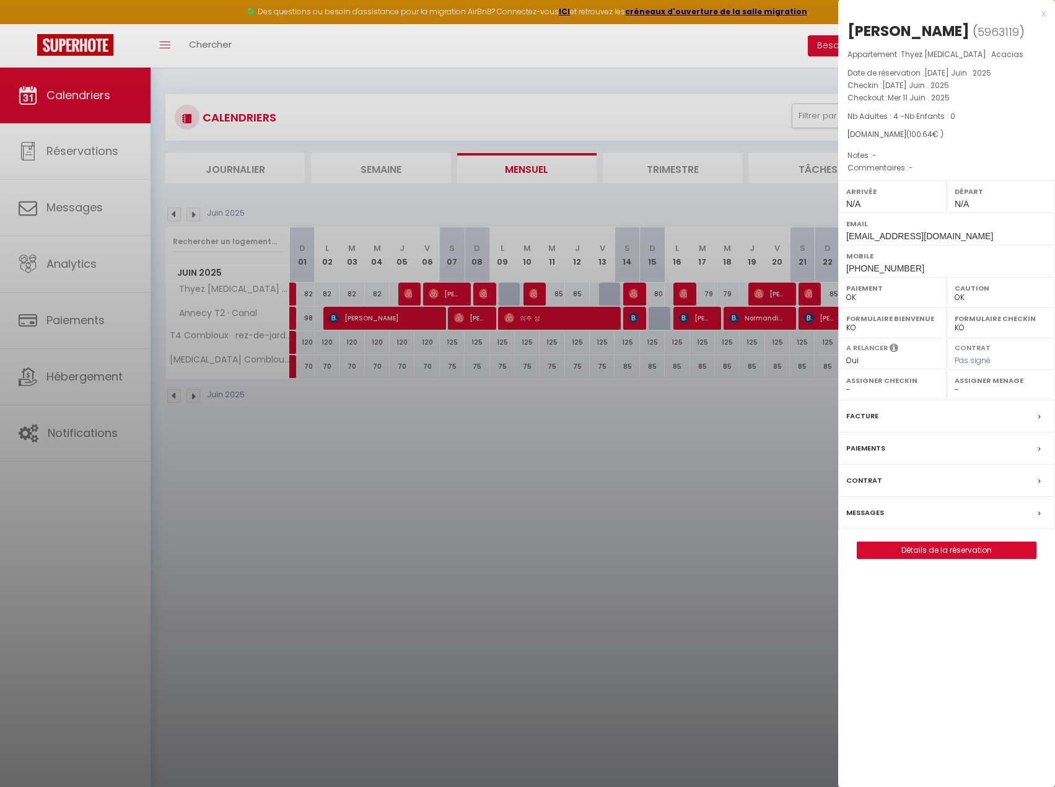
click at [562, 332] on div at bounding box center [527, 393] width 1055 height 787
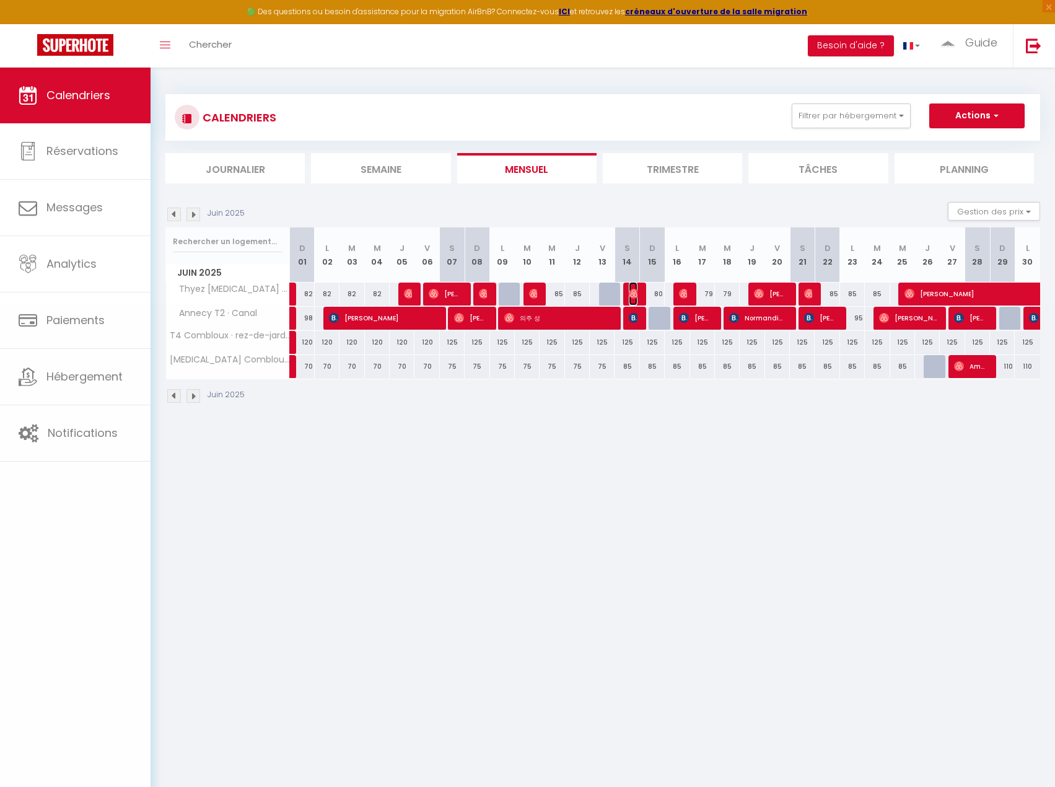
click at [637, 289] on img at bounding box center [634, 294] width 10 height 10
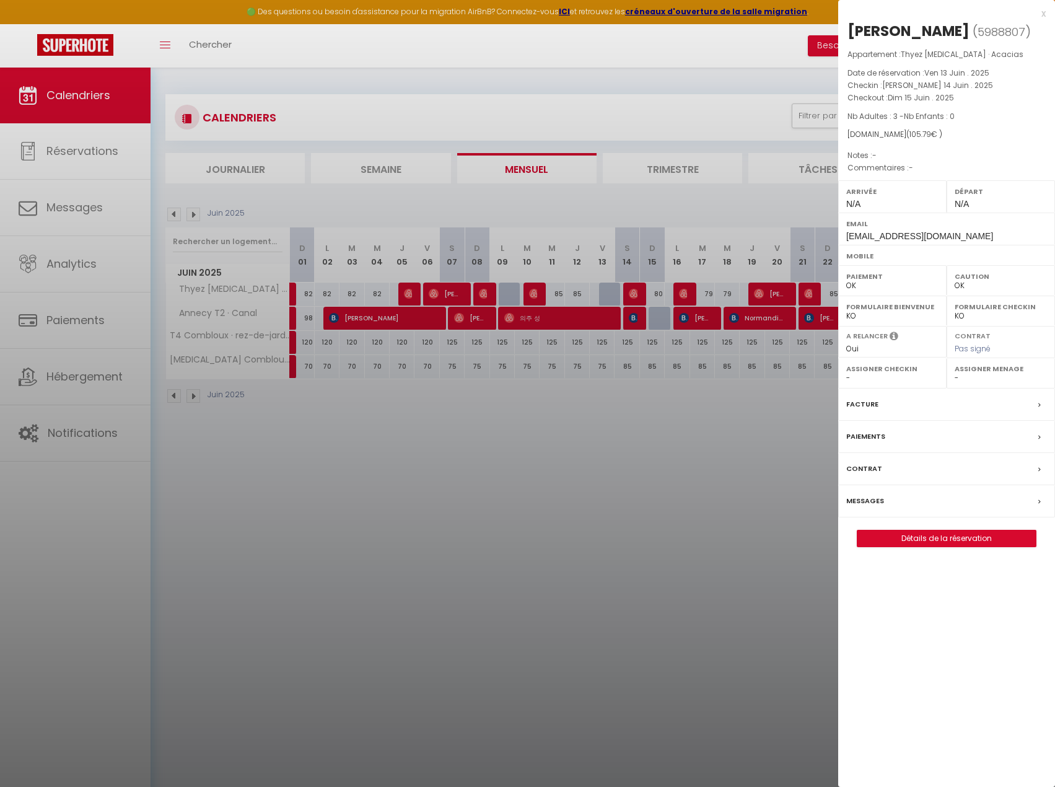
click at [681, 304] on div at bounding box center [527, 393] width 1055 height 787
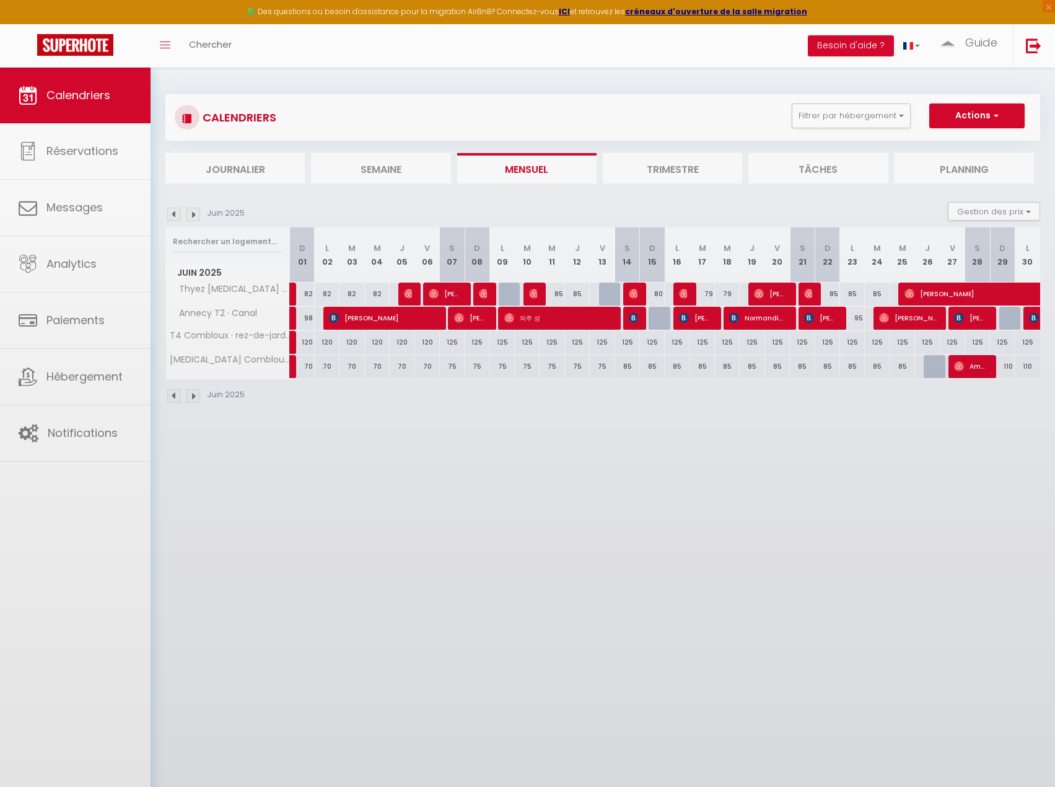
click at [689, 291] on body "🟢 Des questions ou besoin d'assistance pour la migration AirBnB? Connectez-vous…" at bounding box center [527, 461] width 1055 height 787
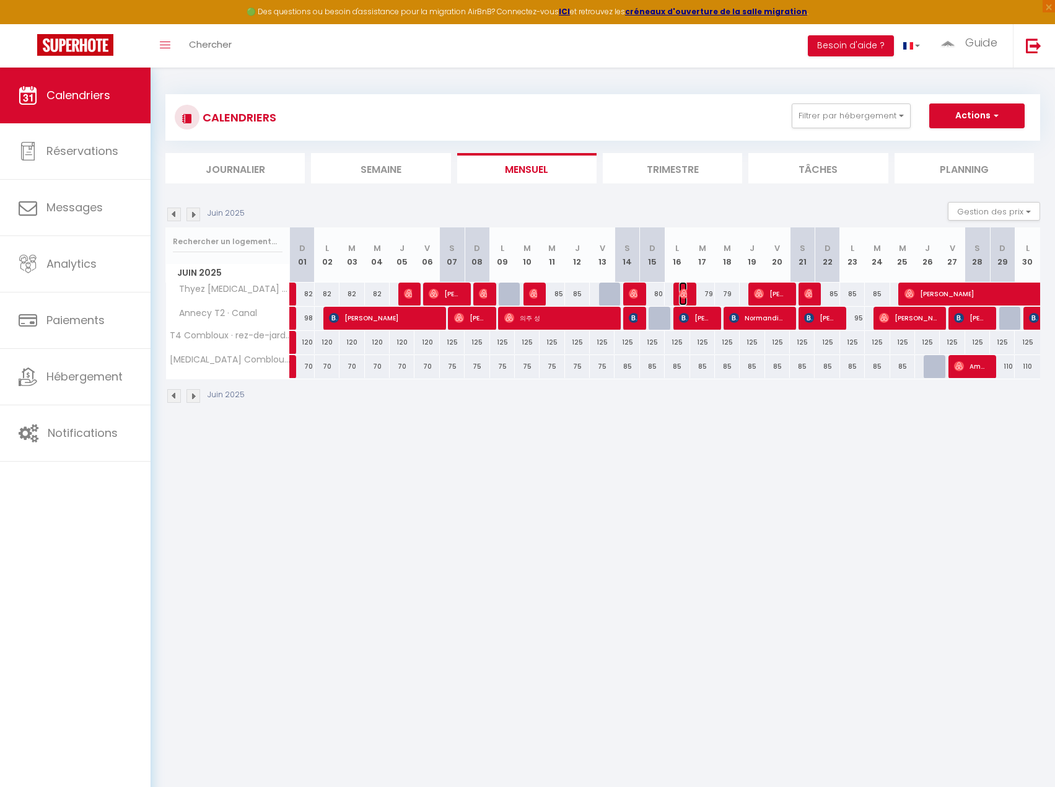
click at [687, 291] on img at bounding box center [684, 294] width 10 height 10
select select "KO"
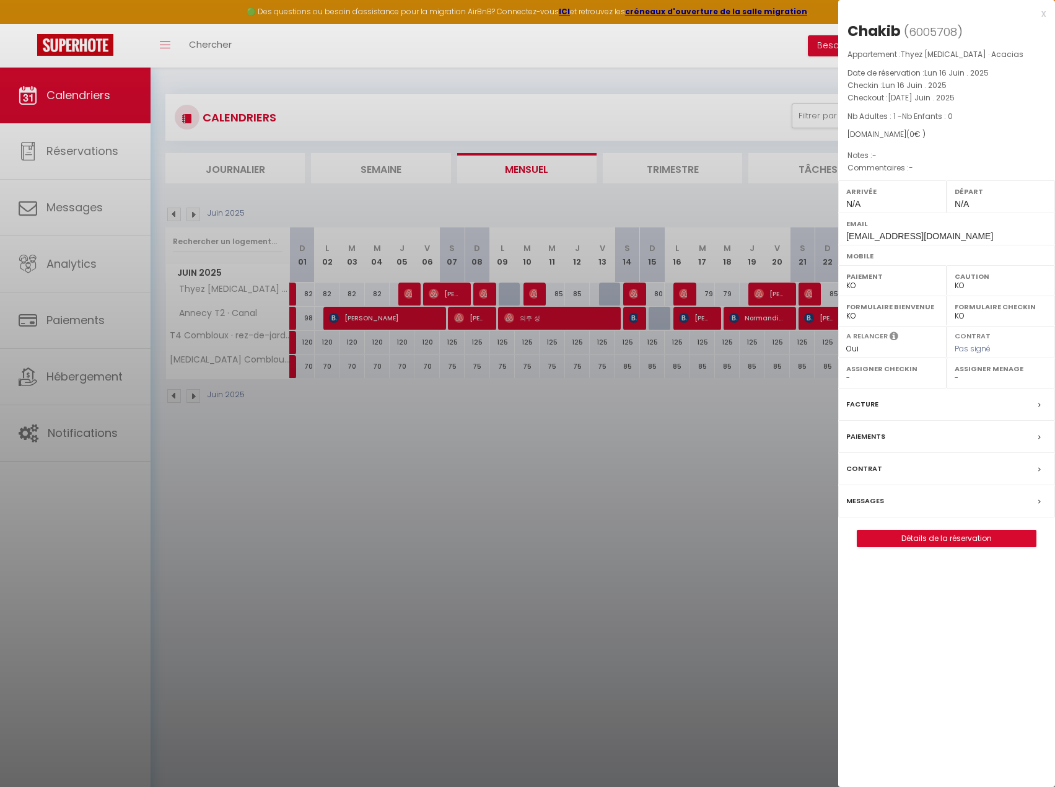
drag, startPoint x: 728, startPoint y: 338, endPoint x: 765, endPoint y: 296, distance: 56.6
click at [728, 338] on div at bounding box center [527, 393] width 1055 height 787
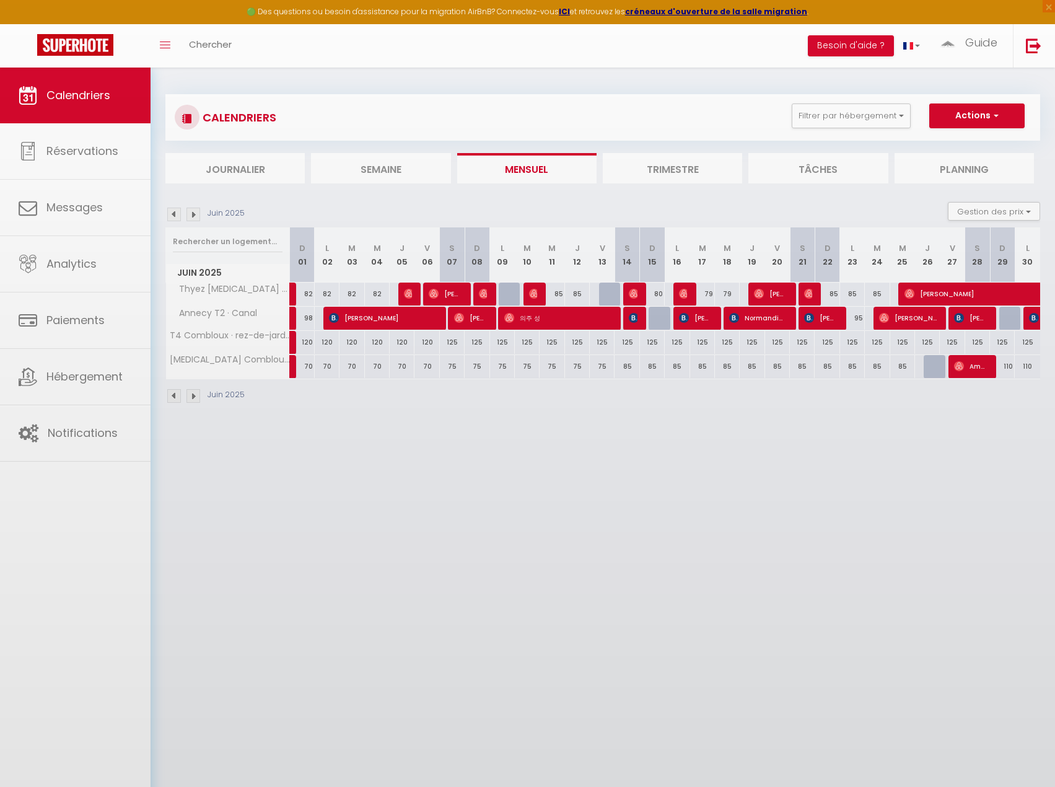
click at [768, 293] on body "🟢 Des questions ou besoin d'assistance pour la migration AirBnB? Connectez-vous…" at bounding box center [527, 461] width 1055 height 787
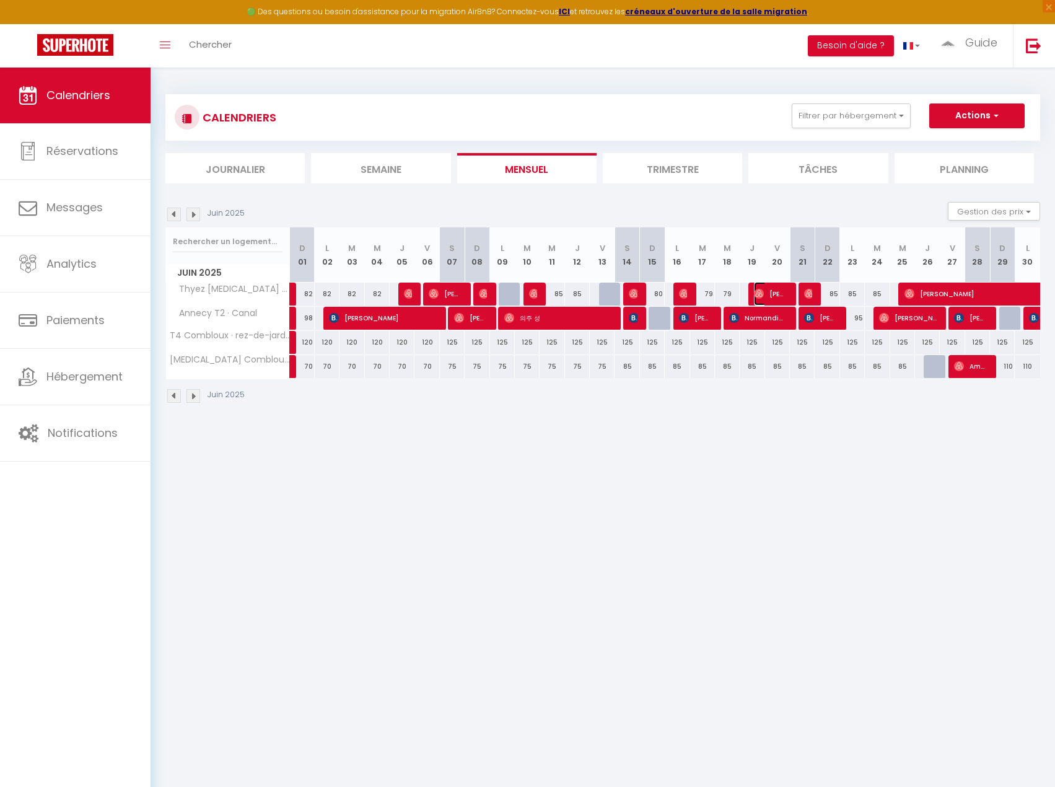
click at [768, 293] on span "[PERSON_NAME]" at bounding box center [770, 294] width 33 height 24
select select "OK"
select select "34768"
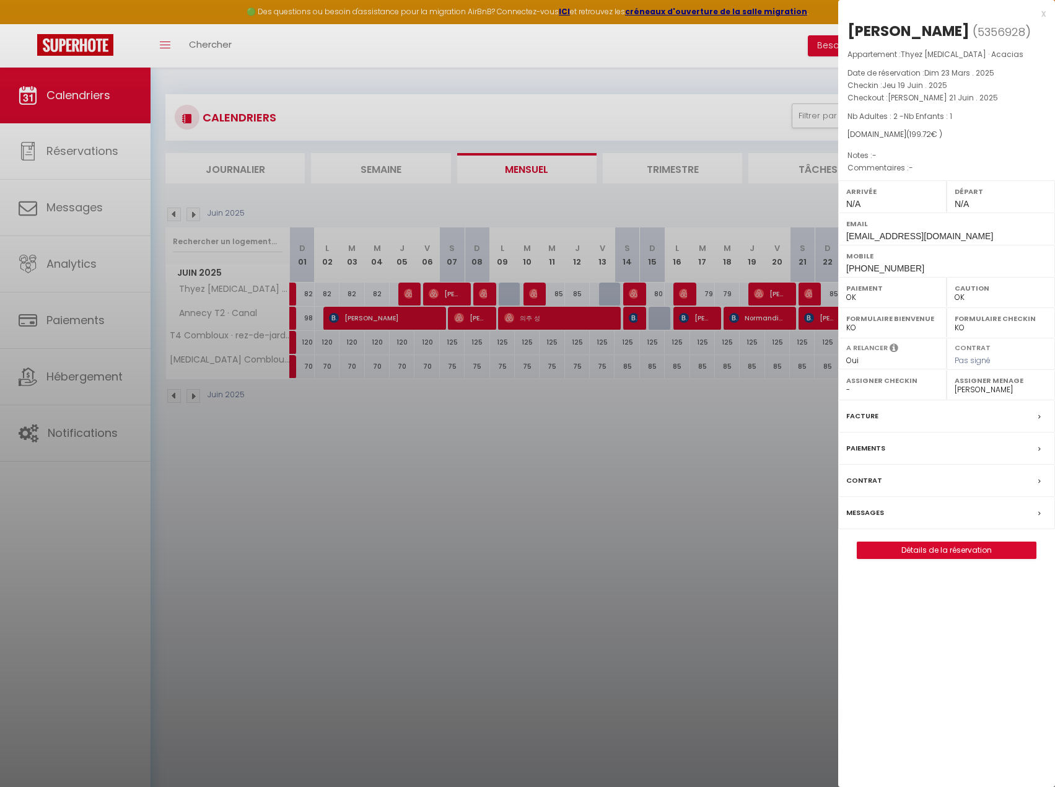
drag, startPoint x: 795, startPoint y: 334, endPoint x: 812, endPoint y: 299, distance: 38.8
click at [795, 334] on div at bounding box center [527, 393] width 1055 height 787
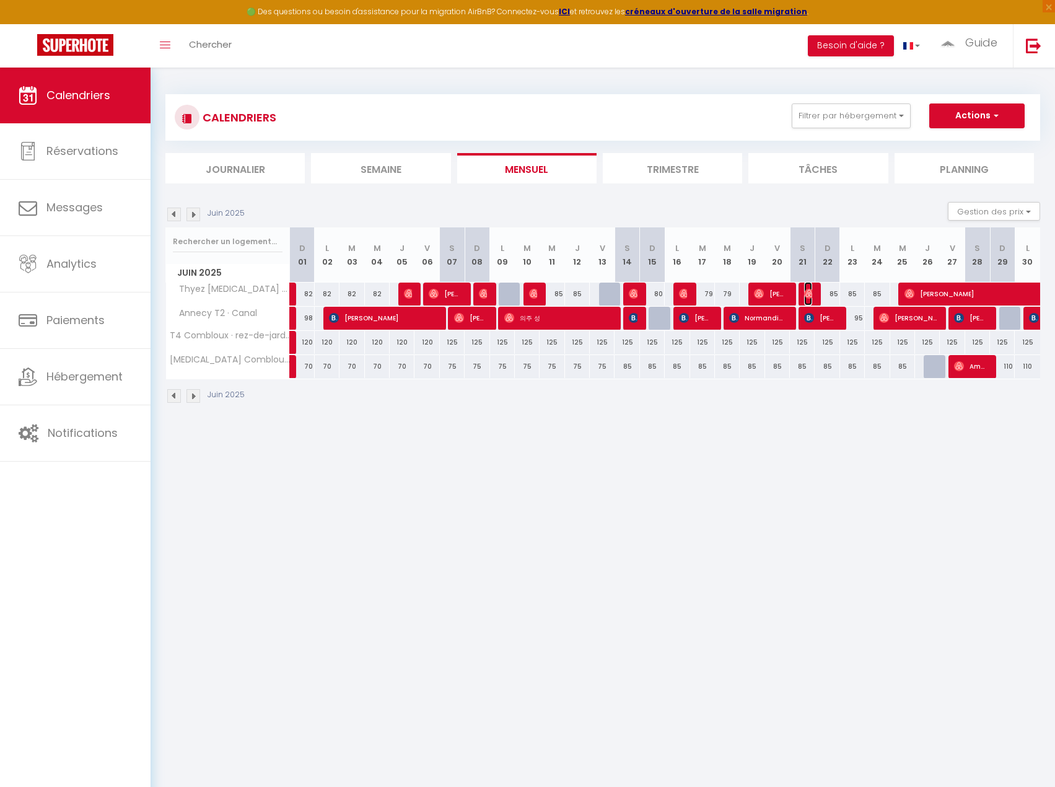
click at [813, 295] on img at bounding box center [809, 294] width 10 height 10
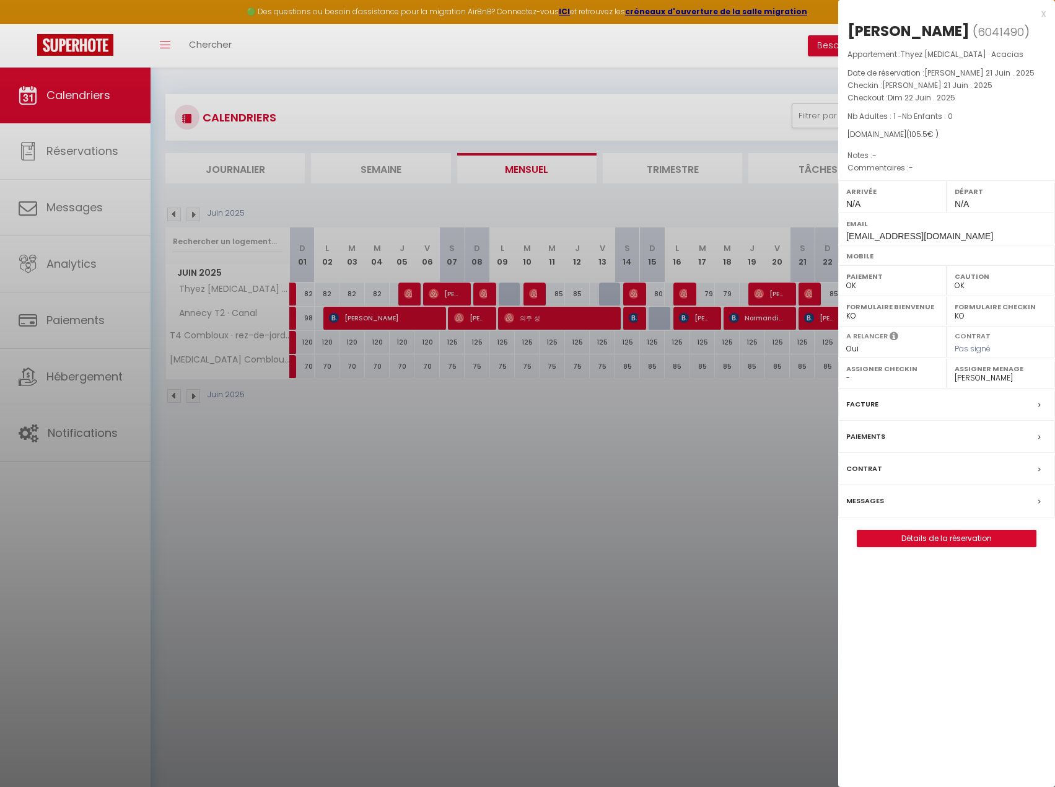
click at [708, 438] on div at bounding box center [527, 393] width 1055 height 787
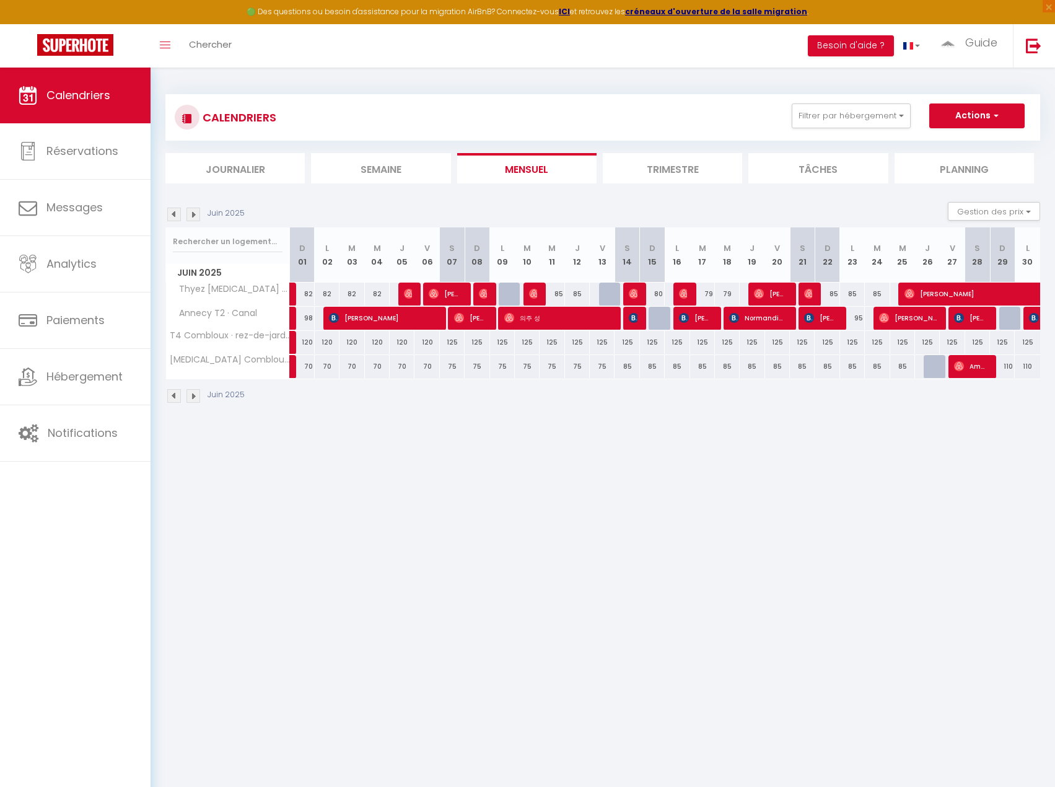
click at [196, 218] on img at bounding box center [194, 215] width 14 height 14
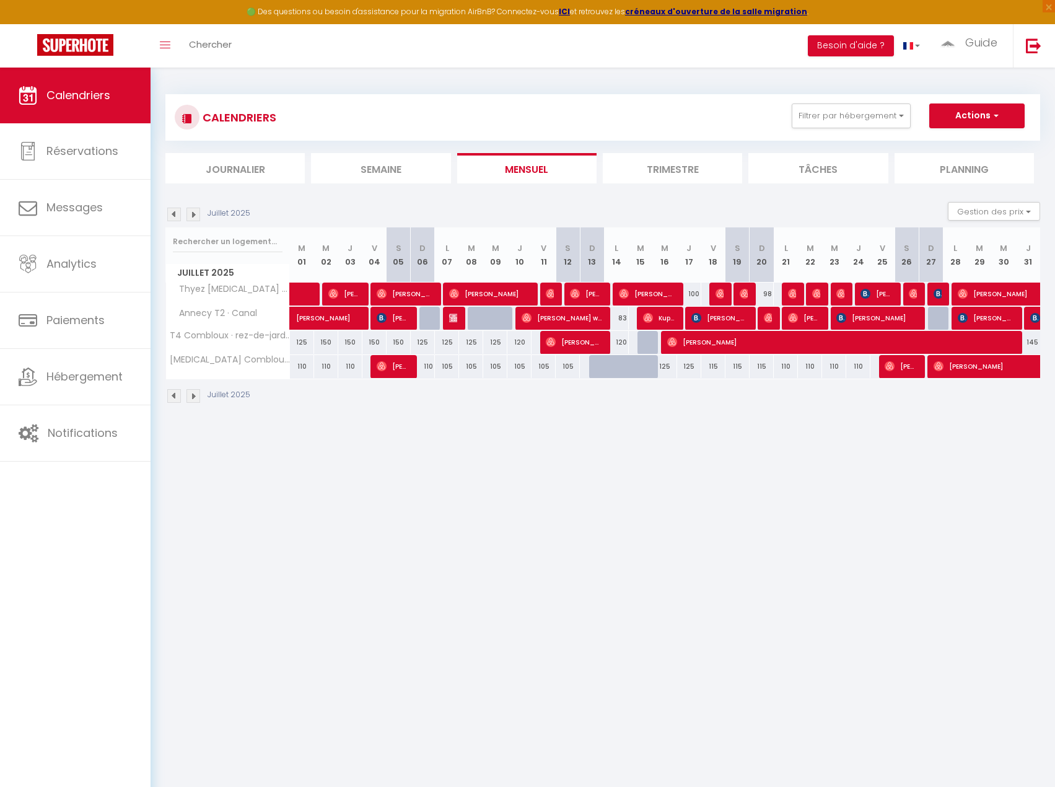
drag, startPoint x: 565, startPoint y: 515, endPoint x: 508, endPoint y: 489, distance: 62.1
click at [552, 514] on body "🟢 Des questions ou besoin d'assistance pour la migration AirBnB? Connectez-vous…" at bounding box center [527, 461] width 1055 height 787
click at [348, 293] on span "[PERSON_NAME]" at bounding box center [344, 294] width 32 height 24
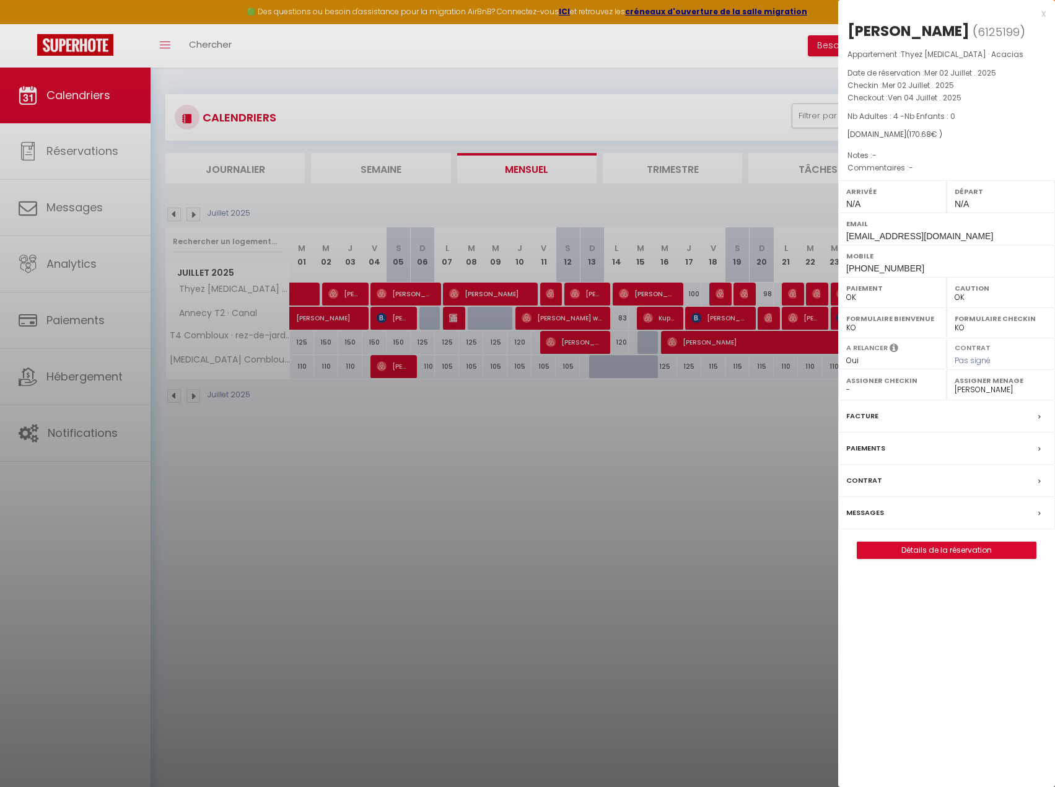
drag, startPoint x: 392, startPoint y: 311, endPoint x: 395, endPoint y: 296, distance: 15.8
click at [390, 311] on div at bounding box center [527, 393] width 1055 height 787
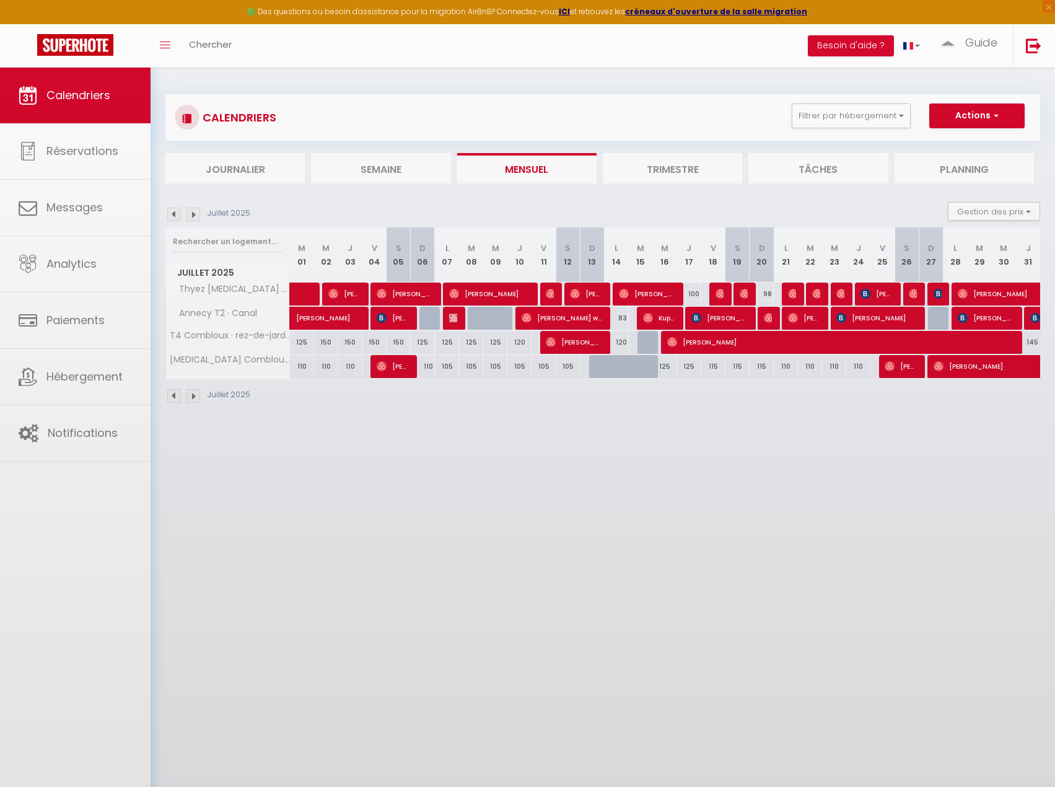
click at [395, 296] on body "🟢 Des questions ou besoin d'assistance pour la migration AirBnB? Connectez-vous…" at bounding box center [527, 461] width 1055 height 787
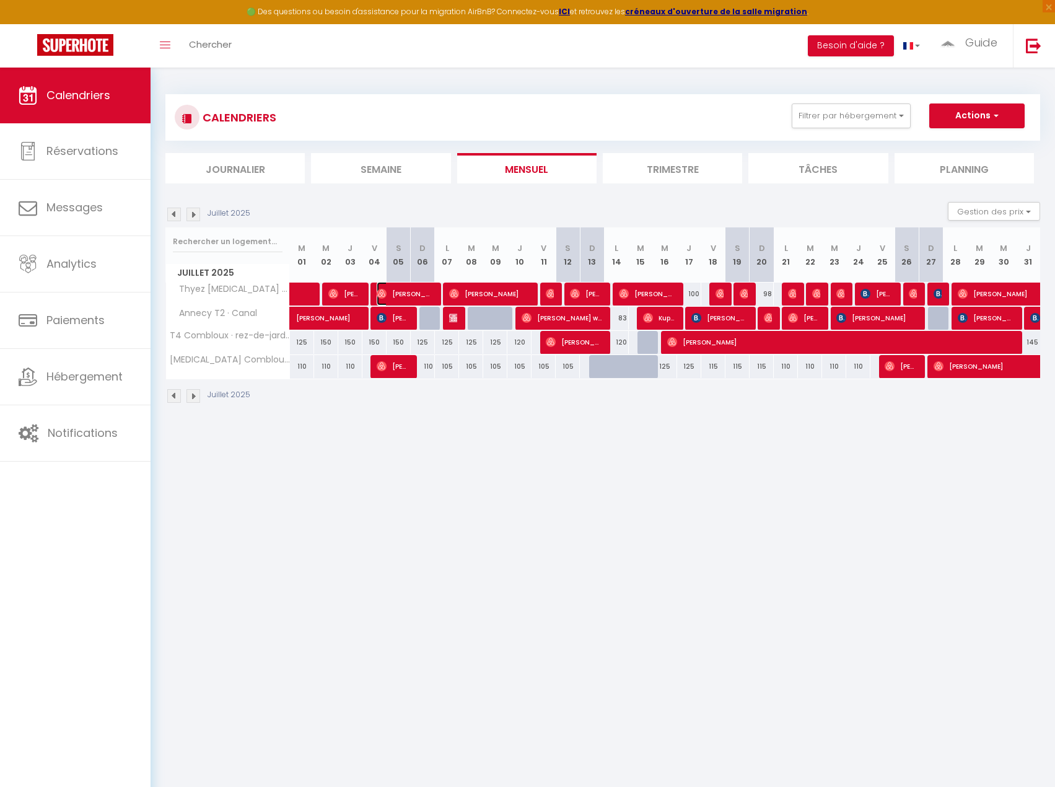
click at [395, 296] on span "[PERSON_NAME]" at bounding box center [405, 294] width 56 height 24
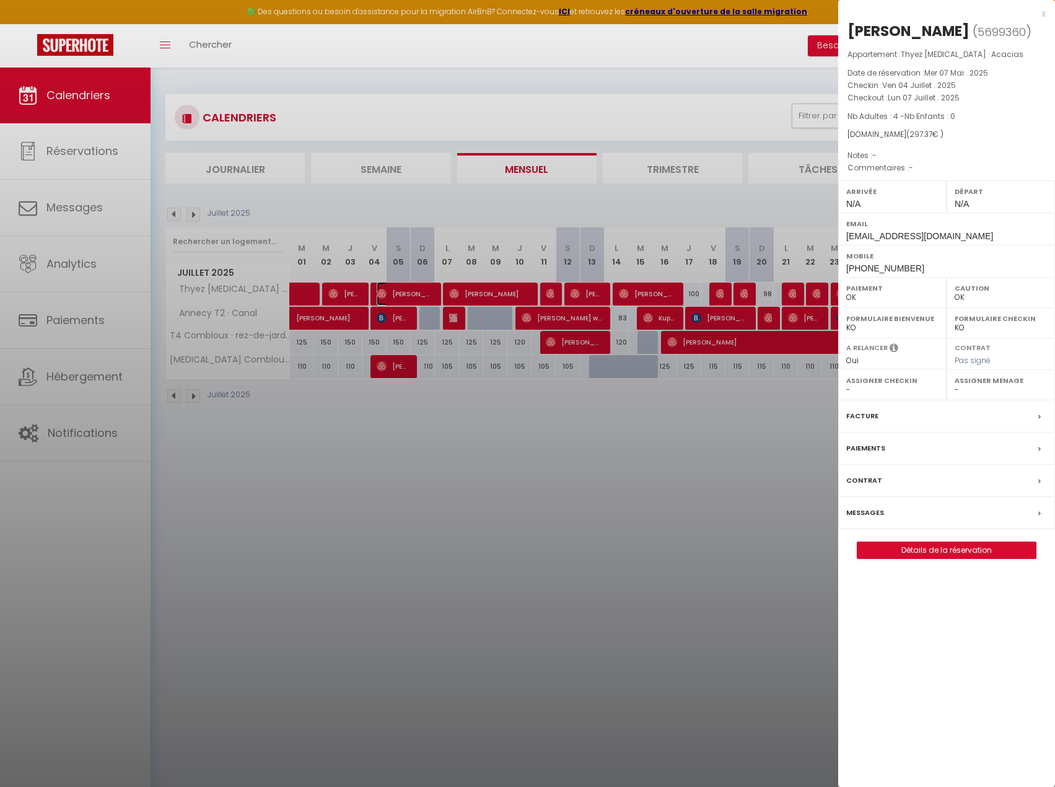
click at [363, 289] on link "[PERSON_NAME]" at bounding box center [363, 297] width 0 height 17
click at [590, 325] on div at bounding box center [527, 393] width 1055 height 787
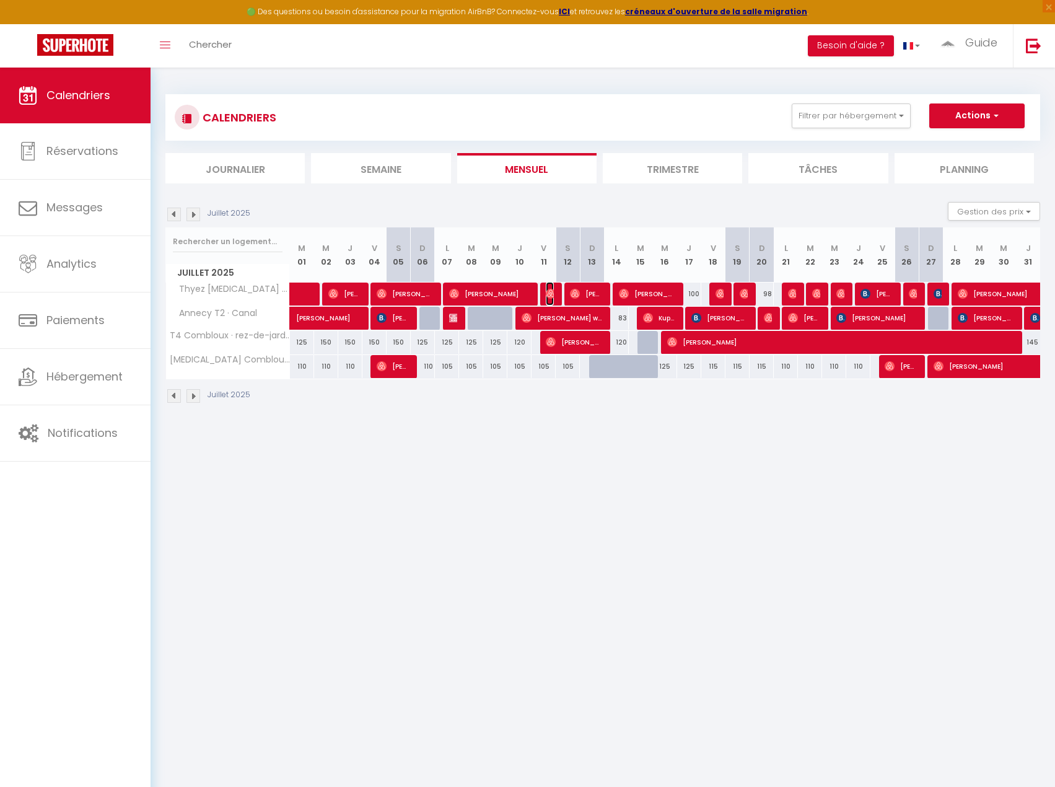
click at [550, 295] on img at bounding box center [551, 294] width 10 height 10
select select "49339"
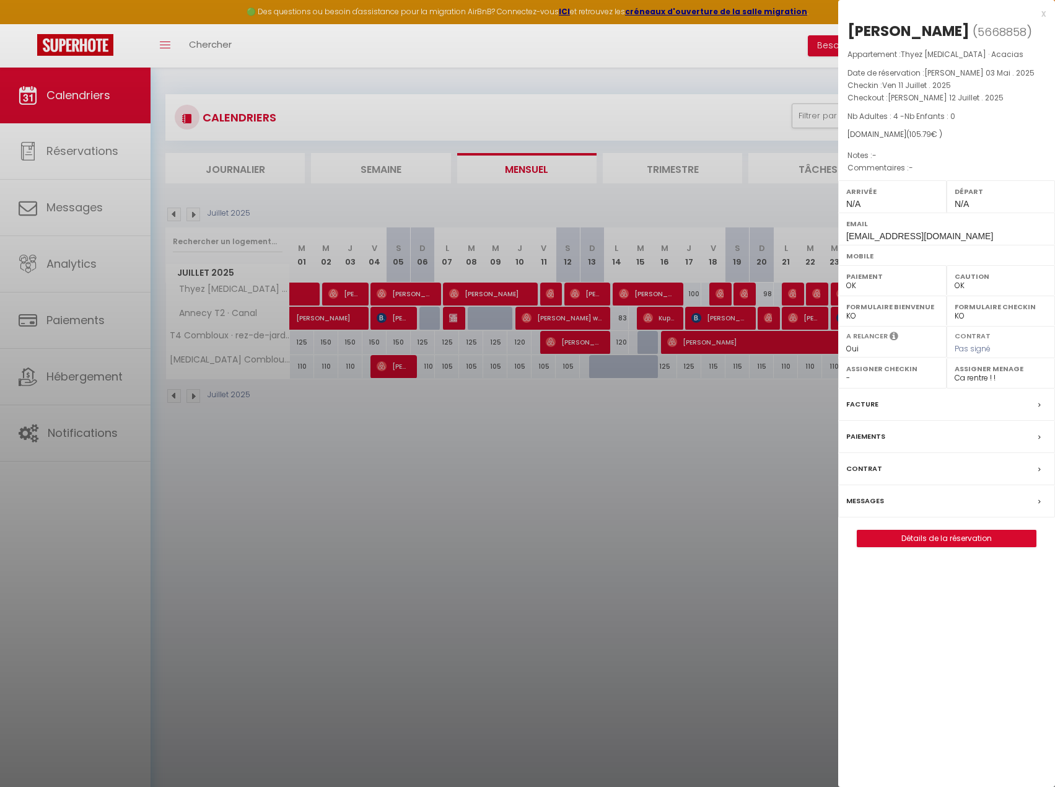
click at [586, 299] on div at bounding box center [527, 393] width 1055 height 787
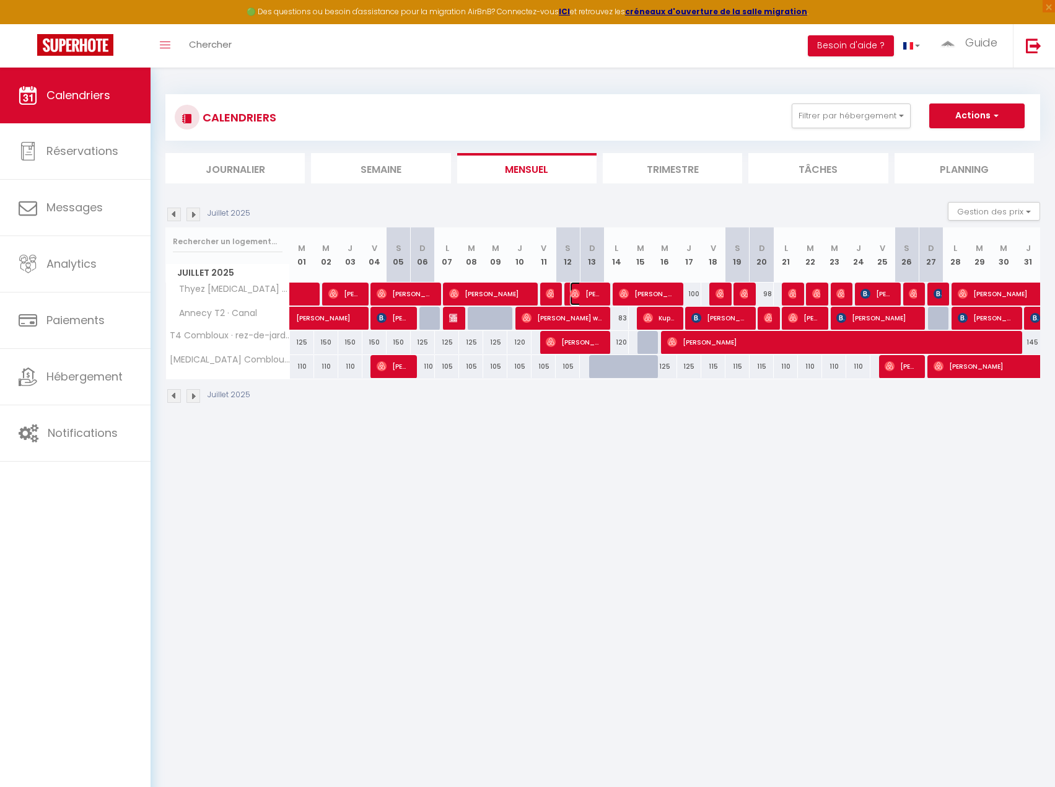
click at [586, 291] on span "[PERSON_NAME]" at bounding box center [586, 294] width 32 height 24
select select
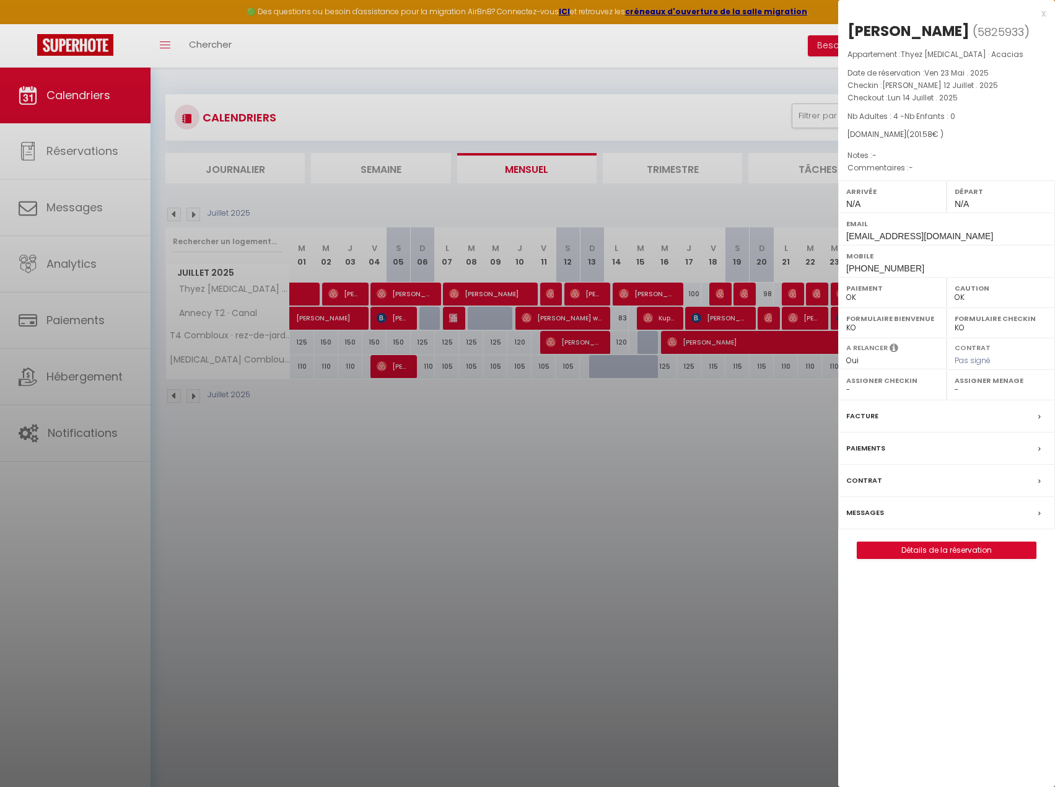
click at [702, 301] on div at bounding box center [527, 393] width 1055 height 787
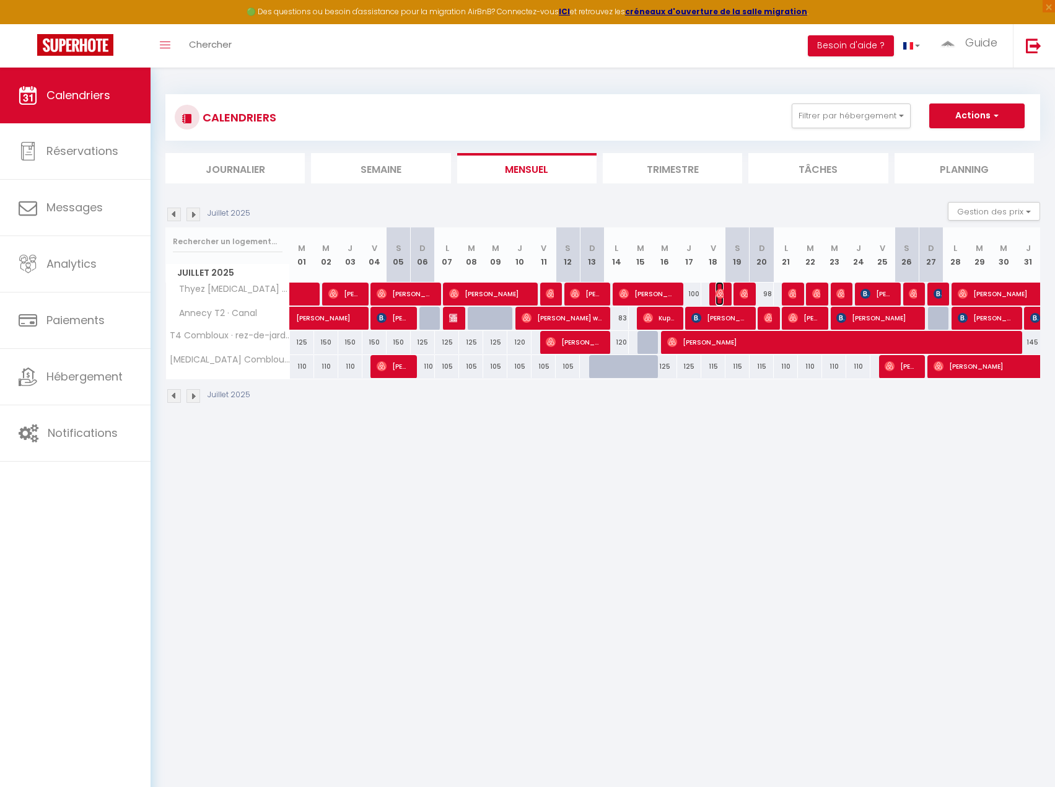
click at [718, 294] on img at bounding box center [721, 294] width 10 height 10
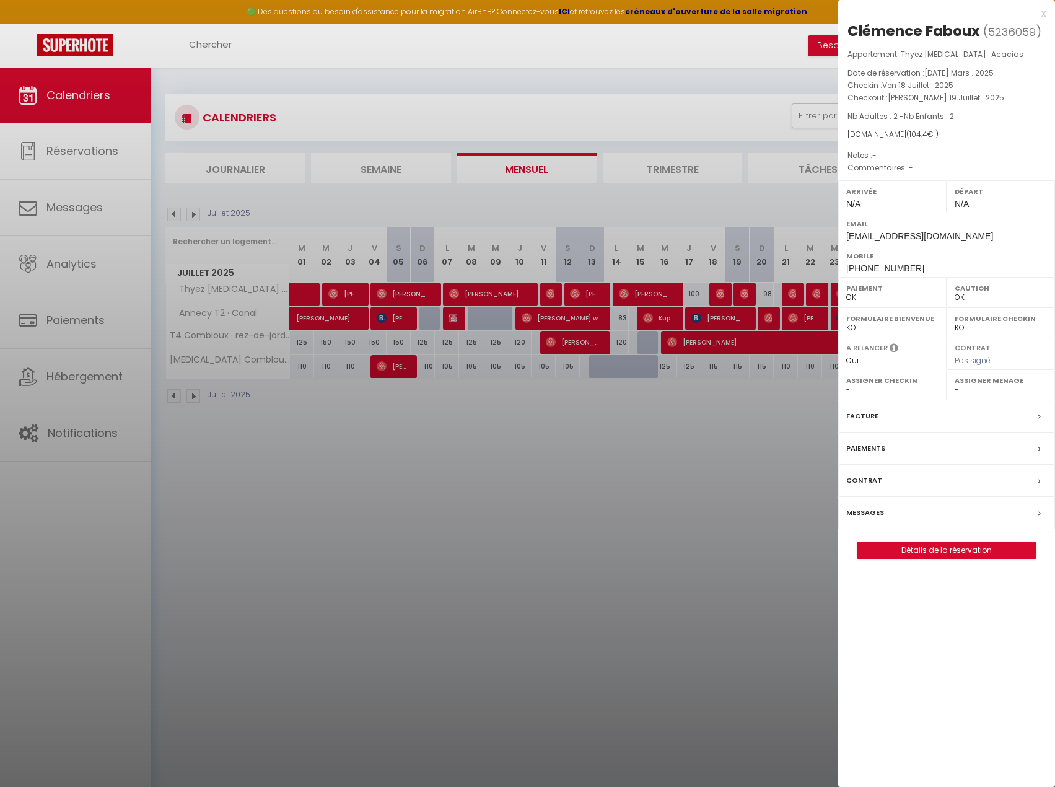
click at [747, 336] on div at bounding box center [527, 393] width 1055 height 787
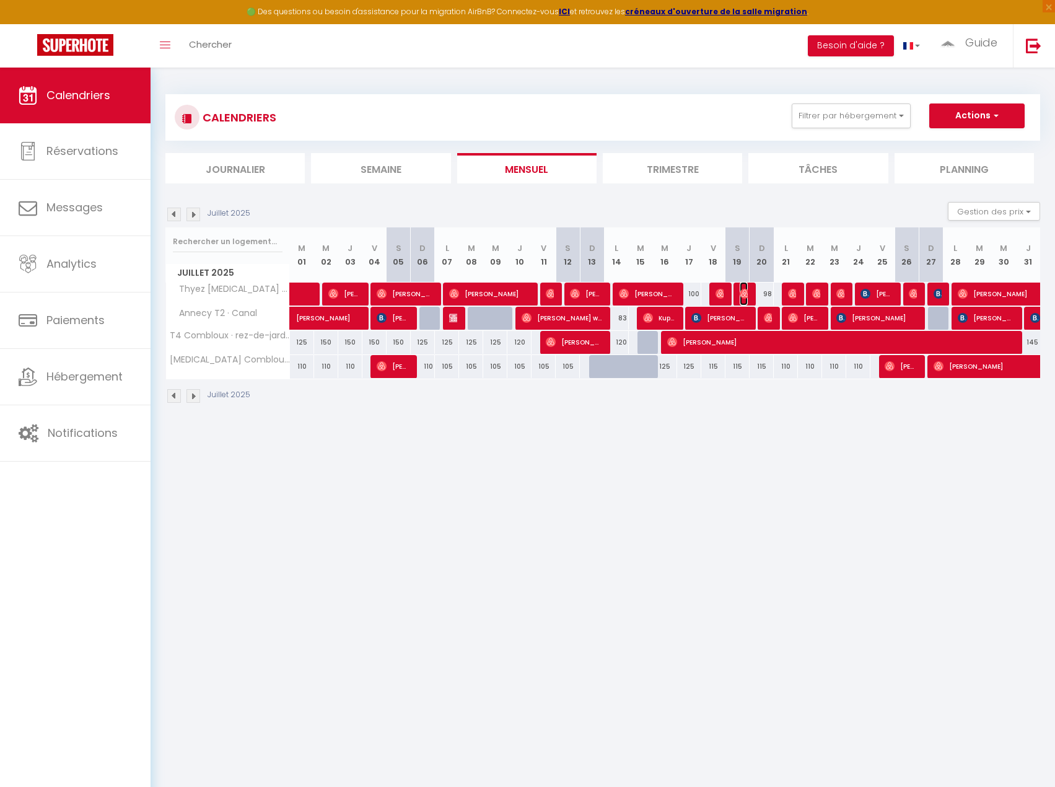
click at [746, 294] on img at bounding box center [745, 294] width 10 height 10
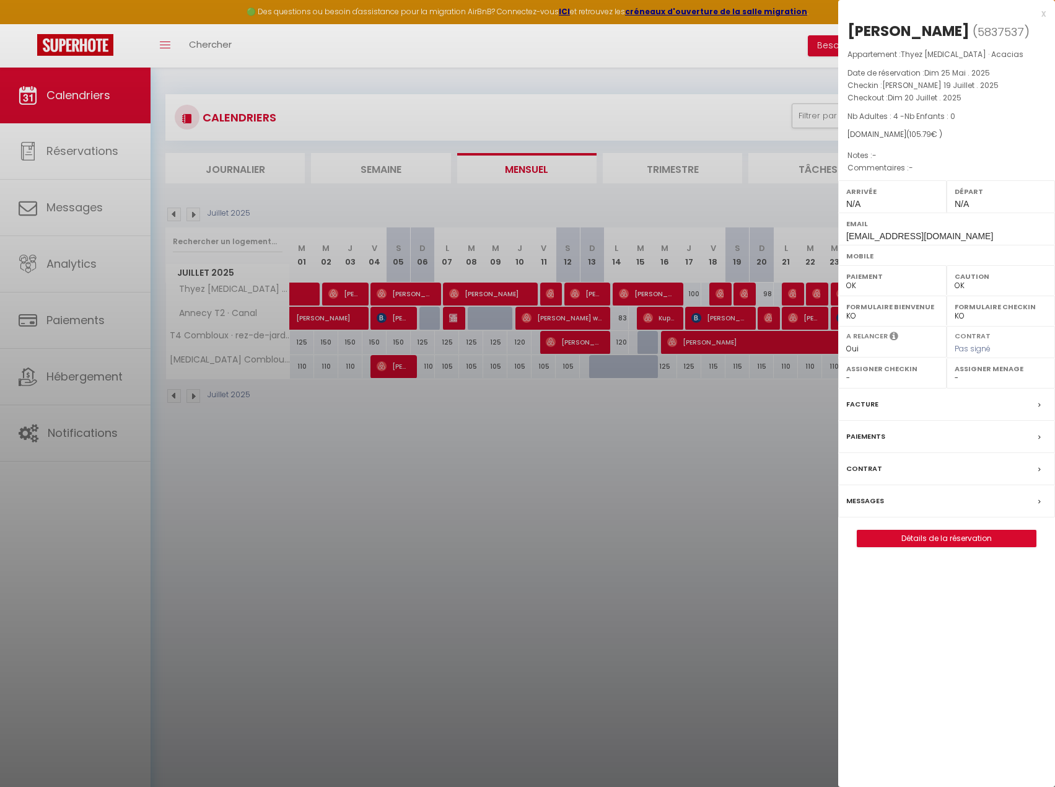
drag, startPoint x: 775, startPoint y: 336, endPoint x: 789, endPoint y: 312, distance: 27.2
click at [775, 336] on div at bounding box center [527, 393] width 1055 height 787
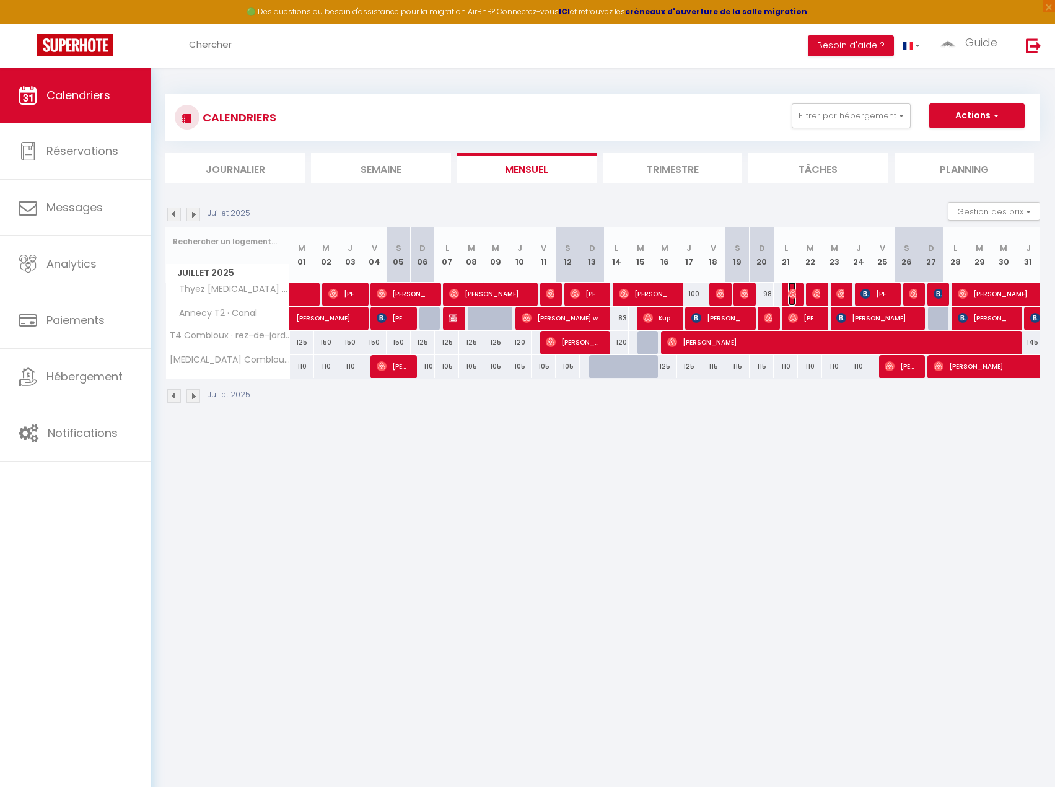
click at [790, 296] on img at bounding box center [793, 294] width 10 height 10
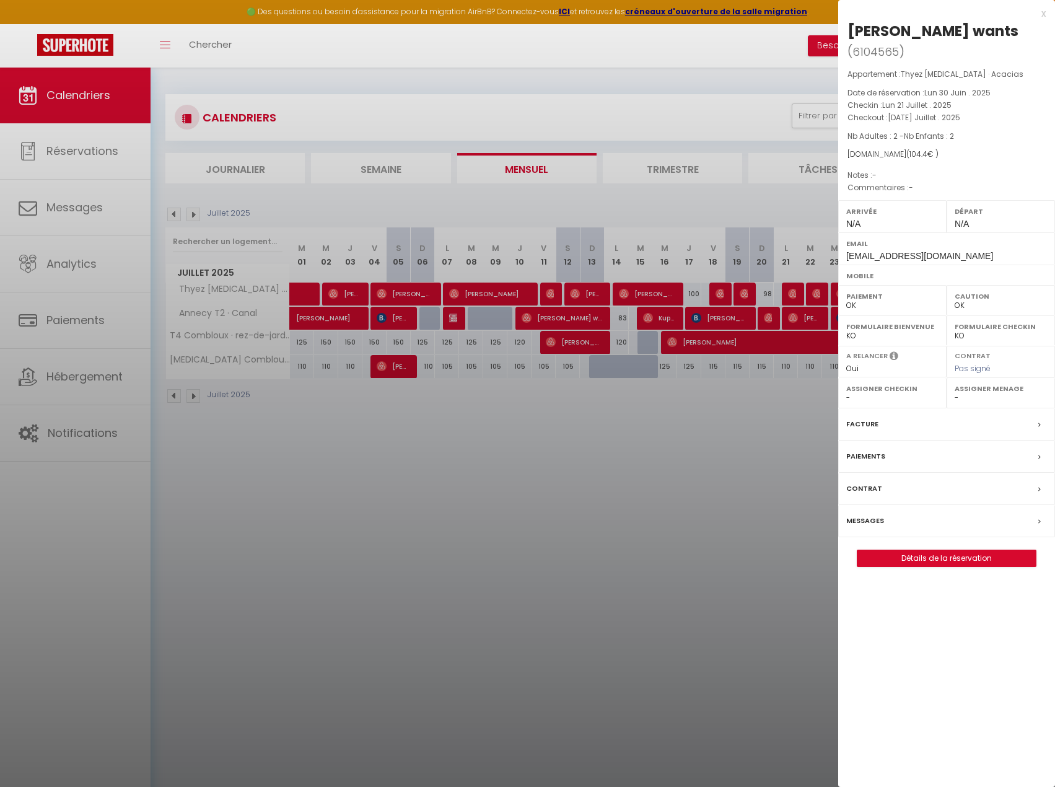
drag, startPoint x: 790, startPoint y: 296, endPoint x: 832, endPoint y: 292, distance: 42.3
click at [790, 296] on div at bounding box center [527, 393] width 1055 height 787
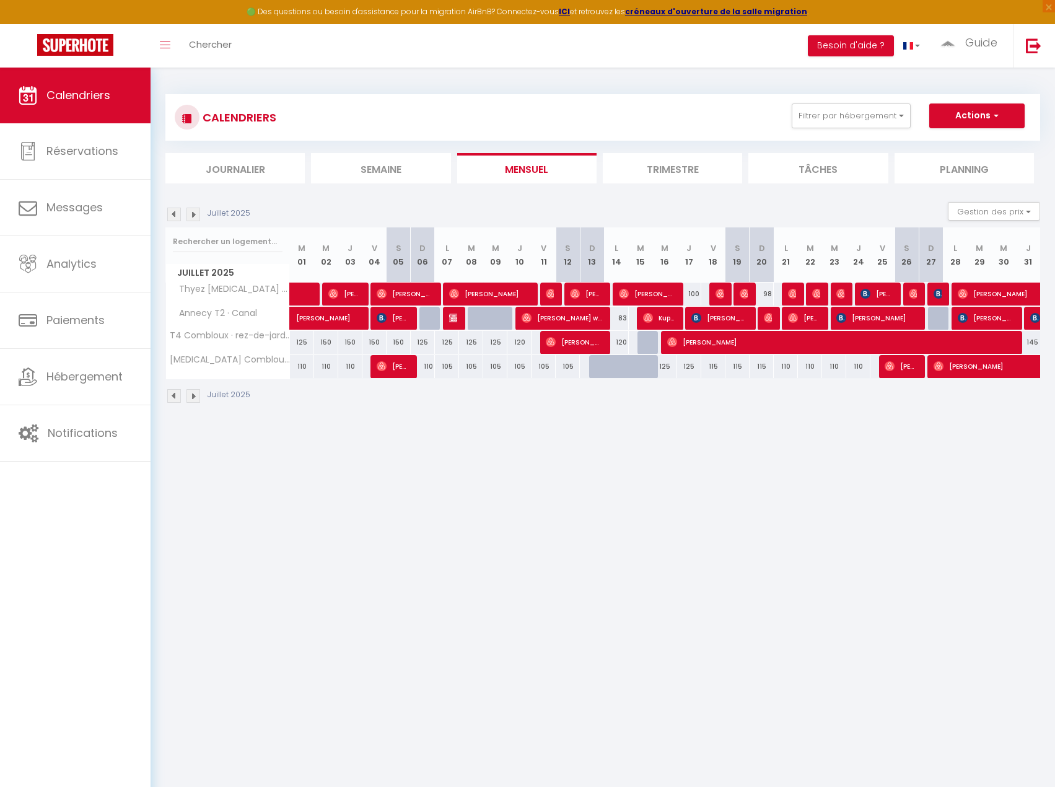
click at [810, 295] on div at bounding box center [818, 295] width 24 height 24
click at [814, 296] on img at bounding box center [818, 294] width 10 height 10
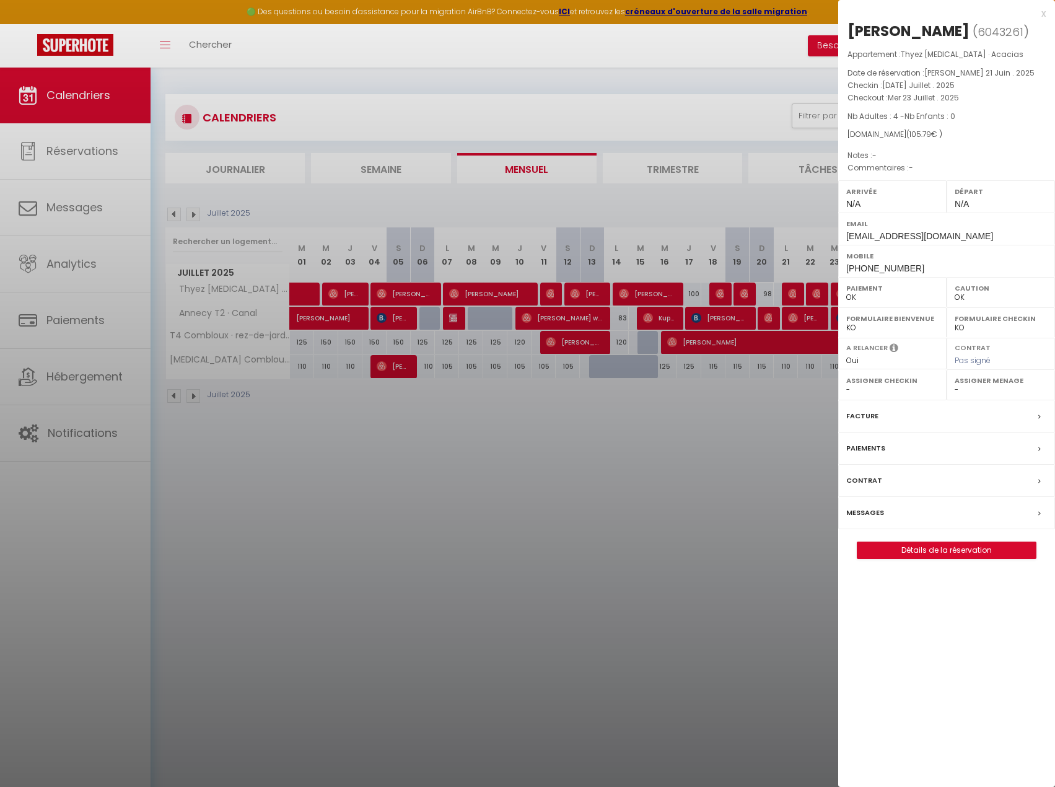
drag, startPoint x: 796, startPoint y: 398, endPoint x: 829, endPoint y: 341, distance: 65.0
click at [798, 394] on div at bounding box center [527, 393] width 1055 height 787
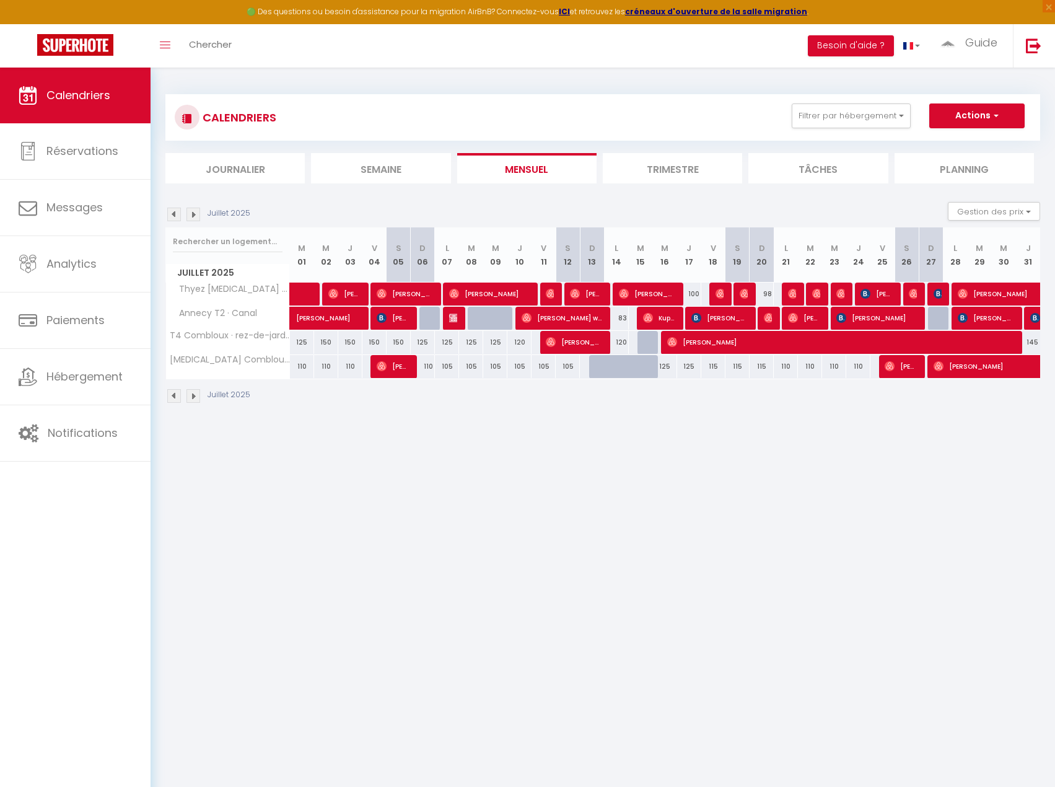
click at [835, 293] on div at bounding box center [843, 295] width 24 height 24
click at [843, 296] on img at bounding box center [842, 294] width 10 height 10
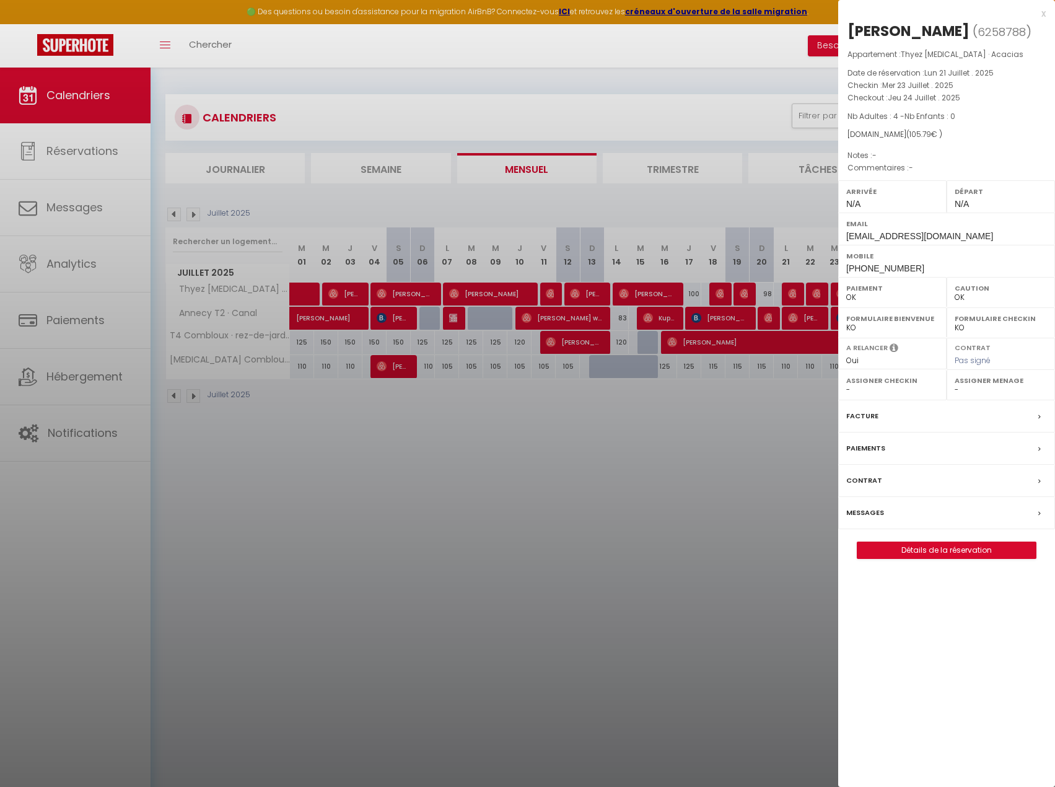
drag, startPoint x: 650, startPoint y: 389, endPoint x: 851, endPoint y: 318, distance: 213.1
click at [650, 389] on div at bounding box center [527, 393] width 1055 height 787
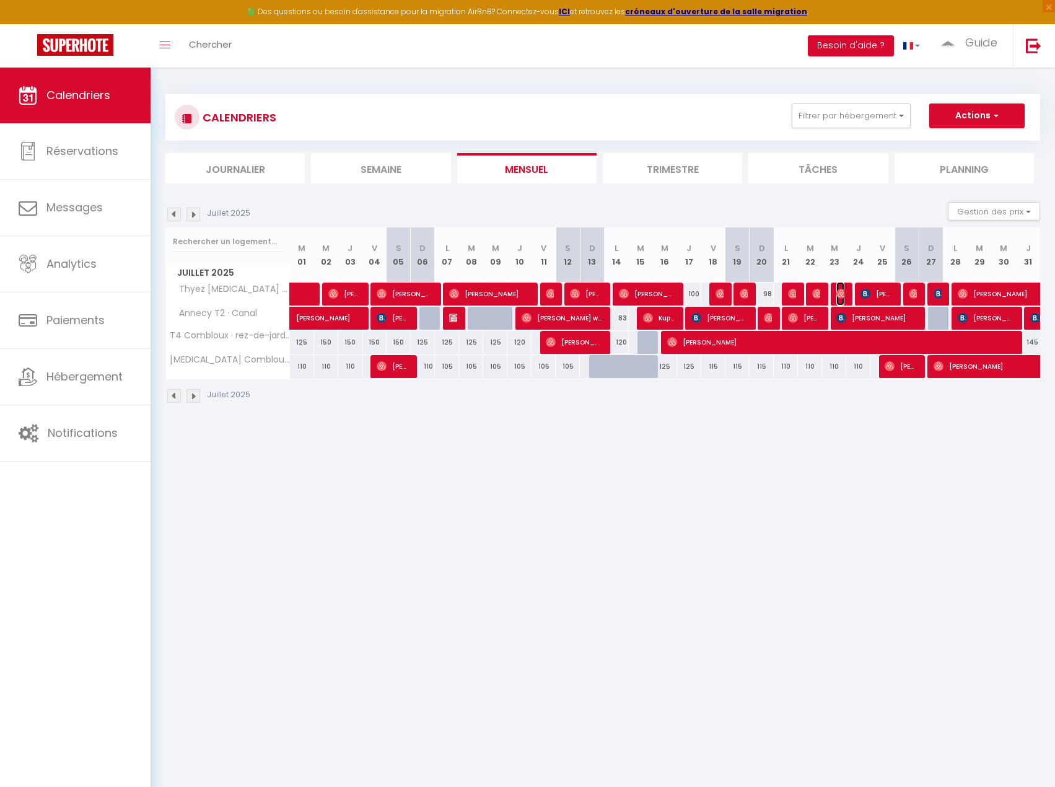
click at [843, 295] on img at bounding box center [842, 294] width 10 height 10
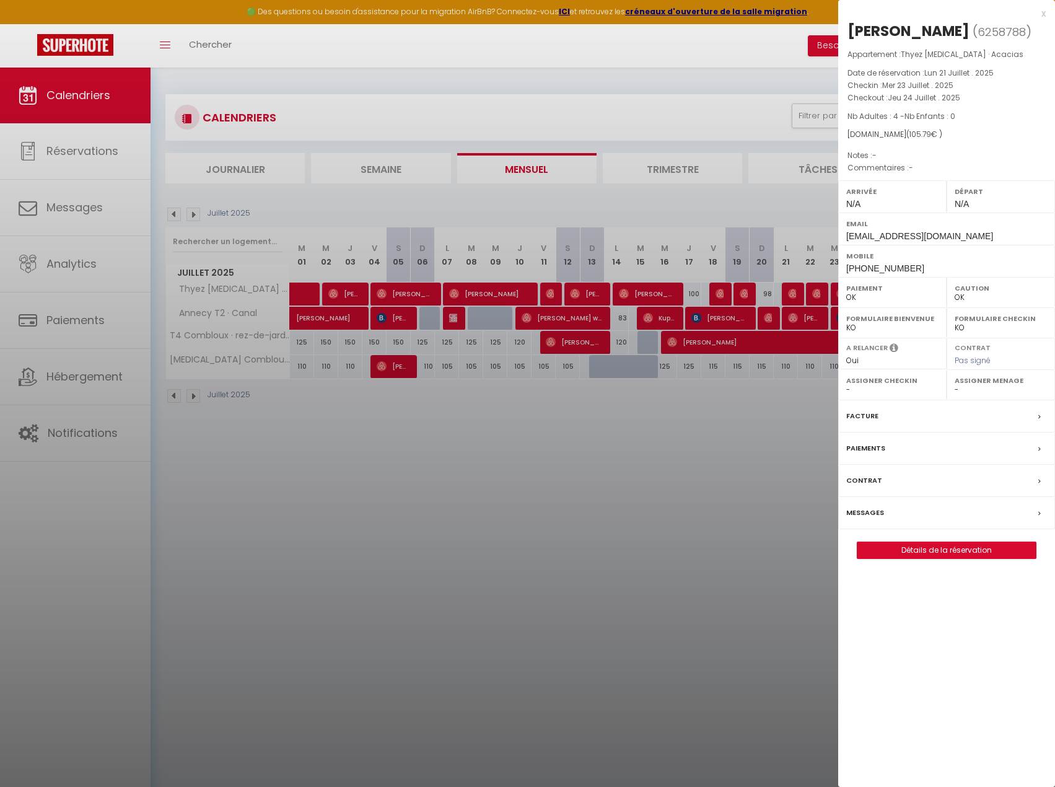
click at [779, 308] on div at bounding box center [527, 393] width 1055 height 787
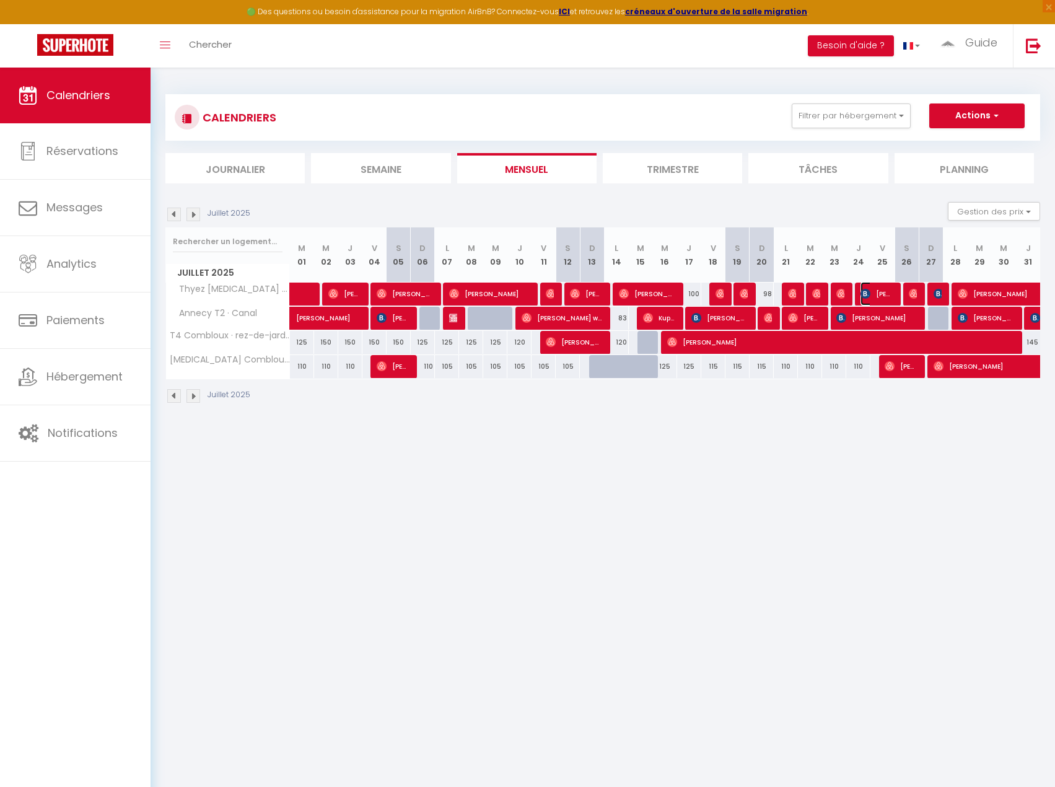
click at [883, 295] on span "[PERSON_NAME]" at bounding box center [877, 294] width 32 height 24
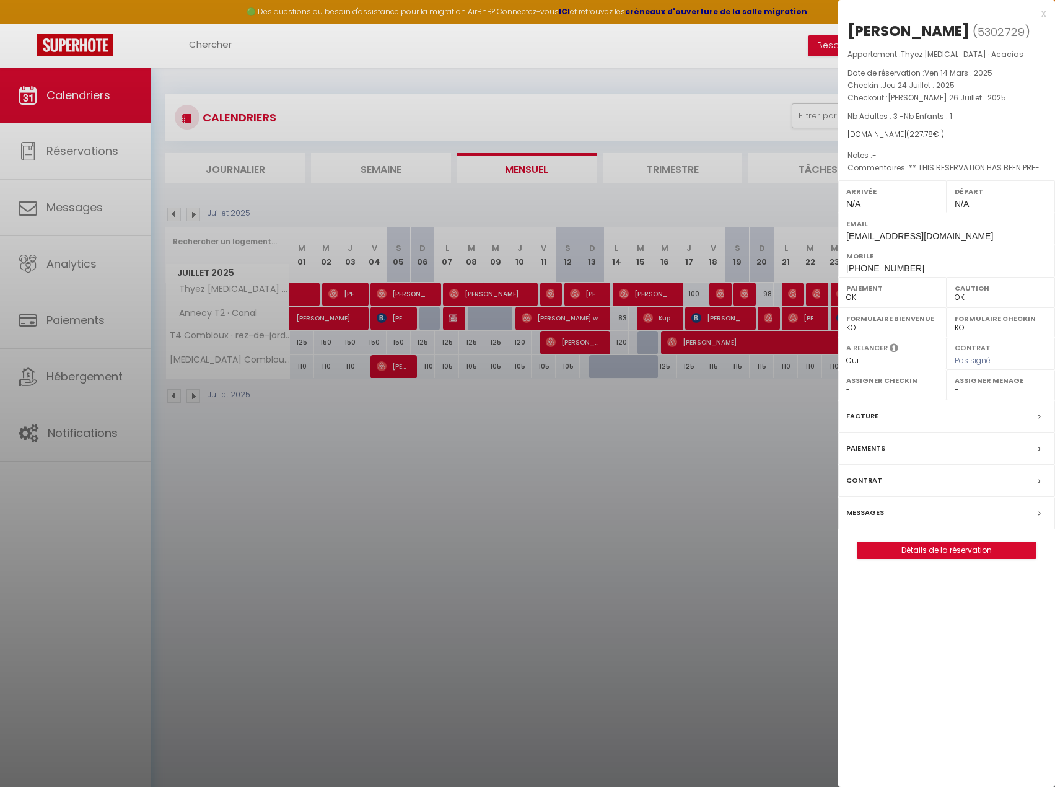
click at [802, 379] on div at bounding box center [527, 393] width 1055 height 787
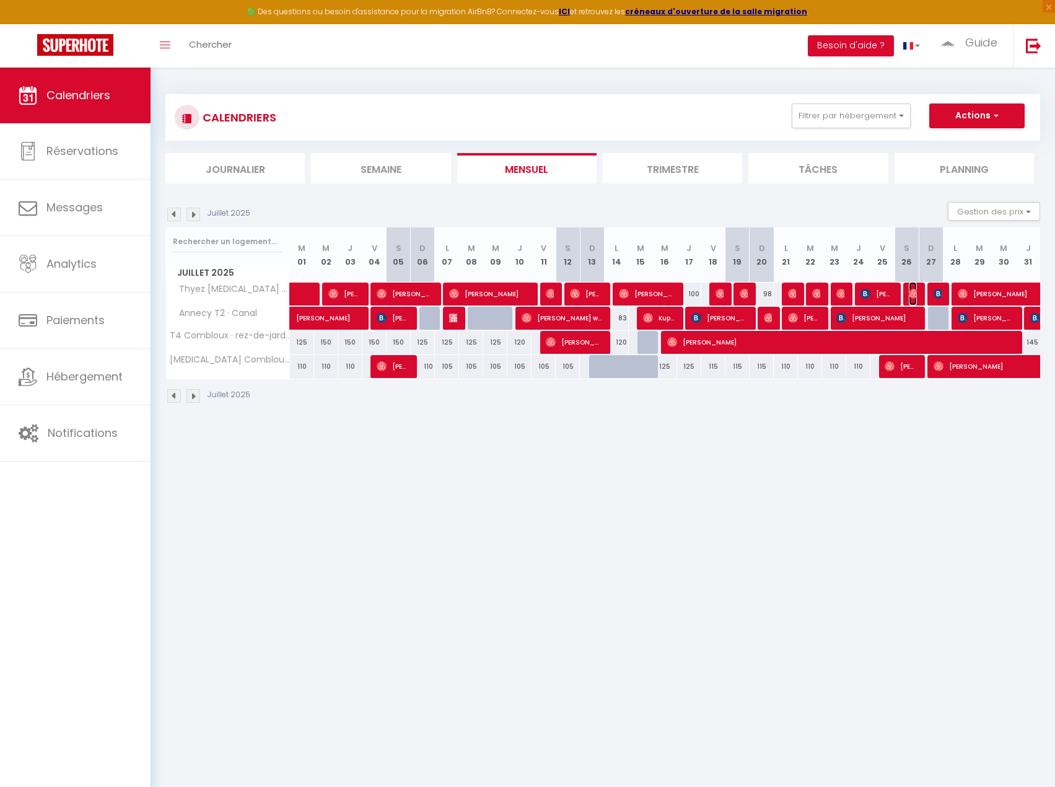
click at [915, 291] on img at bounding box center [914, 294] width 10 height 10
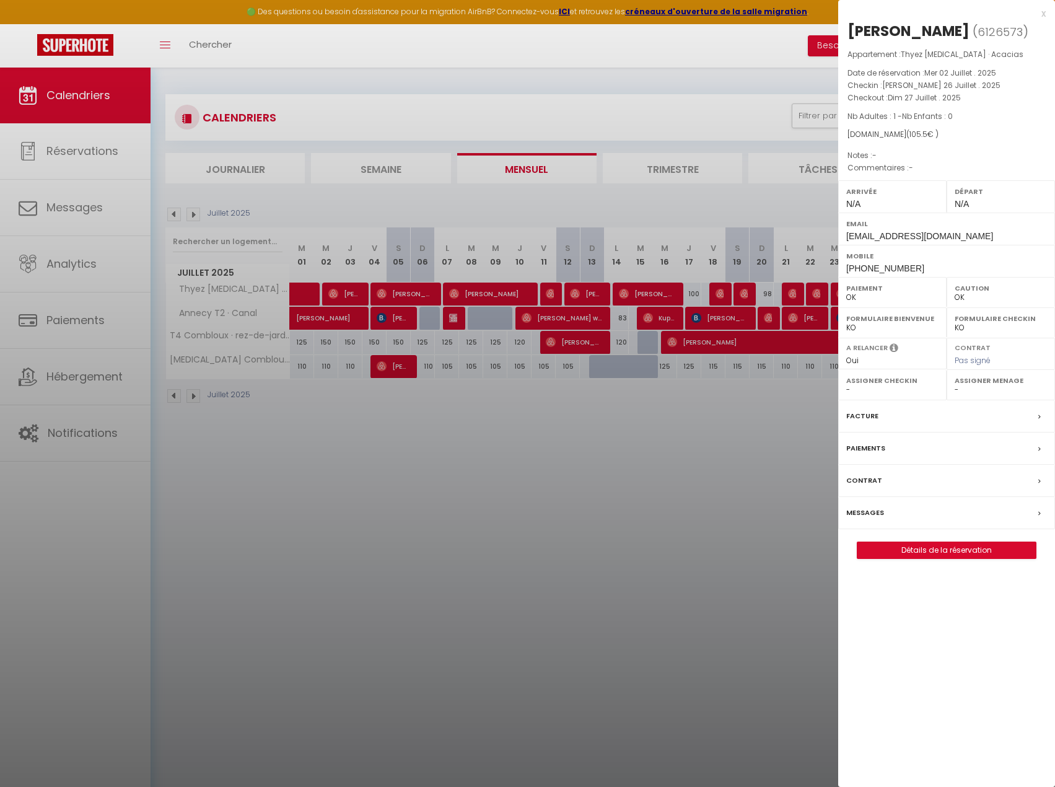
drag, startPoint x: 750, startPoint y: 452, endPoint x: 878, endPoint y: 336, distance: 172.9
click at [750, 452] on div at bounding box center [527, 393] width 1055 height 787
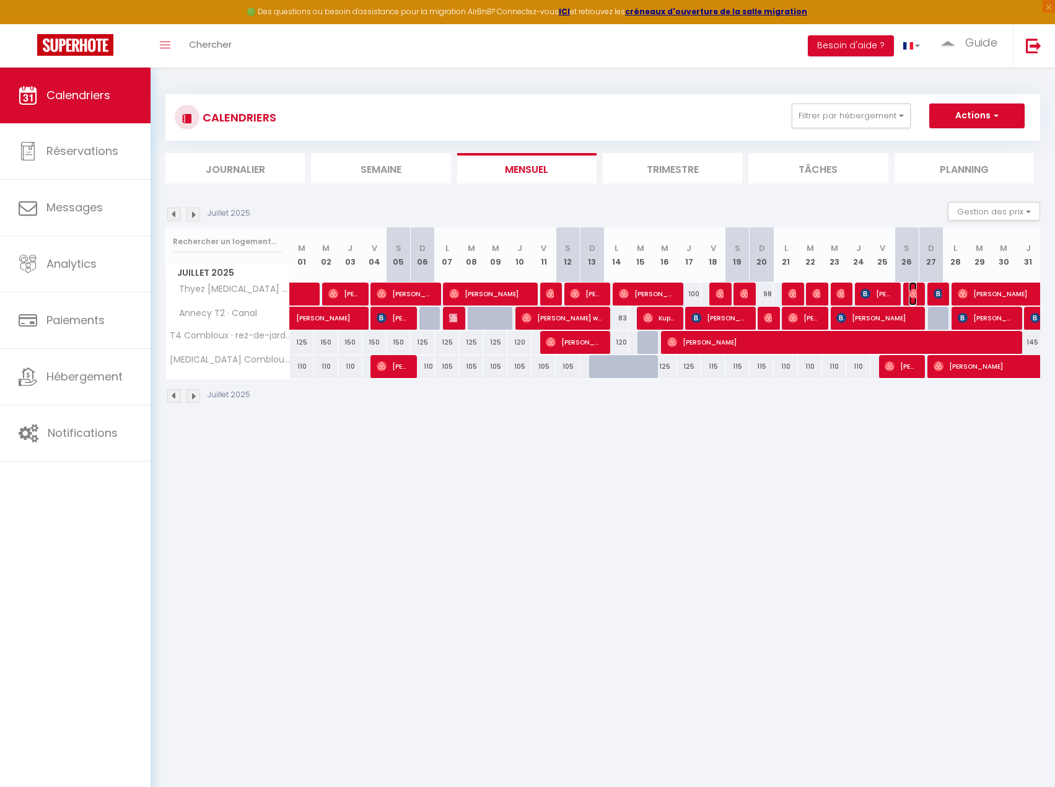
click at [912, 294] on img at bounding box center [914, 294] width 10 height 10
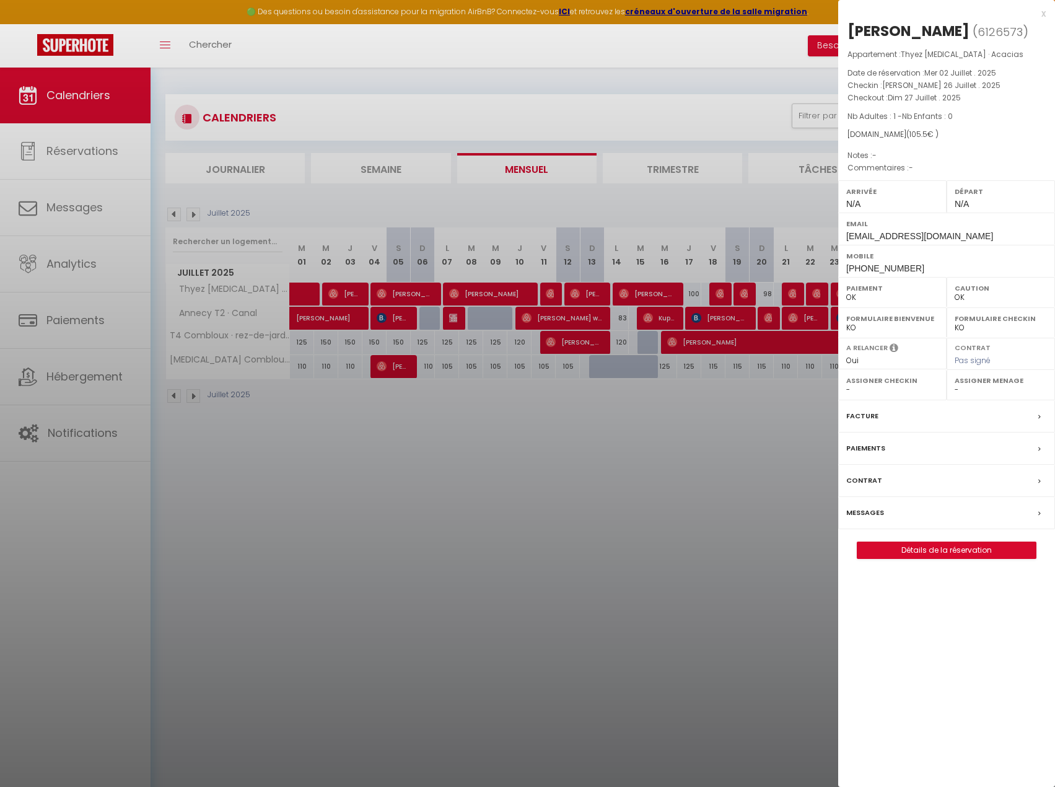
drag, startPoint x: 716, startPoint y: 288, endPoint x: 901, endPoint y: 285, distance: 184.7
click at [717, 288] on div at bounding box center [527, 393] width 1055 height 787
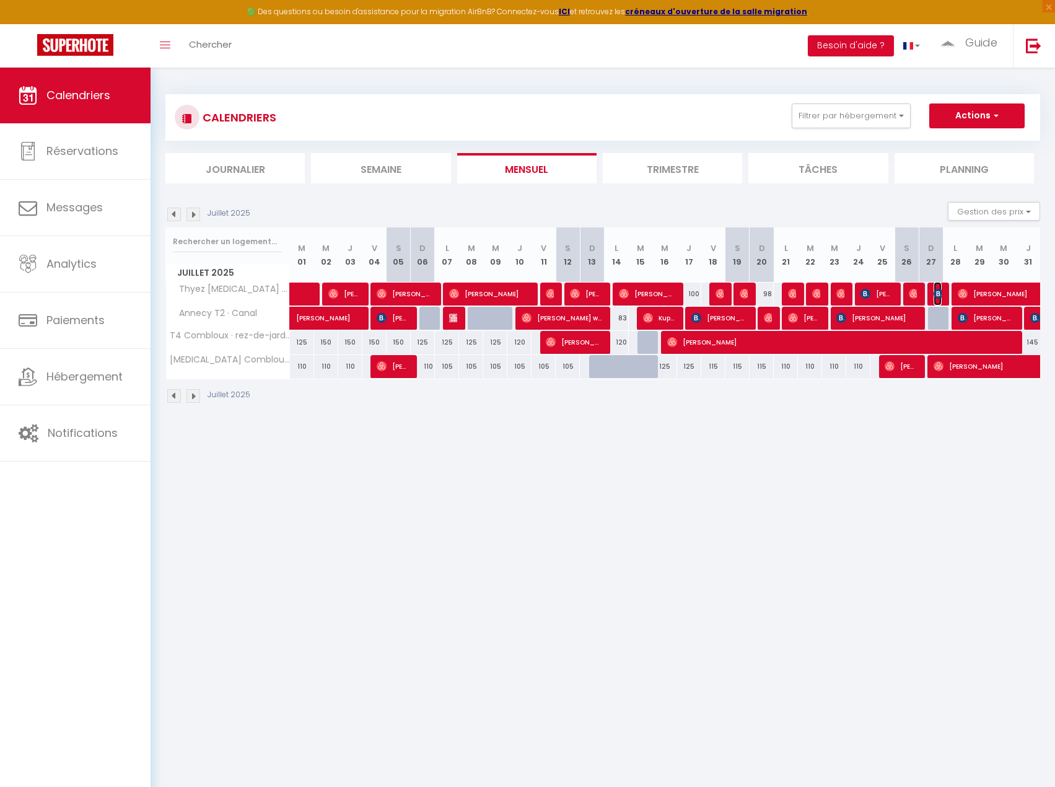
click at [937, 292] on img at bounding box center [939, 294] width 10 height 10
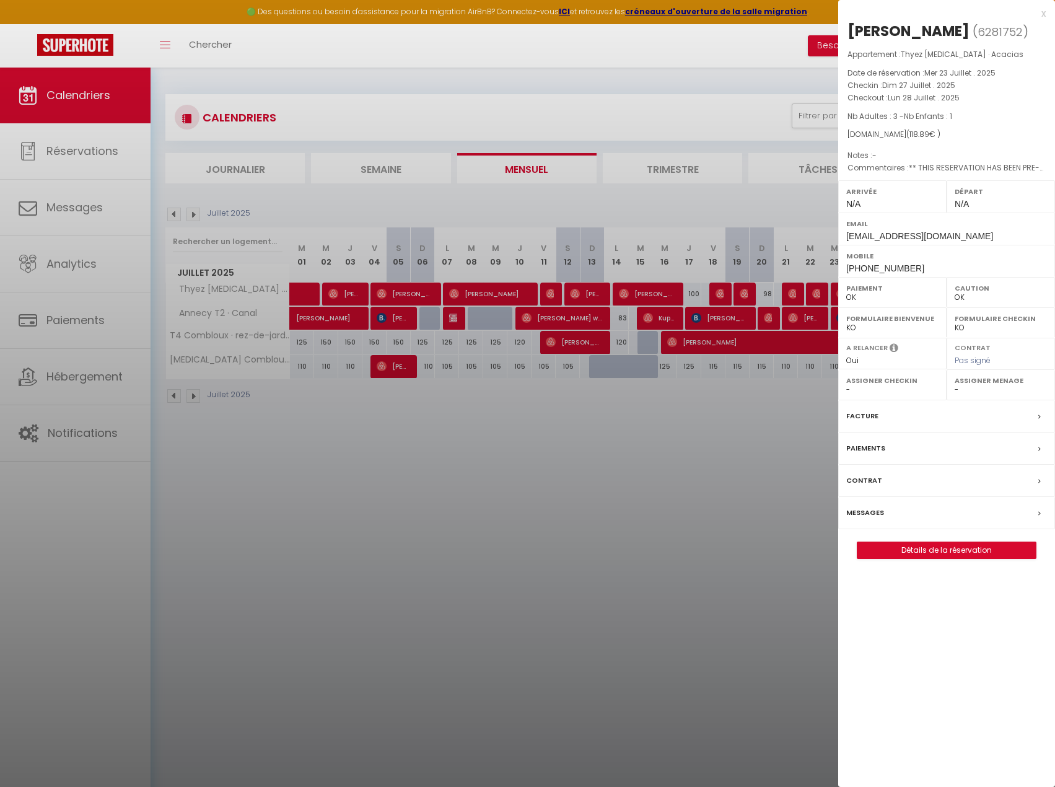
click at [698, 386] on div at bounding box center [527, 393] width 1055 height 787
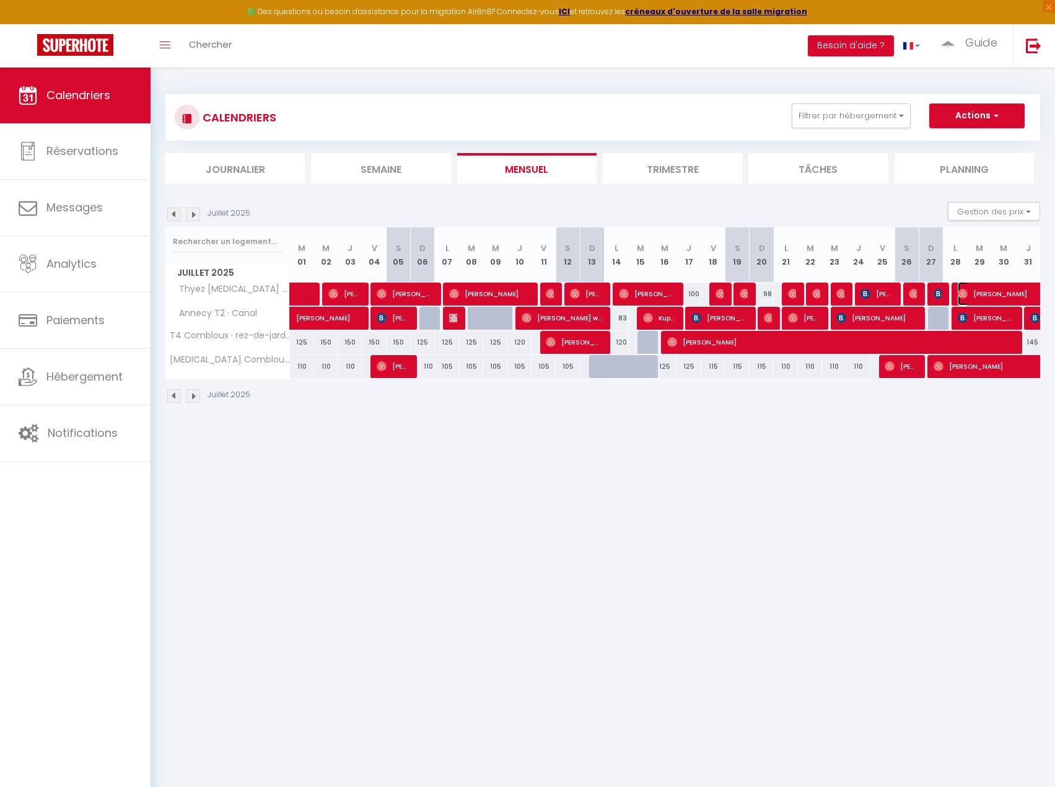
click at [976, 291] on span "[PERSON_NAME]" at bounding box center [1058, 294] width 200 height 24
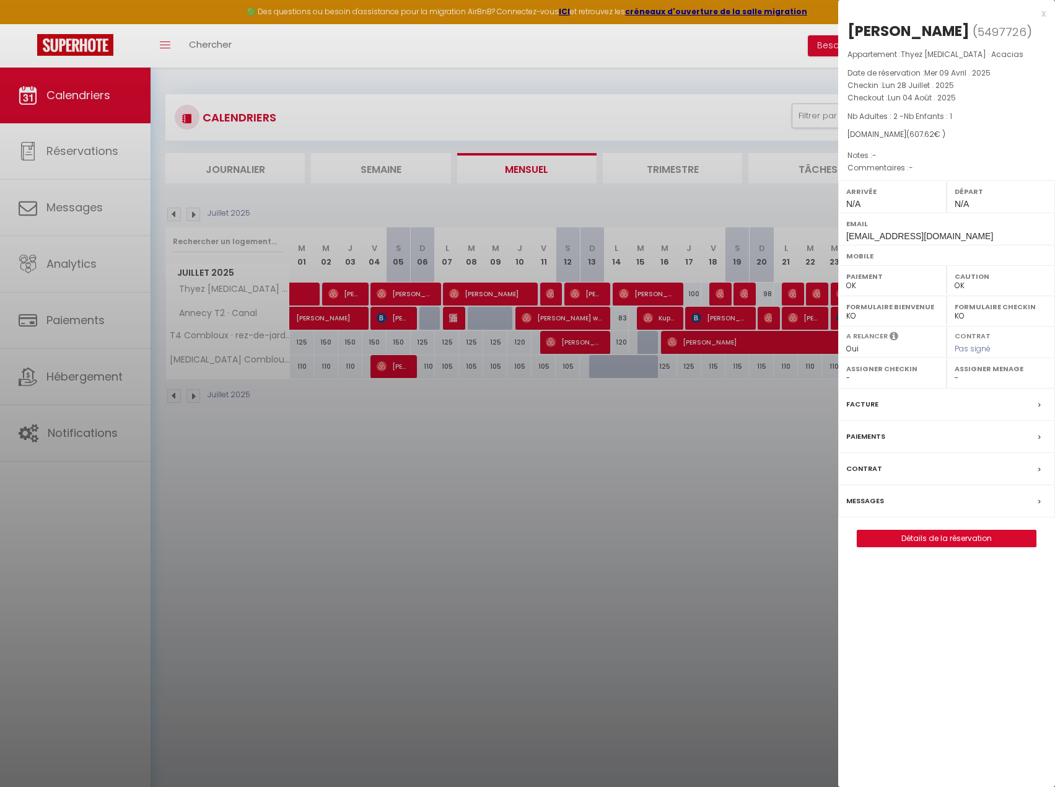
drag, startPoint x: 301, startPoint y: 524, endPoint x: 244, endPoint y: 284, distance: 246.4
click at [299, 521] on div at bounding box center [527, 393] width 1055 height 787
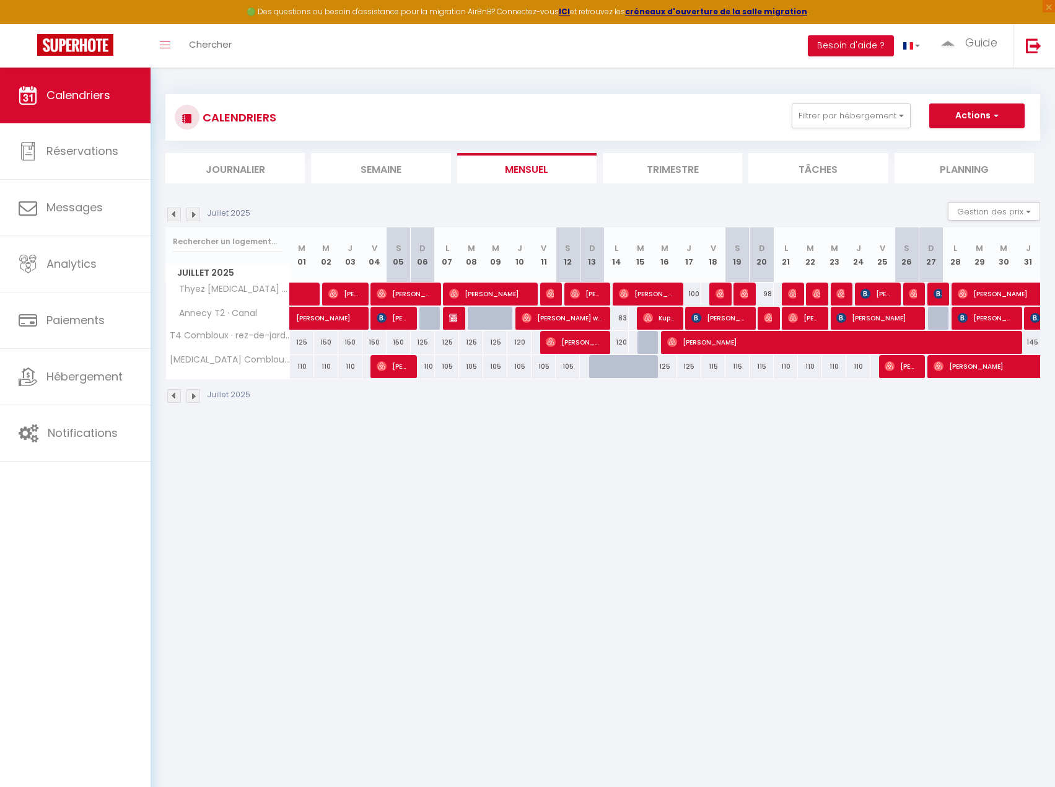
click at [195, 216] on img at bounding box center [194, 215] width 14 height 14
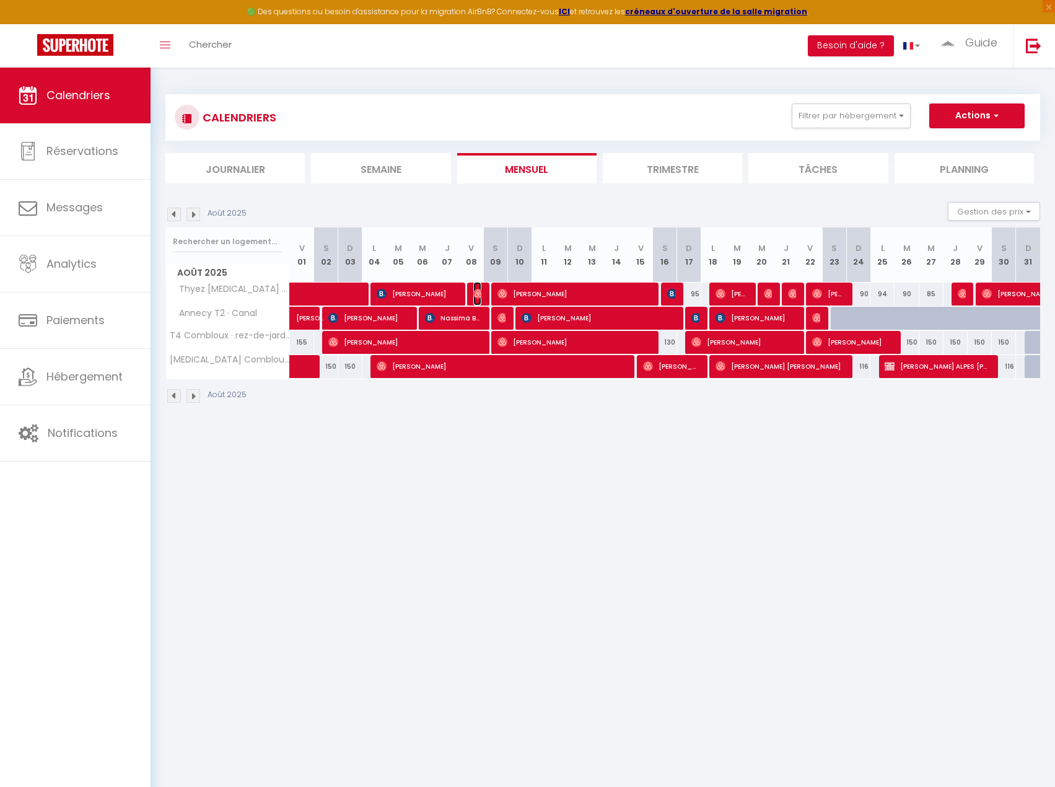
click at [476, 292] on img at bounding box center [479, 294] width 10 height 10
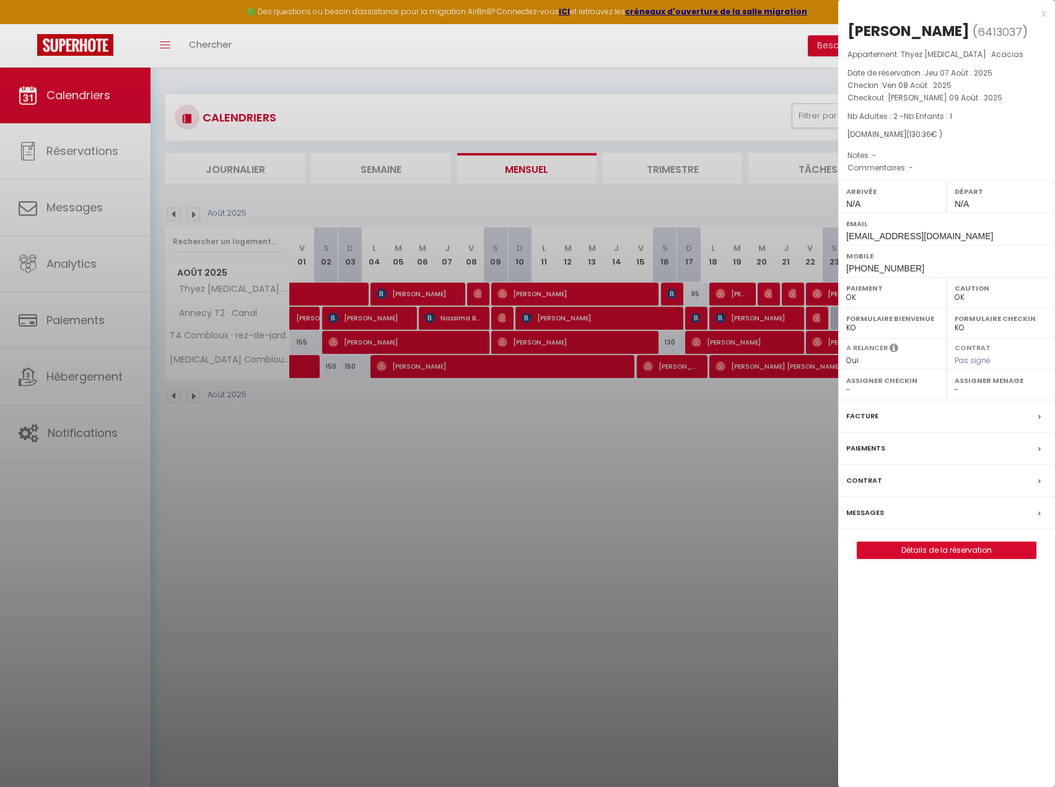
drag, startPoint x: 719, startPoint y: 364, endPoint x: 678, endPoint y: 306, distance: 70.7
click at [717, 364] on div at bounding box center [527, 393] width 1055 height 787
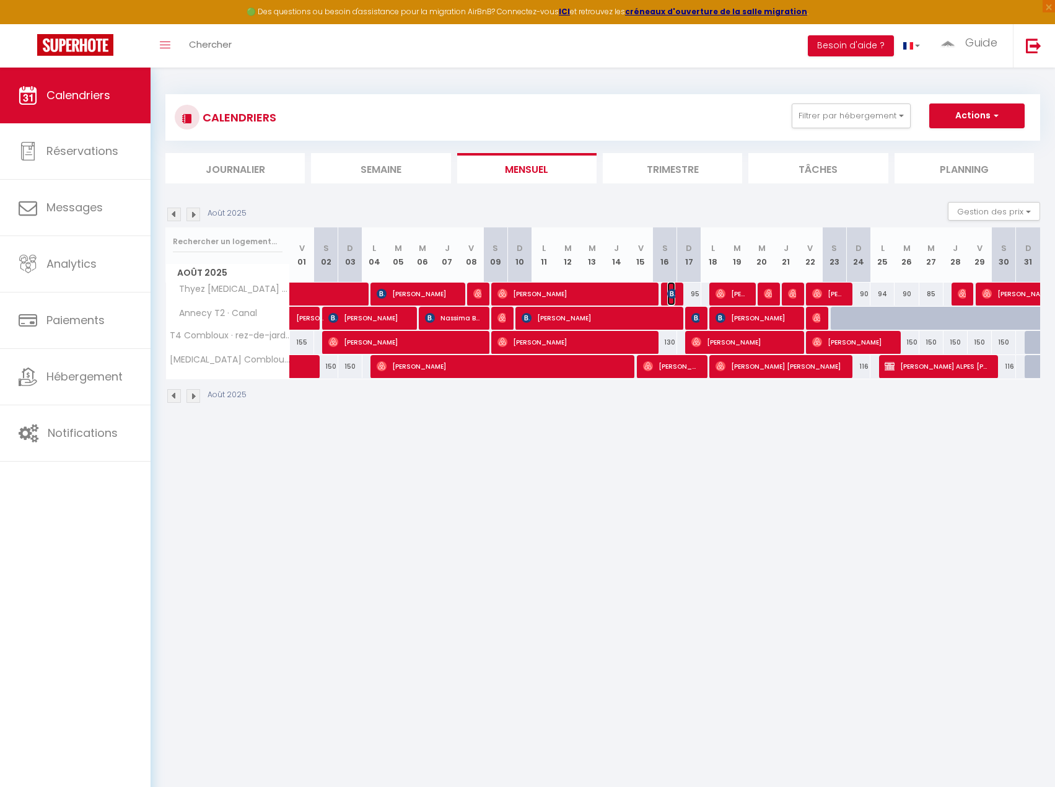
click at [672, 294] on img at bounding box center [672, 294] width 10 height 10
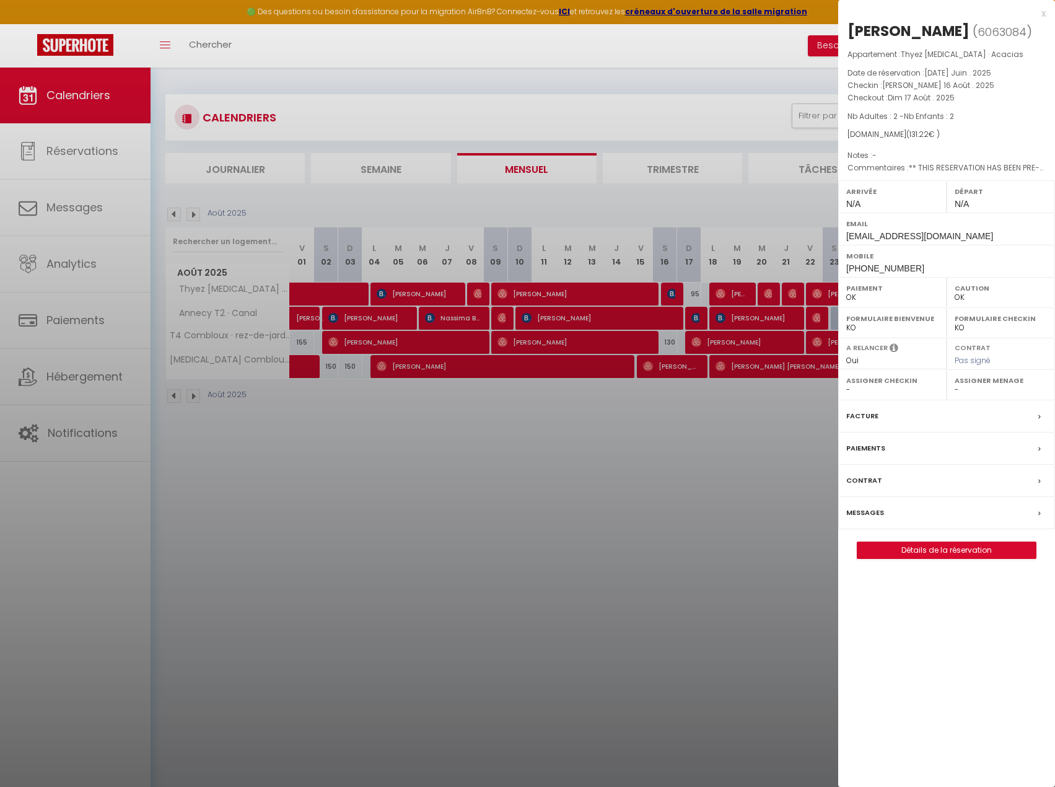
click at [727, 299] on div at bounding box center [527, 393] width 1055 height 787
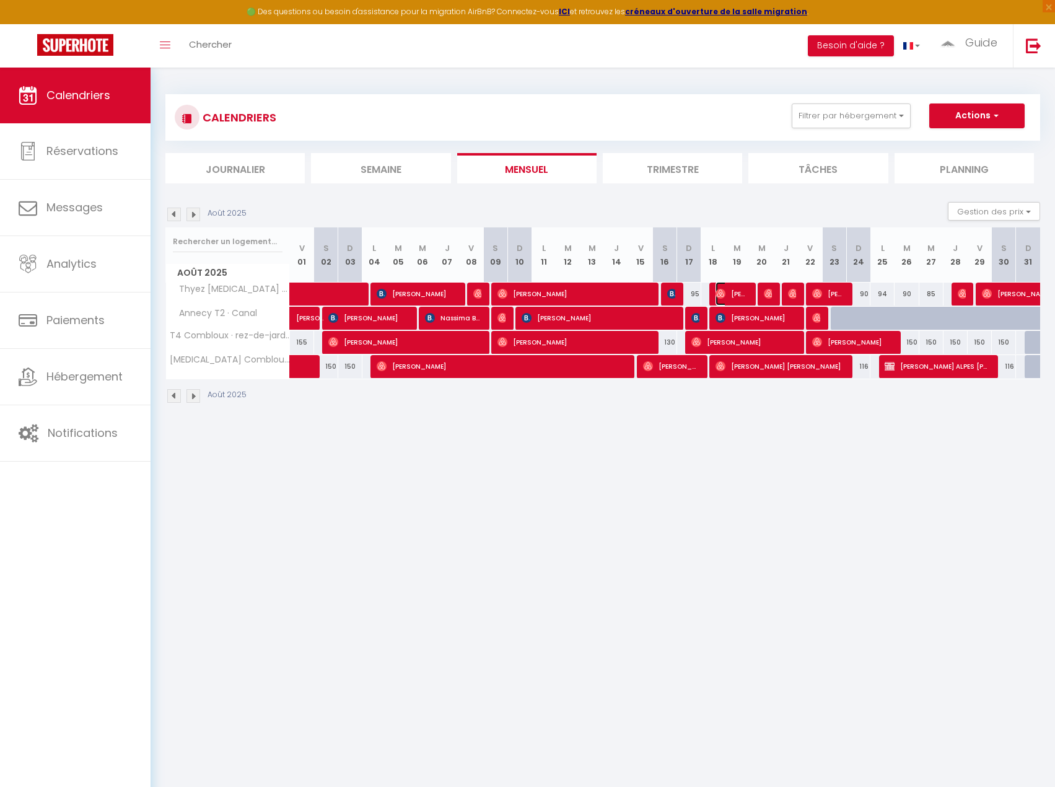
click at [727, 299] on span "[PERSON_NAME]" at bounding box center [732, 294] width 32 height 24
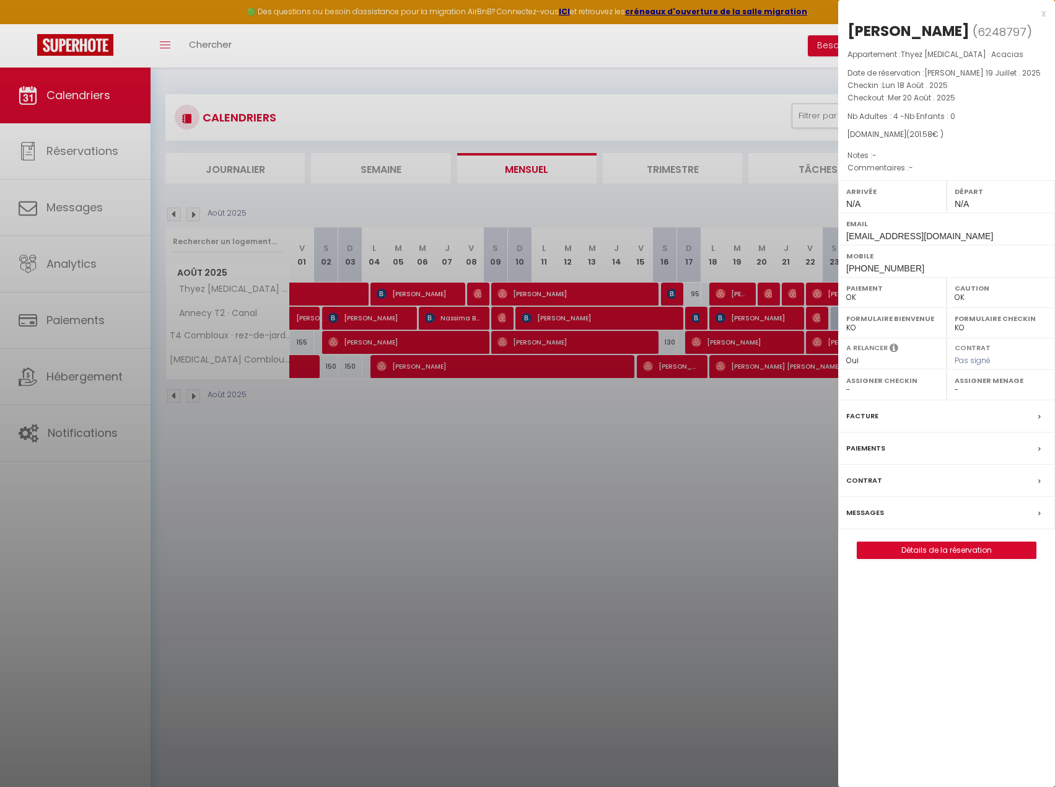
drag, startPoint x: 747, startPoint y: 308, endPoint x: 751, endPoint y: 303, distance: 6.6
click at [747, 308] on div at bounding box center [527, 393] width 1055 height 787
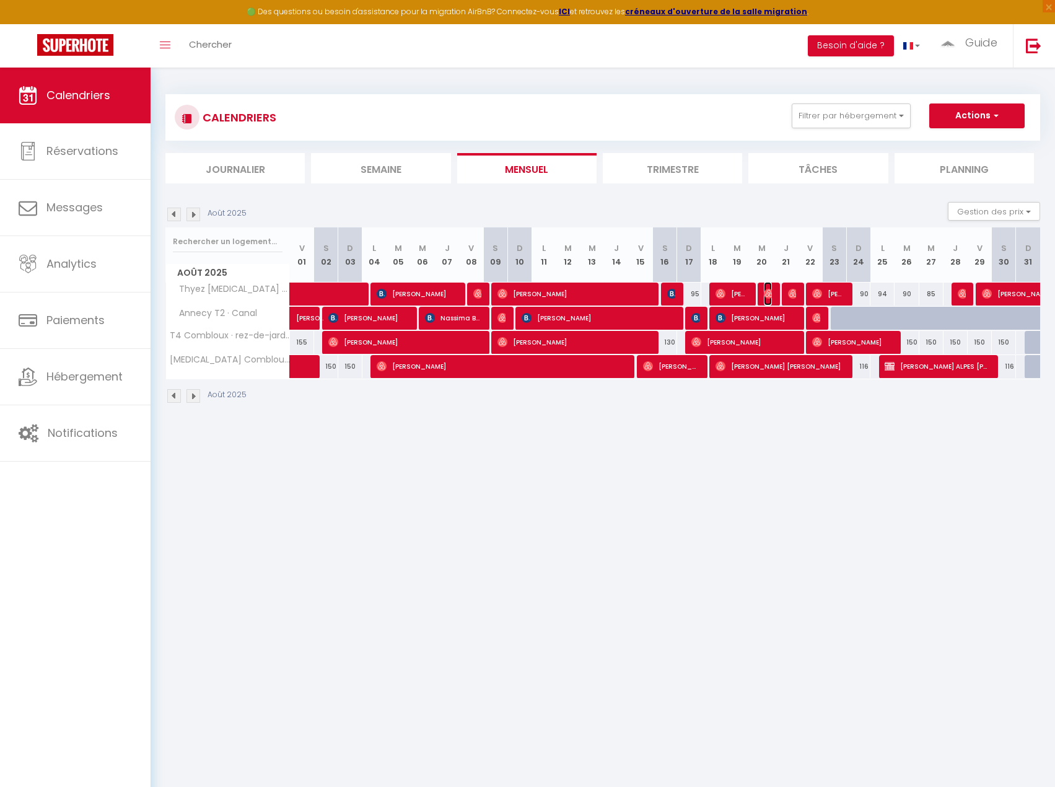
click at [766, 293] on img at bounding box center [769, 294] width 10 height 10
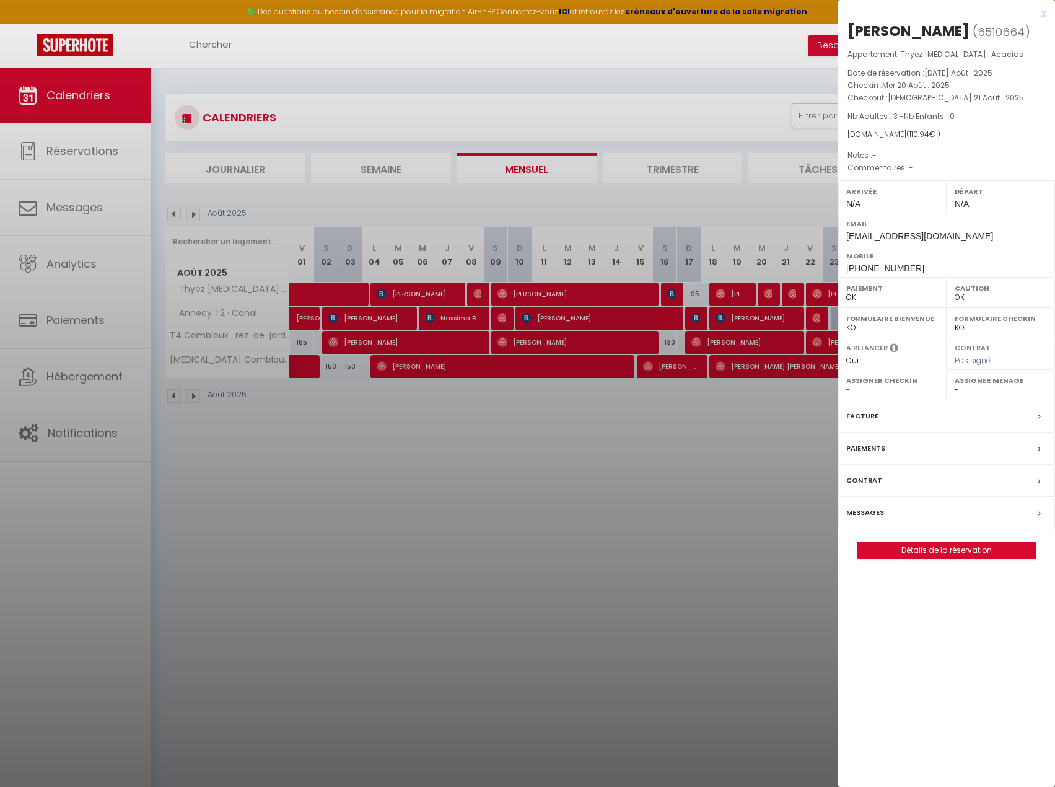
drag, startPoint x: 784, startPoint y: 336, endPoint x: 794, endPoint y: 302, distance: 34.9
click at [783, 336] on div at bounding box center [527, 393] width 1055 height 787
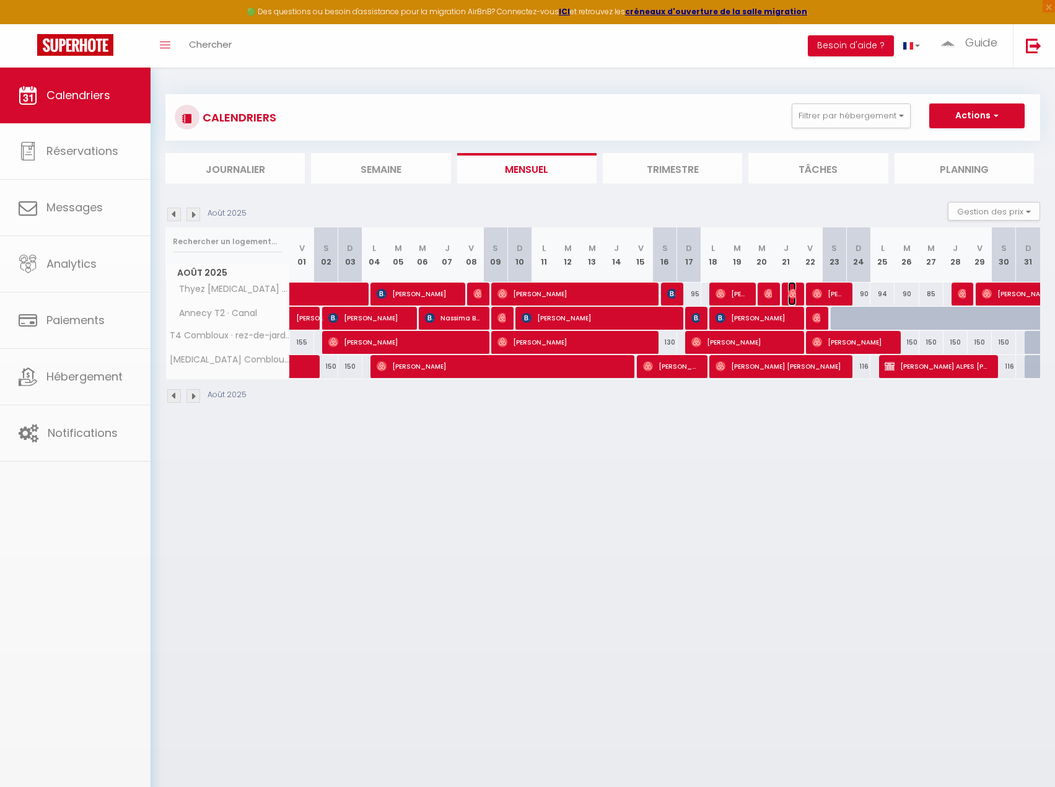
click at [794, 294] on img at bounding box center [793, 294] width 10 height 10
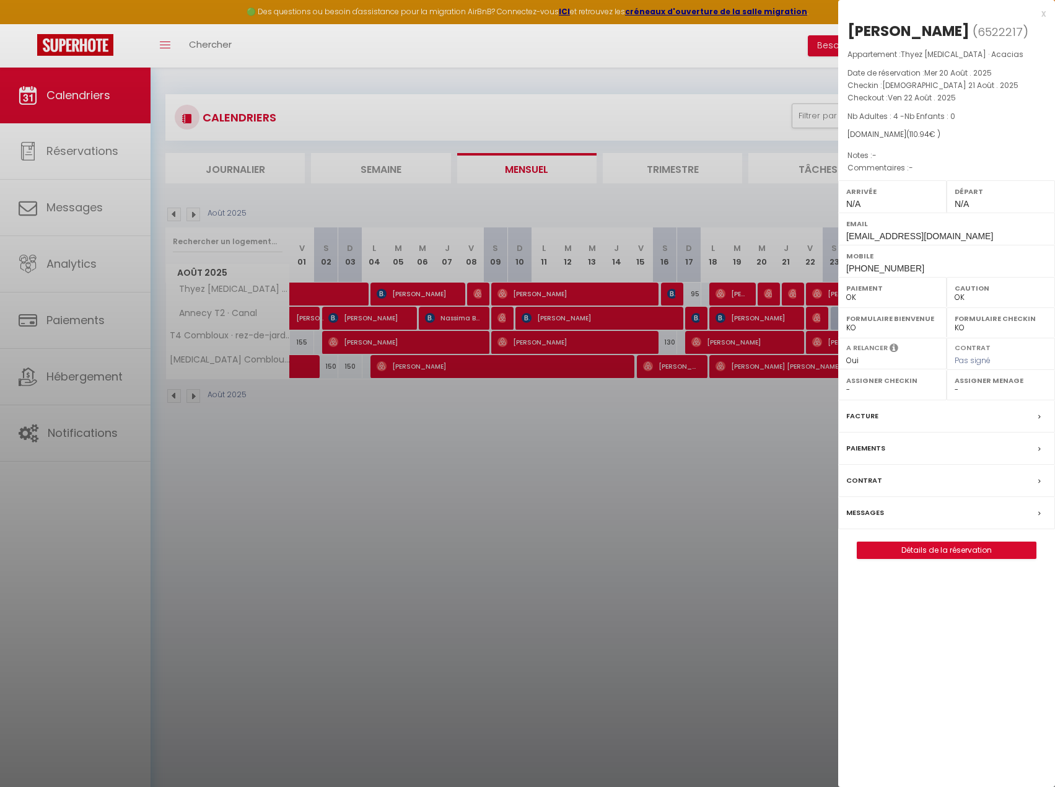
drag, startPoint x: 798, startPoint y: 345, endPoint x: 806, endPoint y: 337, distance: 11.8
click at [798, 345] on div at bounding box center [527, 393] width 1055 height 787
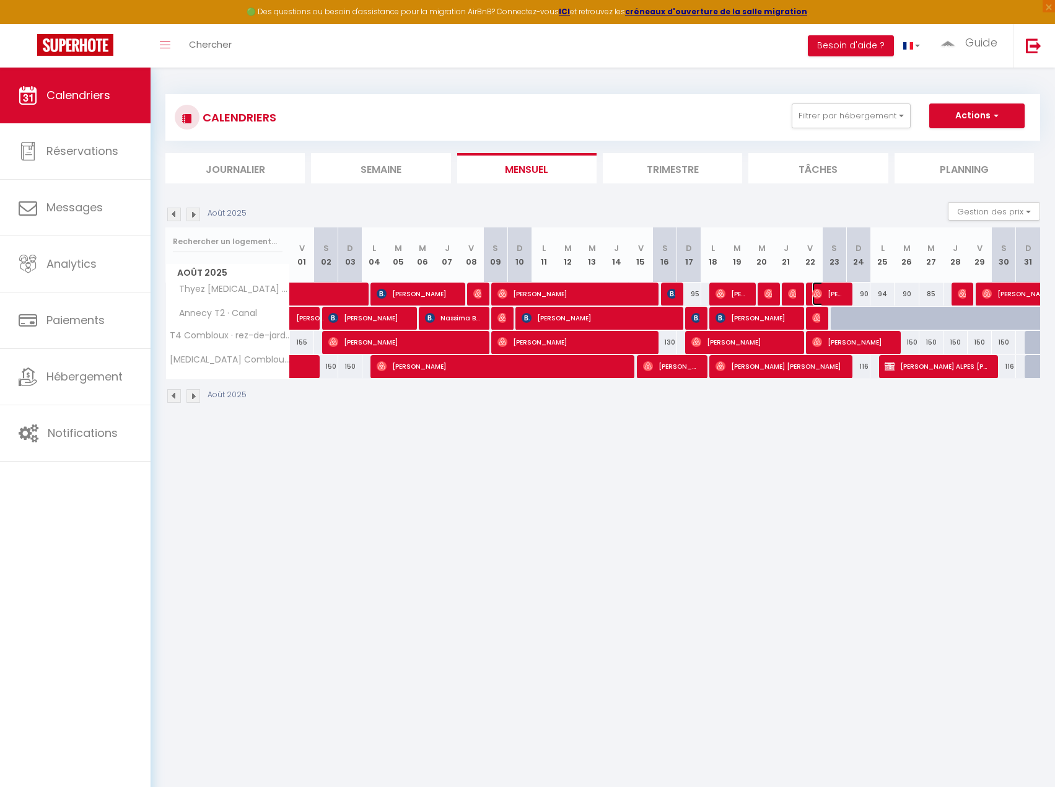
click at [833, 299] on span "[PERSON_NAME]" at bounding box center [829, 294] width 32 height 24
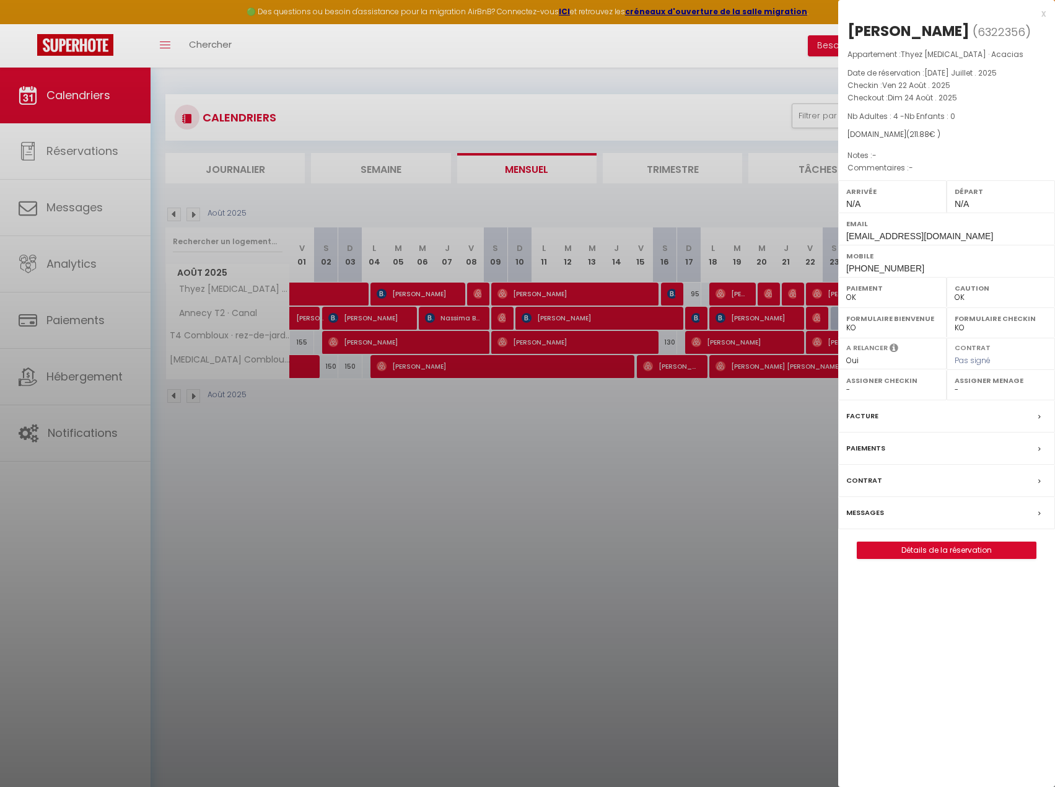
click at [769, 403] on div at bounding box center [527, 393] width 1055 height 787
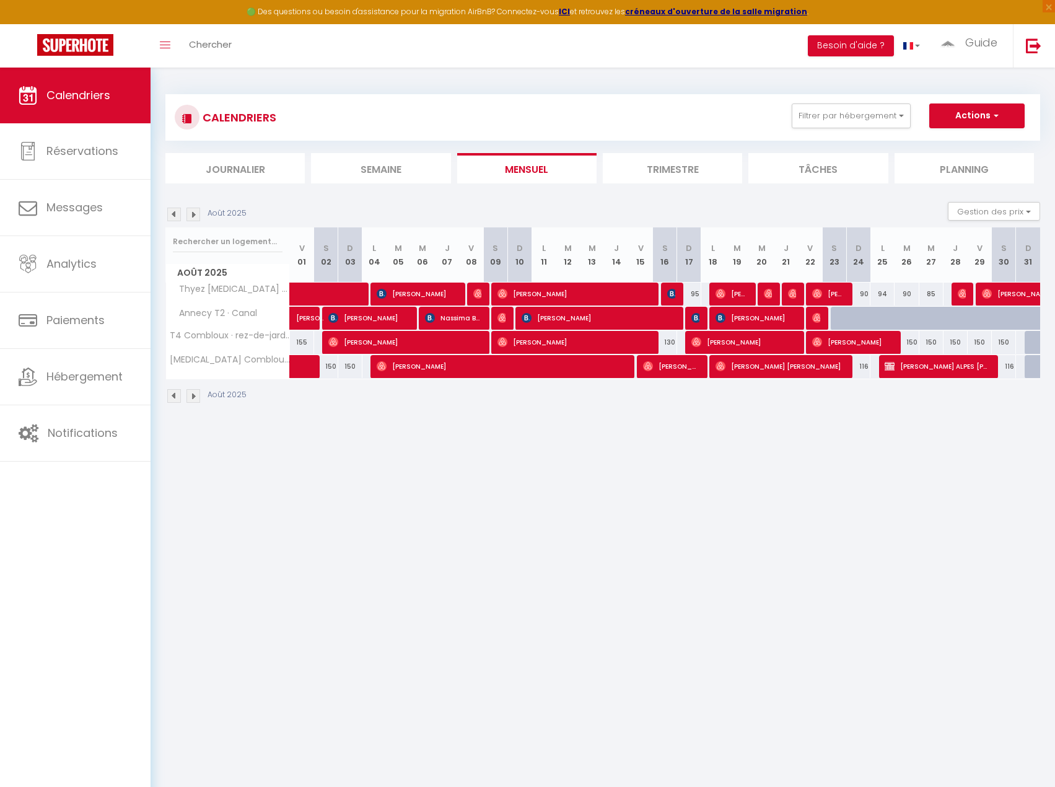
click at [969, 292] on div at bounding box center [961, 295] width 24 height 24
click at [964, 293] on img at bounding box center [963, 294] width 10 height 10
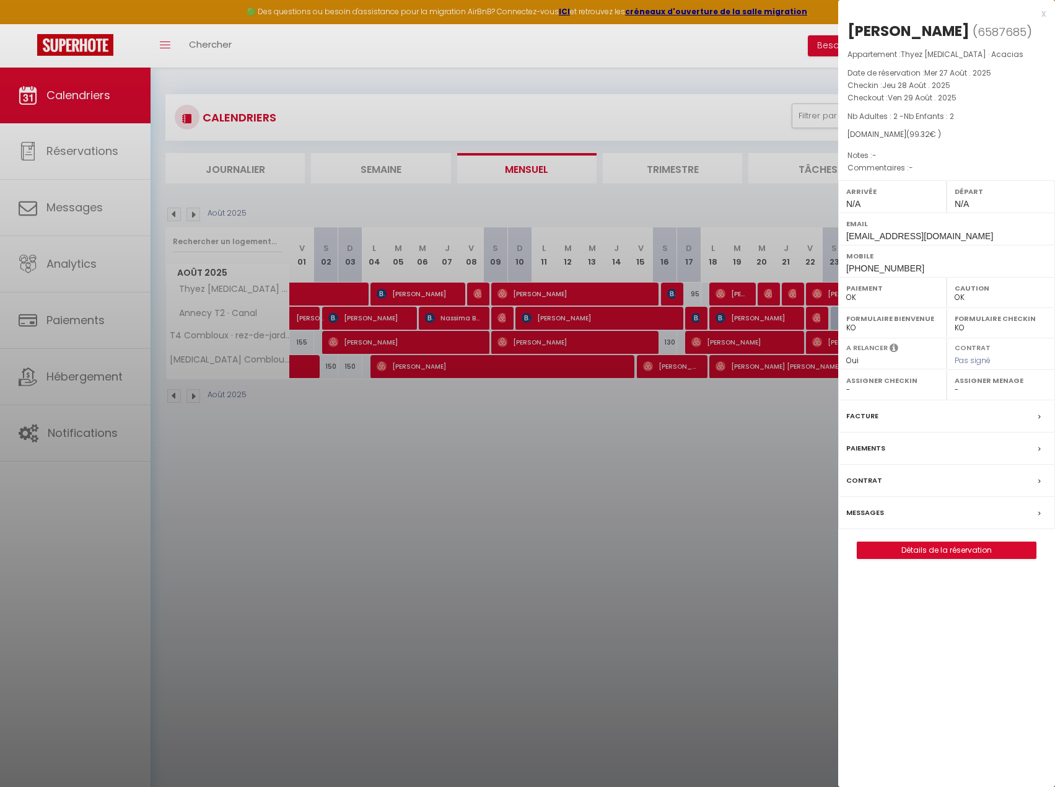
click at [749, 429] on div at bounding box center [527, 393] width 1055 height 787
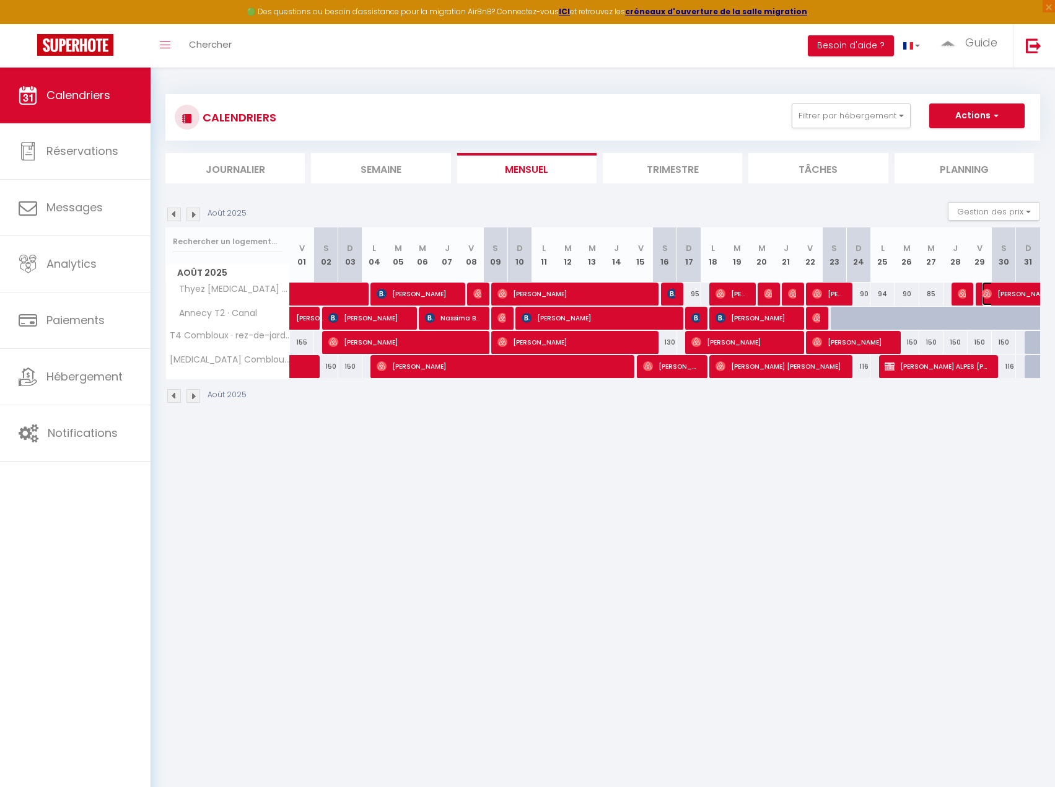
click at [994, 296] on span "[PERSON_NAME]" at bounding box center [1039, 294] width 114 height 24
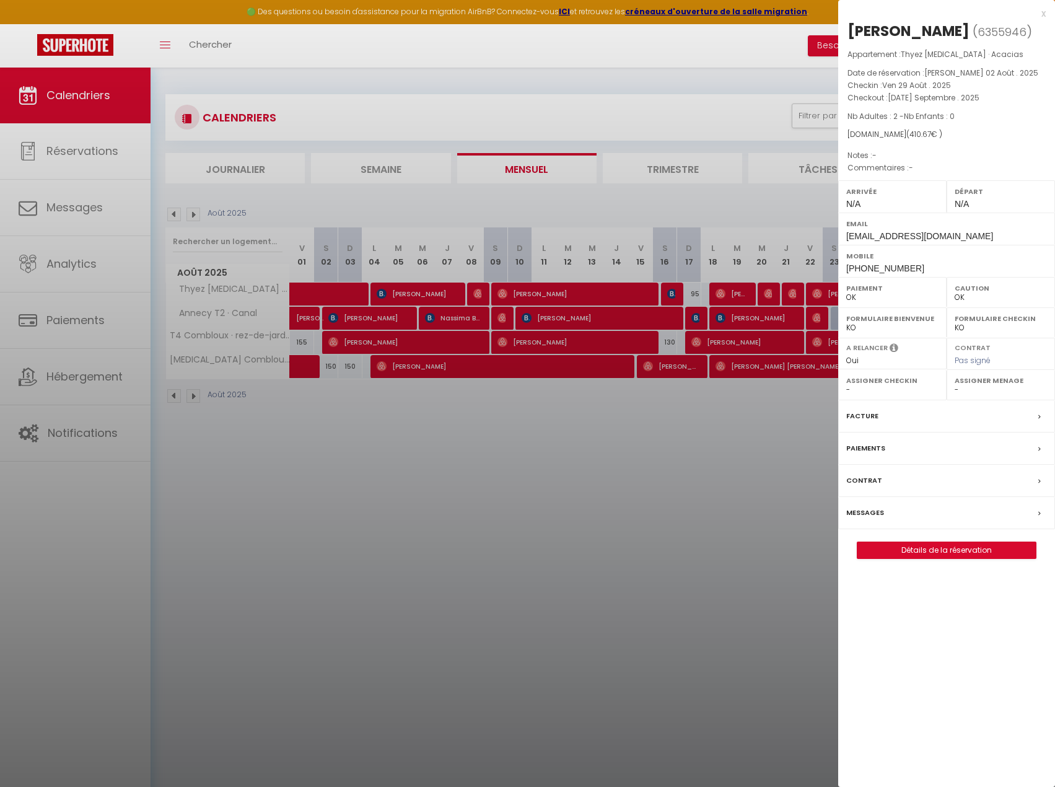
click at [968, 289] on link "[PERSON_NAME]" at bounding box center [968, 297] width 0 height 17
click at [635, 503] on div at bounding box center [527, 393] width 1055 height 787
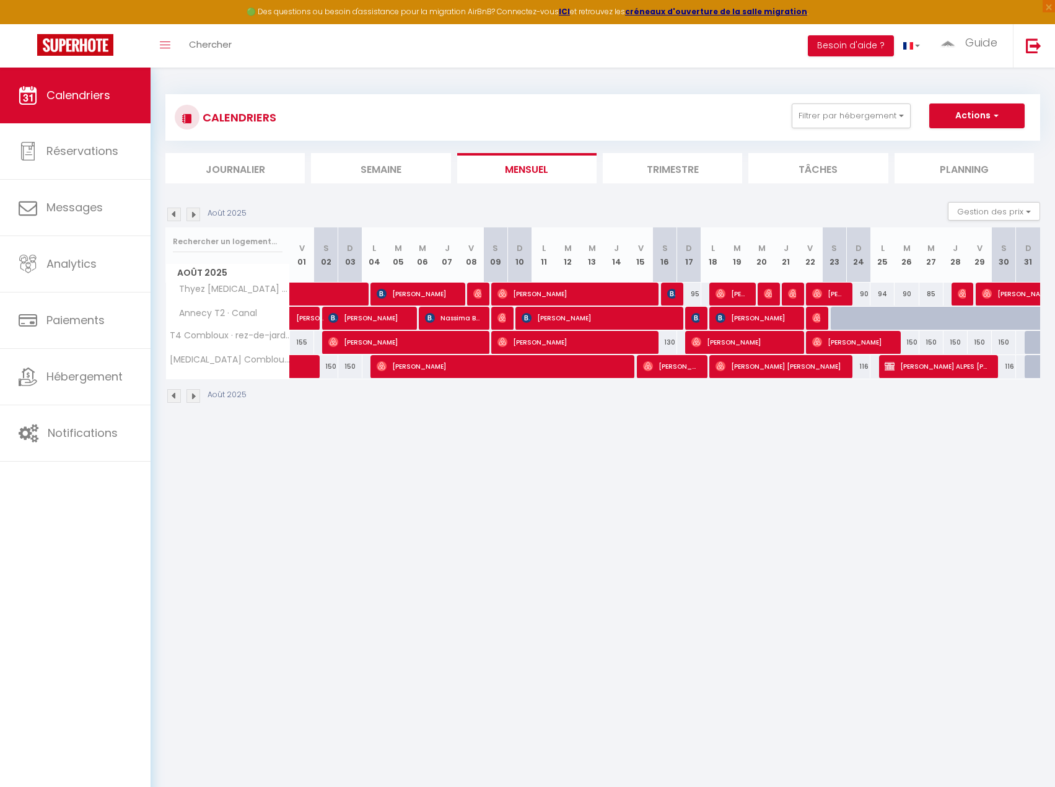
click at [194, 215] on img at bounding box center [194, 215] width 14 height 14
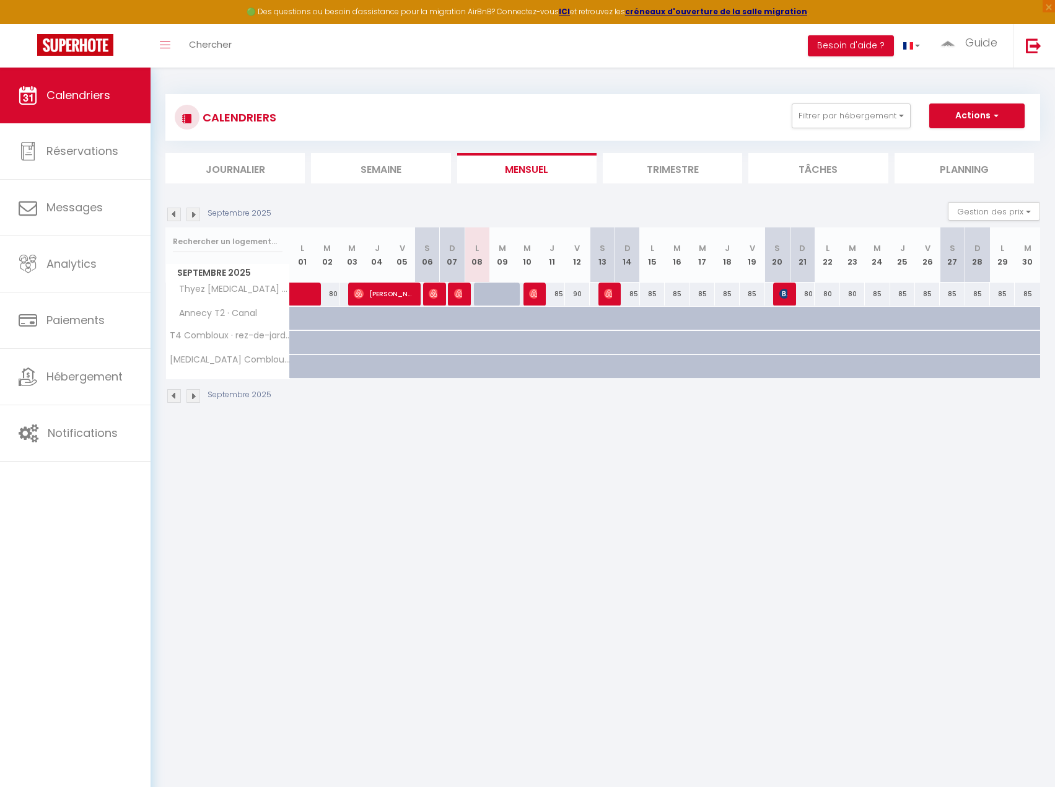
click at [194, 215] on img at bounding box center [194, 215] width 14 height 14
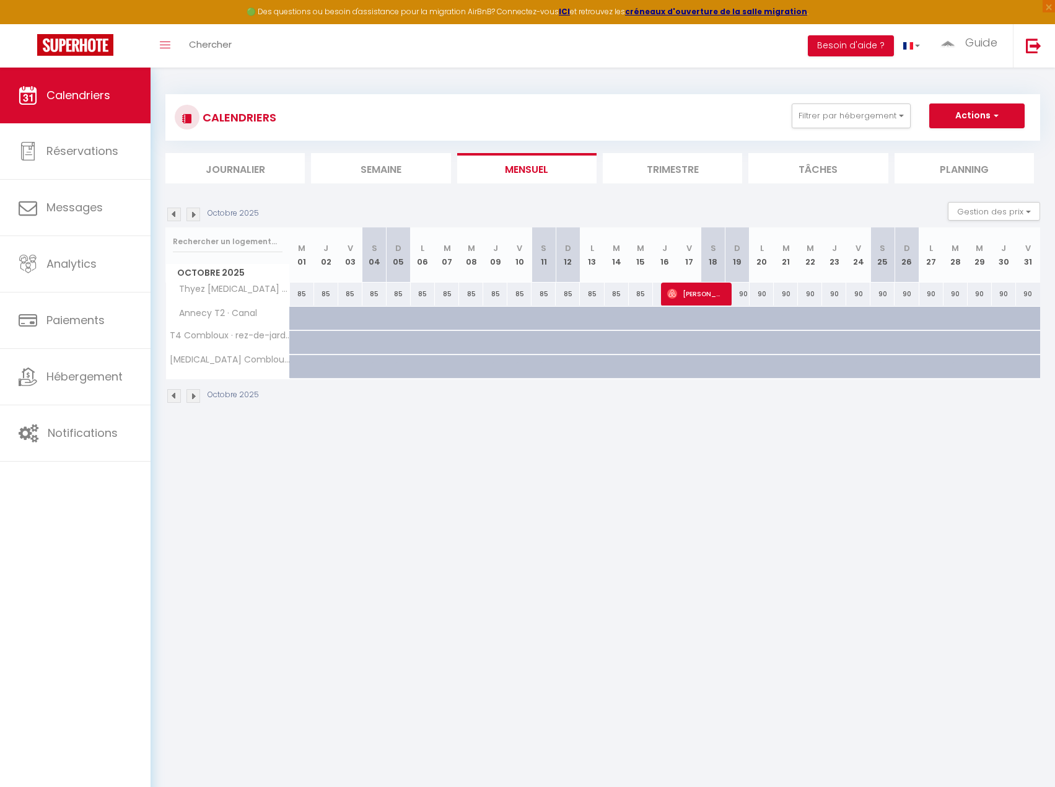
click at [177, 214] on img at bounding box center [174, 215] width 14 height 14
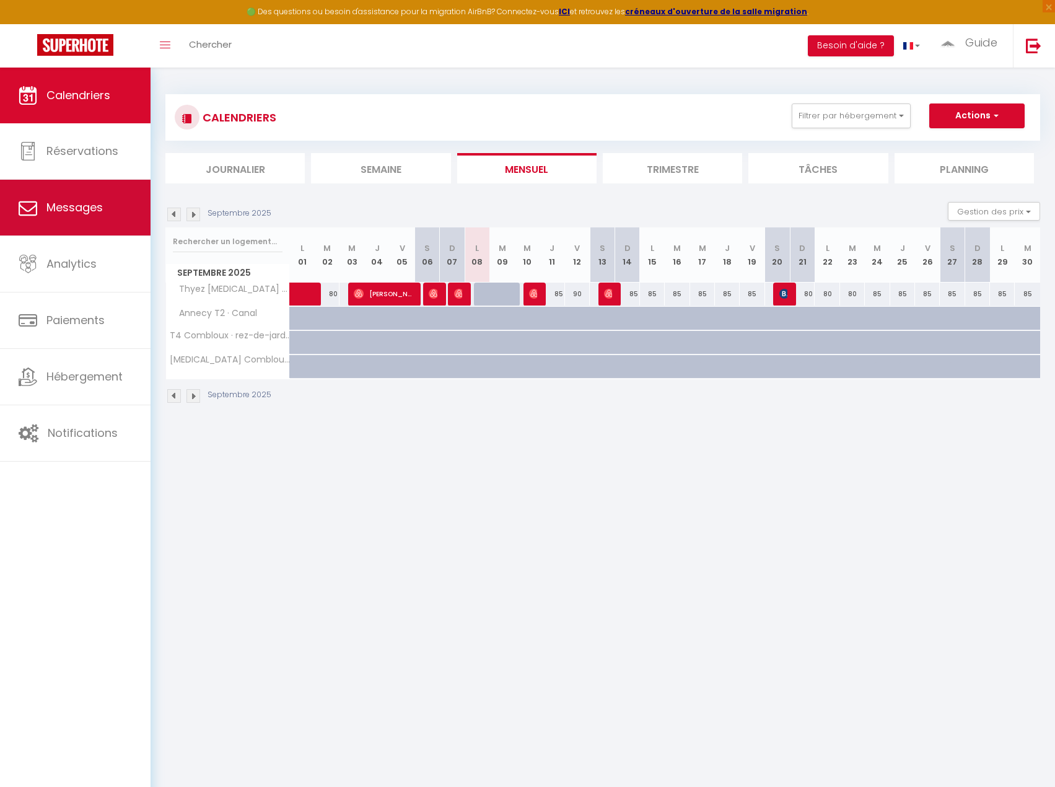
drag, startPoint x: 559, startPoint y: 517, endPoint x: 142, endPoint y: 211, distance: 517.4
click at [544, 507] on body "🟢 Des questions ou besoin d'assistance pour la migration AirBnB? Connectez-vous…" at bounding box center [527, 461] width 1055 height 787
click at [175, 213] on img at bounding box center [174, 215] width 14 height 14
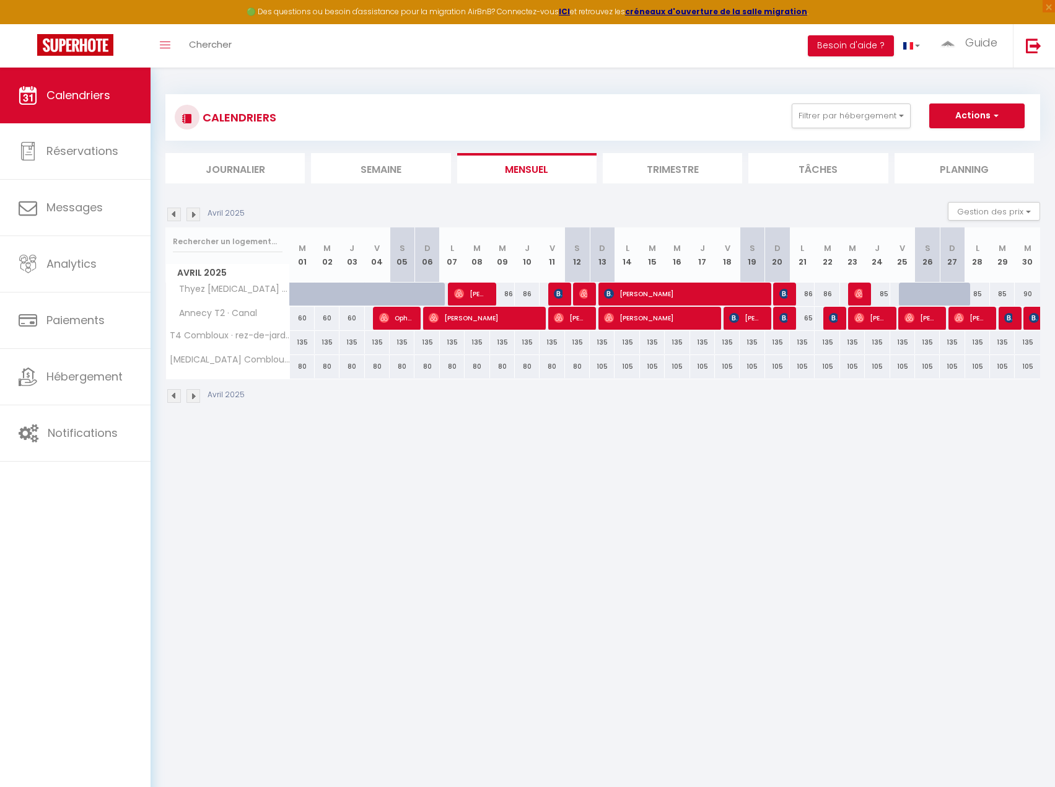
click at [175, 213] on img at bounding box center [174, 215] width 14 height 14
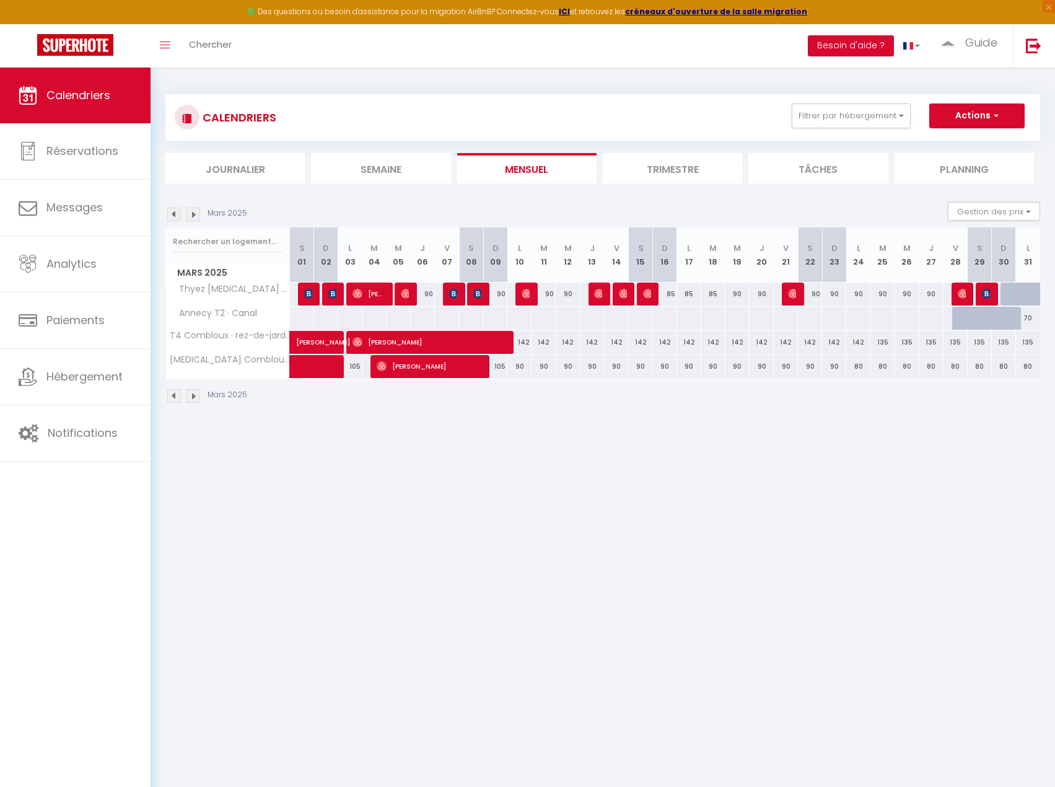
click at [175, 213] on img at bounding box center [174, 215] width 14 height 14
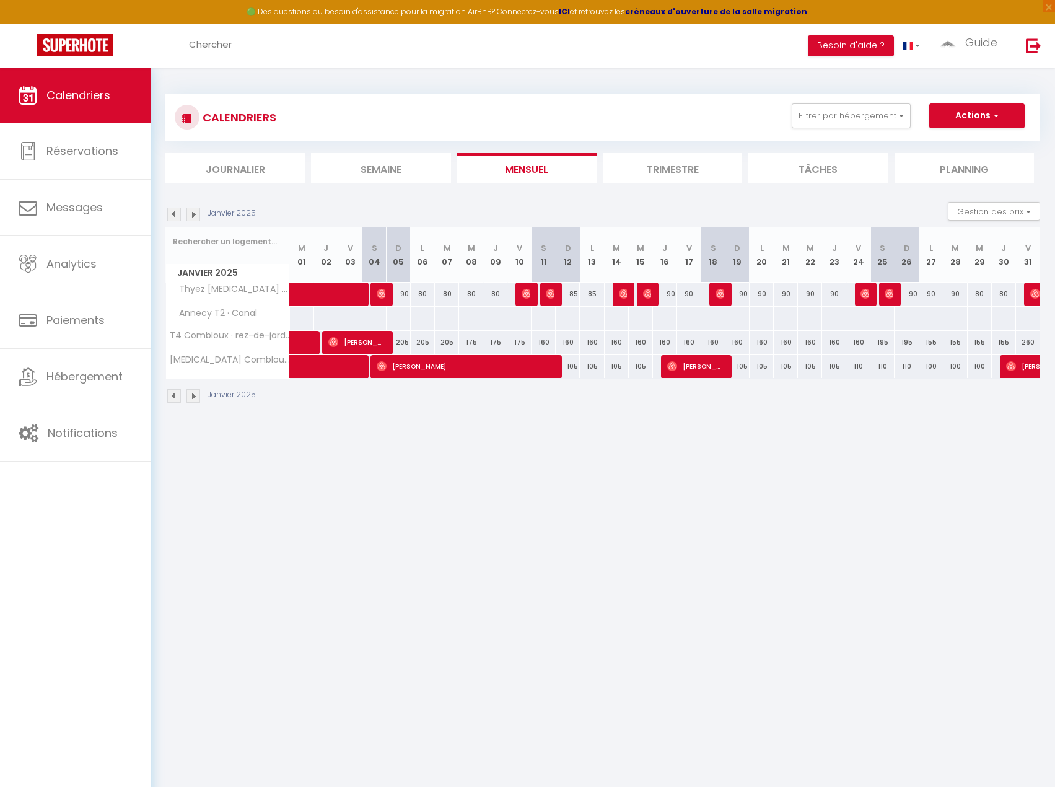
click at [175, 213] on img at bounding box center [174, 215] width 14 height 14
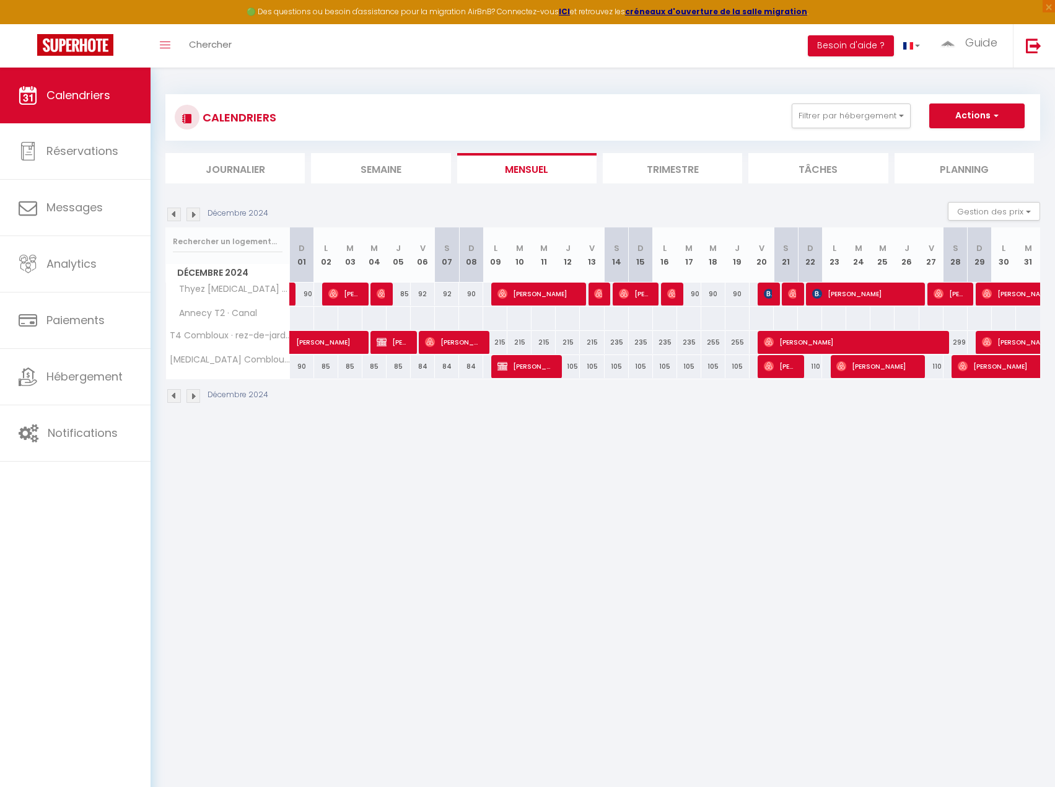
click at [192, 216] on img at bounding box center [194, 215] width 14 height 14
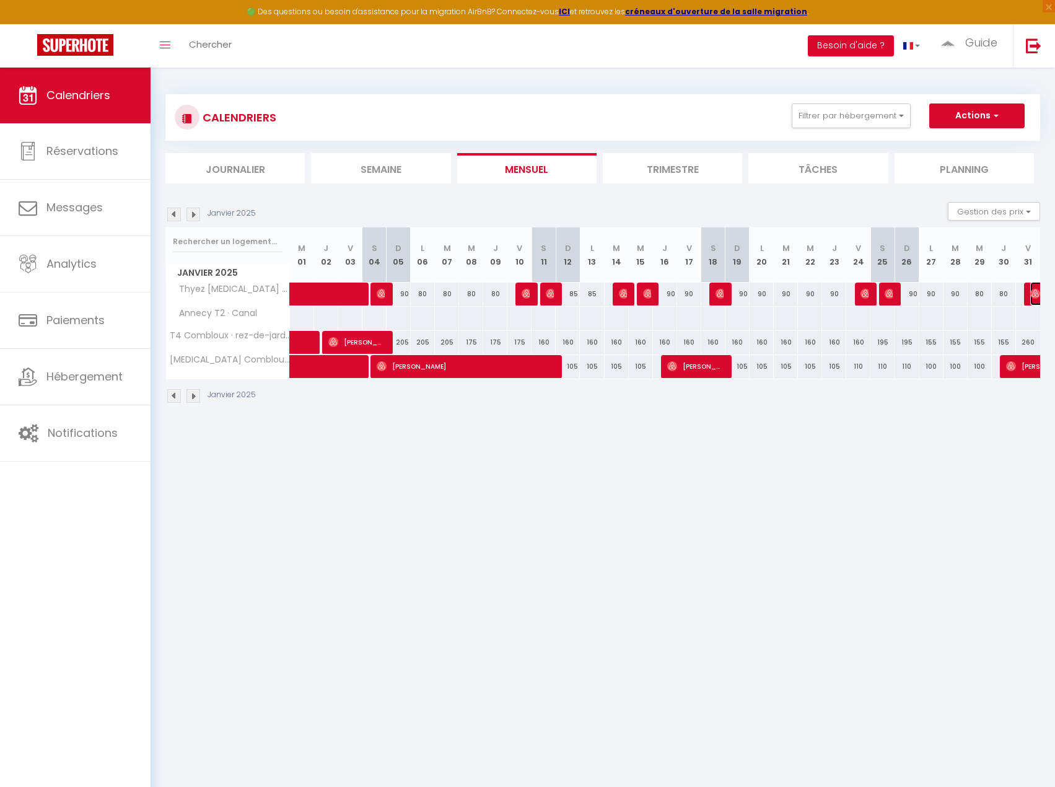
click at [1033, 292] on img at bounding box center [1036, 294] width 10 height 10
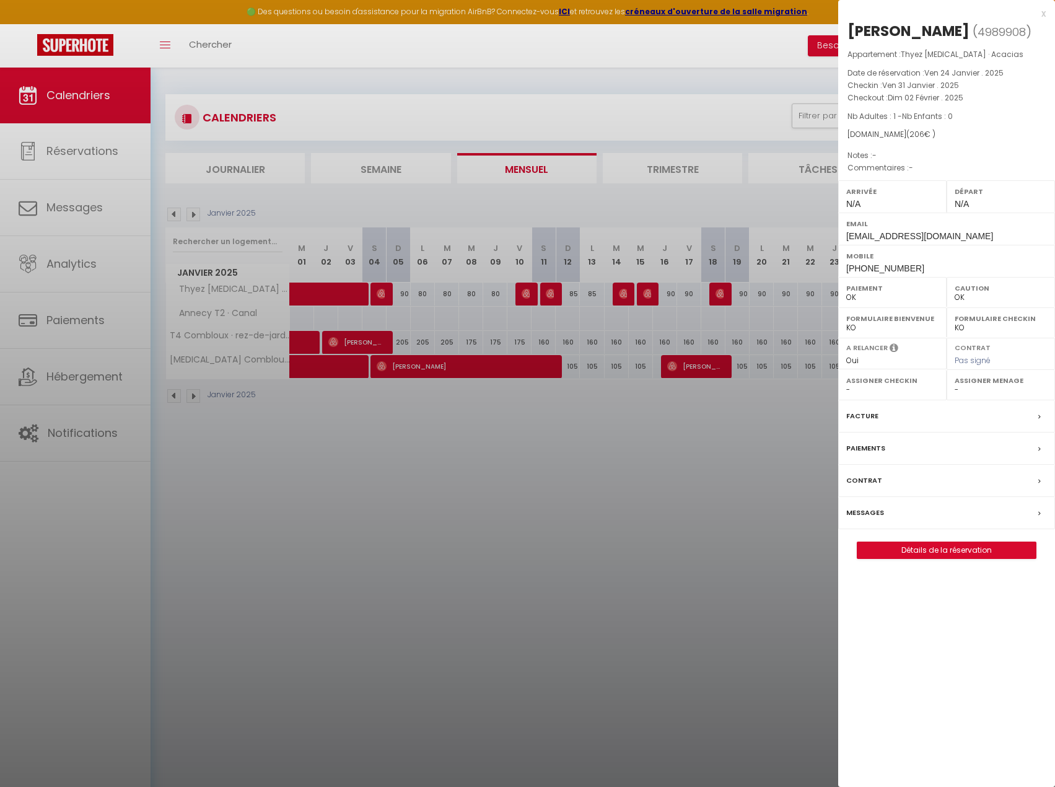
drag, startPoint x: 413, startPoint y: 535, endPoint x: 267, endPoint y: 244, distance: 325.4
click at [409, 532] on div at bounding box center [527, 393] width 1055 height 787
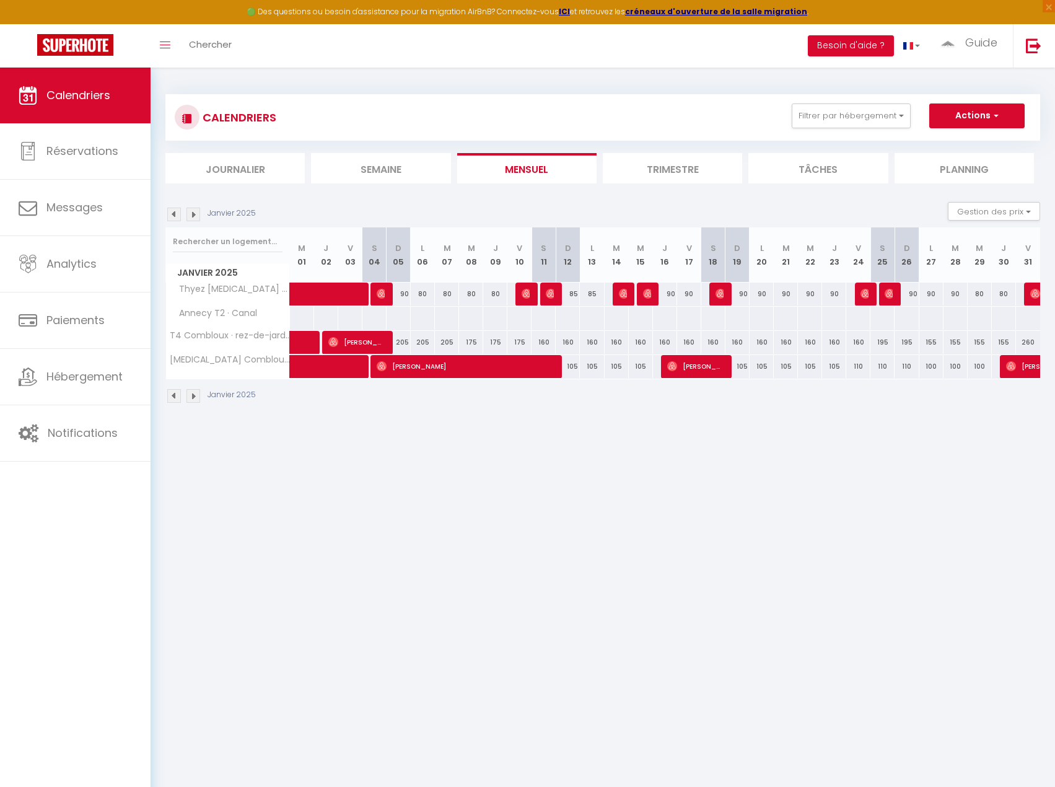
click at [194, 213] on img at bounding box center [194, 215] width 14 height 14
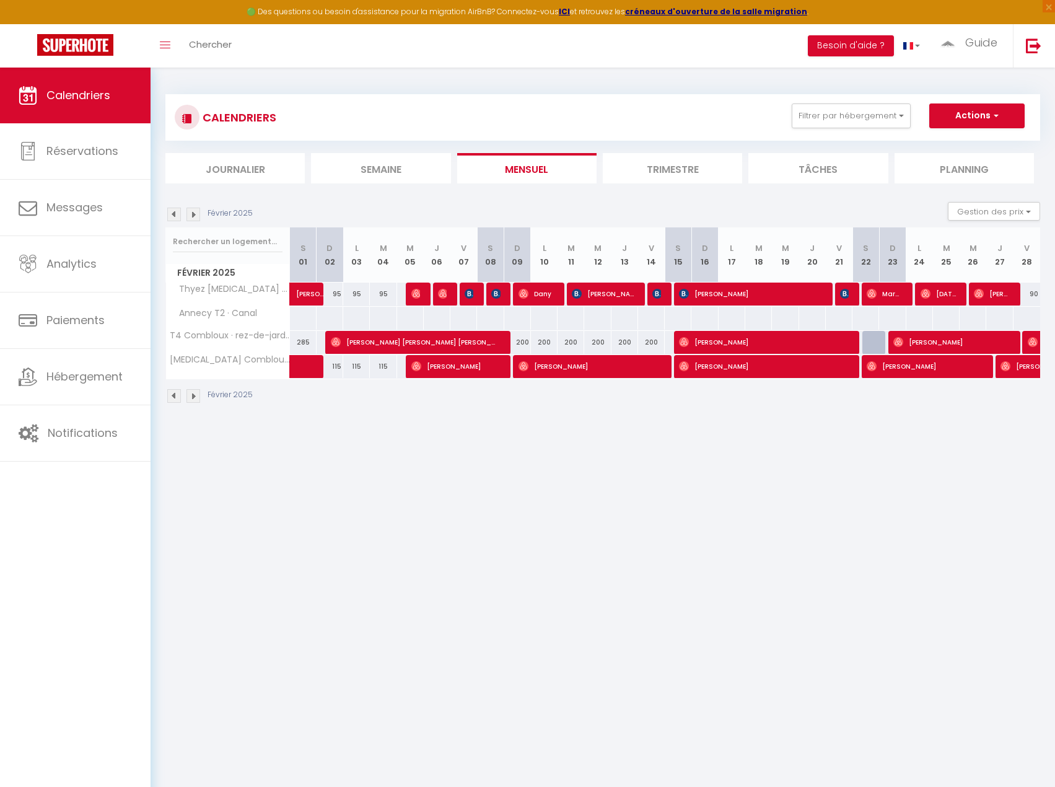
click at [195, 213] on img at bounding box center [194, 215] width 14 height 14
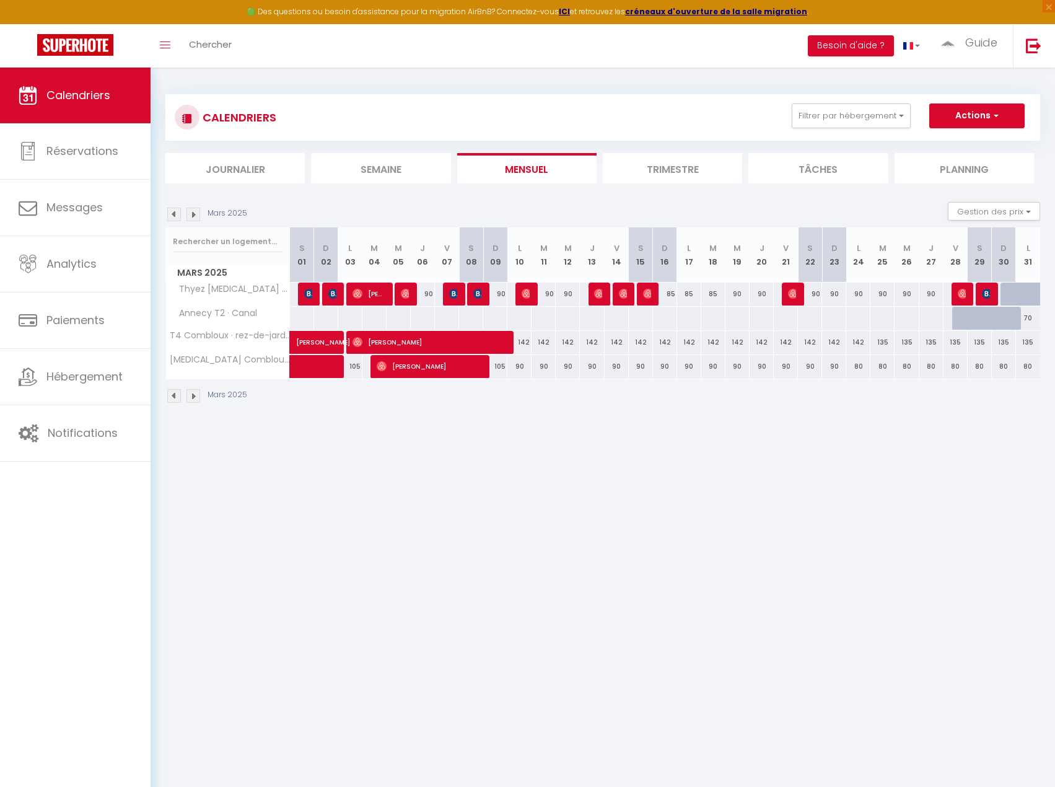
click at [191, 217] on img at bounding box center [194, 215] width 14 height 14
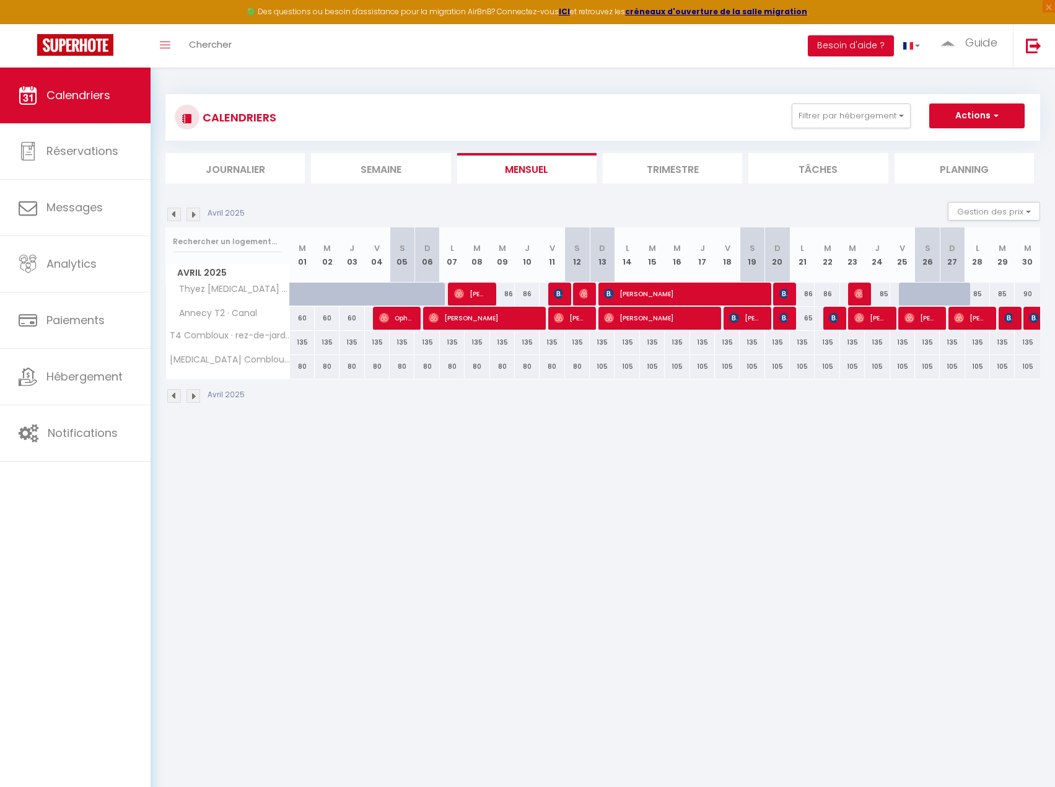
click at [195, 214] on img at bounding box center [194, 215] width 14 height 14
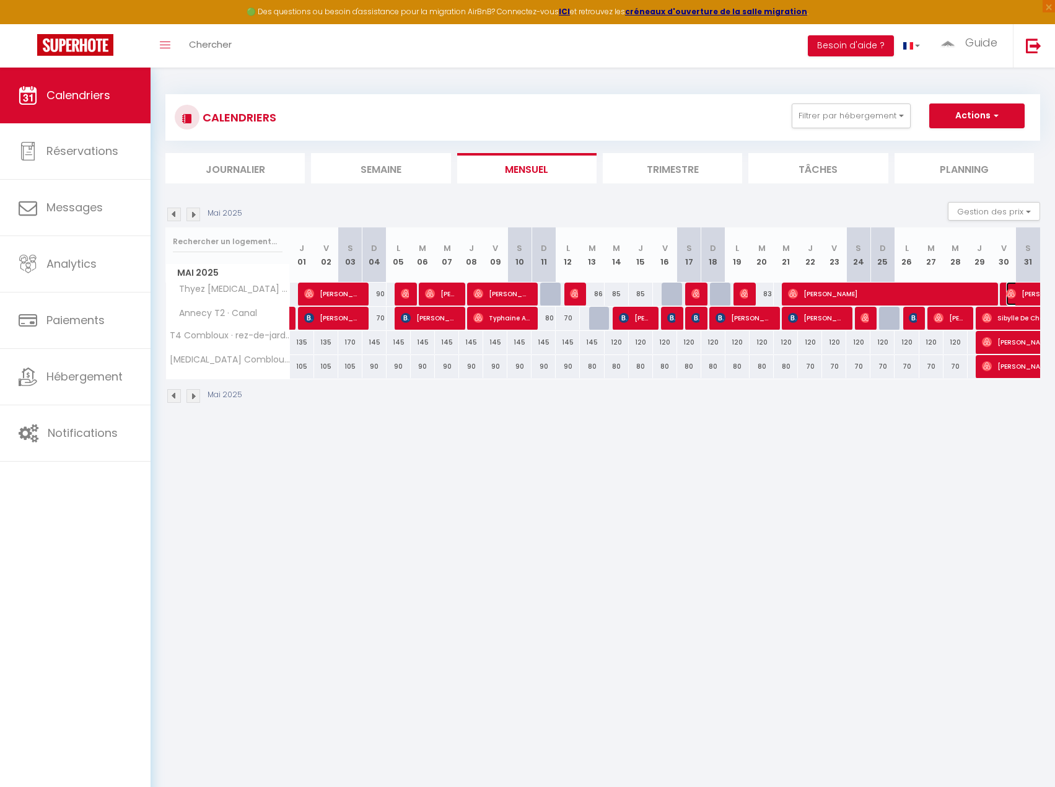
click at [1015, 294] on img at bounding box center [1012, 294] width 10 height 10
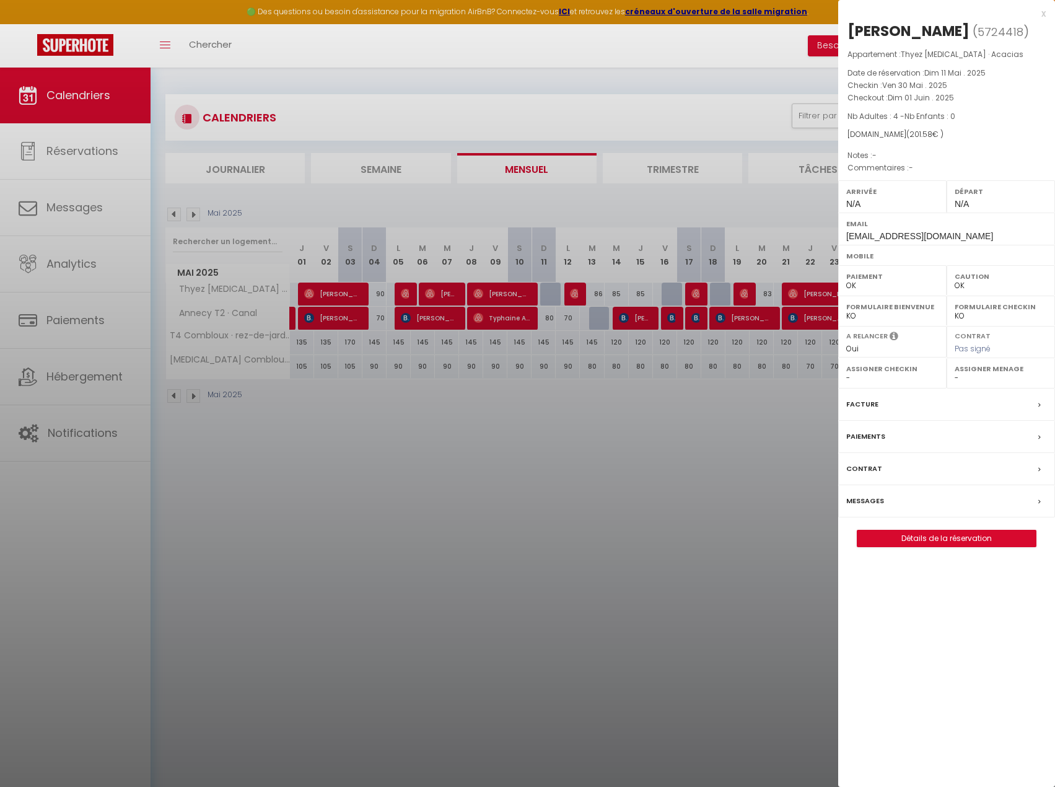
drag, startPoint x: 653, startPoint y: 527, endPoint x: 392, endPoint y: 325, distance: 330.0
click at [651, 527] on div at bounding box center [527, 393] width 1055 height 787
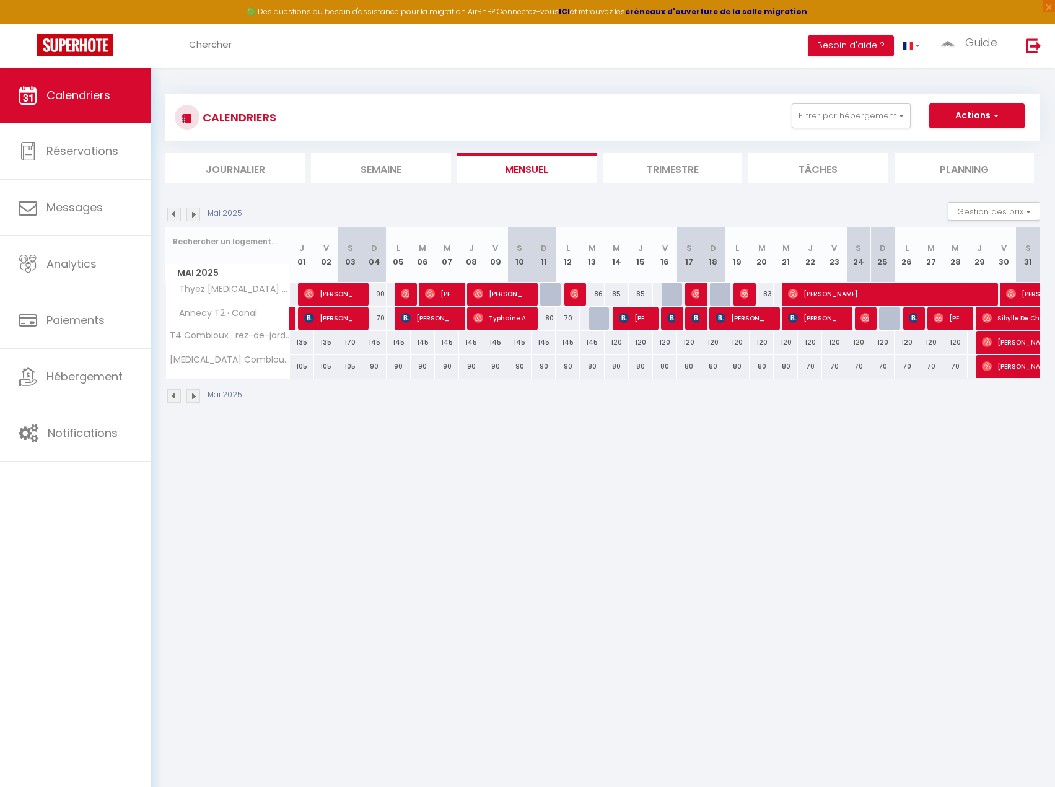
click at [195, 217] on img at bounding box center [194, 215] width 14 height 14
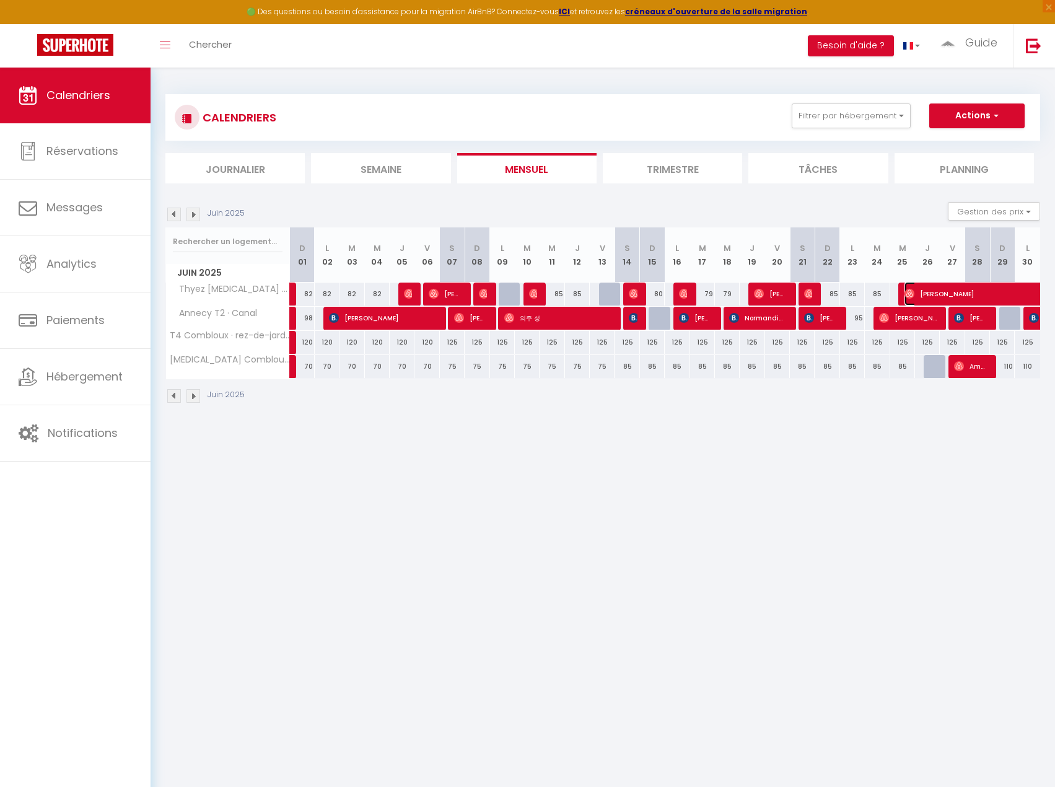
click at [964, 294] on span "[PERSON_NAME]" at bounding box center [1005, 294] width 200 height 24
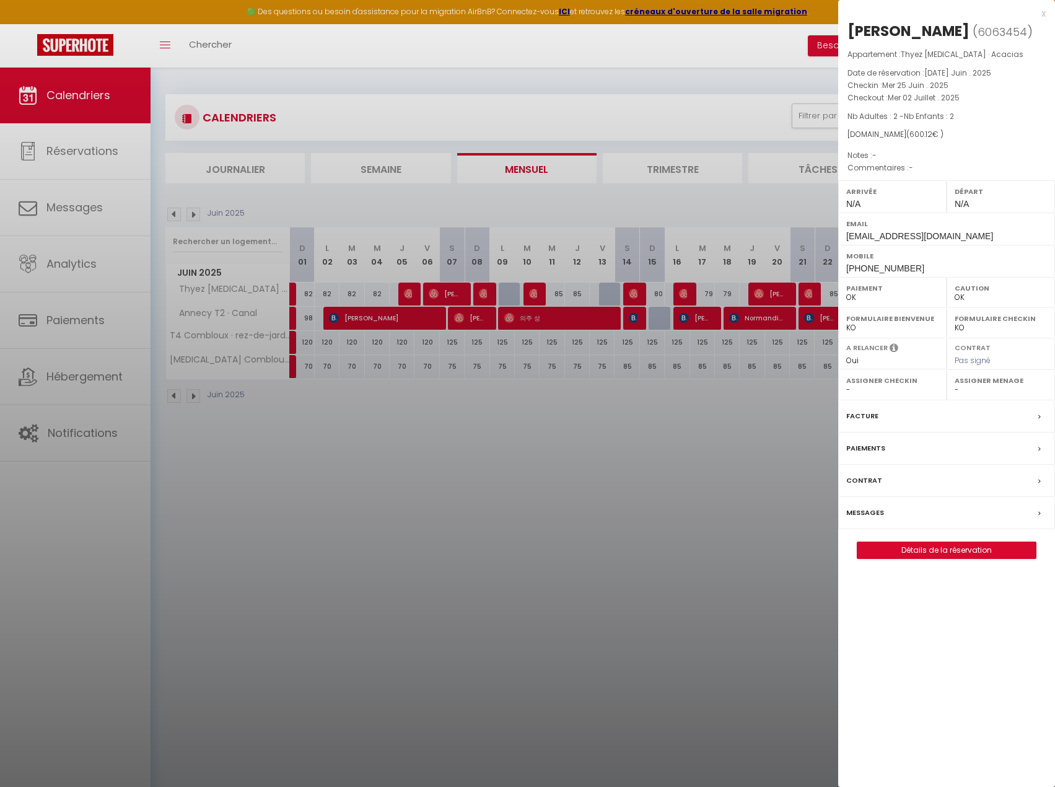
drag, startPoint x: 403, startPoint y: 540, endPoint x: 255, endPoint y: 288, distance: 292.8
click at [395, 535] on div at bounding box center [527, 393] width 1055 height 787
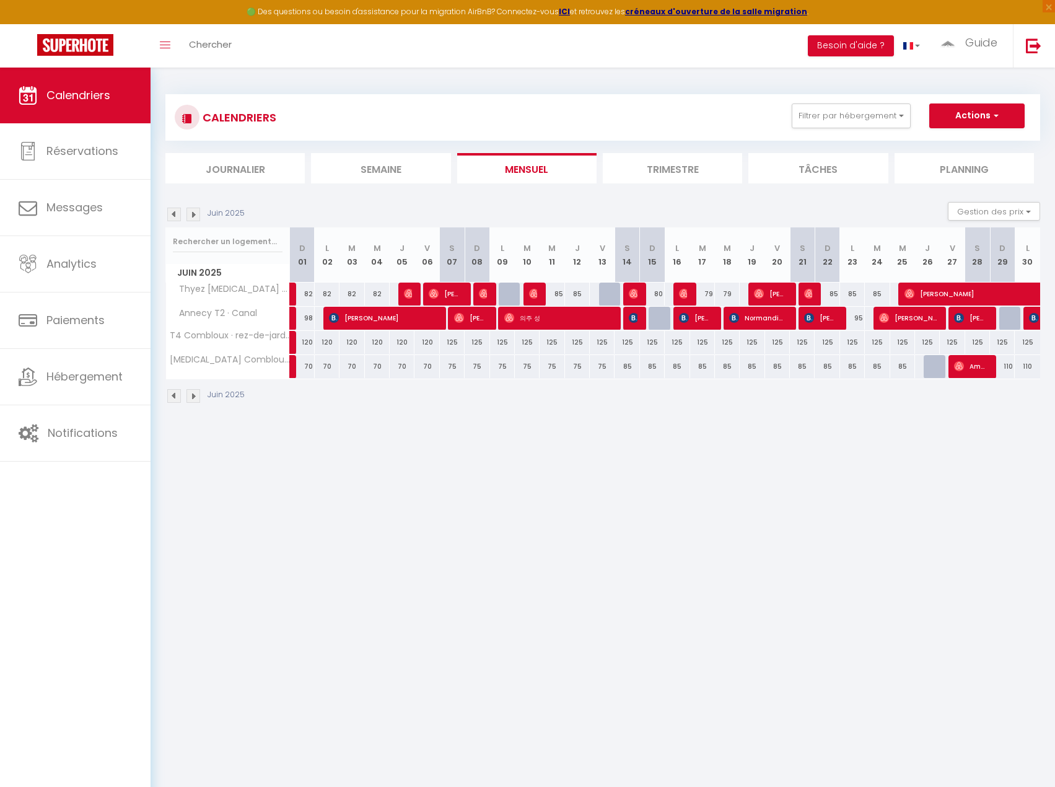
click at [191, 213] on img at bounding box center [194, 215] width 14 height 14
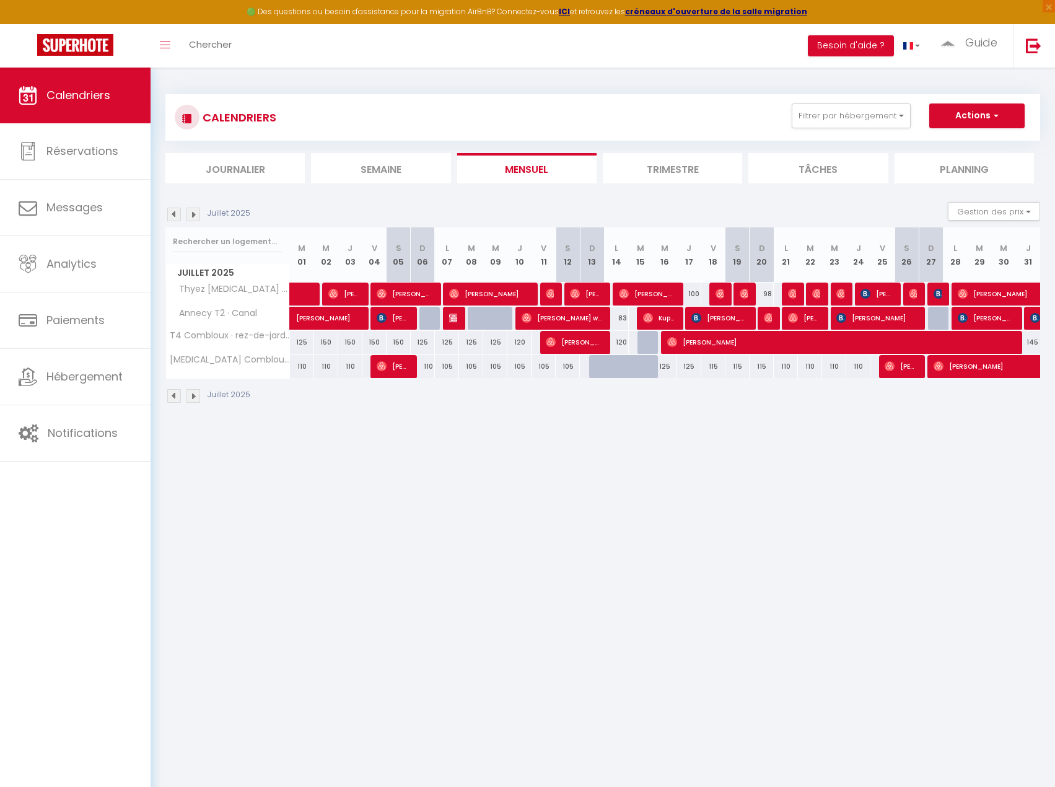
scroll to position [68, 0]
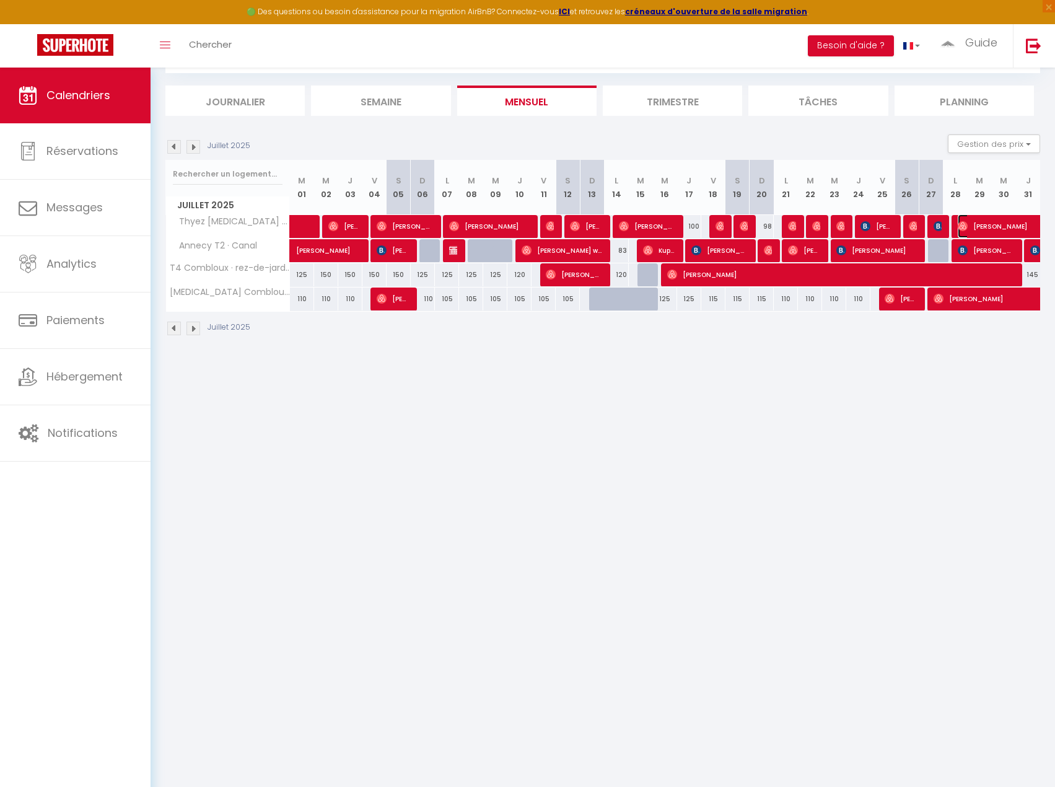
click at [998, 229] on span "[PERSON_NAME]" at bounding box center [1058, 226] width 200 height 24
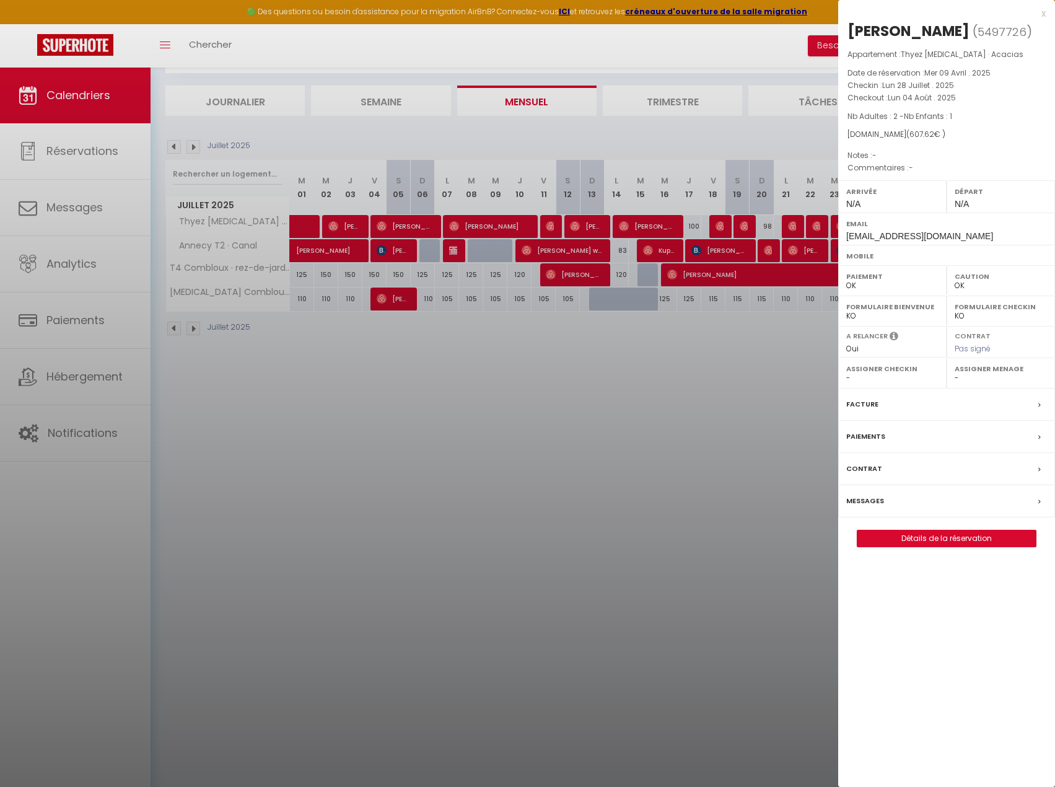
drag, startPoint x: 560, startPoint y: 410, endPoint x: 159, endPoint y: 169, distance: 467.4
click at [560, 410] on div at bounding box center [527, 393] width 1055 height 787
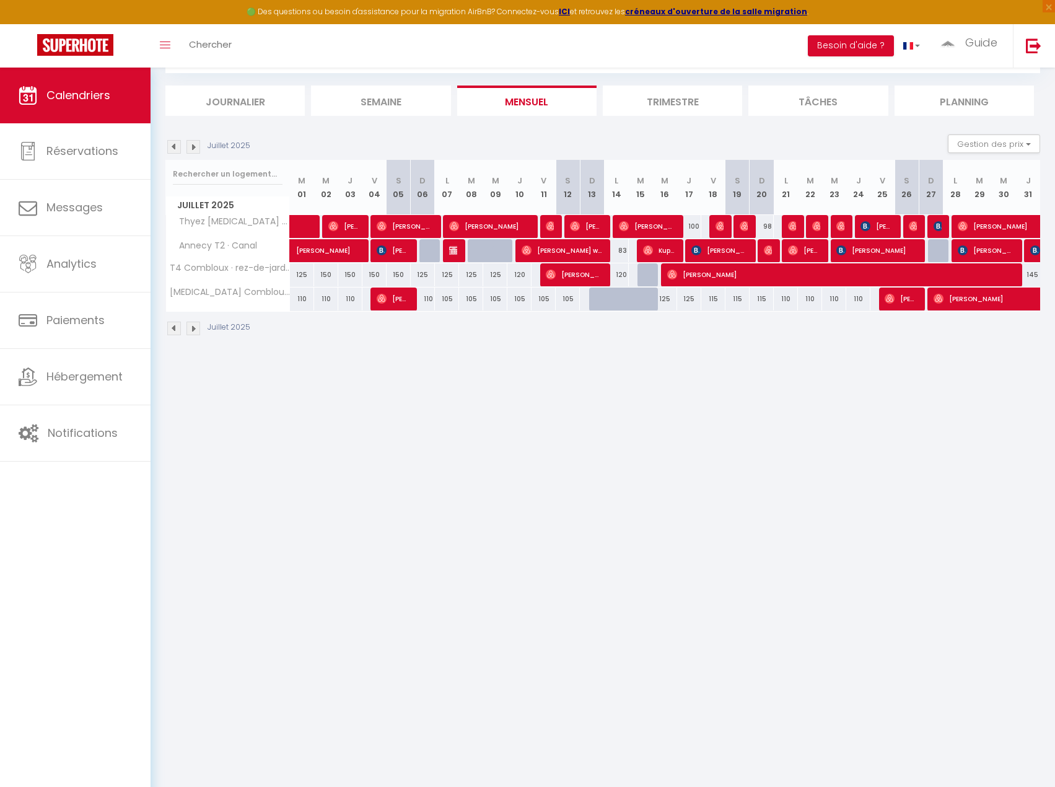
click at [196, 146] on img at bounding box center [194, 147] width 14 height 14
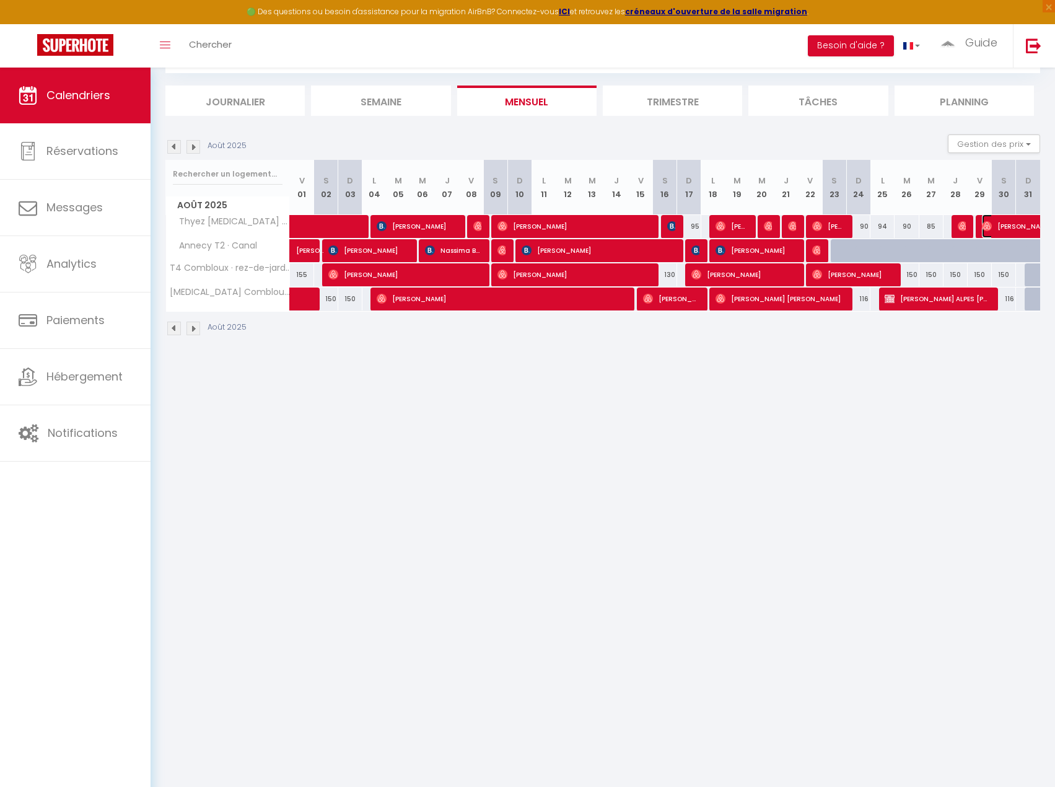
click at [1029, 223] on span "[PERSON_NAME]" at bounding box center [1039, 226] width 114 height 24
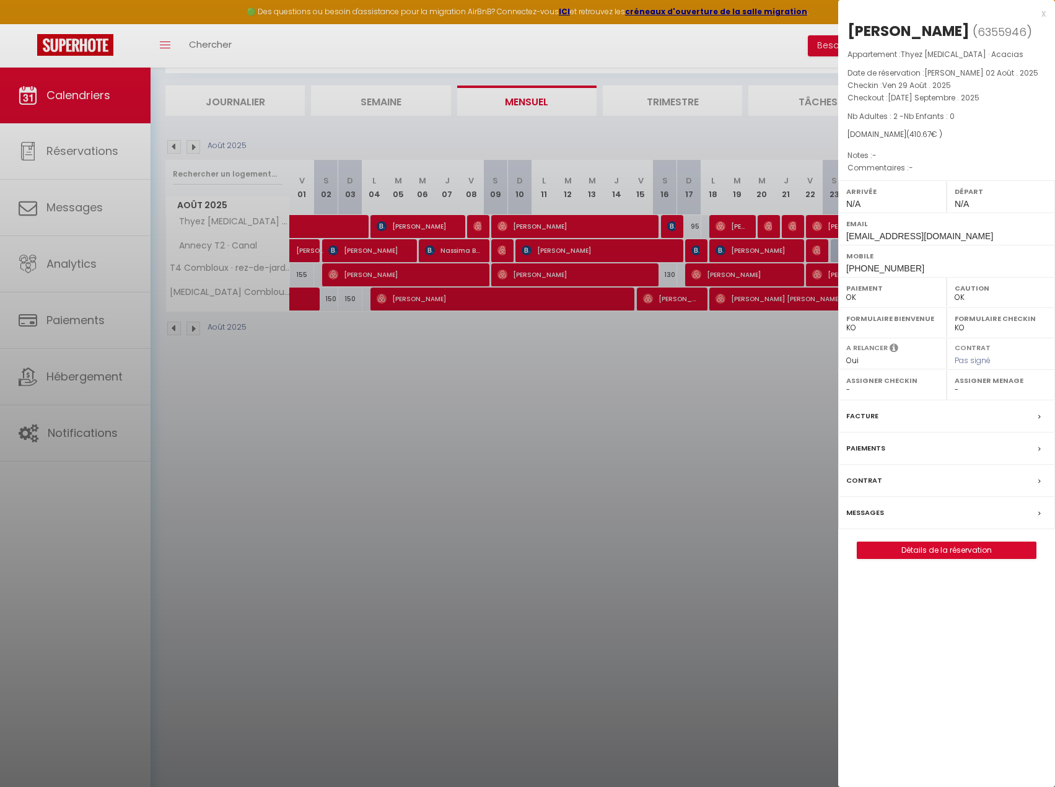
drag, startPoint x: 591, startPoint y: 432, endPoint x: 601, endPoint y: 431, distance: 9.9
click at [590, 432] on div at bounding box center [527, 393] width 1055 height 787
